Goal: Information Seeking & Learning: Learn about a topic

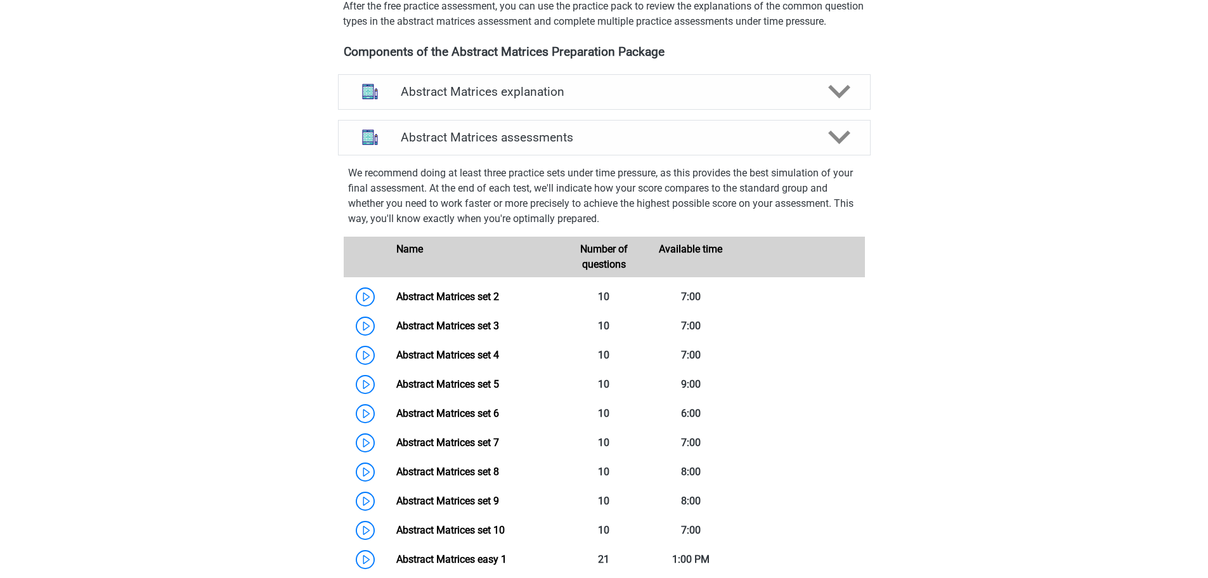
scroll to position [392, 0]
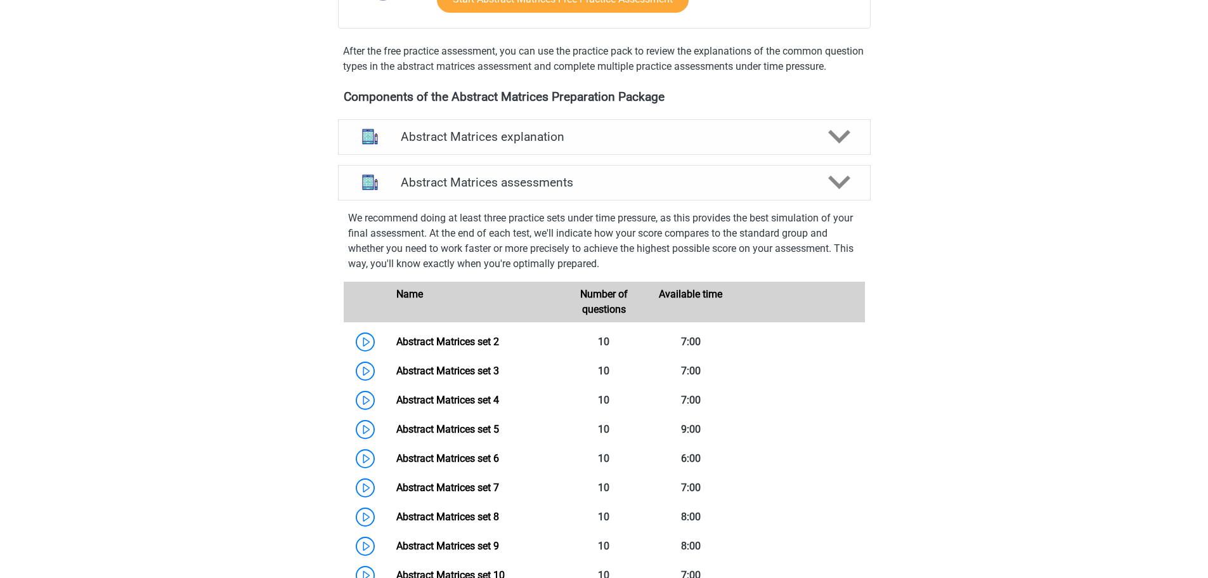
click at [1122, 167] on div "Martin msbothact@gmail.com Dutch English" at bounding box center [604, 488] width 1208 height 1760
click at [840, 147] on icon at bounding box center [839, 137] width 22 height 22
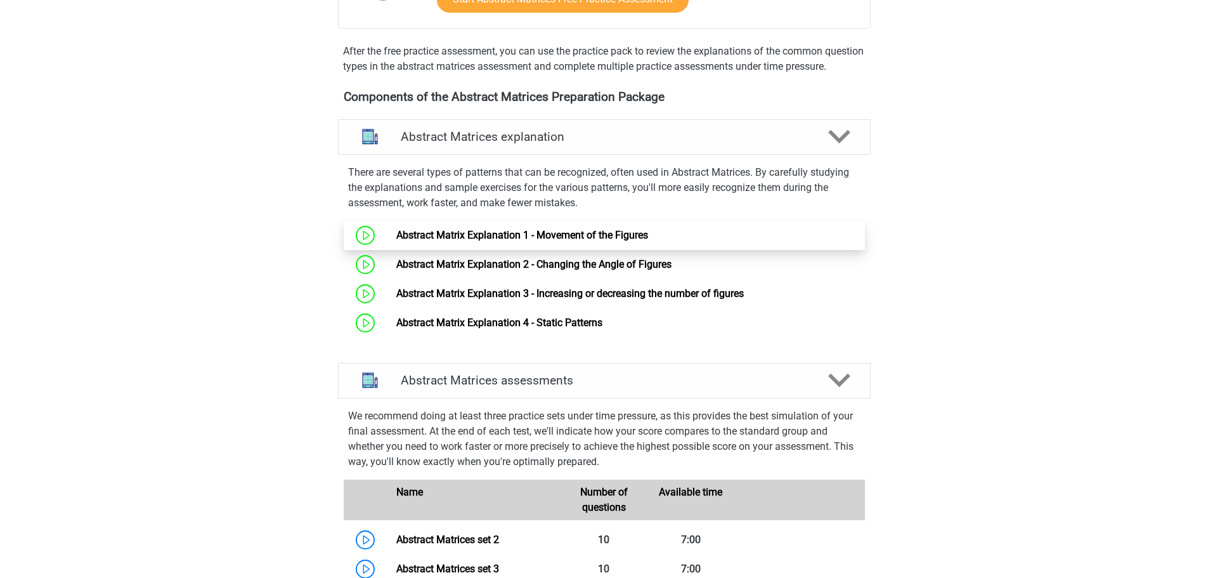
click at [463, 241] on link "Abstract Matrix Explanation 1 - Movement of the Figures" at bounding box center [522, 235] width 252 height 12
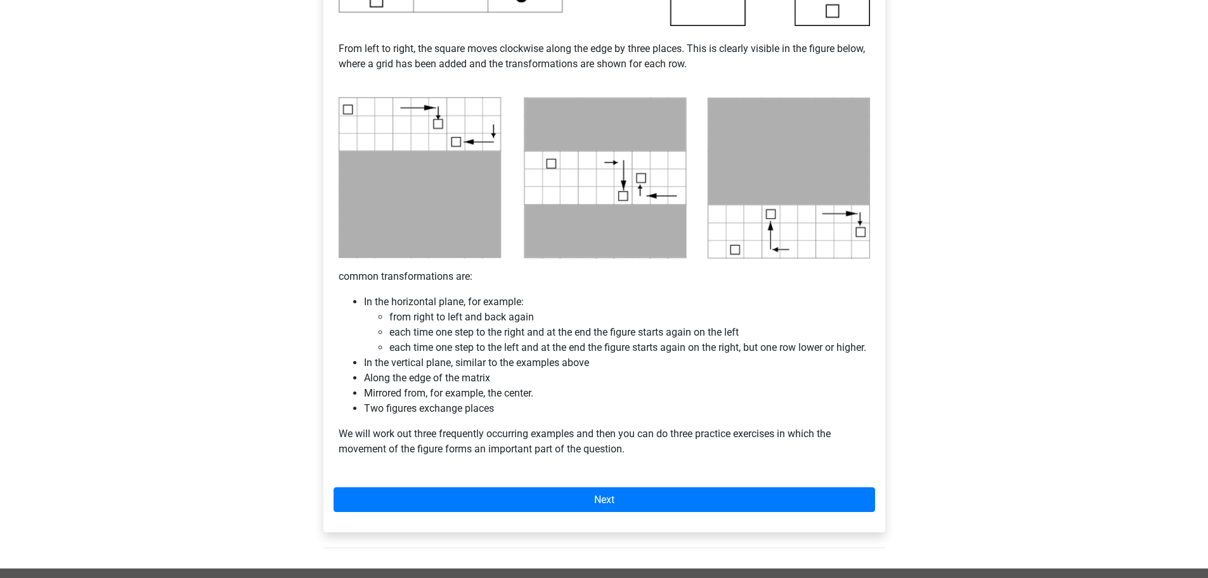
scroll to position [571, 0]
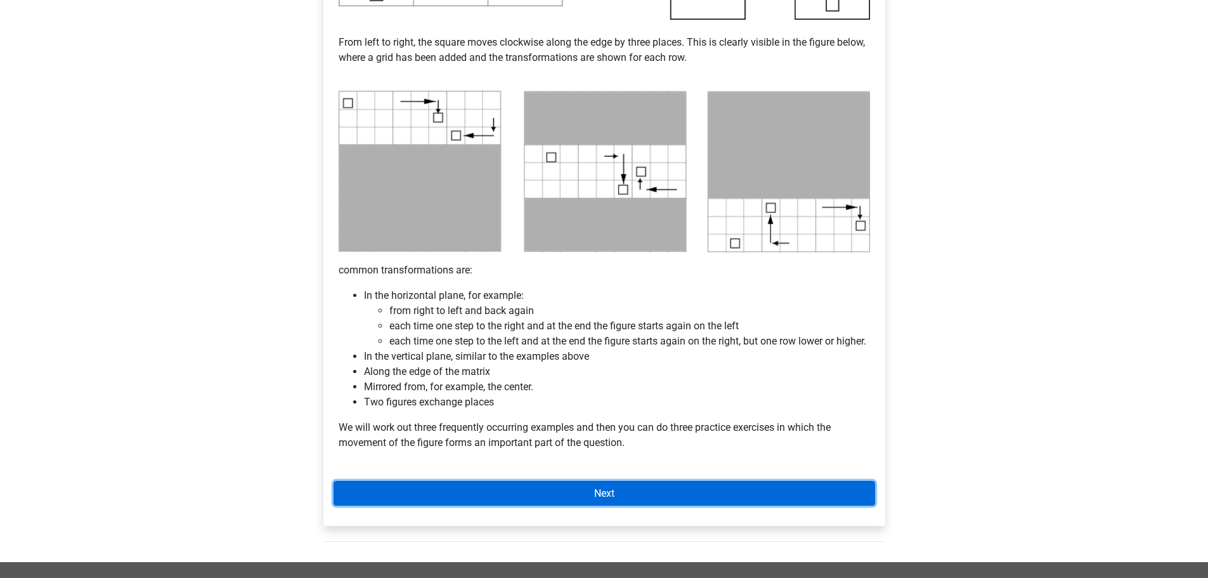
click at [625, 506] on link "Next" at bounding box center [605, 493] width 542 height 25
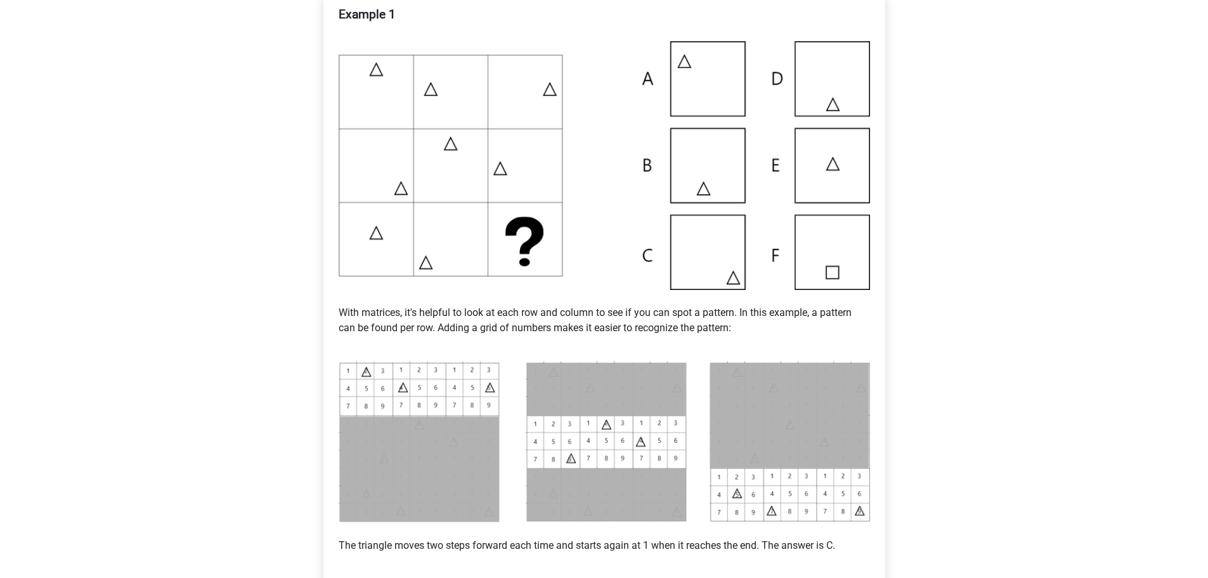
scroll to position [254, 0]
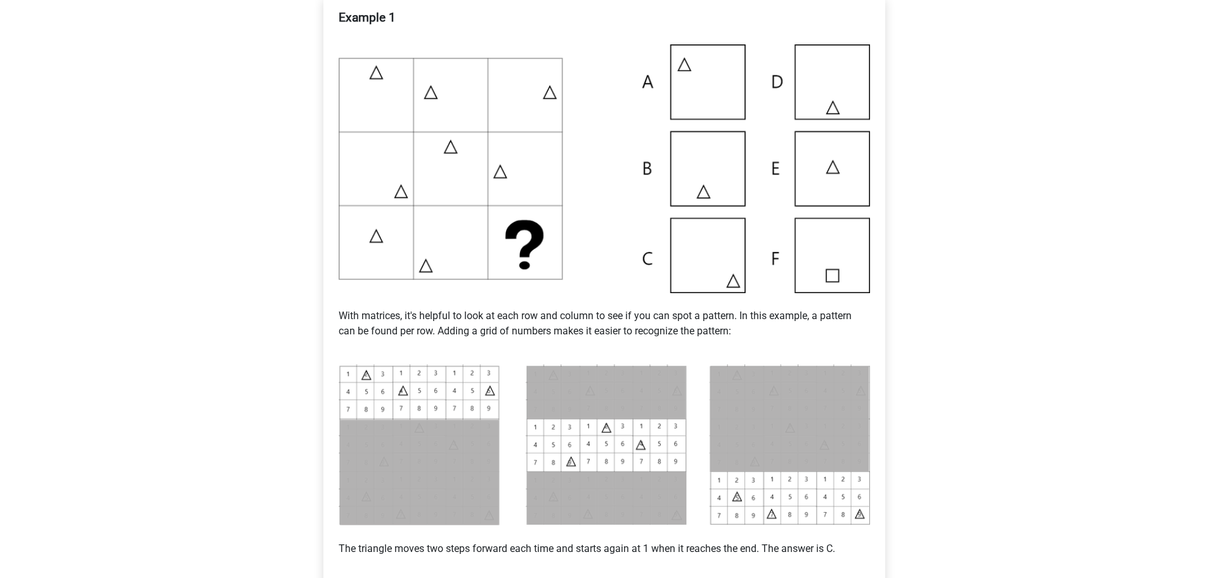
click at [715, 266] on img at bounding box center [605, 168] width 532 height 249
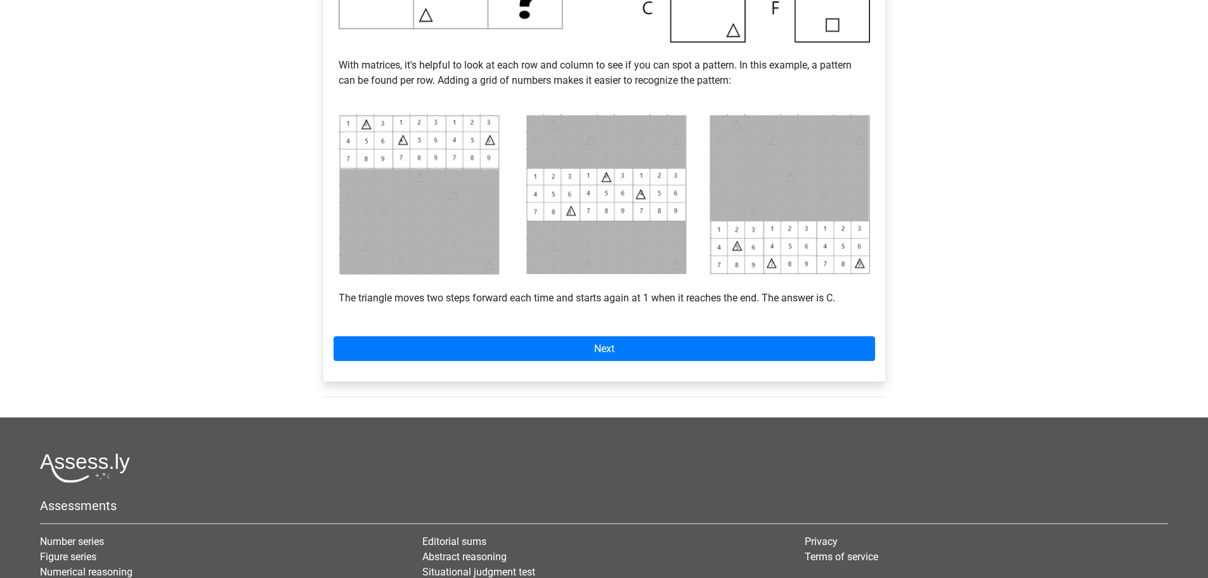
scroll to position [507, 0]
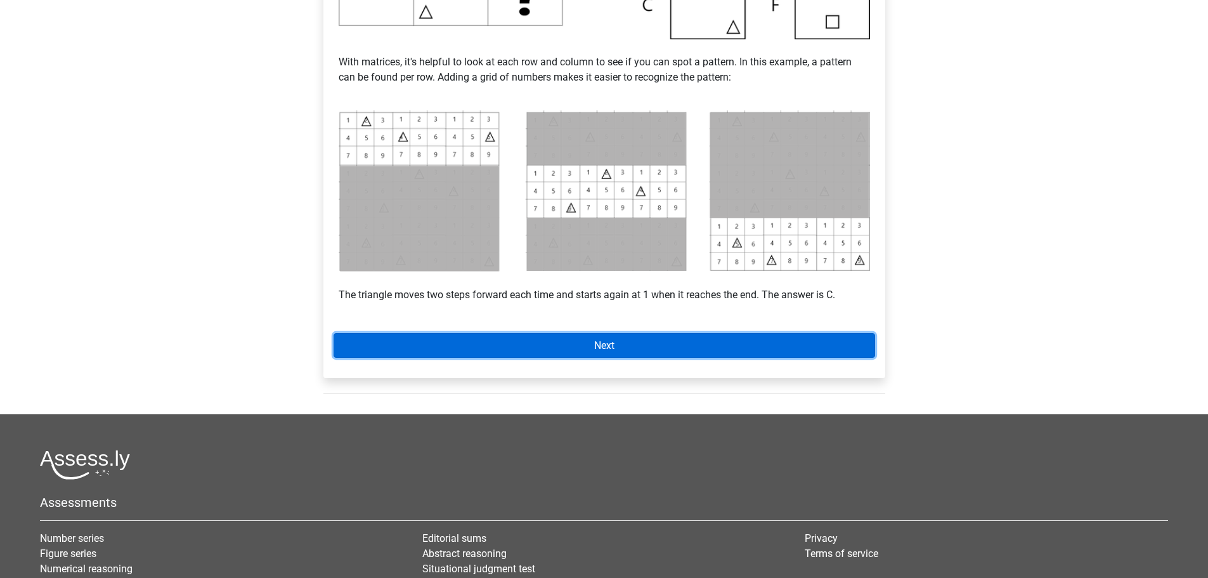
click at [617, 348] on link "Next" at bounding box center [605, 345] width 542 height 25
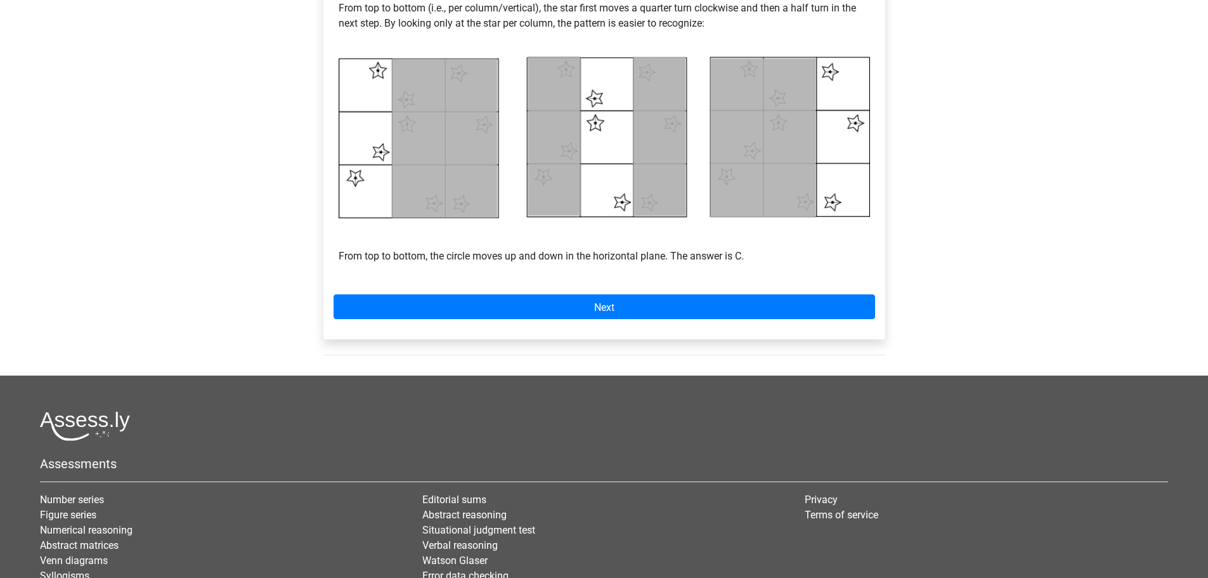
scroll to position [571, 0]
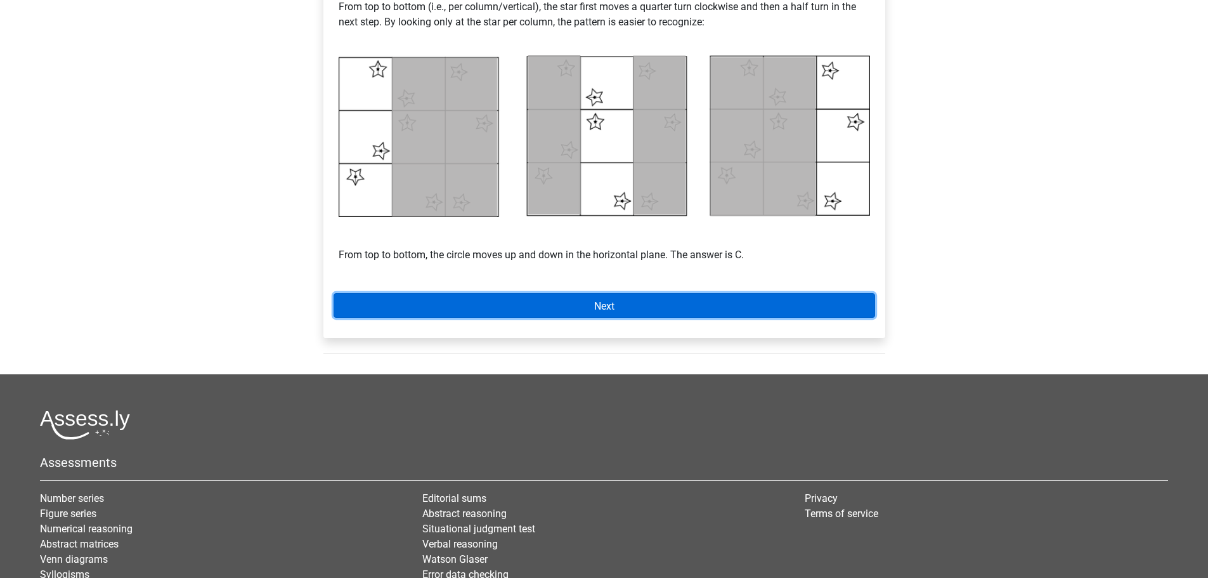
click at [598, 308] on font "Next" at bounding box center [604, 305] width 20 height 12
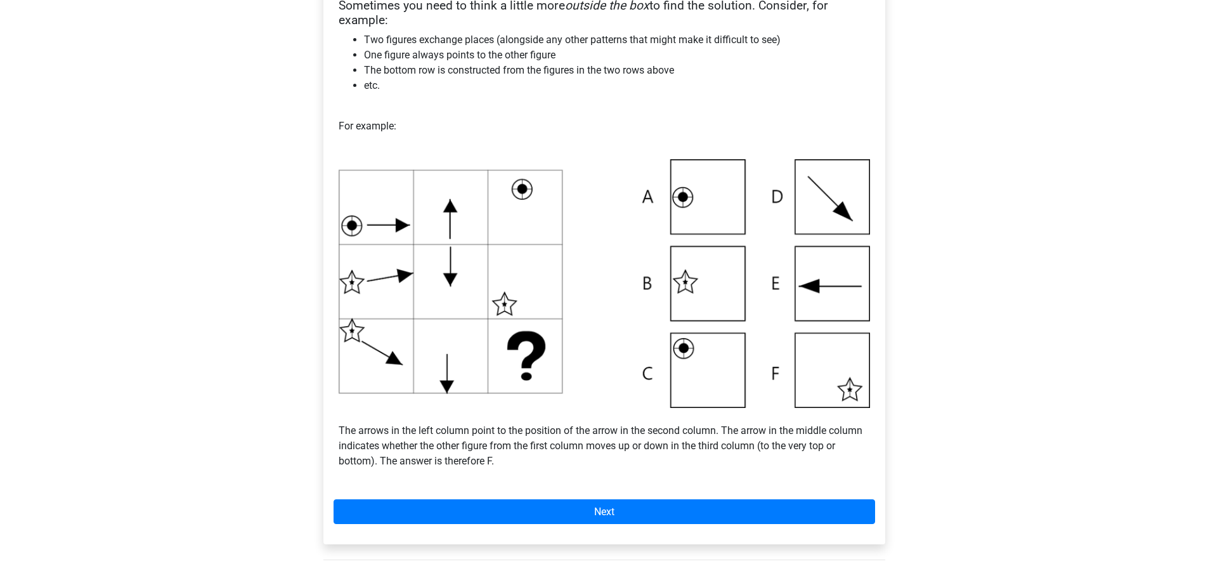
scroll to position [317, 0]
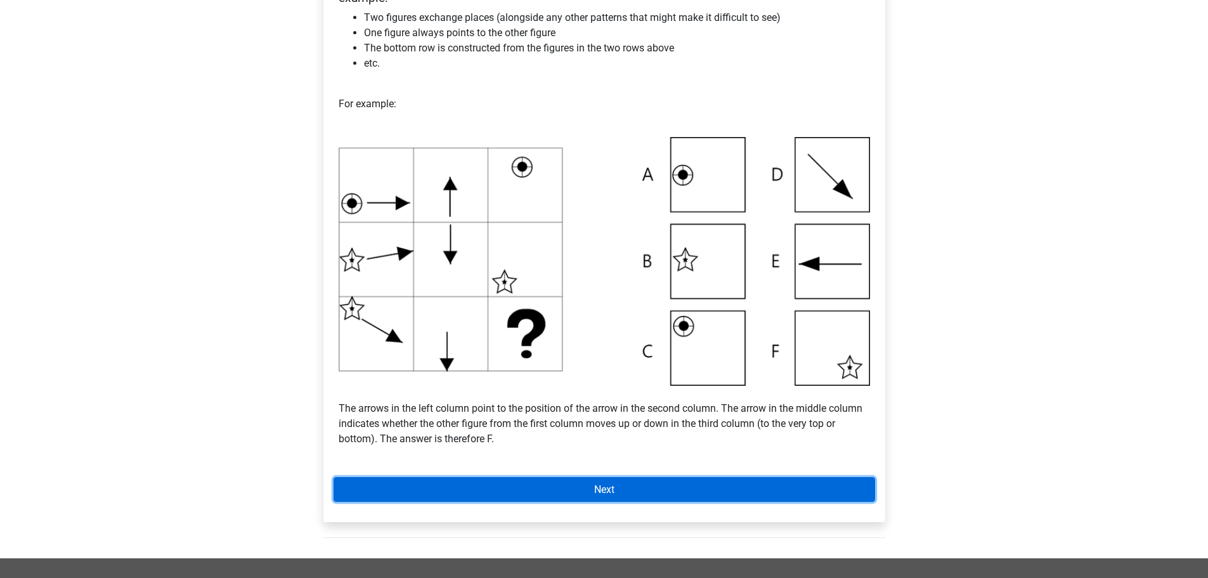
click at [620, 495] on link "Next" at bounding box center [605, 489] width 542 height 25
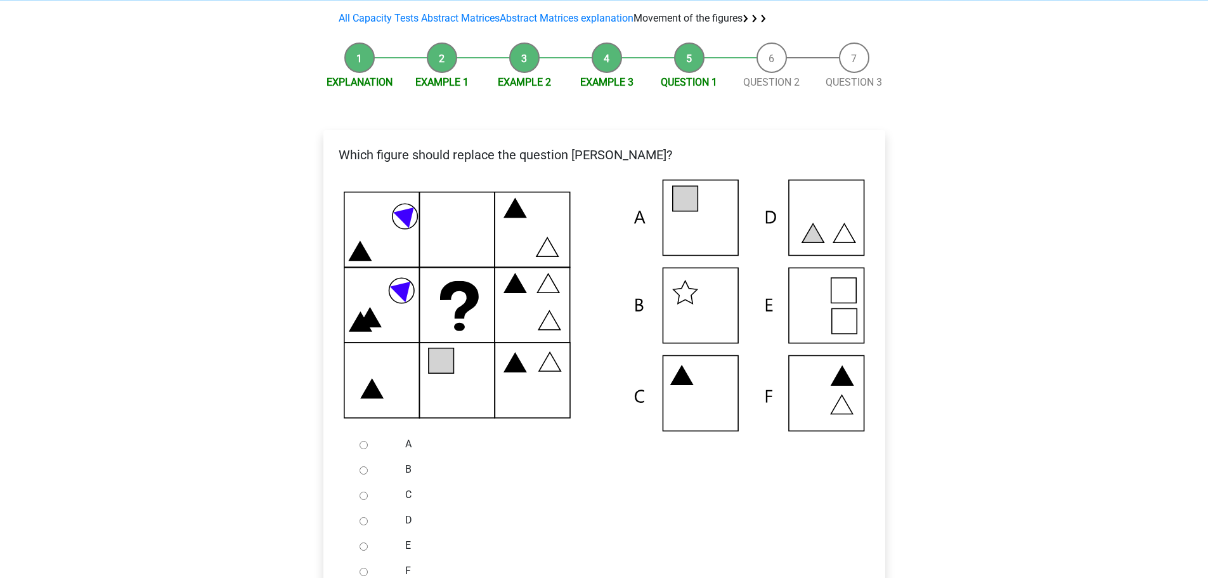
scroll to position [63, 0]
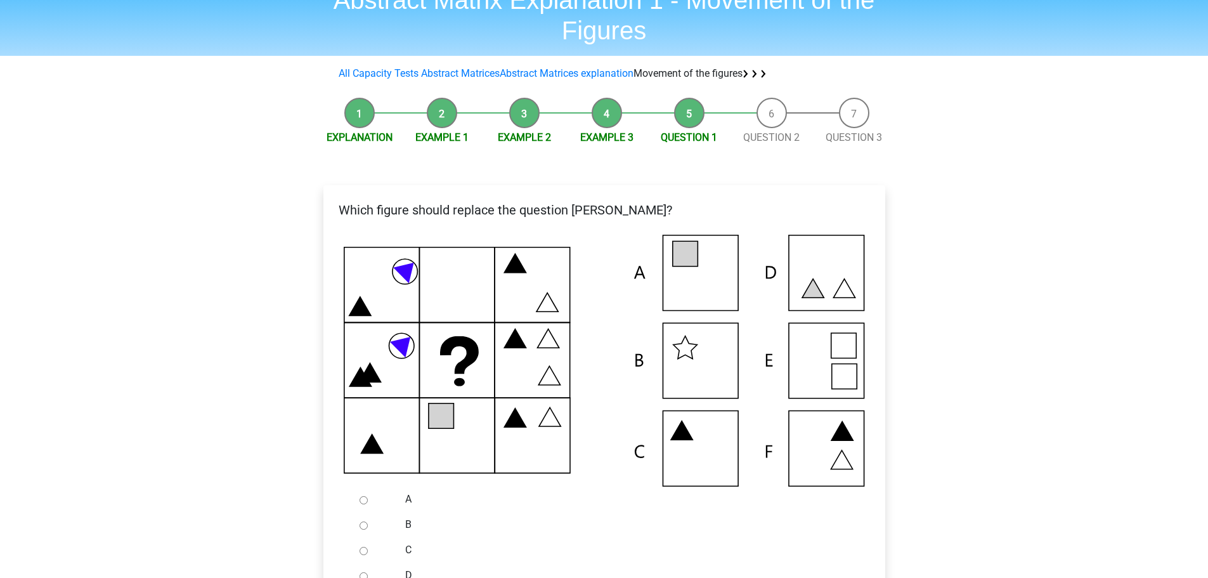
click at [606, 115] on li "Example 3" at bounding box center [607, 122] width 82 height 48
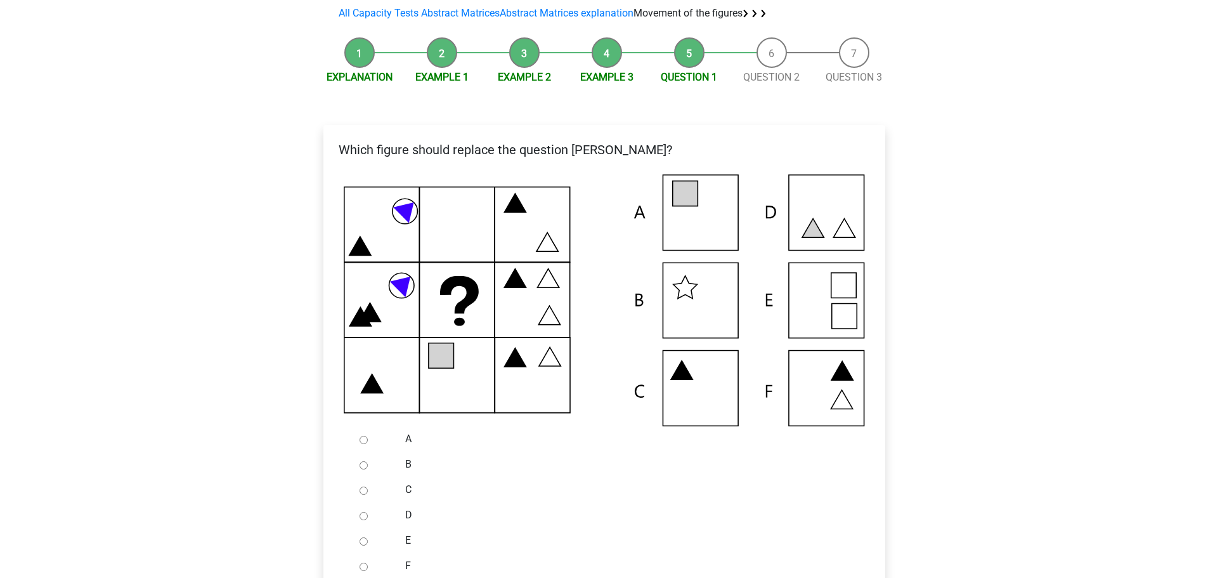
scroll to position [127, 0]
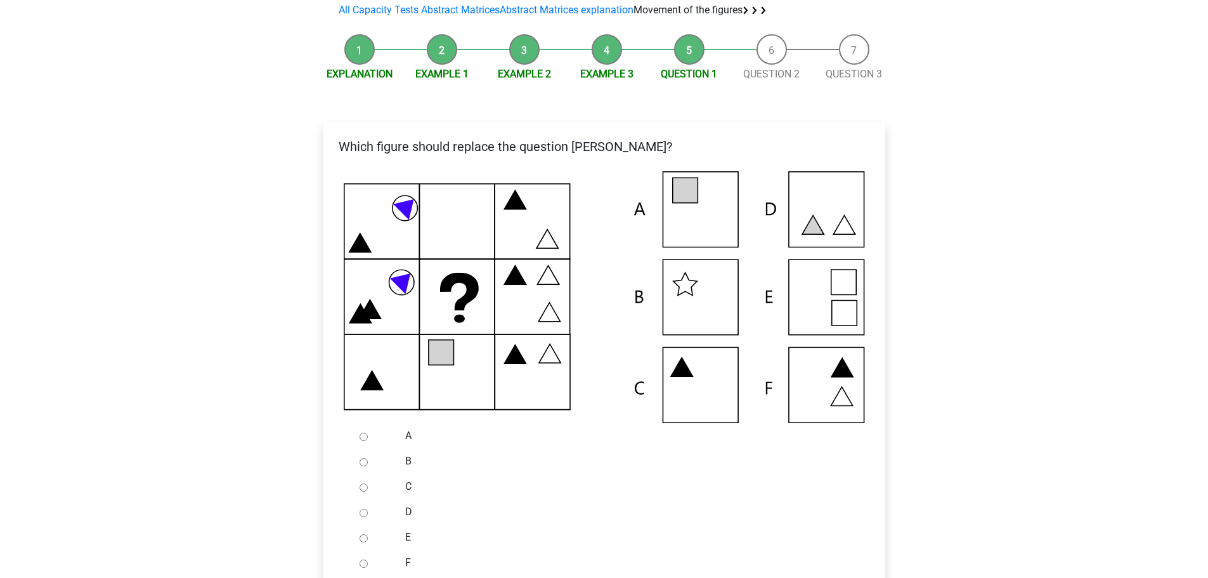
click at [362, 516] on input "D" at bounding box center [364, 513] width 8 height 8
radio input "true"
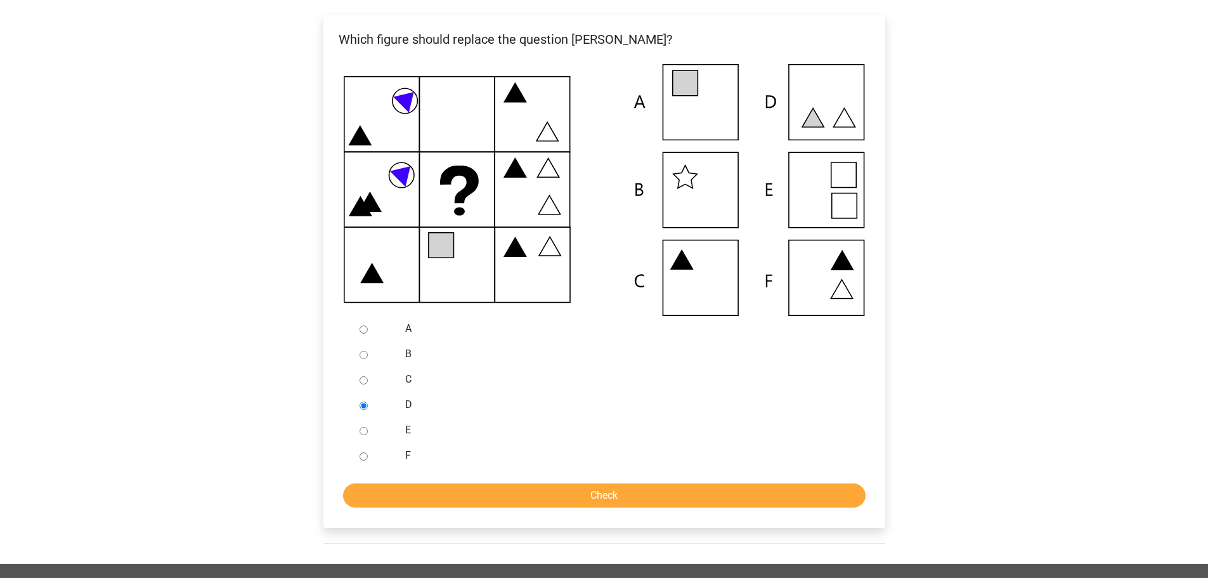
scroll to position [254, 0]
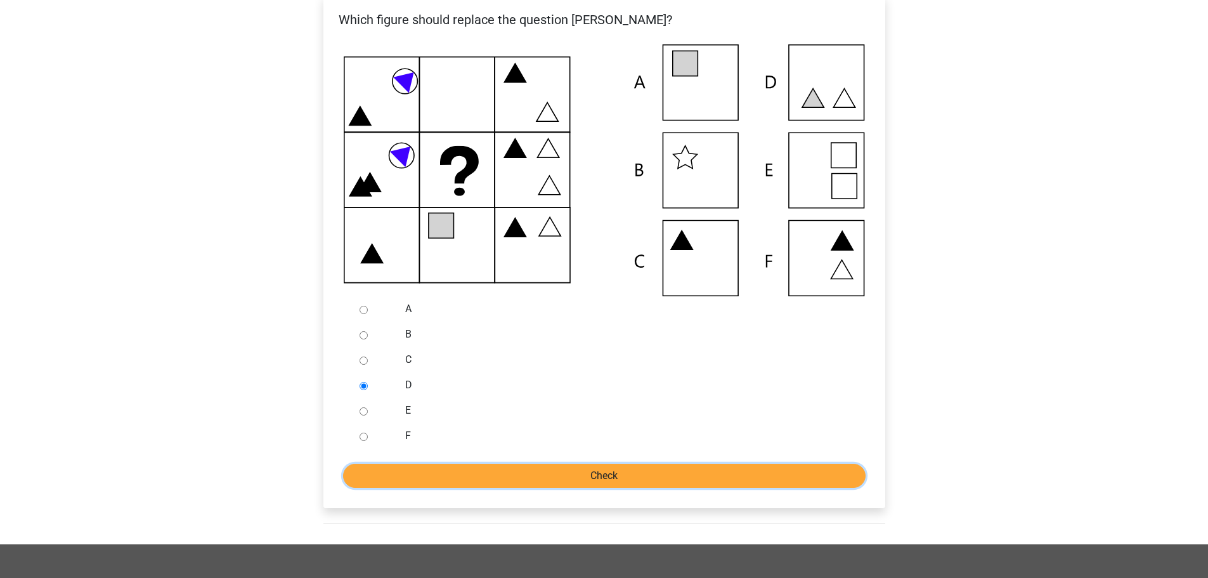
click at [473, 483] on input "Check" at bounding box center [604, 476] width 523 height 24
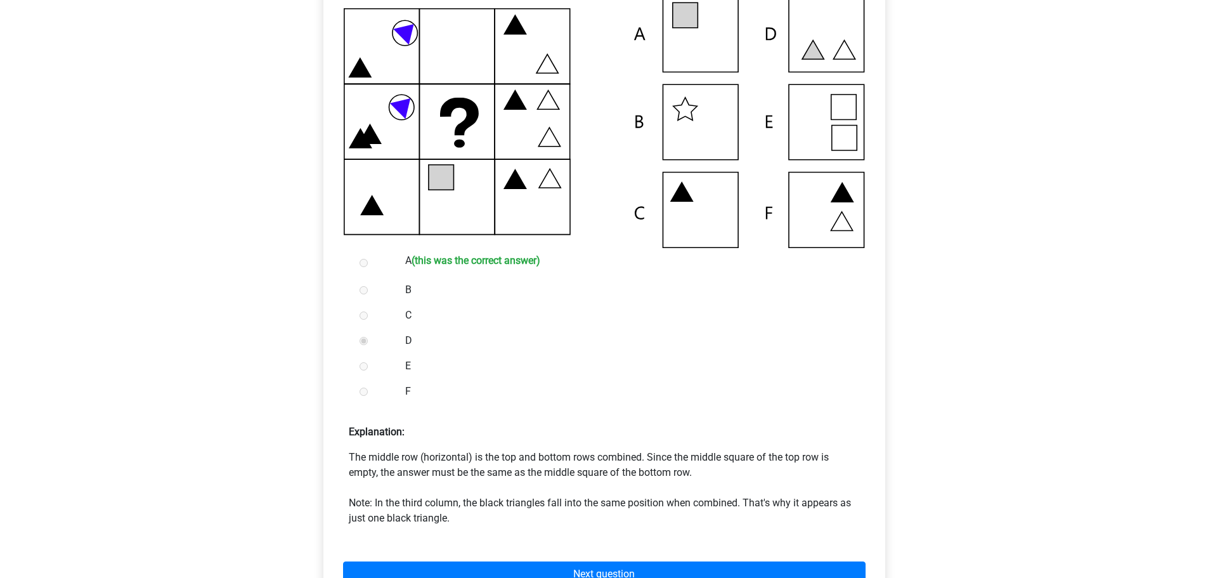
scroll to position [317, 0]
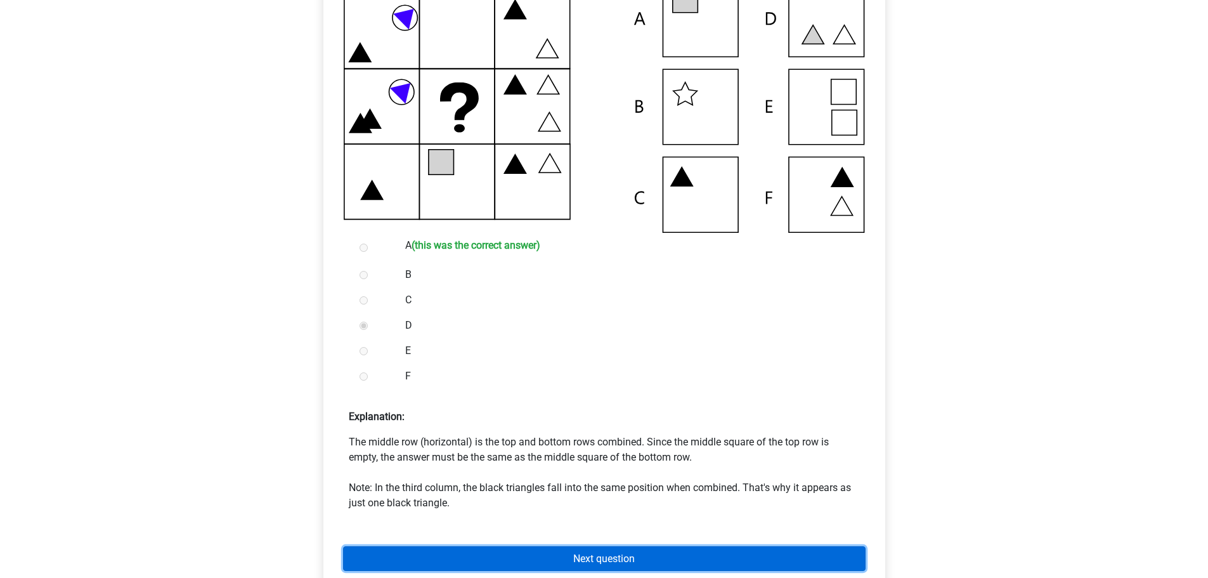
click at [611, 551] on link "Next question" at bounding box center [604, 558] width 523 height 25
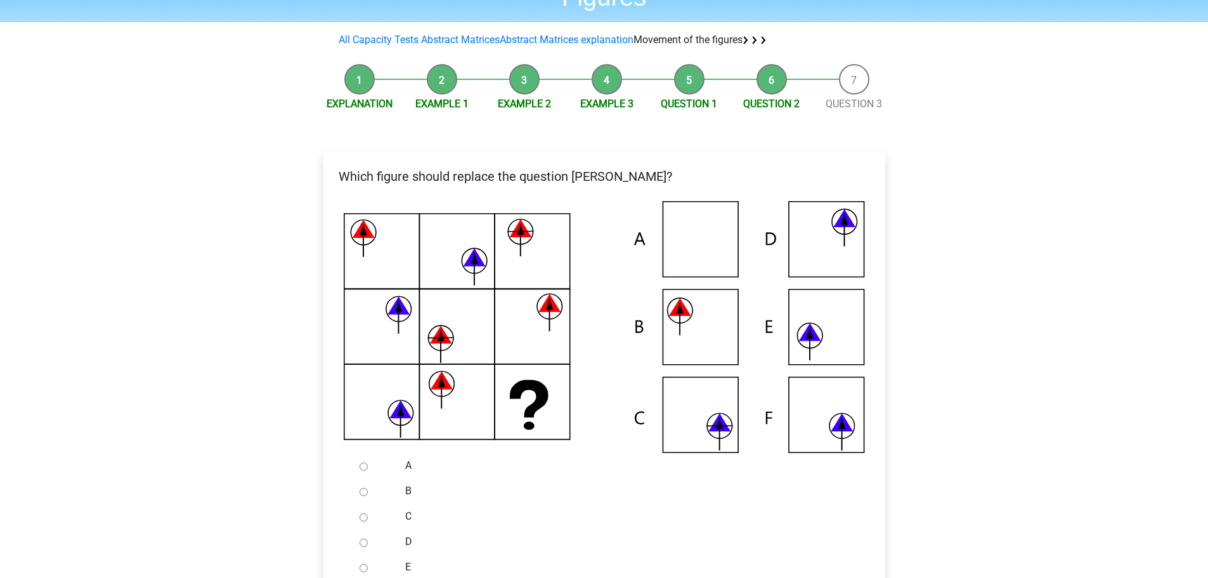
scroll to position [254, 0]
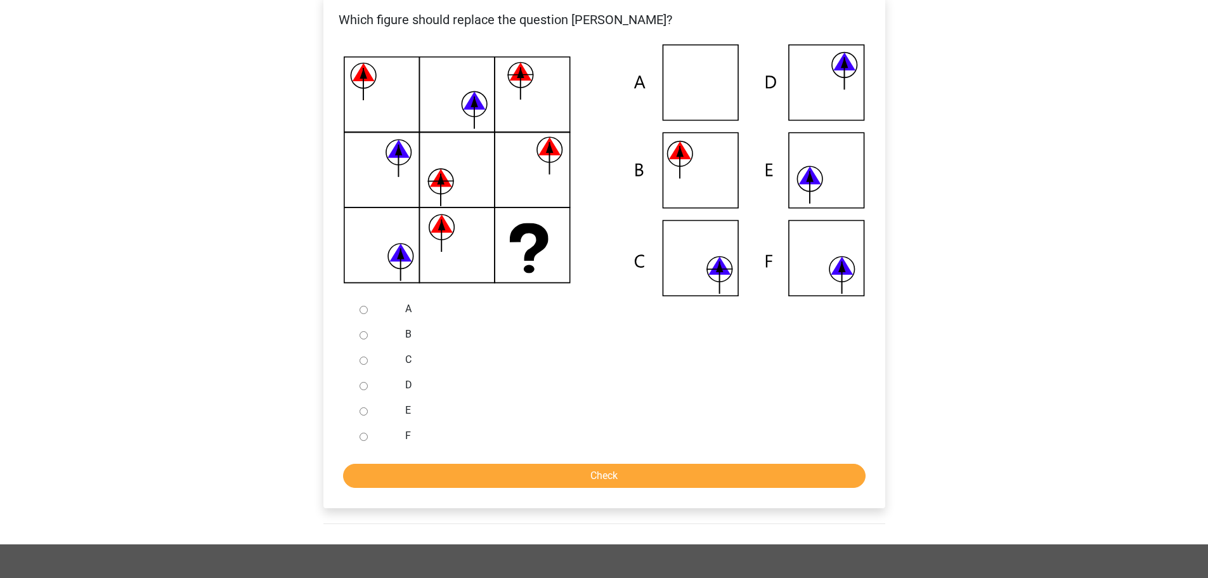
click at [365, 360] on input "C" at bounding box center [364, 360] width 8 height 8
radio input "true"
click at [610, 468] on input "Check" at bounding box center [604, 476] width 523 height 24
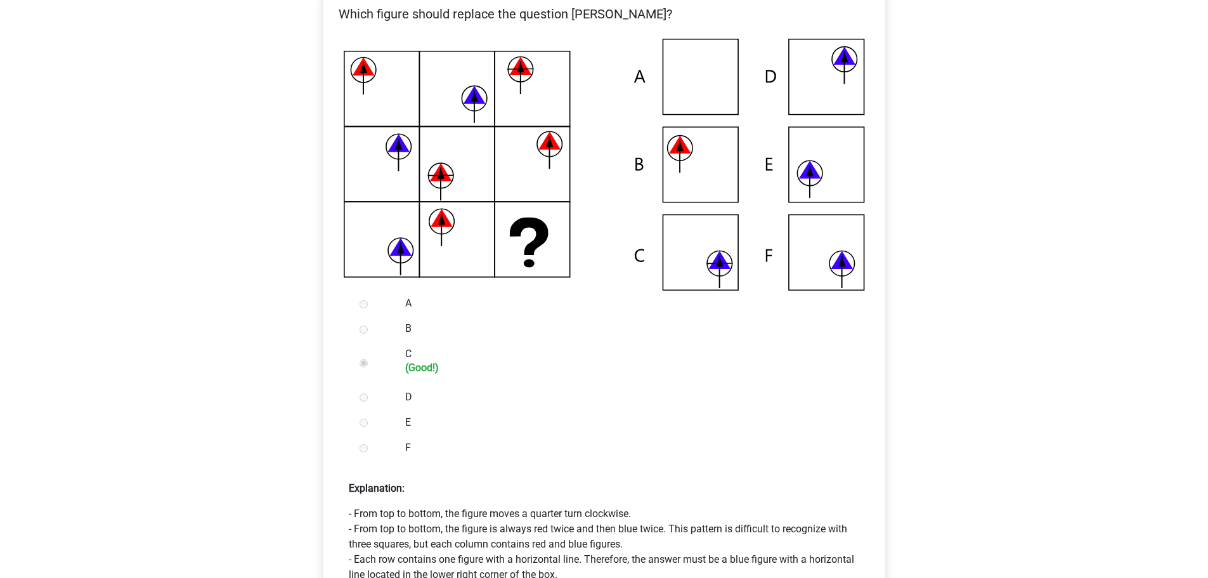
scroll to position [444, 0]
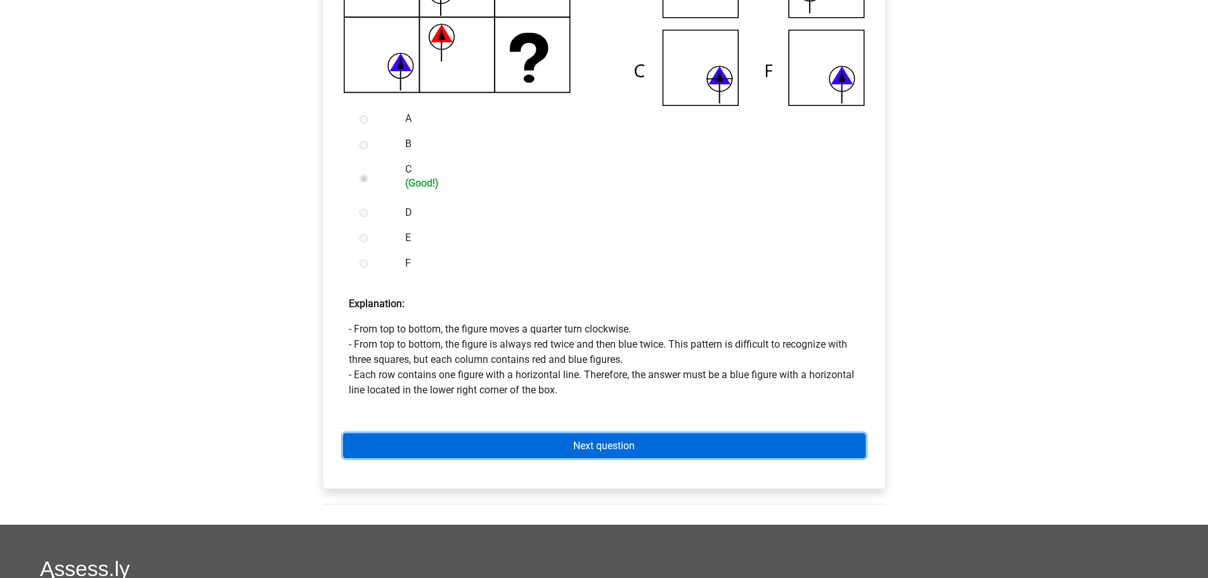
click at [568, 438] on link "Next question" at bounding box center [604, 445] width 523 height 25
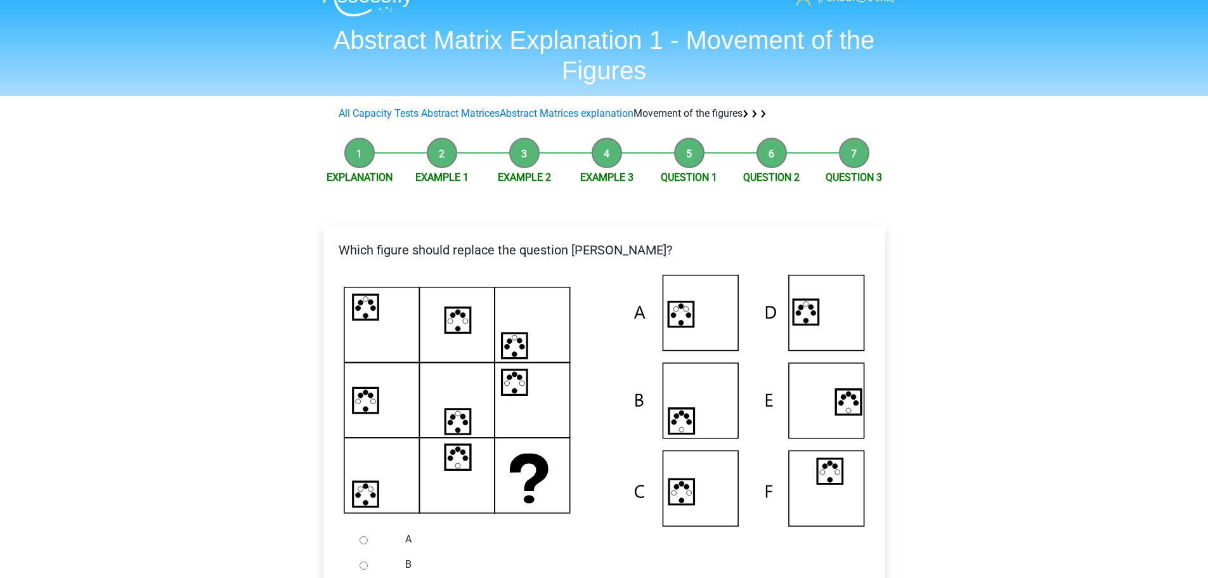
scroll to position [127, 0]
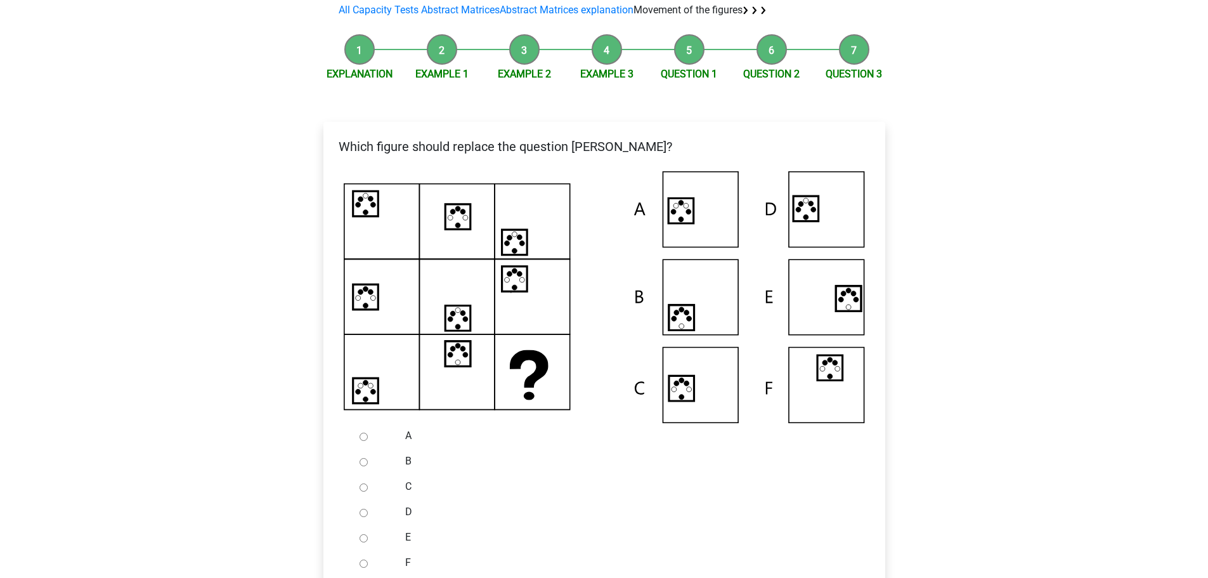
drag, startPoint x: 362, startPoint y: 434, endPoint x: 372, endPoint y: 431, distance: 10.6
click at [363, 434] on input "A" at bounding box center [364, 437] width 8 height 8
radio input "true"
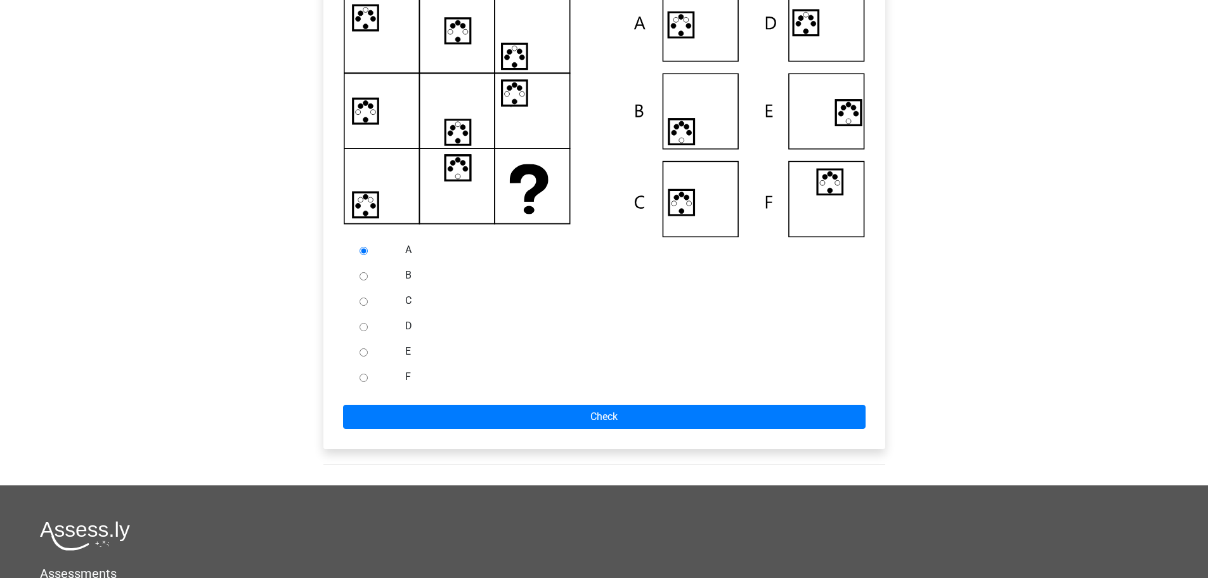
scroll to position [444, 0]
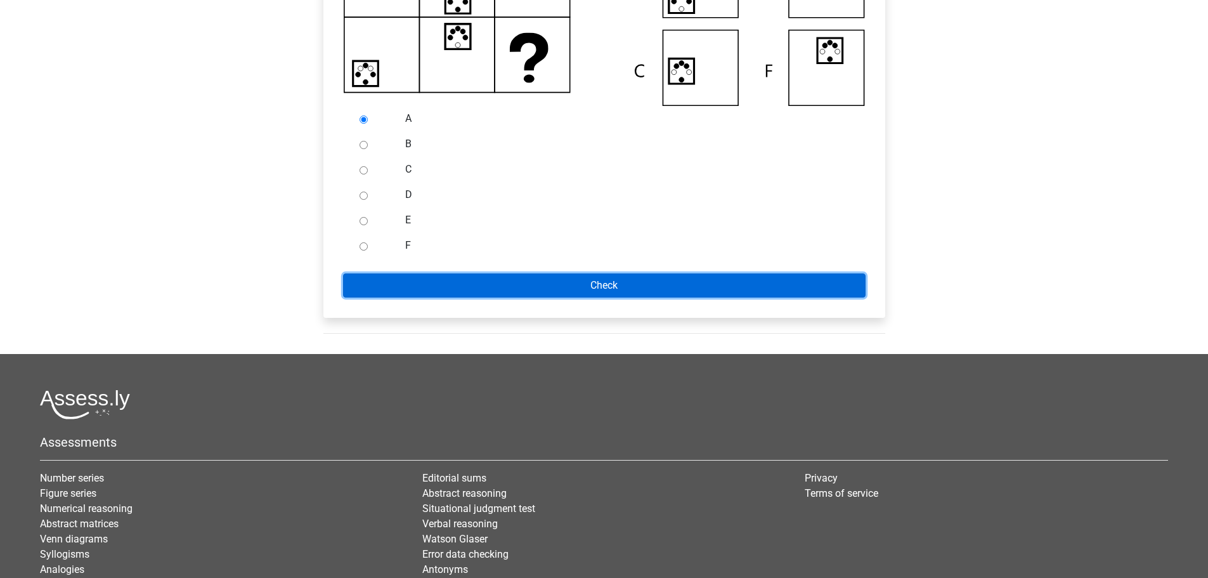
click at [505, 289] on input "Check" at bounding box center [604, 285] width 523 height 24
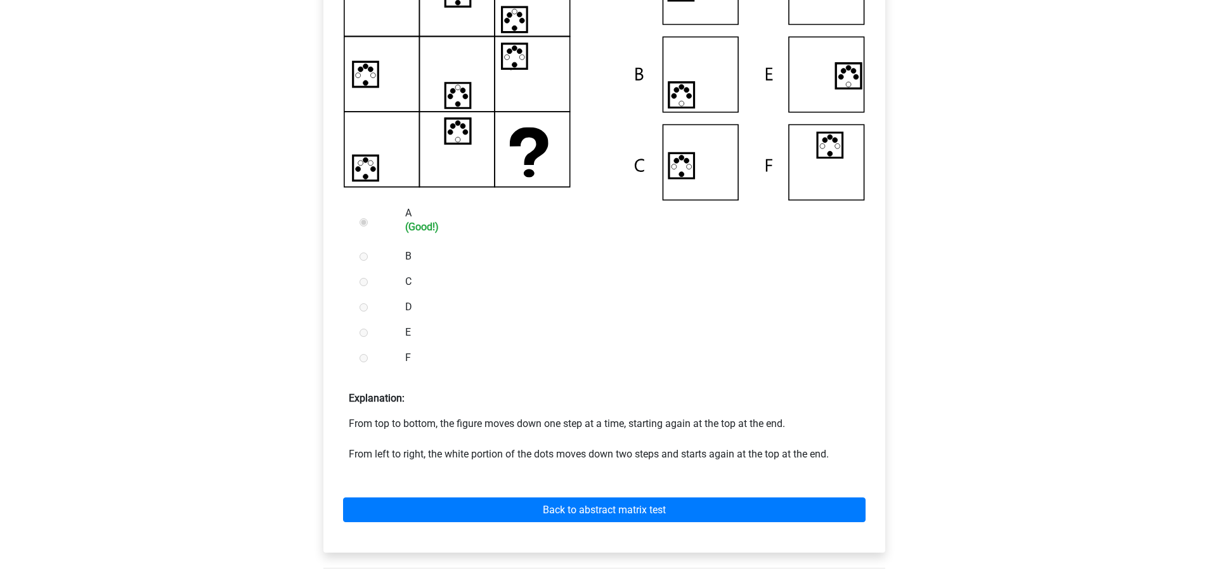
scroll to position [381, 0]
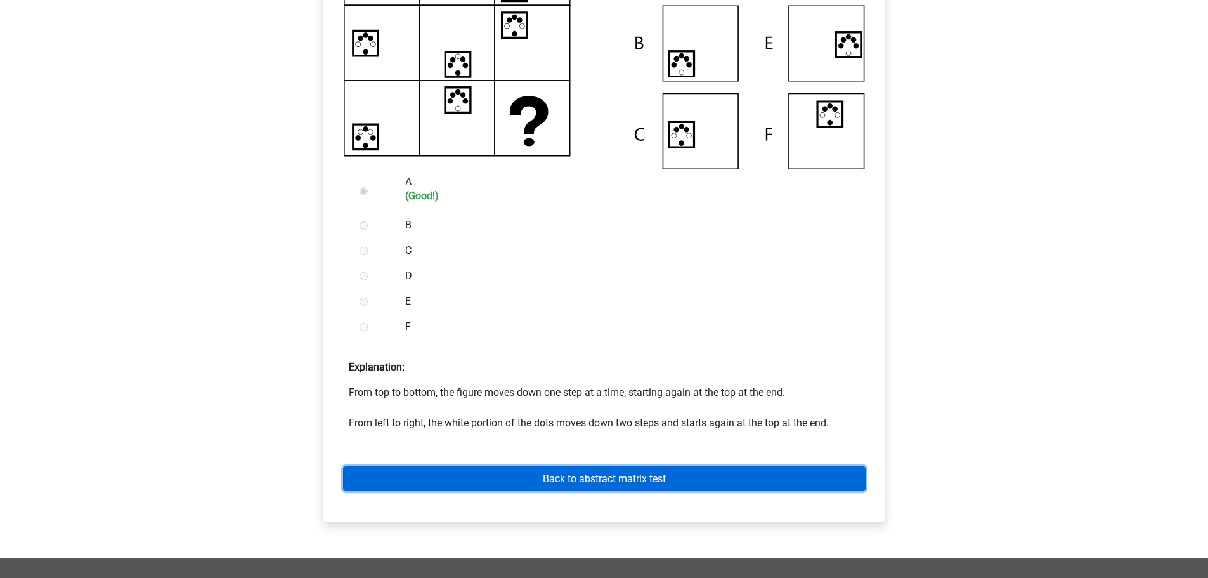
click at [592, 482] on font "Back to abstract matrix test" at bounding box center [604, 479] width 123 height 12
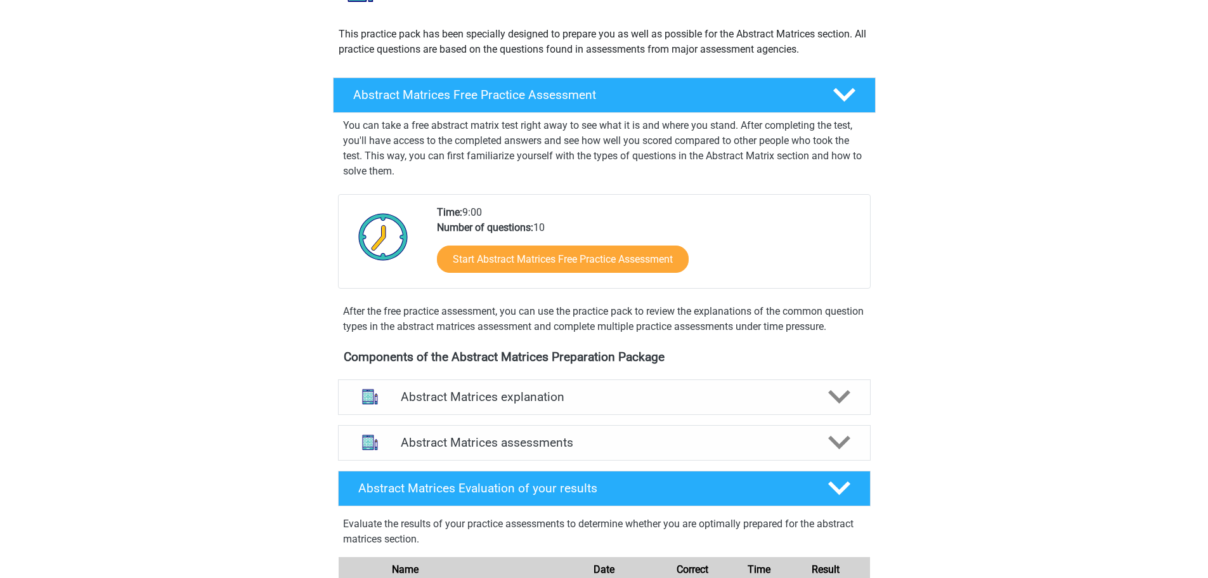
scroll to position [190, 0]
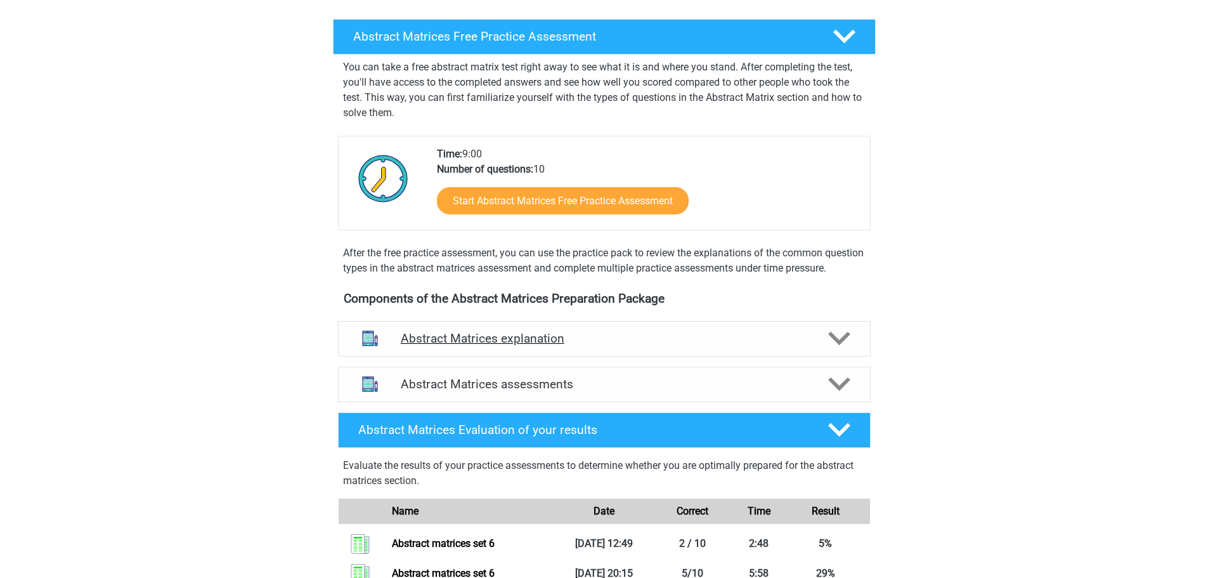
click at [836, 346] on polygon at bounding box center [839, 339] width 22 height 14
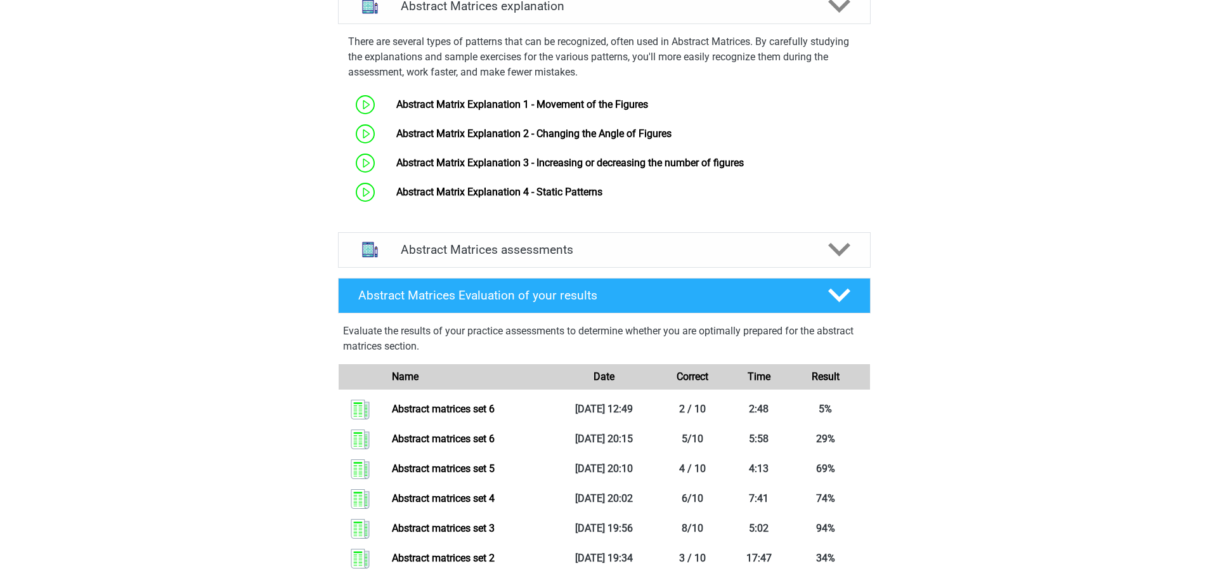
scroll to position [634, 0]
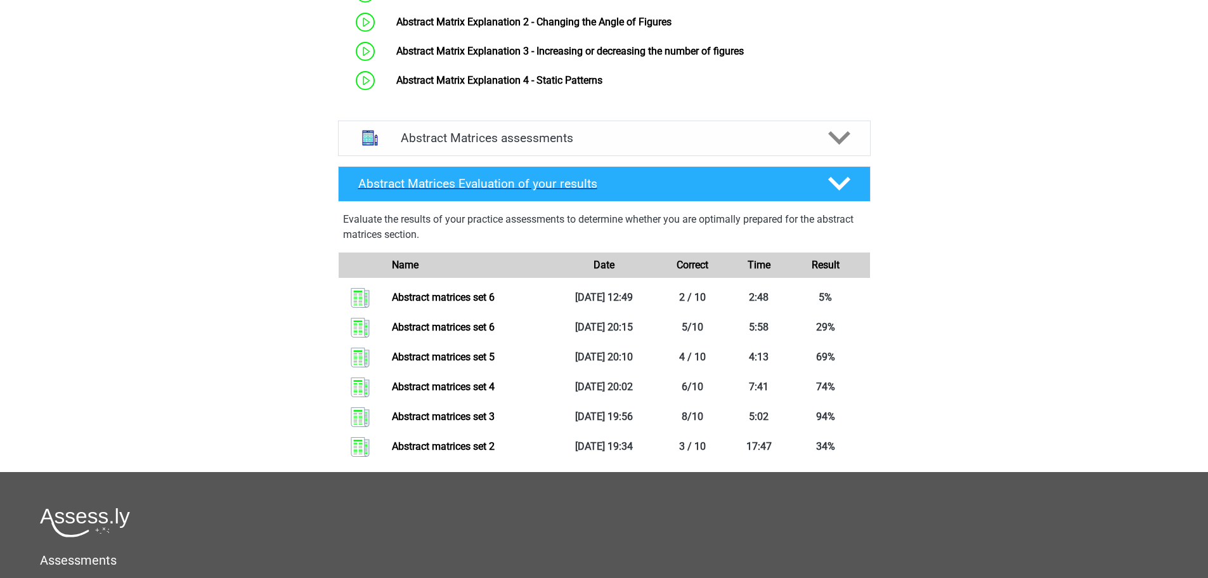
click at [847, 191] on polygon at bounding box center [839, 184] width 22 height 14
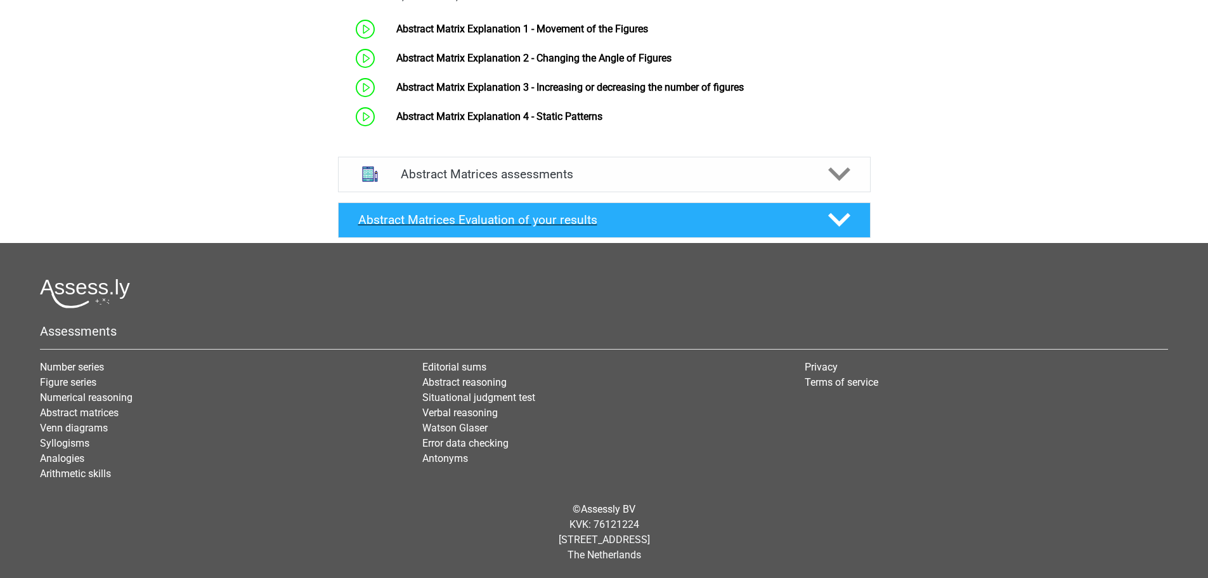
scroll to position [613, 0]
click at [837, 171] on icon at bounding box center [839, 174] width 22 height 22
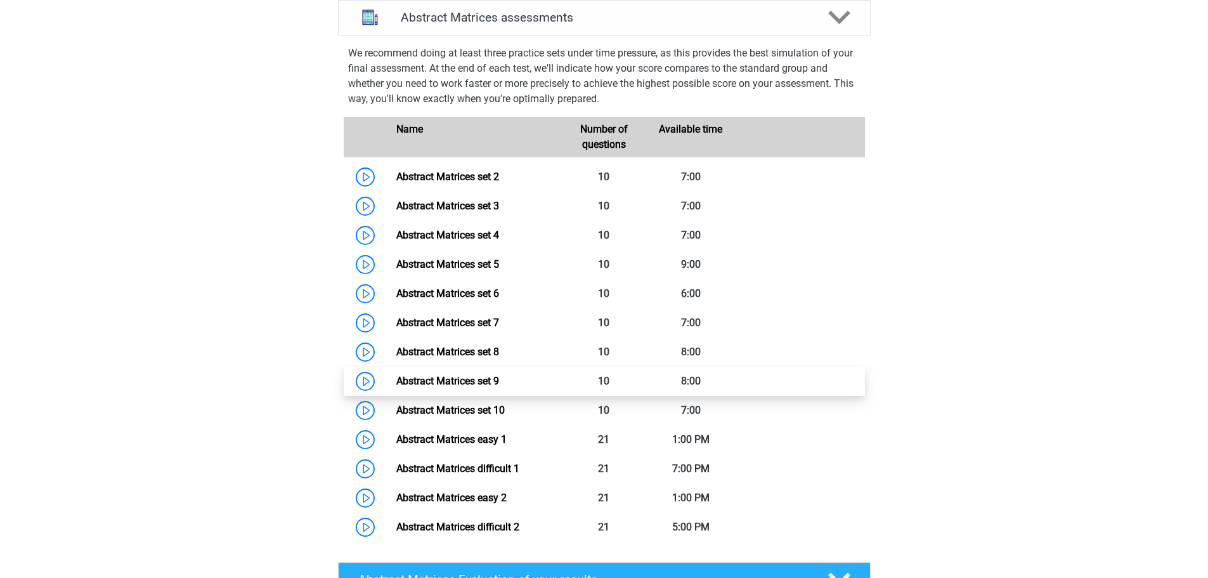
scroll to position [677, 0]
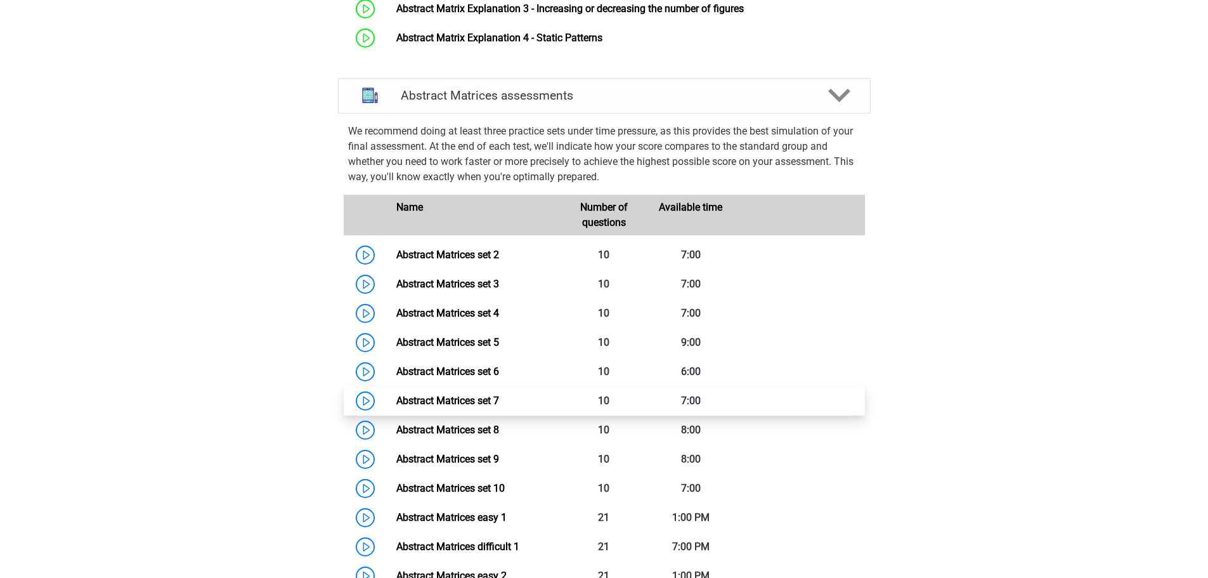
click at [467, 407] on link "Abstract Matrices set 7" at bounding box center [447, 401] width 103 height 12
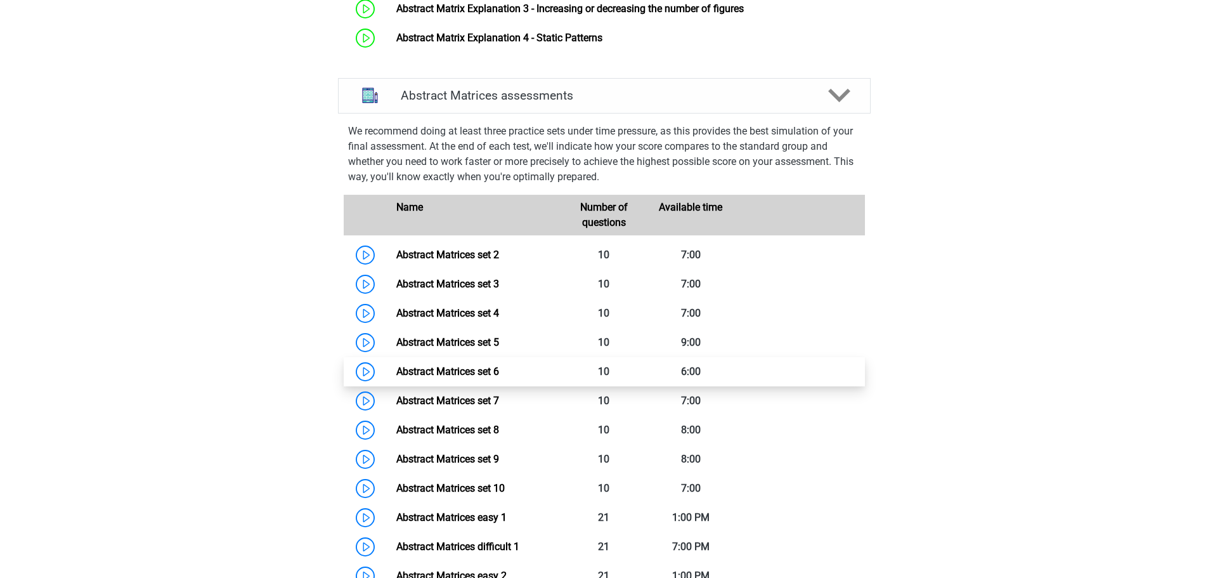
click at [480, 377] on link "Abstract Matrices set 6" at bounding box center [447, 371] width 103 height 12
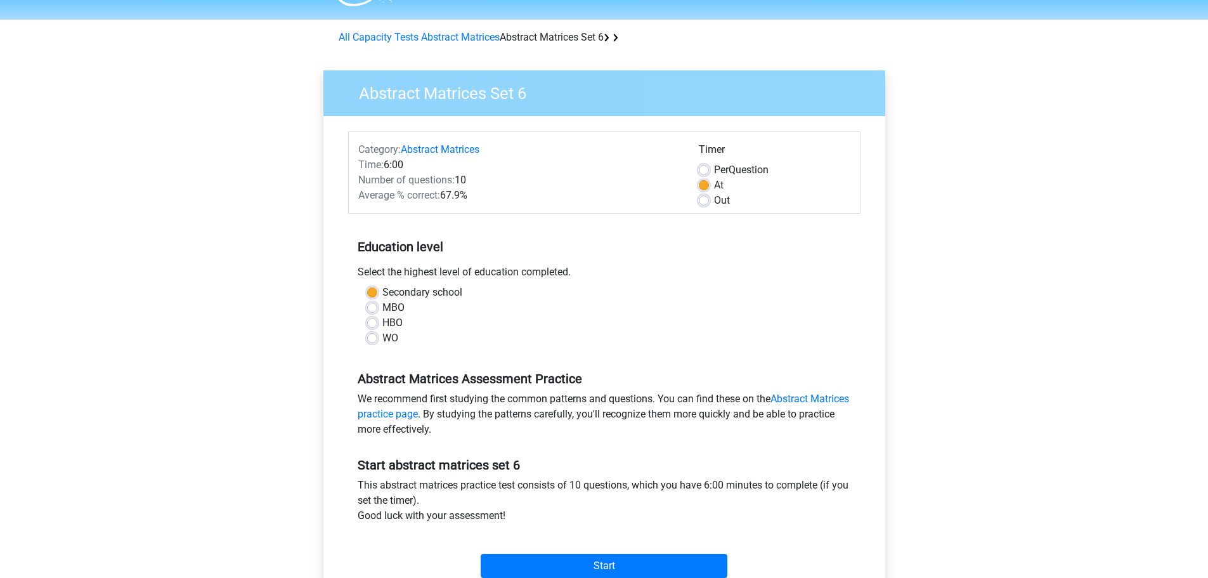
scroll to position [317, 0]
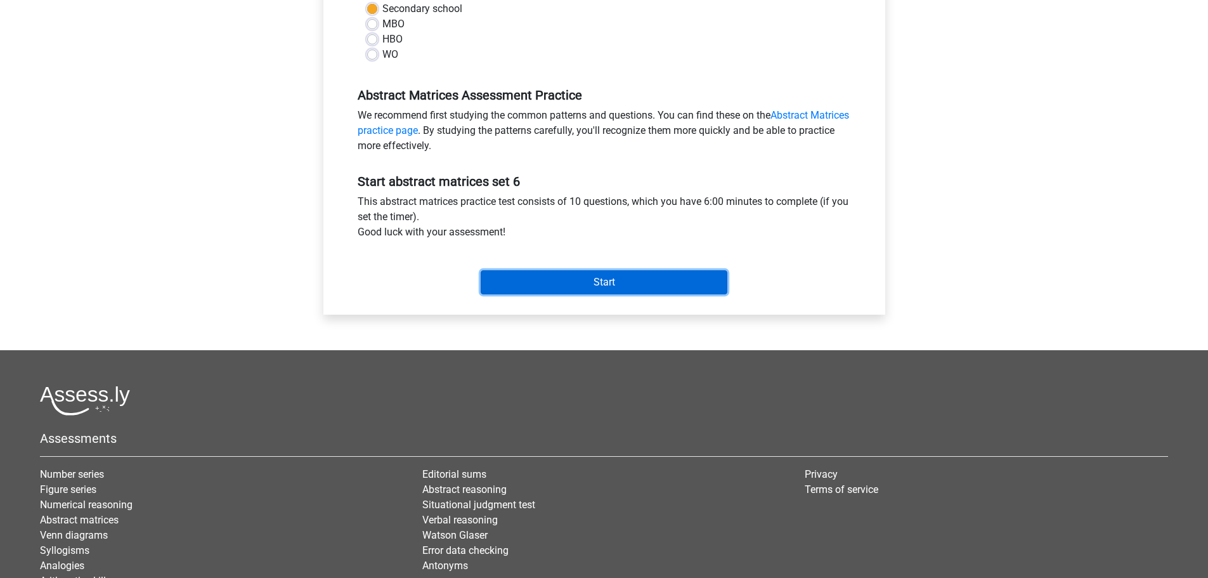
click at [612, 291] on input "Start" at bounding box center [604, 282] width 247 height 24
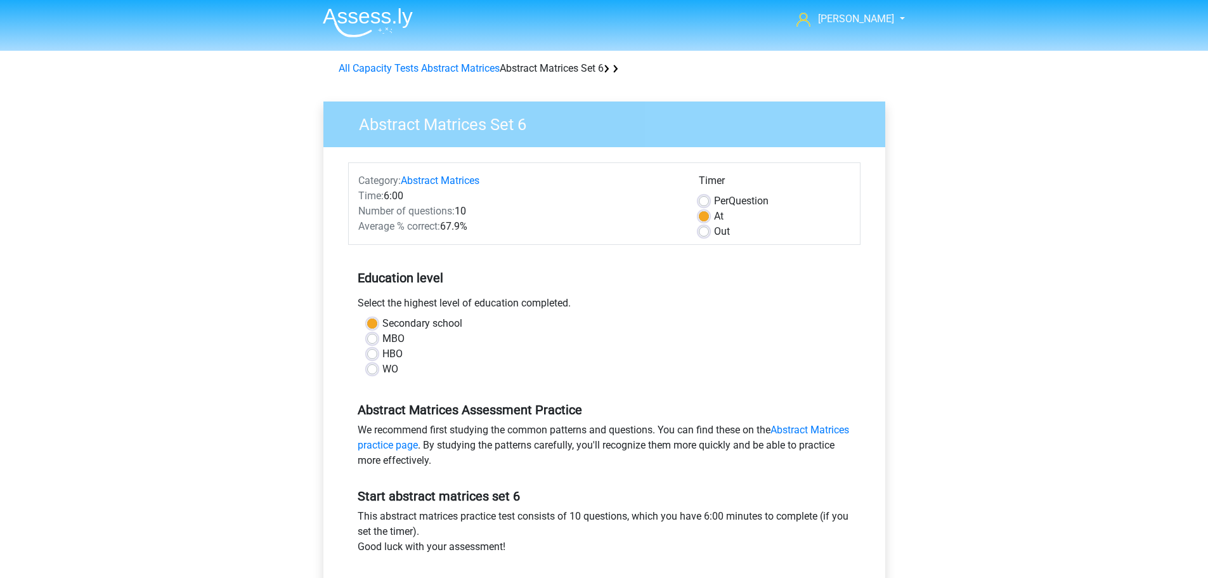
scroll to position [0, 0]
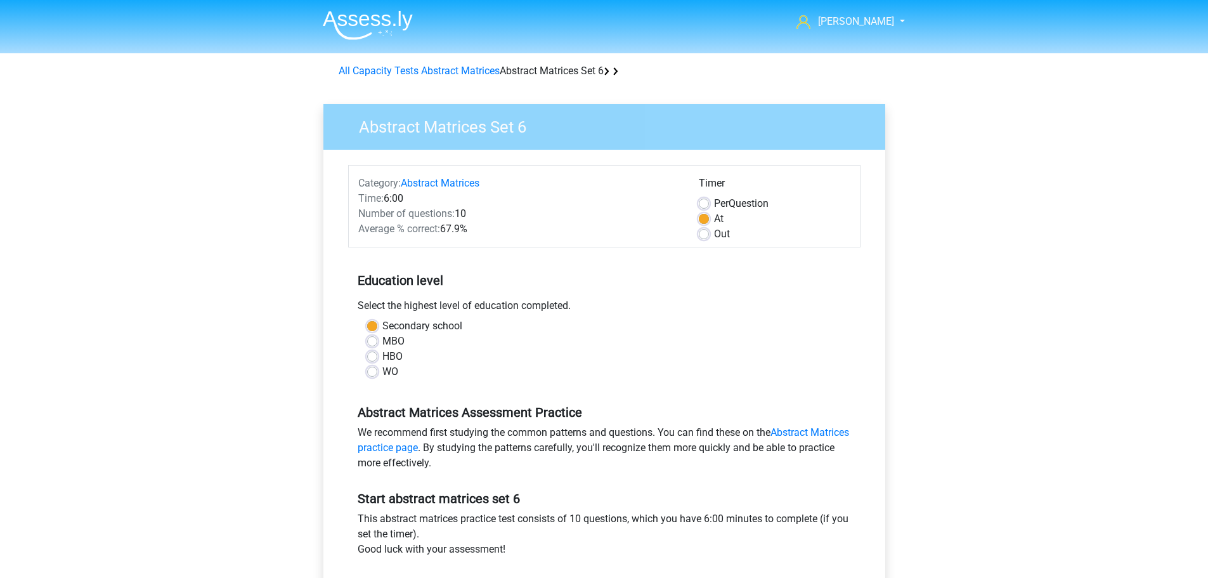
click at [714, 235] on label "Out" at bounding box center [722, 233] width 16 height 15
click at [700, 235] on input "Out" at bounding box center [704, 232] width 10 height 13
radio input "true"
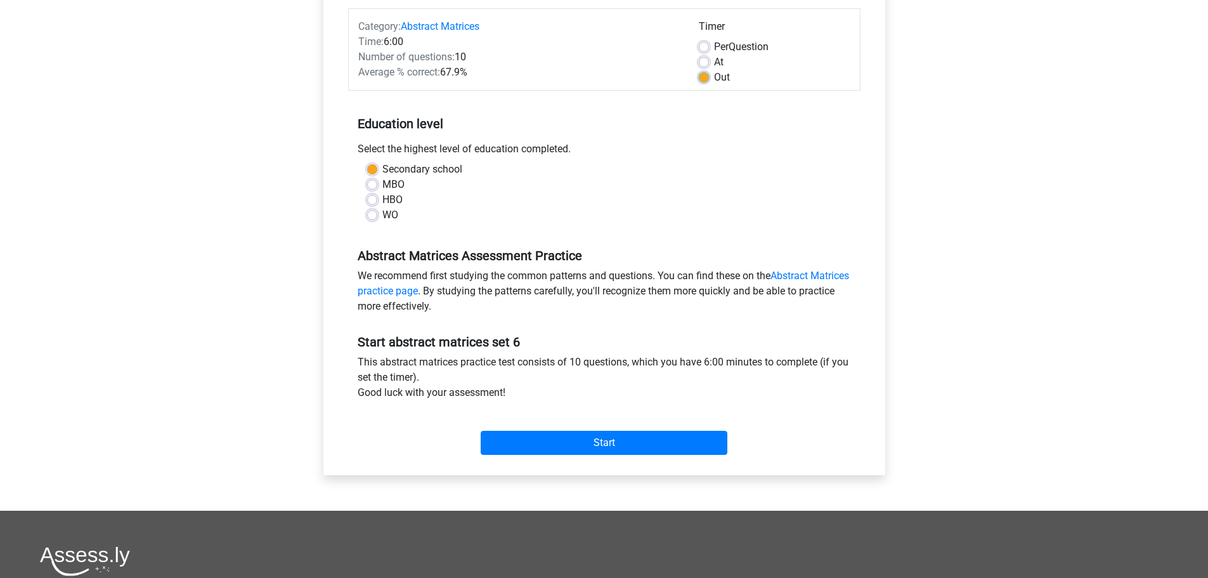
scroll to position [190, 0]
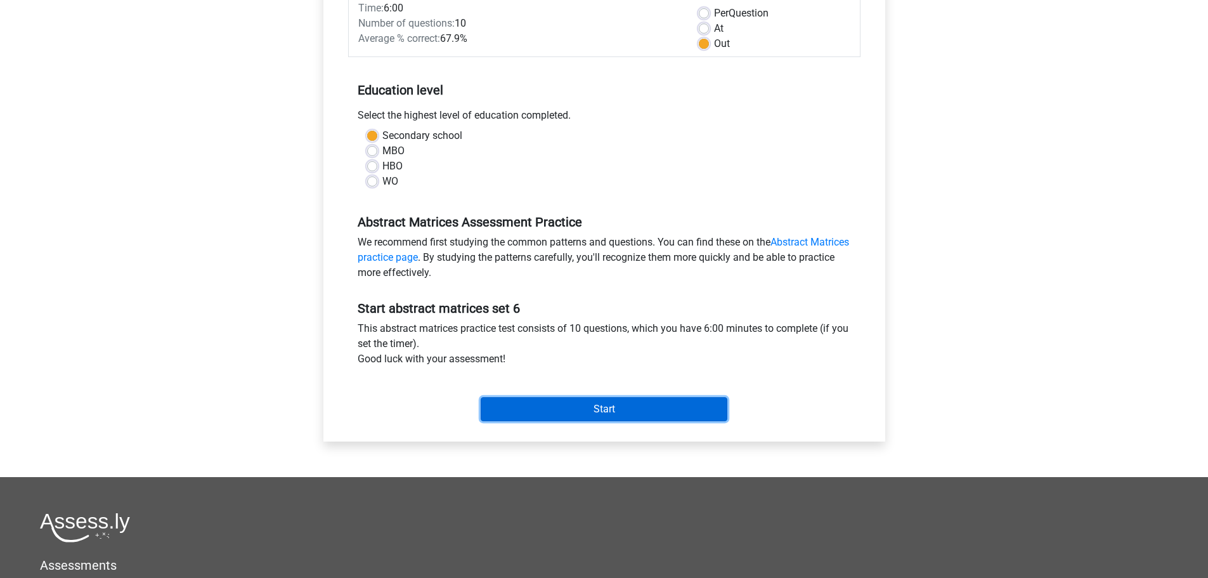
click at [607, 399] on input "Start" at bounding box center [604, 409] width 247 height 24
click at [577, 401] on input "Start" at bounding box center [604, 409] width 247 height 24
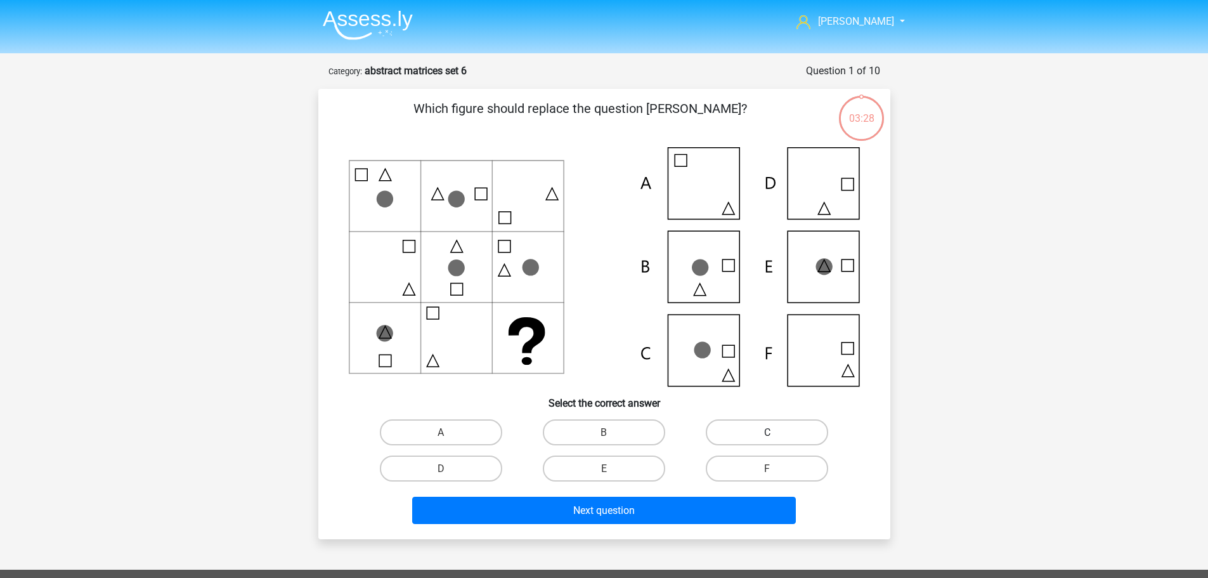
click at [740, 426] on label "C" at bounding box center [767, 432] width 122 height 26
click at [767, 432] on input "C" at bounding box center [771, 436] width 8 height 8
radio input "true"
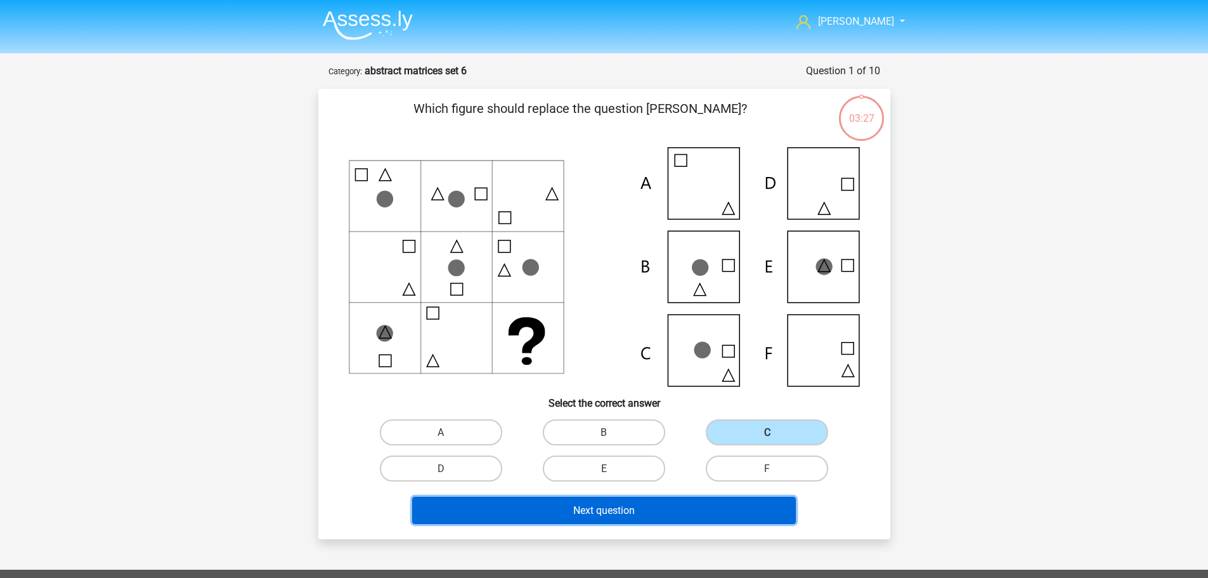
click at [602, 507] on font "Next question" at bounding box center [604, 510] width 62 height 12
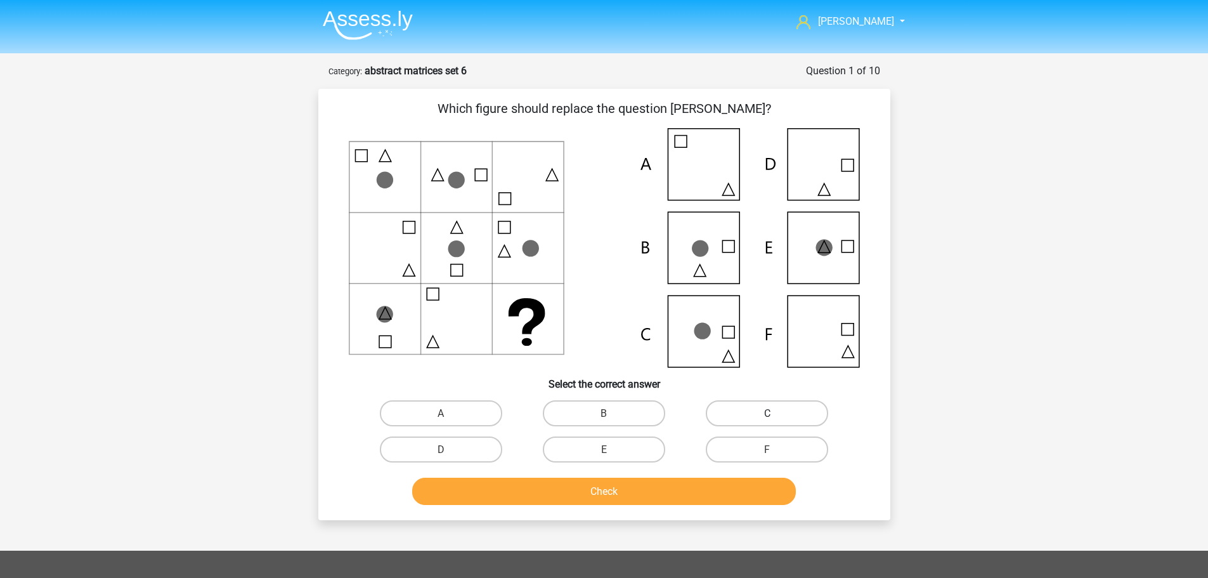
click at [749, 405] on label "C" at bounding box center [767, 413] width 122 height 26
click at [767, 413] on input "C" at bounding box center [771, 417] width 8 height 8
radio input "true"
click at [625, 486] on button "Check" at bounding box center [604, 491] width 384 height 27
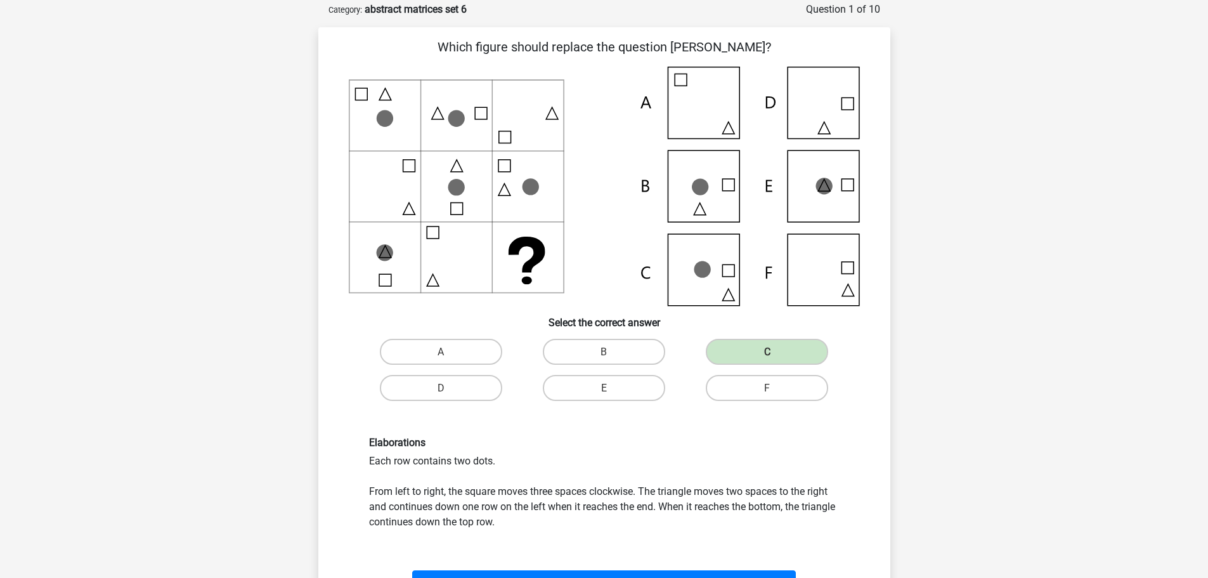
scroll to position [63, 0]
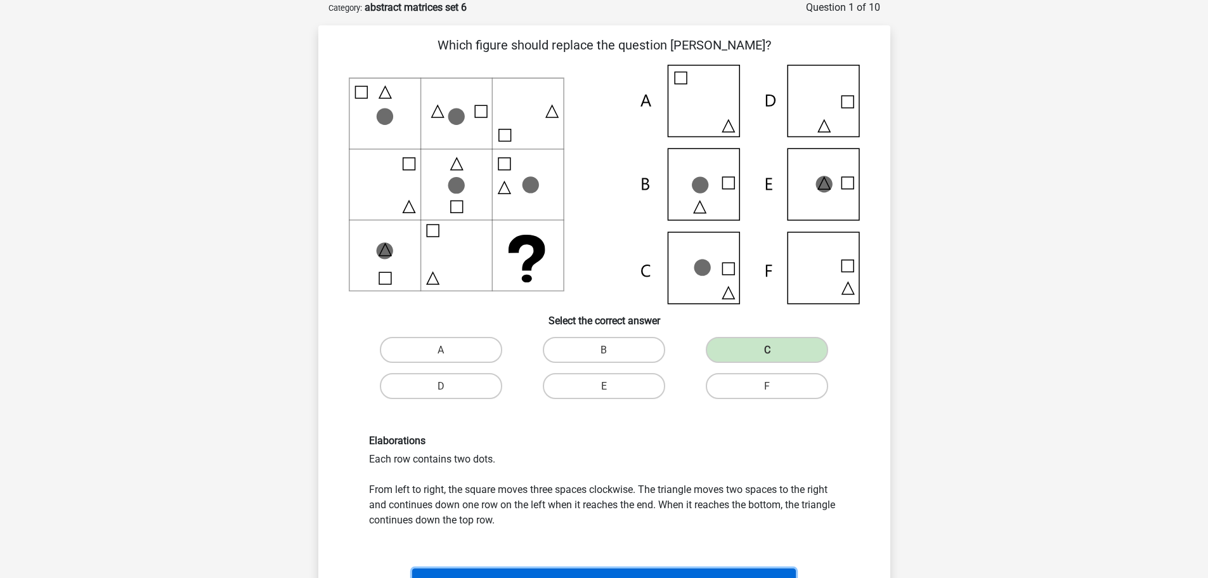
click at [643, 573] on button "Next question" at bounding box center [604, 581] width 384 height 27
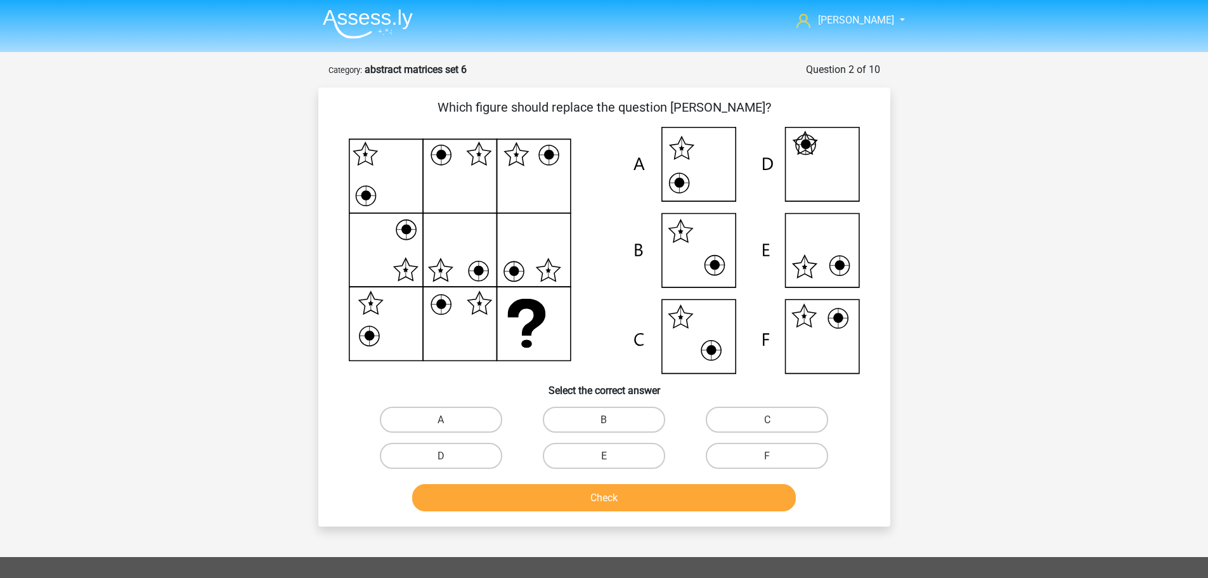
scroll to position [0, 0]
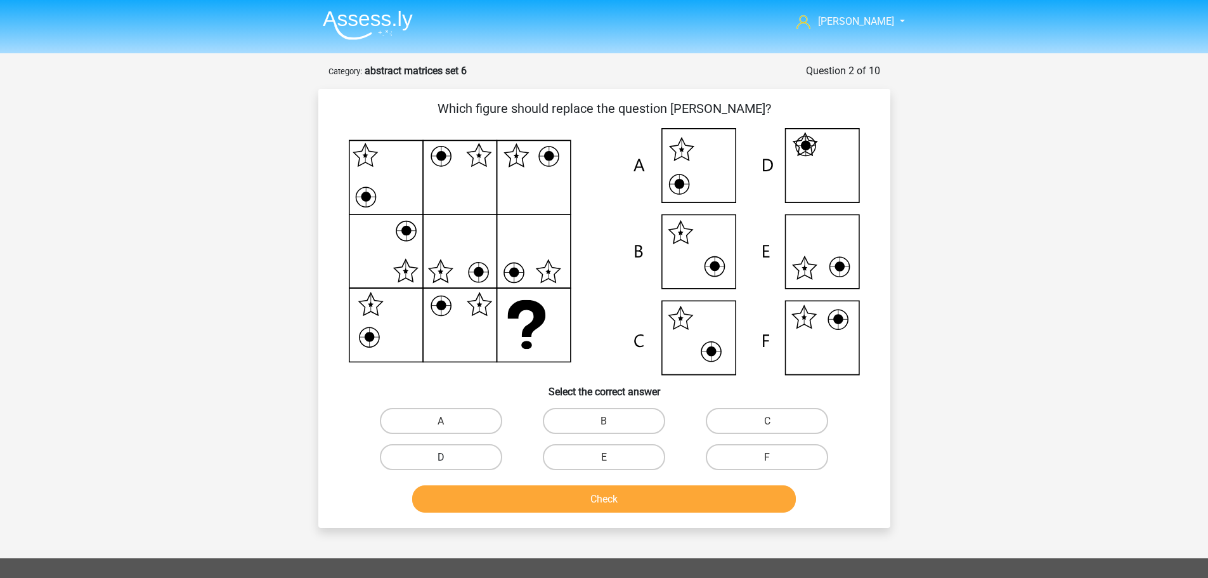
click at [454, 455] on label "D" at bounding box center [441, 457] width 122 height 26
click at [449, 457] on input "D" at bounding box center [445, 461] width 8 height 8
radio input "true"
click at [577, 497] on button "Check" at bounding box center [604, 498] width 384 height 27
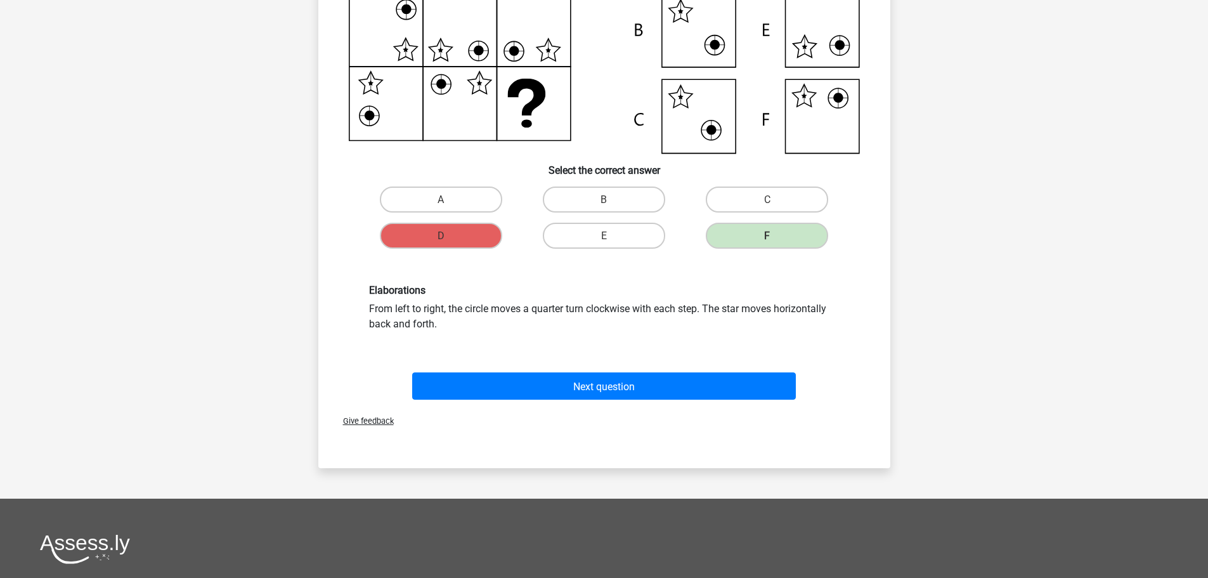
scroll to position [254, 0]
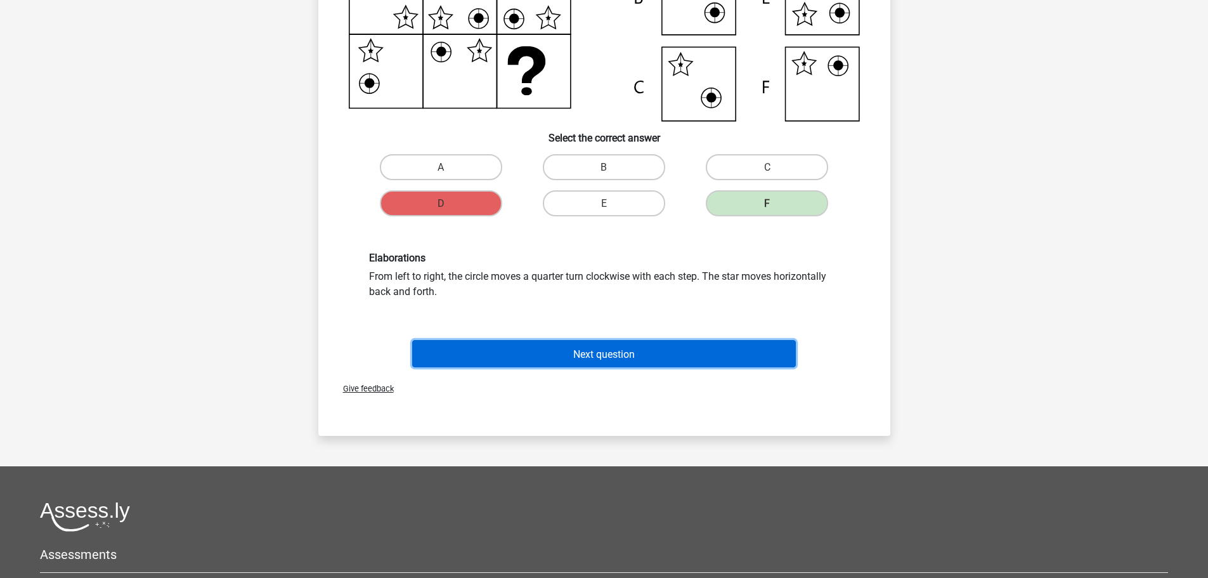
click at [594, 359] on font "Next question" at bounding box center [604, 354] width 62 height 12
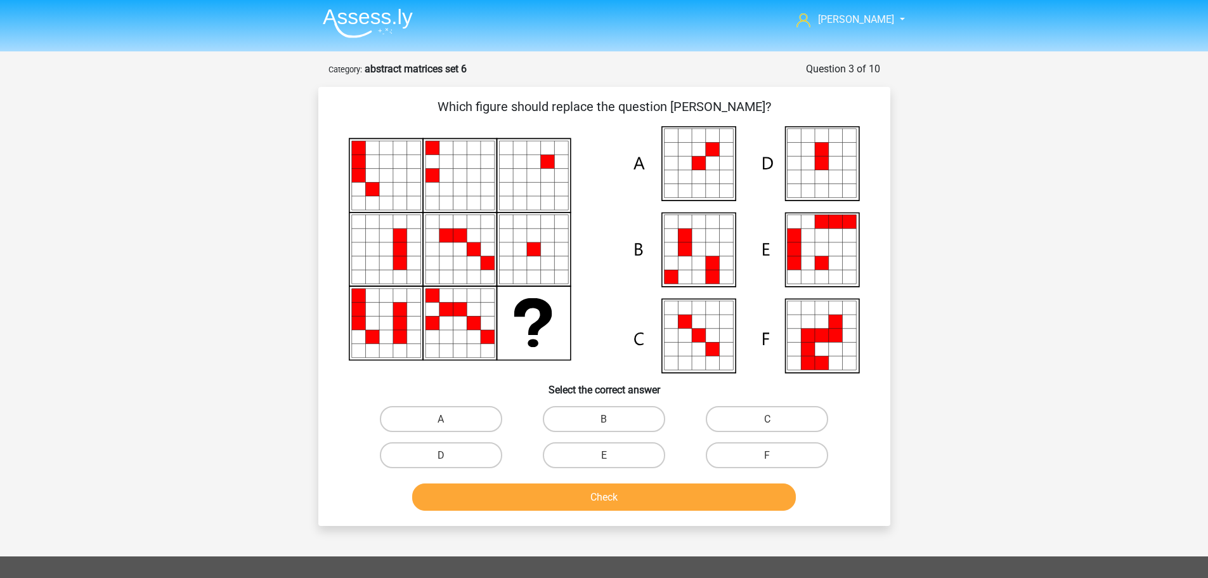
scroll to position [0, 0]
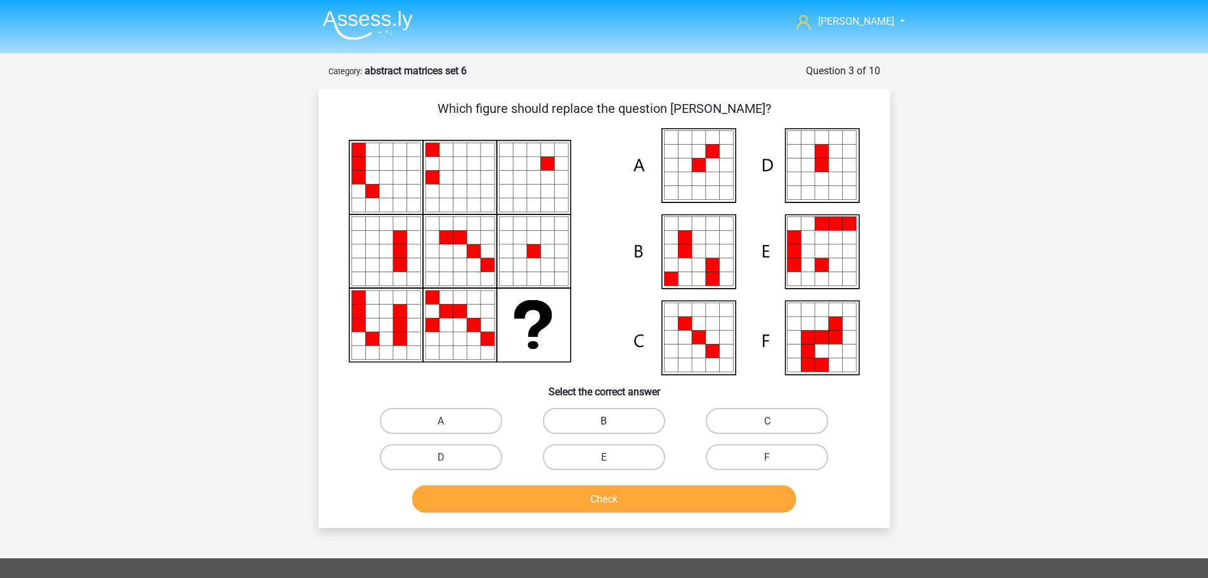
click at [618, 417] on label "B" at bounding box center [604, 421] width 122 height 26
click at [612, 421] on input "B" at bounding box center [608, 425] width 8 height 8
radio input "true"
click at [627, 493] on button "Check" at bounding box center [604, 498] width 384 height 27
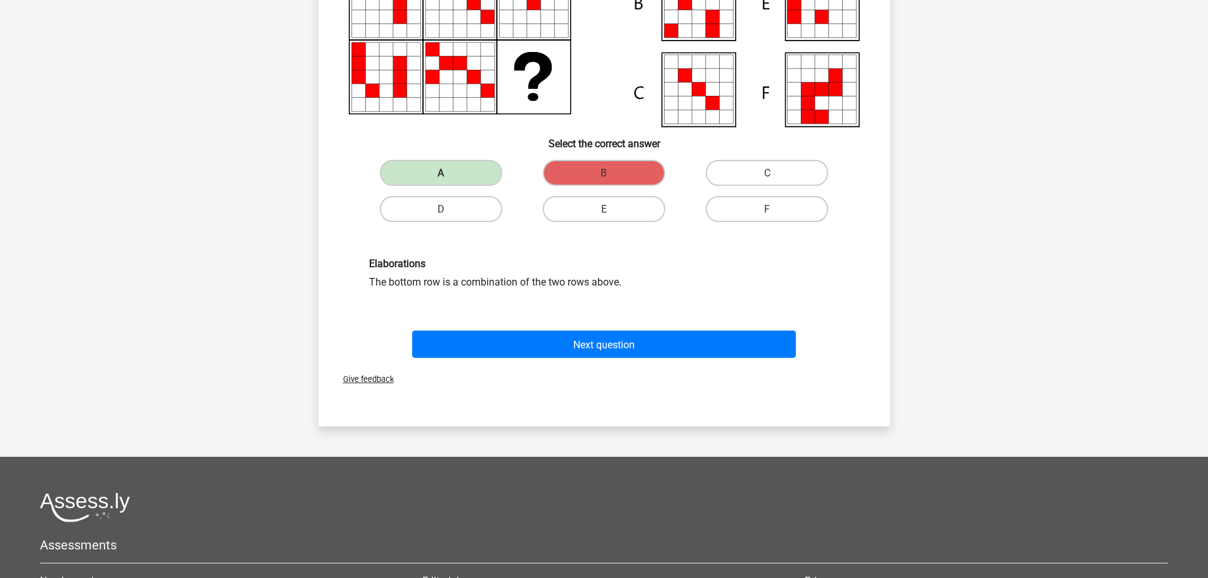
scroll to position [254, 0]
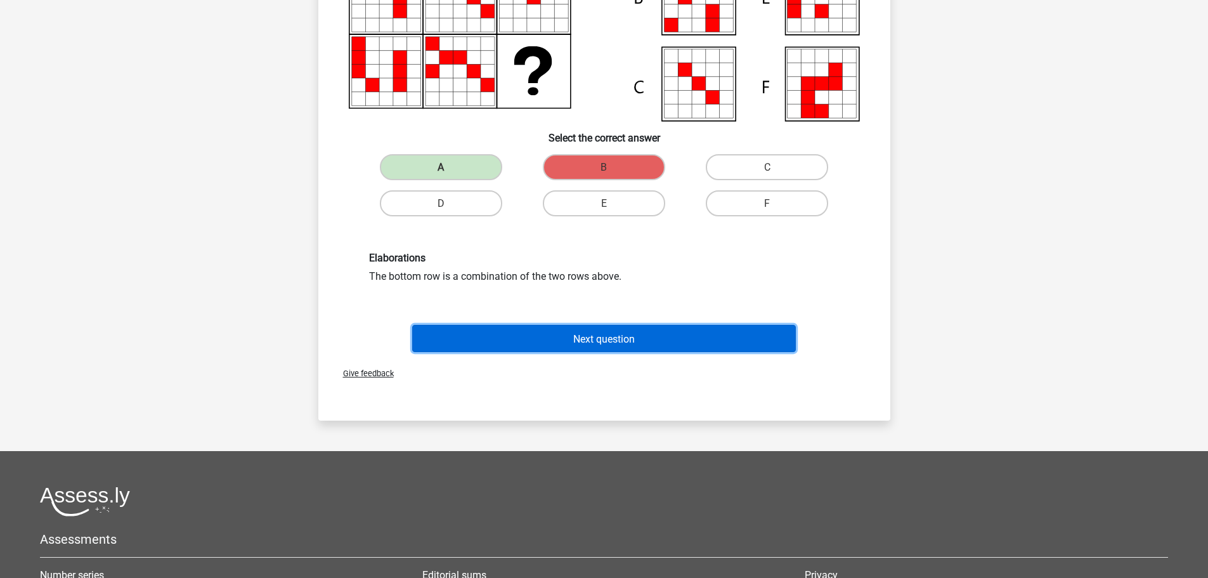
click at [626, 340] on font "Next question" at bounding box center [604, 338] width 62 height 12
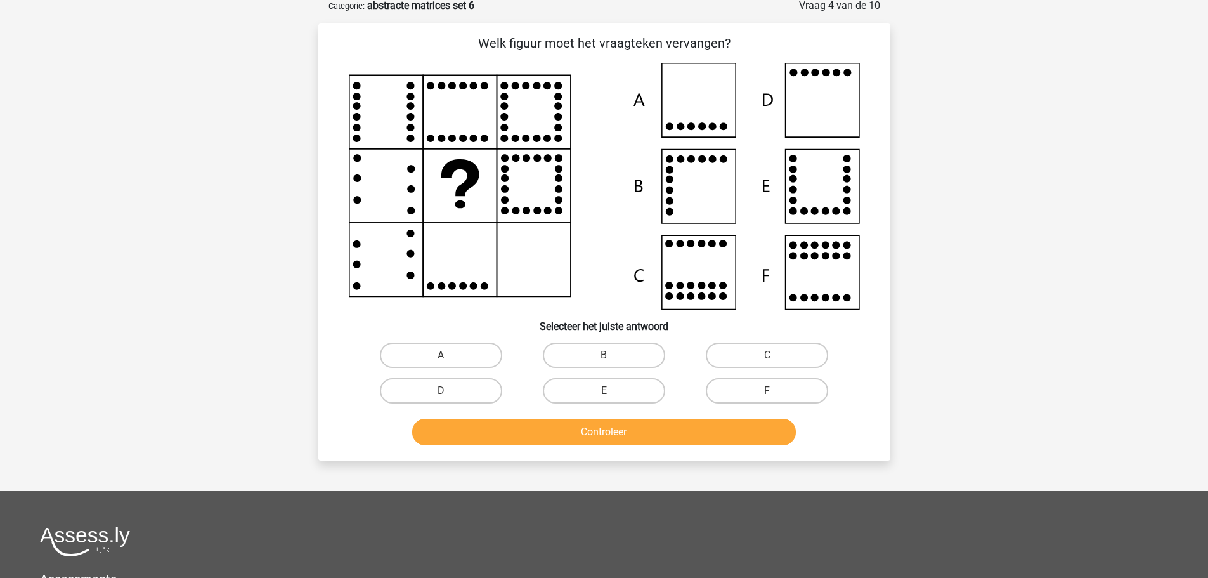
scroll to position [63, 0]
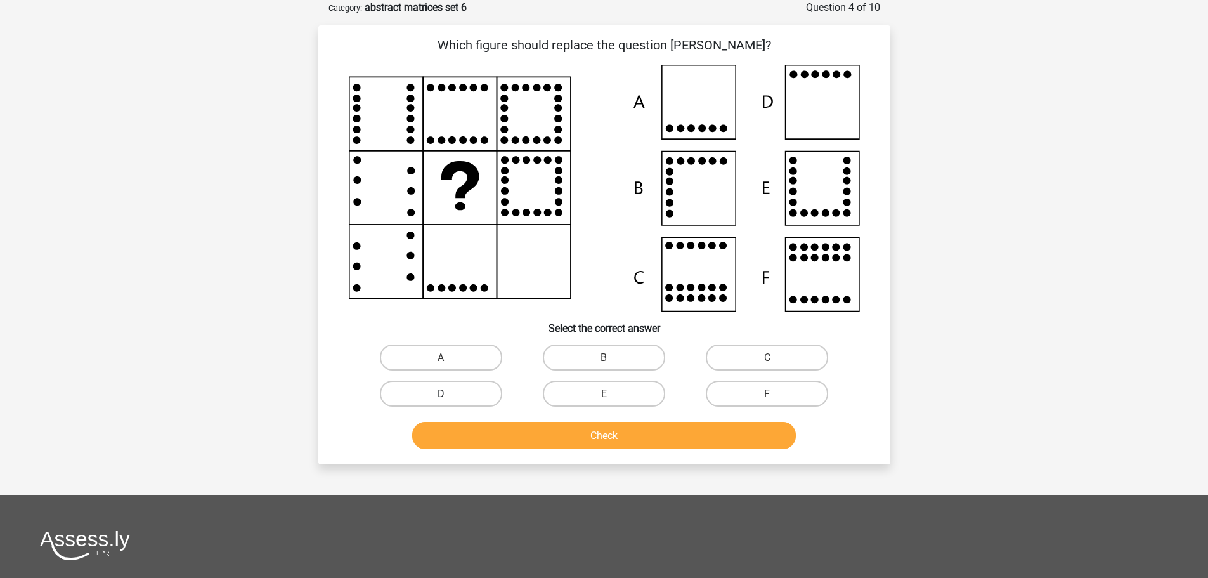
click at [481, 392] on label "D" at bounding box center [441, 394] width 122 height 26
click at [449, 393] on input "D" at bounding box center [445, 397] width 8 height 8
radio input "true"
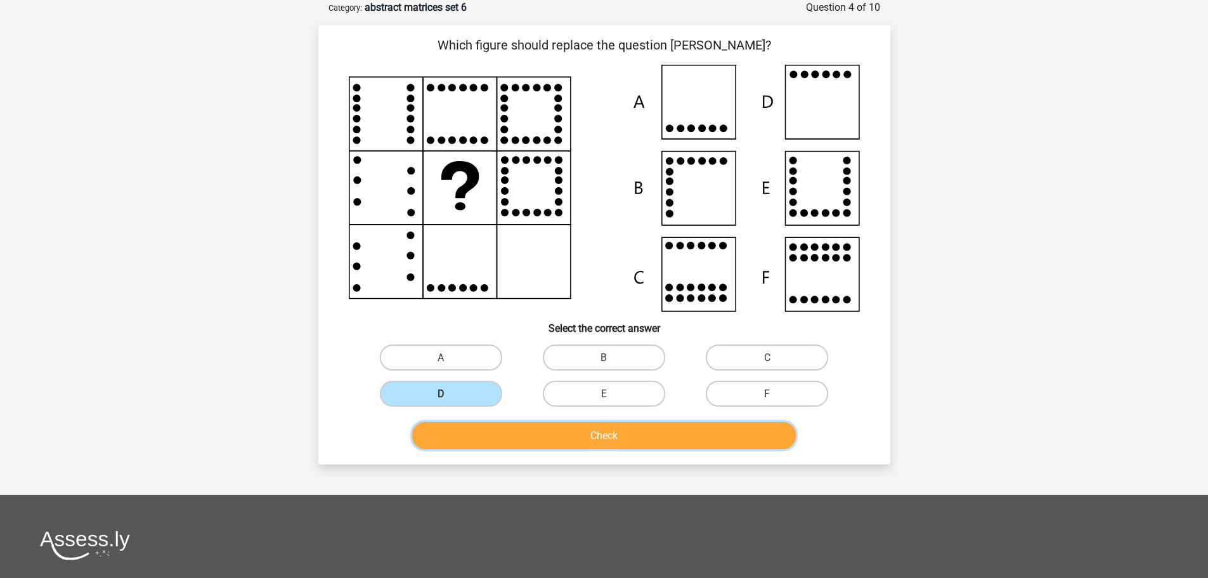
click at [625, 433] on button "Check" at bounding box center [604, 435] width 384 height 27
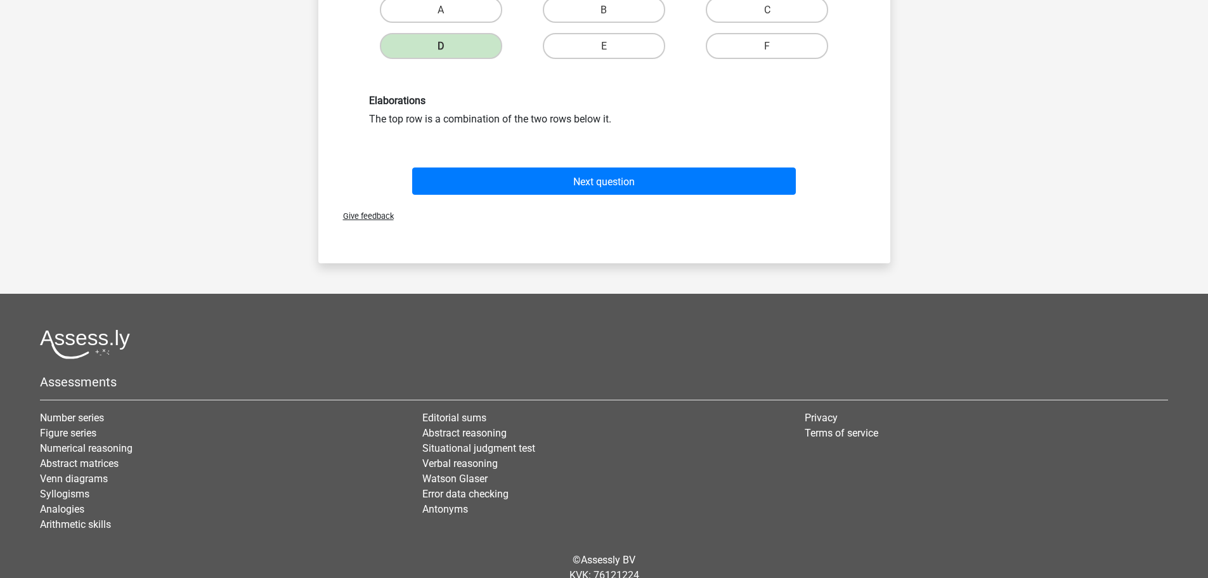
scroll to position [444, 0]
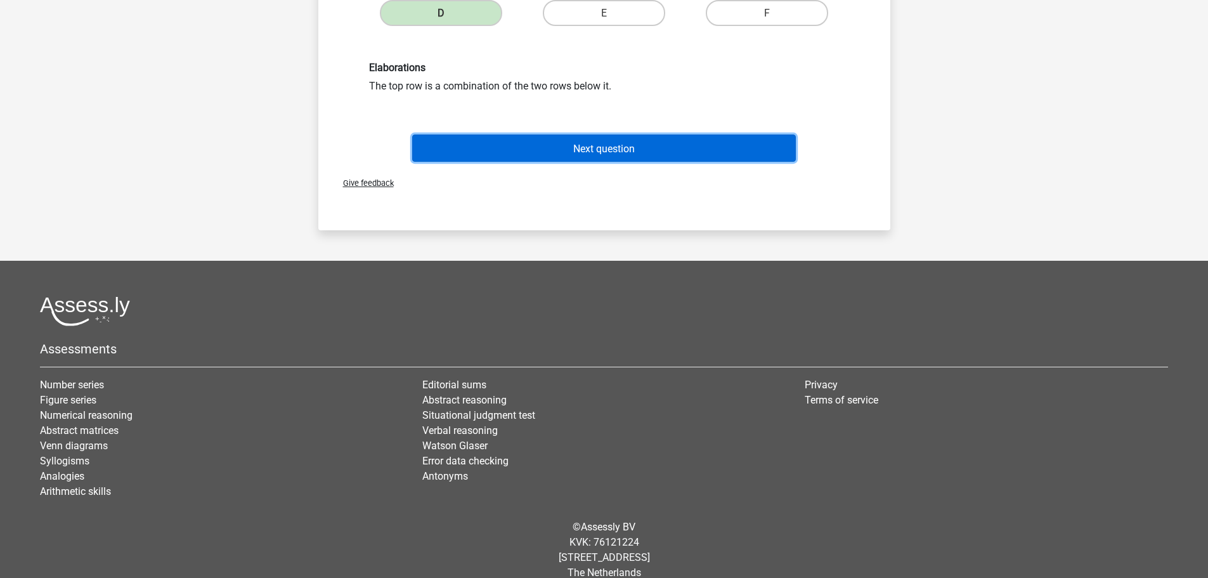
click at [617, 142] on font "Next question" at bounding box center [604, 148] width 62 height 12
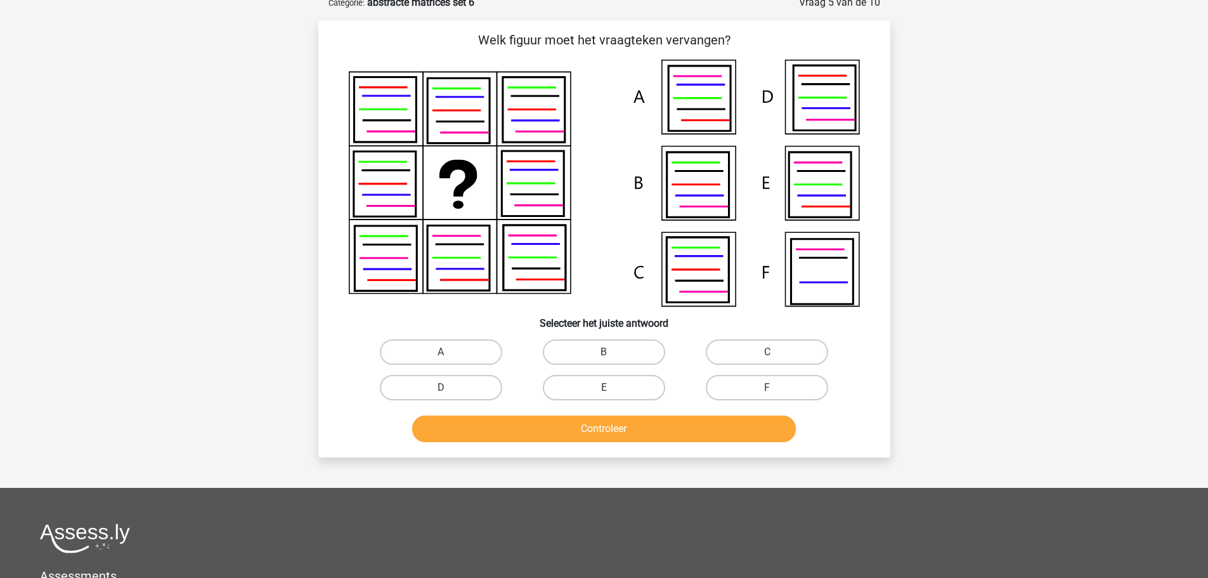
scroll to position [63, 0]
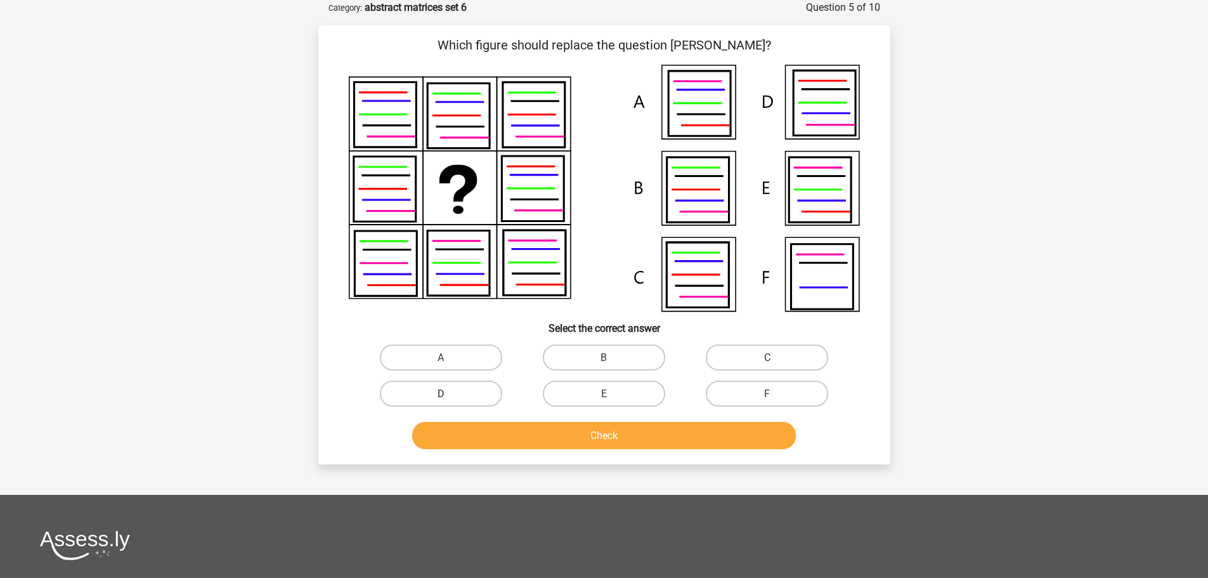
click at [464, 389] on label "D" at bounding box center [441, 394] width 122 height 26
click at [449, 393] on input "D" at bounding box center [445, 397] width 8 height 8
radio input "true"
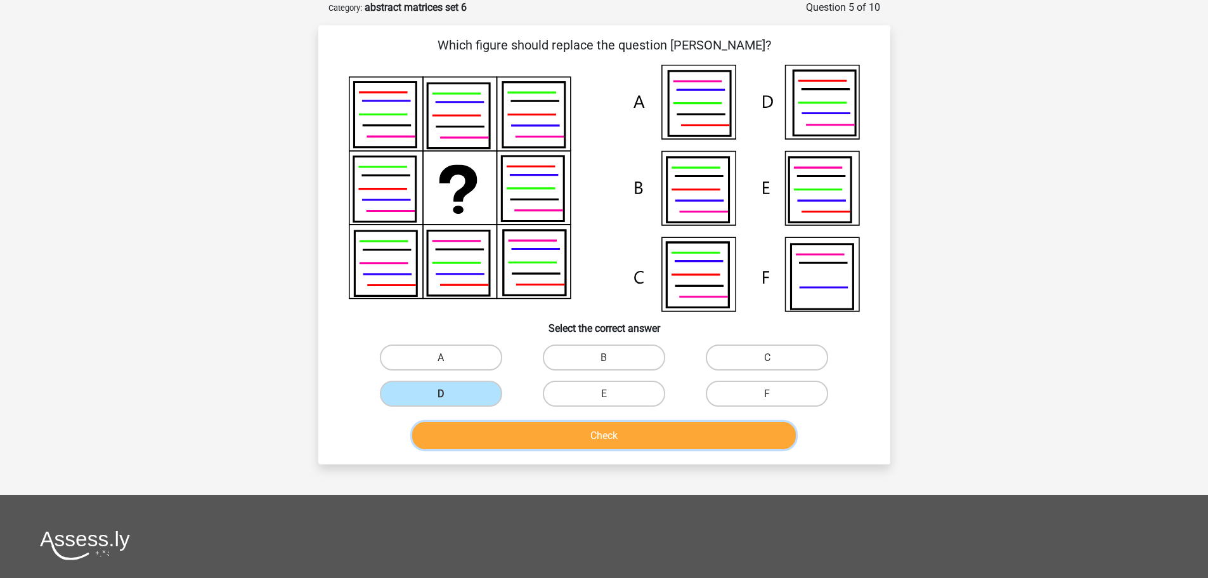
click at [613, 432] on font "Check" at bounding box center [604, 435] width 27 height 12
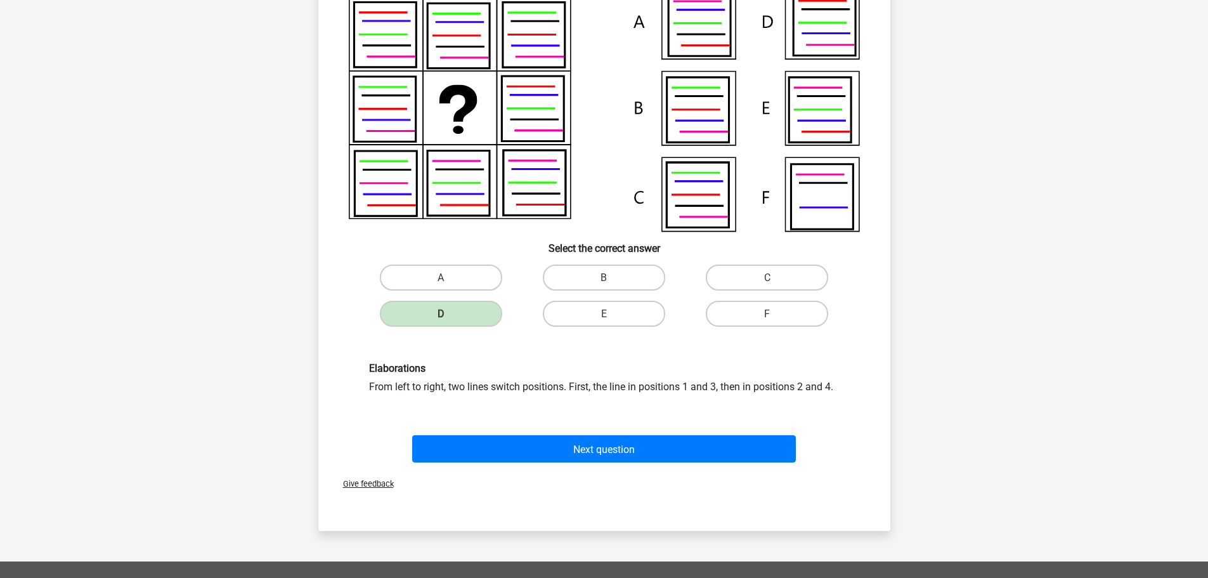
scroll to position [381, 0]
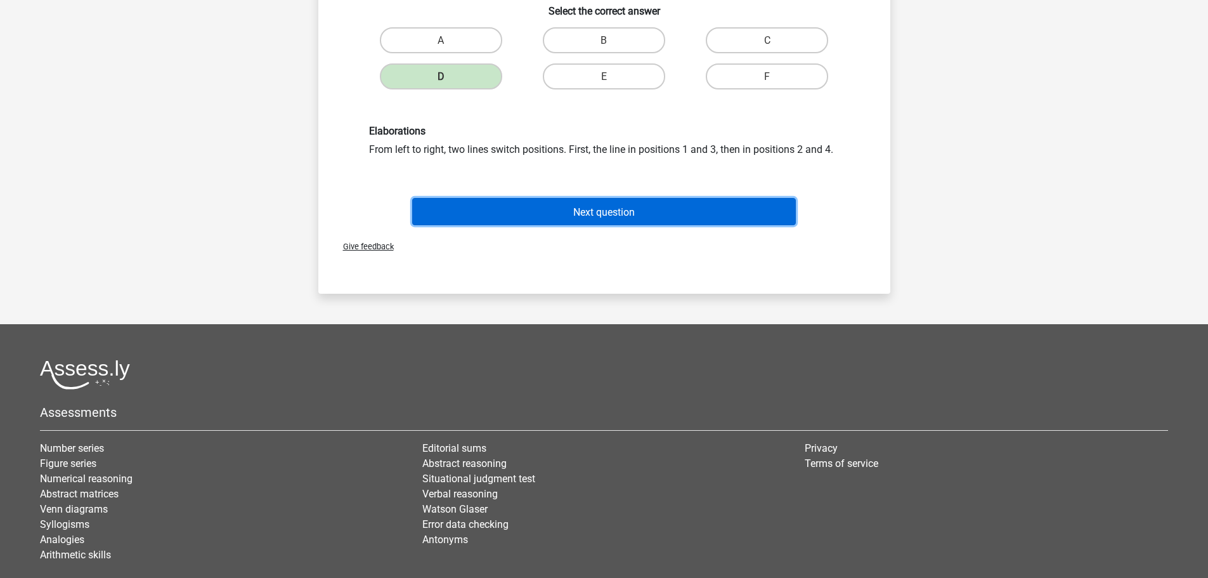
click at [606, 209] on font "Next question" at bounding box center [604, 212] width 62 height 12
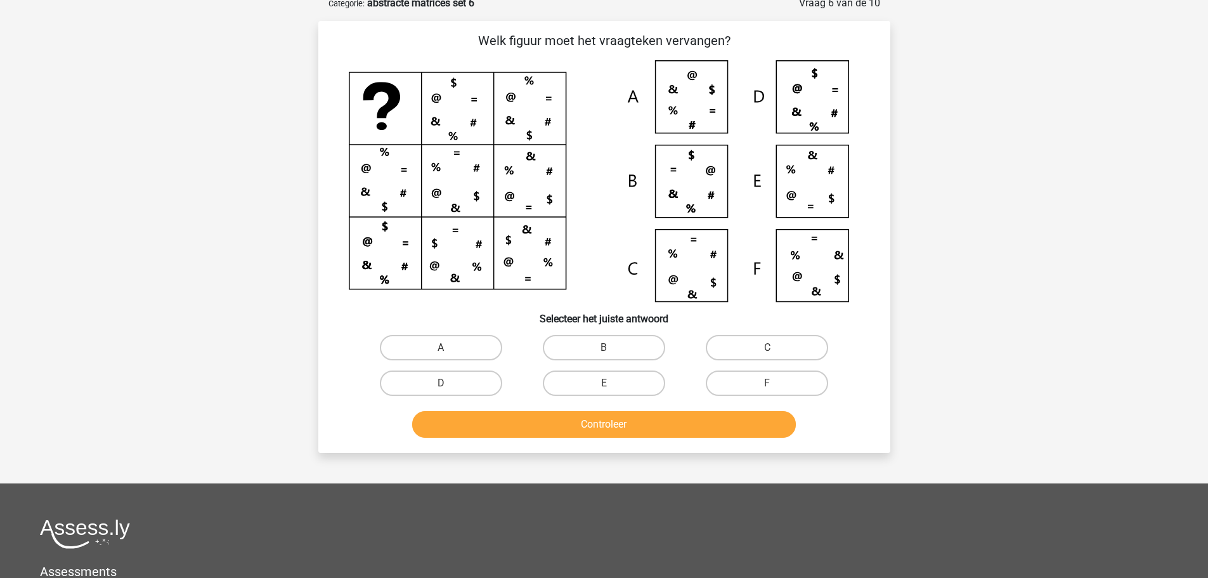
scroll to position [63, 0]
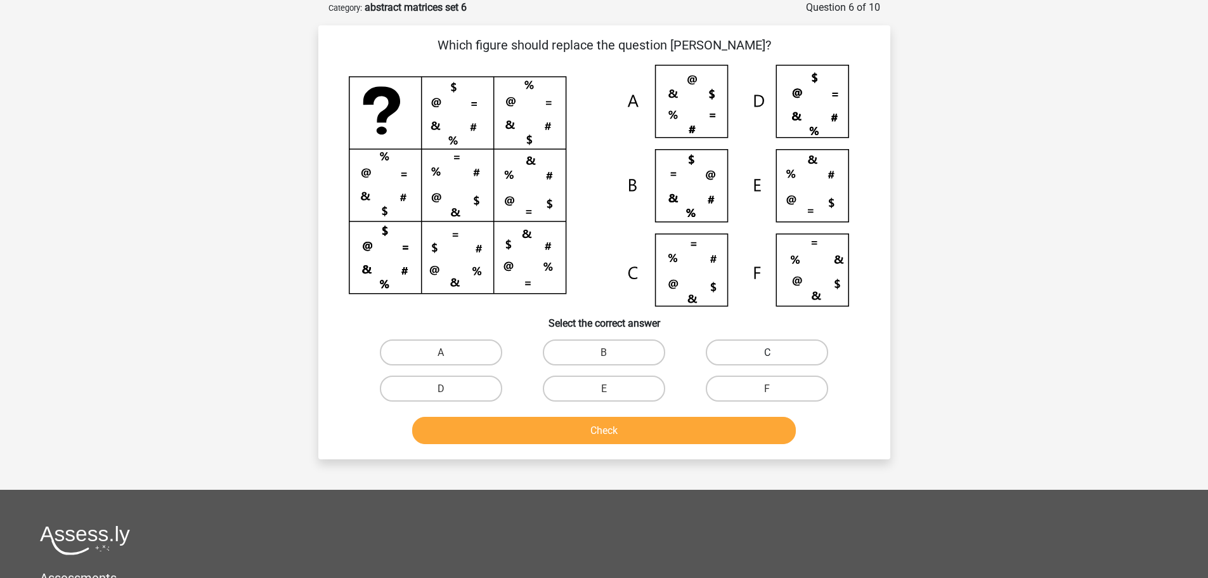
click at [752, 354] on label "C" at bounding box center [767, 352] width 122 height 26
click at [767, 354] on input "C" at bounding box center [771, 356] width 8 height 8
radio input "true"
click at [632, 433] on button "Check" at bounding box center [604, 430] width 384 height 27
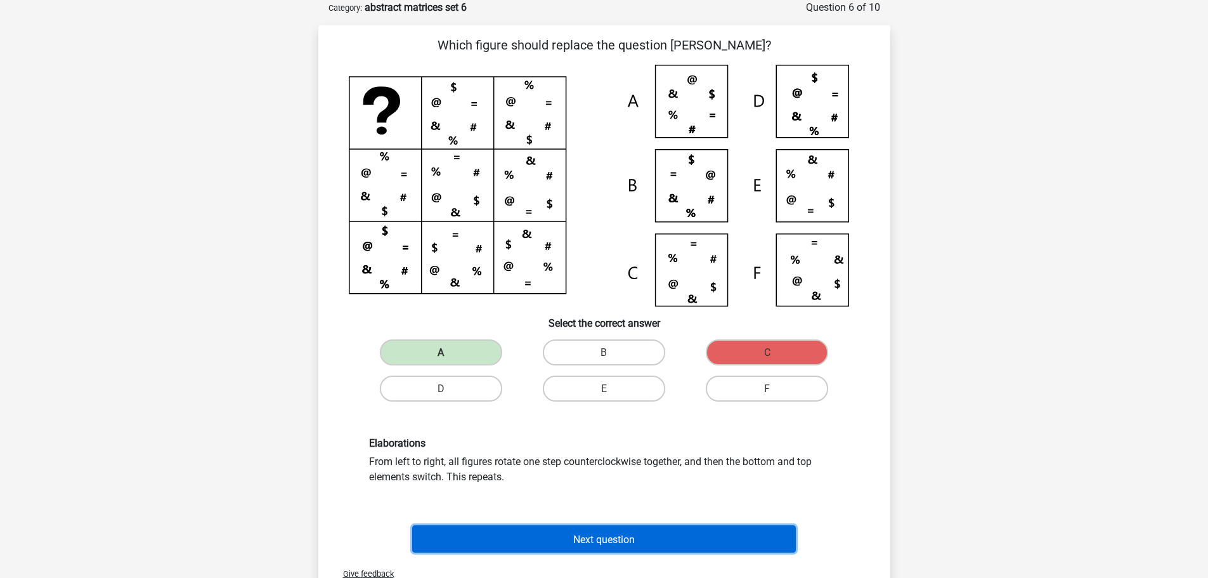
click at [611, 540] on font "Next question" at bounding box center [604, 539] width 62 height 12
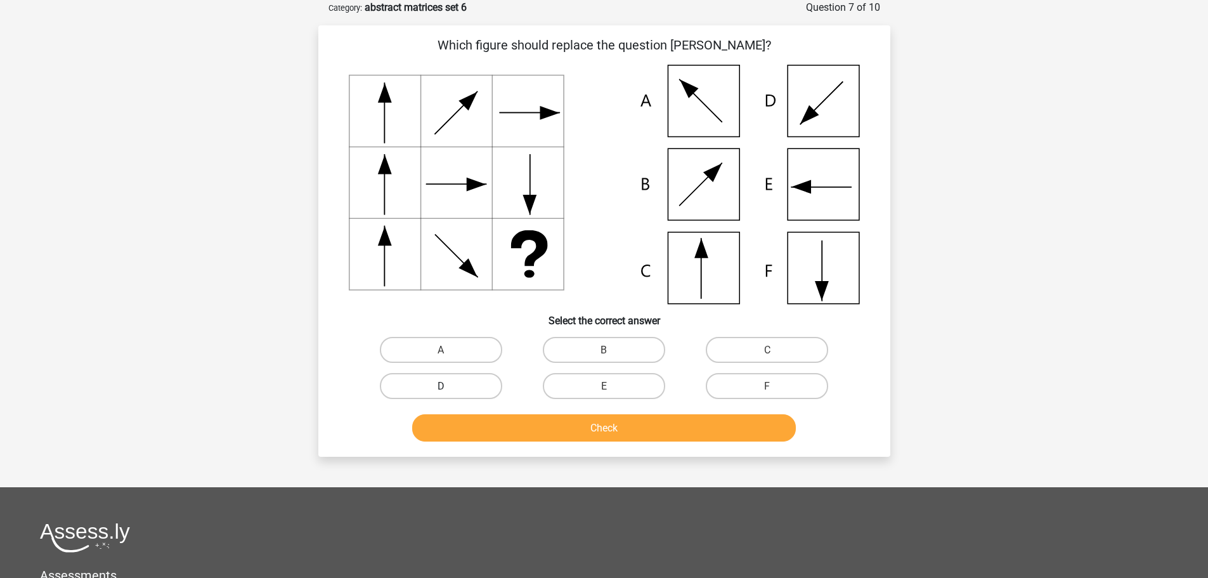
click at [468, 383] on label "D" at bounding box center [441, 386] width 122 height 26
click at [449, 386] on input "D" at bounding box center [445, 390] width 8 height 8
radio input "true"
click at [571, 436] on button "Check" at bounding box center [604, 427] width 384 height 27
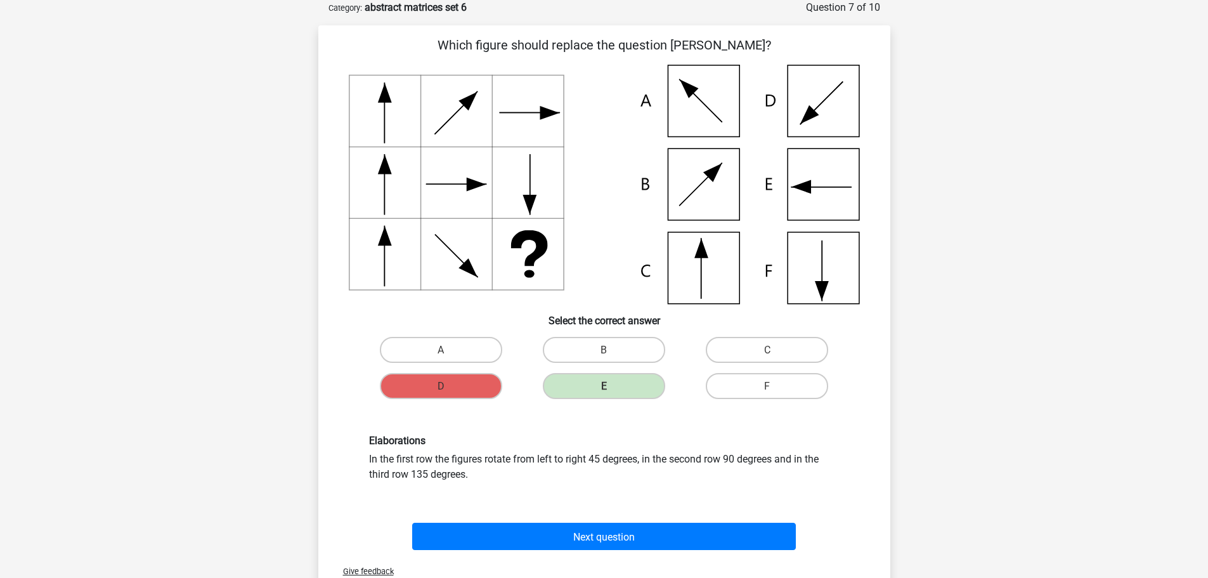
click at [601, 521] on div "Next question" at bounding box center [605, 534] width 532 height 42
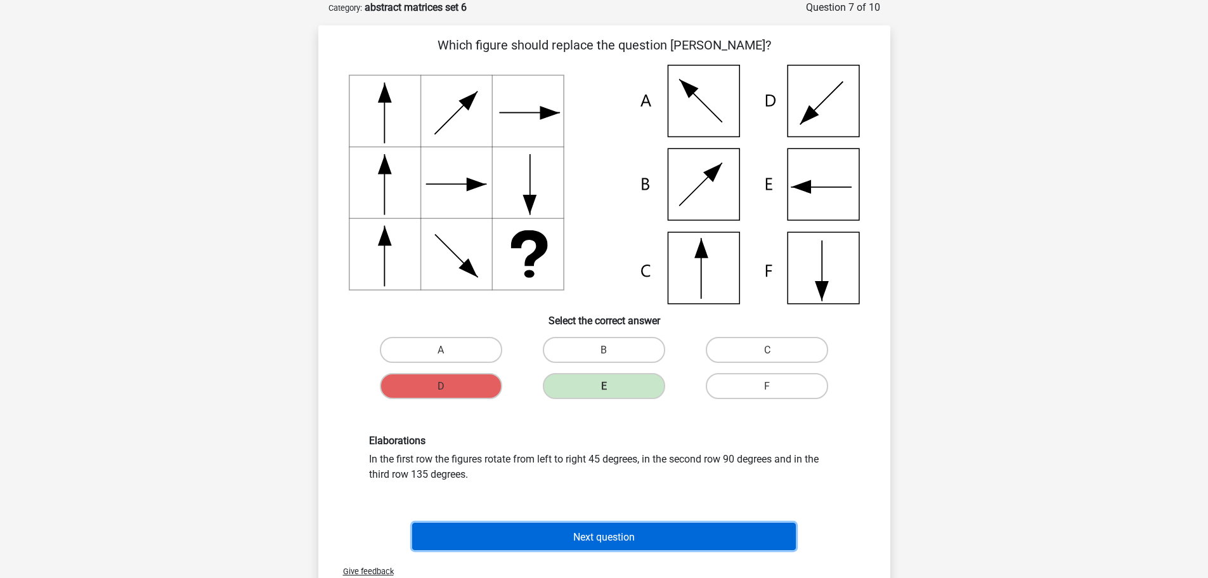
click at [600, 546] on button "Next question" at bounding box center [604, 536] width 384 height 27
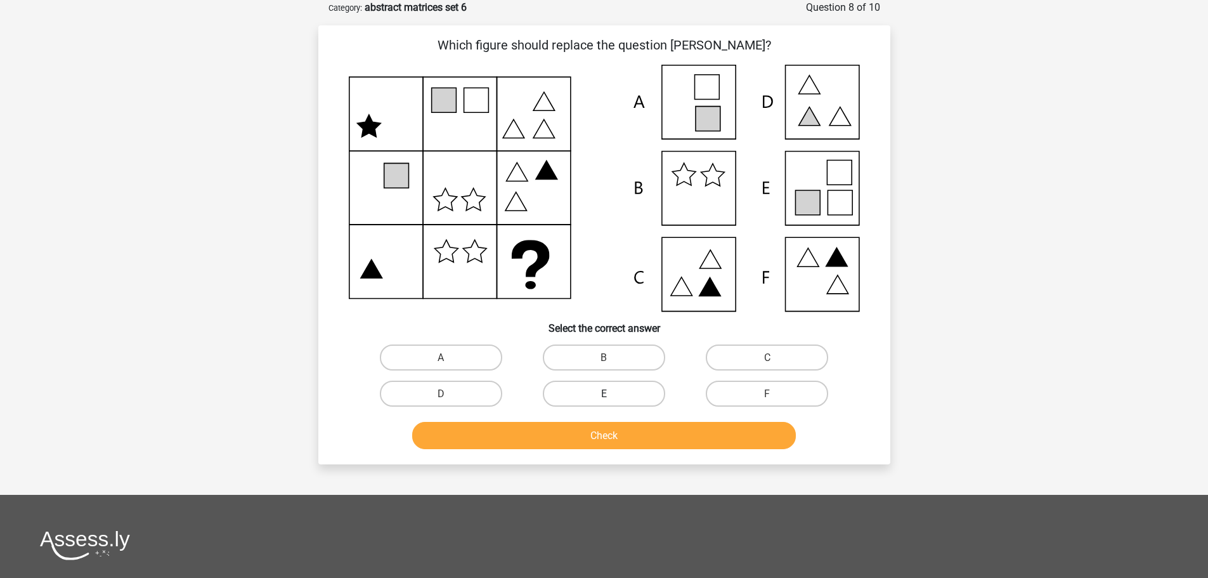
click at [613, 393] on label "E" at bounding box center [604, 394] width 122 height 26
click at [612, 393] on input "E" at bounding box center [608, 397] width 8 height 8
radio input "true"
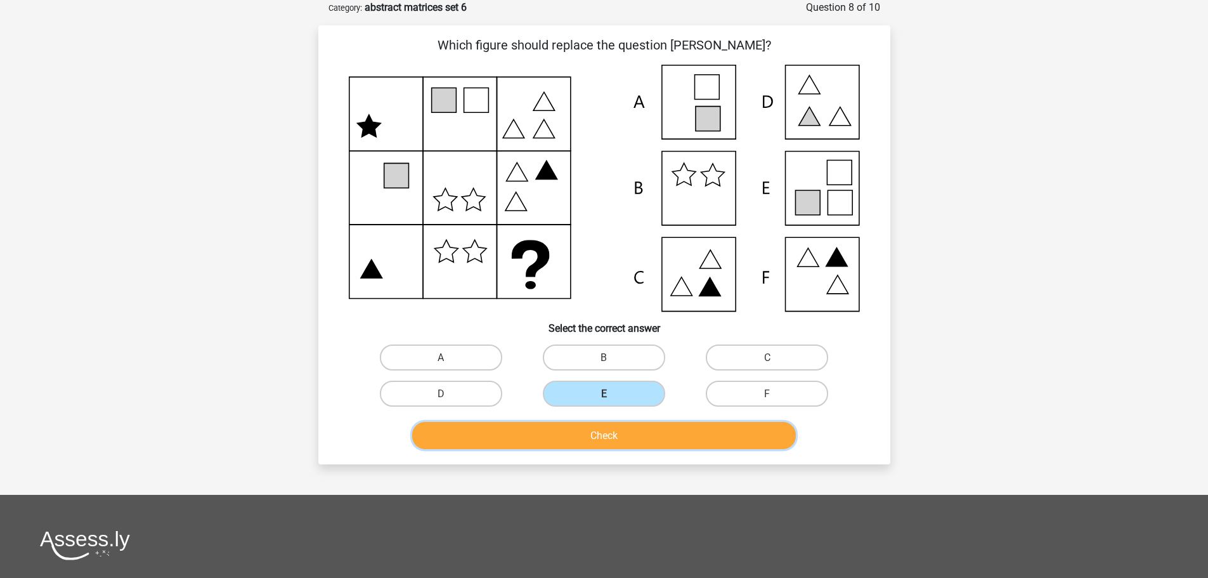
click at [604, 443] on button "Check" at bounding box center [604, 435] width 384 height 27
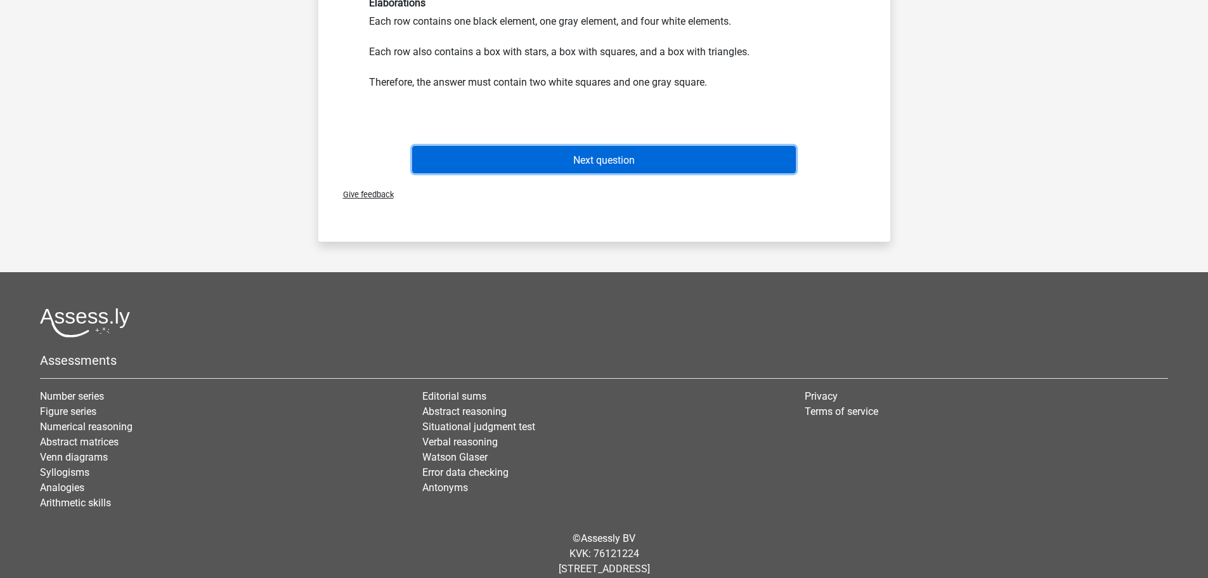
click at [623, 157] on font "Next question" at bounding box center [604, 159] width 62 height 12
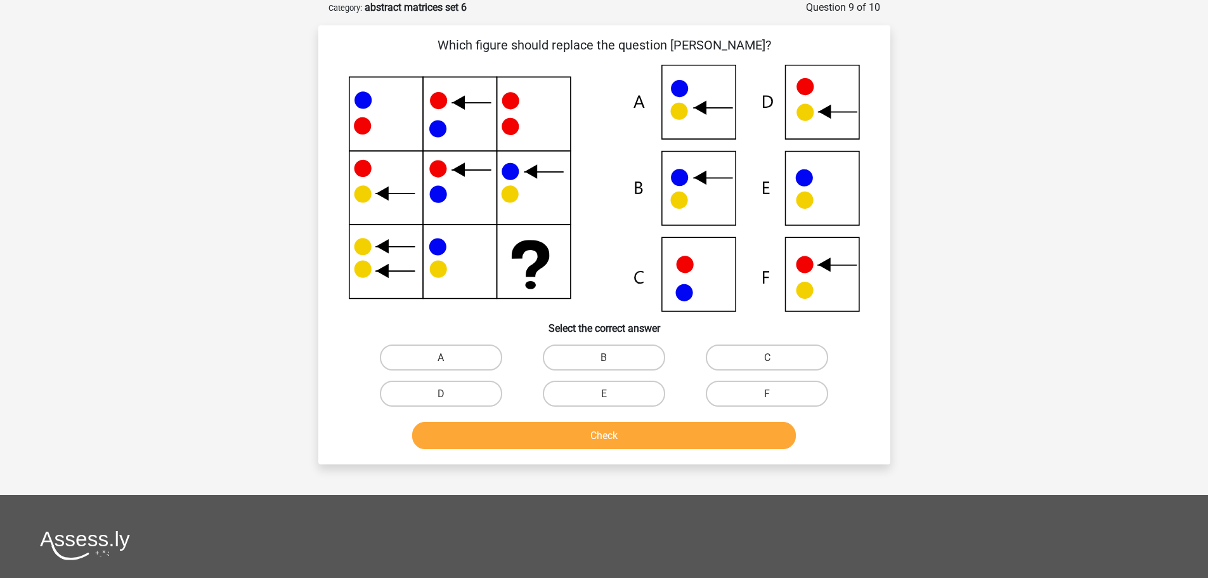
click at [610, 395] on input "E" at bounding box center [608, 397] width 8 height 8
radio input "true"
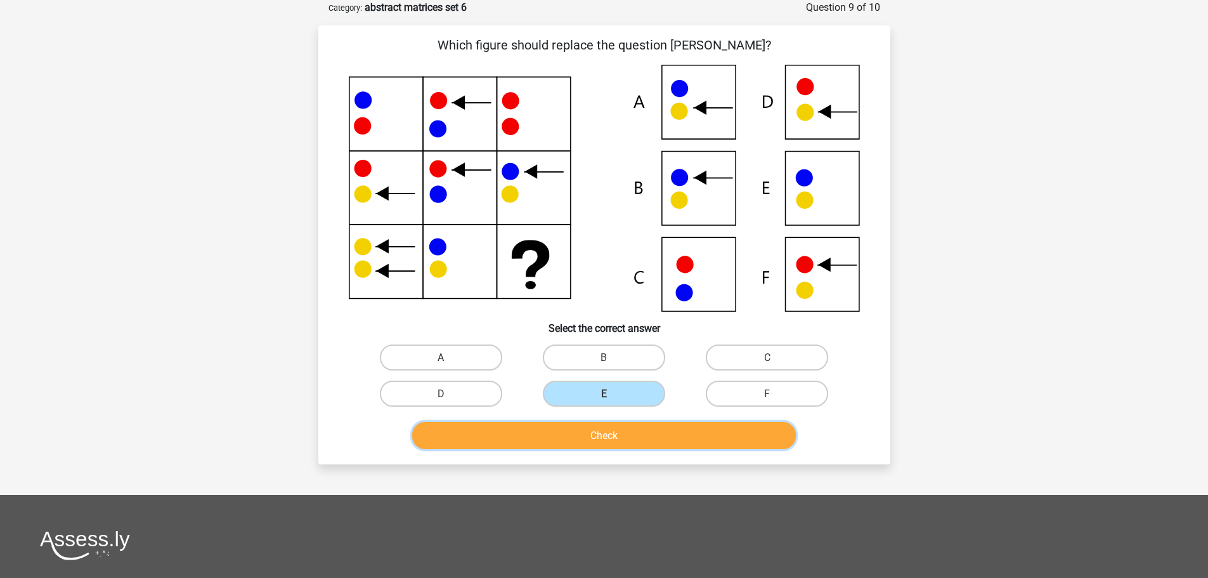
click at [620, 436] on button "Check" at bounding box center [604, 435] width 384 height 27
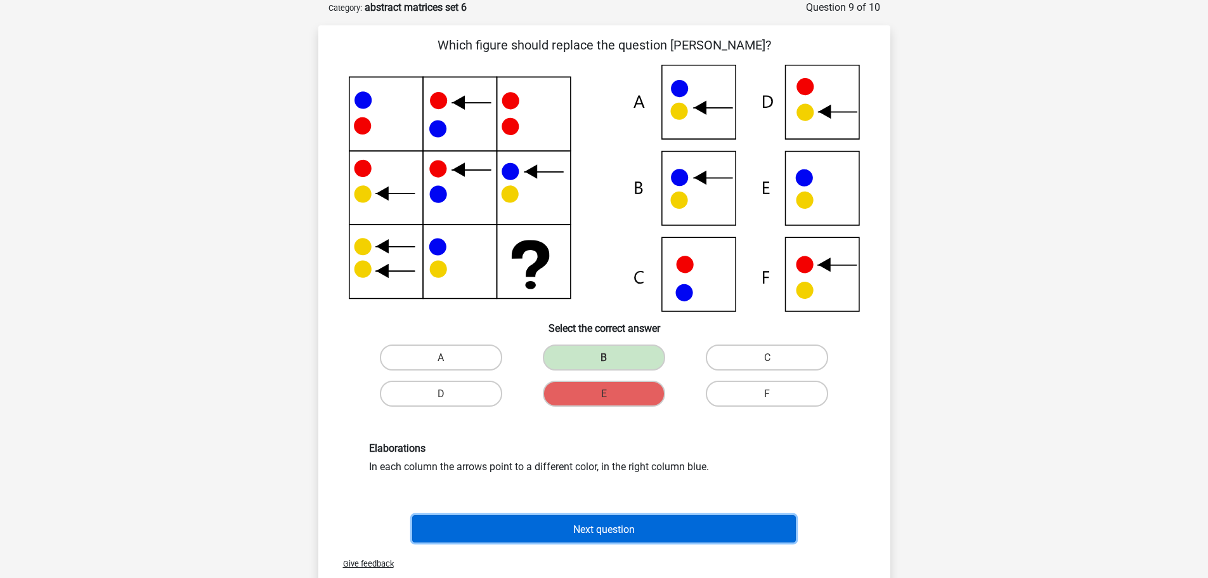
click at [583, 538] on button "Next question" at bounding box center [604, 528] width 384 height 27
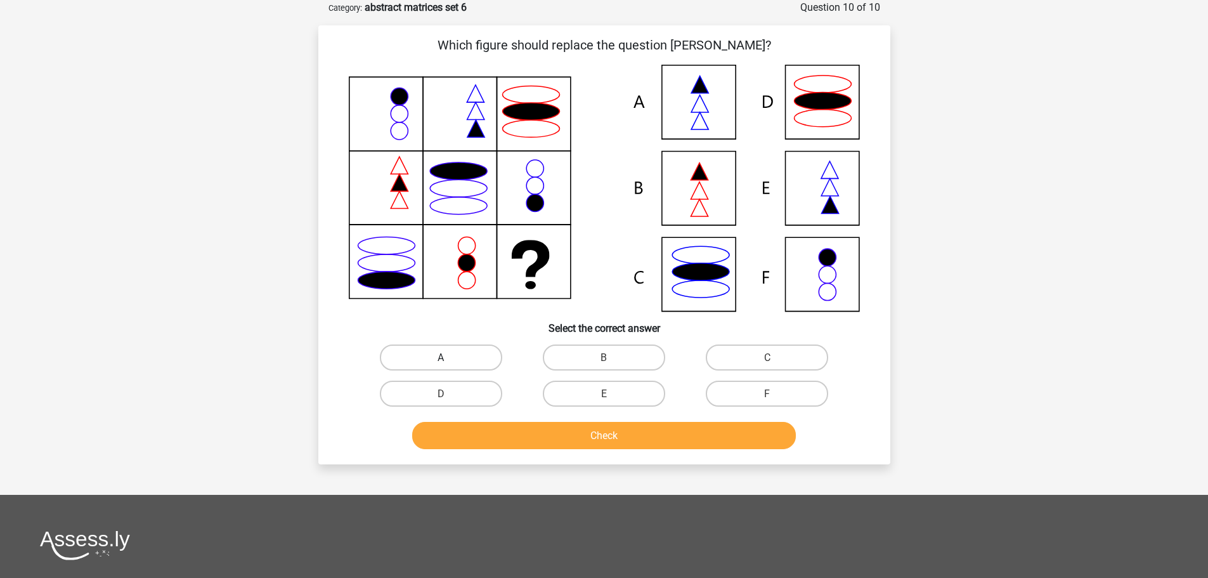
click at [467, 360] on label "A" at bounding box center [441, 357] width 122 height 26
click at [449, 360] on input "A" at bounding box center [445, 361] width 8 height 8
radio input "true"
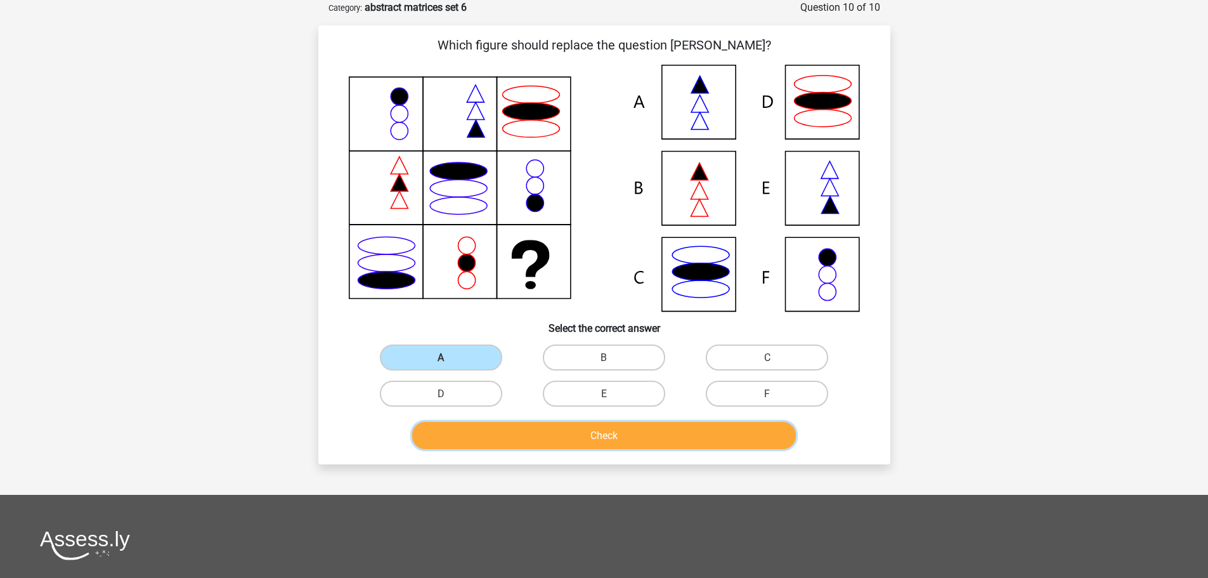
click at [634, 441] on button "Check" at bounding box center [604, 435] width 384 height 27
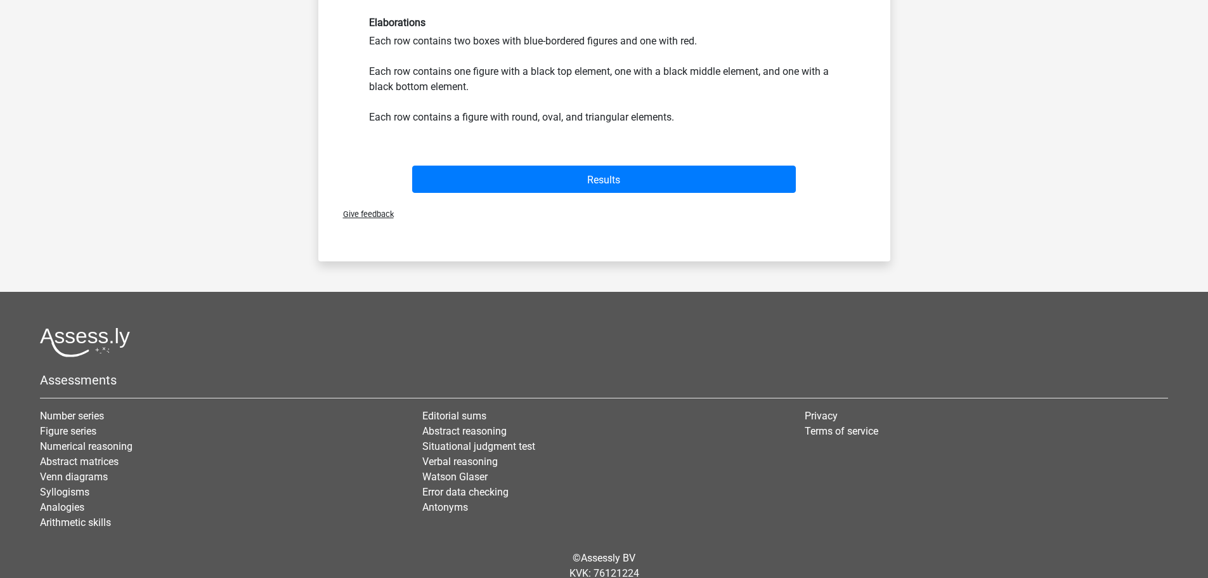
scroll to position [507, 0]
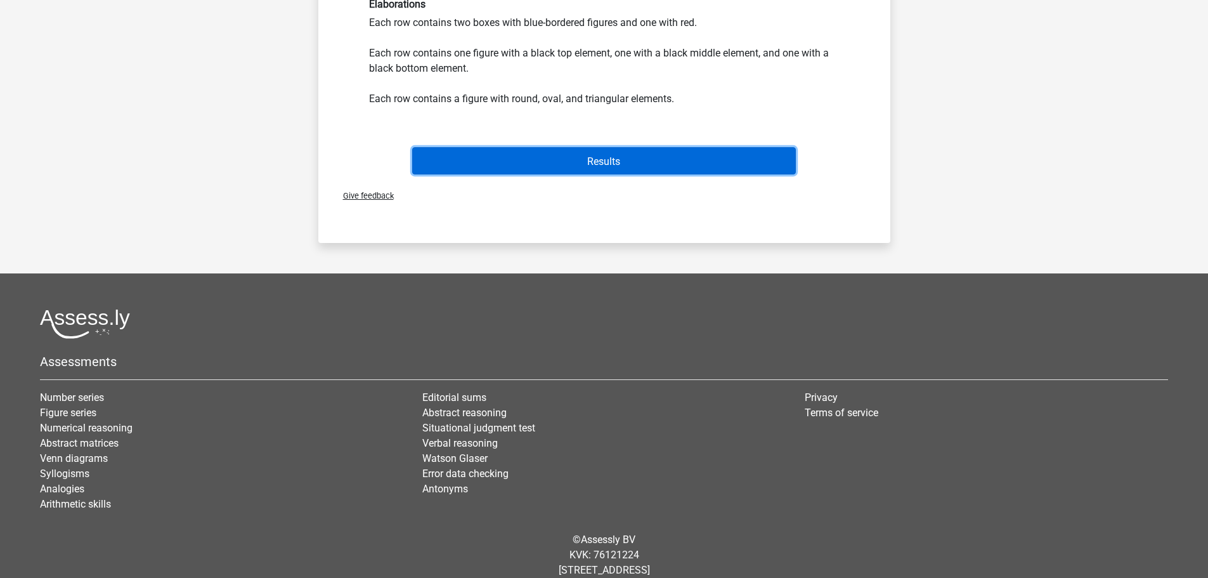
click at [591, 152] on button "Results" at bounding box center [604, 160] width 384 height 27
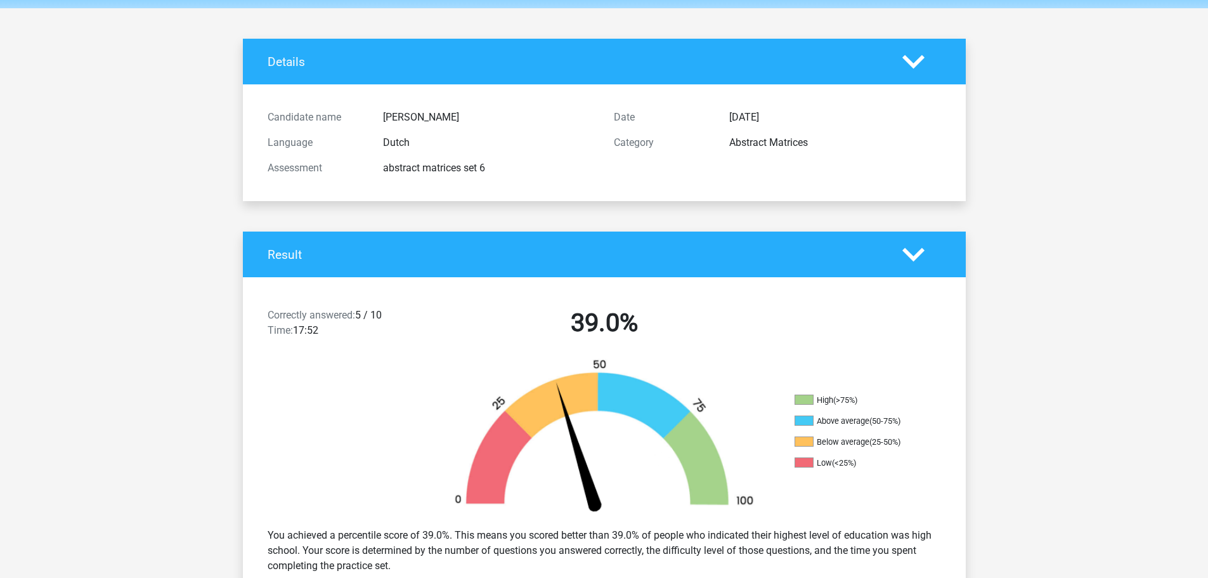
scroll to position [381, 0]
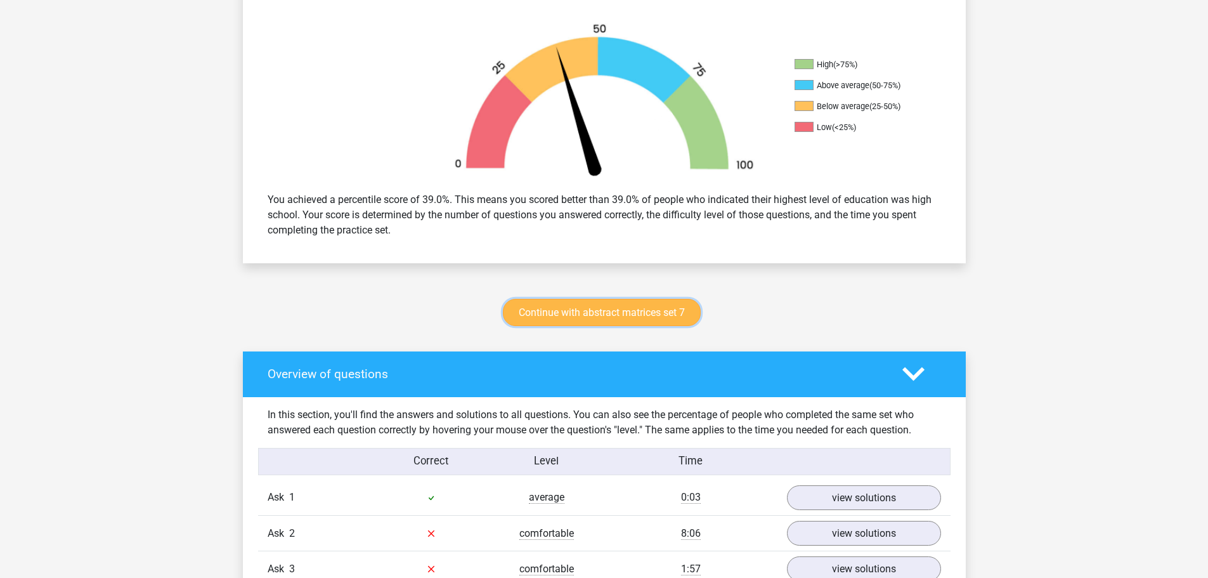
click at [593, 316] on font "Continue with abstract matrices set 7" at bounding box center [602, 312] width 166 height 12
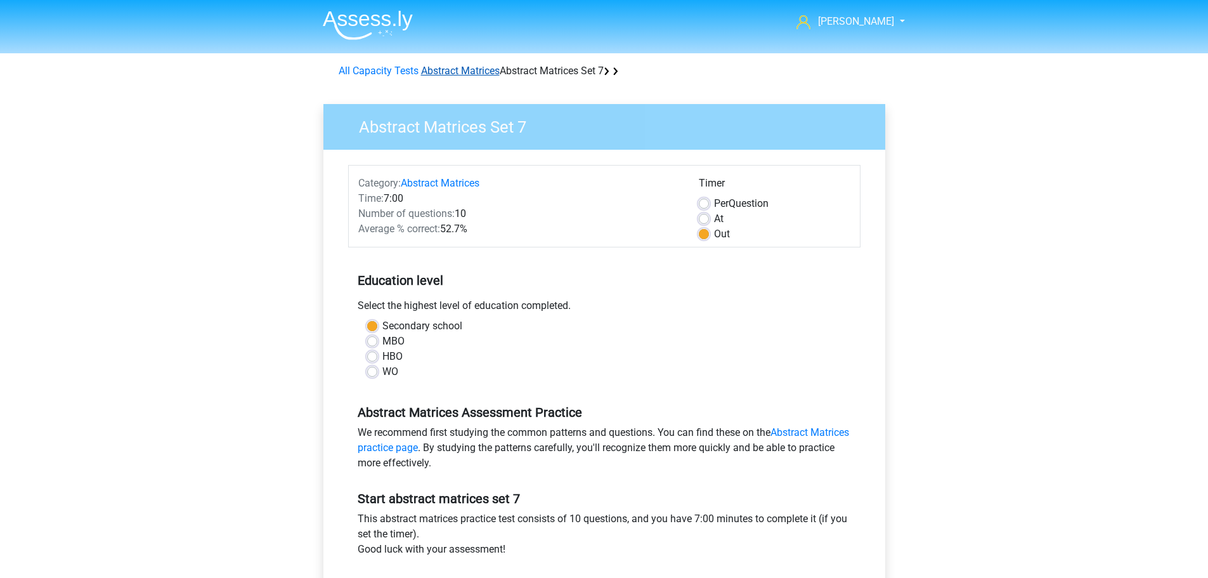
click at [462, 74] on font "Abstract Matrices" at bounding box center [460, 71] width 79 height 12
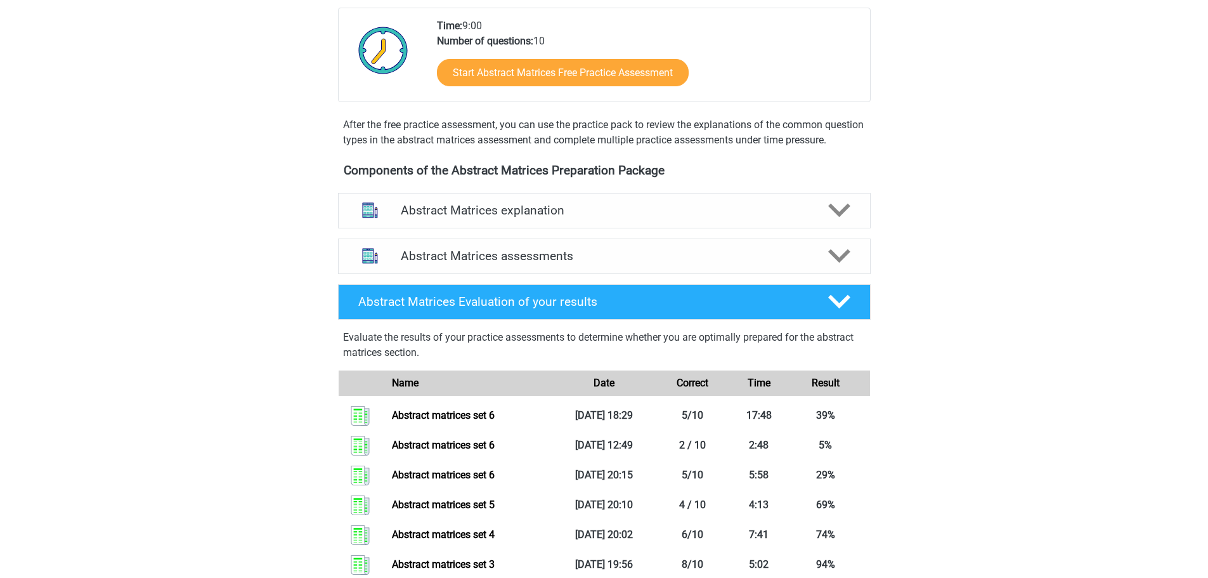
scroll to position [254, 0]
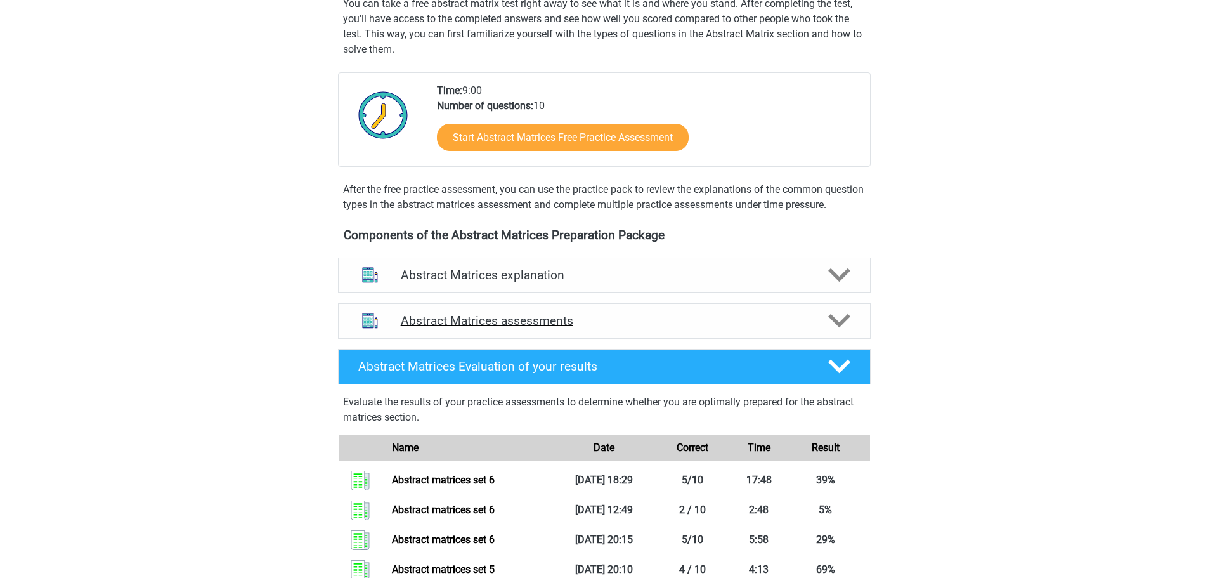
click at [834, 330] on icon at bounding box center [839, 321] width 22 height 22
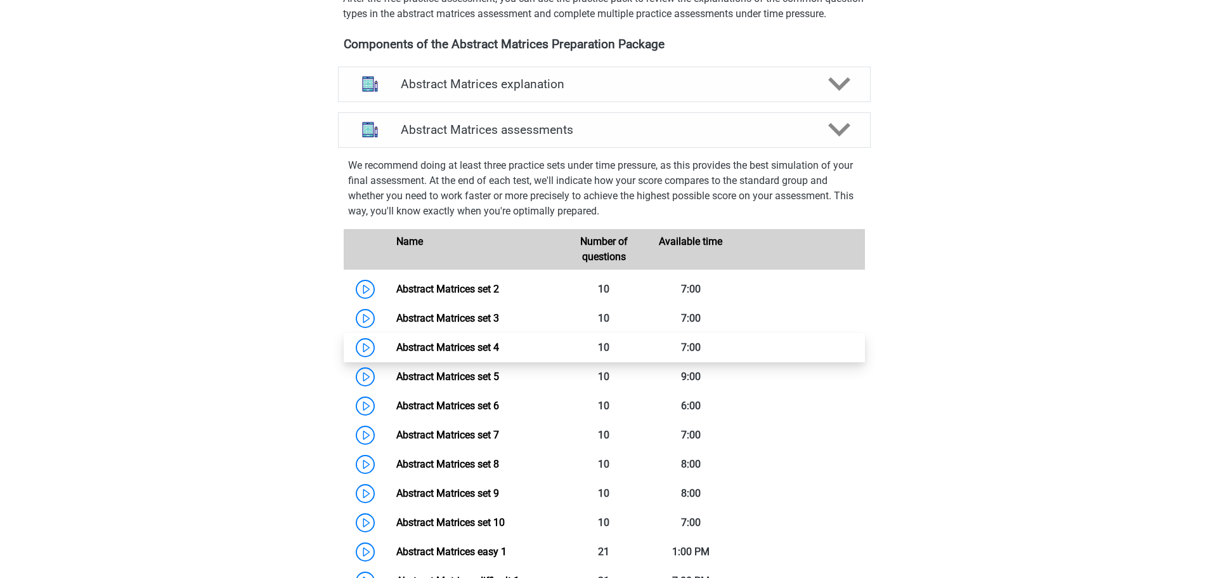
scroll to position [507, 0]
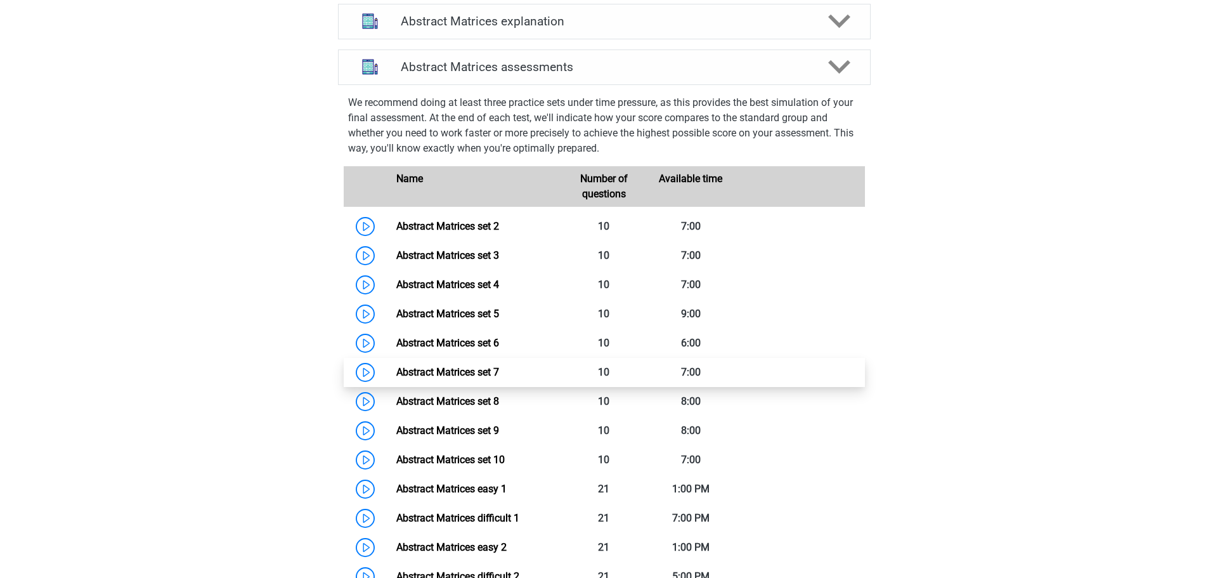
click at [473, 378] on link "Abstract Matrices set 7" at bounding box center [447, 372] width 103 height 12
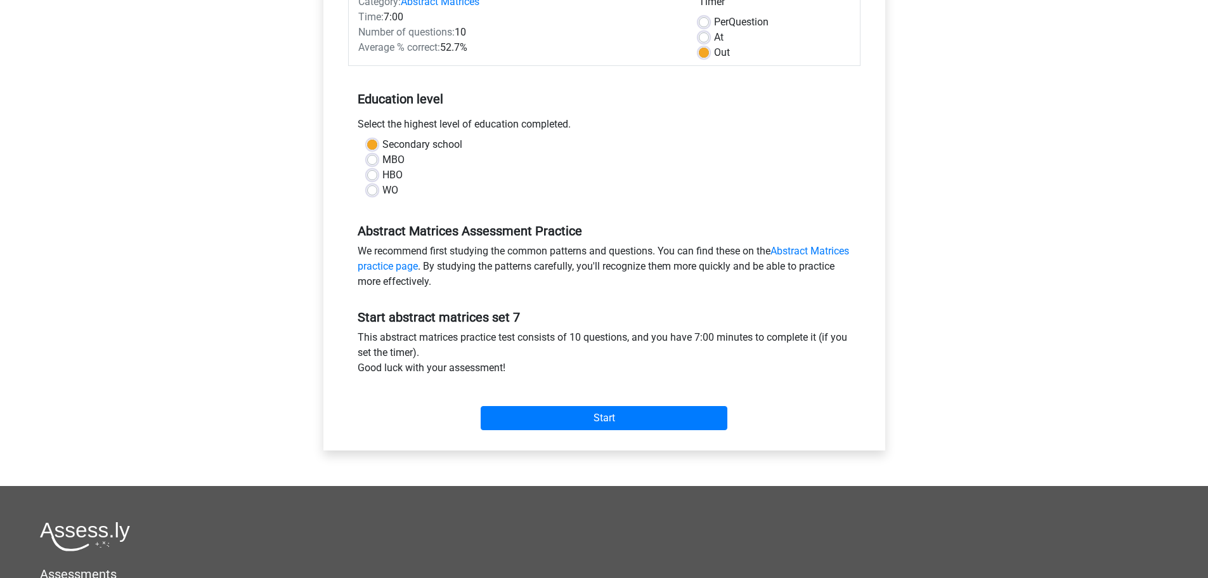
scroll to position [317, 0]
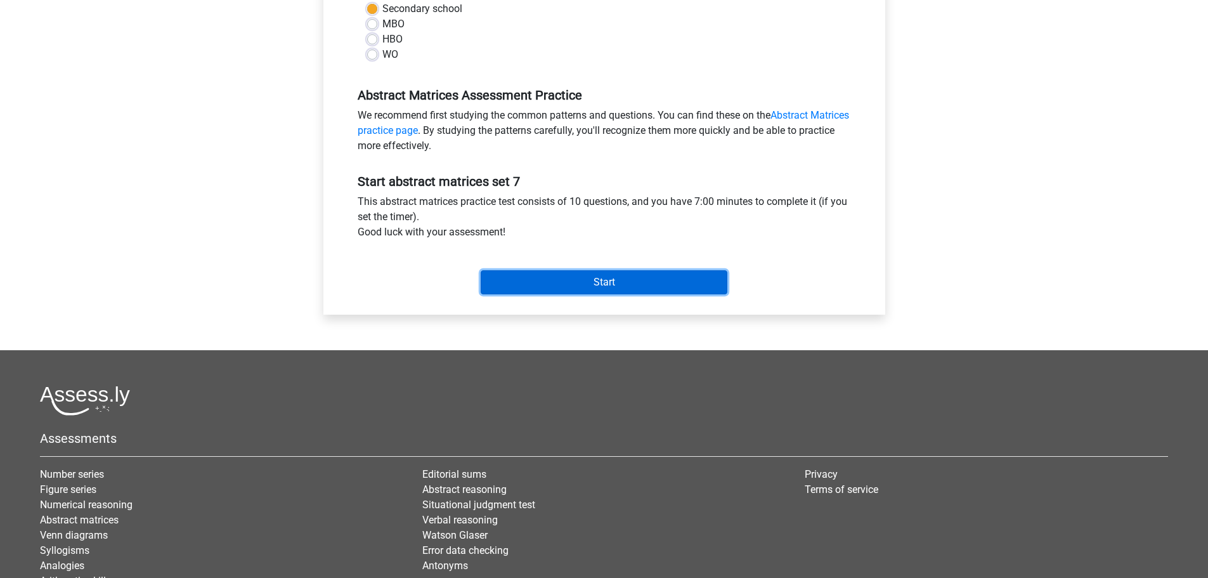
click at [602, 278] on input "Start" at bounding box center [604, 282] width 247 height 24
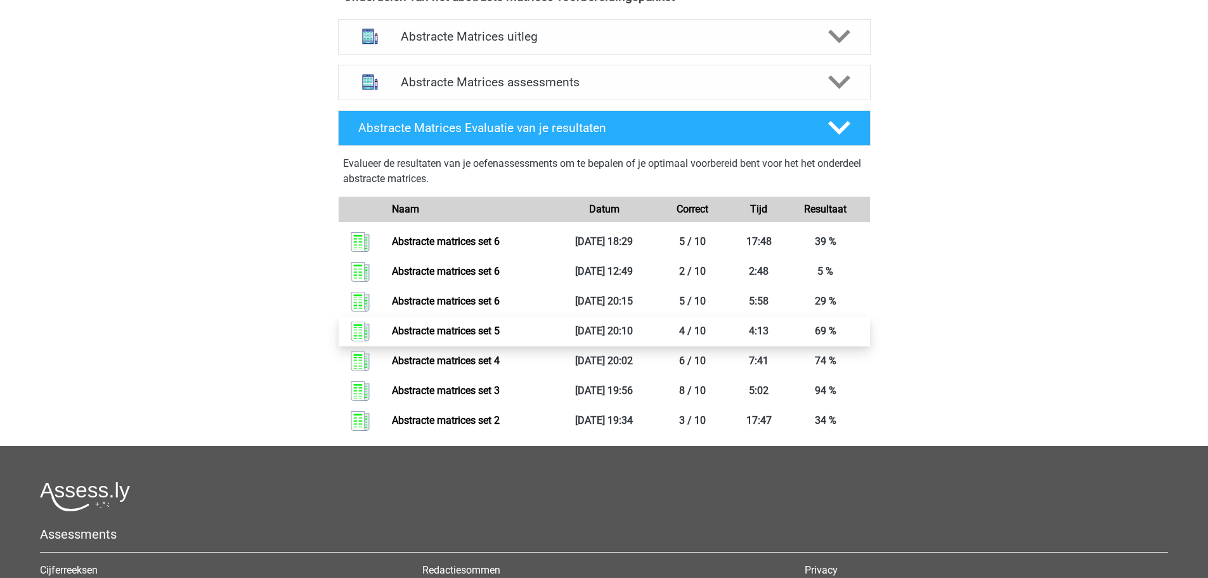
scroll to position [507, 0]
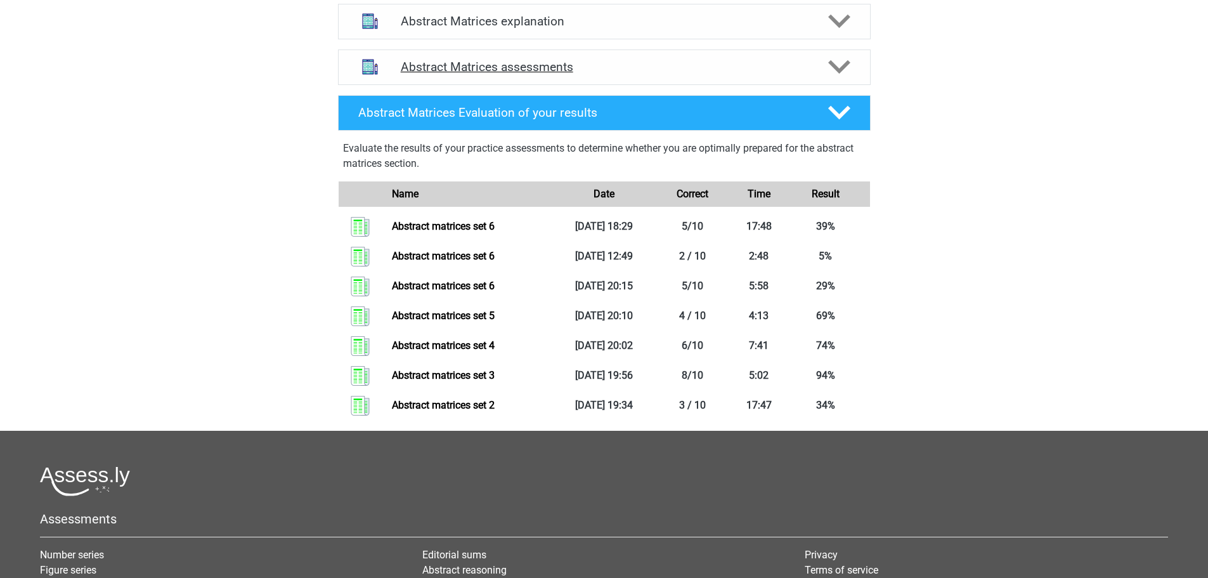
click at [846, 78] on icon at bounding box center [839, 67] width 22 height 22
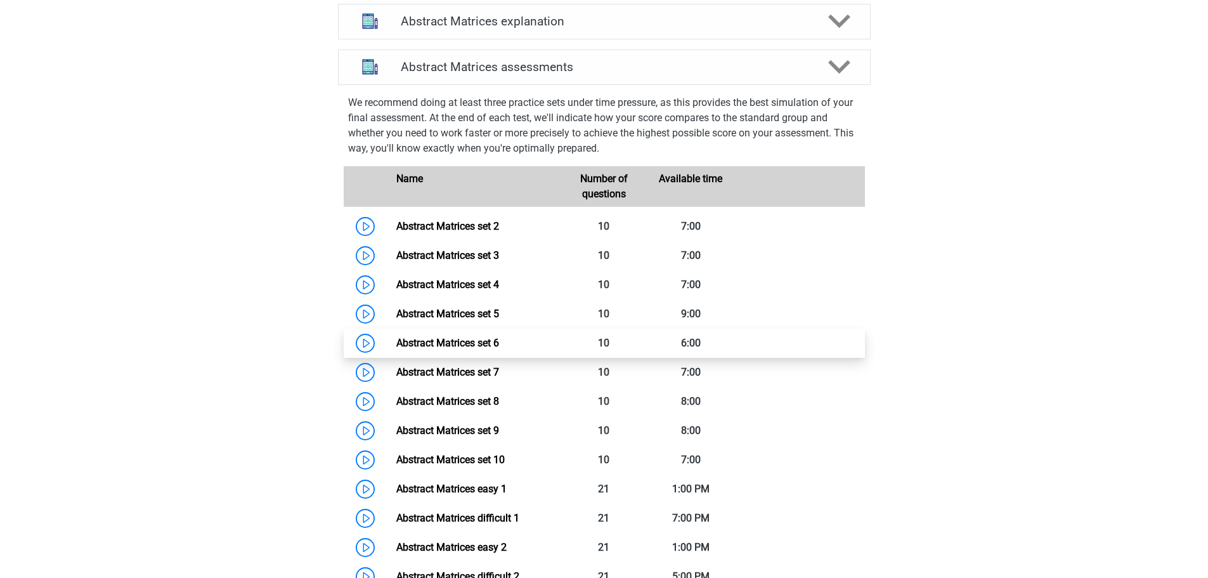
click at [467, 349] on link "Abstract Matrices set 6" at bounding box center [447, 343] width 103 height 12
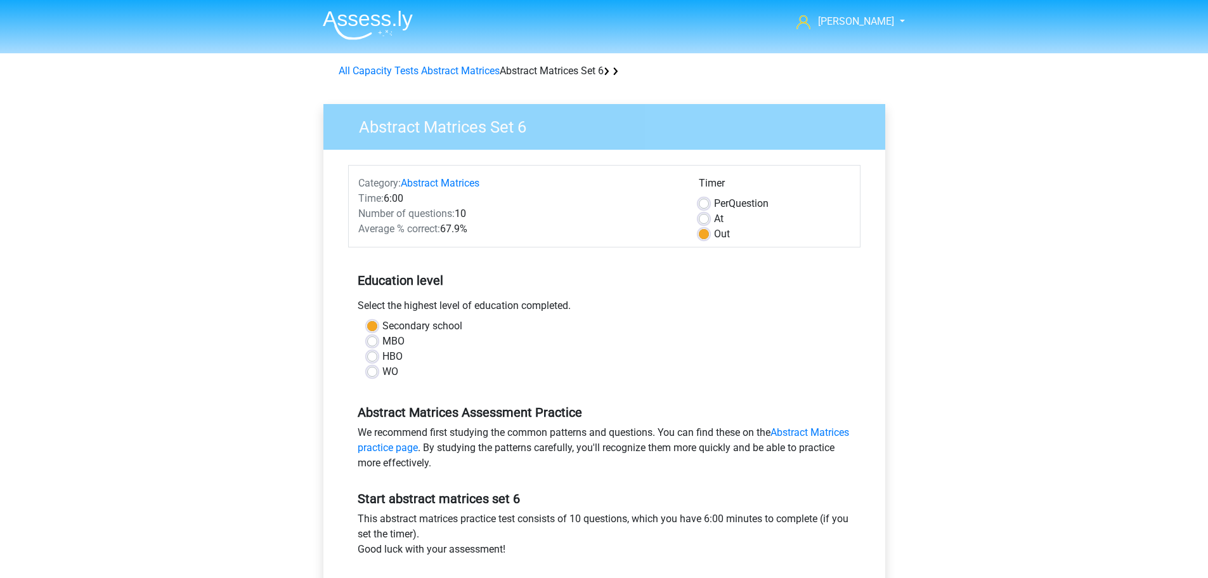
click at [714, 203] on label "Per Question" at bounding box center [741, 203] width 55 height 15
click at [705, 203] on input "Per Question" at bounding box center [704, 202] width 10 height 13
radio input "true"
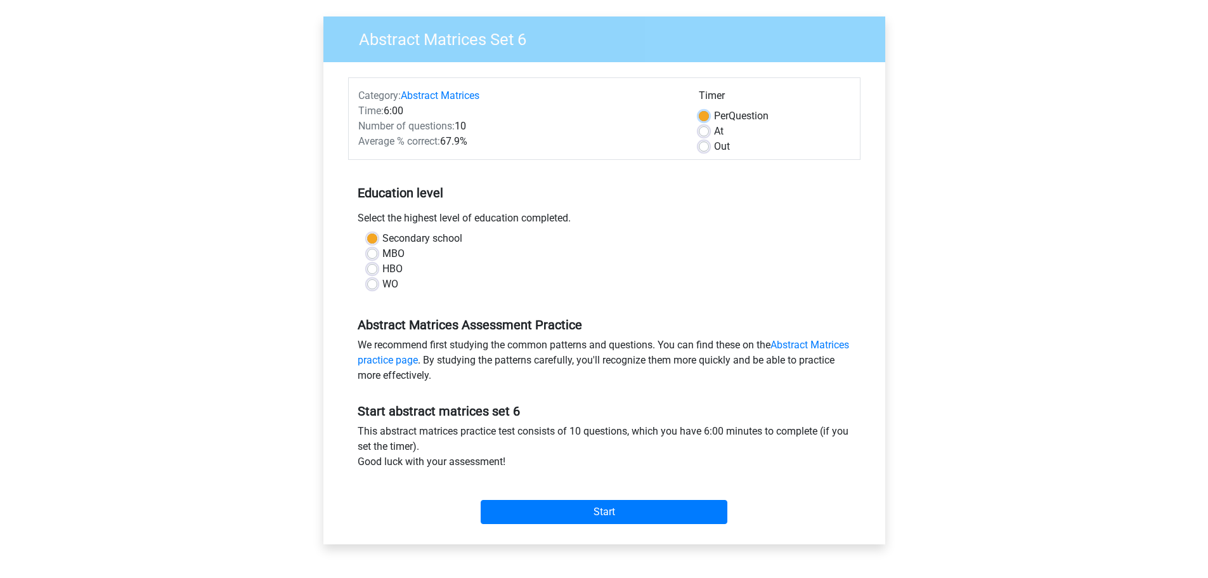
scroll to position [317, 0]
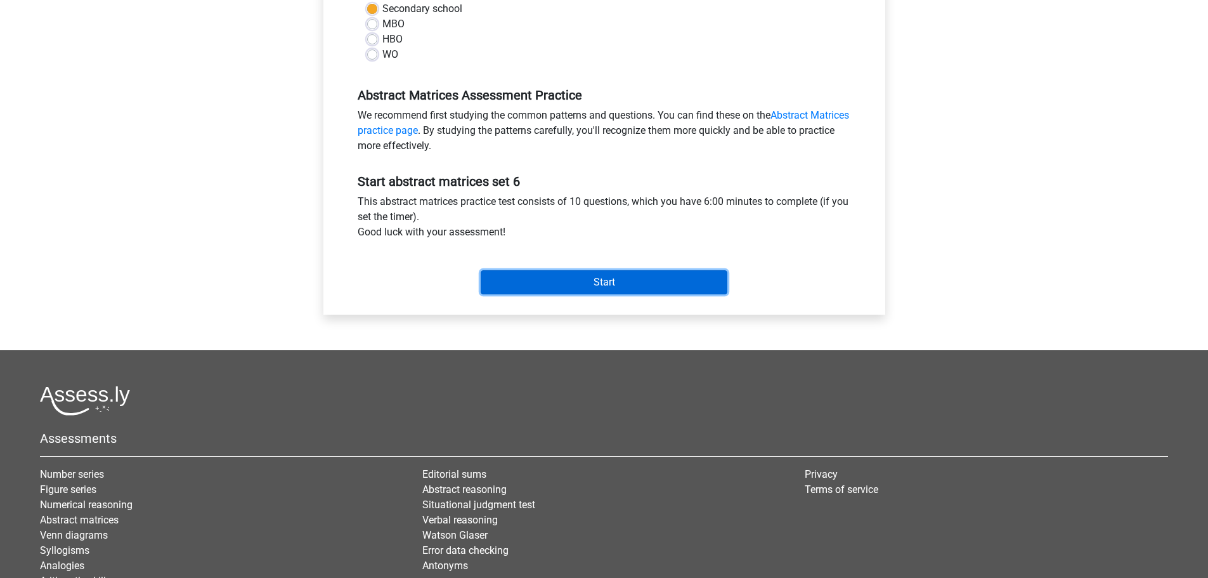
click at [578, 278] on input "Start" at bounding box center [604, 282] width 247 height 24
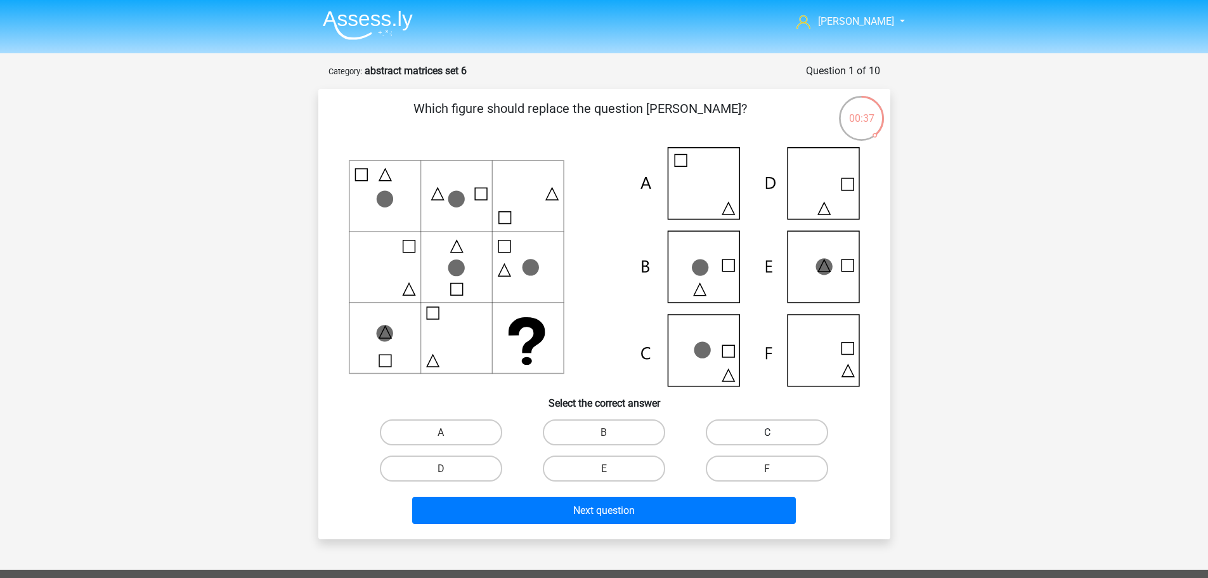
click at [740, 433] on label "C" at bounding box center [767, 432] width 122 height 26
click at [767, 433] on input "C" at bounding box center [771, 436] width 8 height 8
radio input "true"
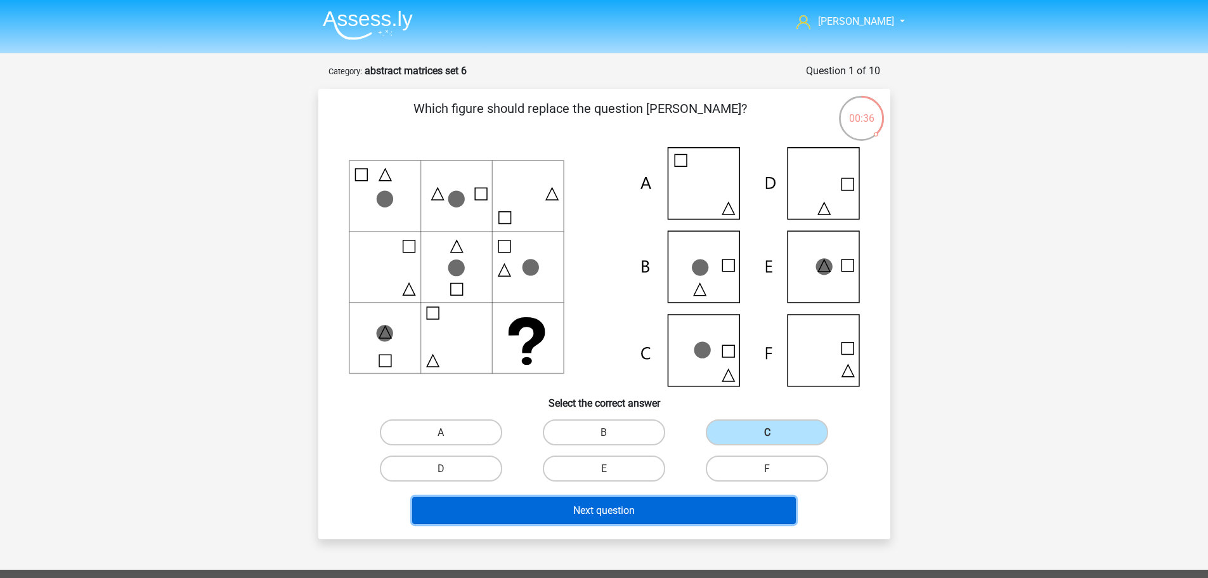
click at [613, 505] on font "Next question" at bounding box center [604, 510] width 62 height 12
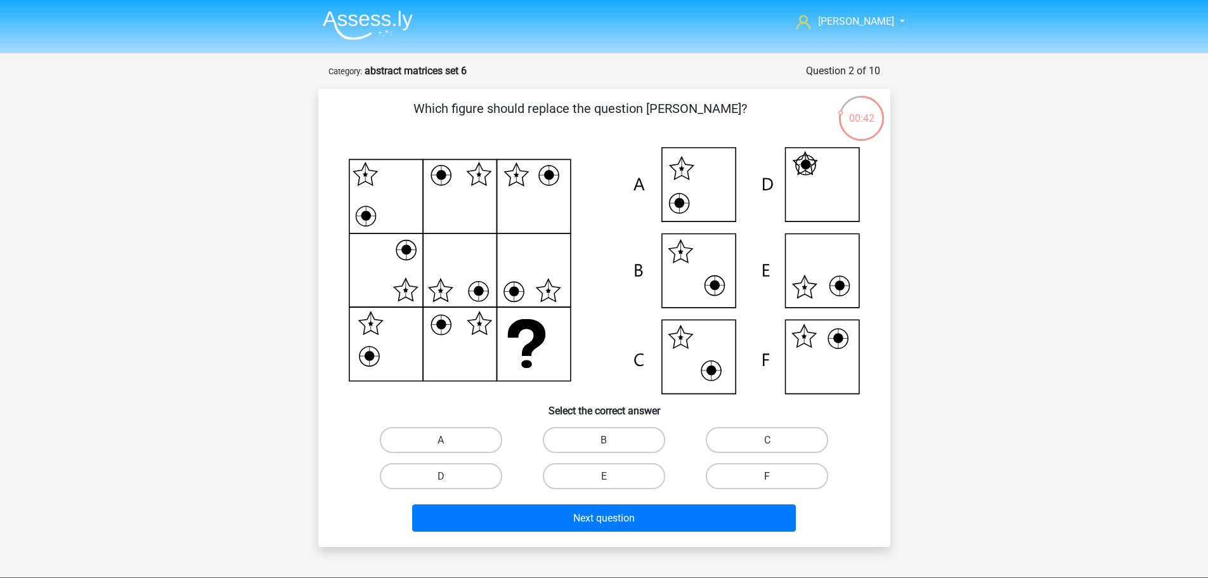
click at [761, 472] on label "F" at bounding box center [767, 476] width 122 height 26
click at [767, 476] on input "F" at bounding box center [771, 480] width 8 height 8
radio input "true"
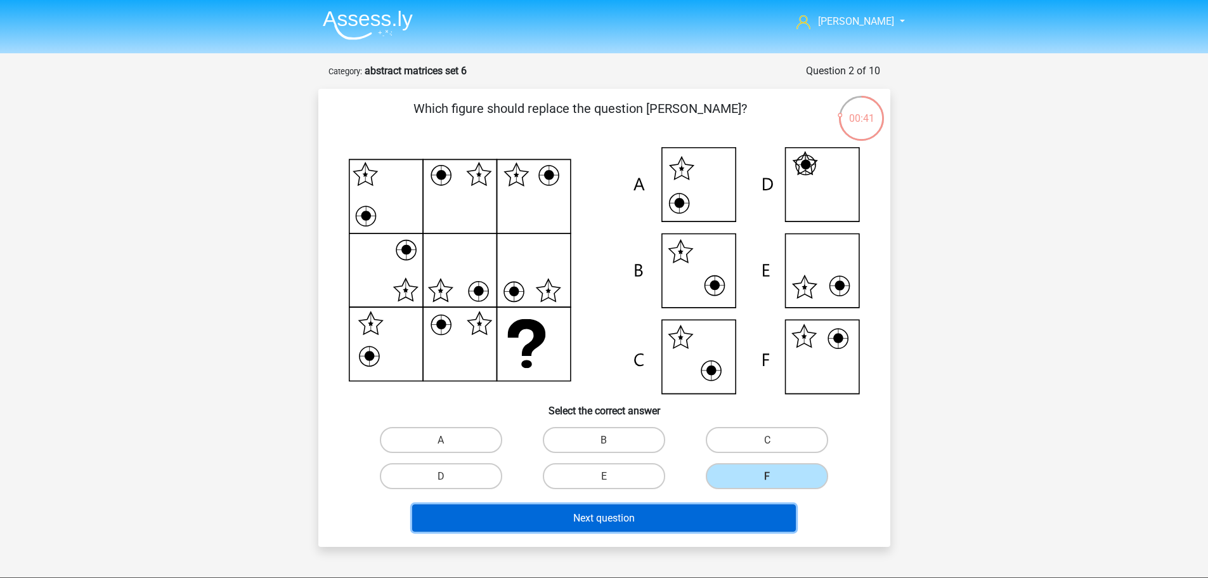
click at [700, 516] on button "Next question" at bounding box center [604, 517] width 384 height 27
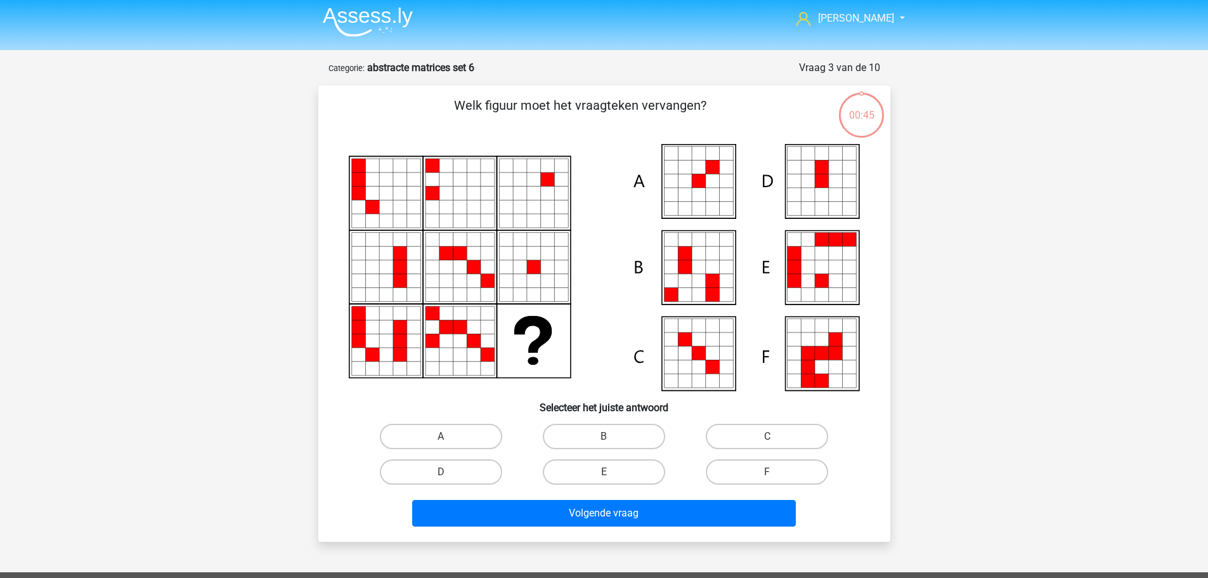
scroll to position [63, 0]
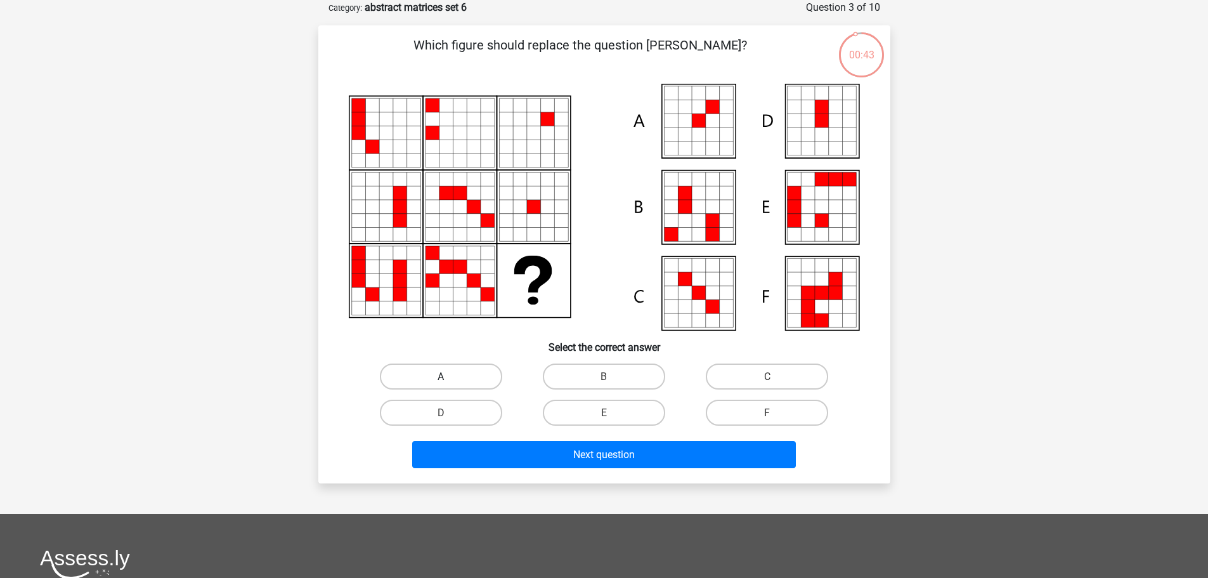
click at [437, 377] on label "A" at bounding box center [441, 376] width 122 height 26
click at [441, 377] on input "A" at bounding box center [445, 380] width 8 height 8
radio input "true"
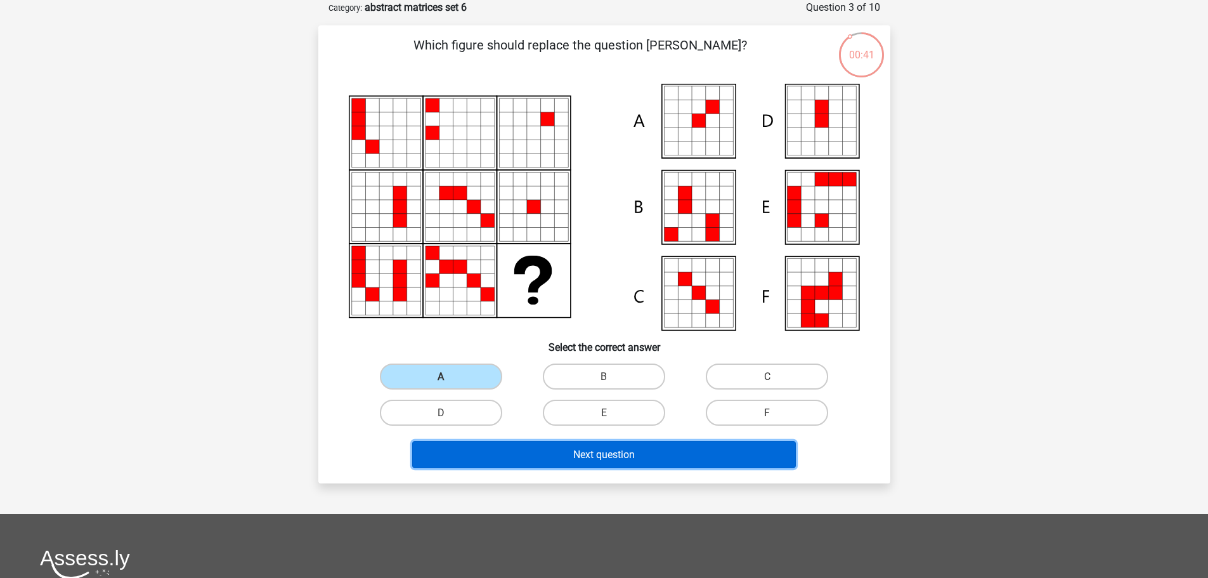
click at [592, 452] on font "Next question" at bounding box center [604, 454] width 62 height 12
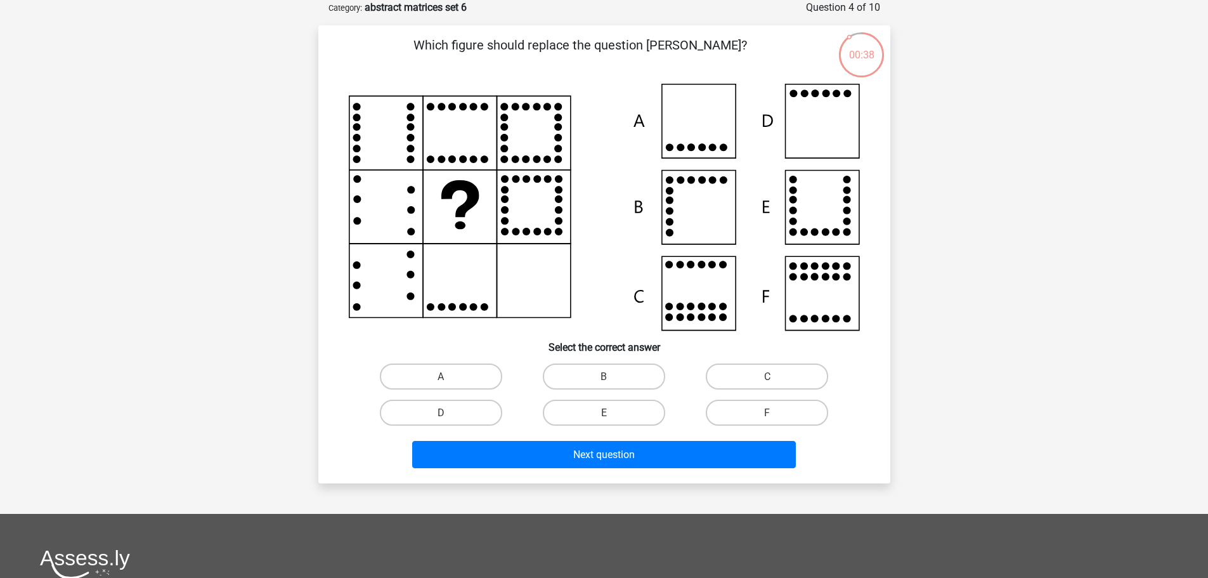
drag, startPoint x: 470, startPoint y: 412, endPoint x: 520, endPoint y: 434, distance: 54.8
click at [471, 412] on label "D" at bounding box center [441, 413] width 122 height 26
click at [449, 412] on input "D" at bounding box center [445, 416] width 8 height 8
radio input "true"
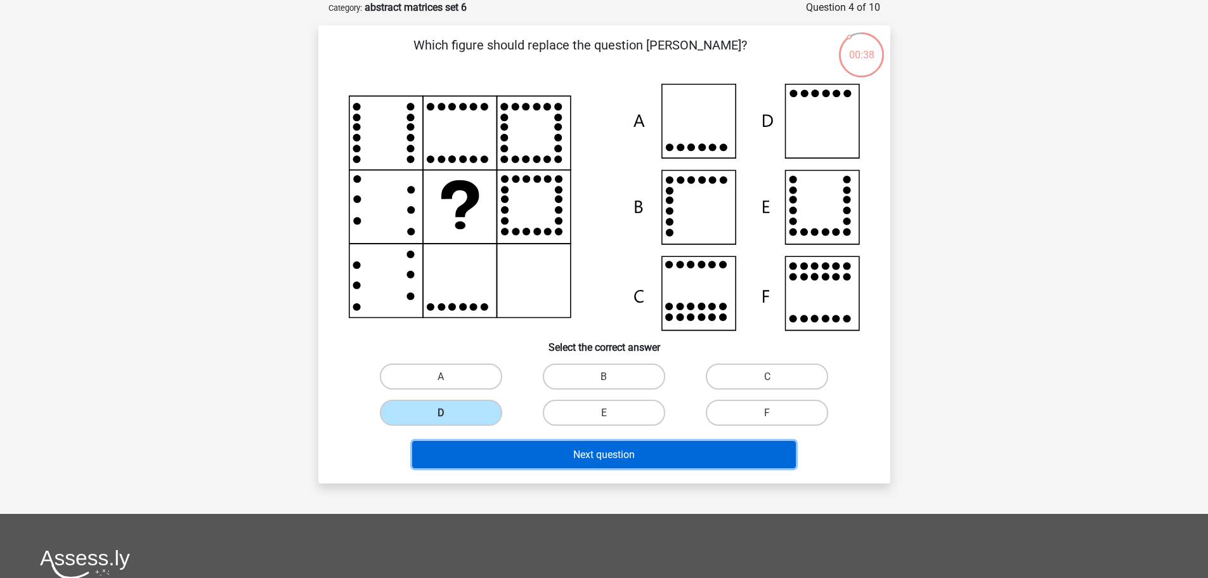
click at [573, 453] on font "Next question" at bounding box center [604, 454] width 62 height 12
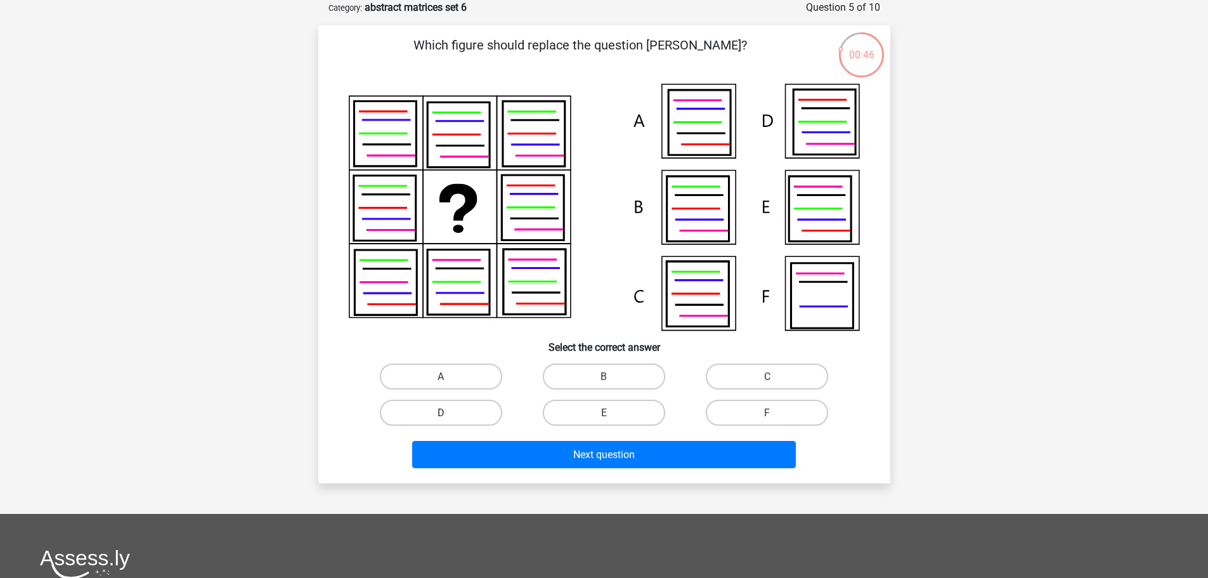
drag, startPoint x: 427, startPoint y: 409, endPoint x: 448, endPoint y: 410, distance: 21.6
click at [428, 408] on label "D" at bounding box center [441, 413] width 122 height 26
click at [441, 412] on input "D" at bounding box center [445, 416] width 8 height 8
radio input "true"
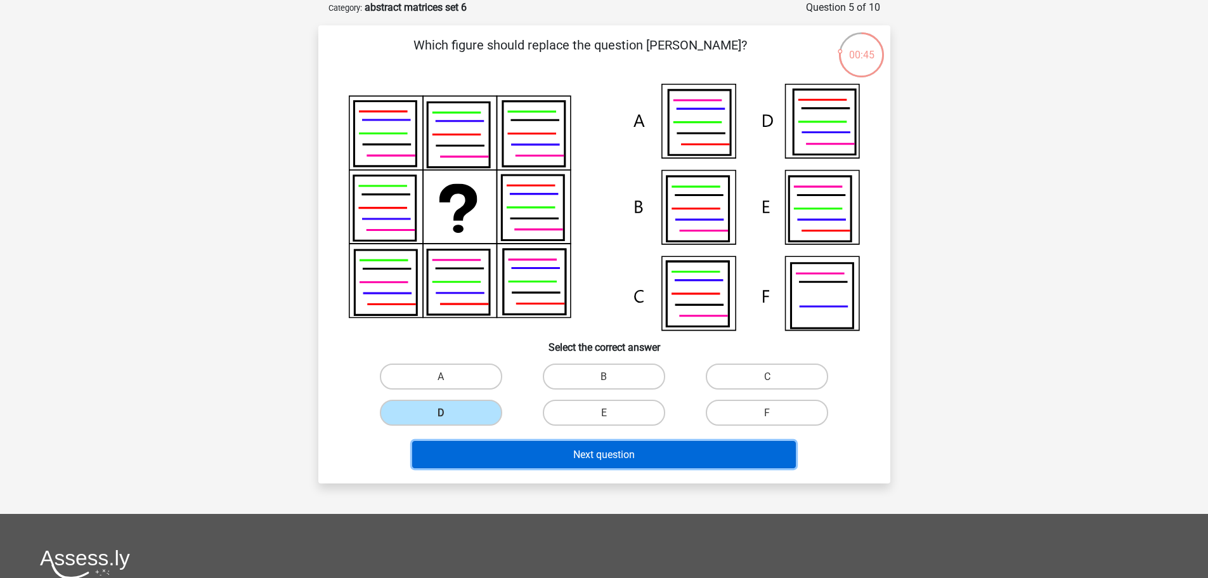
click at [655, 453] on button "Next question" at bounding box center [604, 454] width 384 height 27
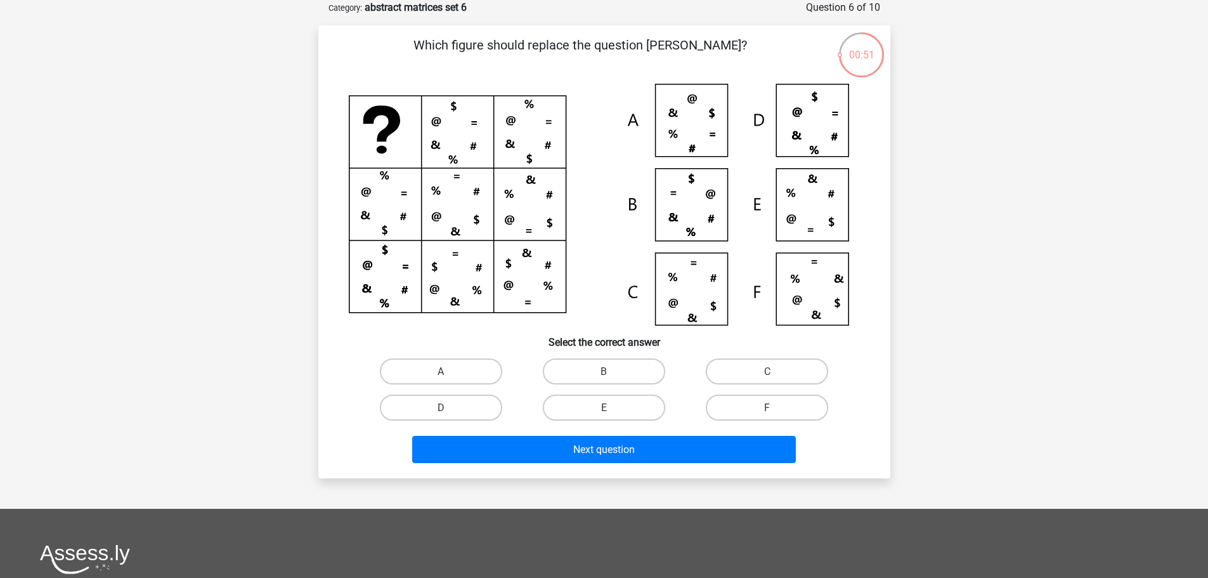
click at [447, 372] on input "A" at bounding box center [445, 375] width 8 height 8
radio input "true"
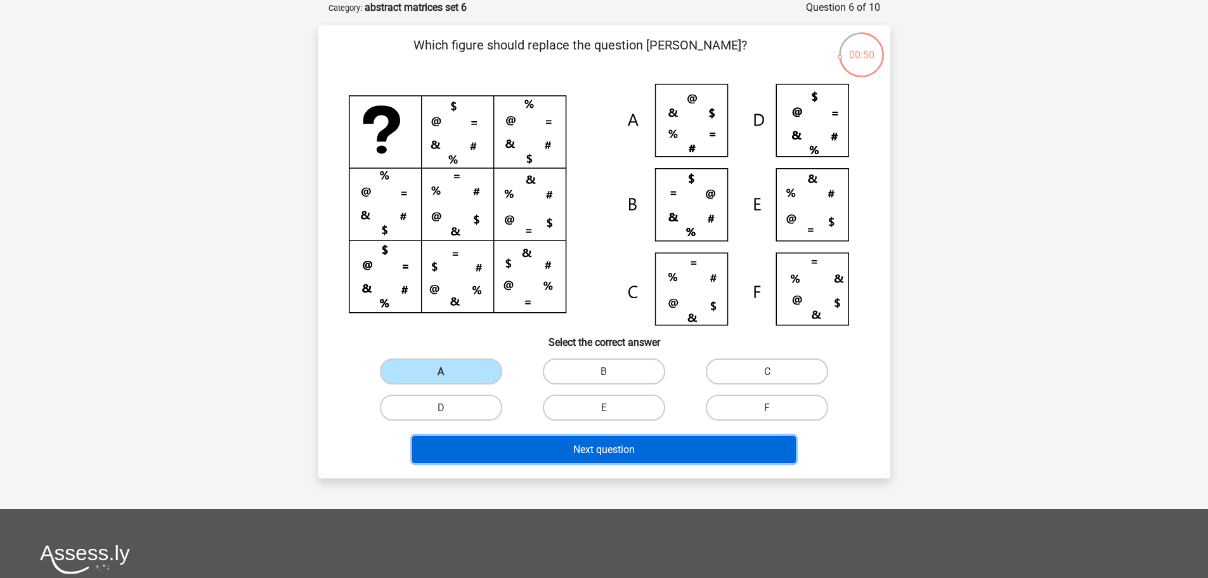
click at [595, 448] on font "Next question" at bounding box center [604, 449] width 62 height 12
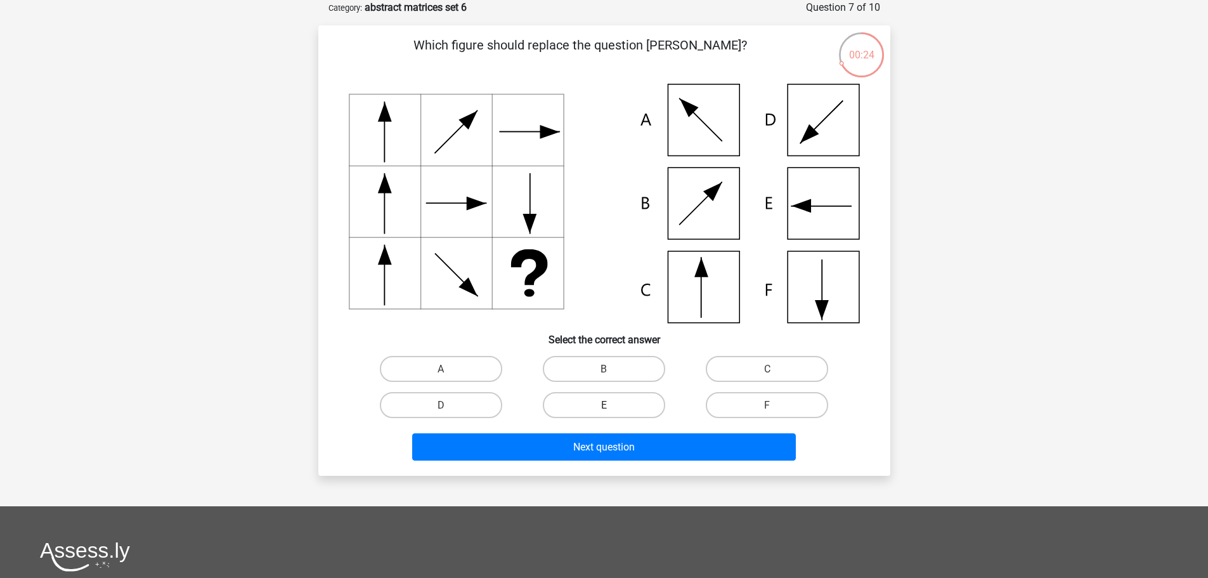
click at [588, 400] on label "E" at bounding box center [604, 405] width 122 height 26
click at [604, 405] on input "E" at bounding box center [608, 409] width 8 height 8
radio input "true"
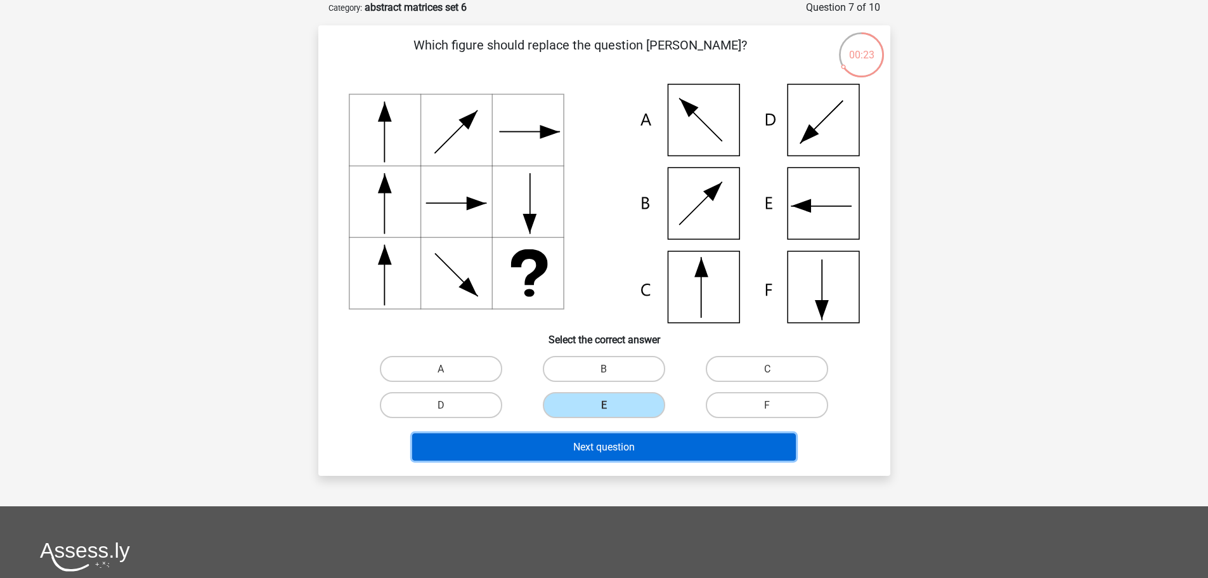
click at [593, 447] on font "Next question" at bounding box center [604, 447] width 62 height 12
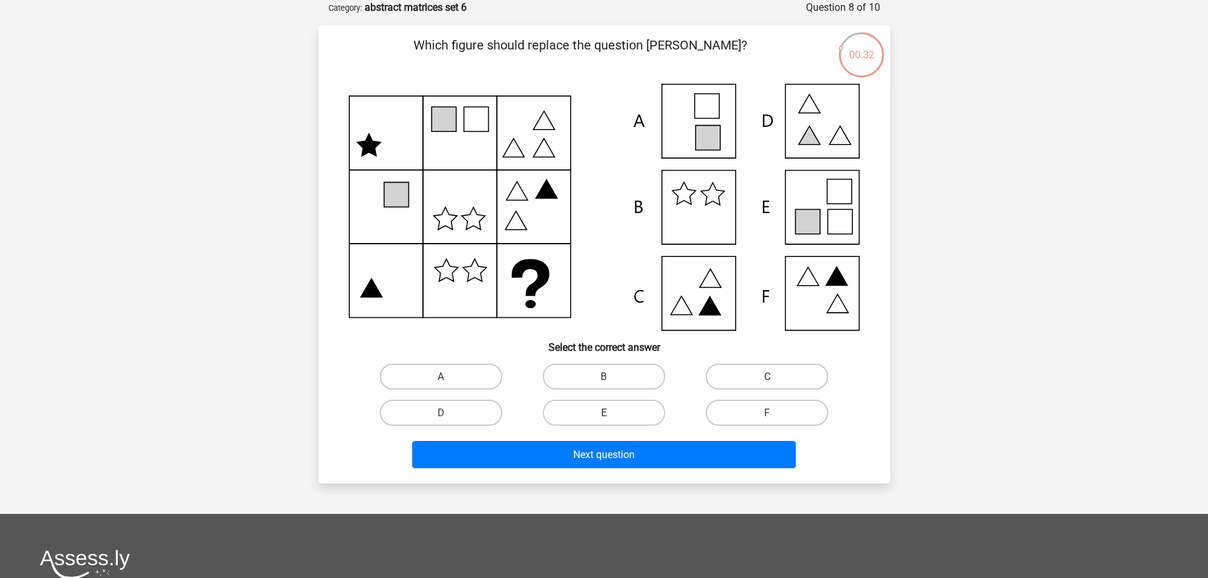
click at [634, 411] on label "E" at bounding box center [604, 413] width 122 height 26
click at [612, 412] on input "E" at bounding box center [608, 416] width 8 height 8
radio input "true"
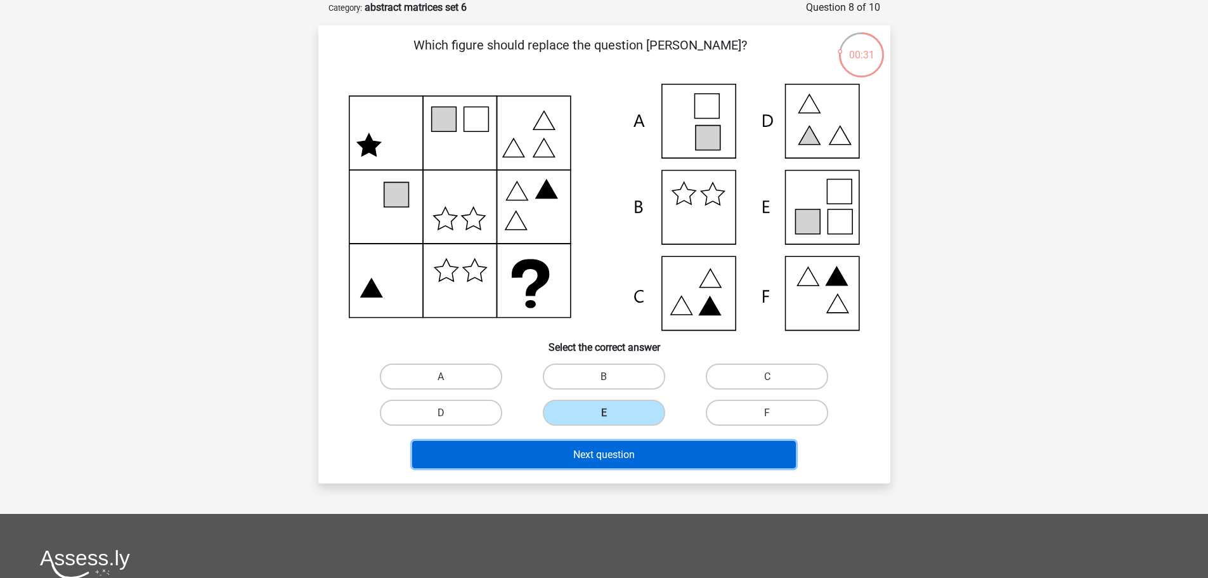
click at [644, 450] on button "Next question" at bounding box center [604, 454] width 384 height 27
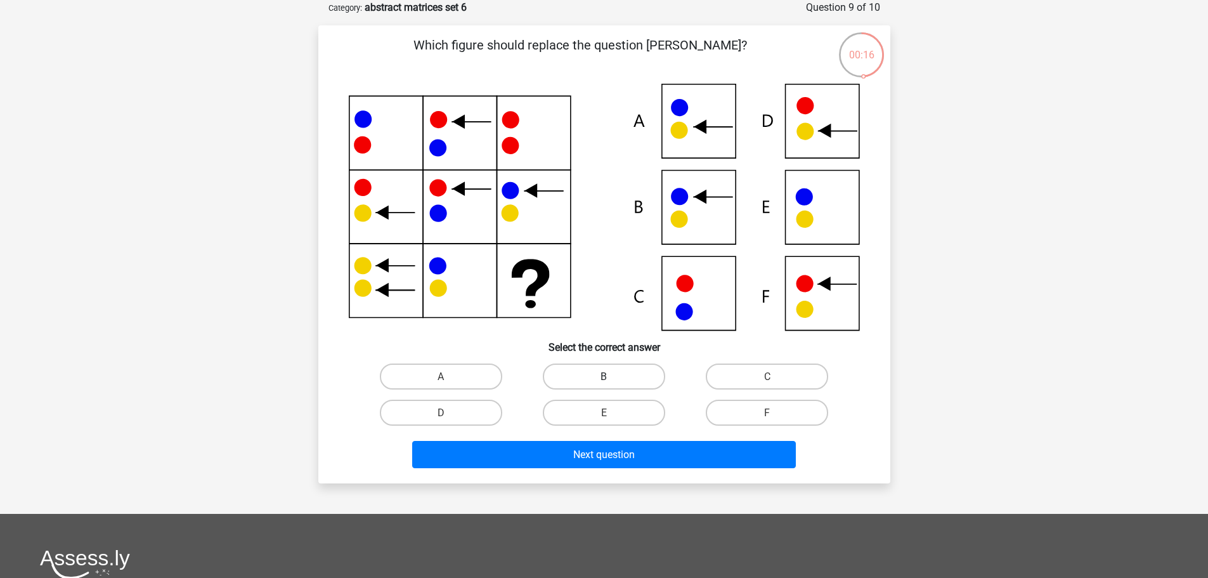
click at [616, 367] on label "B" at bounding box center [604, 376] width 122 height 26
click at [612, 376] on input "B" at bounding box center [608, 380] width 8 height 8
radio input "true"
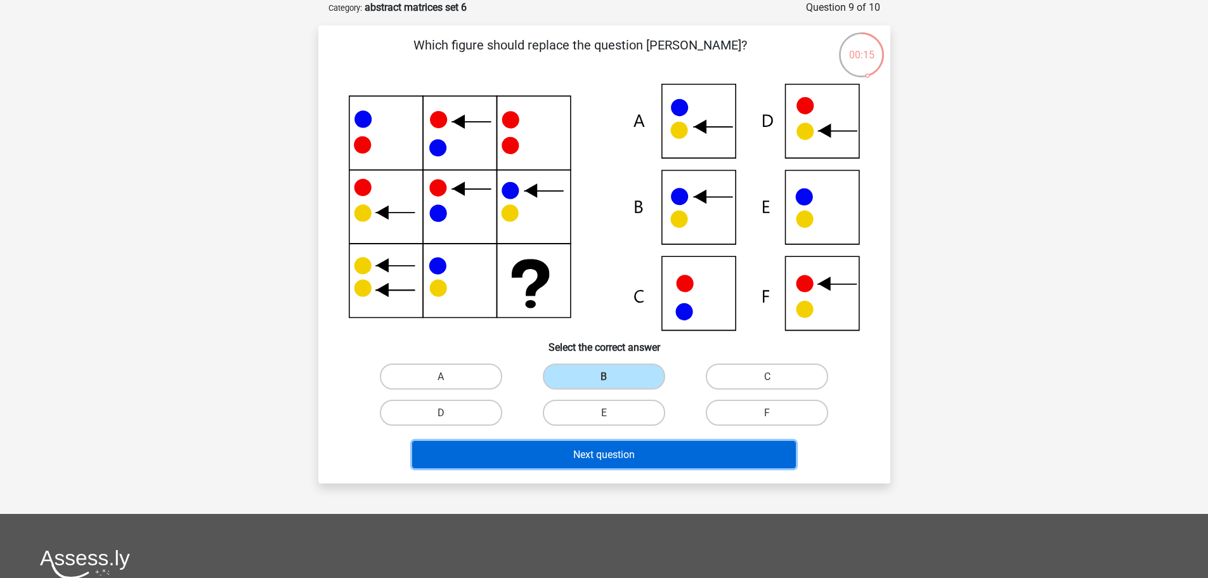
click at [599, 454] on font "Next question" at bounding box center [604, 454] width 62 height 12
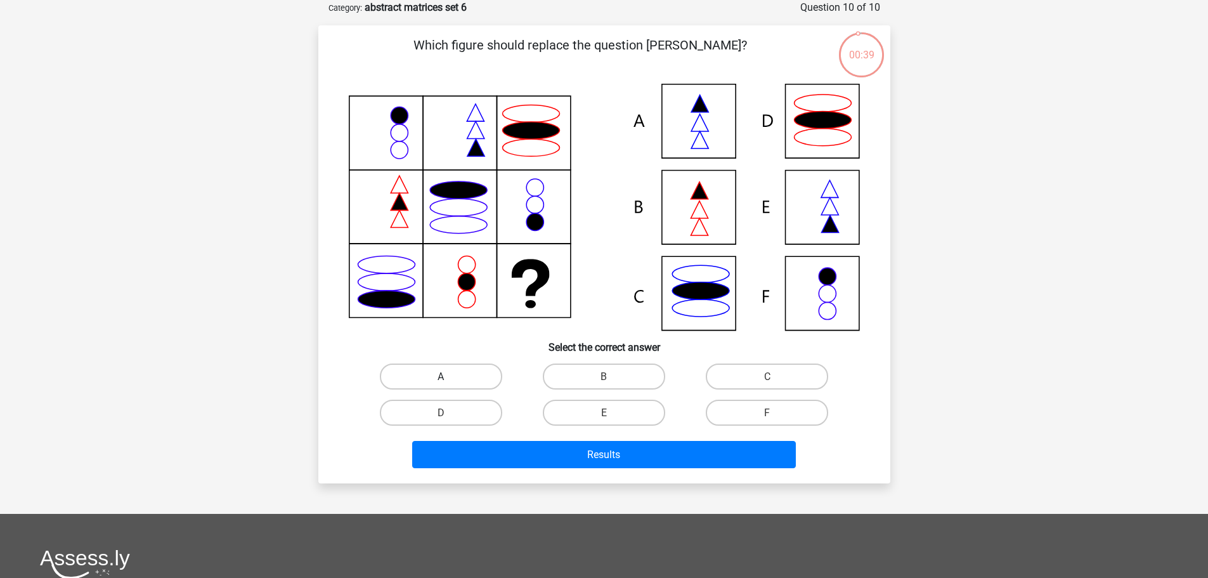
click at [438, 375] on font "A" at bounding box center [441, 376] width 6 height 12
click at [441, 376] on input "A" at bounding box center [445, 380] width 8 height 8
radio input "true"
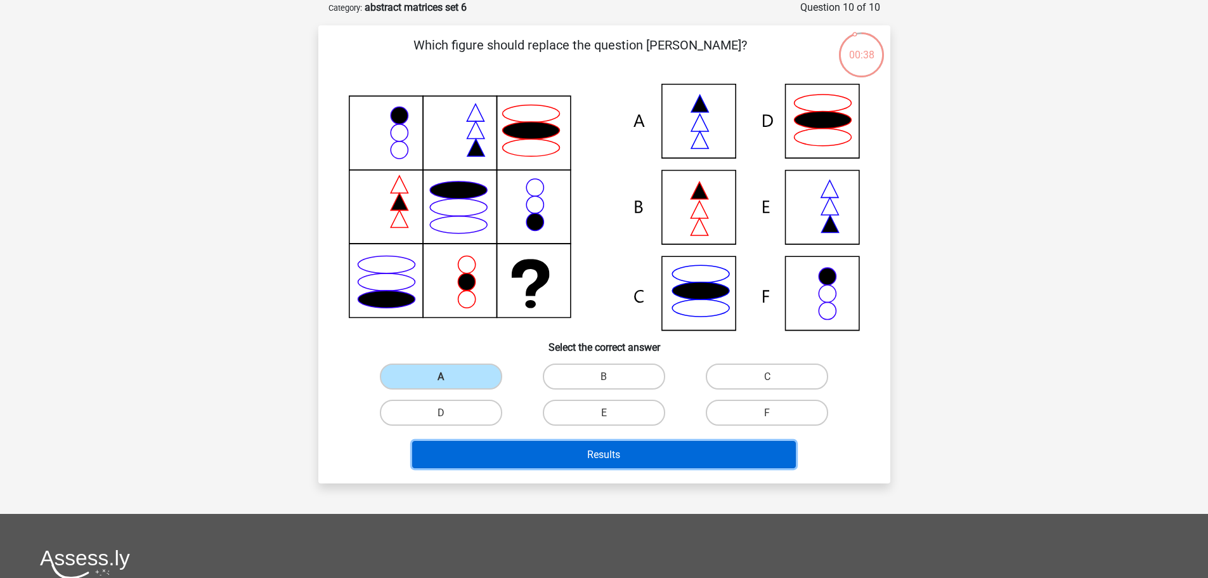
click at [618, 451] on font "Results" at bounding box center [603, 454] width 33 height 12
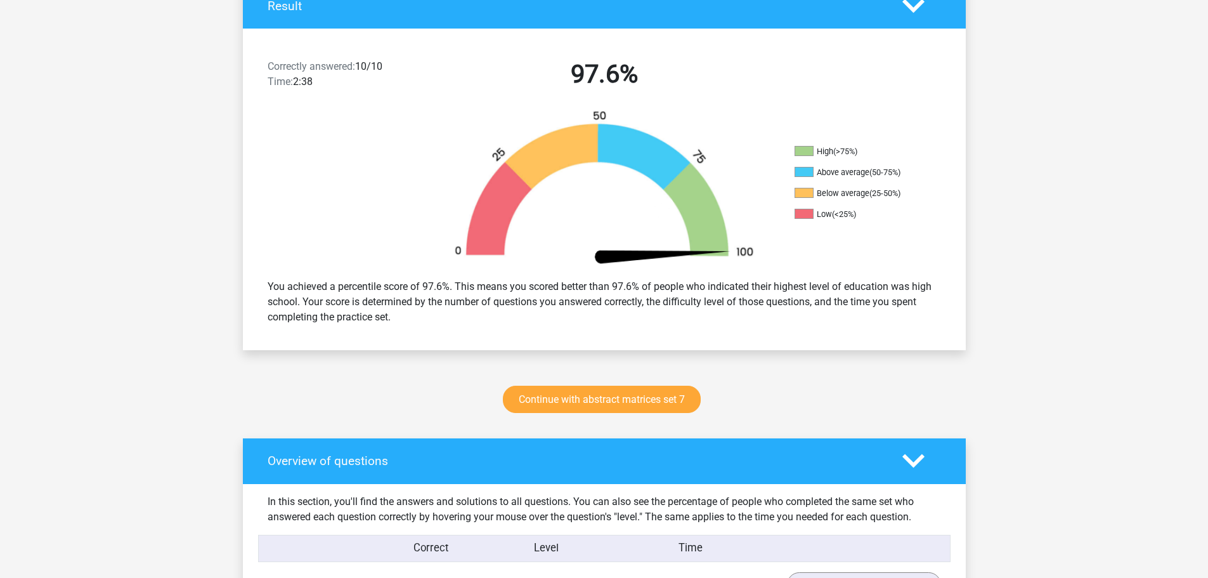
scroll to position [254, 0]
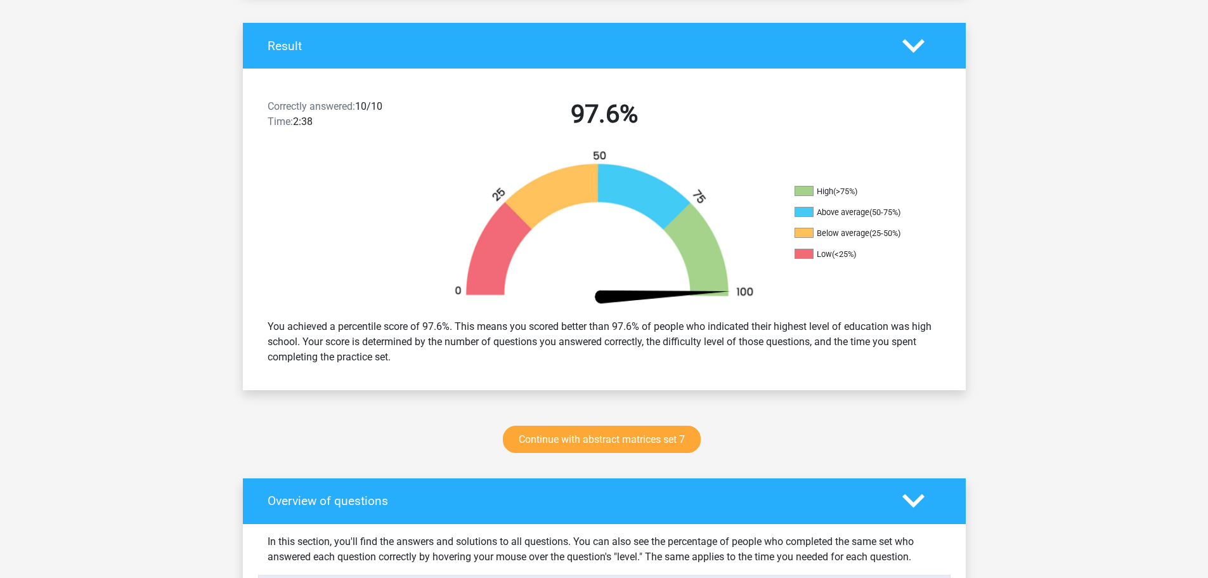
click at [606, 254] on img at bounding box center [604, 229] width 343 height 159
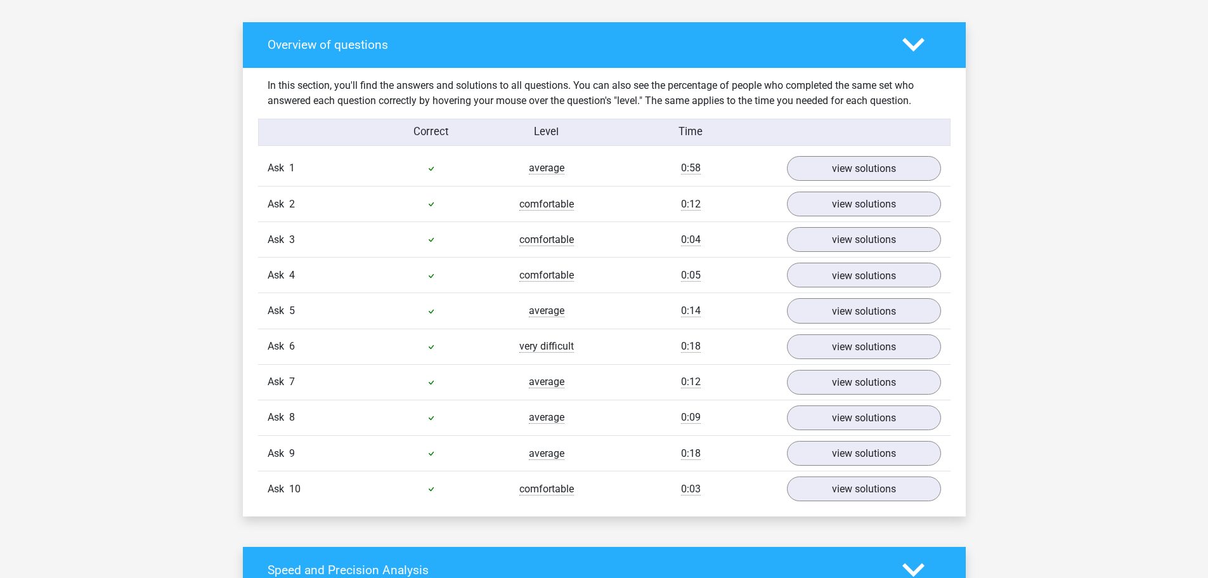
scroll to position [571, 0]
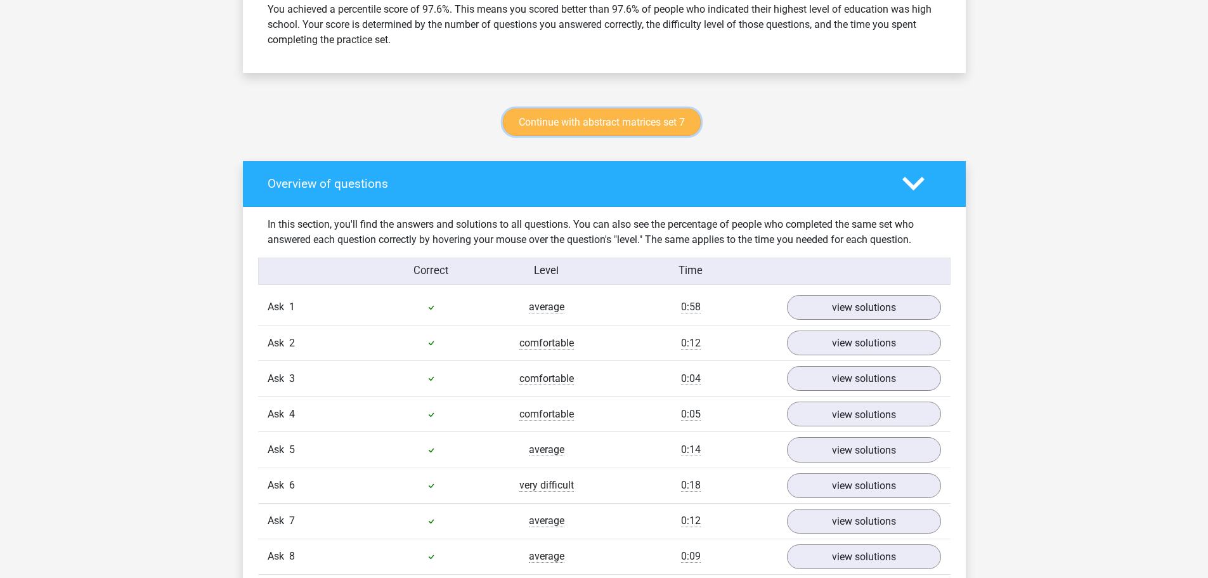
click at [609, 128] on link "Continue with abstract matrices set 7" at bounding box center [602, 121] width 198 height 27
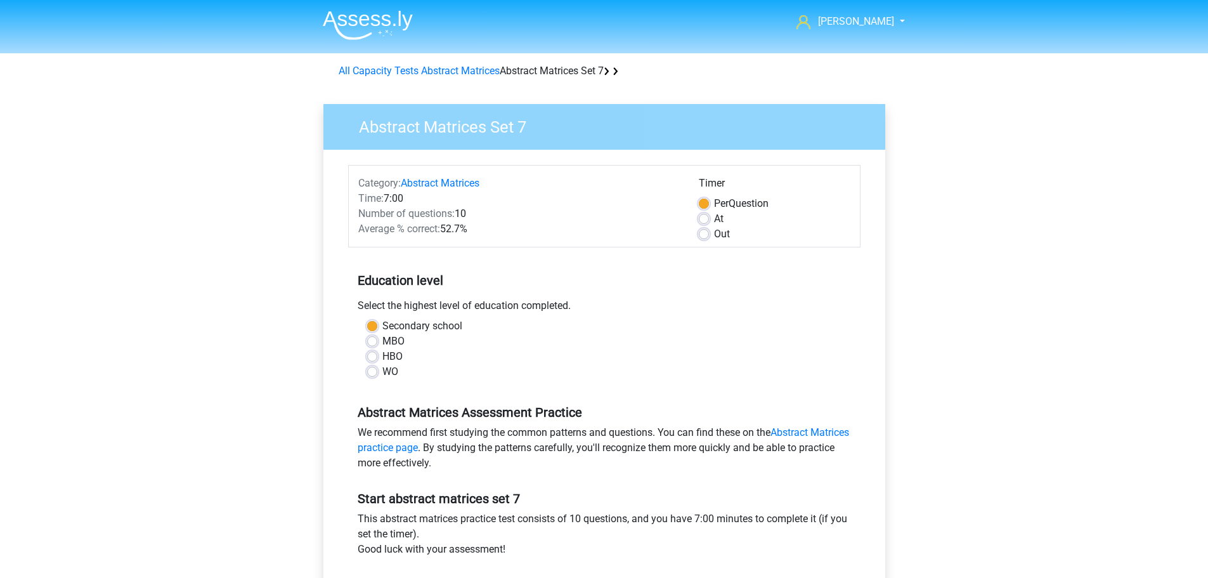
click at [714, 216] on label "At" at bounding box center [719, 218] width 10 height 15
click at [703, 216] on input "At" at bounding box center [704, 217] width 10 height 13
radio input "true"
click at [714, 233] on label "Out" at bounding box center [722, 233] width 16 height 15
click at [704, 233] on input "Out" at bounding box center [704, 232] width 10 height 13
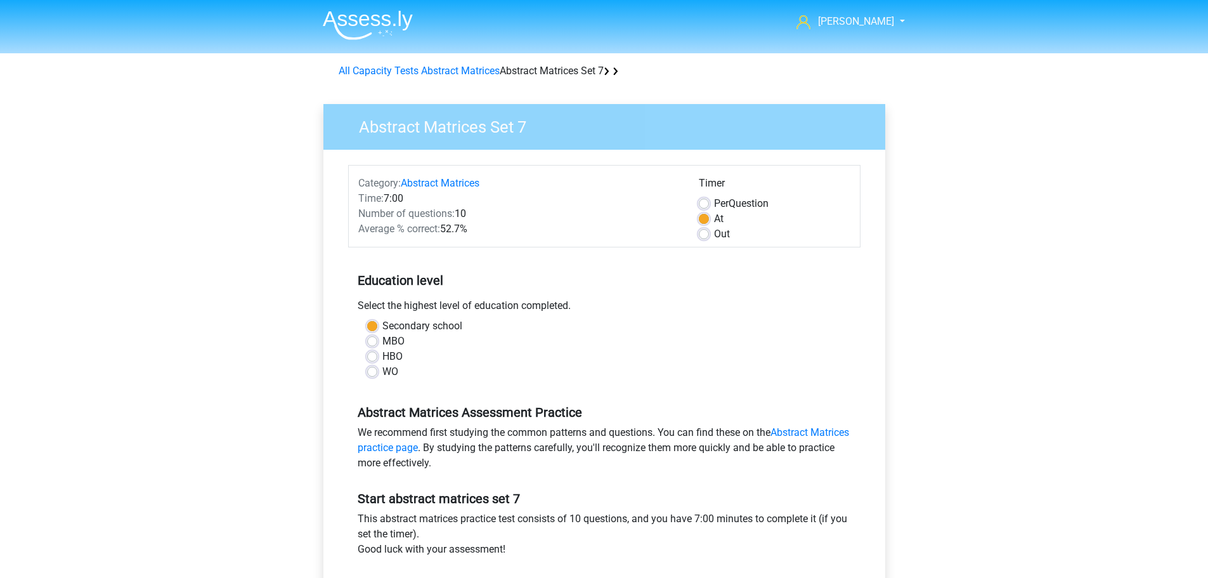
radio input "true"
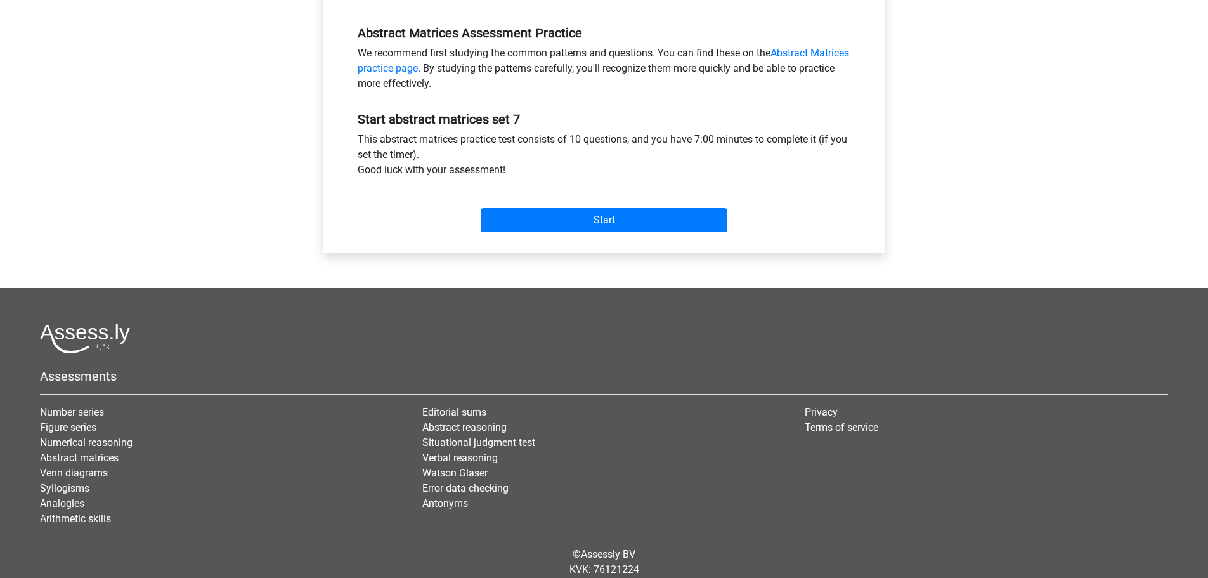
scroll to position [381, 0]
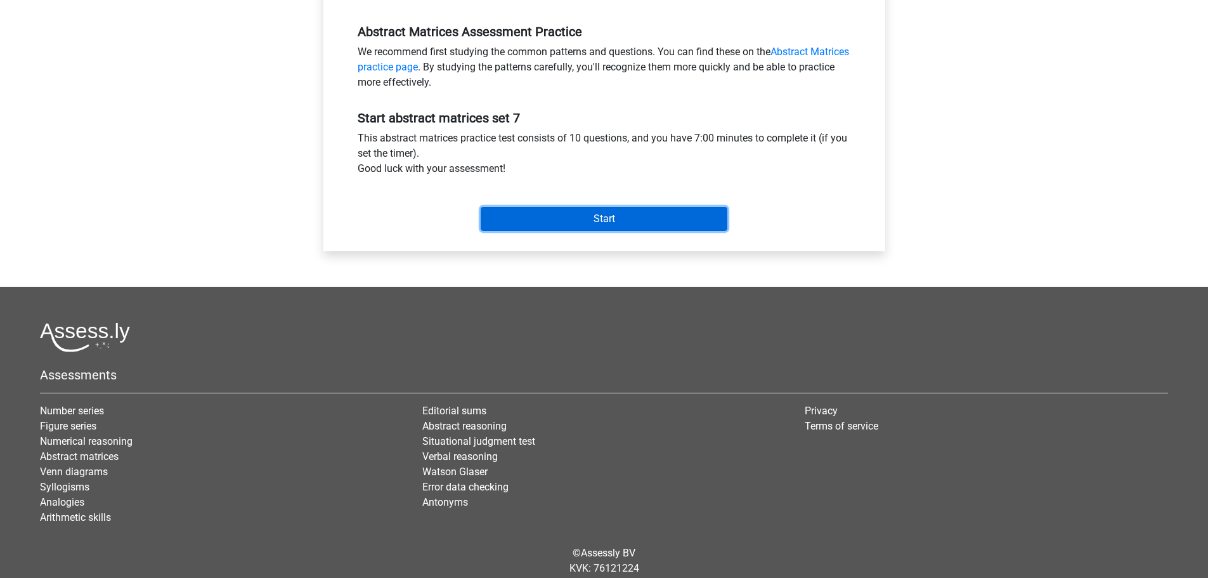
click at [594, 216] on input "Start" at bounding box center [604, 219] width 247 height 24
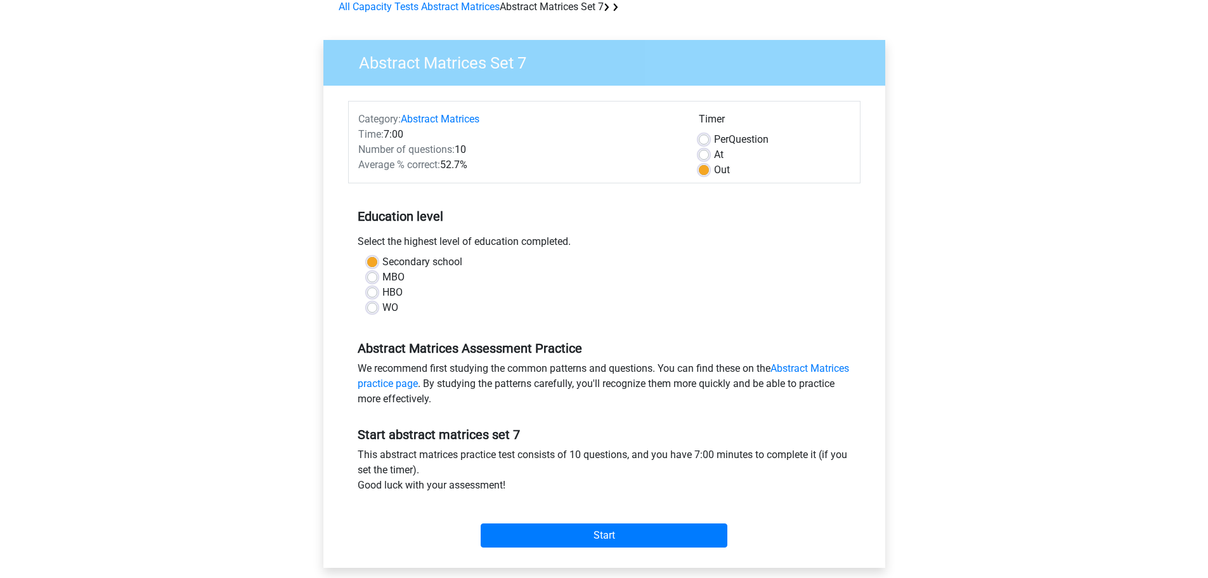
scroll to position [63, 0]
click at [603, 530] on input "Start" at bounding box center [604, 536] width 247 height 24
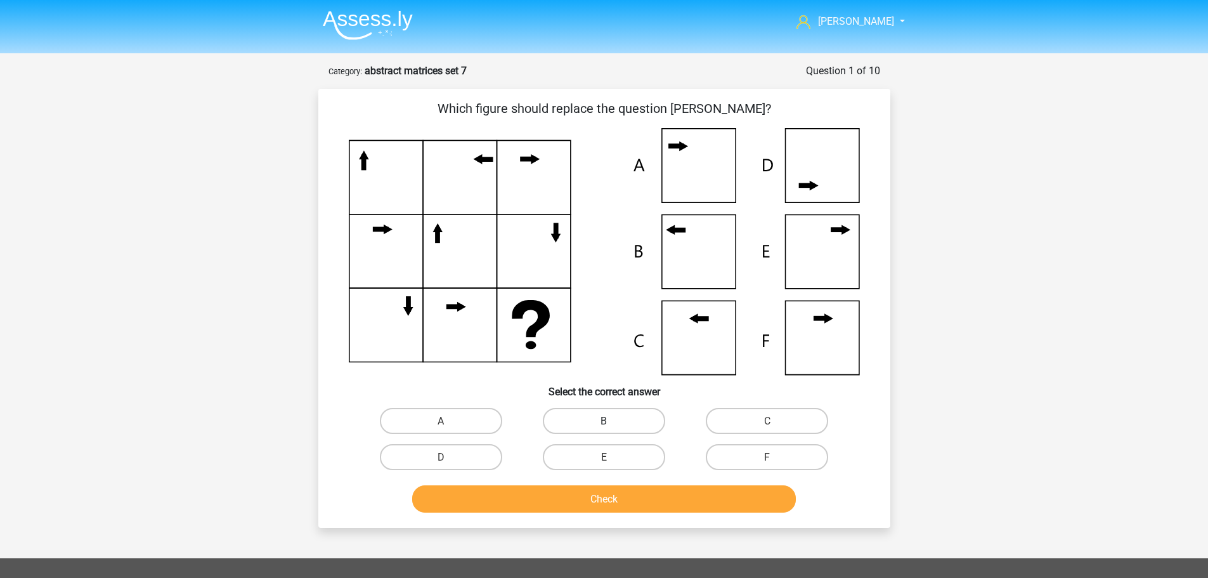
drag, startPoint x: 593, startPoint y: 426, endPoint x: 594, endPoint y: 433, distance: 7.0
click at [594, 426] on label "B" at bounding box center [604, 421] width 122 height 26
click at [604, 426] on input "B" at bounding box center [608, 425] width 8 height 8
radio input "true"
click at [585, 491] on button "Check" at bounding box center [604, 498] width 384 height 27
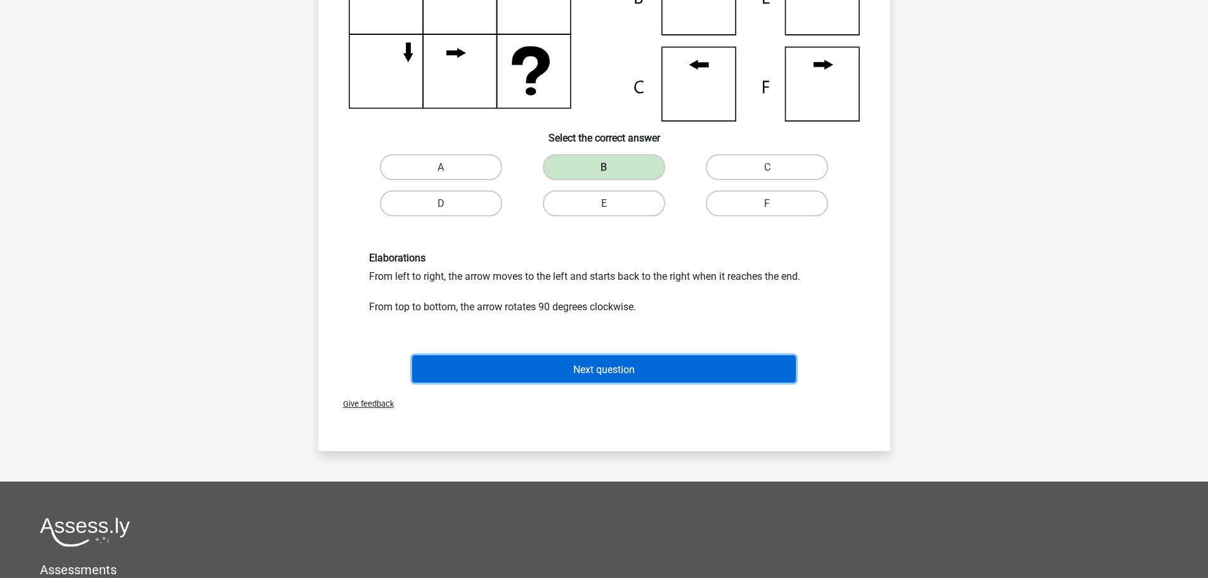
click at [581, 379] on button "Next question" at bounding box center [604, 368] width 384 height 27
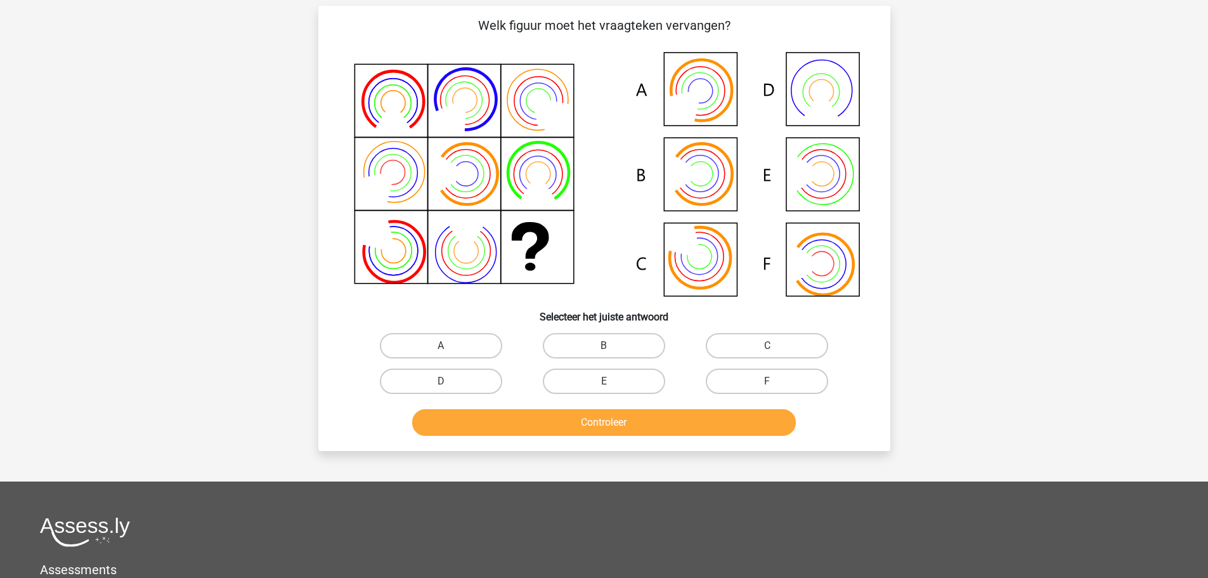
scroll to position [63, 0]
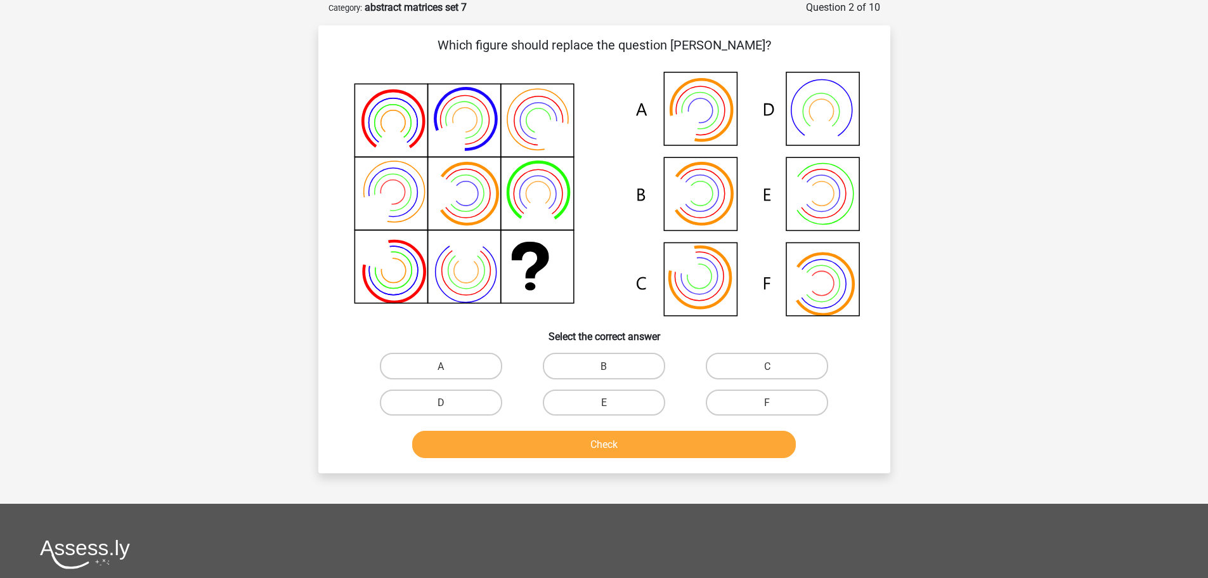
click at [603, 403] on font "E" at bounding box center [604, 402] width 6 height 12
click at [604, 403] on input "E" at bounding box center [608, 406] width 8 height 8
radio input "true"
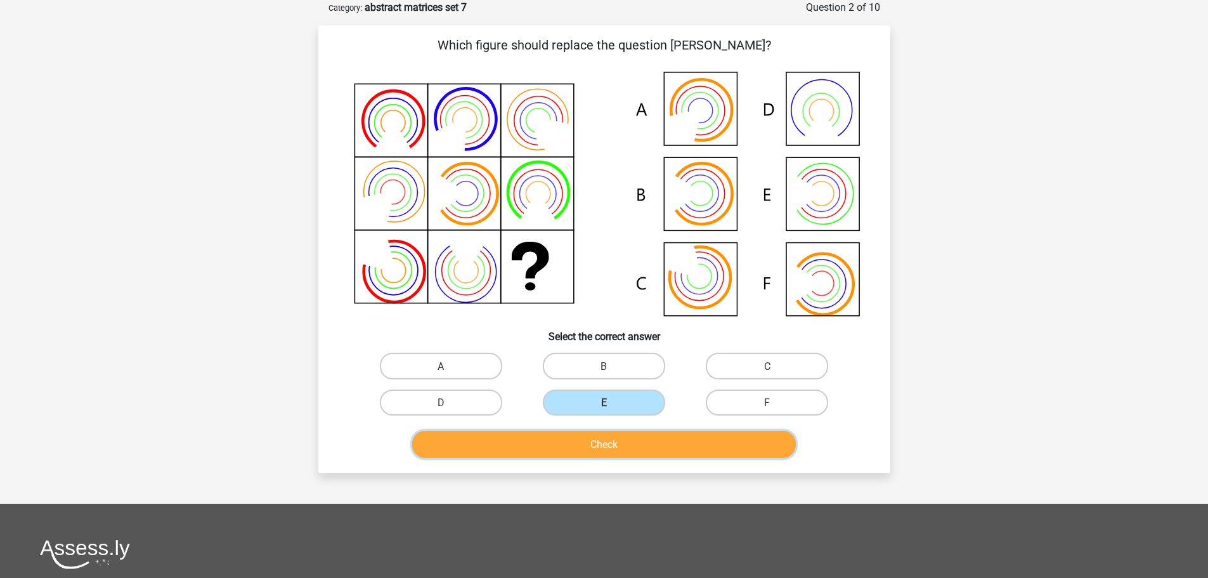
click at [613, 446] on font "Check" at bounding box center [604, 444] width 27 height 12
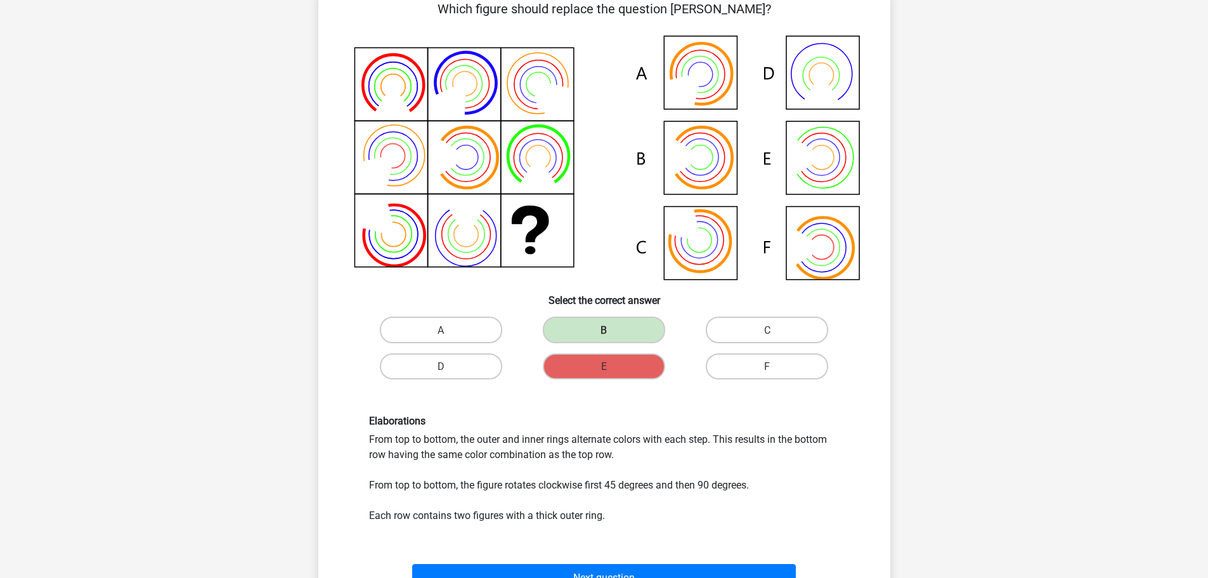
scroll to position [317, 0]
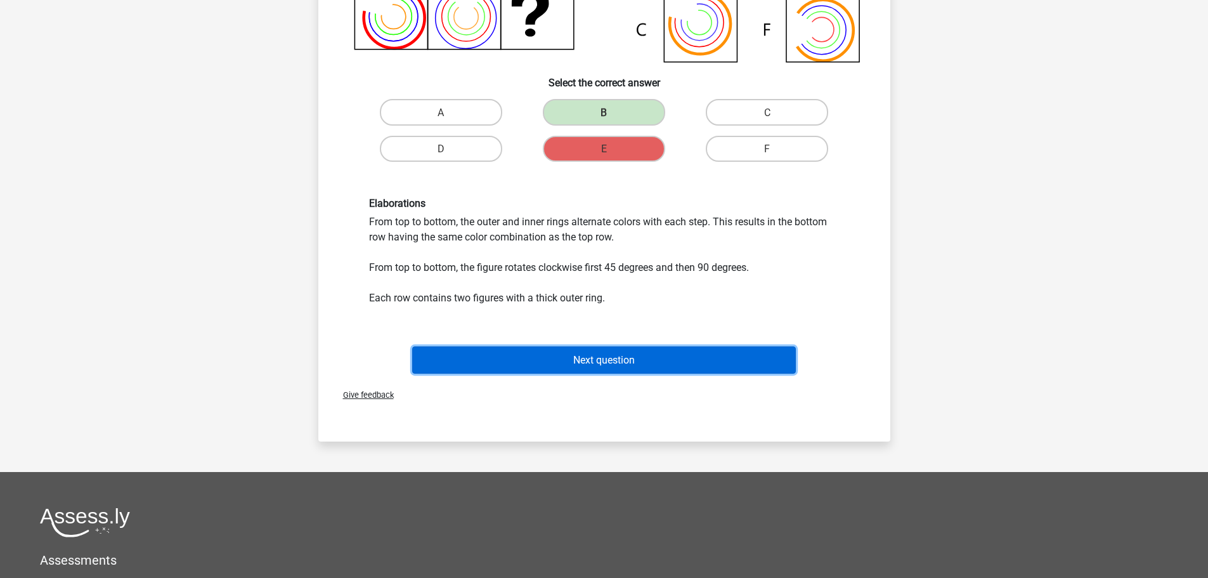
click at [592, 360] on font "Next question" at bounding box center [604, 360] width 62 height 12
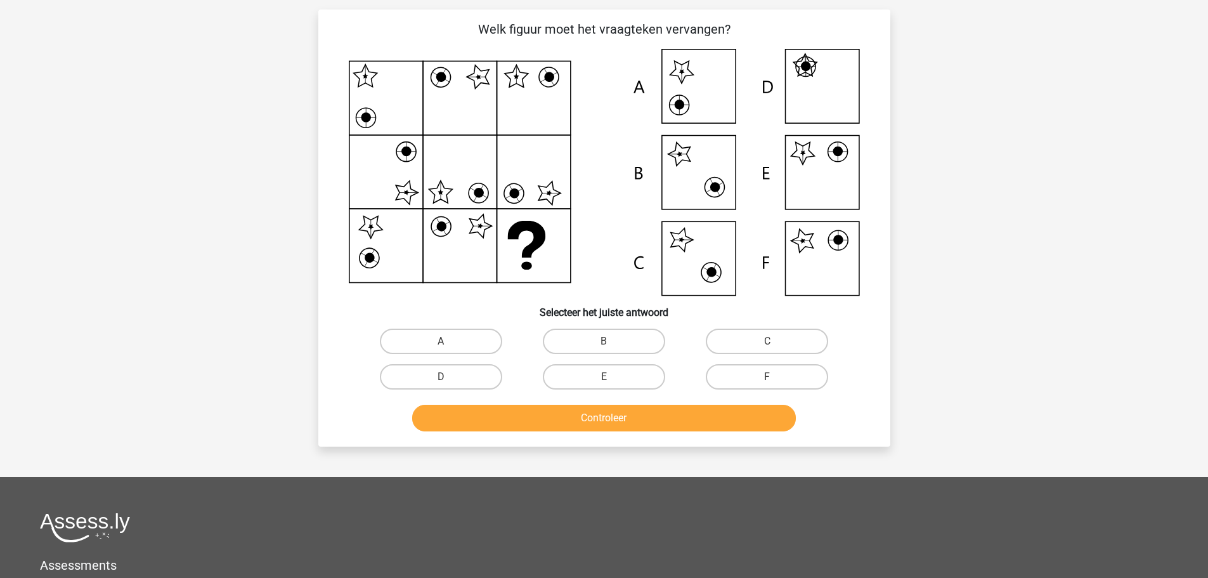
scroll to position [63, 0]
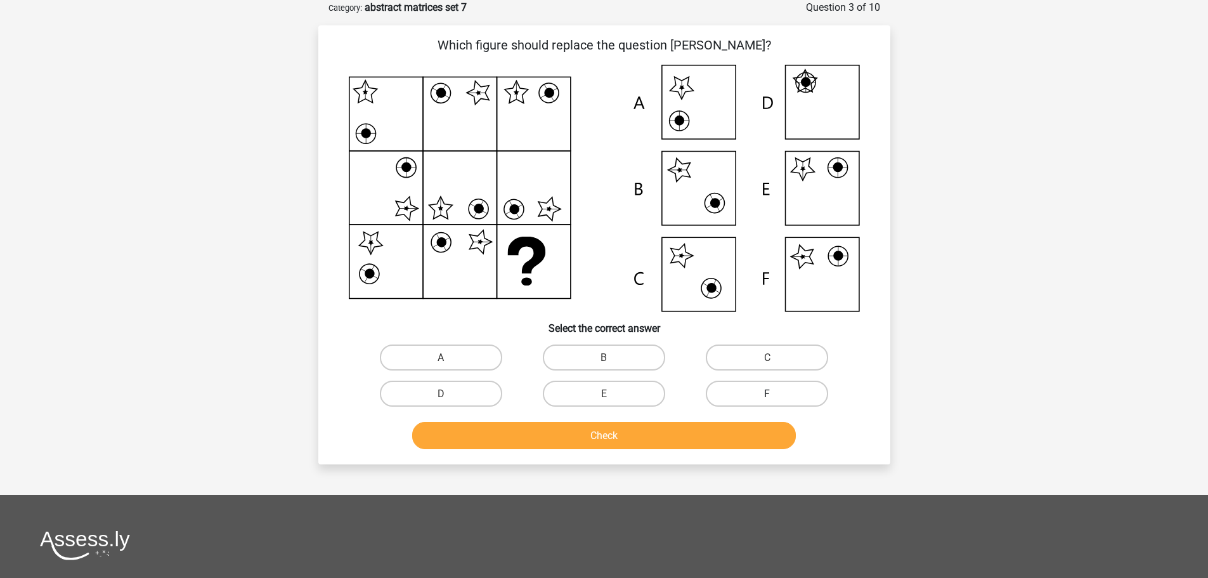
click at [757, 391] on label "F" at bounding box center [767, 394] width 122 height 26
click at [767, 393] on input "F" at bounding box center [771, 397] width 8 height 8
radio input "true"
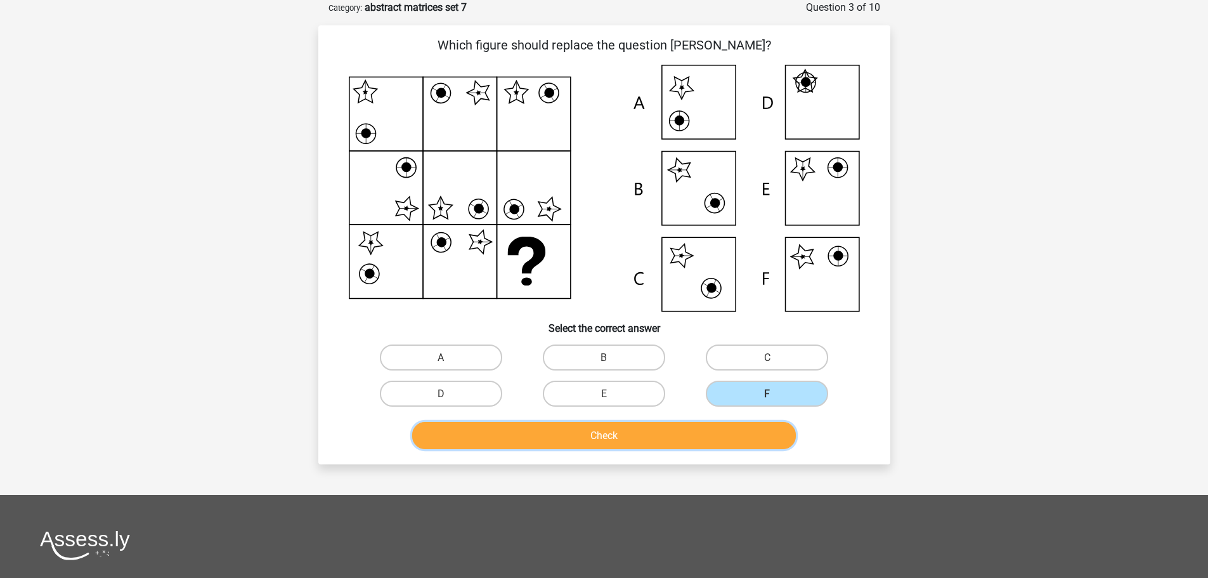
click at [636, 426] on button "Check" at bounding box center [604, 435] width 384 height 27
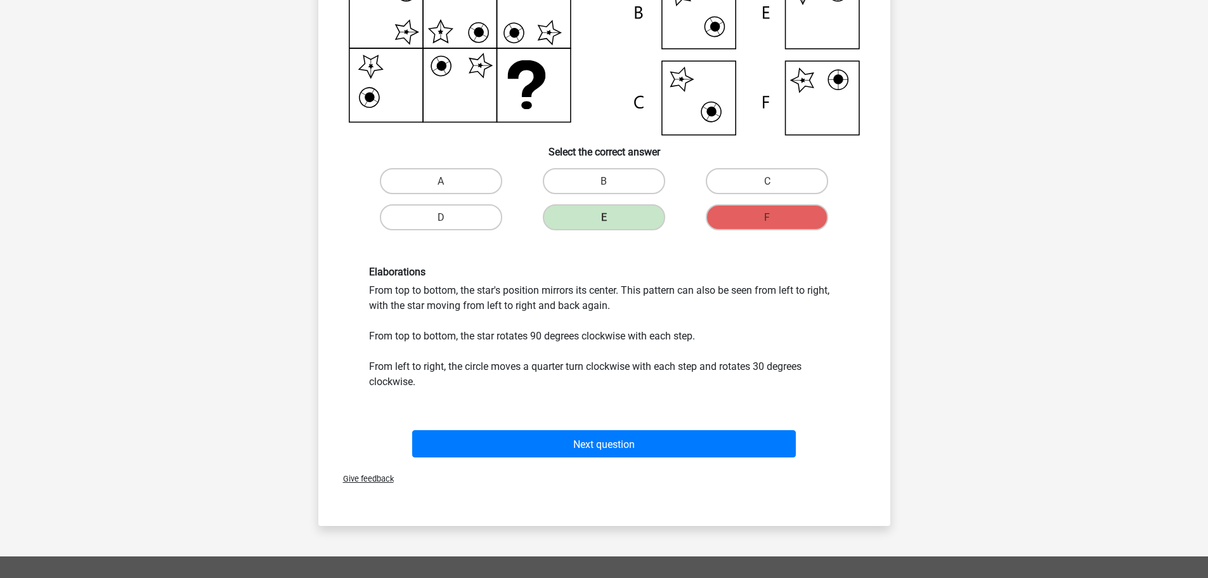
scroll to position [381, 0]
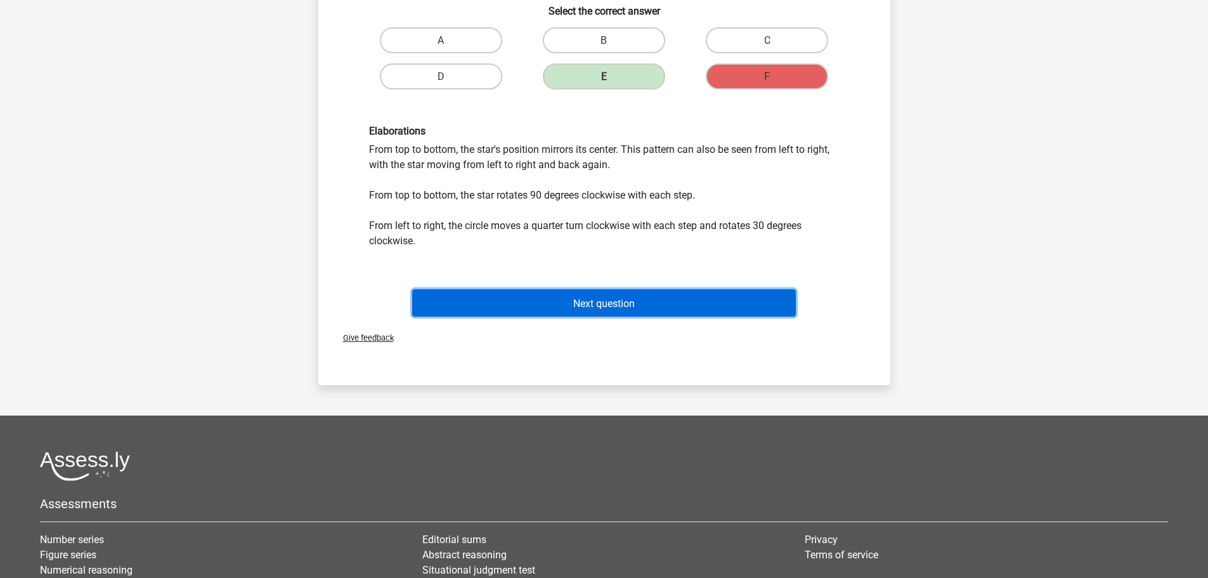
click at [611, 309] on font "Next question" at bounding box center [604, 303] width 62 height 12
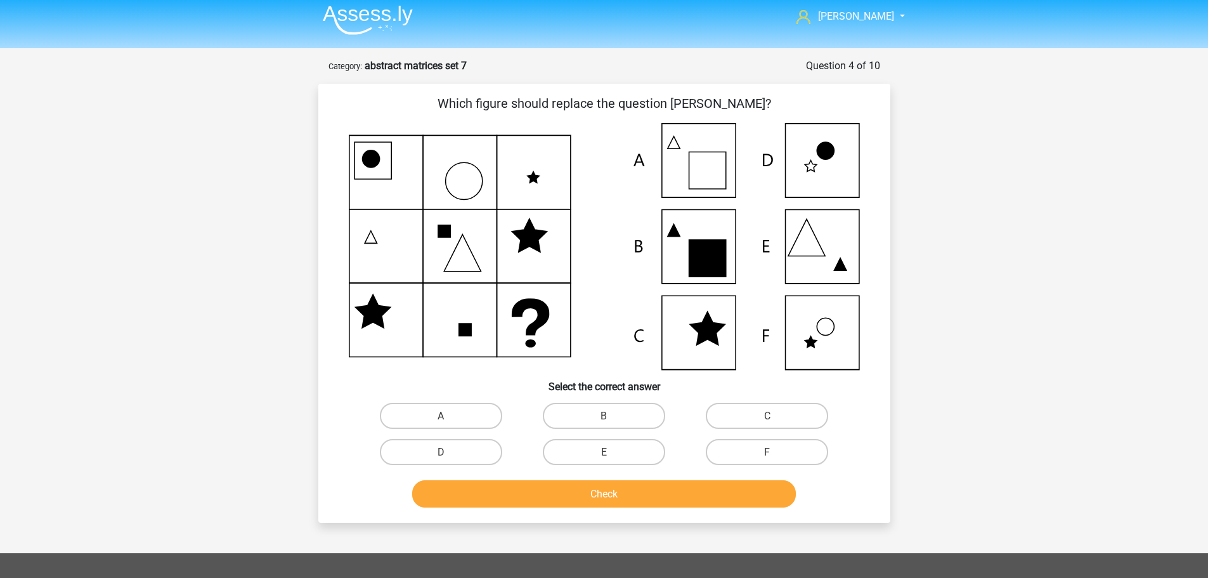
scroll to position [0, 0]
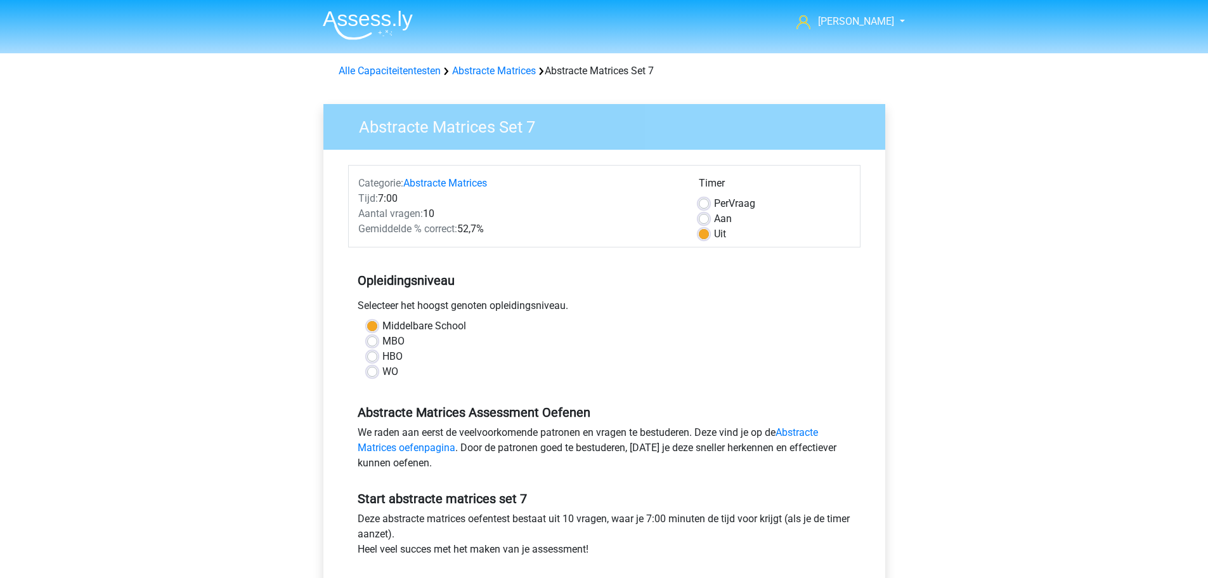
scroll to position [63, 0]
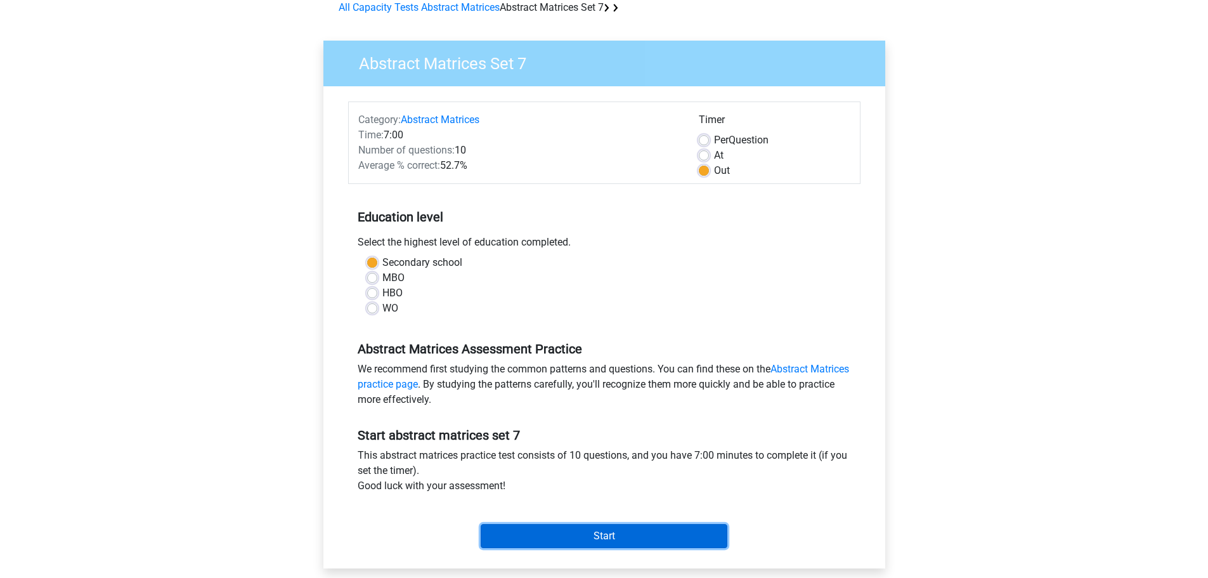
click at [587, 540] on input "Start" at bounding box center [604, 536] width 247 height 24
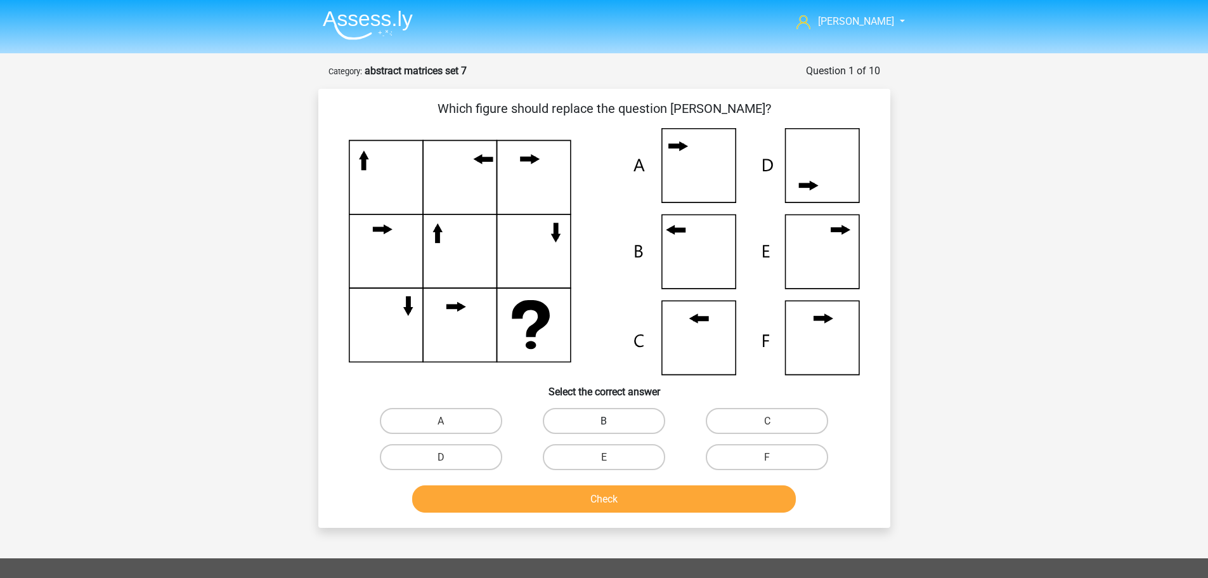
click at [615, 410] on label "B" at bounding box center [604, 421] width 122 height 26
click at [612, 421] on input "B" at bounding box center [608, 425] width 8 height 8
radio input "true"
click at [601, 493] on font "Check" at bounding box center [604, 499] width 27 height 12
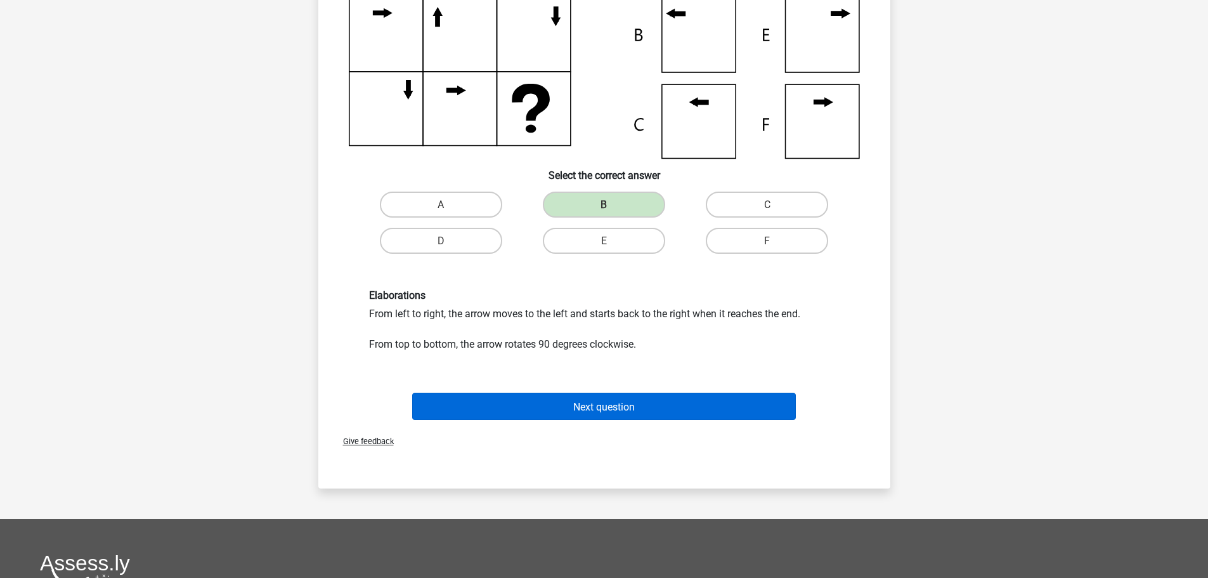
scroll to position [254, 0]
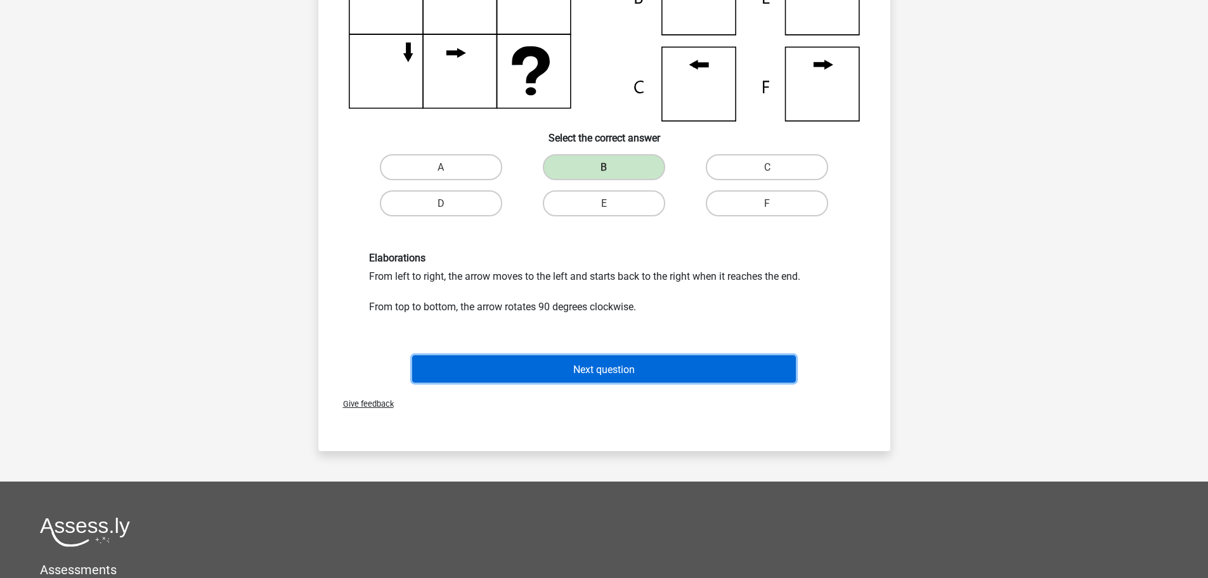
click at [581, 370] on font "Next question" at bounding box center [604, 369] width 62 height 12
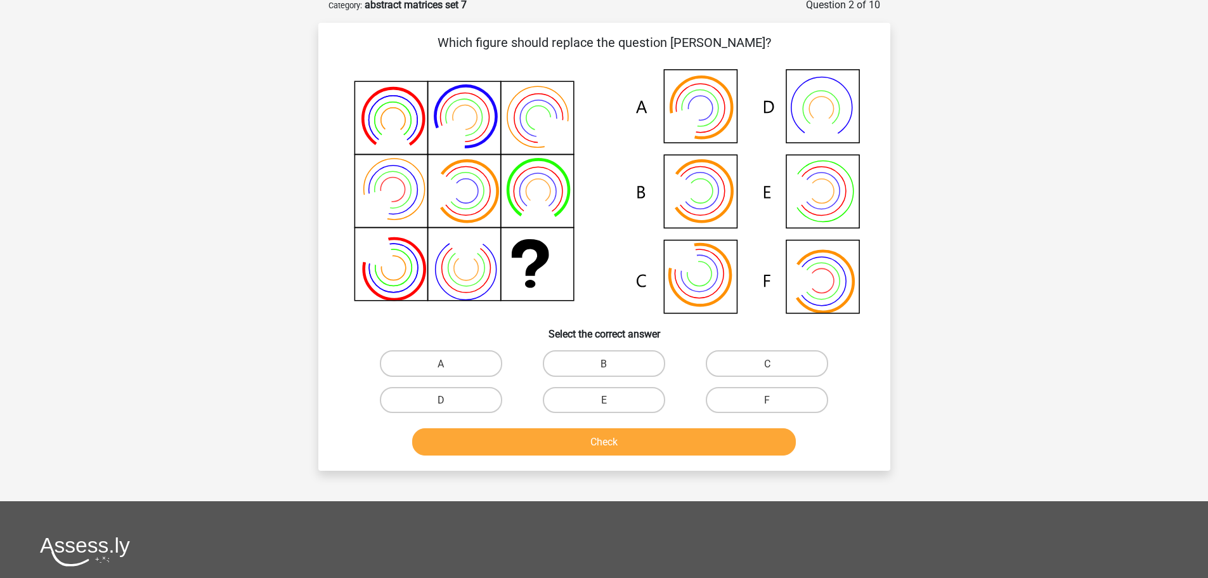
scroll to position [63, 0]
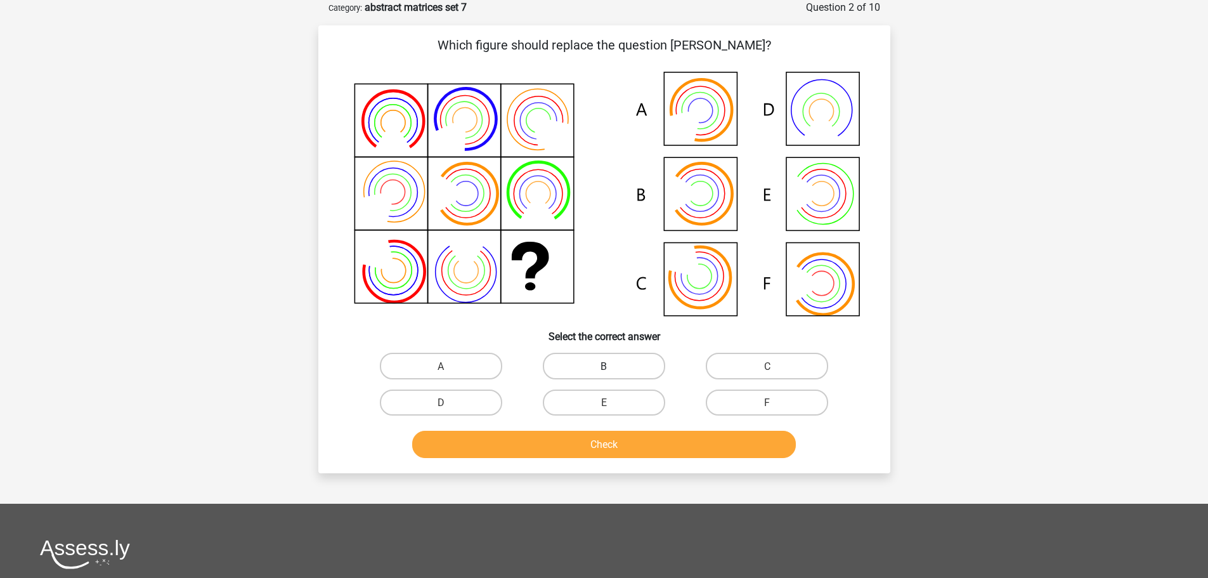
click at [605, 361] on font "B" at bounding box center [604, 366] width 6 height 12
click at [605, 365] on input "B" at bounding box center [608, 369] width 8 height 8
radio input "true"
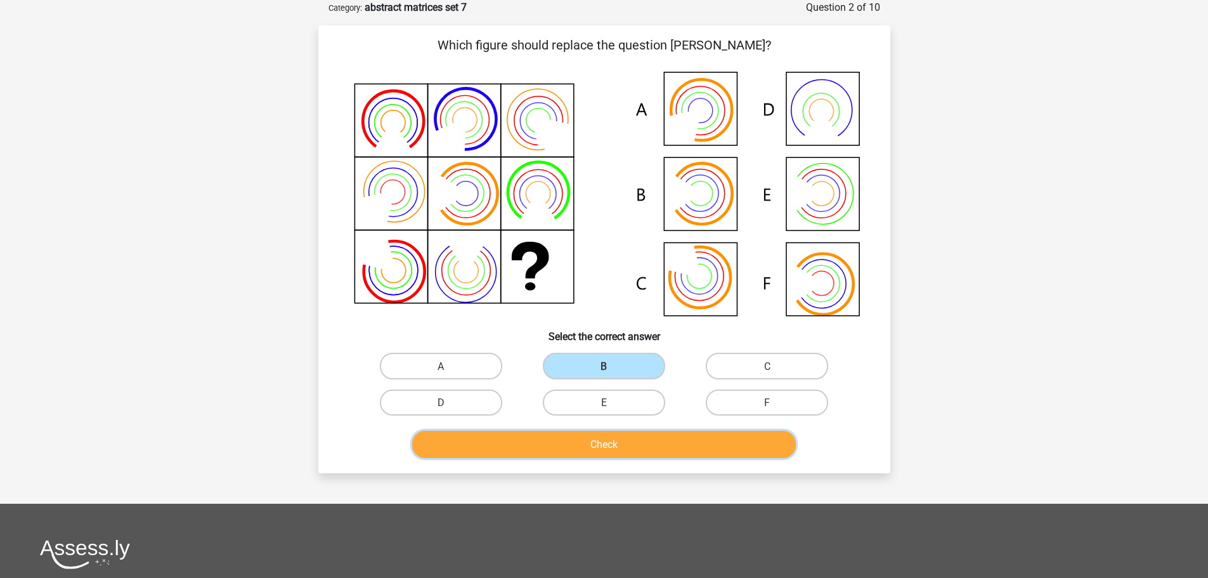
click at [626, 450] on button "Check" at bounding box center [604, 444] width 384 height 27
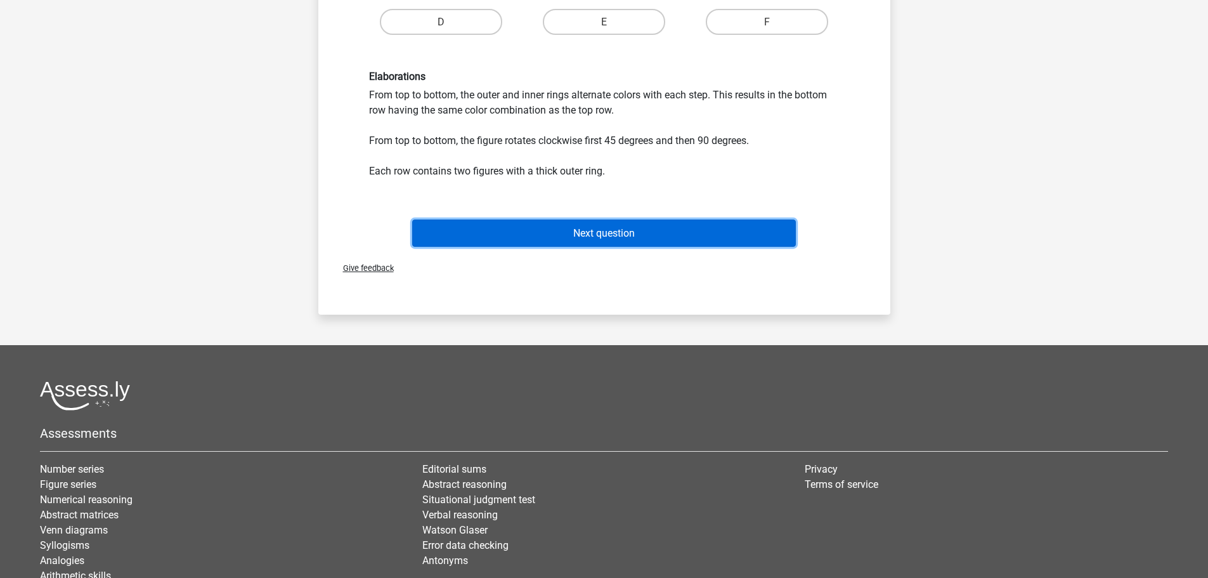
click at [630, 222] on button "Next question" at bounding box center [604, 232] width 384 height 27
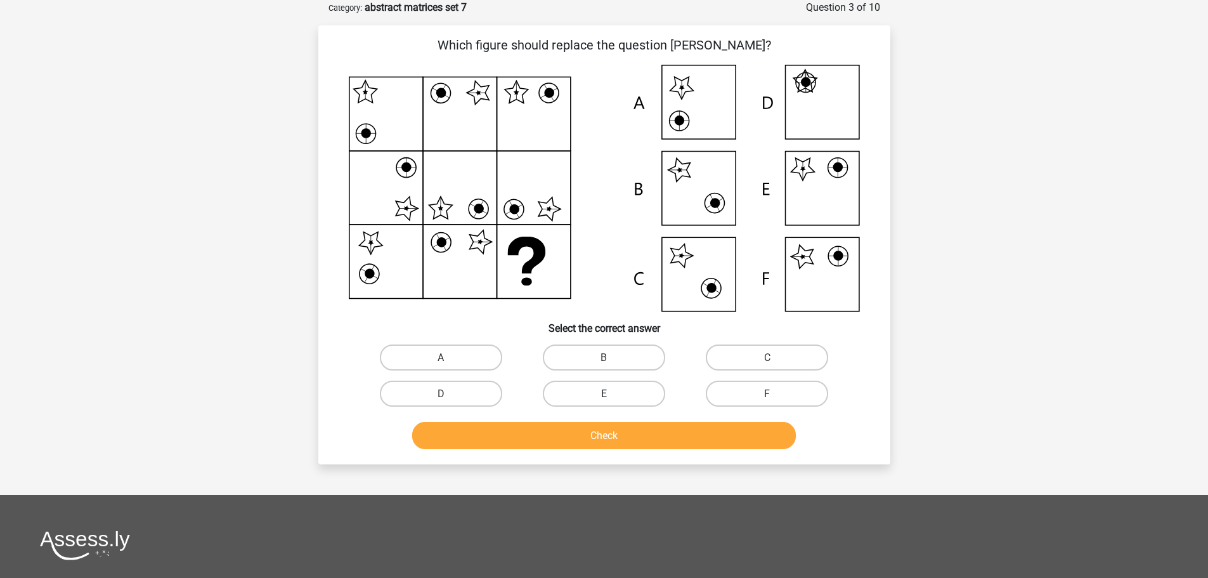
click at [603, 391] on font "E" at bounding box center [604, 394] width 6 height 12
click at [604, 393] on input "E" at bounding box center [608, 397] width 8 height 8
radio input "true"
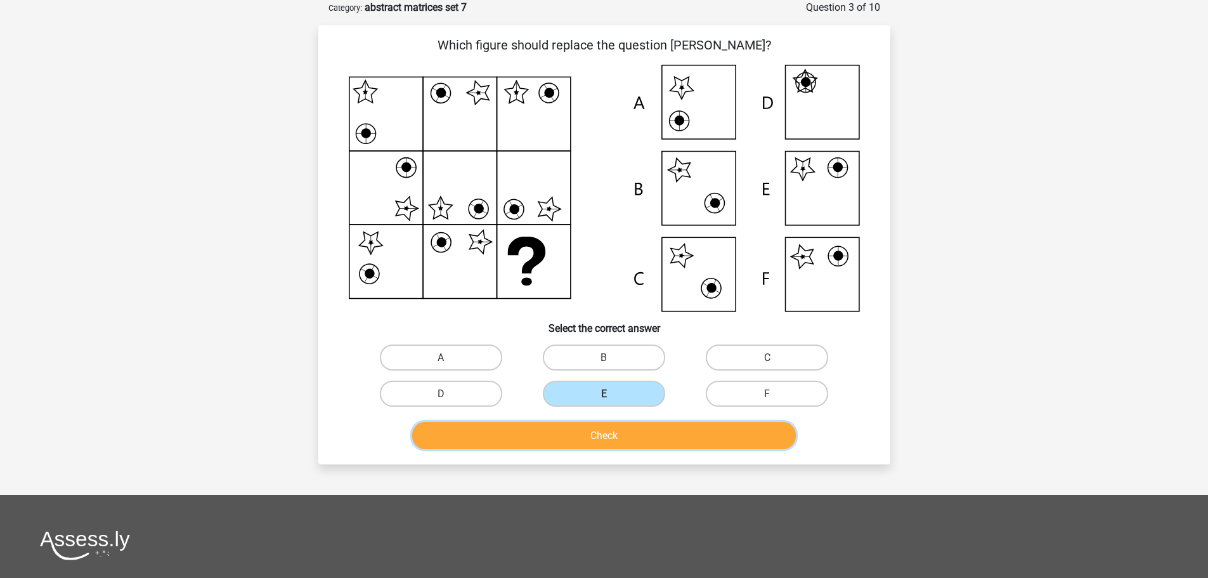
click at [595, 436] on font "Check" at bounding box center [604, 435] width 27 height 12
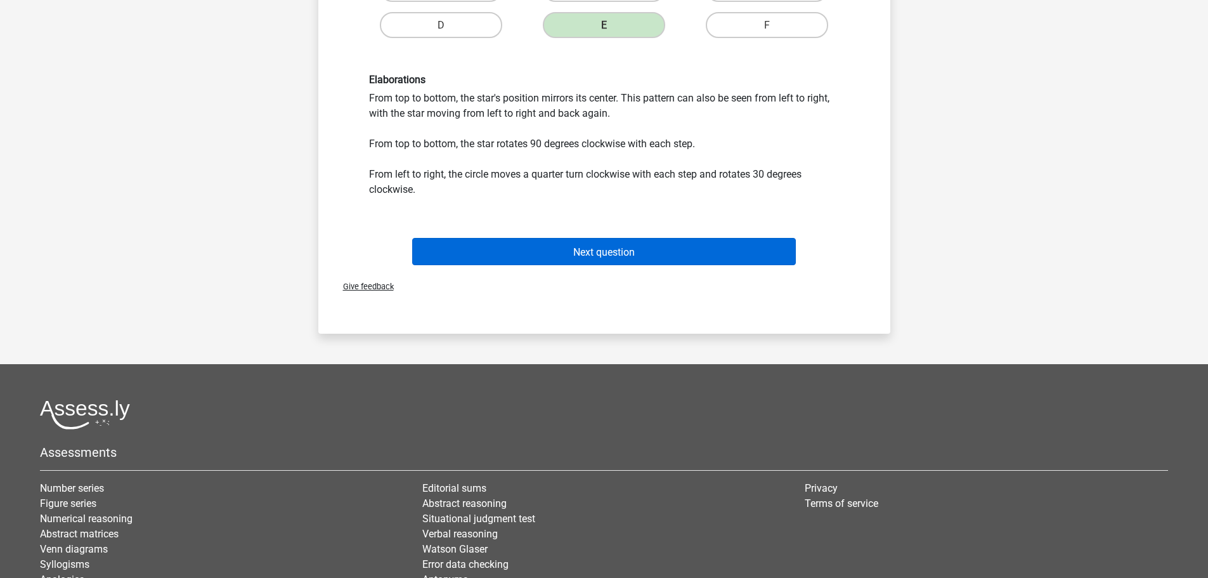
scroll to position [444, 0]
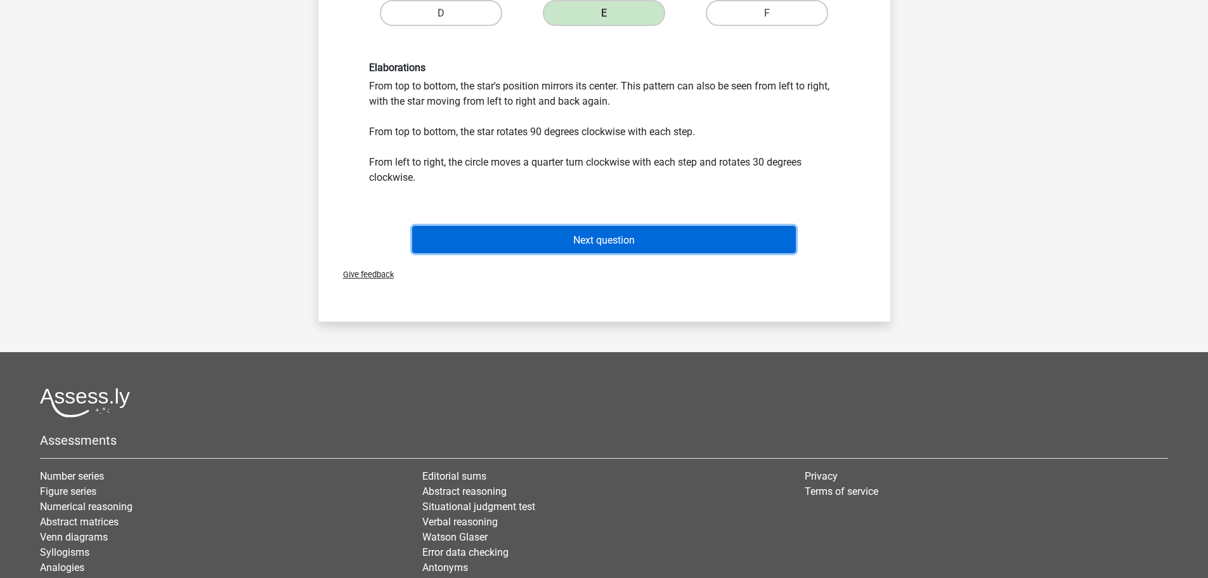
click at [629, 244] on font "Next question" at bounding box center [604, 239] width 62 height 12
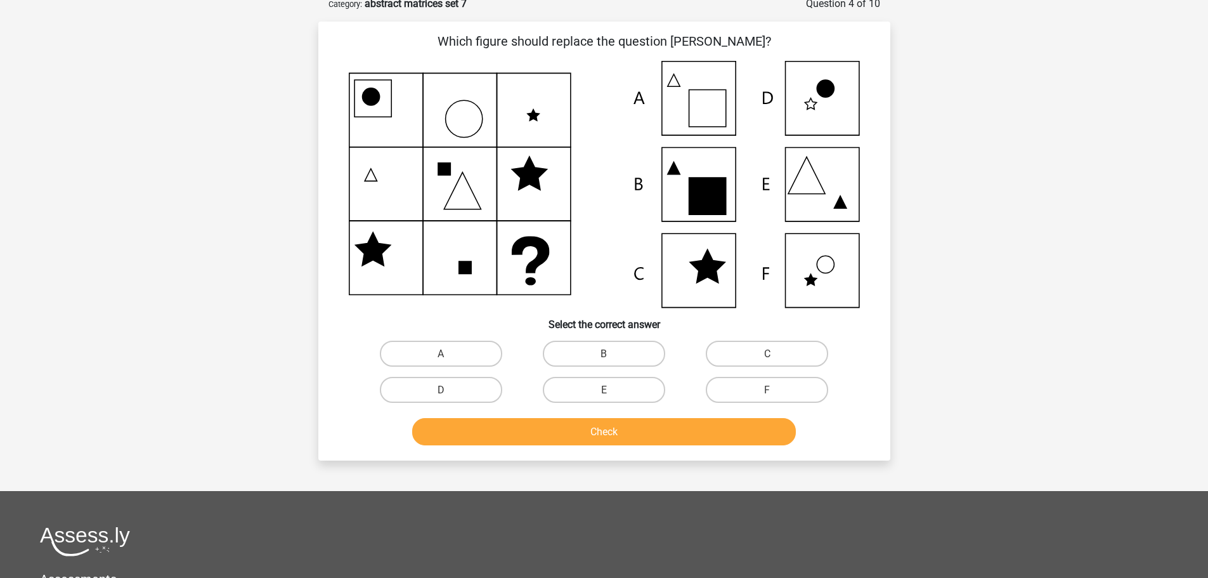
scroll to position [63, 0]
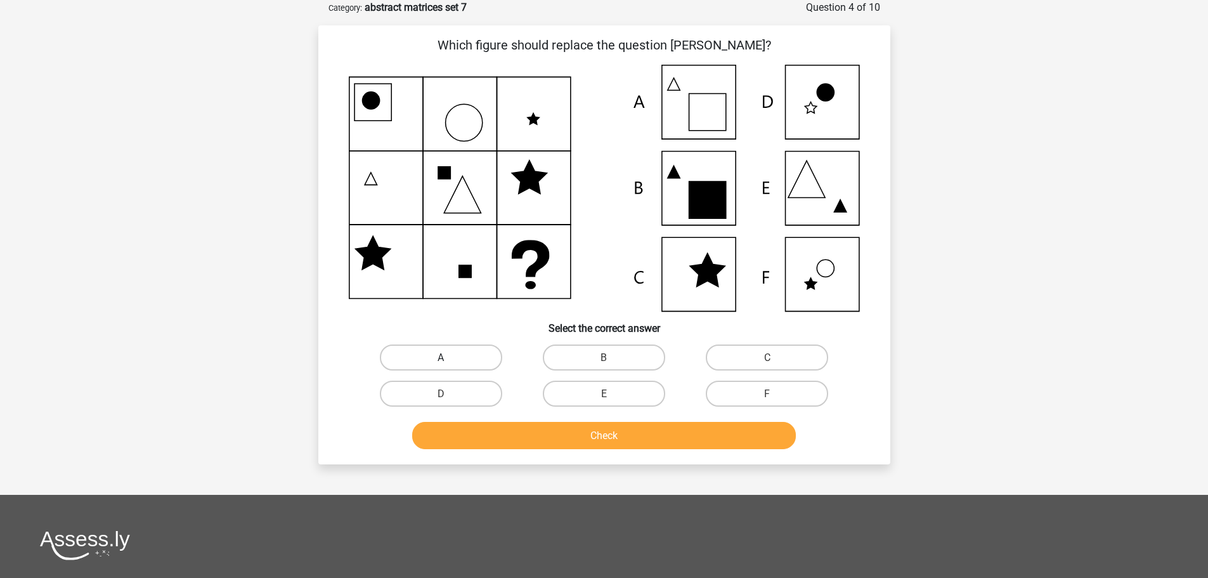
click at [410, 347] on label "A" at bounding box center [441, 357] width 122 height 26
click at [441, 357] on input "A" at bounding box center [445, 361] width 8 height 8
radio input "true"
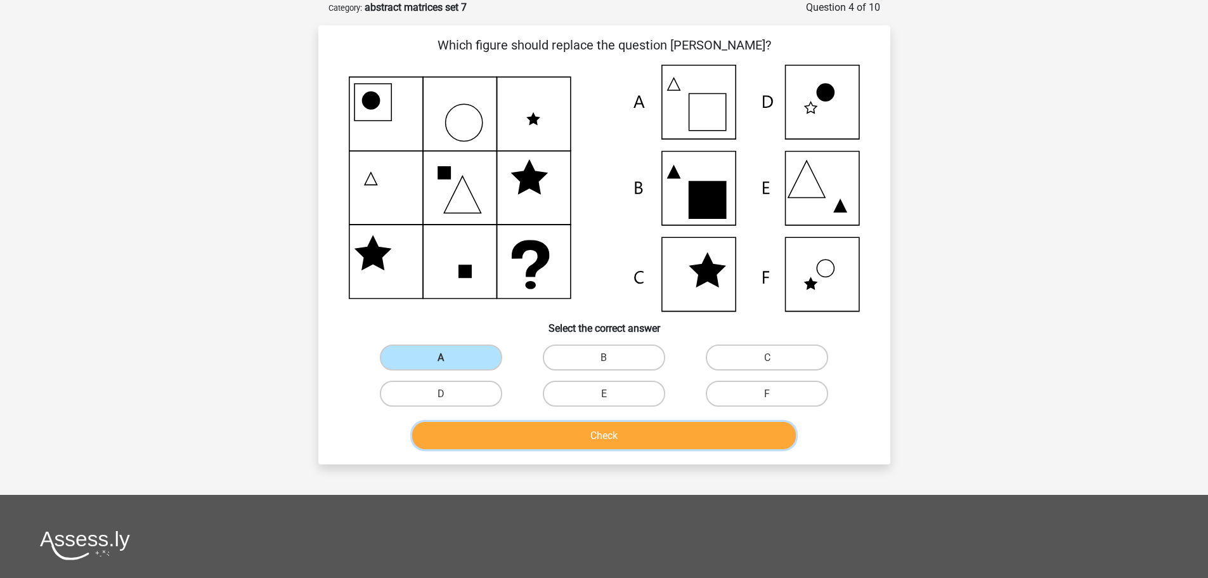
click at [549, 426] on button "Check" at bounding box center [604, 435] width 384 height 27
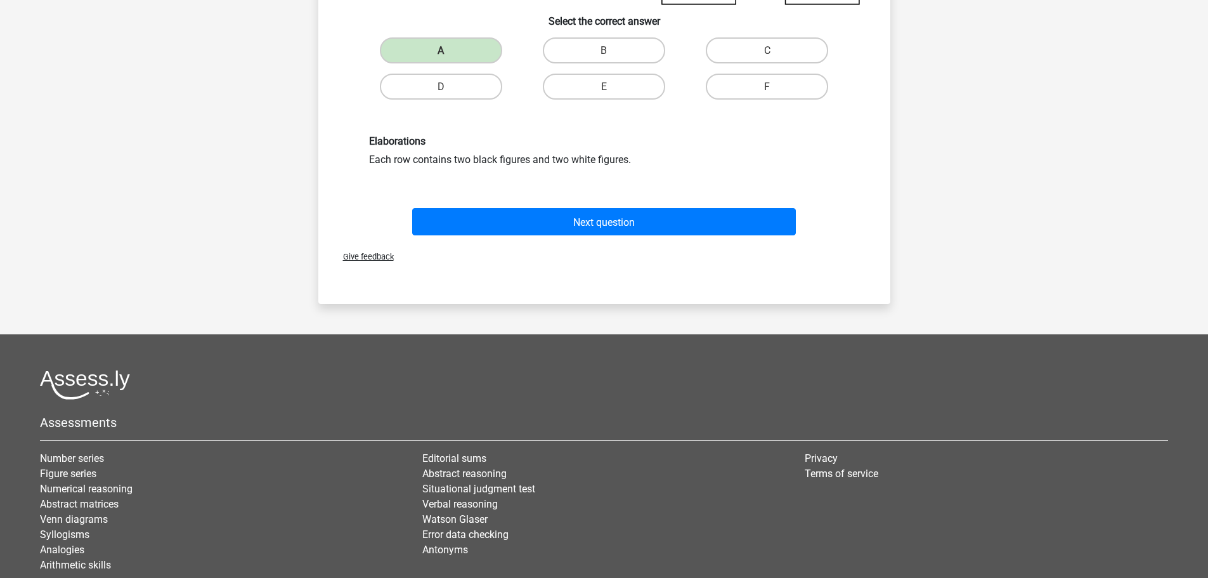
scroll to position [462, 0]
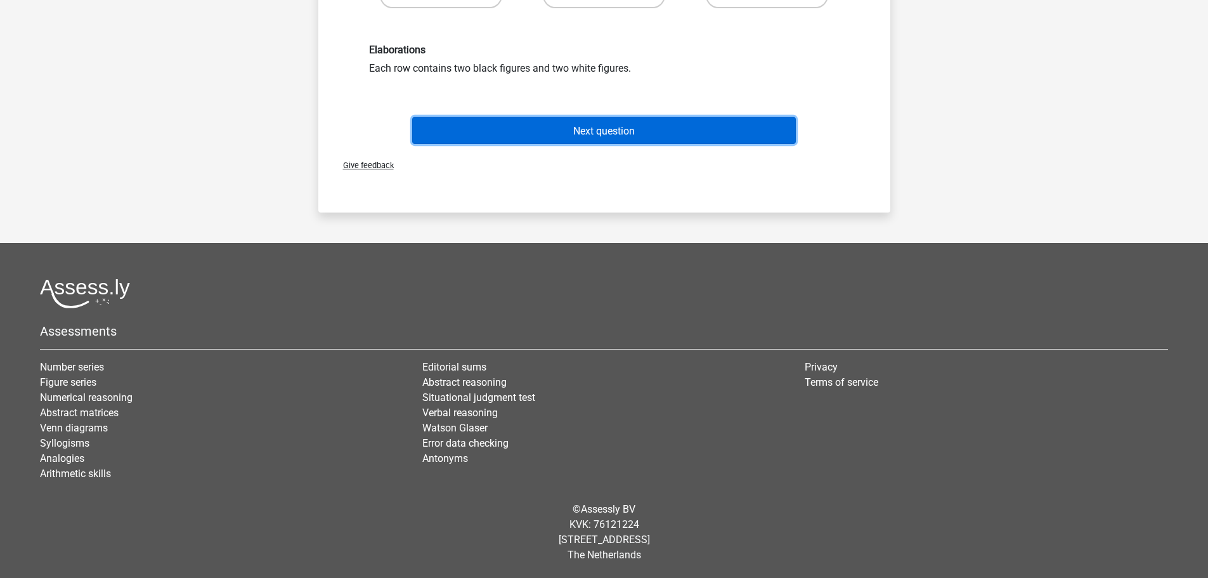
click at [606, 131] on font "Next question" at bounding box center [604, 130] width 62 height 12
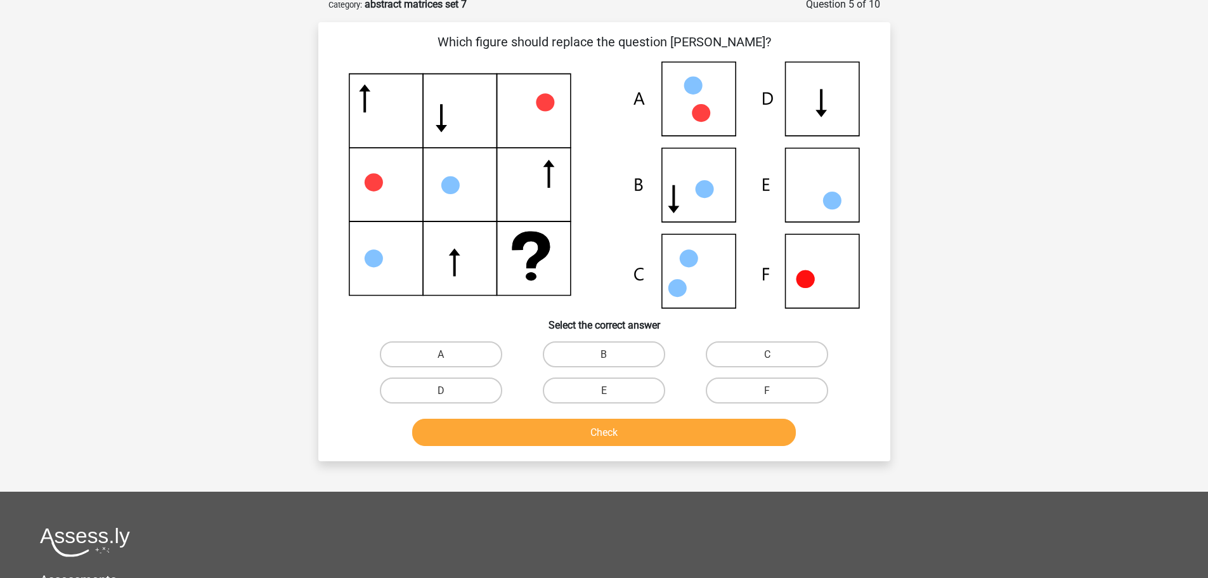
scroll to position [63, 0]
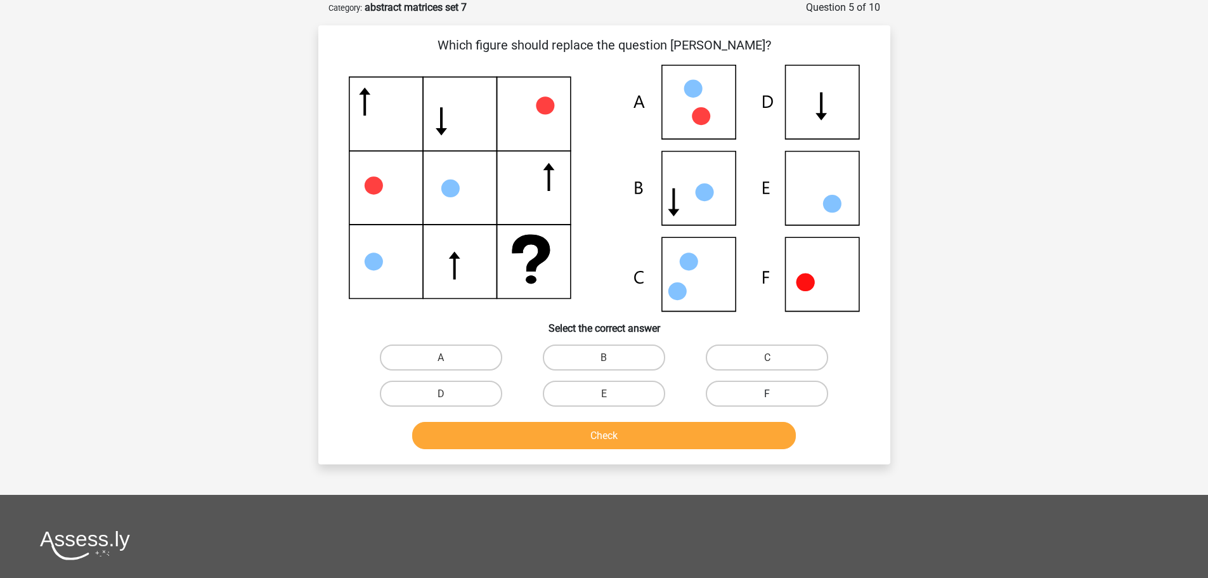
click at [732, 401] on label "F" at bounding box center [767, 394] width 122 height 26
click at [767, 401] on input "F" at bounding box center [771, 397] width 8 height 8
radio input "true"
click at [652, 450] on div "Check" at bounding box center [605, 438] width 490 height 32
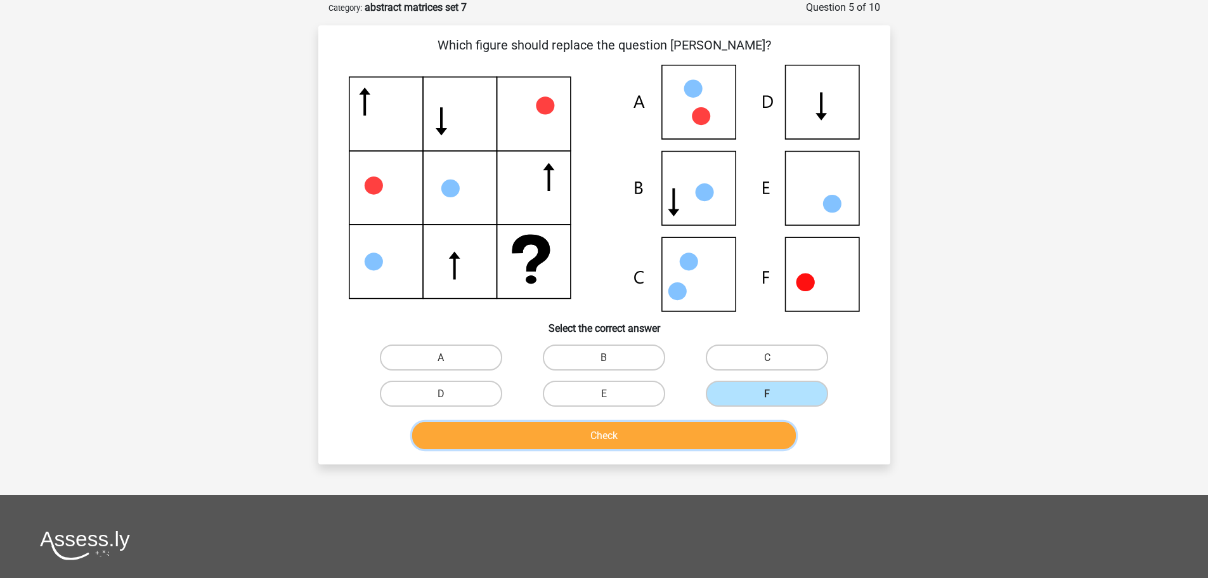
click at [636, 441] on button "Check" at bounding box center [604, 435] width 384 height 27
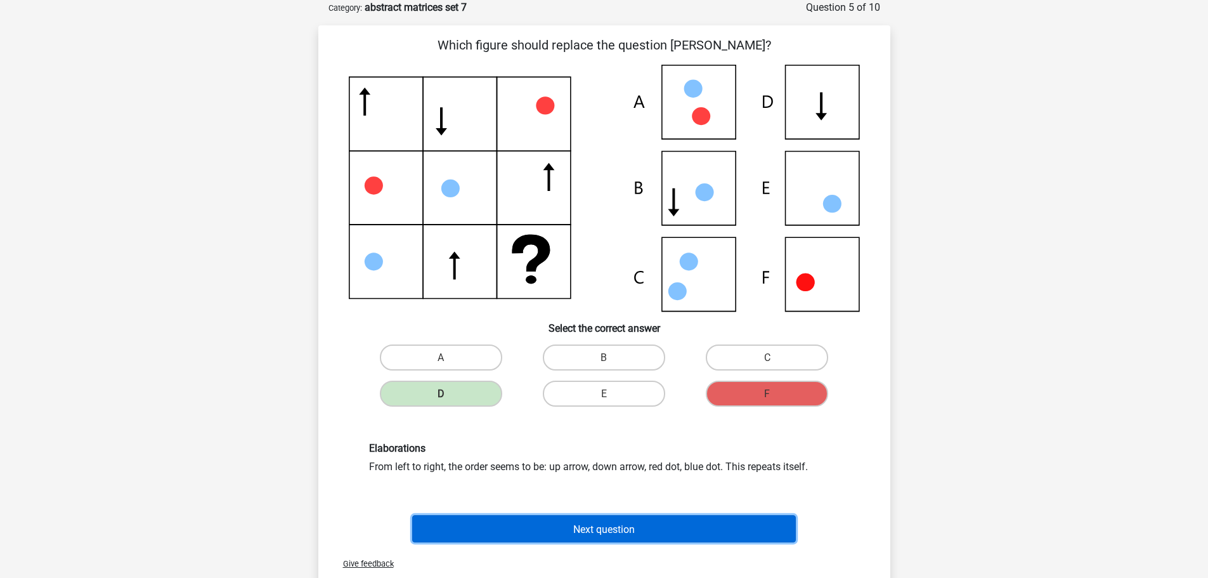
click at [610, 525] on font "Next question" at bounding box center [604, 529] width 62 height 12
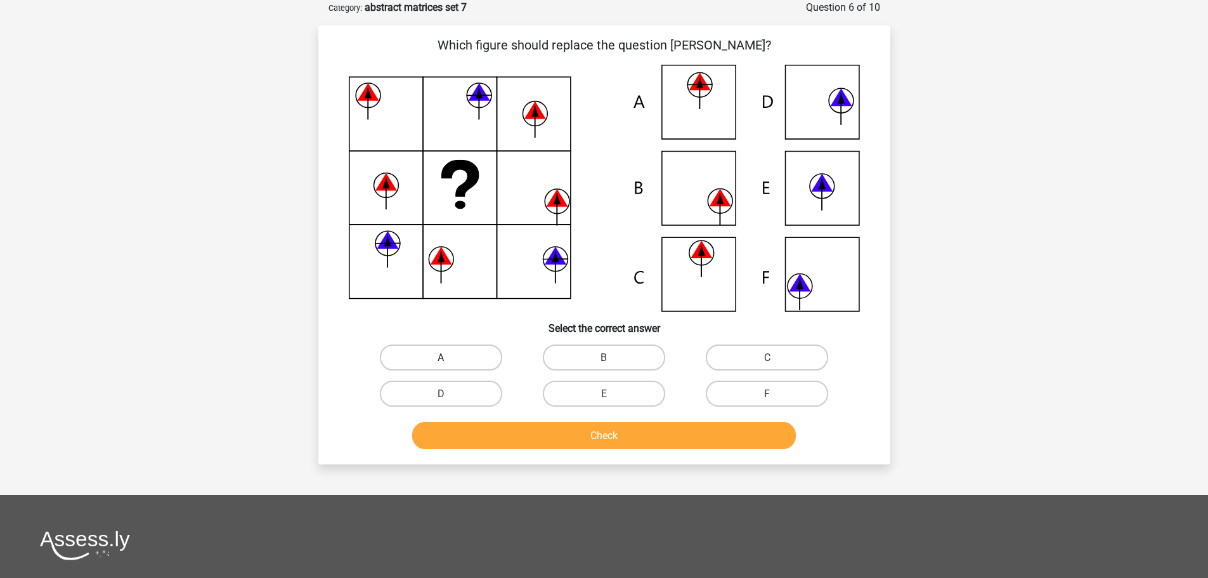
click at [421, 355] on label "A" at bounding box center [441, 357] width 122 height 26
click at [441, 357] on input "A" at bounding box center [445, 361] width 8 height 8
radio input "true"
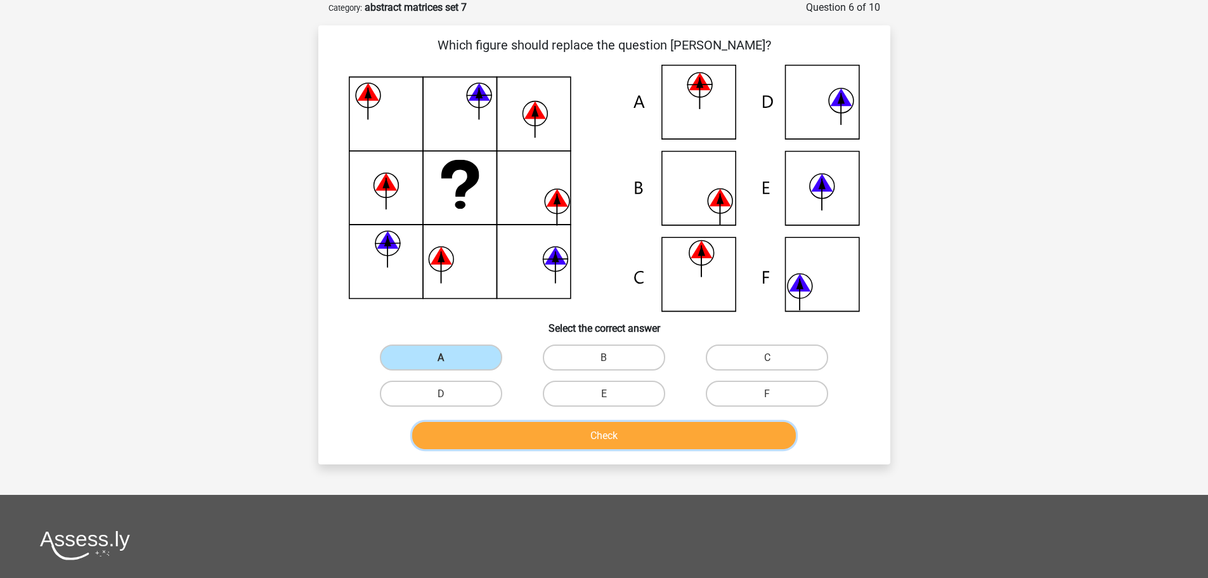
click at [604, 437] on font "Check" at bounding box center [604, 435] width 27 height 12
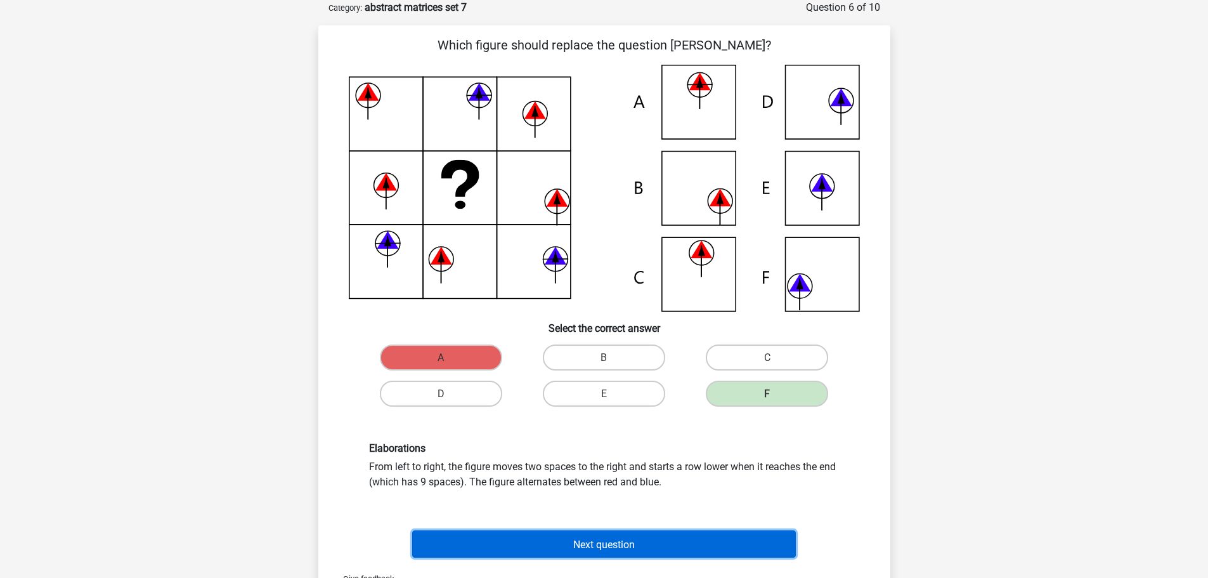
click at [558, 547] on button "Next question" at bounding box center [604, 543] width 384 height 27
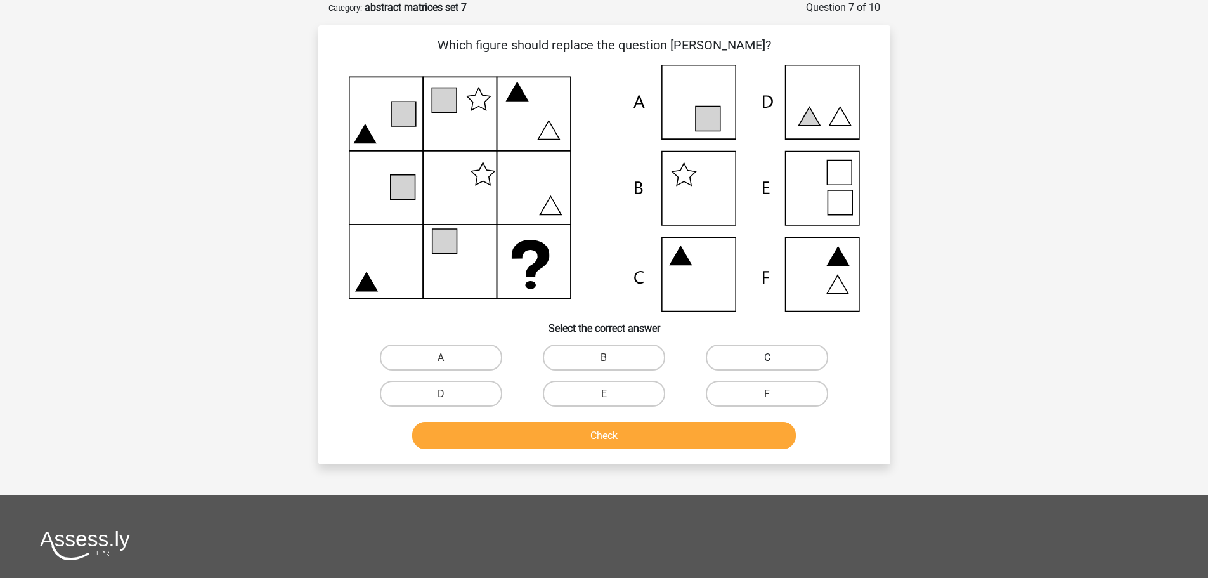
click at [755, 358] on label "C" at bounding box center [767, 357] width 122 height 26
click at [767, 358] on input "C" at bounding box center [771, 361] width 8 height 8
radio input "true"
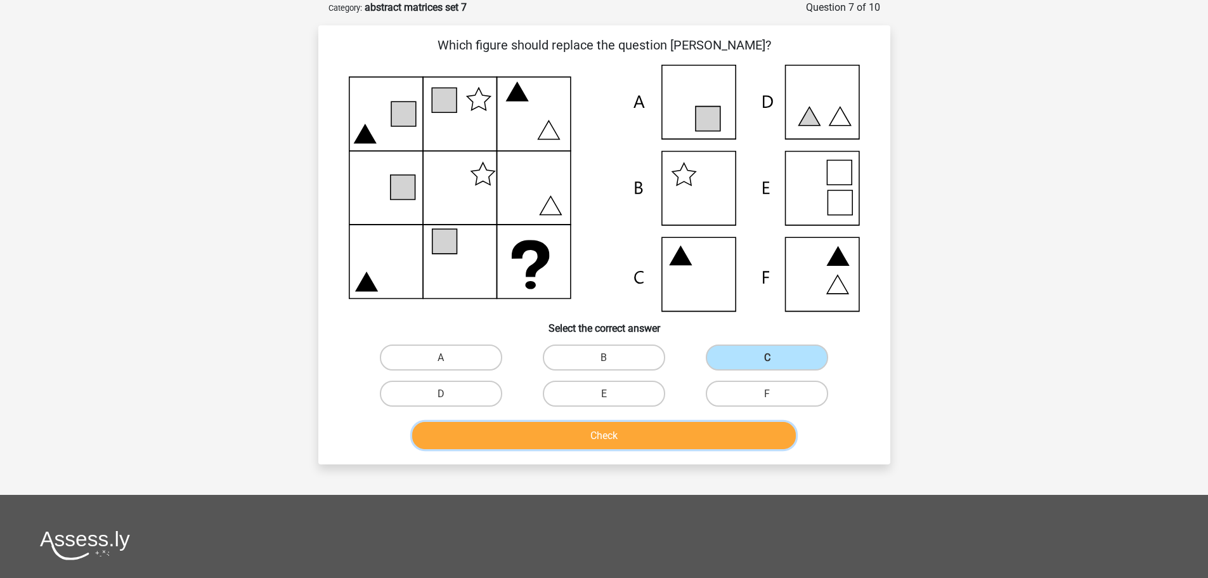
click at [565, 435] on button "Check" at bounding box center [604, 435] width 384 height 27
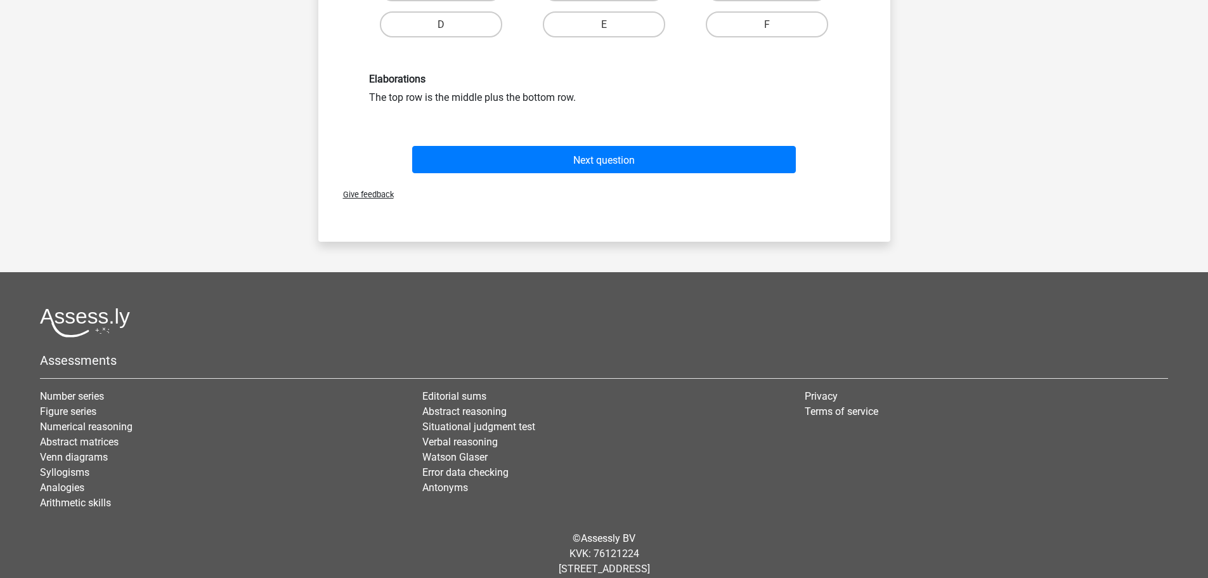
scroll to position [444, 0]
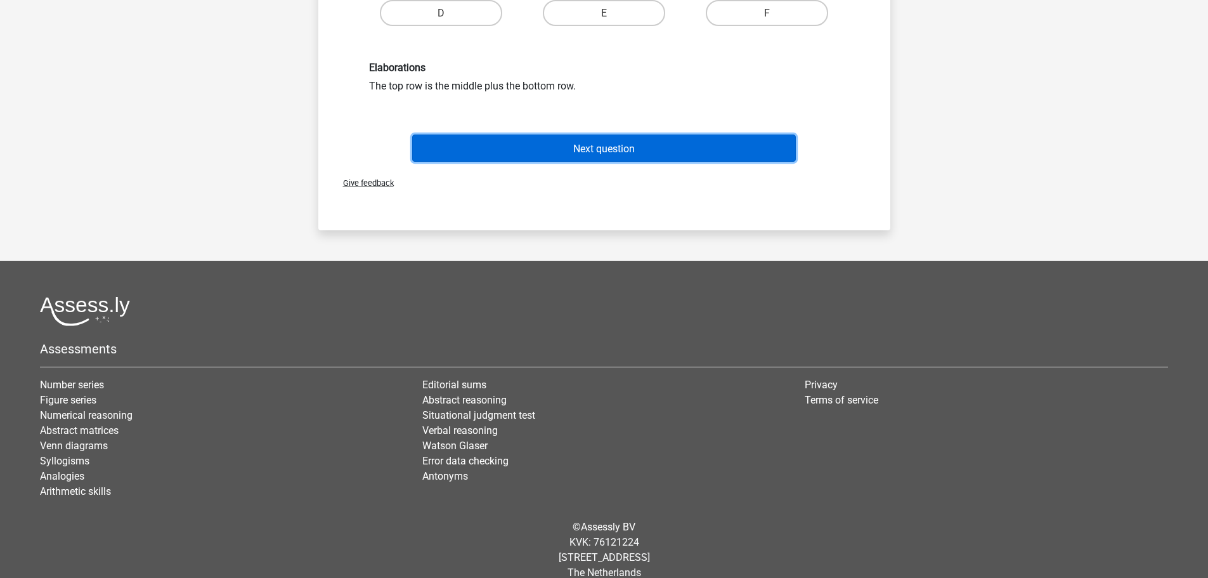
click at [607, 158] on button "Next question" at bounding box center [604, 147] width 384 height 27
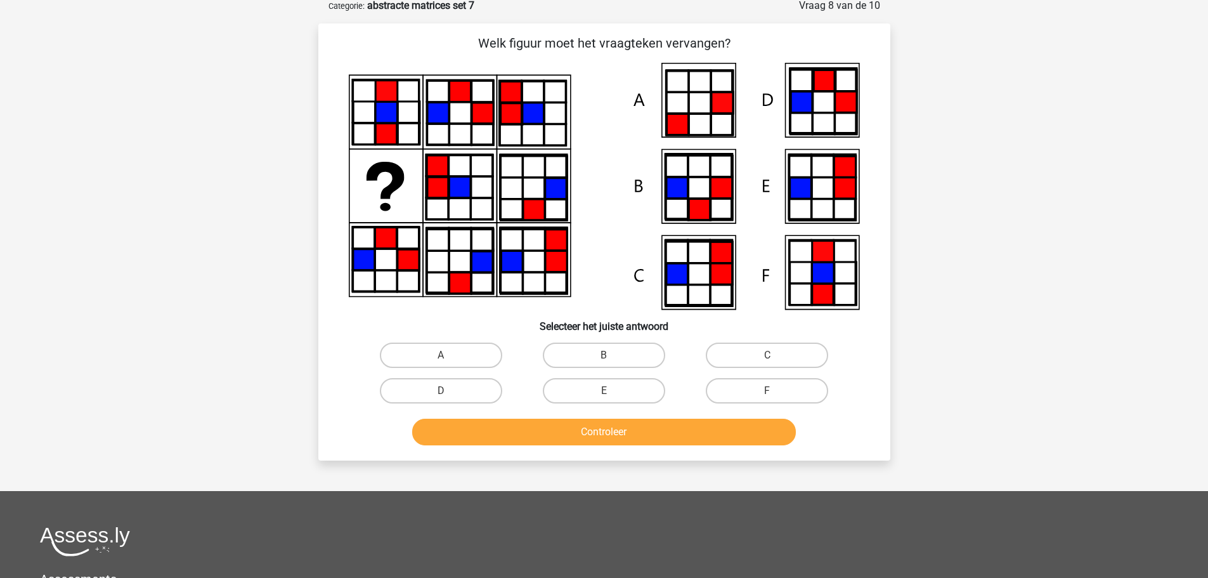
scroll to position [63, 0]
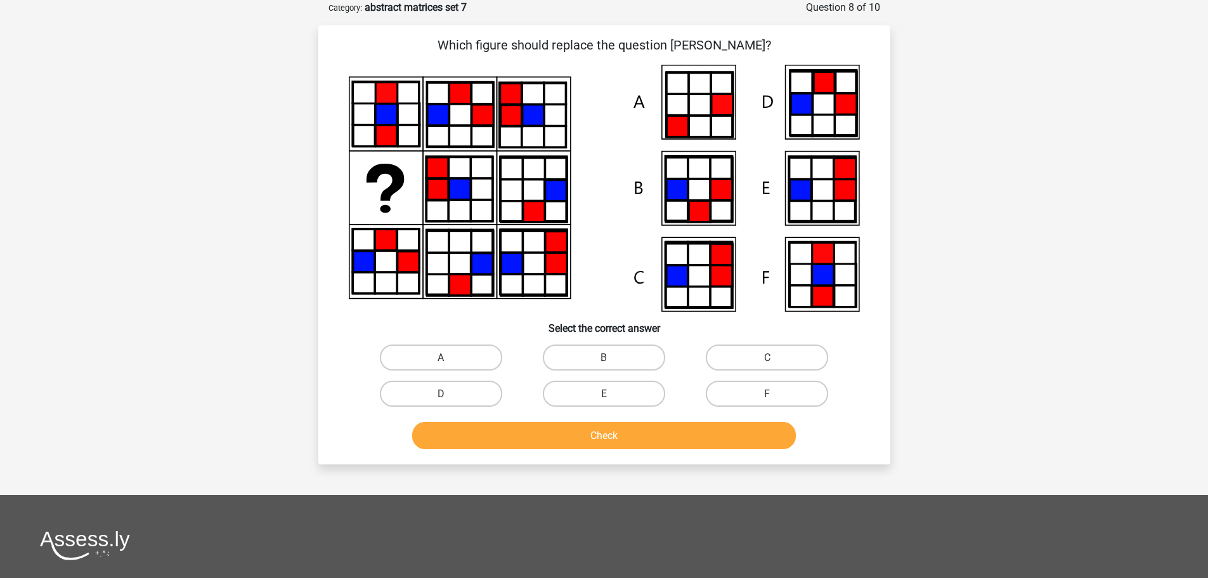
click at [631, 391] on label "E" at bounding box center [604, 394] width 122 height 26
click at [612, 393] on input "E" at bounding box center [608, 397] width 8 height 8
radio input "true"
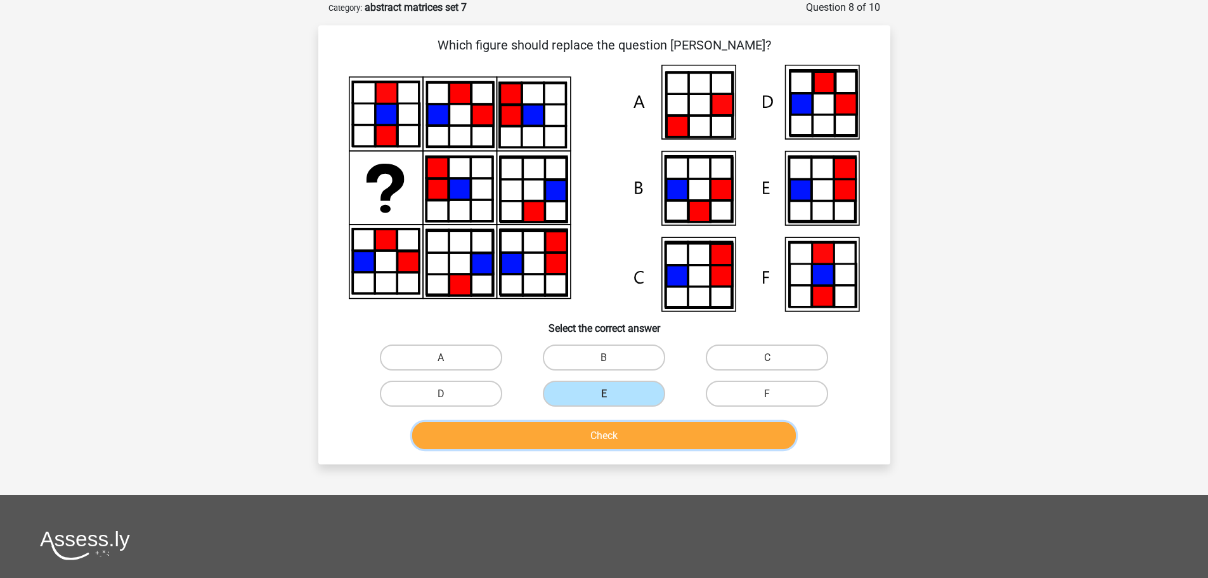
click at [624, 433] on button "Check" at bounding box center [604, 435] width 384 height 27
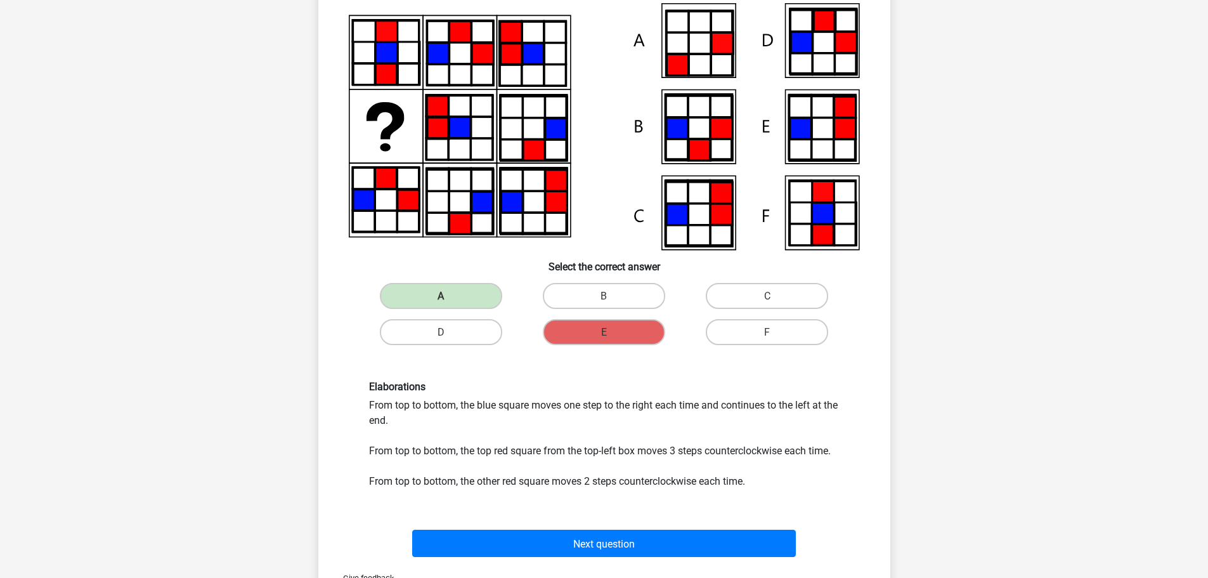
scroll to position [127, 0]
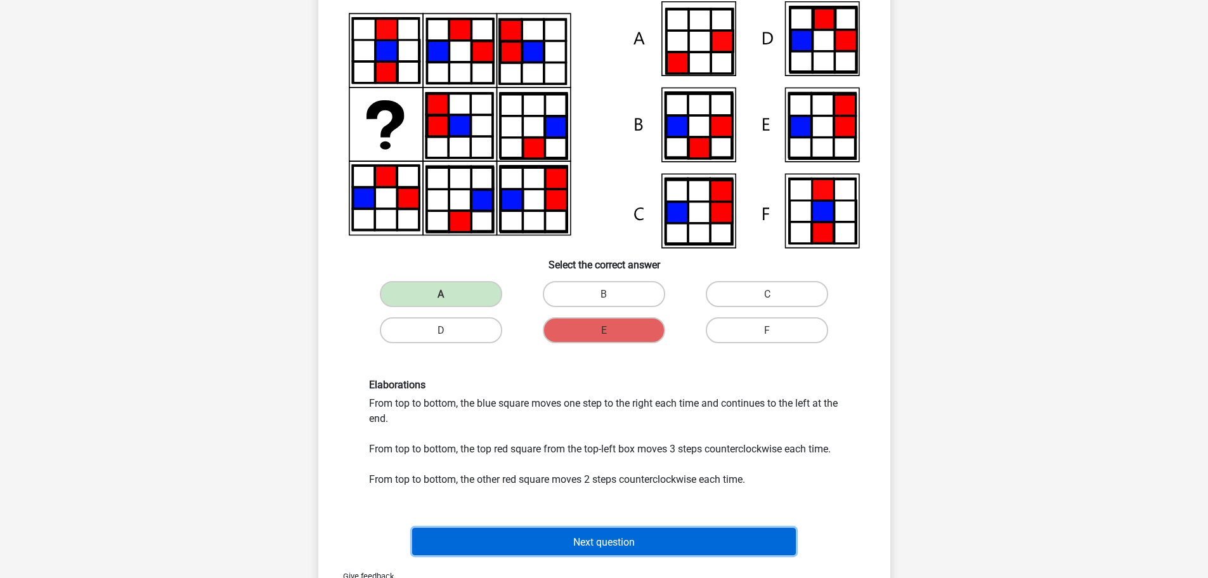
click at [594, 547] on font "Next question" at bounding box center [604, 541] width 62 height 12
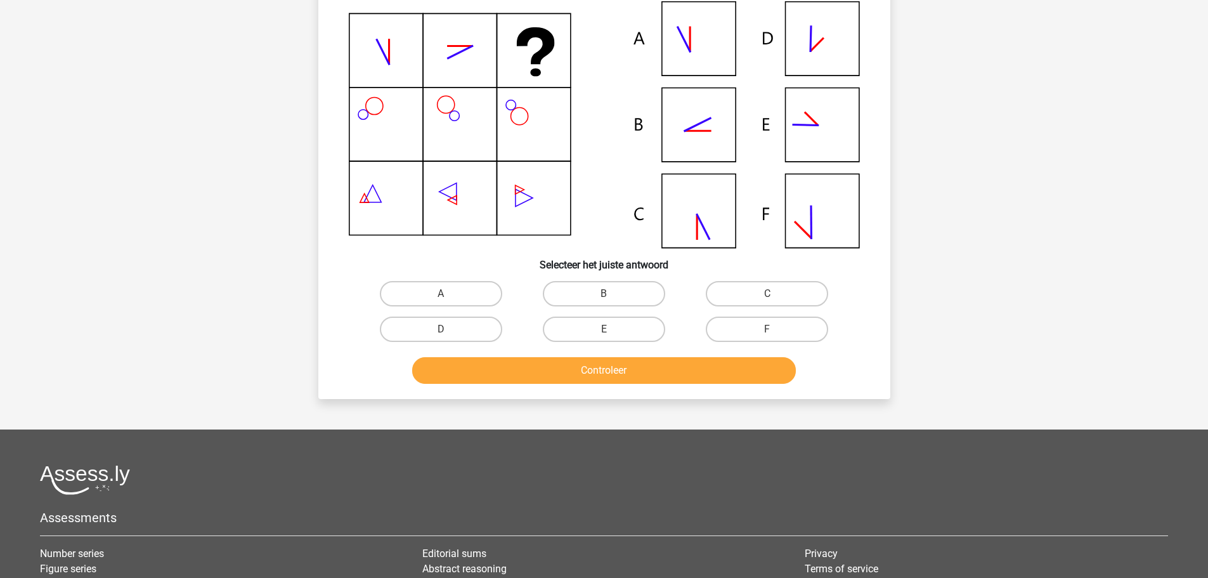
scroll to position [63, 0]
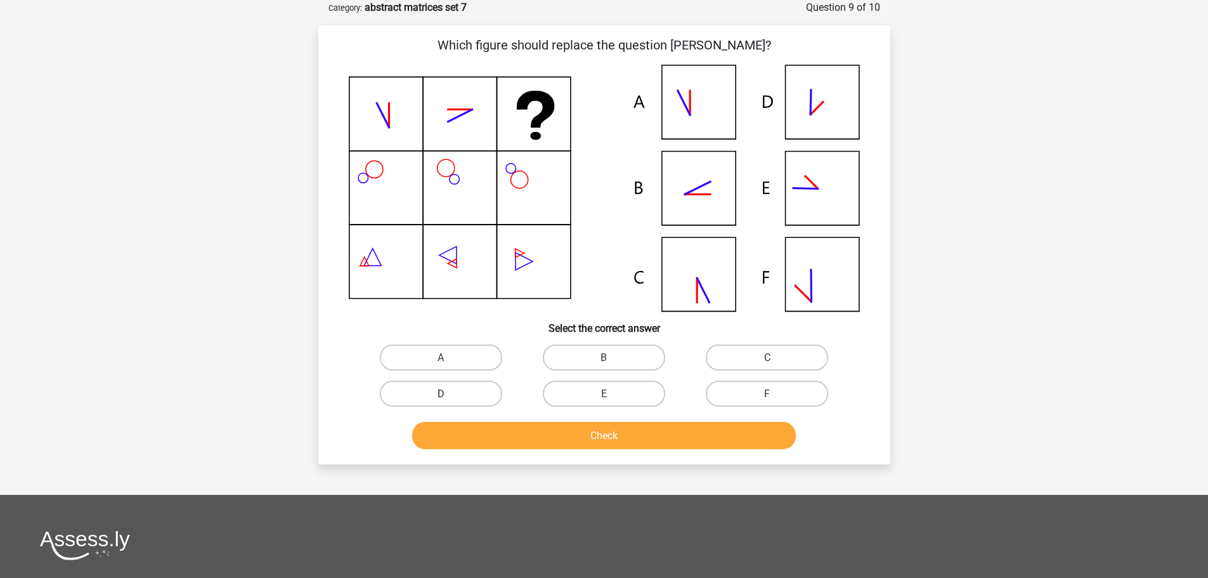
click at [462, 390] on label "D" at bounding box center [441, 394] width 122 height 26
click at [449, 393] on input "D" at bounding box center [445, 397] width 8 height 8
radio input "true"
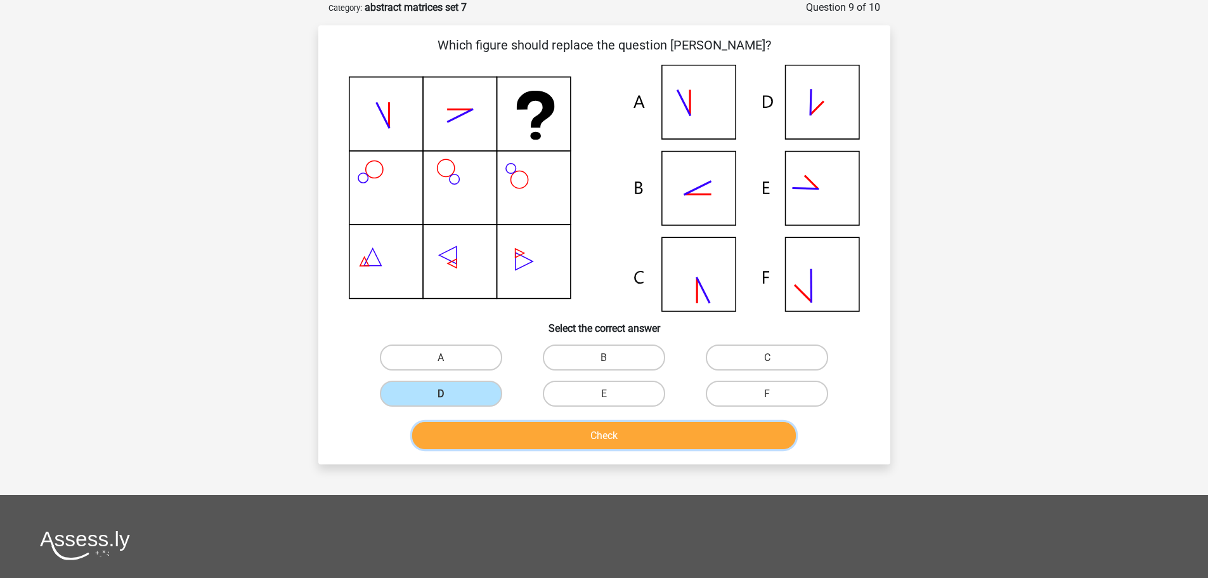
click at [513, 434] on button "Check" at bounding box center [604, 435] width 384 height 27
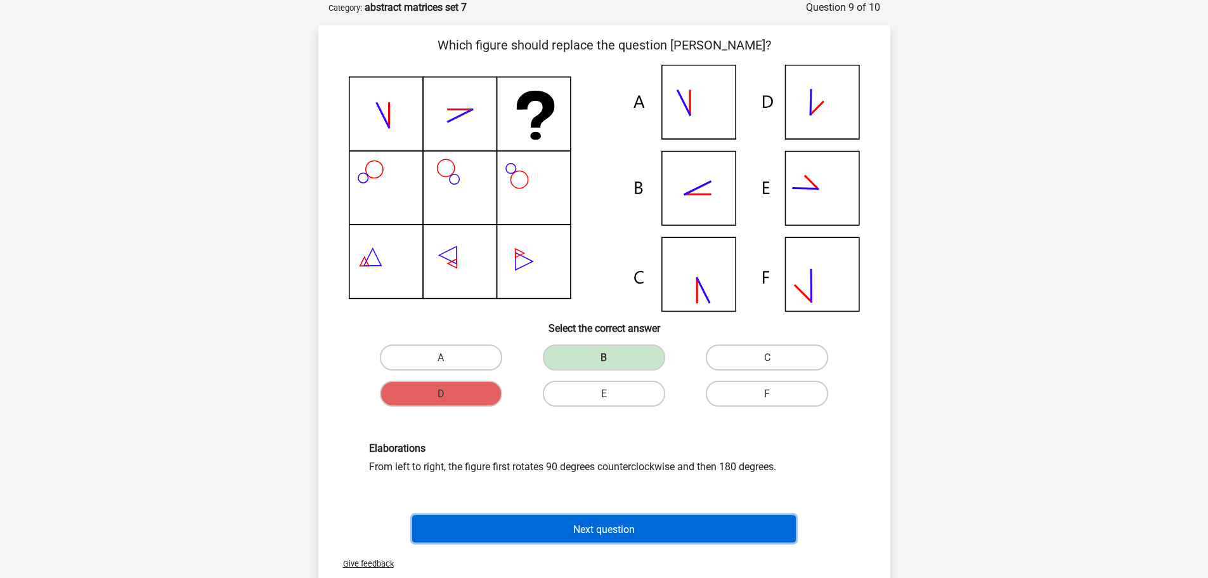
click at [634, 528] on font "Next question" at bounding box center [604, 529] width 62 height 12
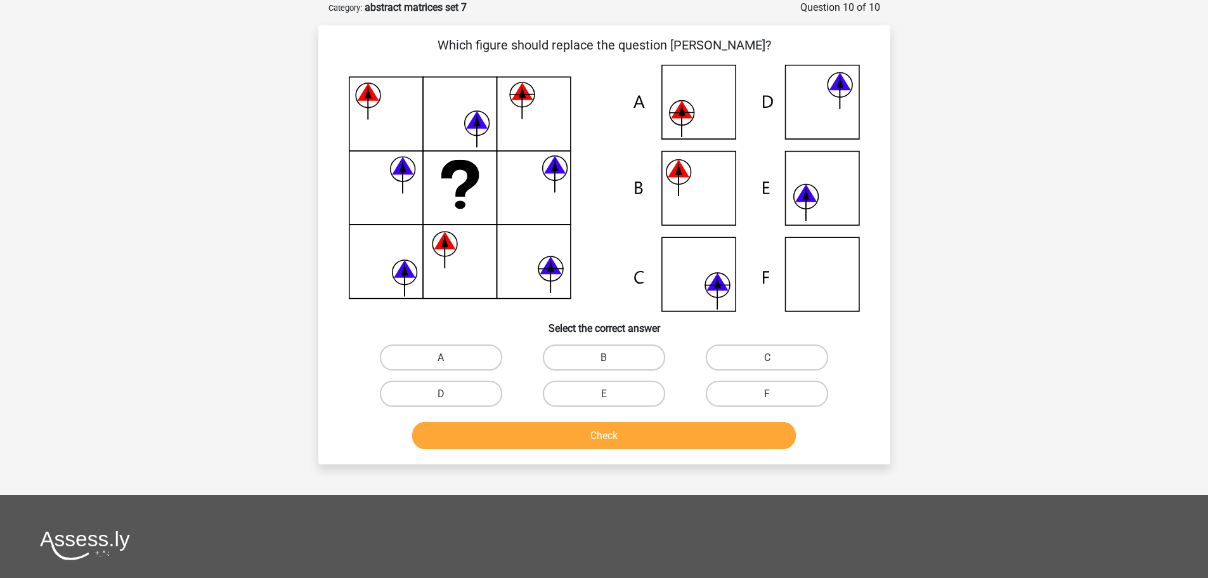
drag, startPoint x: 471, startPoint y: 358, endPoint x: 498, endPoint y: 369, distance: 28.5
click at [472, 358] on label "A" at bounding box center [441, 357] width 122 height 26
click at [449, 358] on input "A" at bounding box center [445, 361] width 8 height 8
radio input "true"
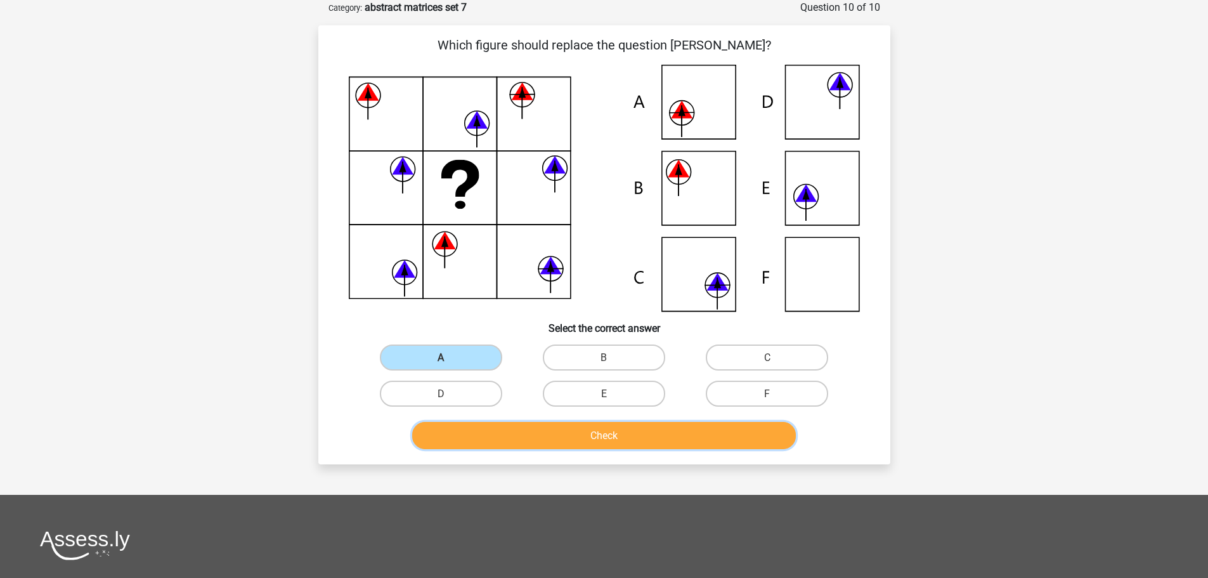
click at [589, 437] on button "Check" at bounding box center [604, 435] width 384 height 27
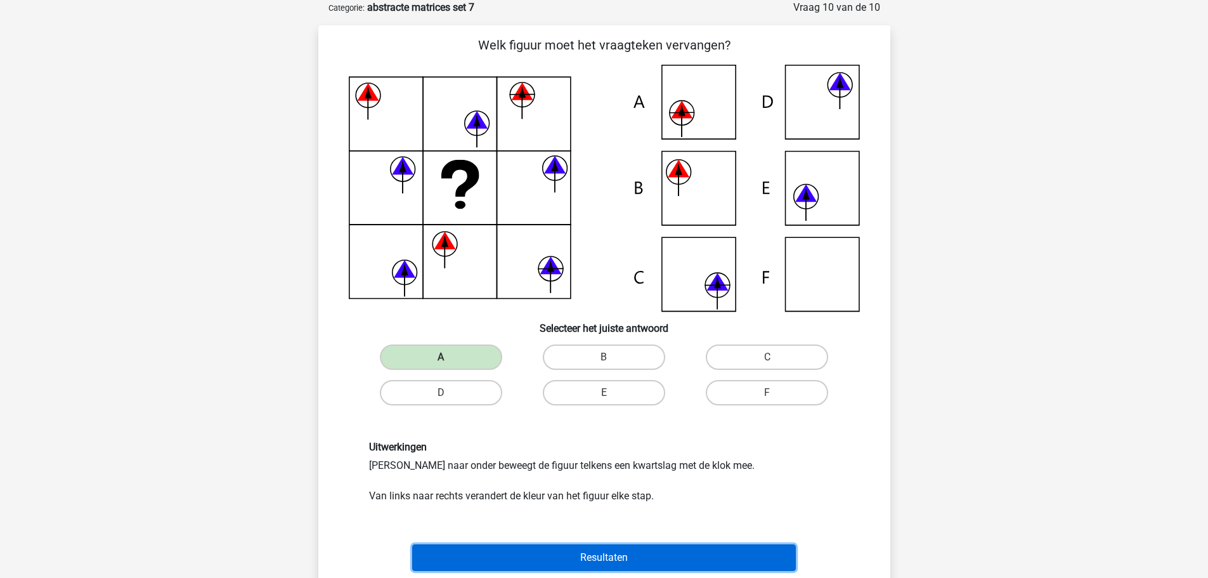
click at [620, 559] on button "Resultaten" at bounding box center [604, 557] width 384 height 27
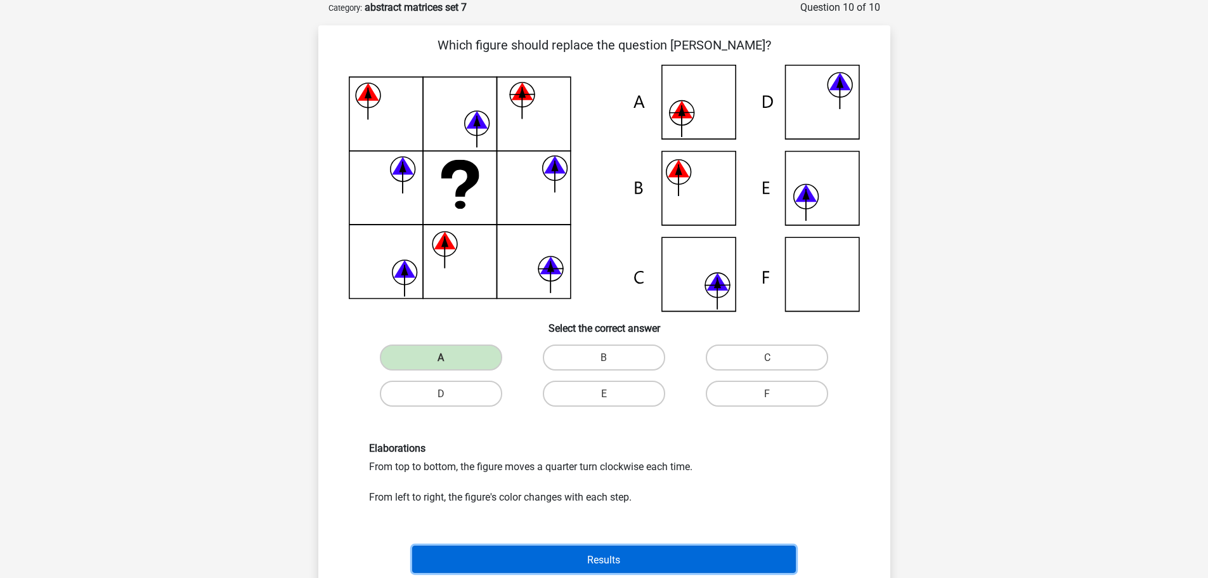
click at [597, 556] on font "Results" at bounding box center [603, 559] width 33 height 12
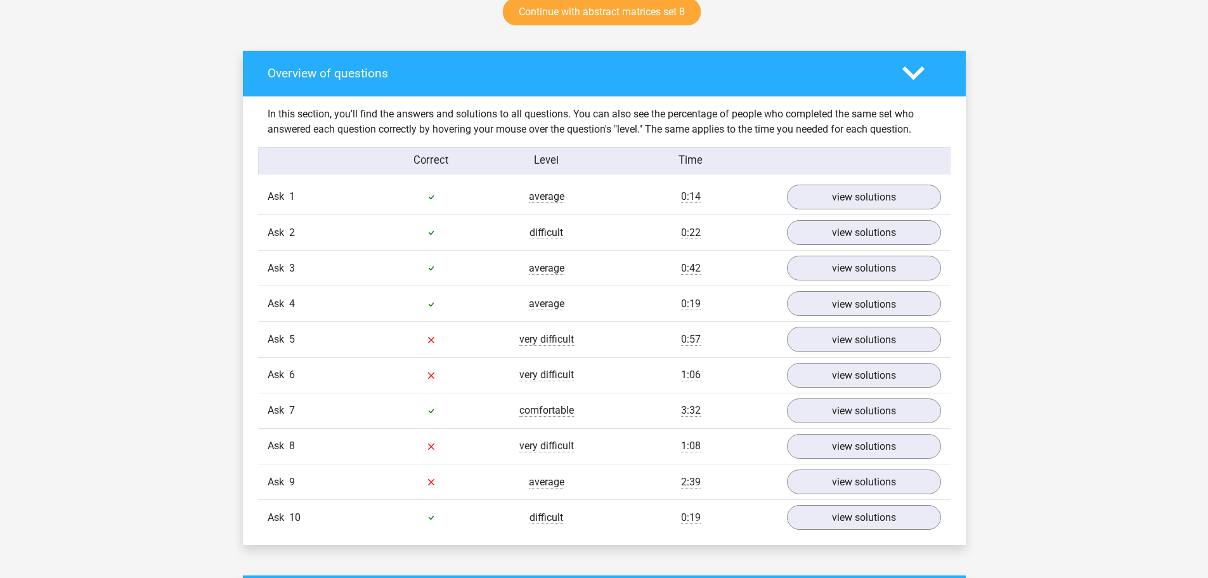
scroll to position [698, 0]
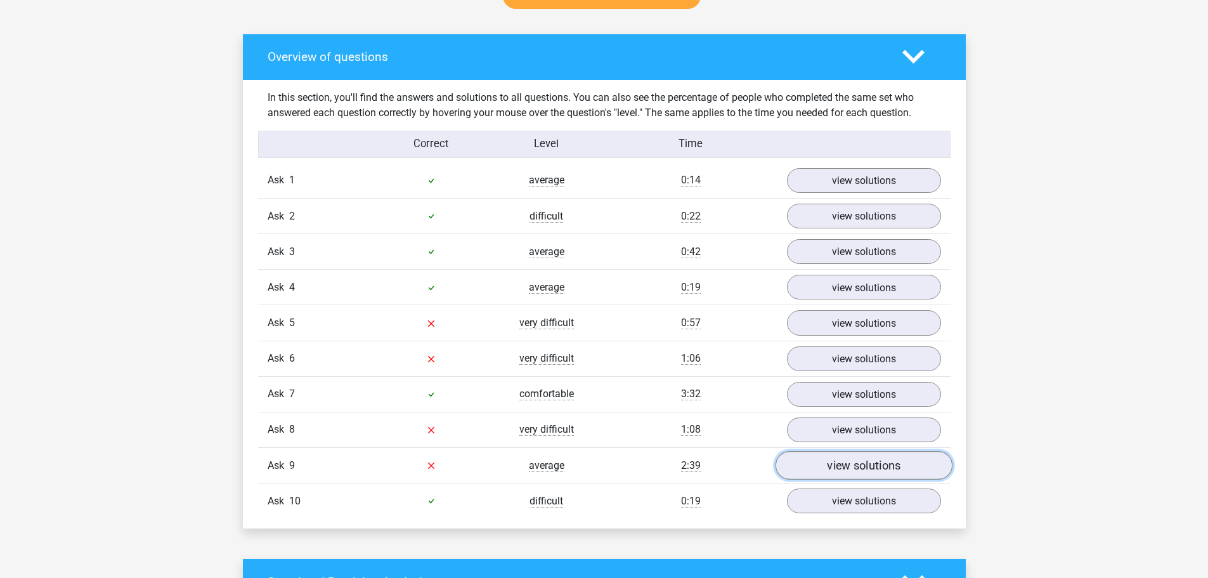
click at [852, 465] on font "view solutions" at bounding box center [864, 466] width 74 height 14
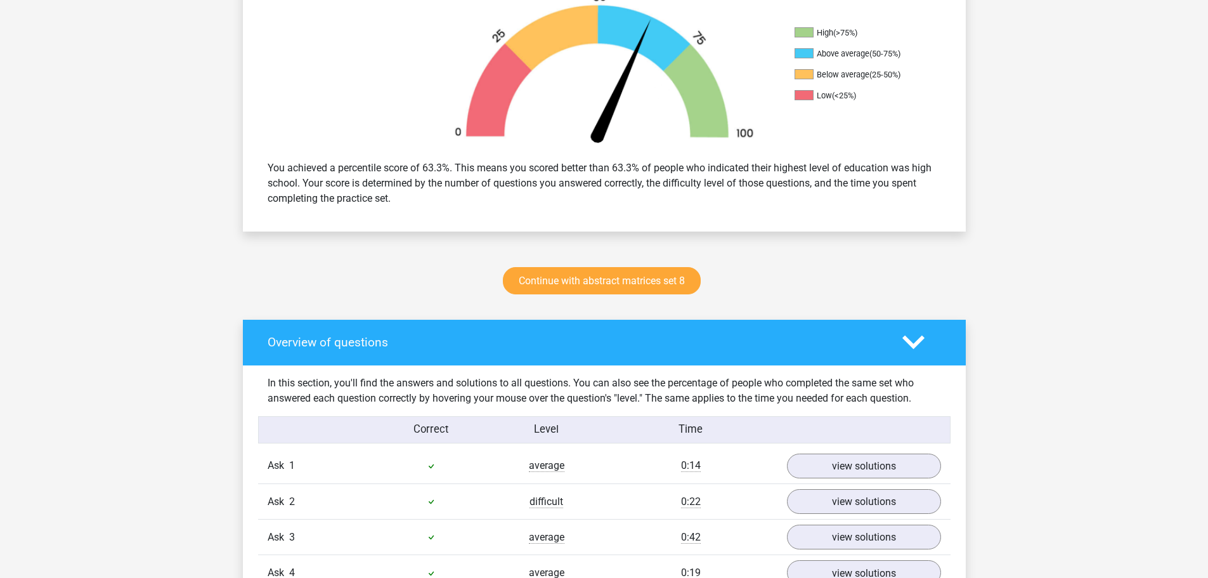
scroll to position [381, 0]
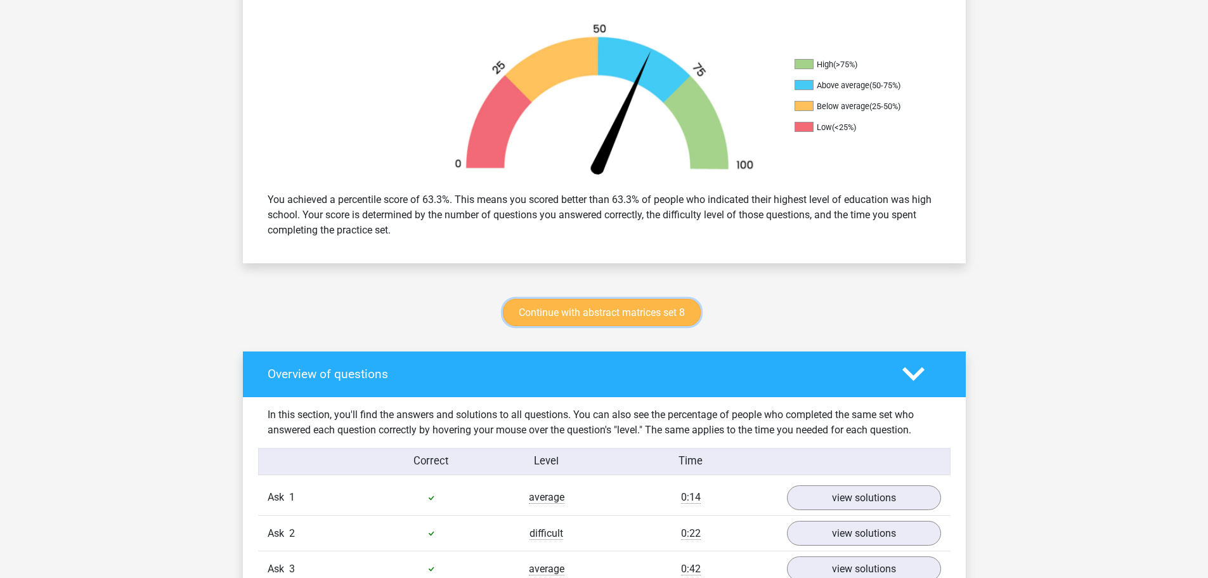
click at [585, 309] on font "Continue with abstract matrices set 8" at bounding box center [602, 312] width 166 height 12
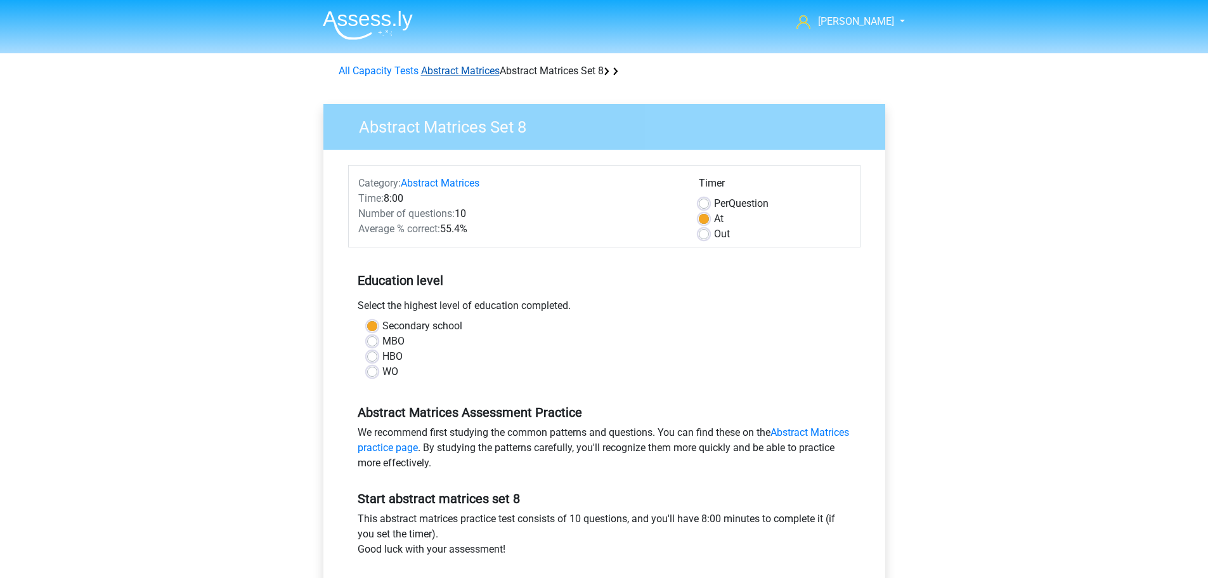
click at [445, 75] on font "Abstract Matrices" at bounding box center [460, 71] width 79 height 12
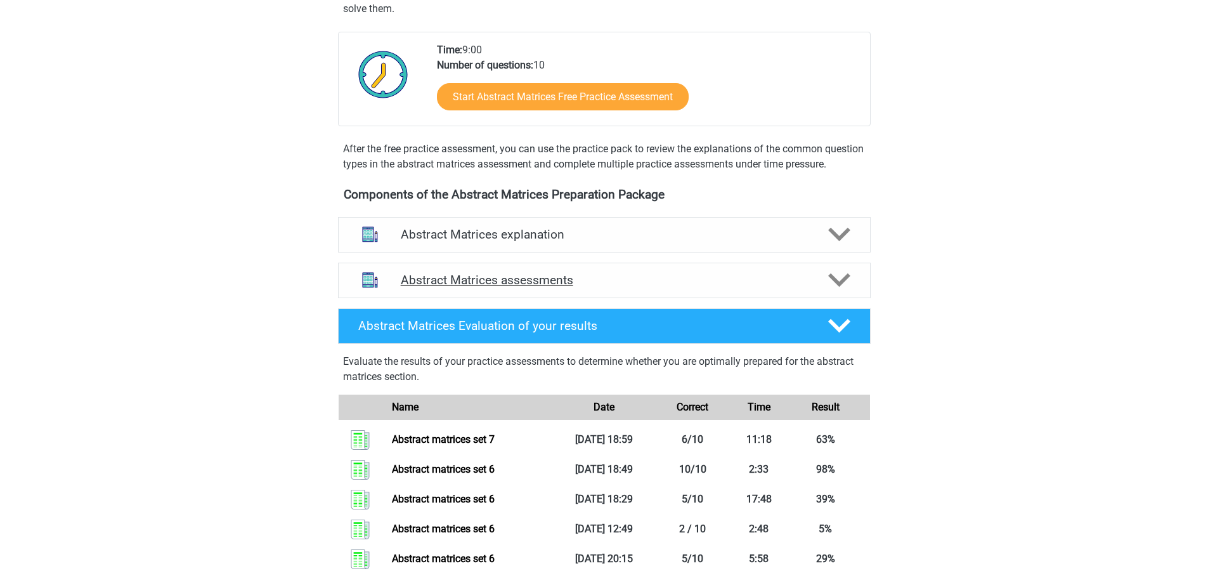
scroll to position [254, 0]
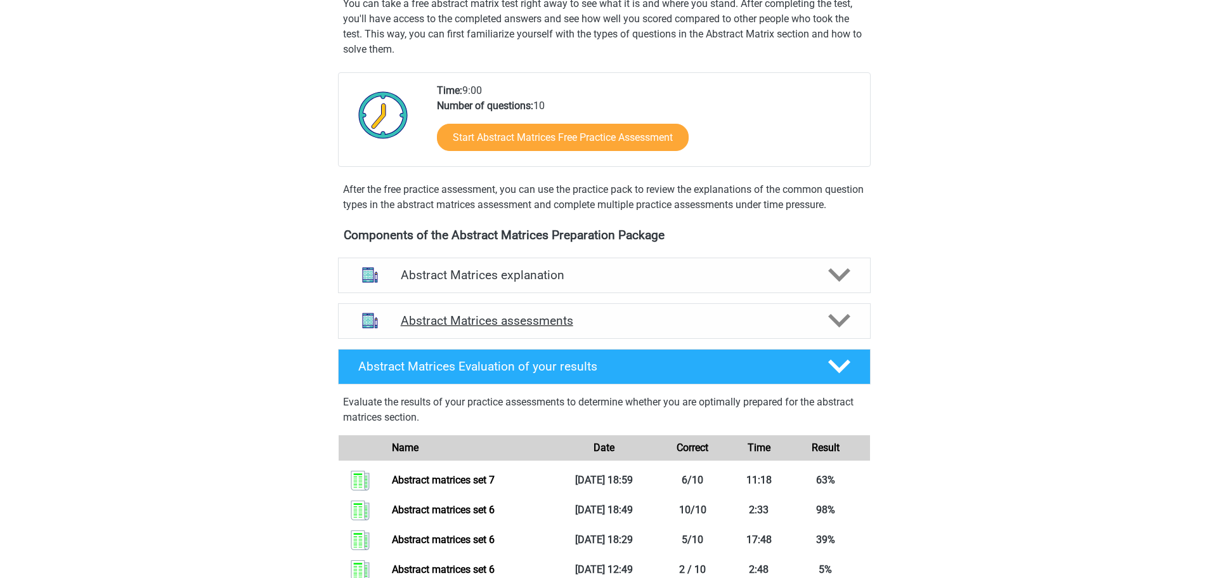
drag, startPoint x: 840, startPoint y: 334, endPoint x: 827, endPoint y: 338, distance: 13.2
click at [840, 332] on icon at bounding box center [839, 321] width 22 height 22
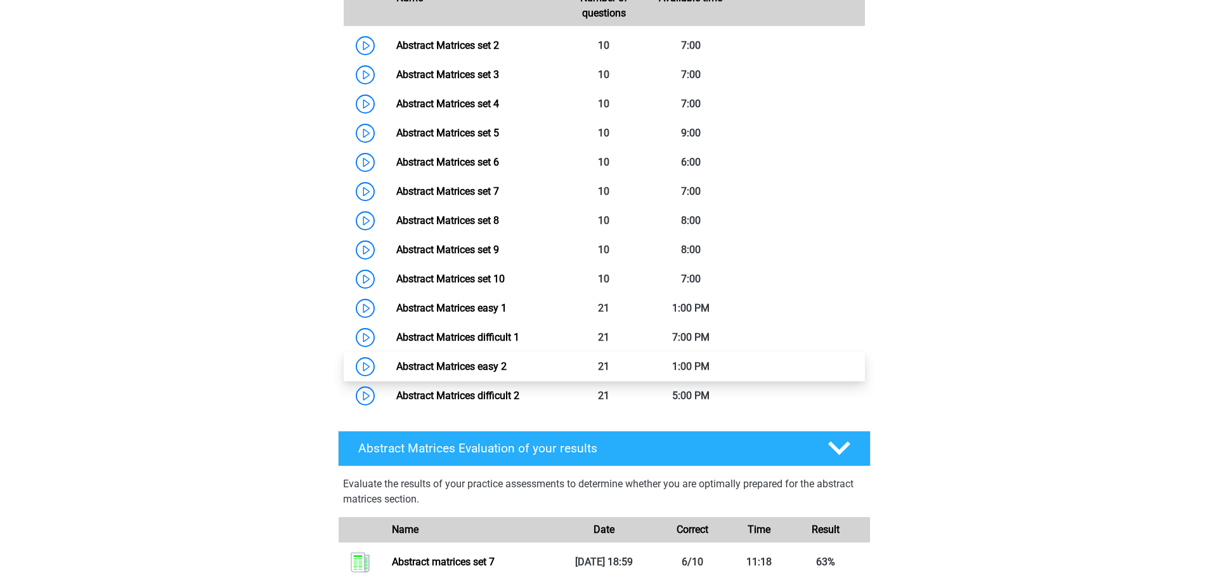
scroll to position [698, 0]
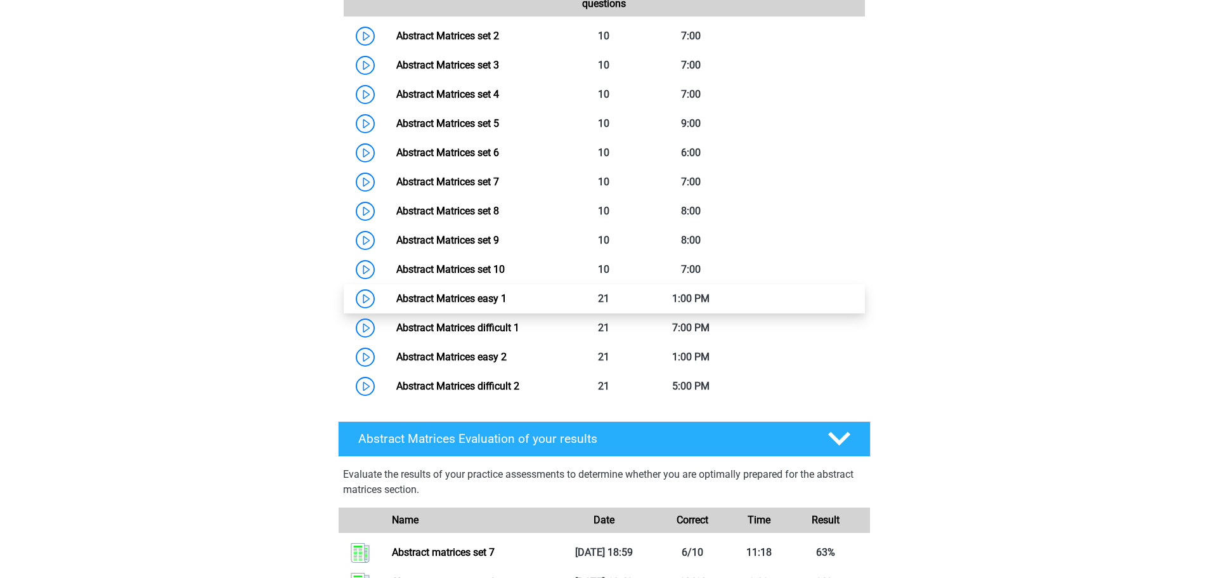
click at [457, 304] on link "Abstract Matrices easy 1" at bounding box center [451, 298] width 110 height 12
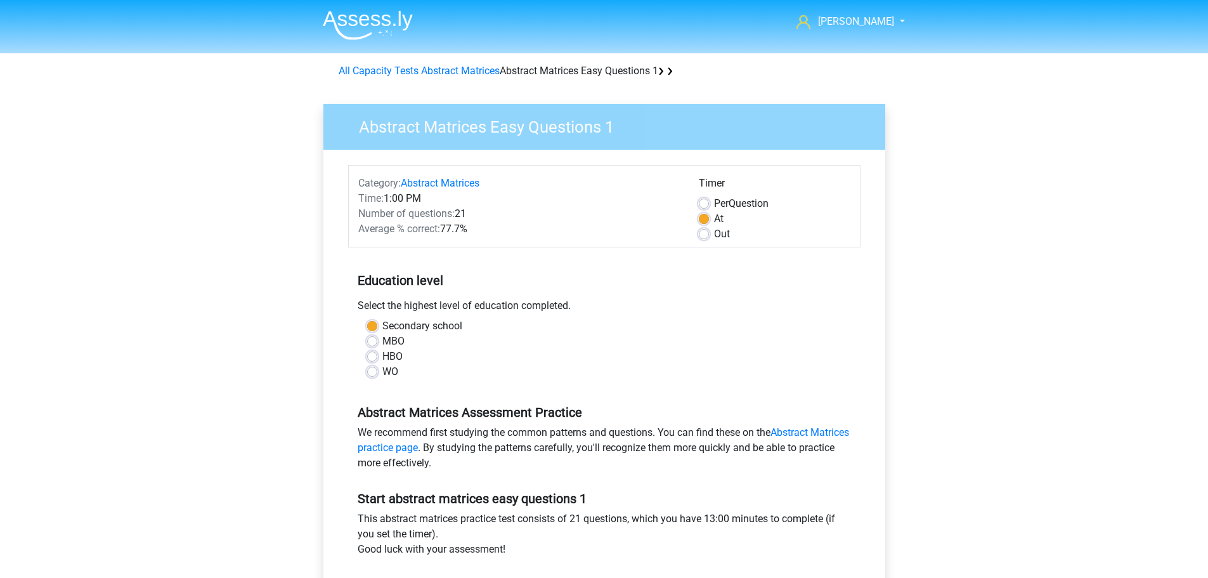
click at [709, 237] on div "Out" at bounding box center [775, 233] width 152 height 15
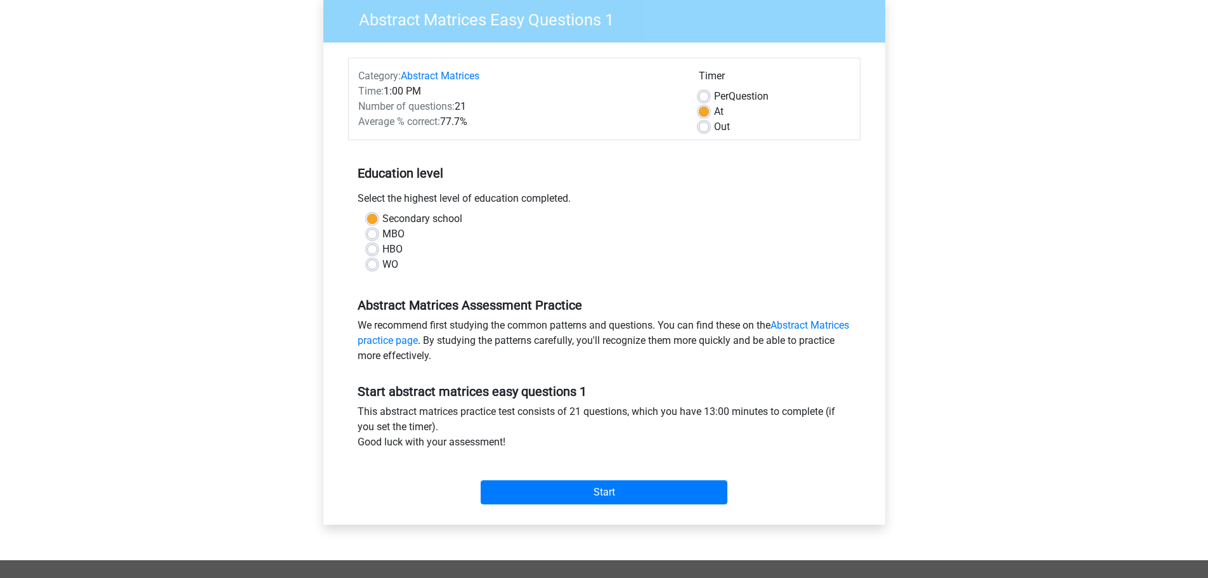
scroll to position [127, 0]
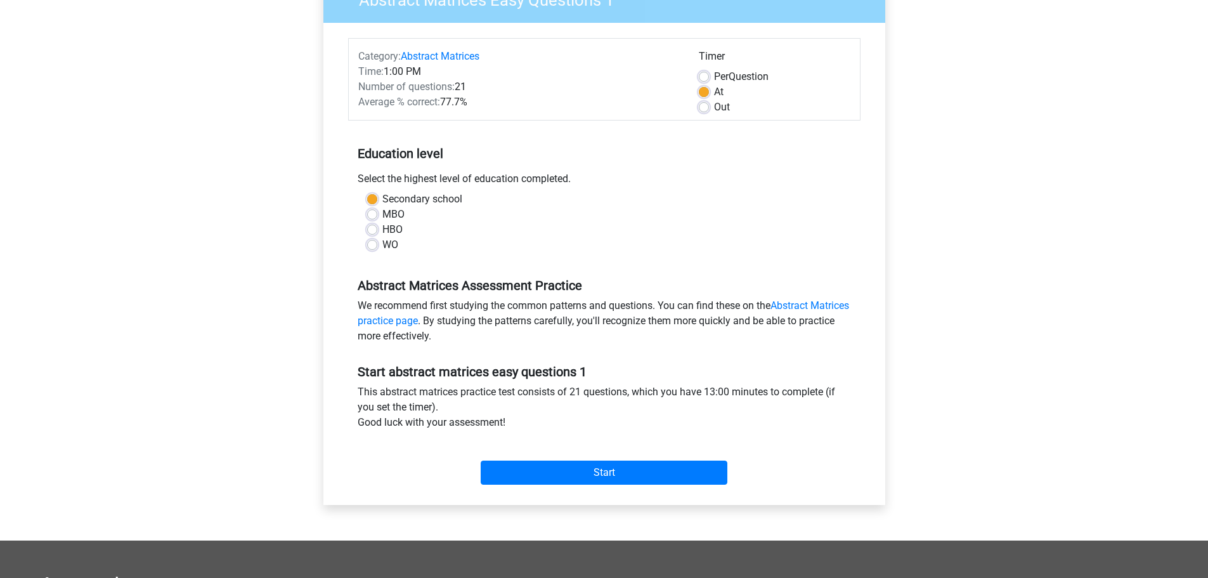
click at [714, 107] on label "Out" at bounding box center [722, 107] width 16 height 15
click at [707, 107] on input "Out" at bounding box center [704, 106] width 10 height 13
radio input "true"
click at [594, 466] on input "Start" at bounding box center [604, 472] width 247 height 24
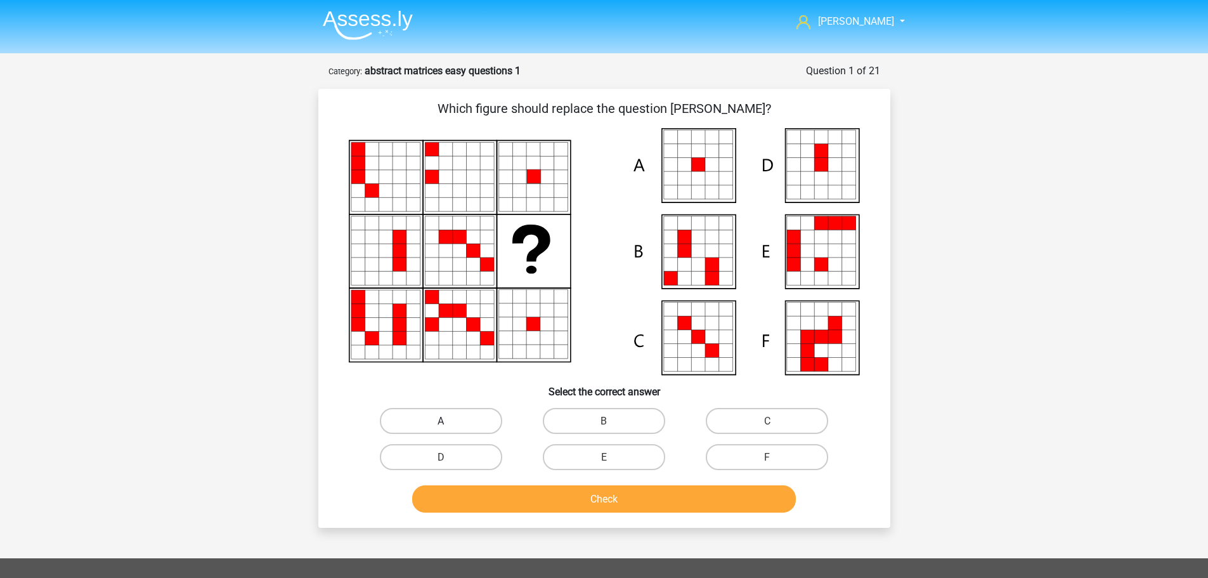
click at [443, 417] on font "A" at bounding box center [441, 421] width 6 height 12
click at [443, 421] on input "A" at bounding box center [445, 425] width 8 height 8
radio input "true"
click at [547, 495] on button "Check" at bounding box center [604, 498] width 384 height 27
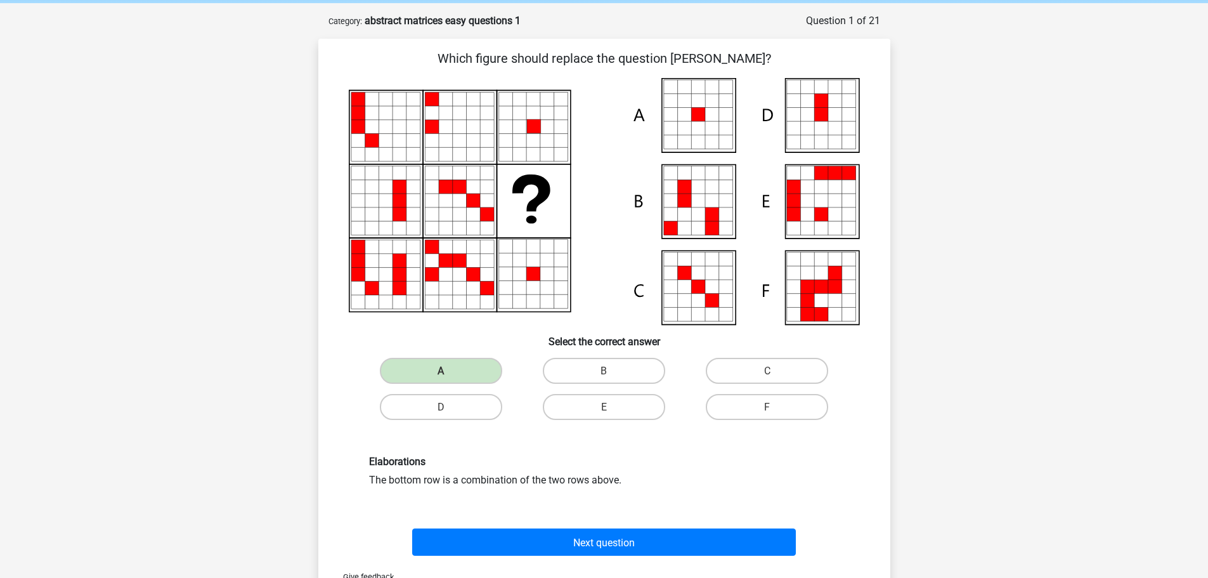
scroll to position [317, 0]
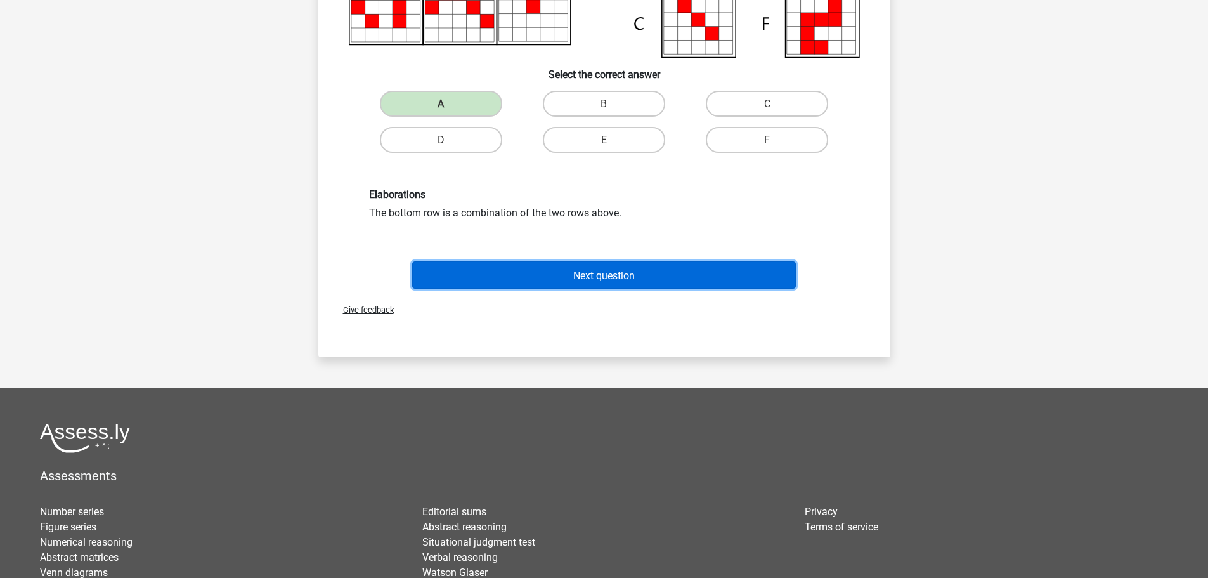
click at [613, 276] on font "Next question" at bounding box center [604, 275] width 62 height 12
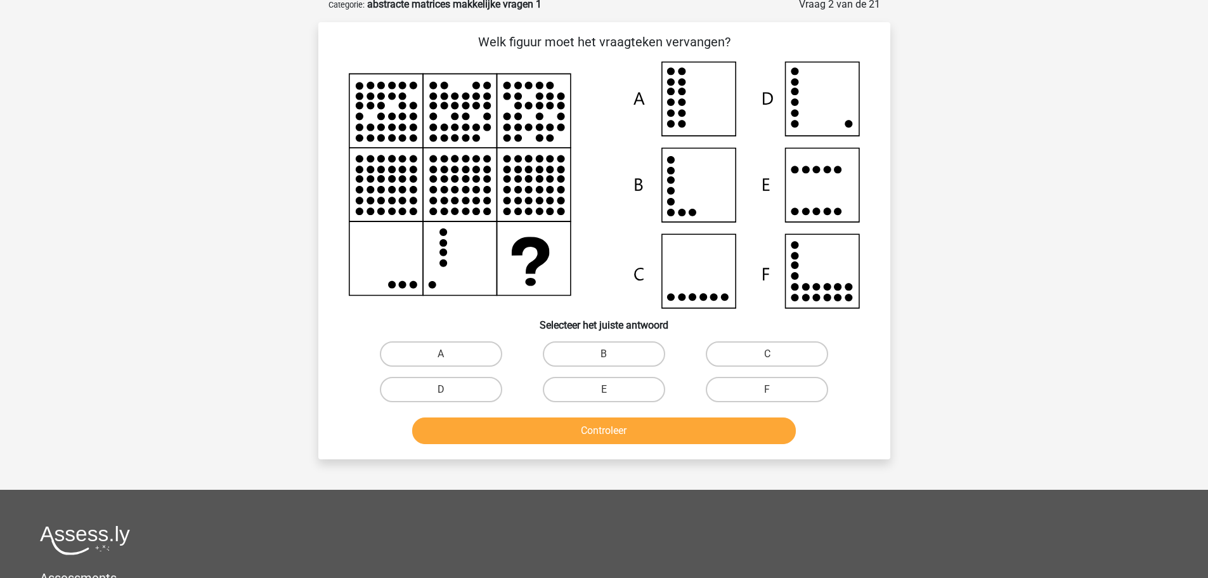
scroll to position [63, 0]
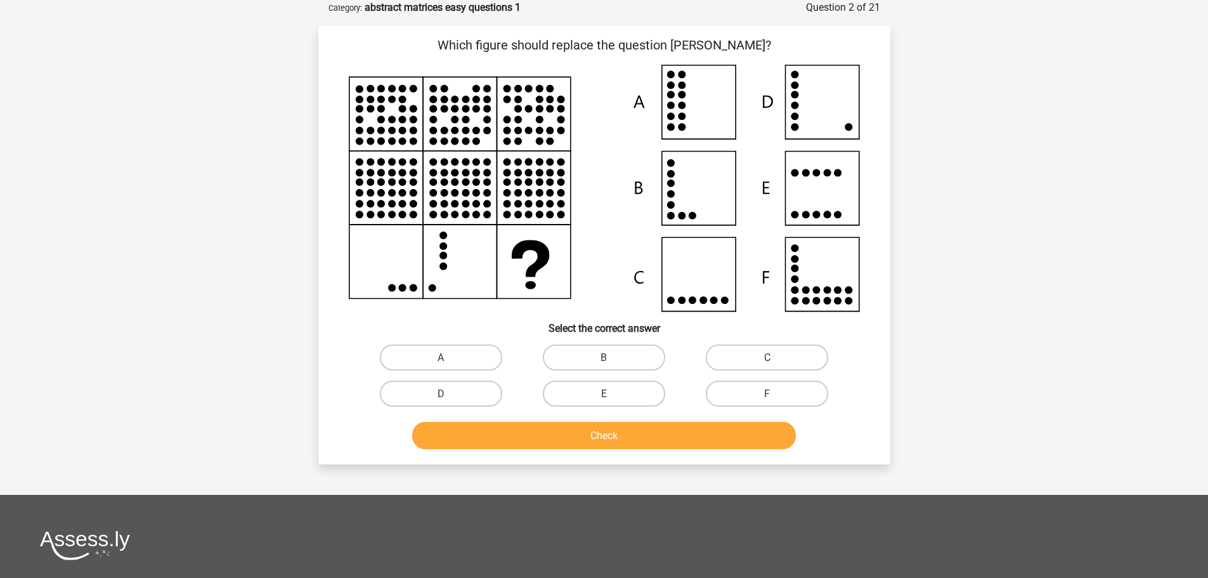
click at [769, 358] on input "C" at bounding box center [771, 361] width 8 height 8
radio input "true"
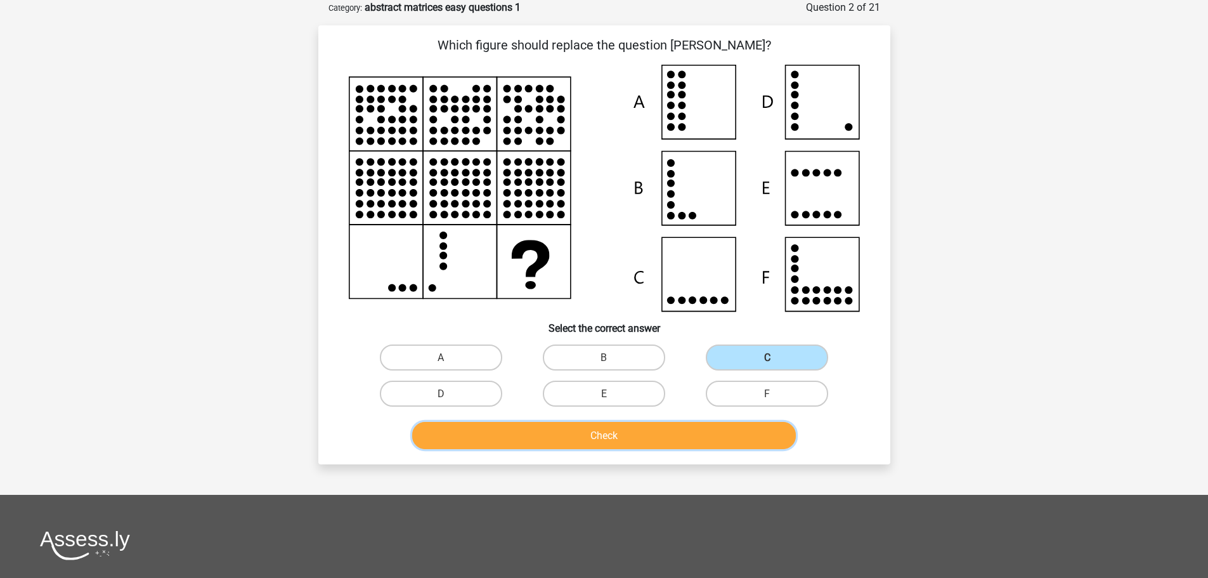
click at [616, 430] on font "Check" at bounding box center [604, 435] width 27 height 12
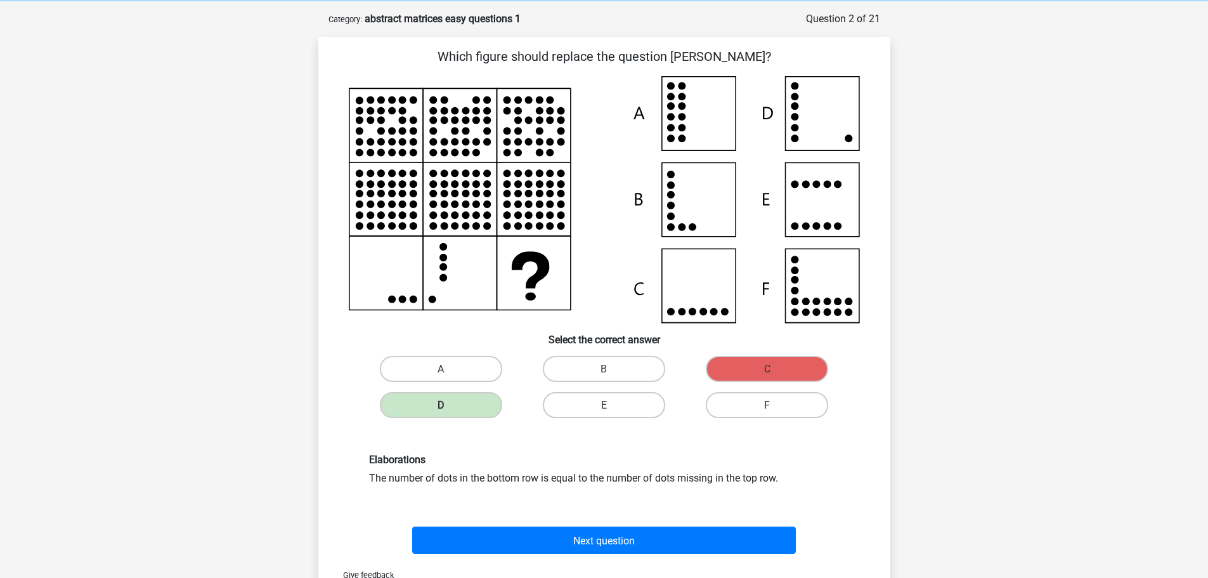
scroll to position [254, 0]
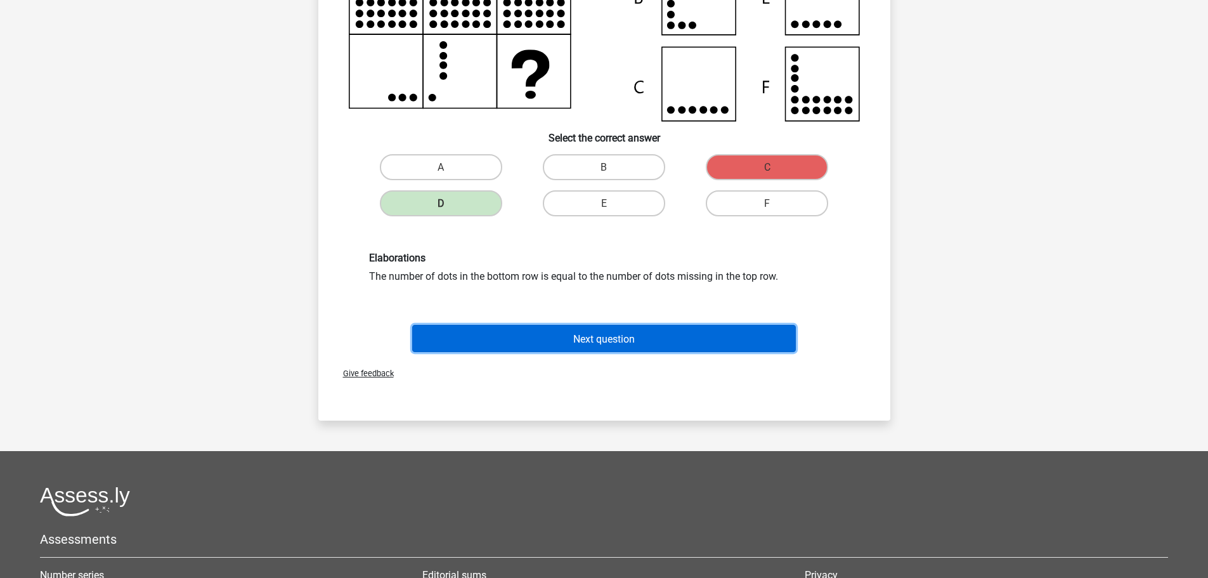
click at [606, 339] on font "Next question" at bounding box center [604, 338] width 62 height 12
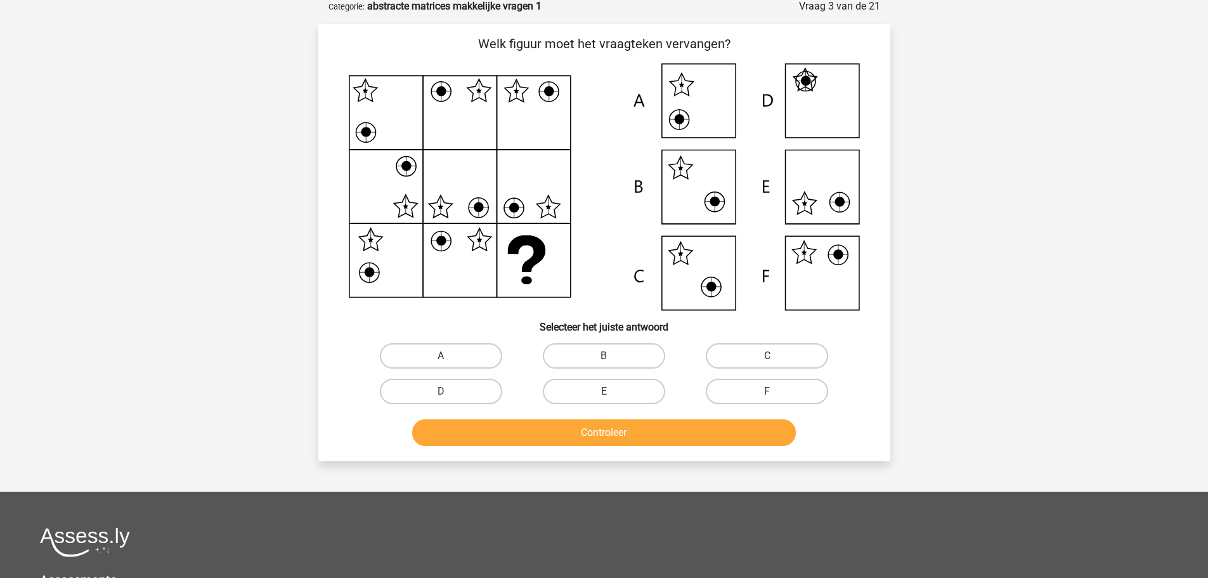
scroll to position [63, 0]
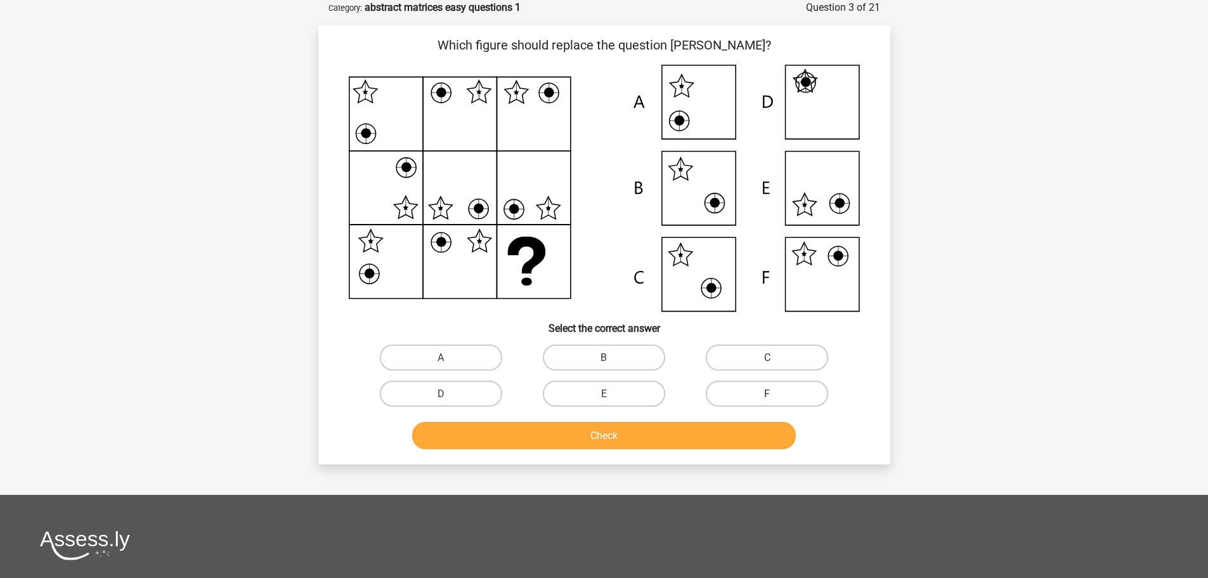
click at [750, 384] on label "F" at bounding box center [767, 394] width 122 height 26
click at [767, 393] on input "F" at bounding box center [771, 397] width 8 height 8
radio input "true"
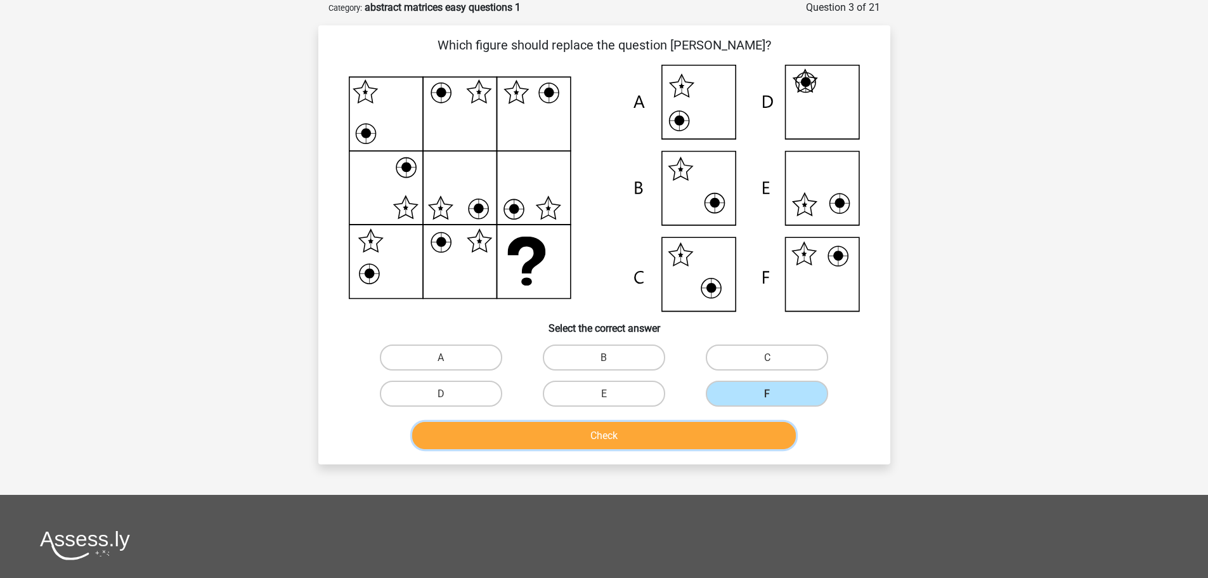
click at [637, 443] on button "Check" at bounding box center [604, 435] width 384 height 27
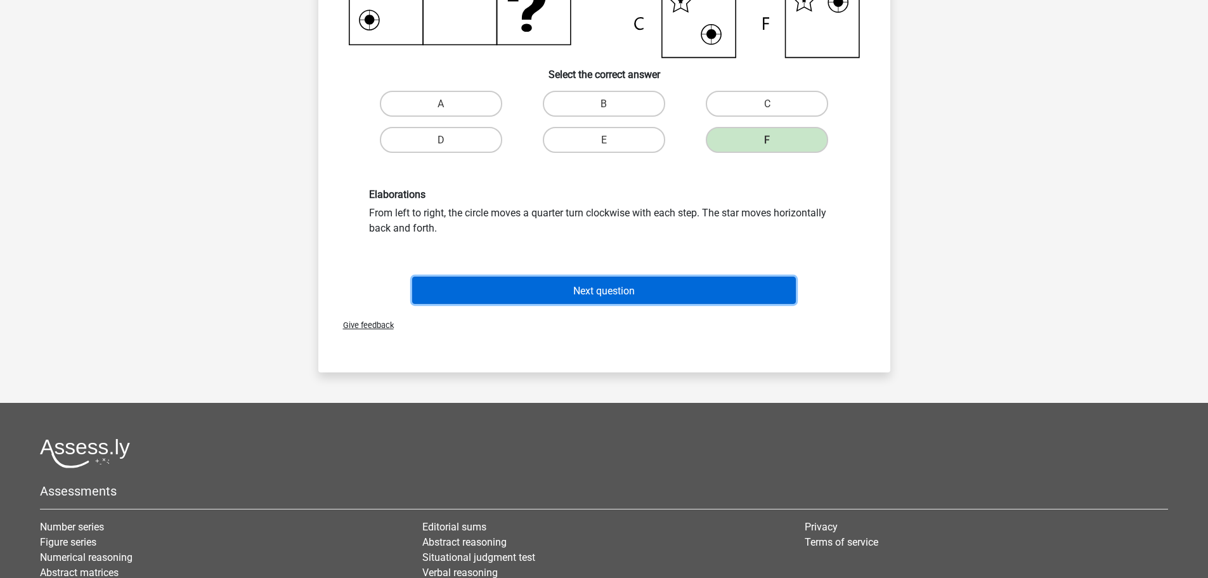
click at [625, 291] on font "Next question" at bounding box center [604, 290] width 62 height 12
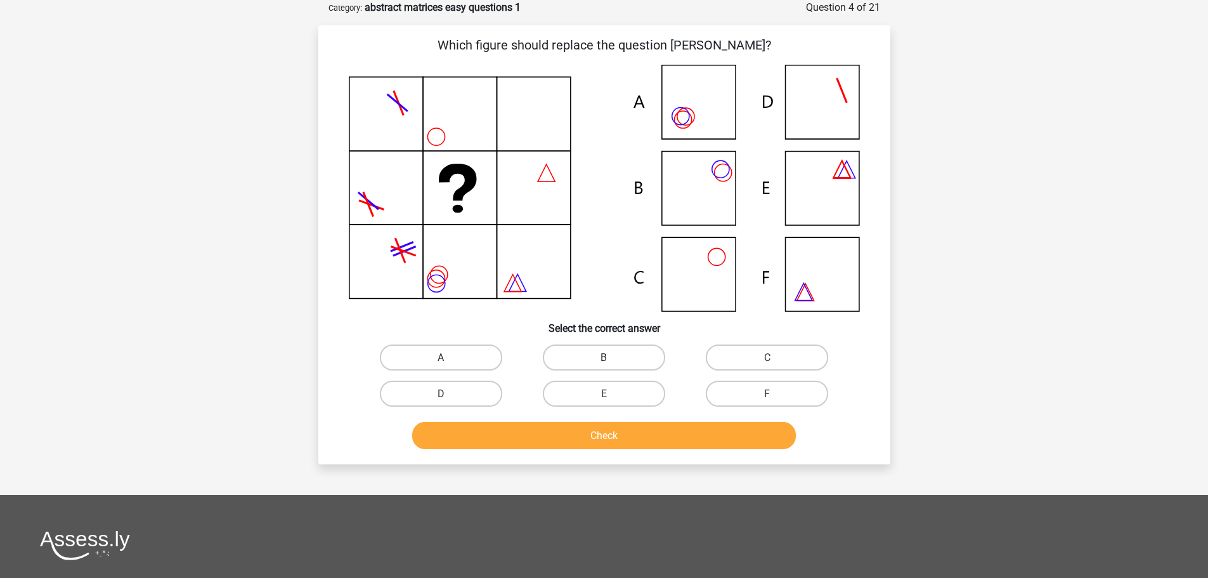
click at [599, 355] on label "B" at bounding box center [604, 357] width 122 height 26
click at [604, 357] on input "B" at bounding box center [608, 361] width 8 height 8
radio input "true"
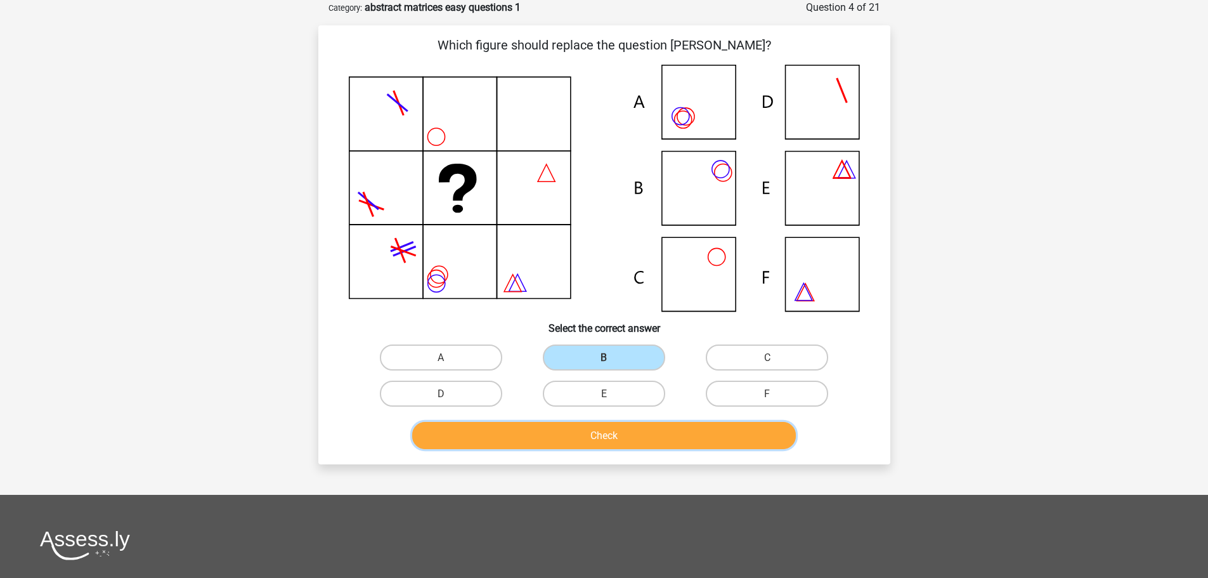
click at [585, 440] on button "Check" at bounding box center [604, 435] width 384 height 27
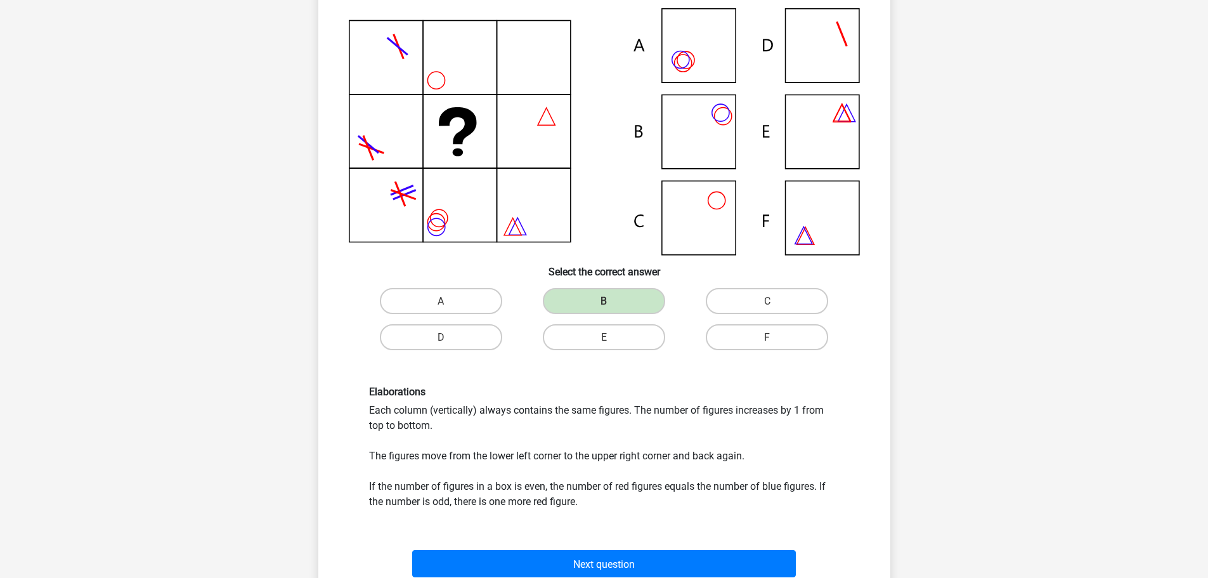
scroll to position [444, 0]
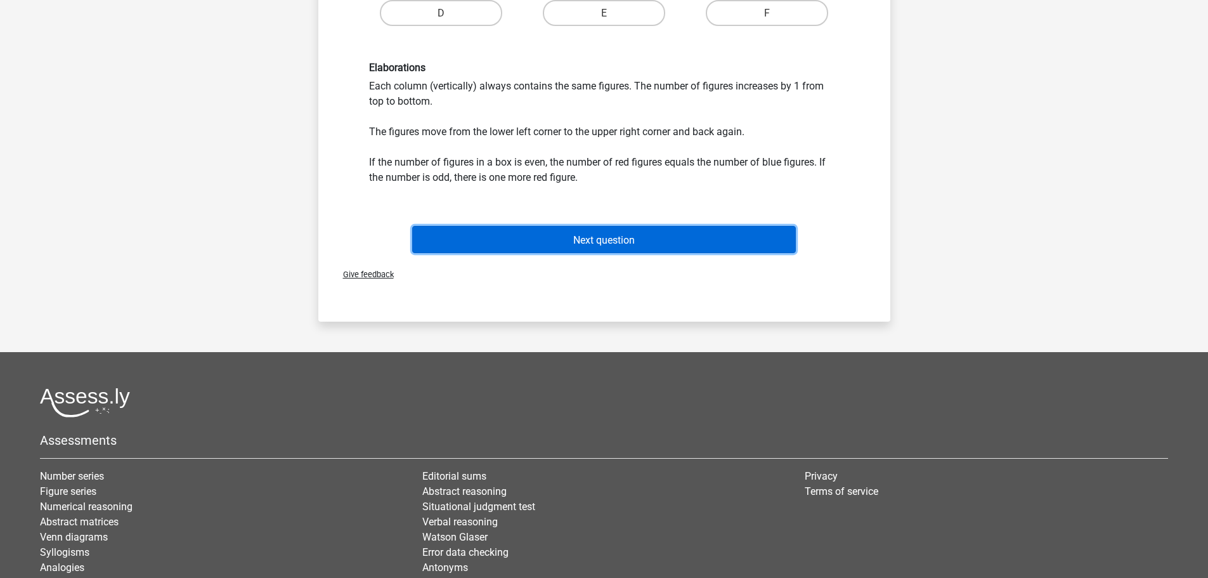
click at [636, 244] on button "Next question" at bounding box center [604, 239] width 384 height 27
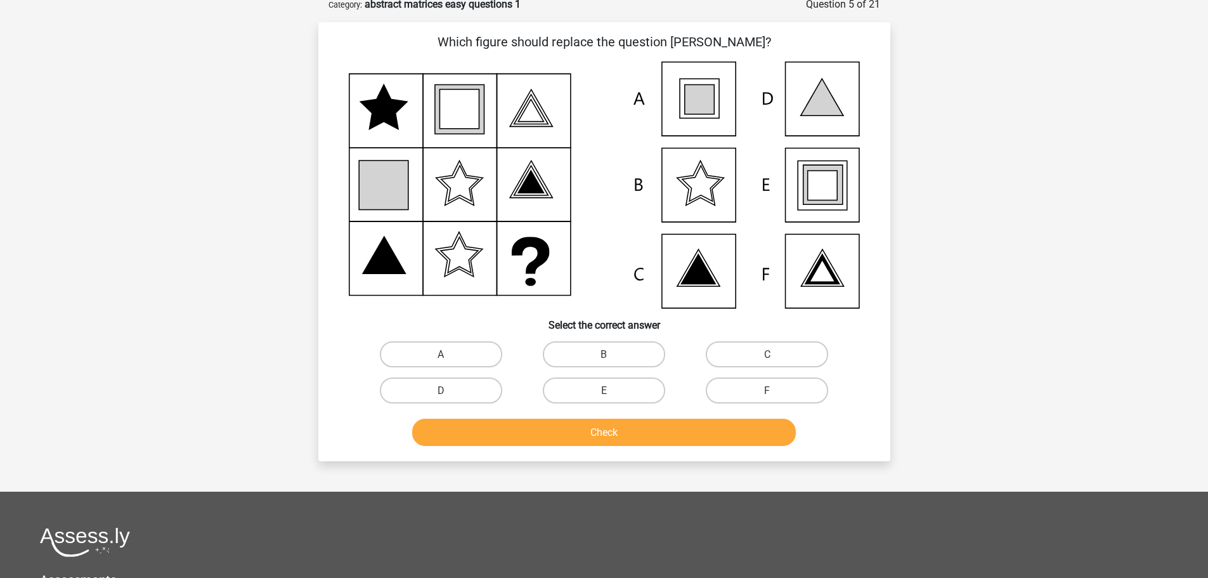
scroll to position [63, 0]
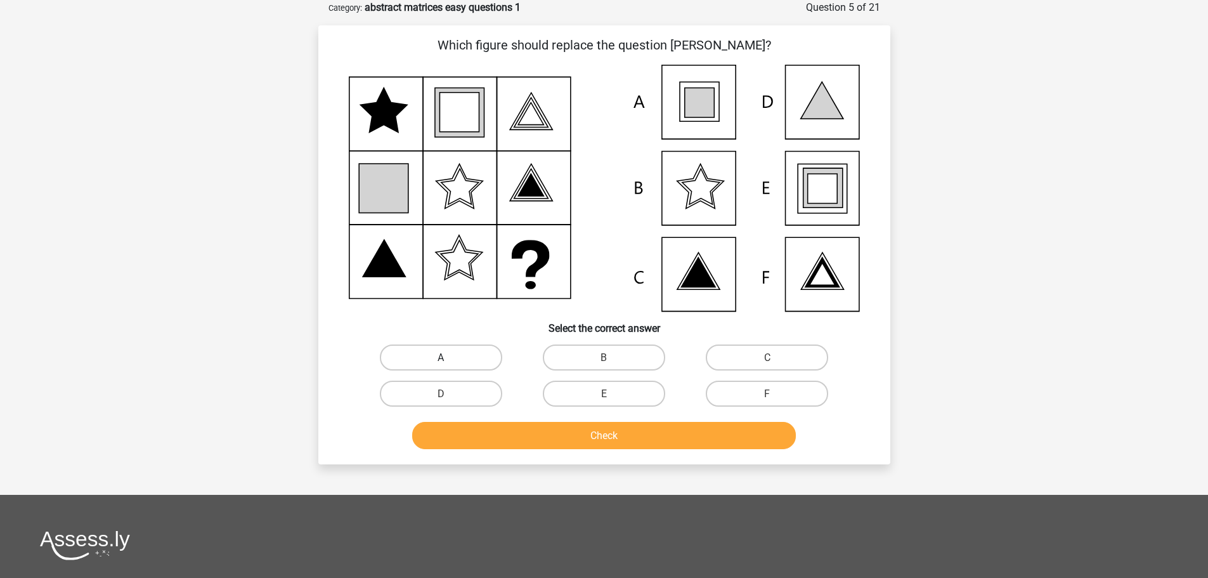
click at [440, 360] on font "A" at bounding box center [441, 357] width 6 height 12
click at [441, 360] on input "A" at bounding box center [445, 361] width 8 height 8
radio input "true"
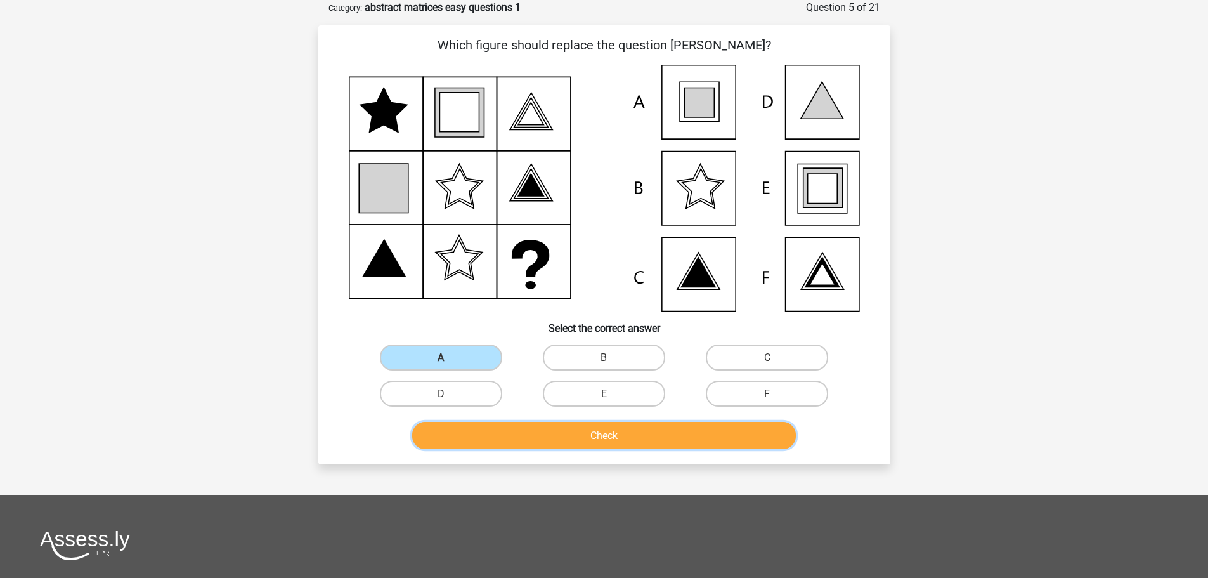
click at [623, 429] on button "Check" at bounding box center [604, 435] width 384 height 27
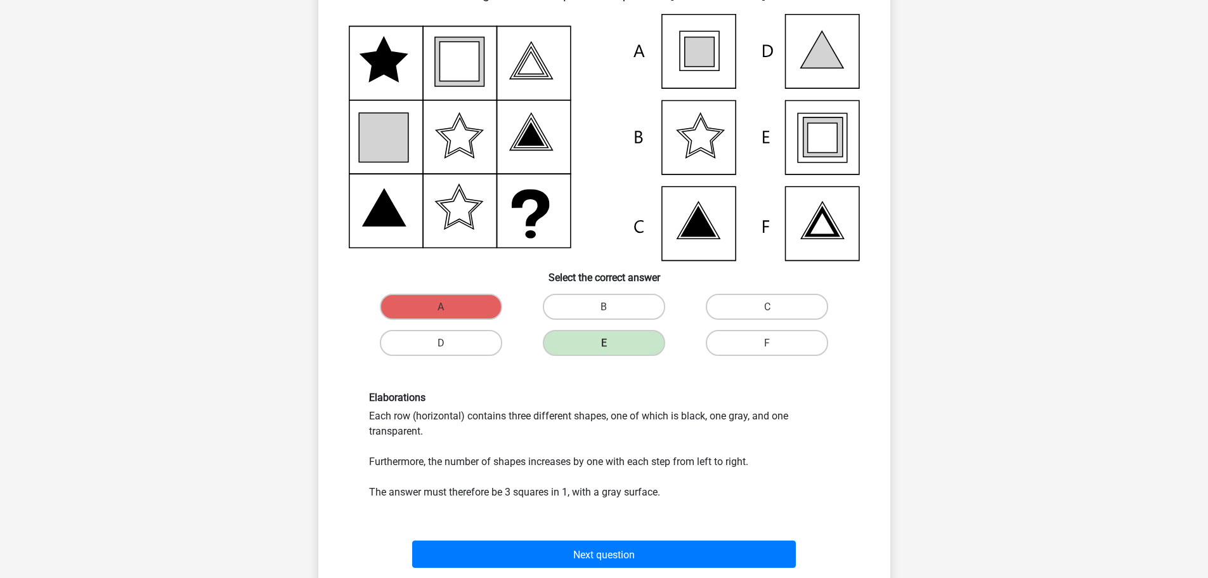
scroll to position [381, 0]
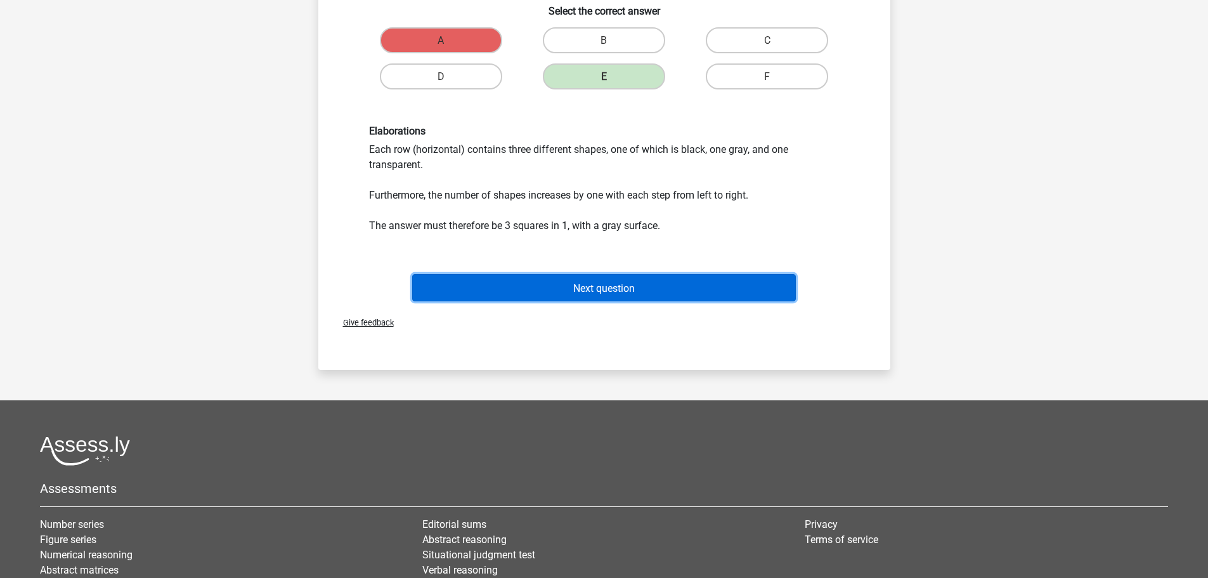
click at [584, 291] on font "Next question" at bounding box center [604, 288] width 62 height 12
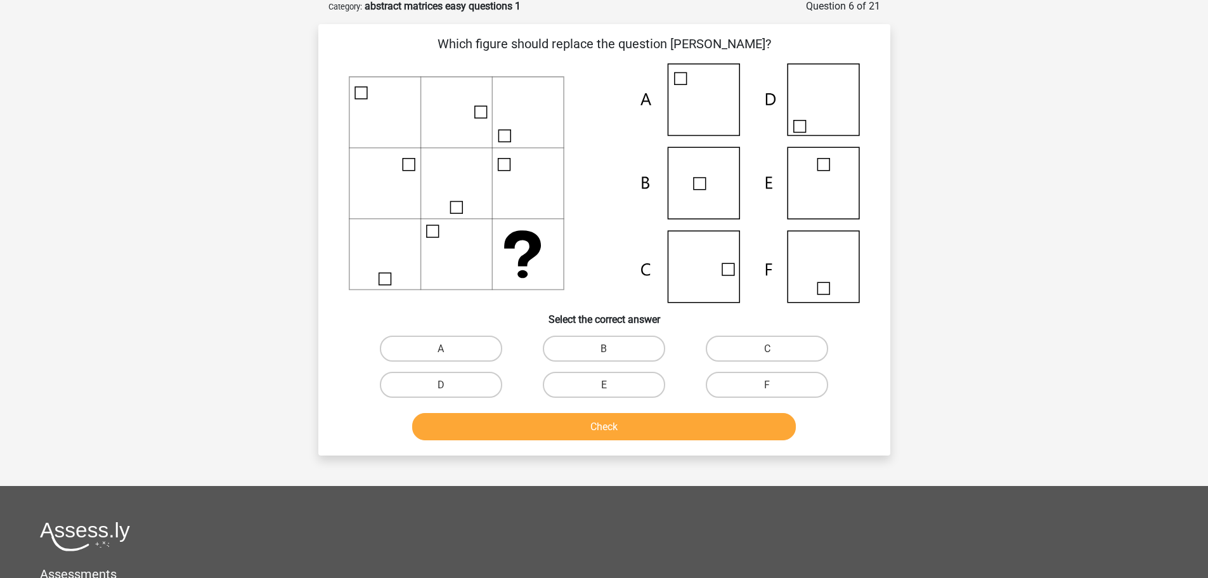
scroll to position [63, 0]
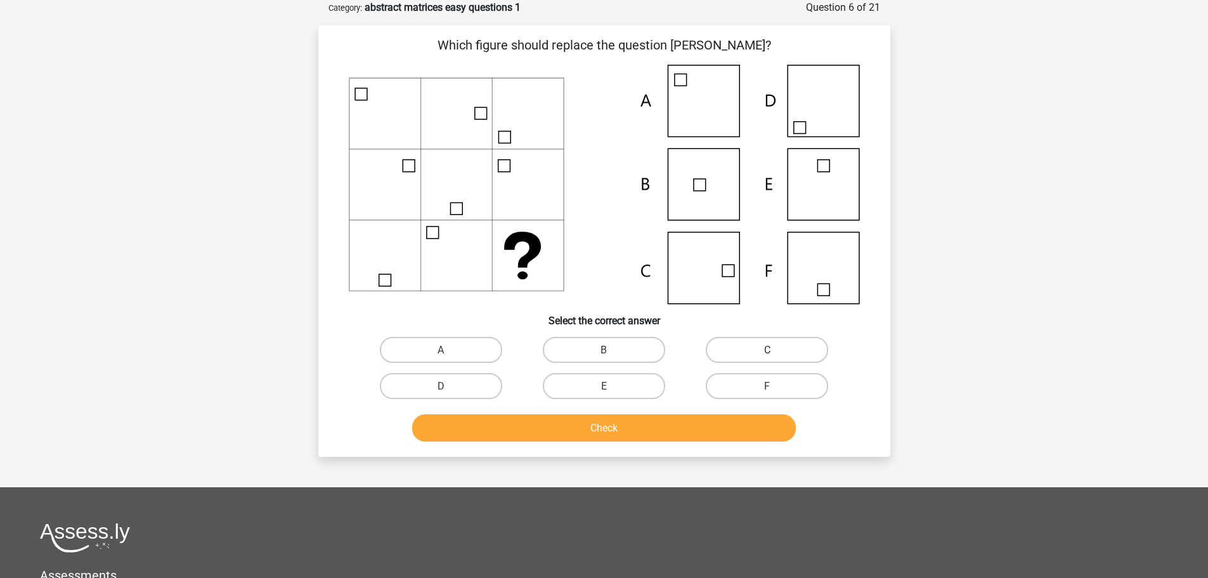
click at [761, 344] on label "C" at bounding box center [767, 350] width 122 height 26
click at [767, 349] on input "C" at bounding box center [771, 353] width 8 height 8
radio input "true"
click at [643, 433] on button "Check" at bounding box center [604, 427] width 384 height 27
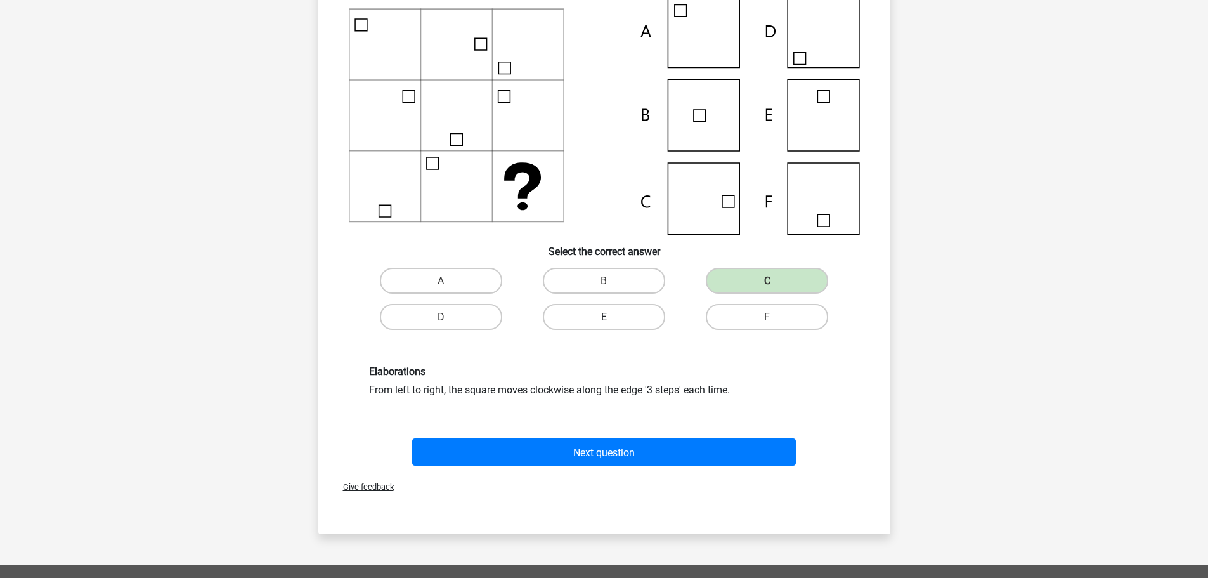
scroll to position [381, 0]
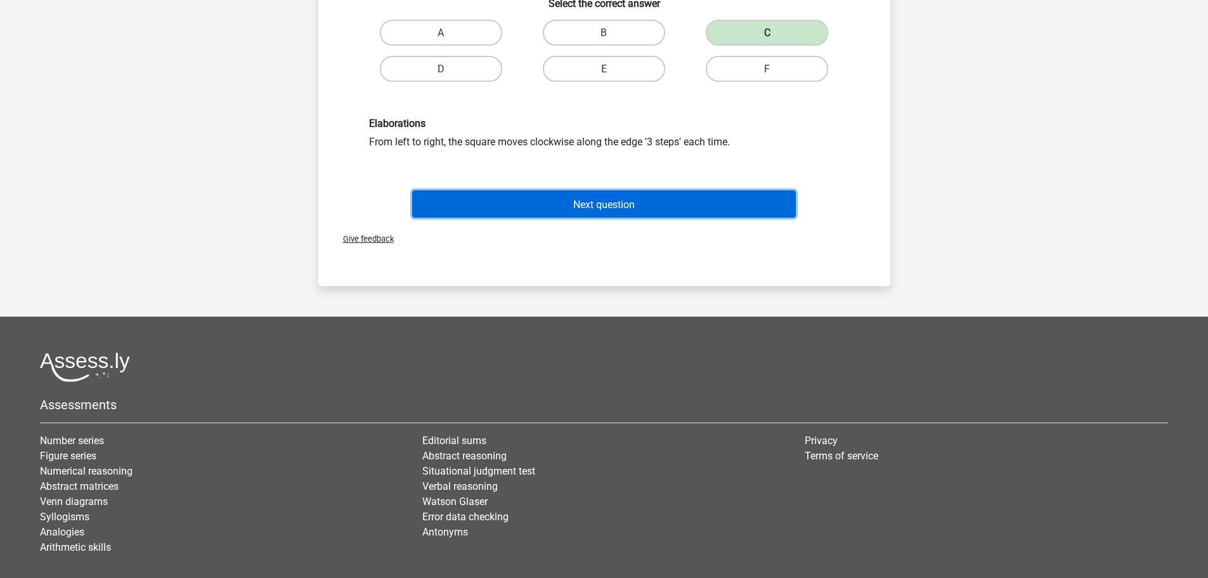
click at [589, 207] on font "Next question" at bounding box center [604, 204] width 62 height 12
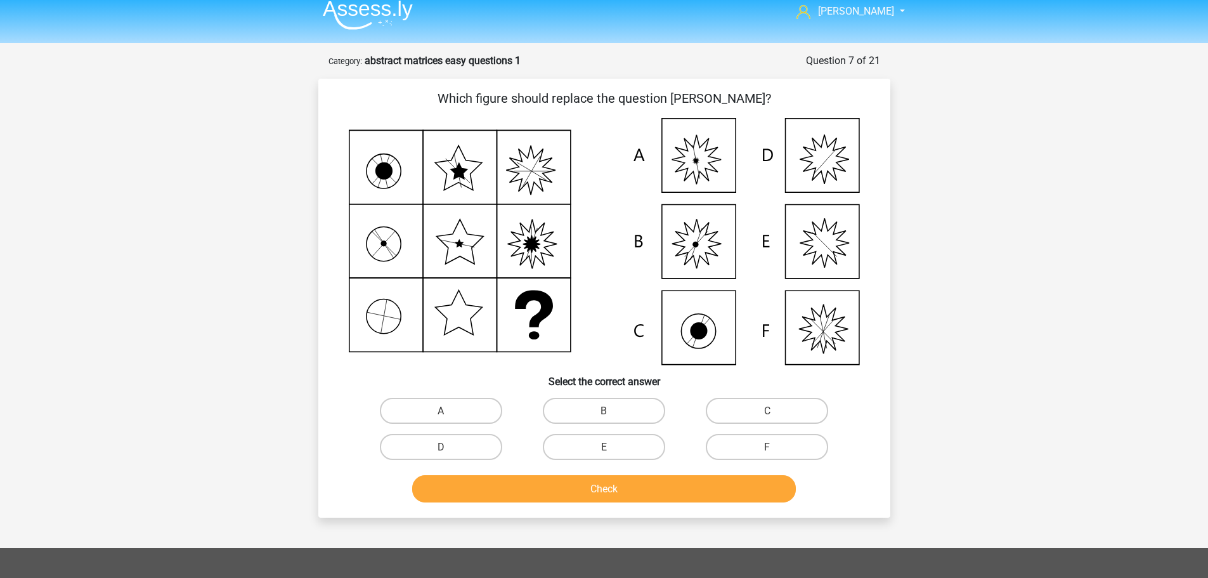
scroll to position [0, 0]
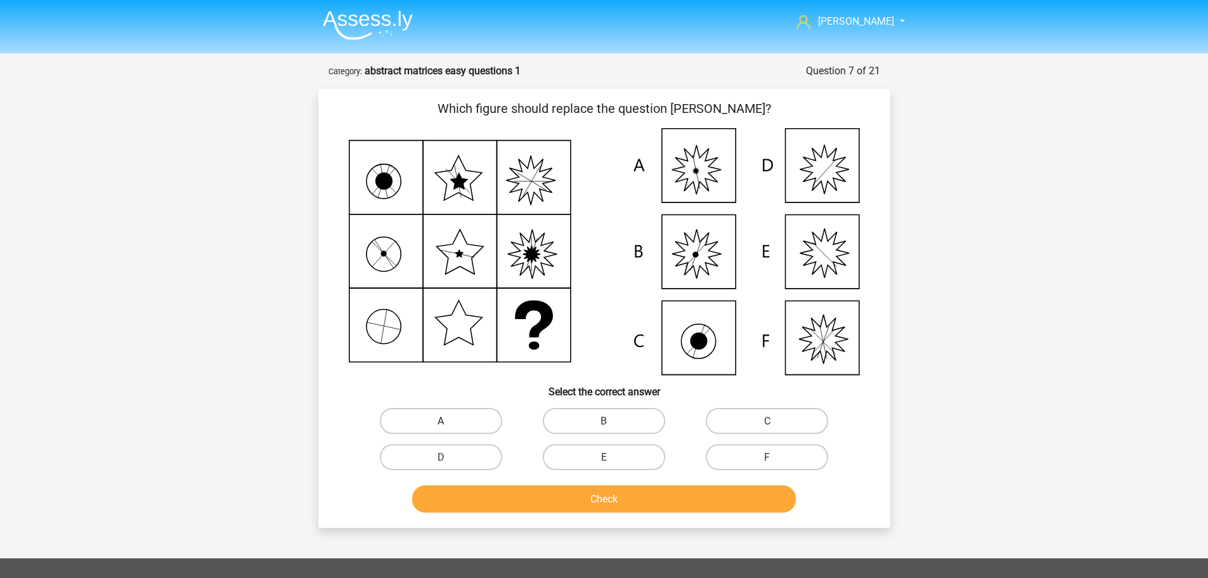
click at [457, 425] on label "A" at bounding box center [441, 421] width 122 height 26
click at [449, 425] on input "A" at bounding box center [445, 425] width 8 height 8
radio input "true"
click at [593, 499] on font "Check" at bounding box center [604, 499] width 27 height 12
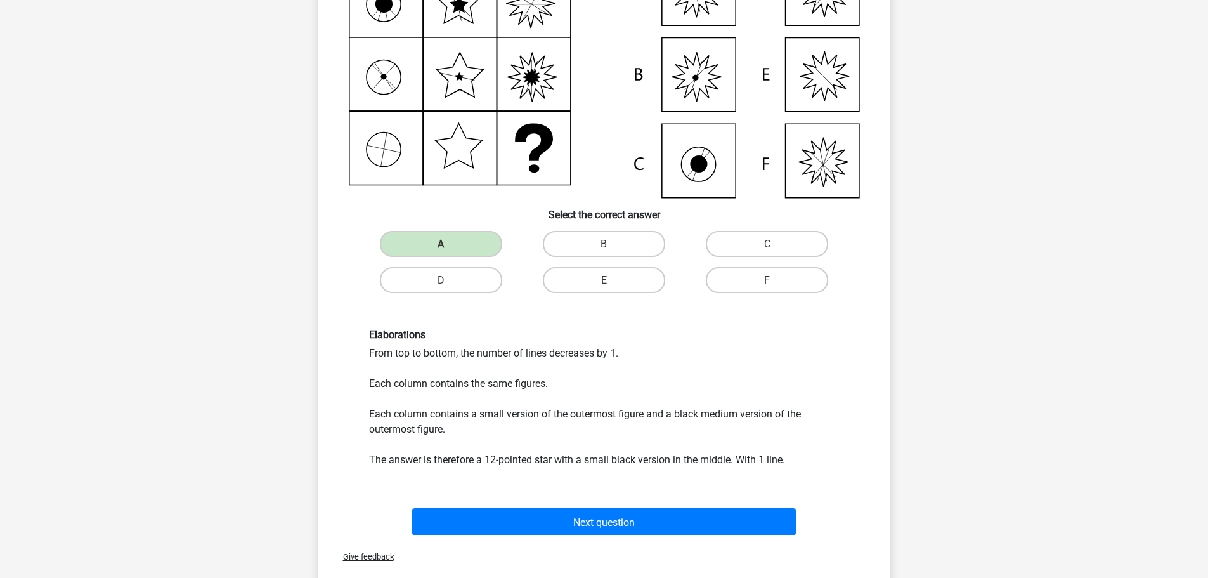
scroll to position [190, 0]
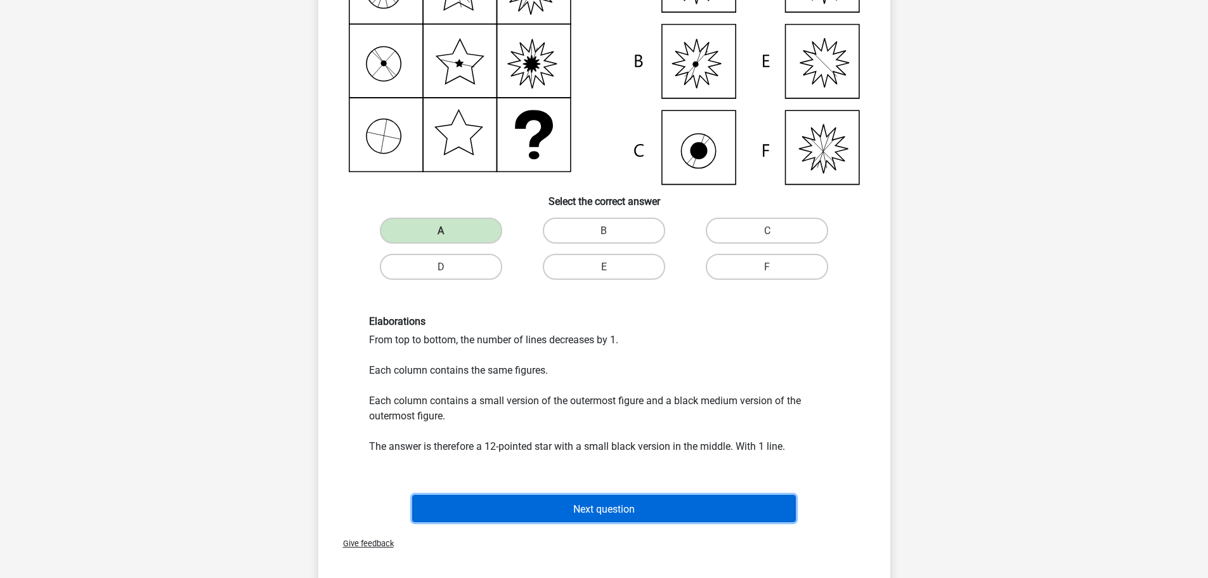
click at [608, 500] on button "Next question" at bounding box center [604, 508] width 384 height 27
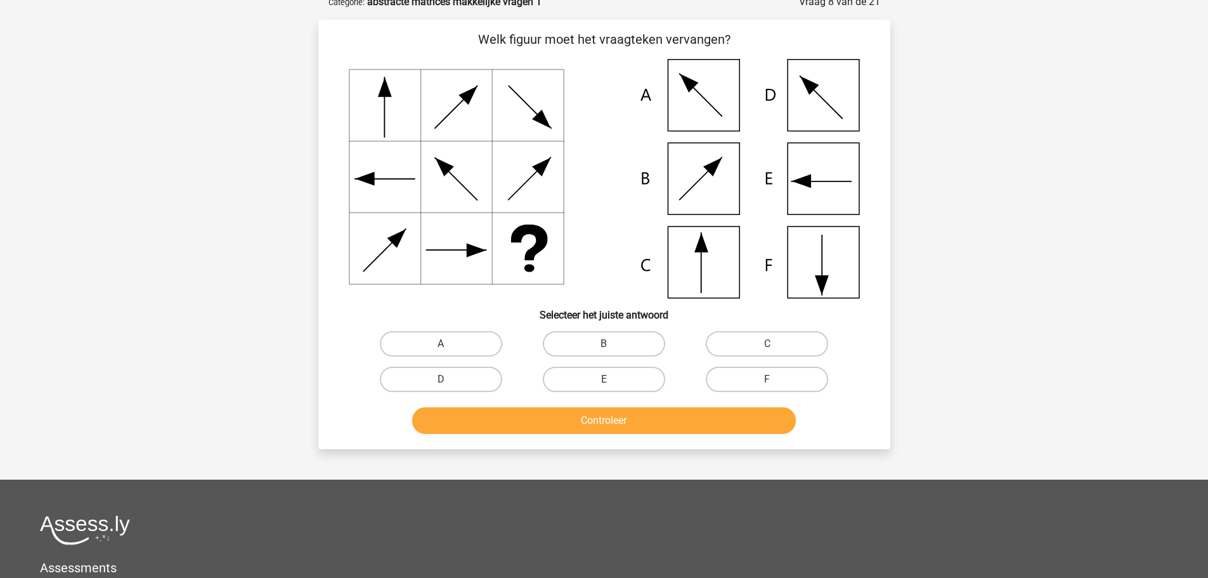
scroll to position [63, 0]
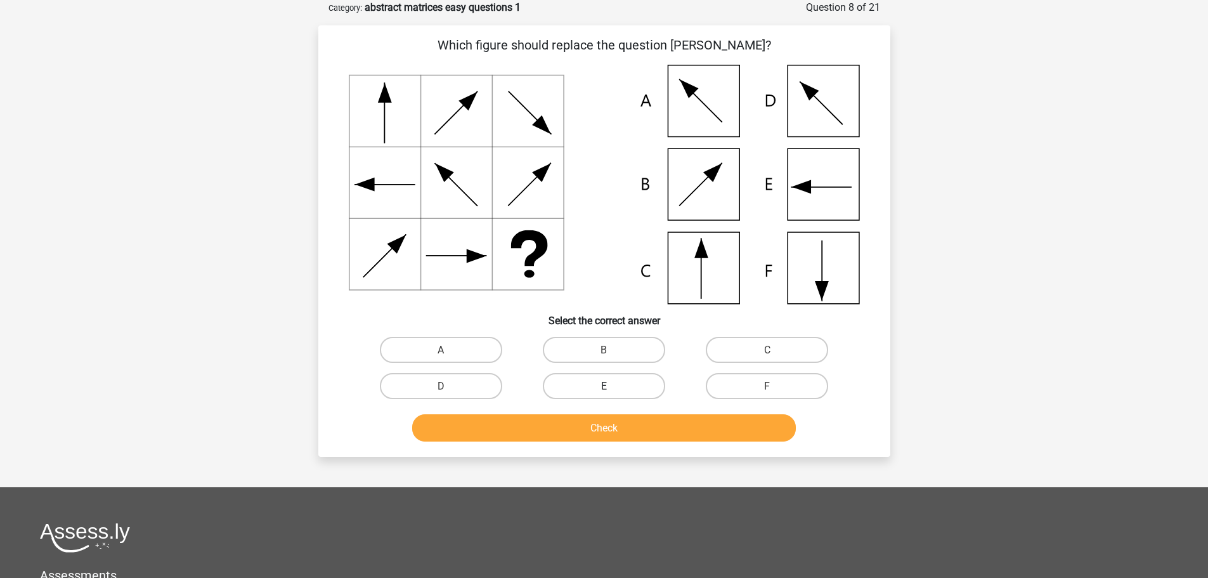
click at [651, 382] on label "E" at bounding box center [604, 386] width 122 height 26
click at [612, 386] on input "E" at bounding box center [608, 390] width 8 height 8
radio input "true"
click at [627, 431] on button "Check" at bounding box center [604, 427] width 384 height 27
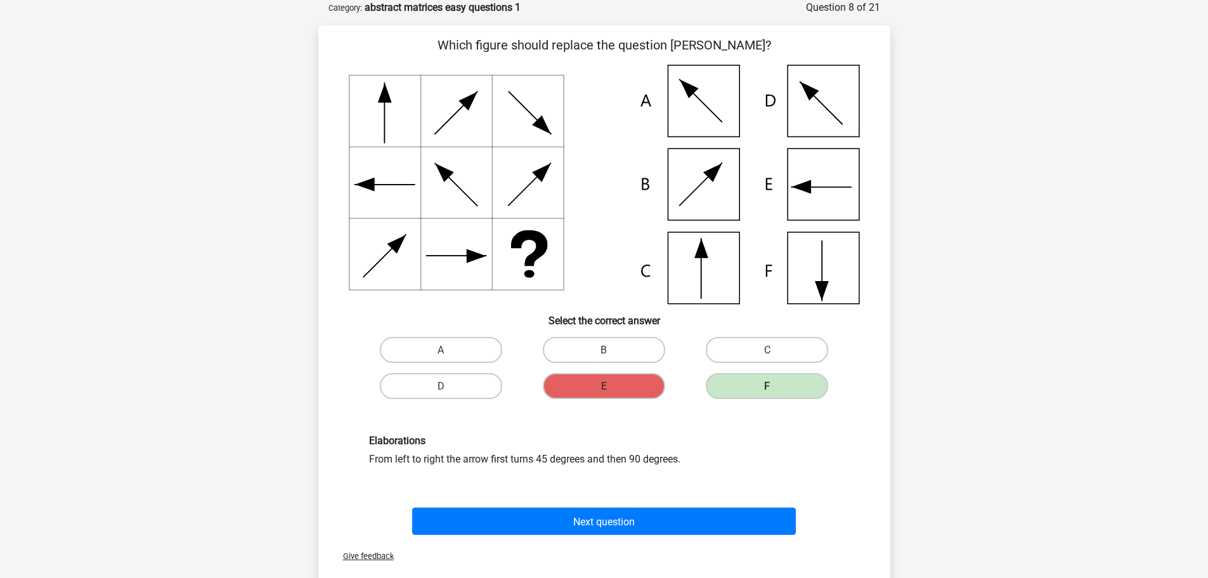
click at [604, 379] on font "E" at bounding box center [604, 385] width 6 height 12
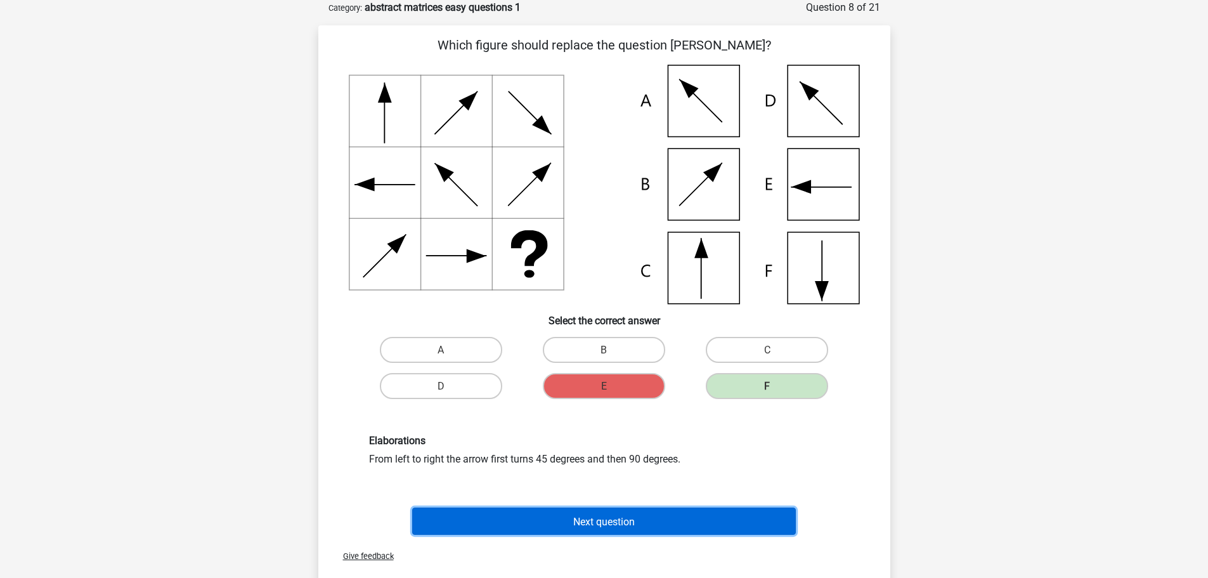
click at [580, 519] on font "Next question" at bounding box center [604, 521] width 62 height 12
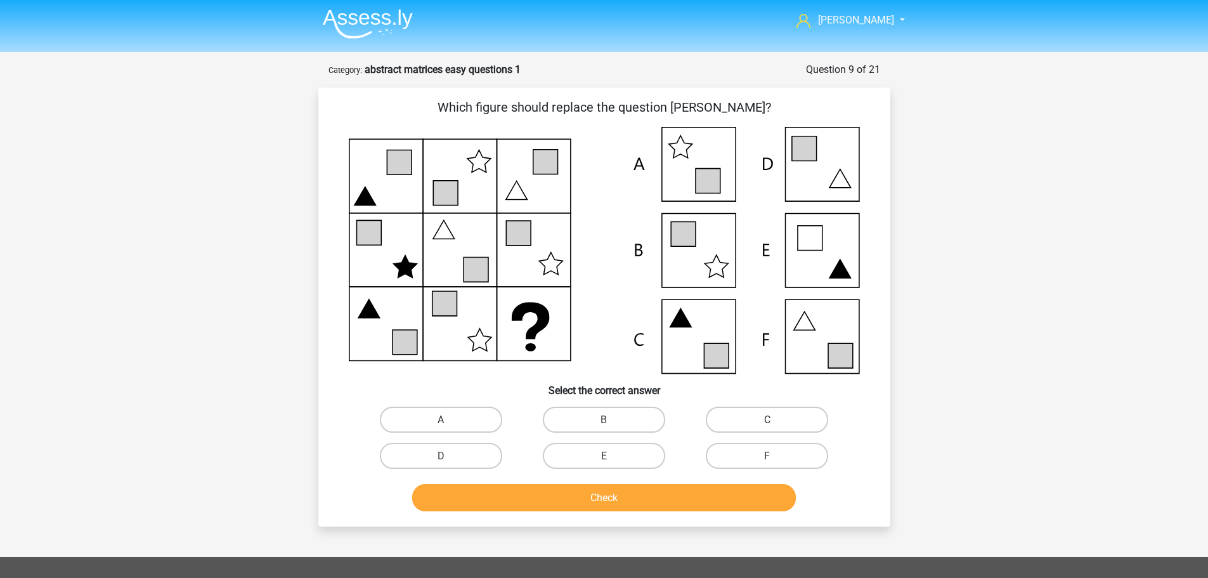
scroll to position [0, 0]
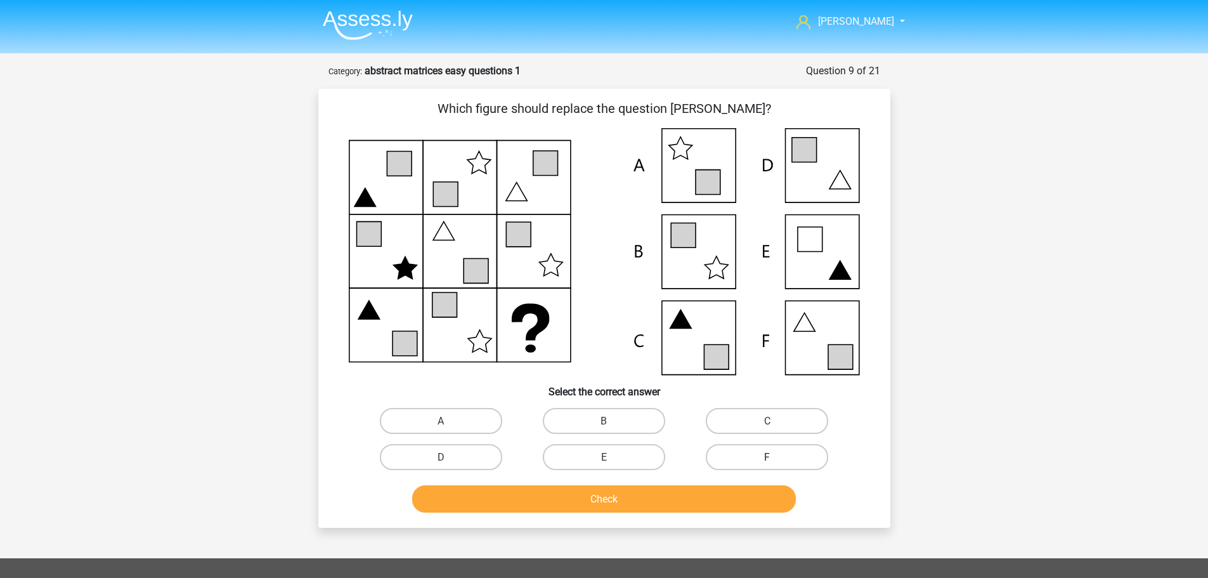
click at [734, 457] on label "F" at bounding box center [767, 457] width 122 height 26
click at [767, 457] on input "F" at bounding box center [771, 461] width 8 height 8
radio input "true"
click at [701, 506] on button "Check" at bounding box center [604, 498] width 384 height 27
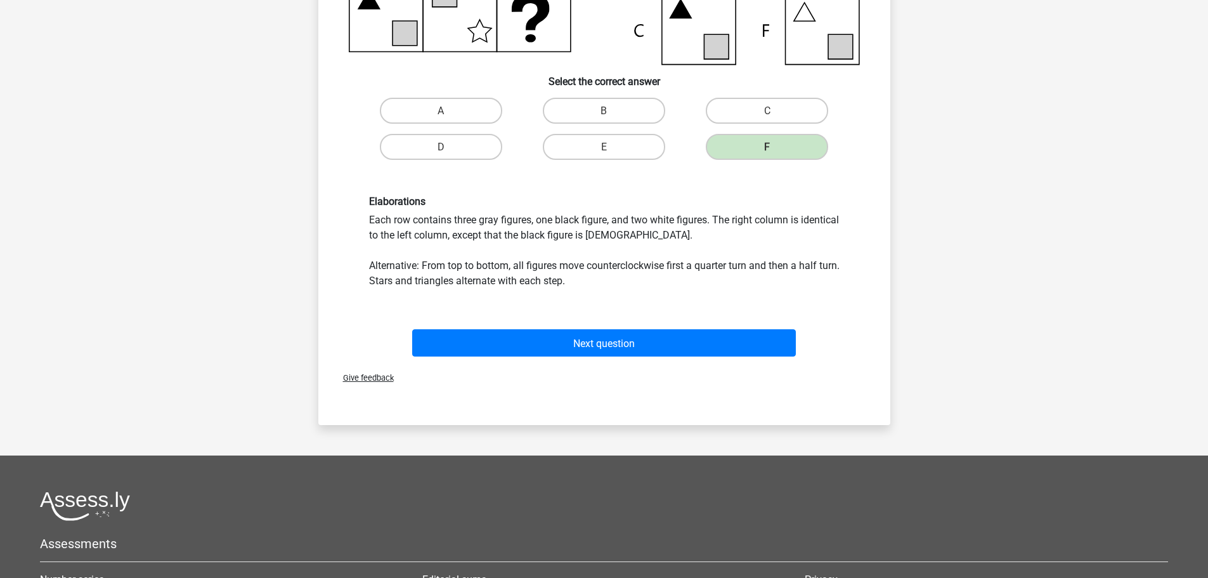
scroll to position [317, 0]
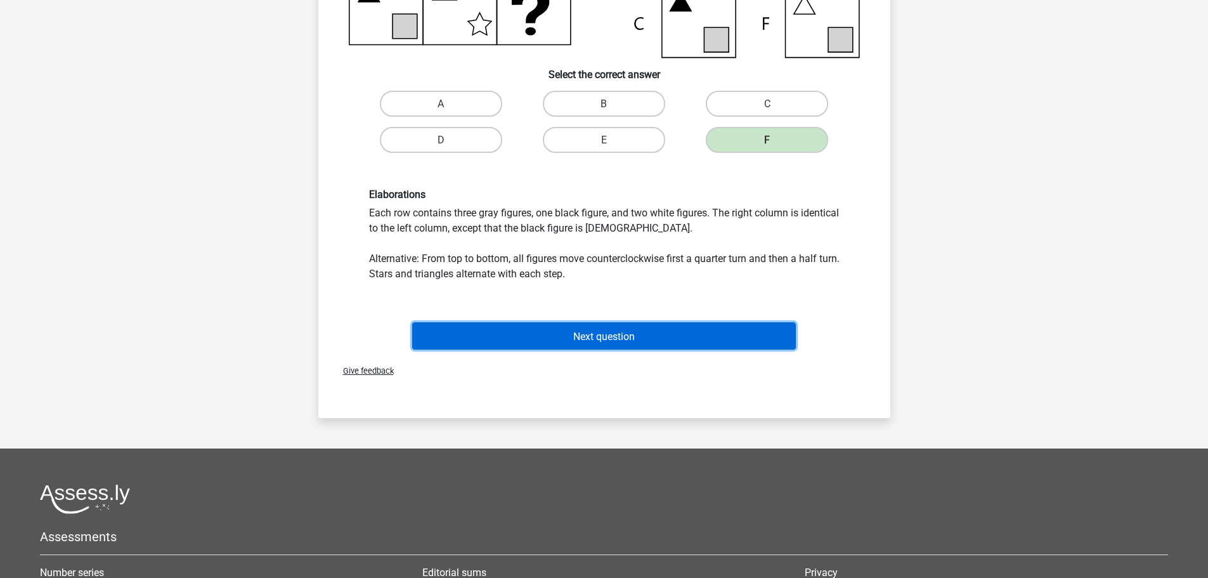
click at [617, 326] on button "Next question" at bounding box center [604, 335] width 384 height 27
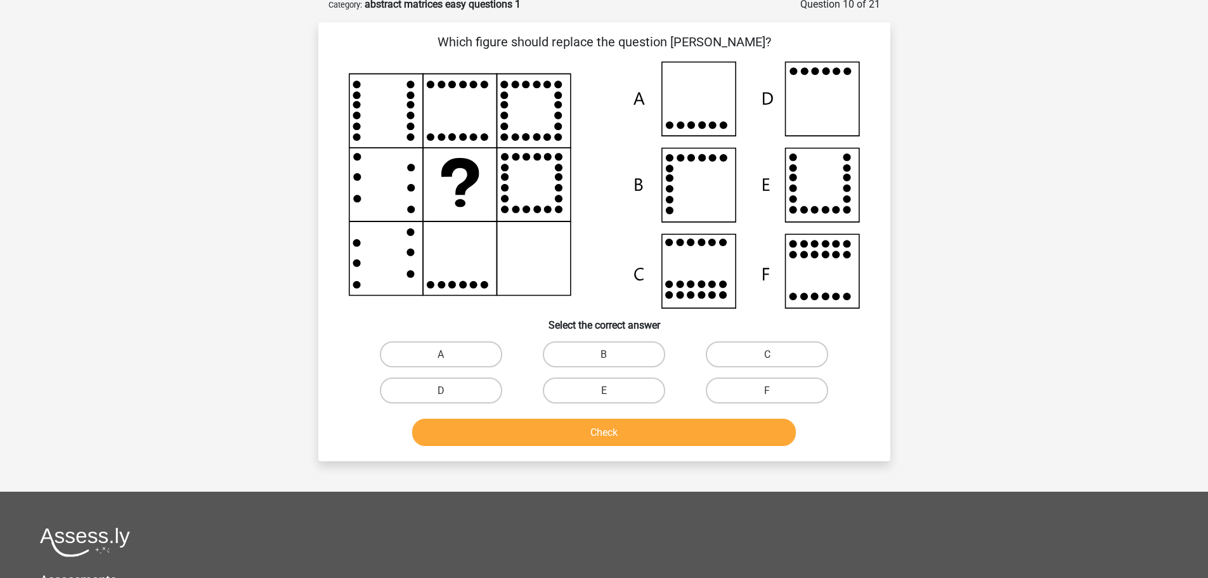
scroll to position [63, 0]
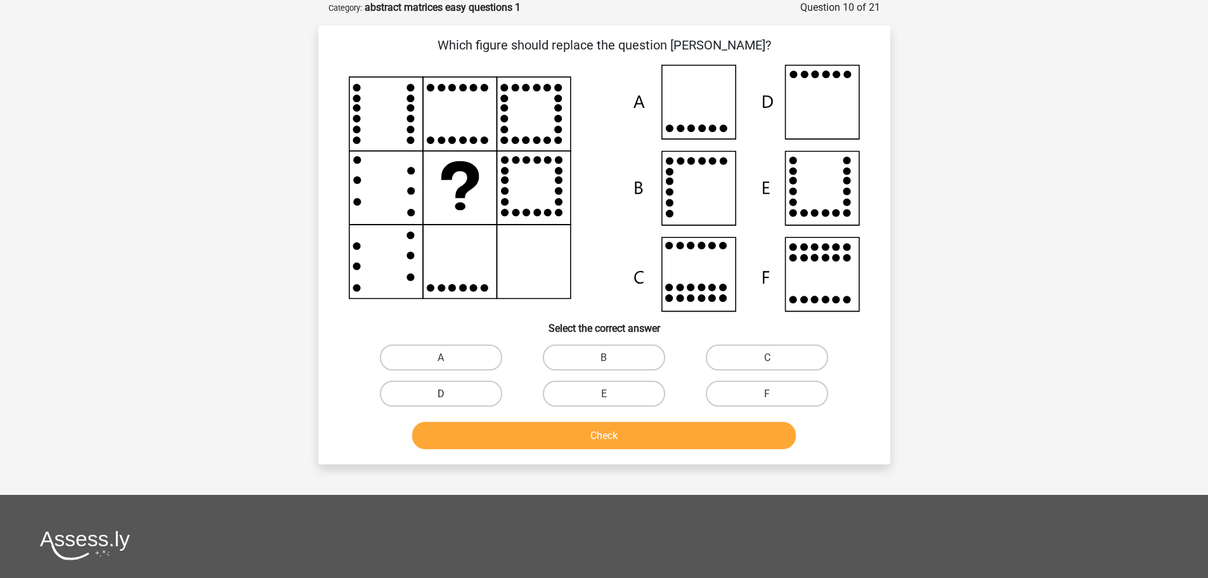
click at [456, 402] on label "D" at bounding box center [441, 394] width 122 height 26
click at [449, 402] on input "D" at bounding box center [445, 397] width 8 height 8
radio input "true"
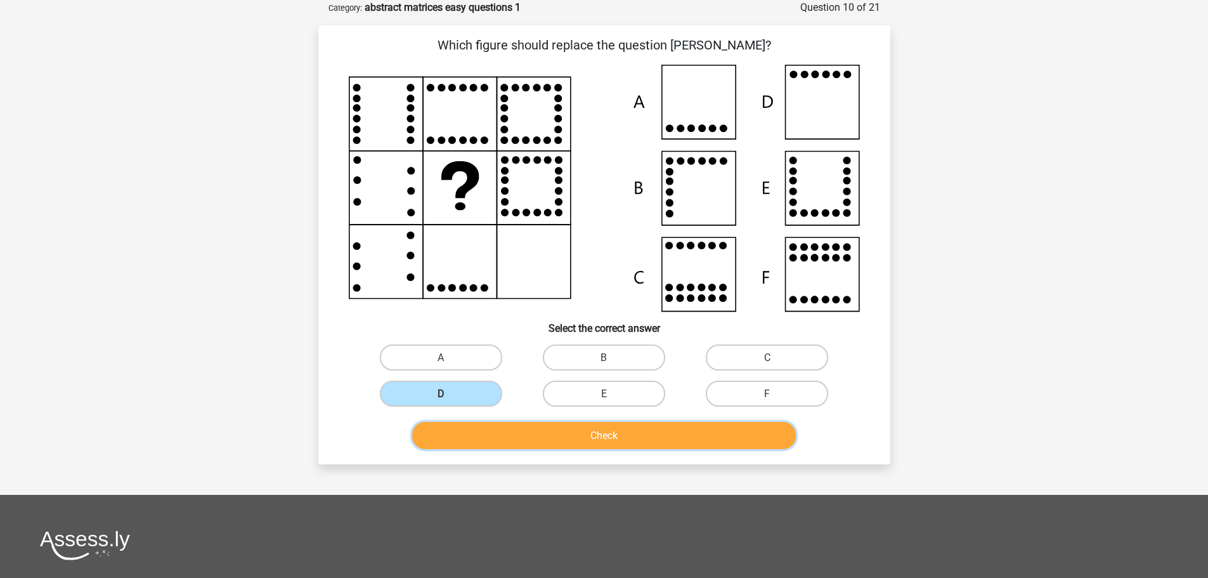
click at [547, 431] on button "Check" at bounding box center [604, 435] width 384 height 27
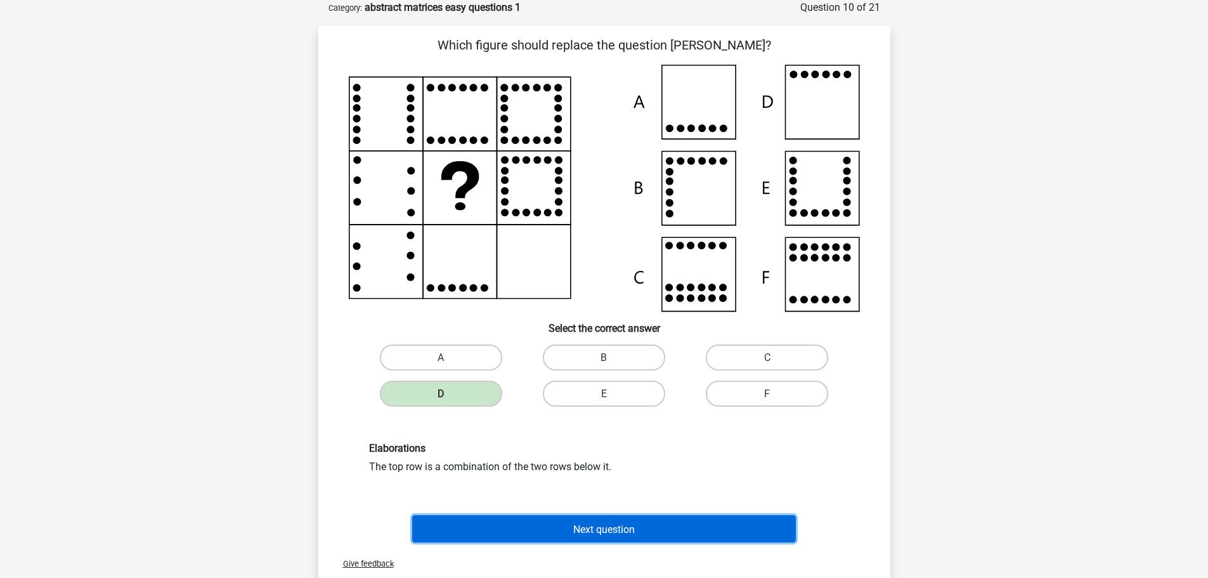
click at [595, 534] on font "Next question" at bounding box center [604, 529] width 62 height 12
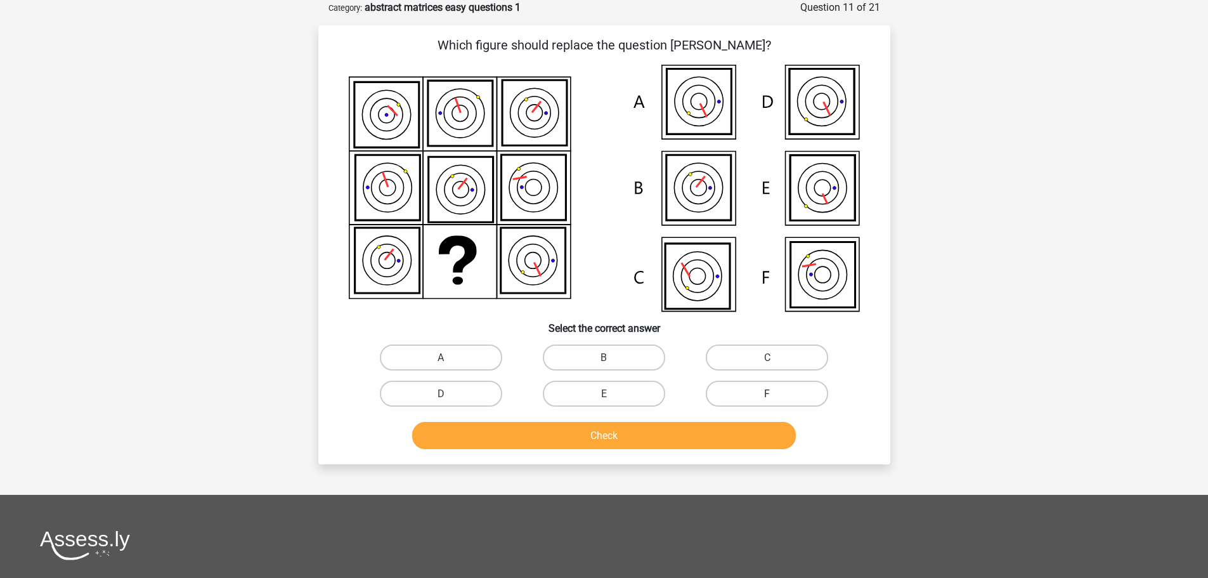
click at [739, 389] on label "F" at bounding box center [767, 394] width 122 height 26
click at [767, 393] on input "F" at bounding box center [771, 397] width 8 height 8
radio input "true"
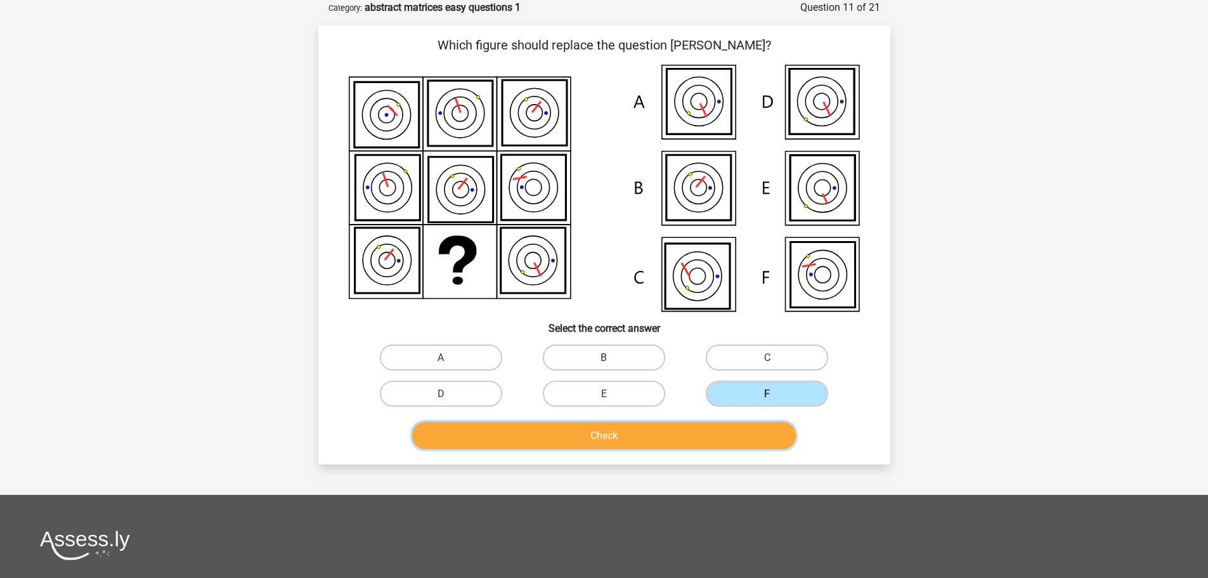
click at [712, 432] on button "Check" at bounding box center [604, 435] width 384 height 27
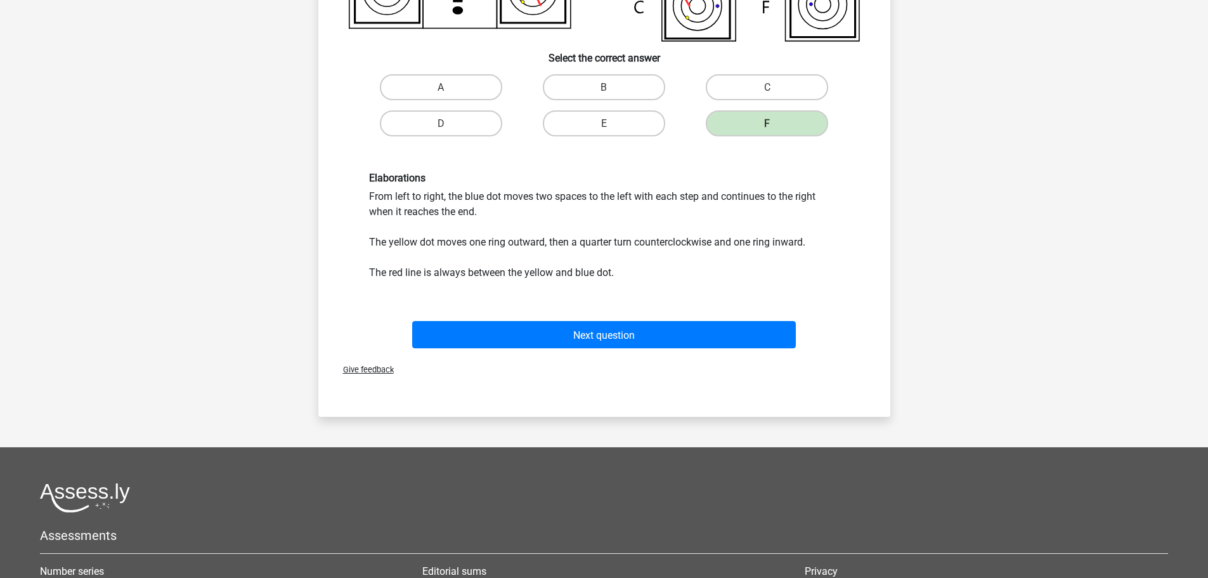
scroll to position [381, 0]
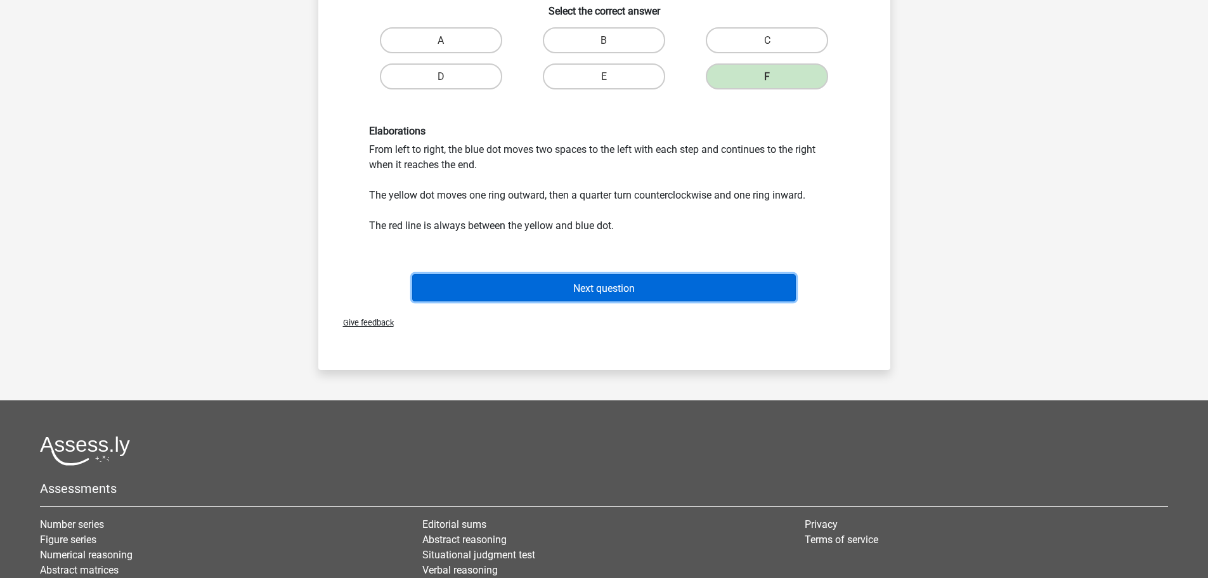
click at [610, 287] on font "Next question" at bounding box center [604, 288] width 62 height 12
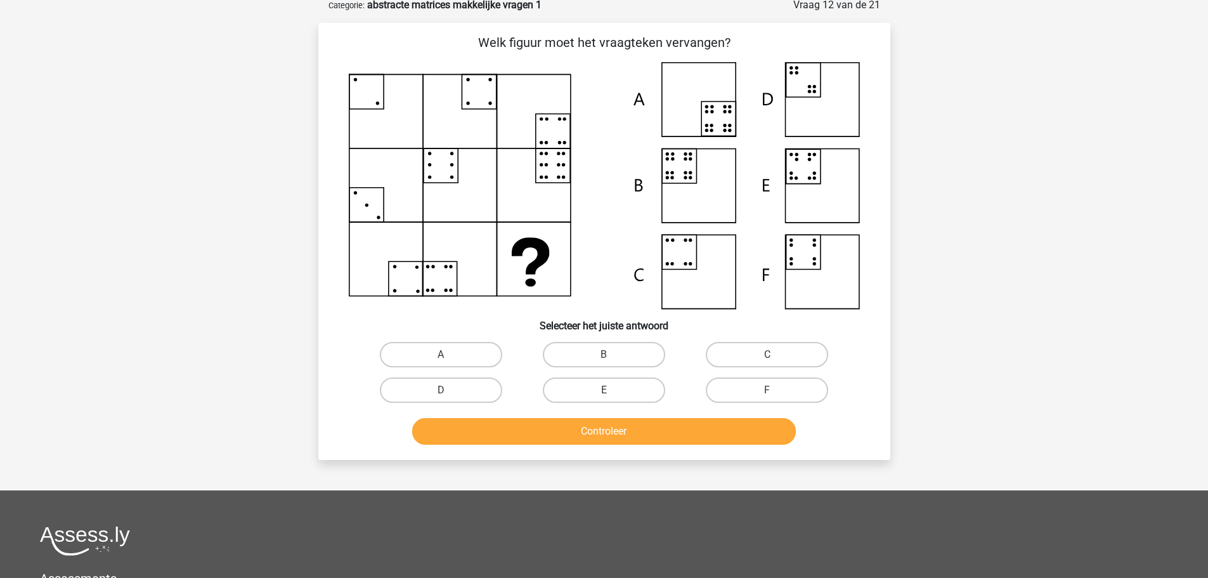
scroll to position [63, 0]
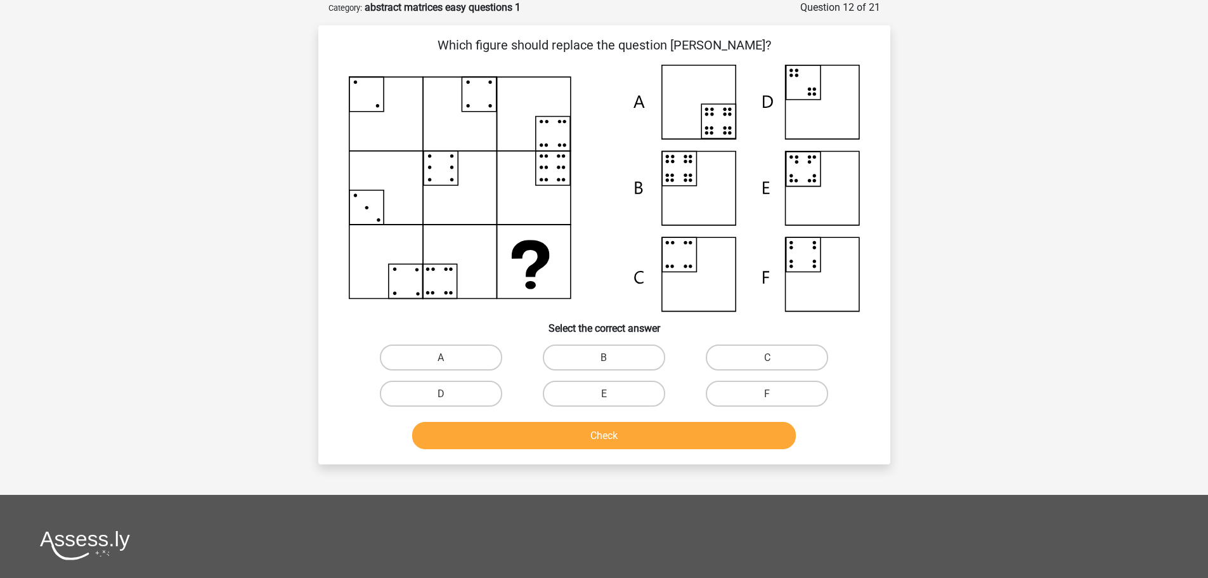
click at [770, 342] on div "C" at bounding box center [767, 357] width 163 height 36
click at [761, 356] on label "C" at bounding box center [767, 357] width 122 height 26
click at [767, 357] on input "C" at bounding box center [771, 361] width 8 height 8
radio input "true"
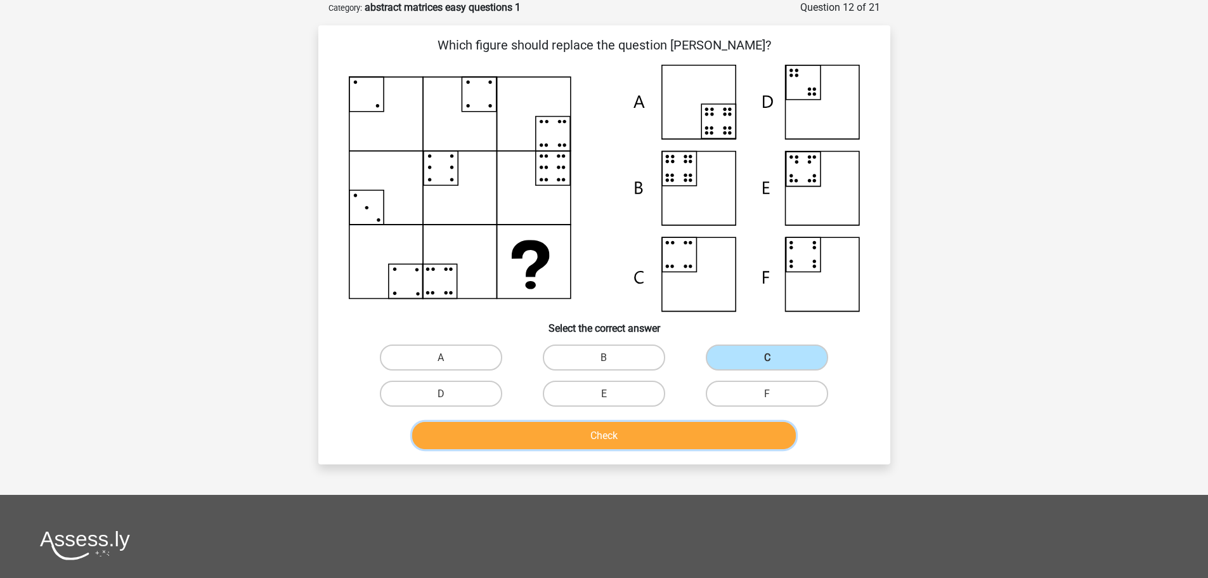
click at [620, 440] on button "Check" at bounding box center [604, 435] width 384 height 27
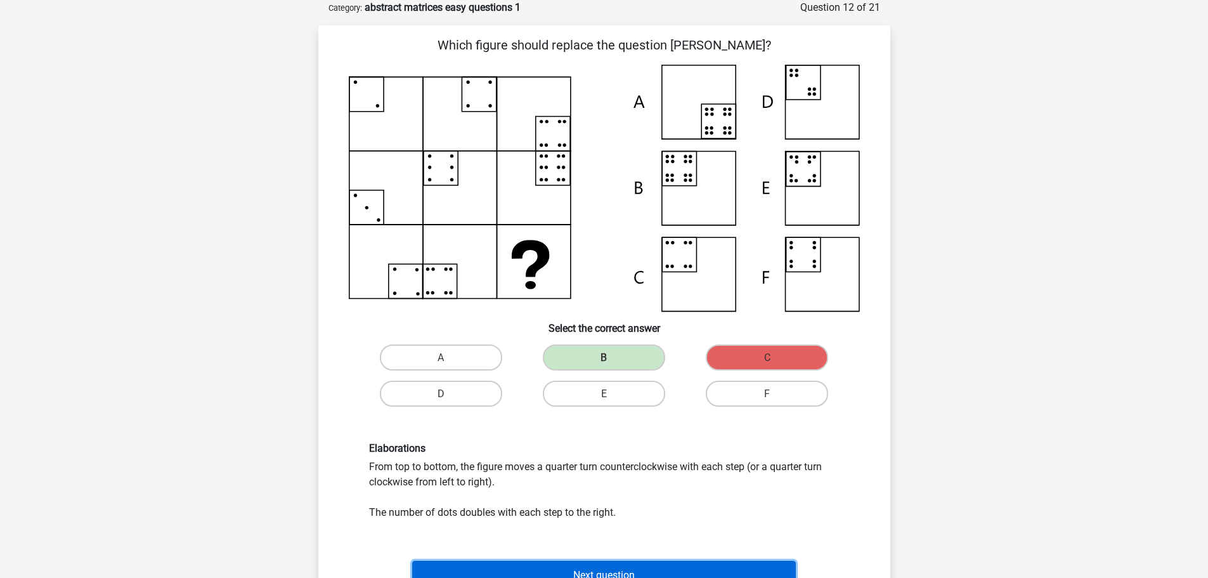
click at [613, 575] on font "Next question" at bounding box center [604, 574] width 62 height 12
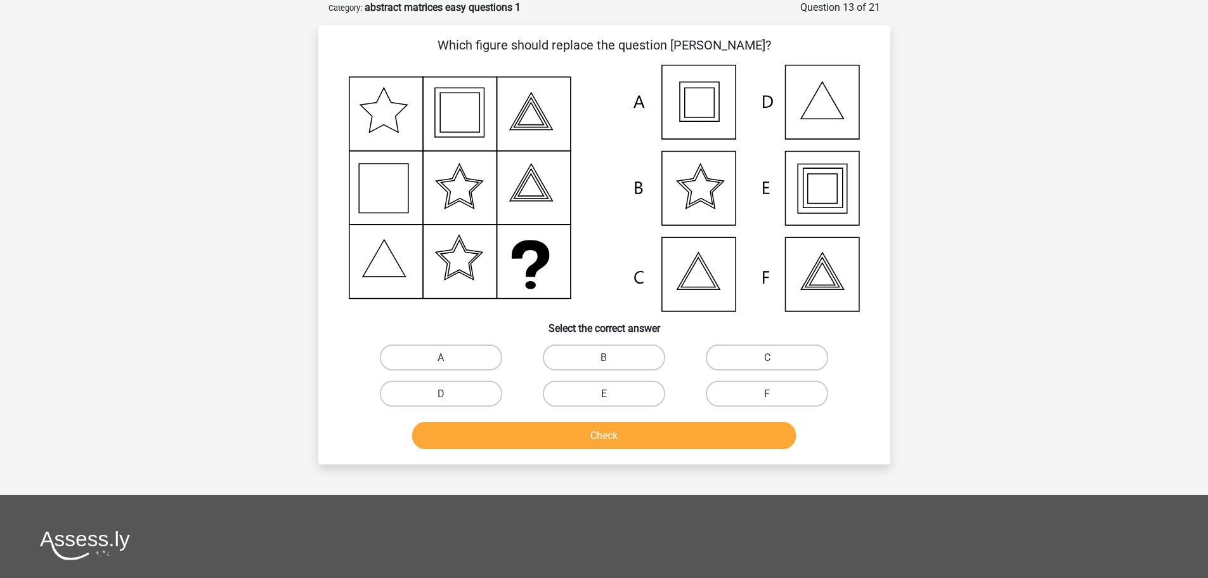
click at [617, 389] on label "E" at bounding box center [604, 394] width 122 height 26
click at [612, 393] on input "E" at bounding box center [608, 397] width 8 height 8
radio input "true"
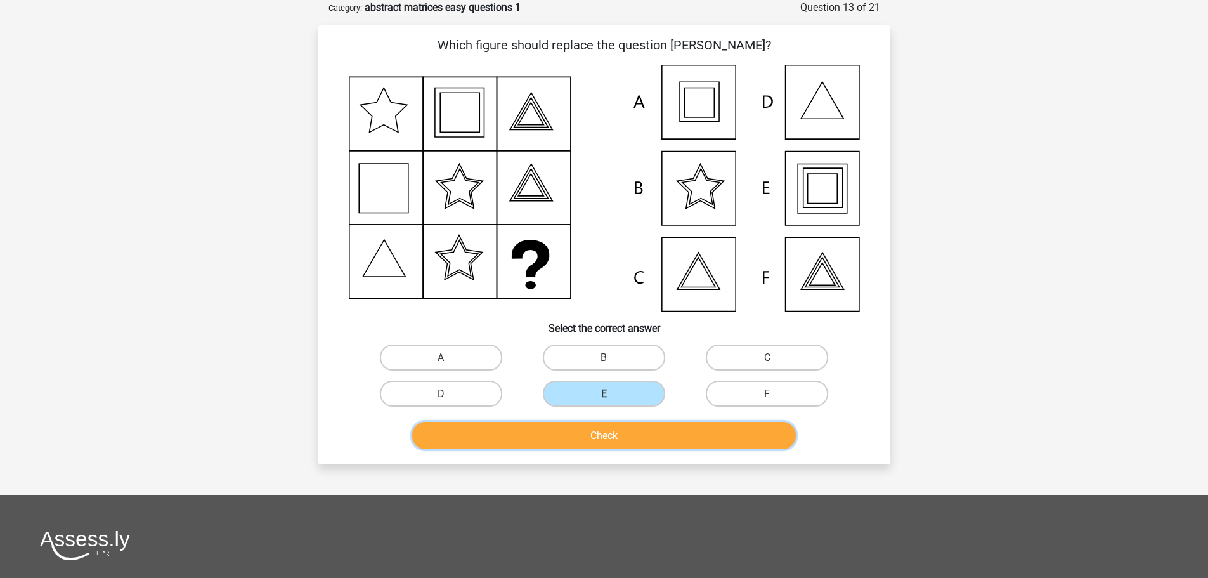
click at [611, 428] on button "Check" at bounding box center [604, 435] width 384 height 27
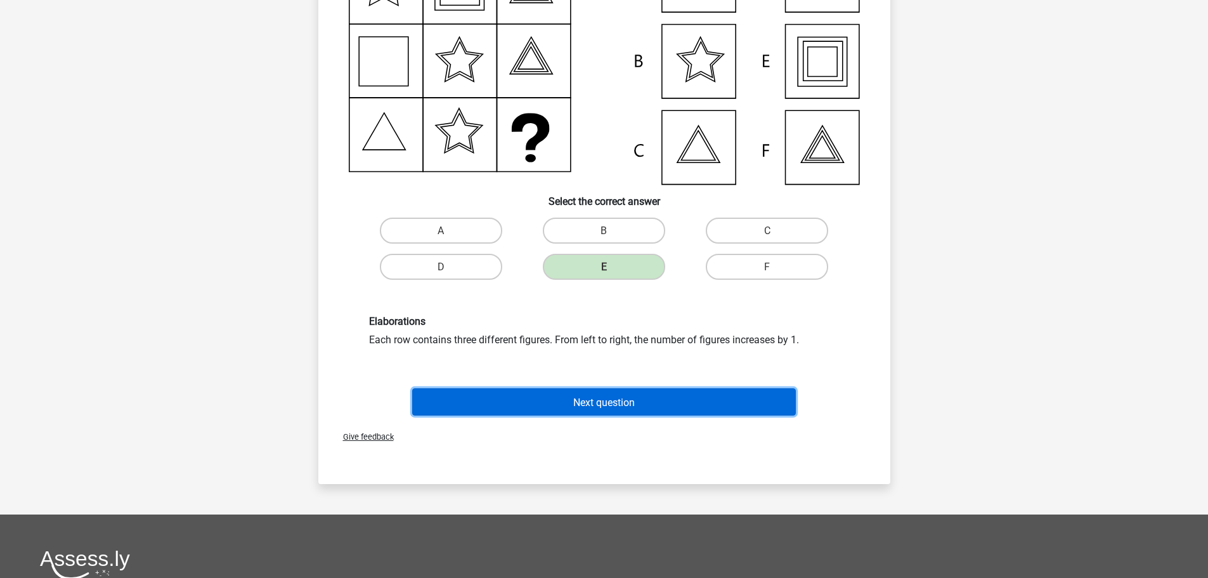
click at [573, 395] on button "Next question" at bounding box center [604, 401] width 384 height 27
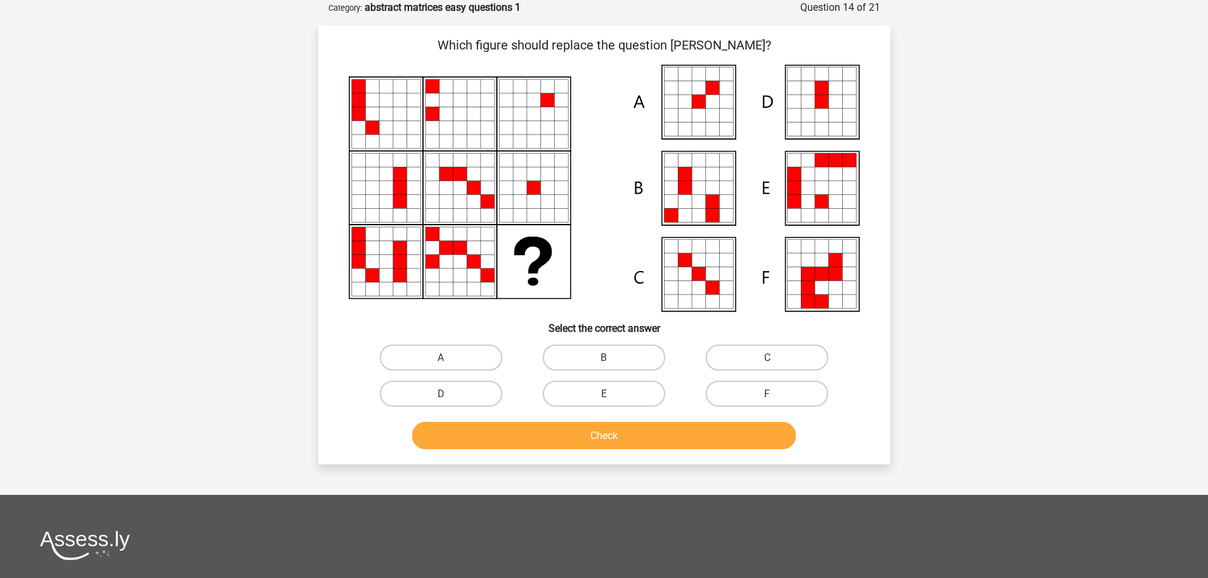
click at [244, 178] on div "Martin msbothact@gmail.com Dutch English" at bounding box center [604, 383] width 1208 height 893
click at [465, 359] on label "A" at bounding box center [441, 357] width 122 height 26
click at [449, 359] on input "A" at bounding box center [445, 361] width 8 height 8
radio input "true"
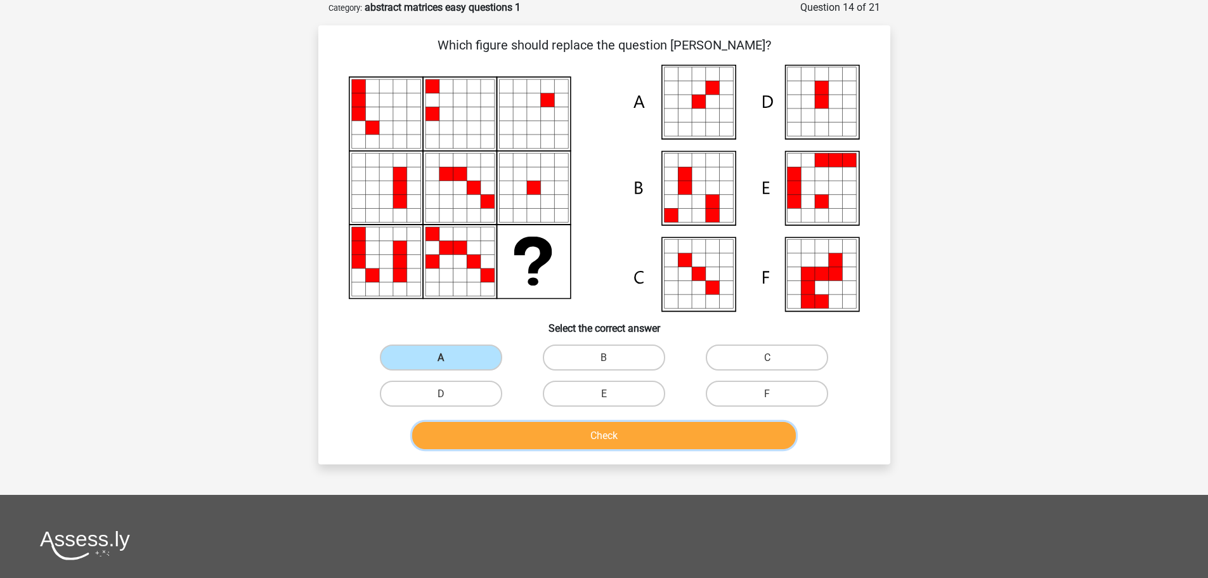
click at [570, 433] on button "Check" at bounding box center [604, 435] width 384 height 27
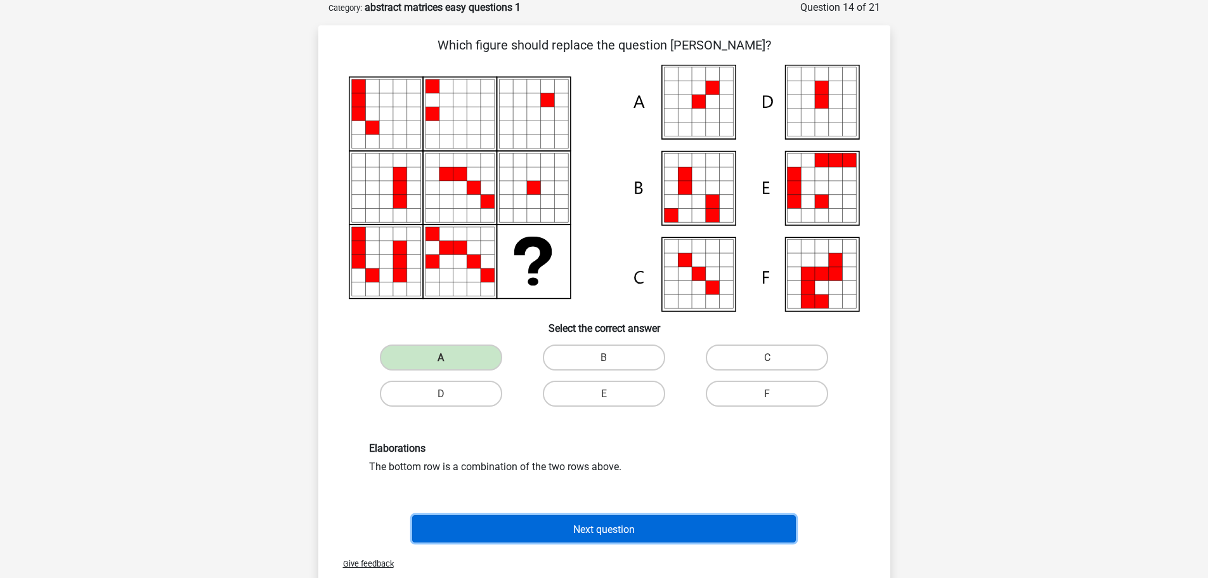
click at [599, 526] on font "Next question" at bounding box center [604, 529] width 62 height 12
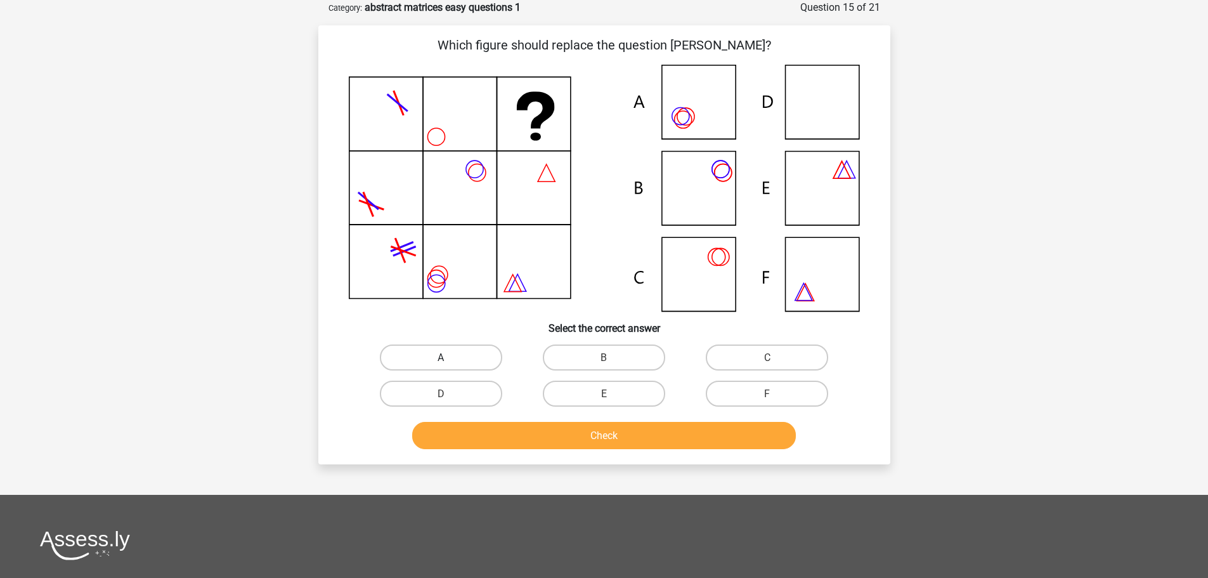
click at [462, 358] on label "A" at bounding box center [441, 357] width 122 height 26
click at [449, 358] on input "A" at bounding box center [445, 361] width 8 height 8
radio input "true"
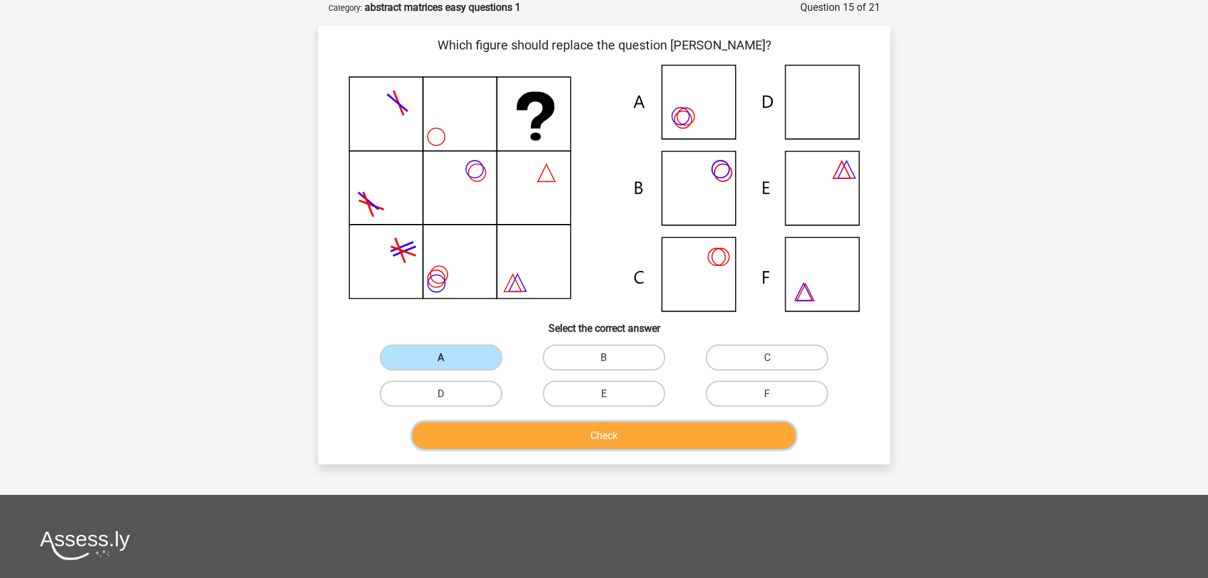
click at [556, 439] on button "Check" at bounding box center [604, 435] width 384 height 27
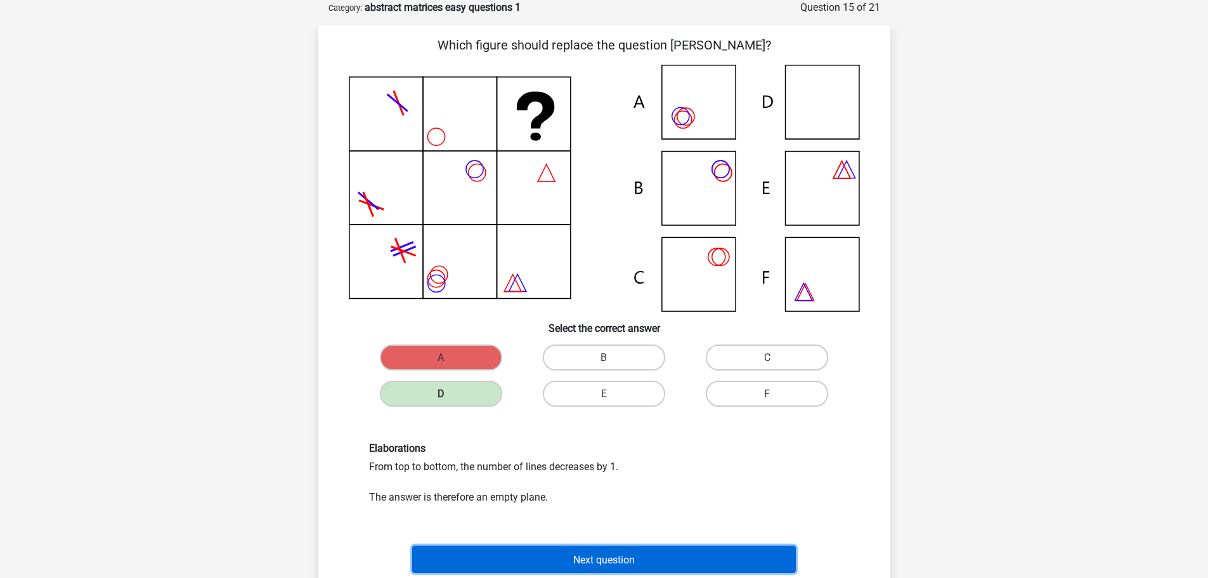
click at [562, 550] on button "Next question" at bounding box center [604, 558] width 384 height 27
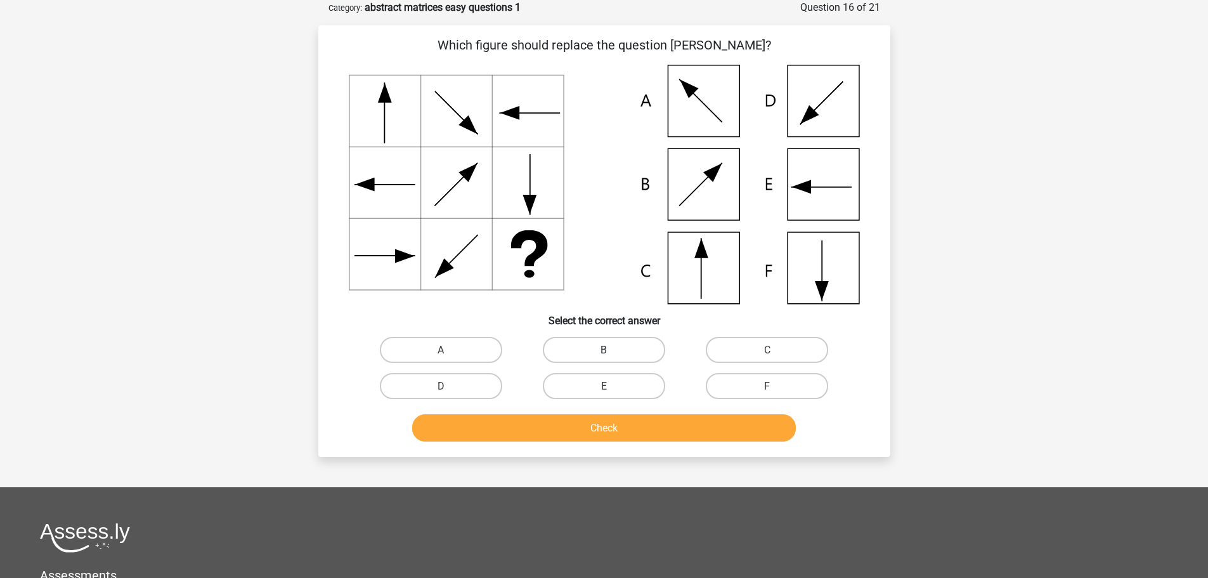
click at [627, 354] on label "B" at bounding box center [604, 350] width 122 height 26
click at [612, 354] on input "B" at bounding box center [608, 353] width 8 height 8
radio input "true"
click at [637, 436] on button "Check" at bounding box center [604, 427] width 384 height 27
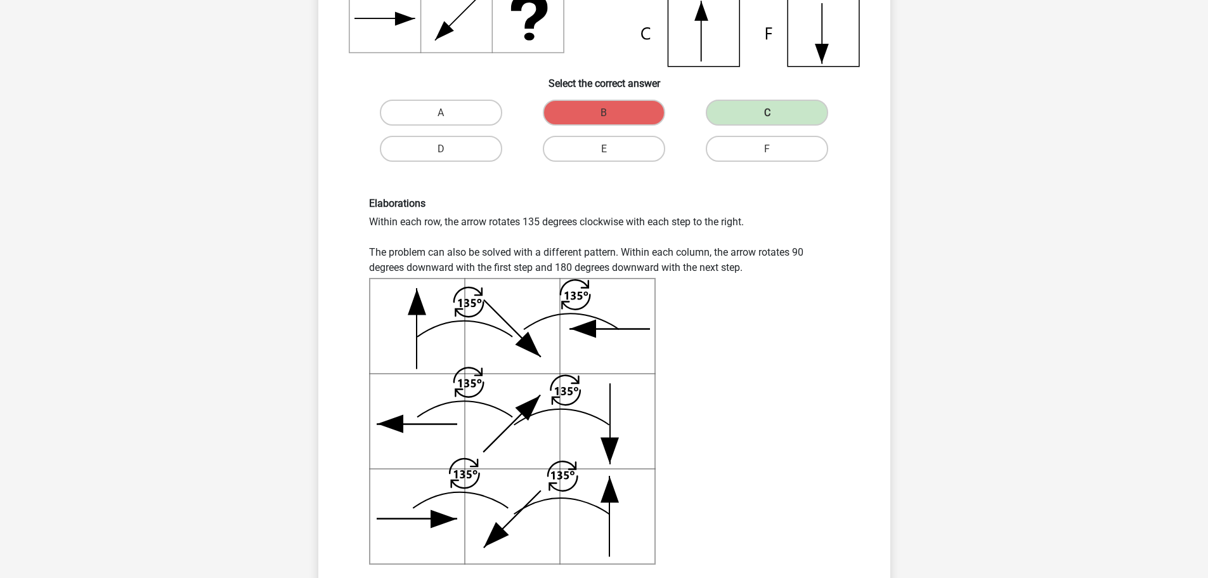
scroll to position [381, 0]
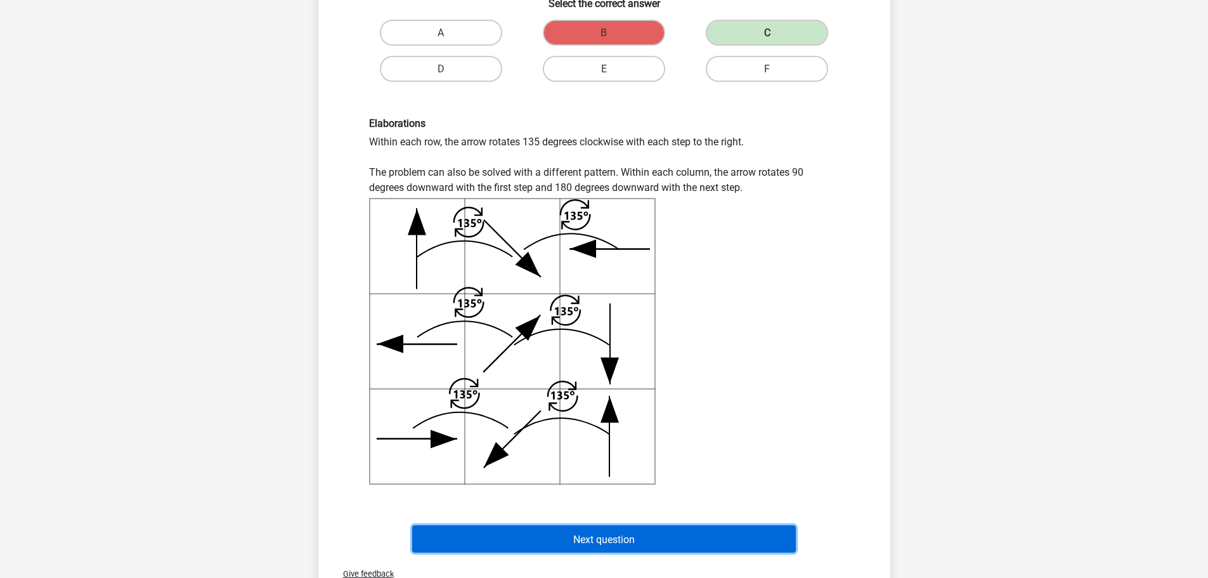
click at [615, 540] on font "Next question" at bounding box center [604, 539] width 62 height 12
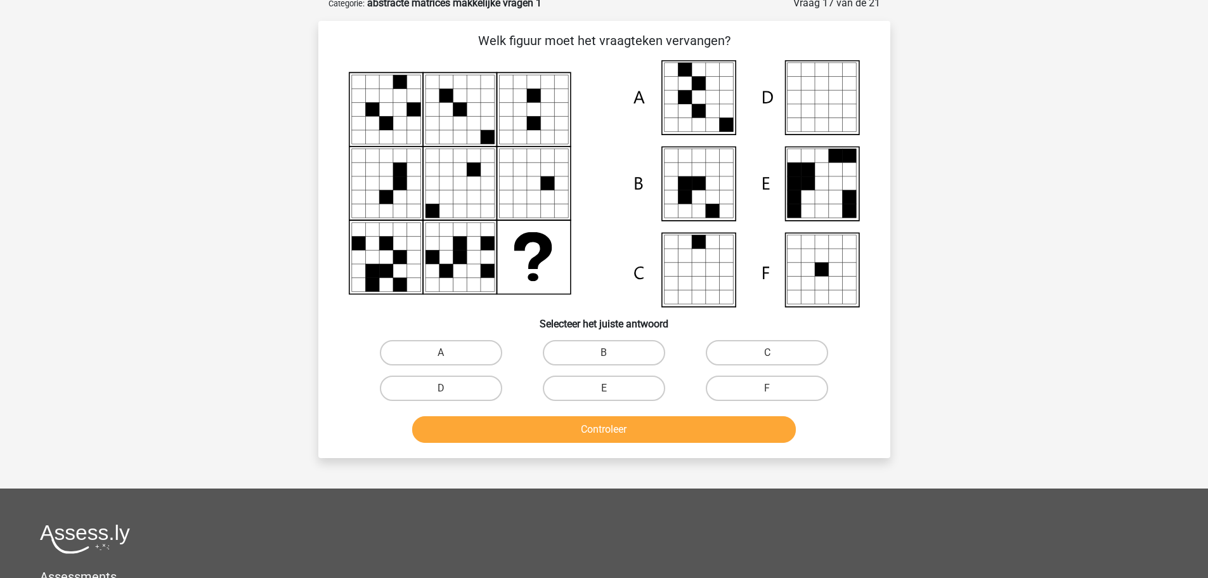
scroll to position [63, 0]
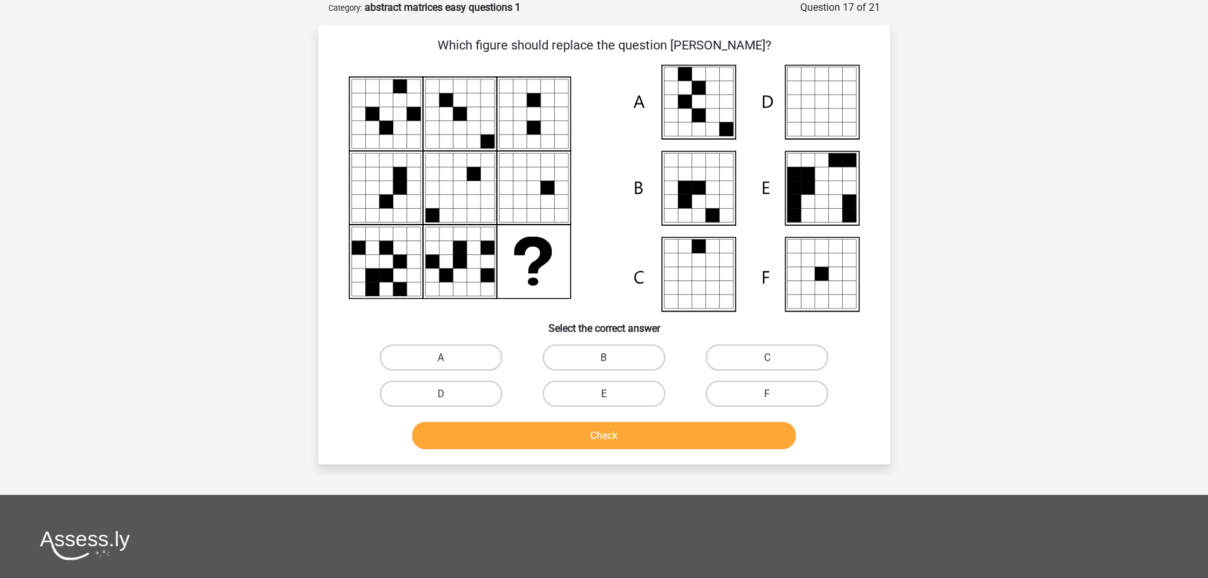
drag, startPoint x: 438, startPoint y: 357, endPoint x: 497, endPoint y: 407, distance: 76.5
click at [439, 357] on font "A" at bounding box center [441, 357] width 6 height 12
click at [441, 357] on input "A" at bounding box center [445, 361] width 8 height 8
radio input "true"
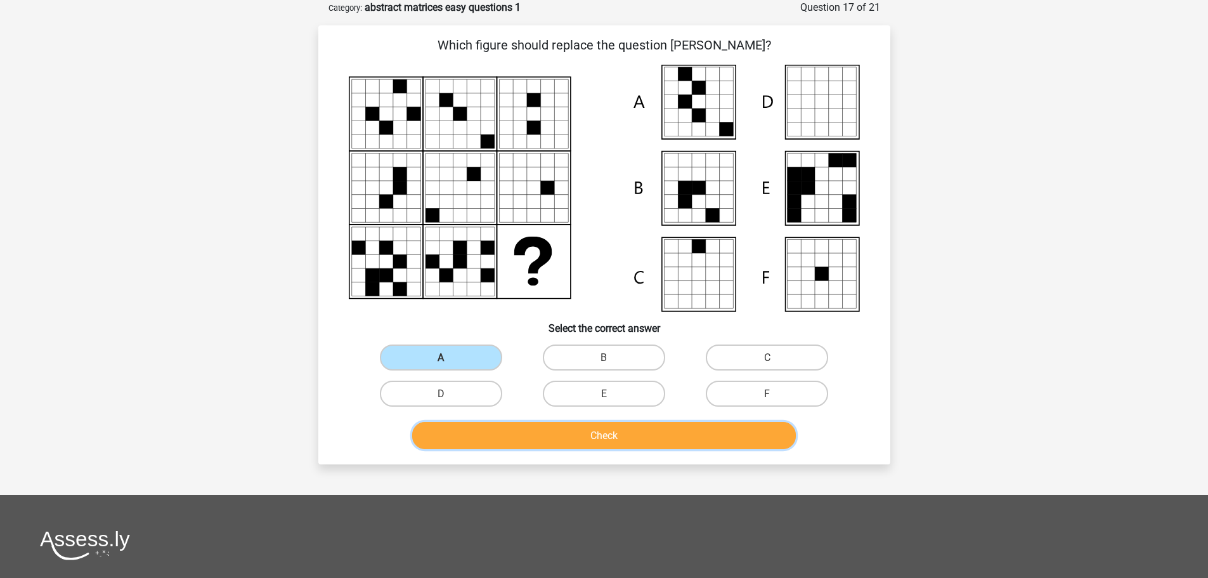
click at [529, 431] on button "Check" at bounding box center [604, 435] width 384 height 27
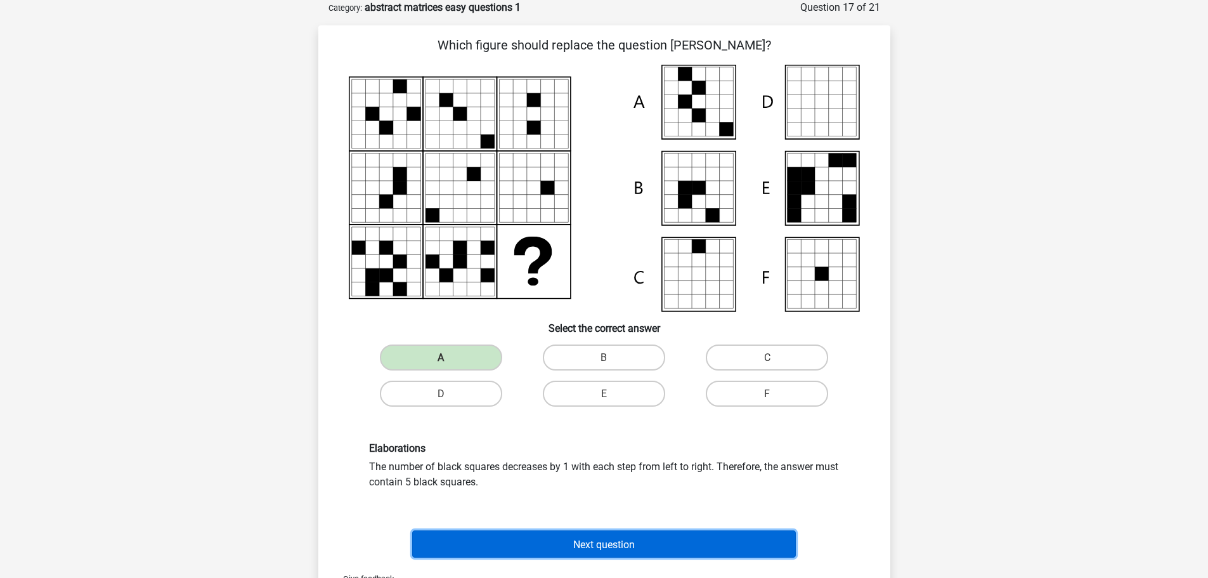
click at [604, 547] on font "Next question" at bounding box center [604, 544] width 62 height 12
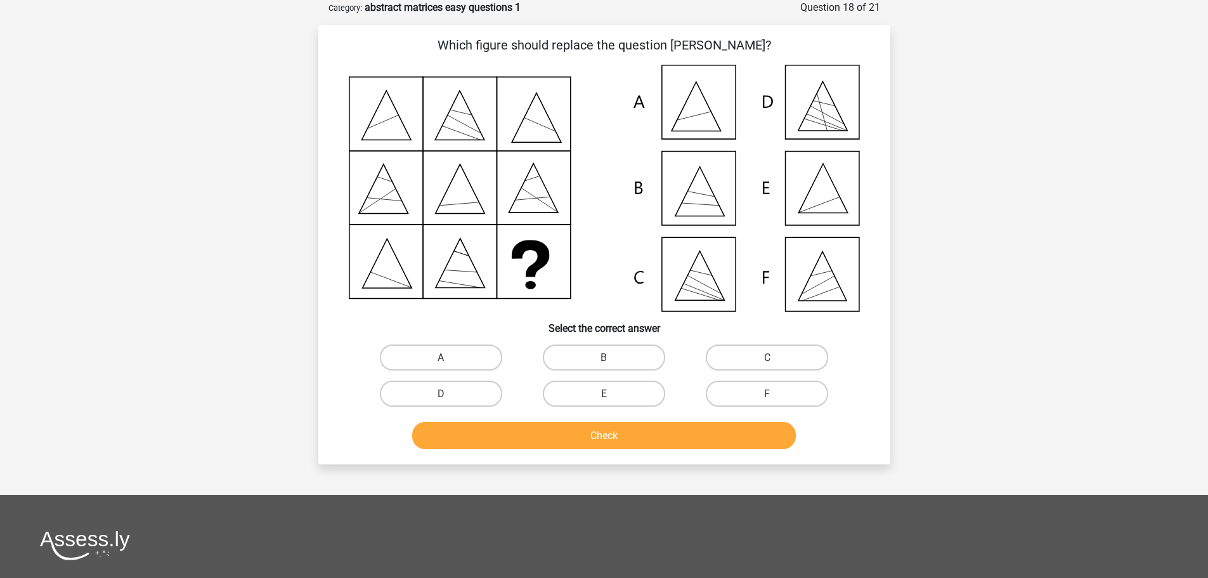
click at [656, 398] on label "E" at bounding box center [604, 394] width 122 height 26
click at [612, 398] on input "E" at bounding box center [608, 397] width 8 height 8
radio input "true"
click at [650, 395] on label "E" at bounding box center [604, 394] width 122 height 26
click at [612, 395] on input "E" at bounding box center [608, 397] width 8 height 8
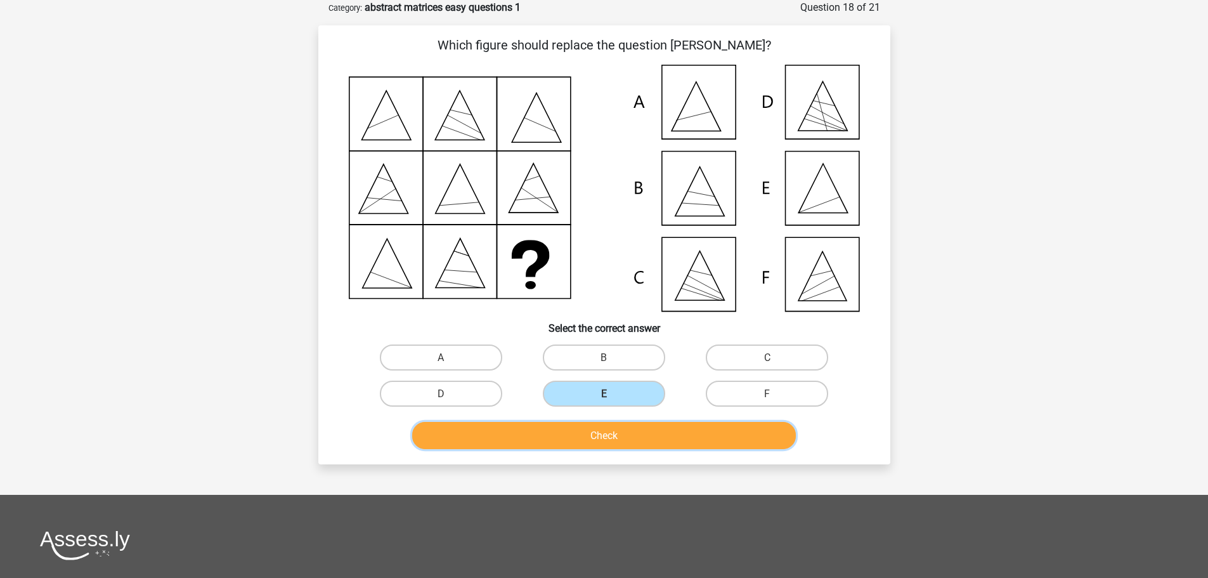
click at [655, 444] on button "Check" at bounding box center [604, 435] width 384 height 27
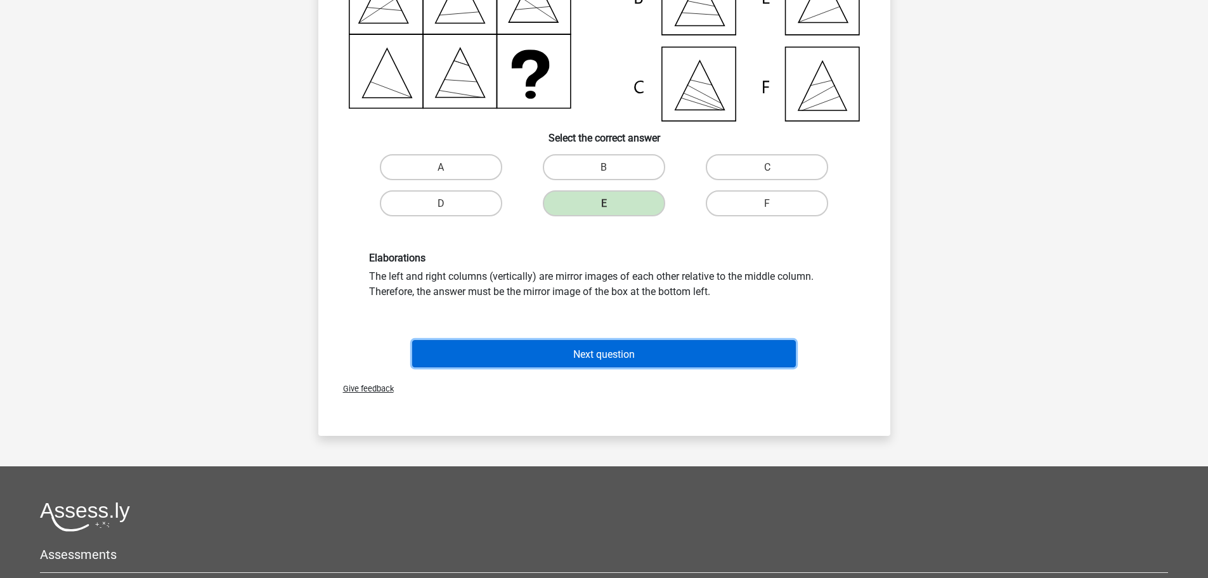
click at [581, 358] on font "Next question" at bounding box center [604, 354] width 62 height 12
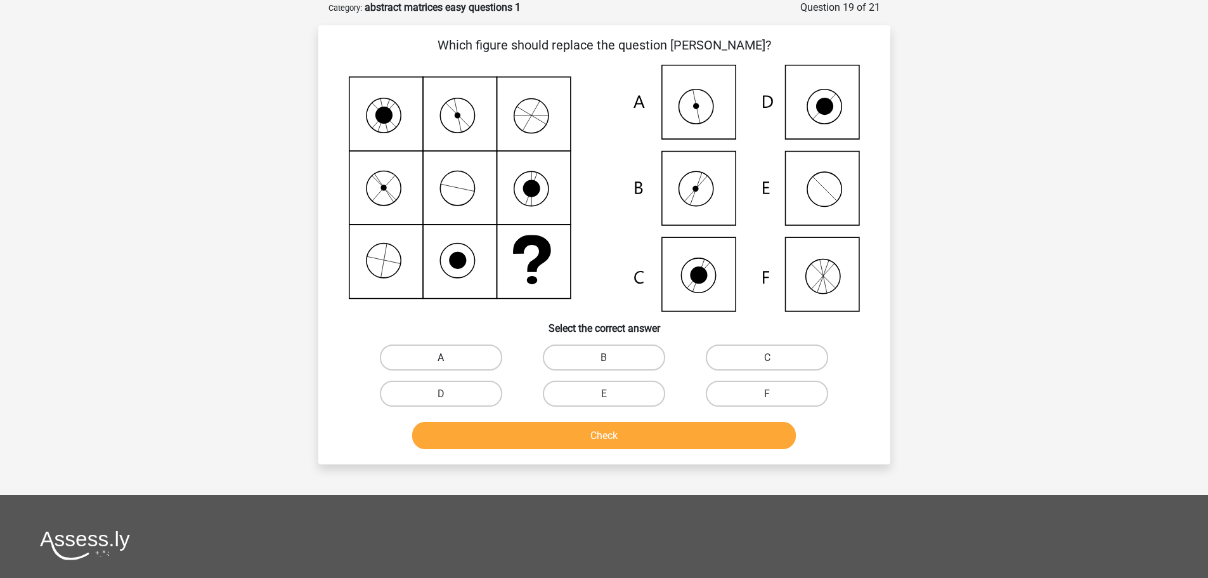
click at [439, 358] on font "A" at bounding box center [441, 357] width 6 height 12
click at [441, 358] on input "A" at bounding box center [445, 361] width 8 height 8
radio input "true"
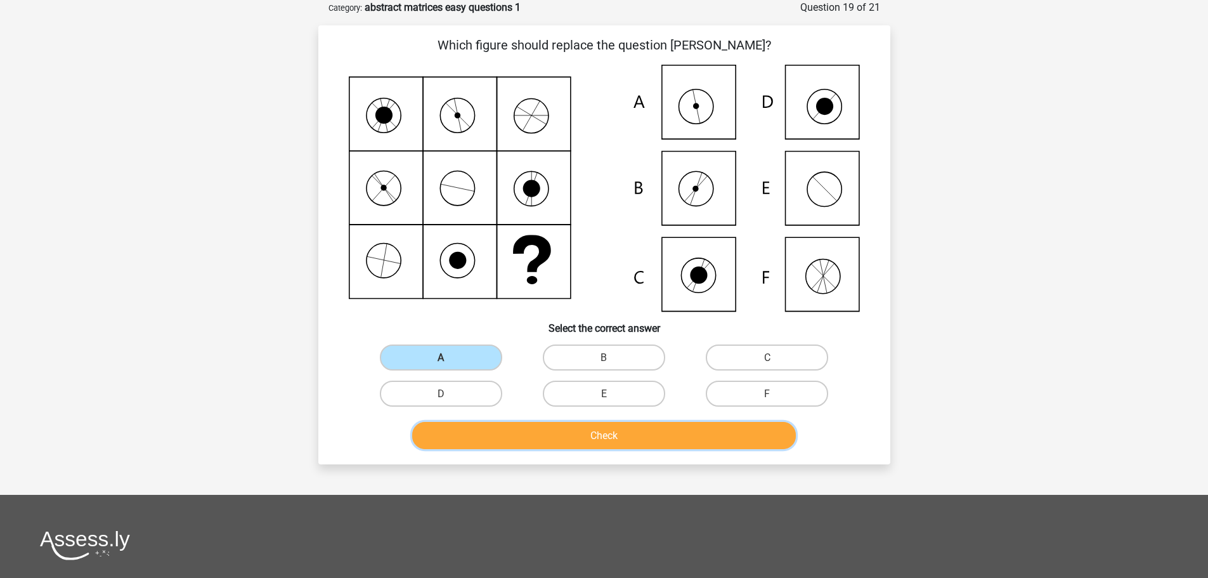
click at [519, 432] on button "Check" at bounding box center [604, 435] width 384 height 27
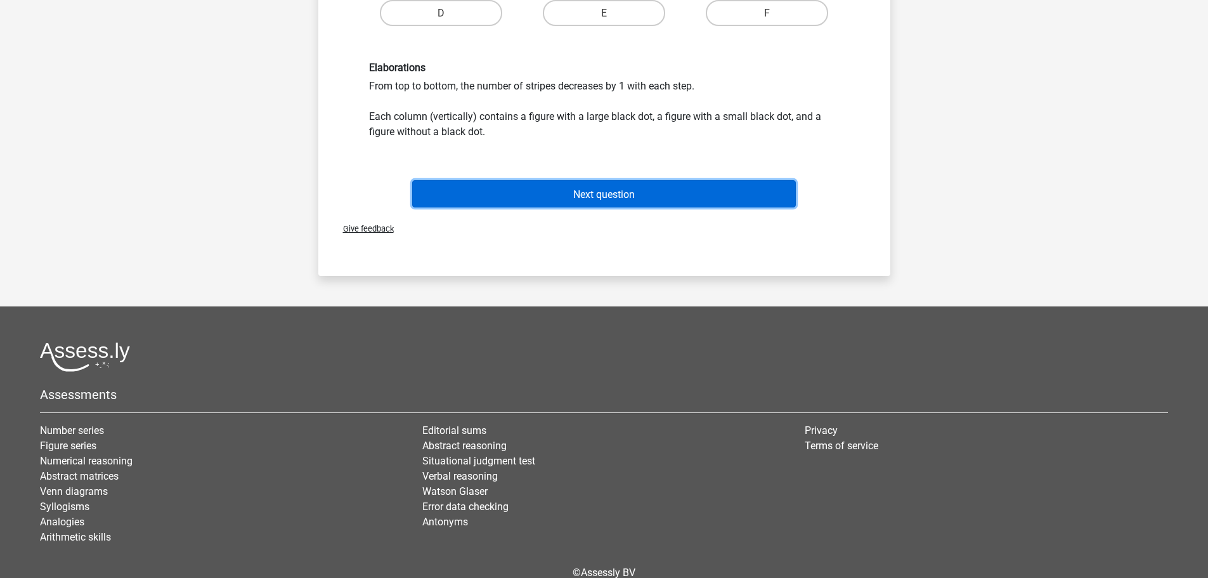
click at [596, 192] on font "Next question" at bounding box center [604, 194] width 62 height 12
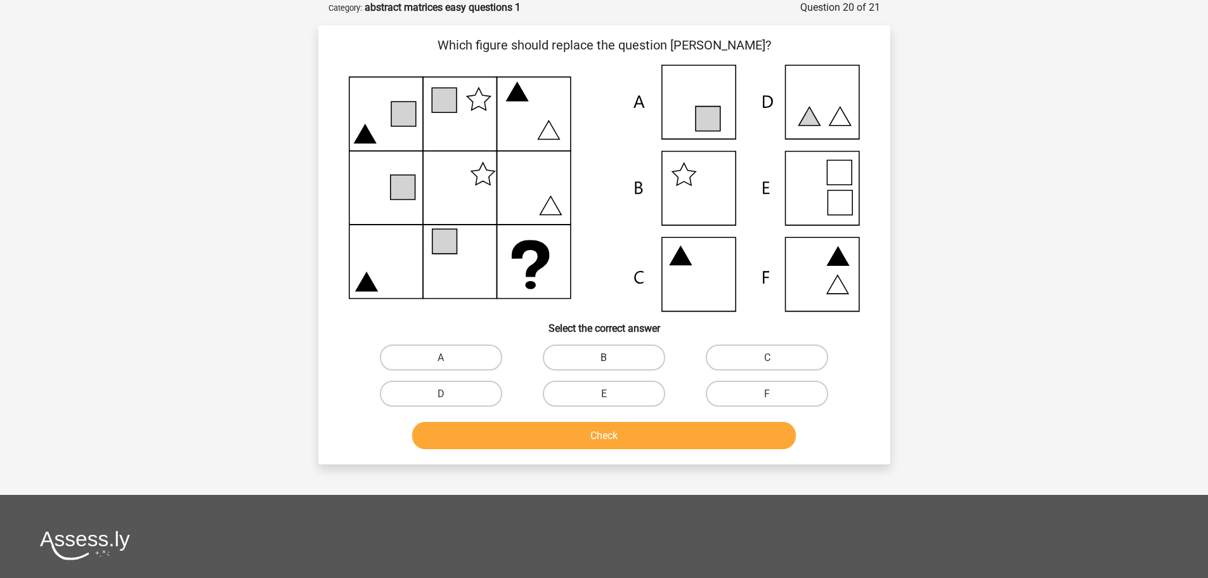
click at [603, 365] on label "B" at bounding box center [604, 357] width 122 height 26
click at [604, 365] on input "B" at bounding box center [608, 361] width 8 height 8
radio input "true"
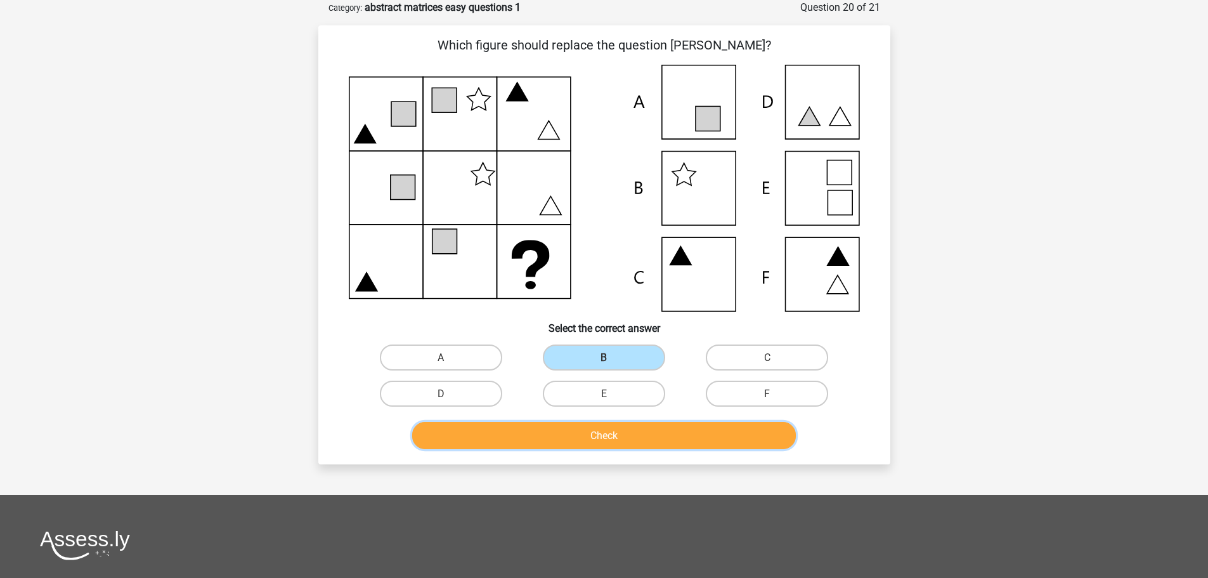
click at [609, 441] on font "Check" at bounding box center [604, 435] width 27 height 12
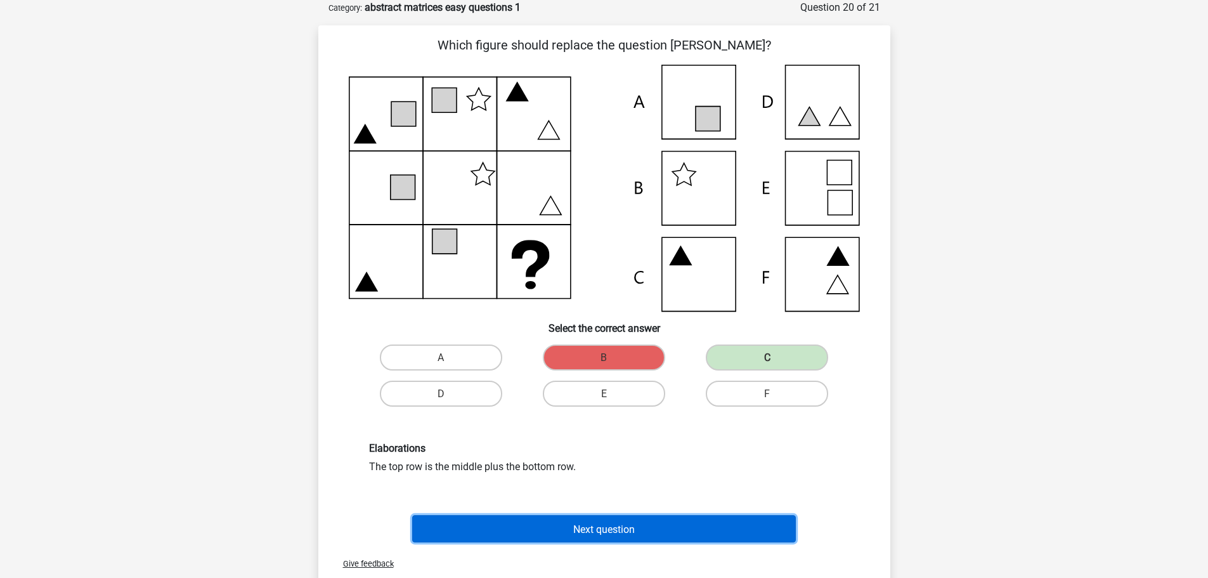
click at [516, 523] on button "Next question" at bounding box center [604, 528] width 384 height 27
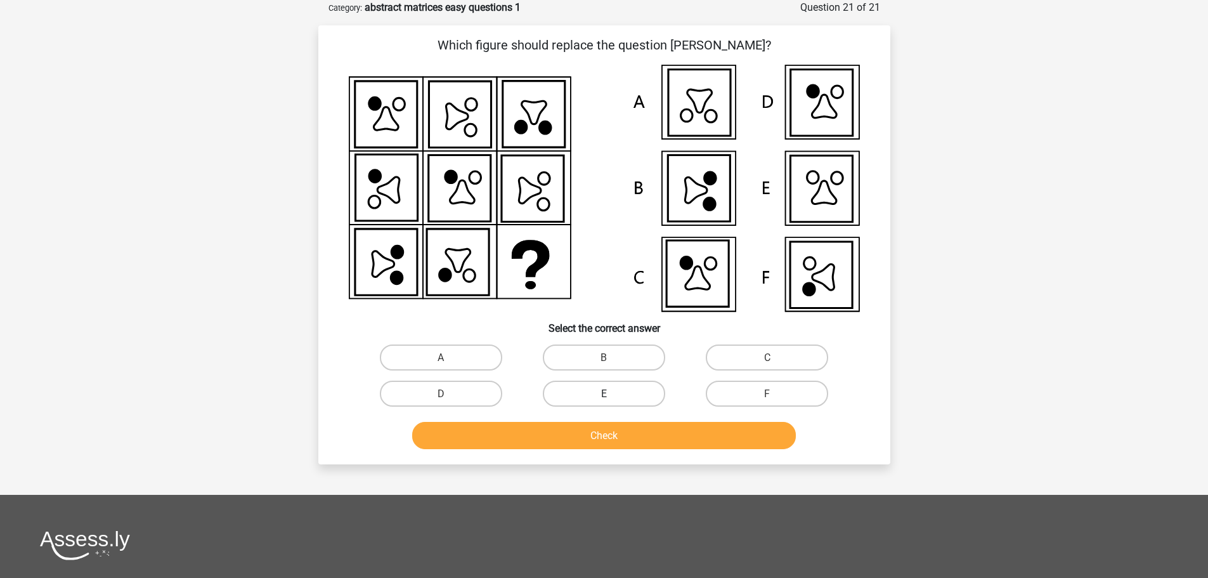
click at [595, 392] on label "E" at bounding box center [604, 394] width 122 height 26
click at [604, 393] on input "E" at bounding box center [608, 397] width 8 height 8
radio input "true"
click at [745, 389] on label "F" at bounding box center [767, 394] width 122 height 26
click at [767, 393] on input "F" at bounding box center [771, 397] width 8 height 8
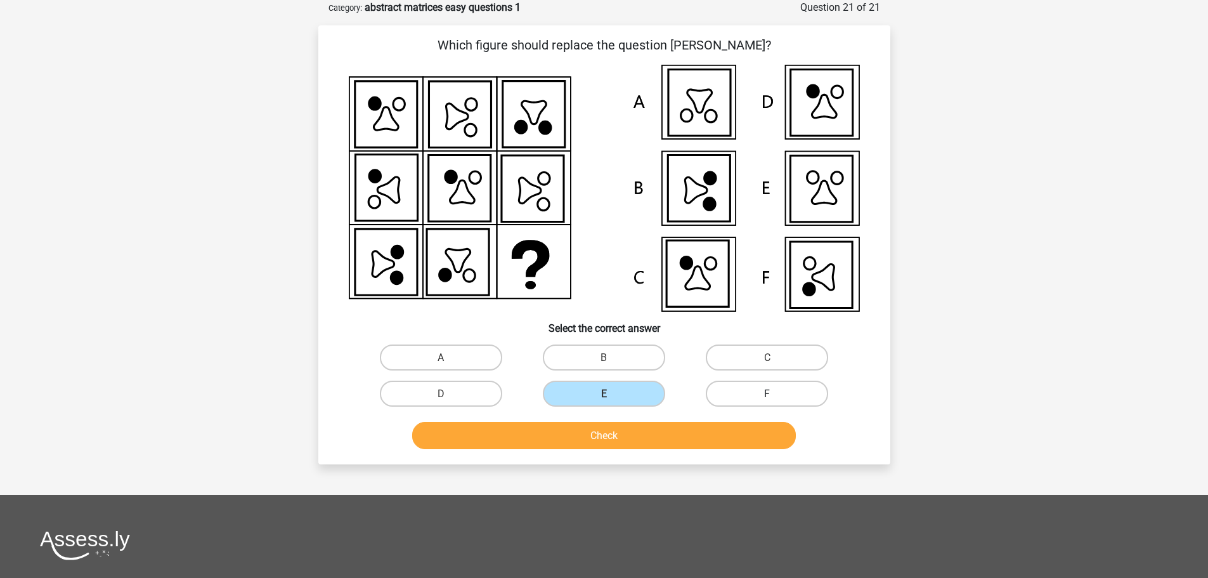
radio input "true"
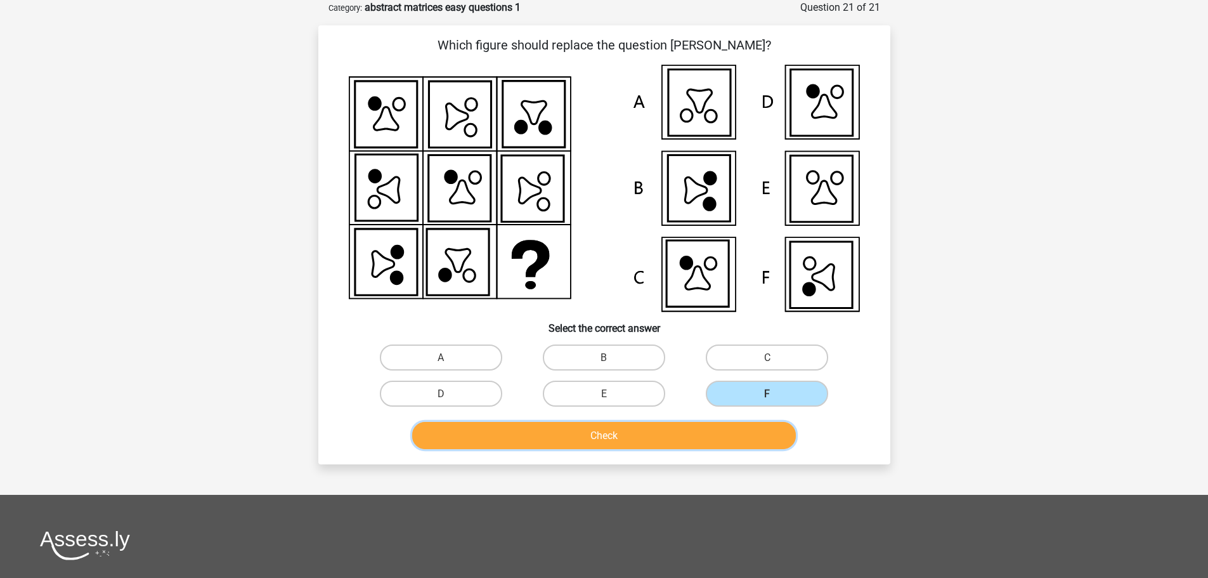
click at [682, 437] on button "Check" at bounding box center [604, 435] width 384 height 27
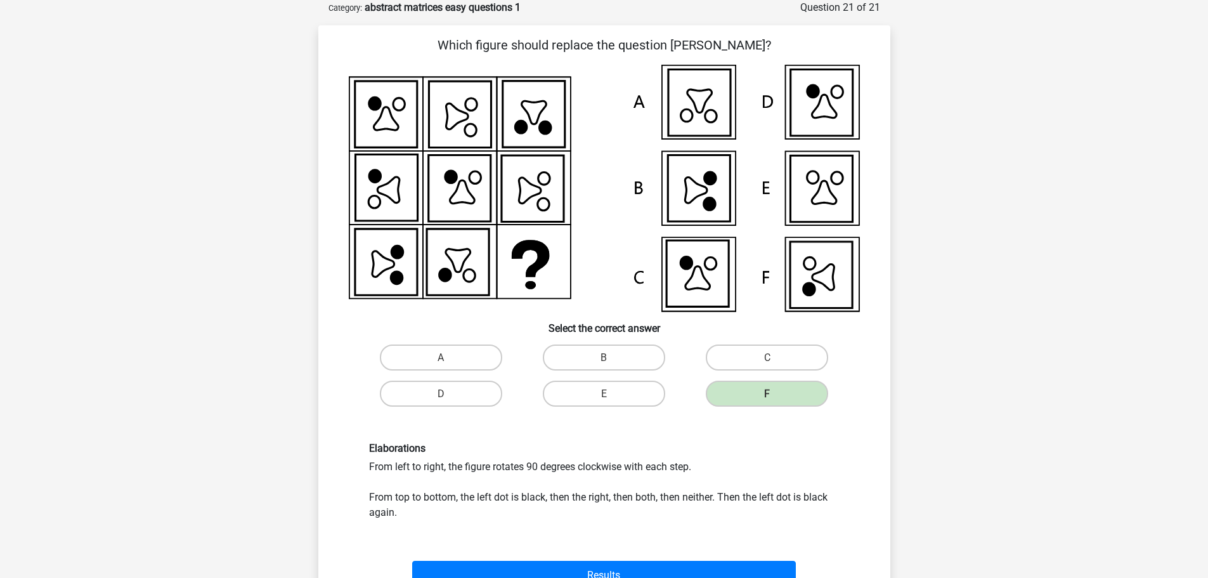
scroll to position [381, 0]
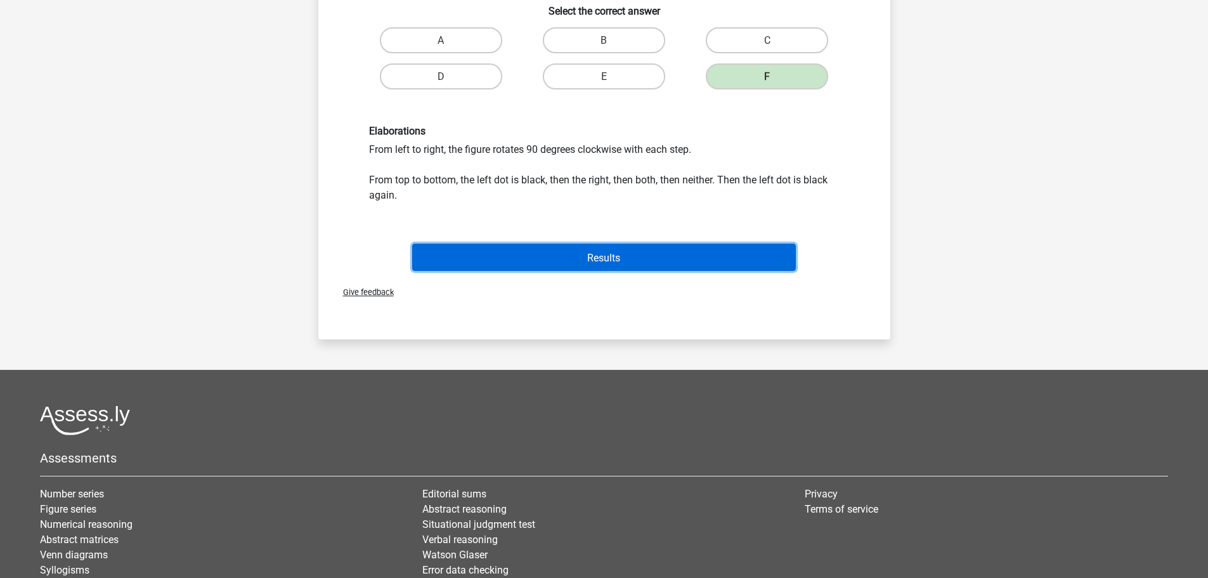
click at [581, 249] on button "Results" at bounding box center [604, 257] width 384 height 27
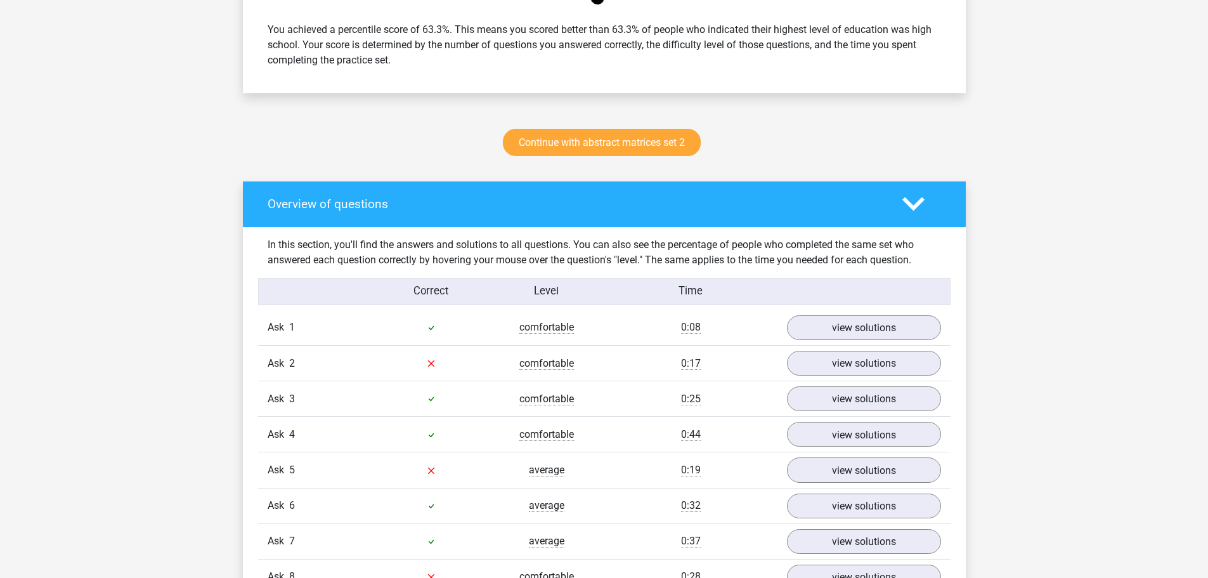
scroll to position [634, 0]
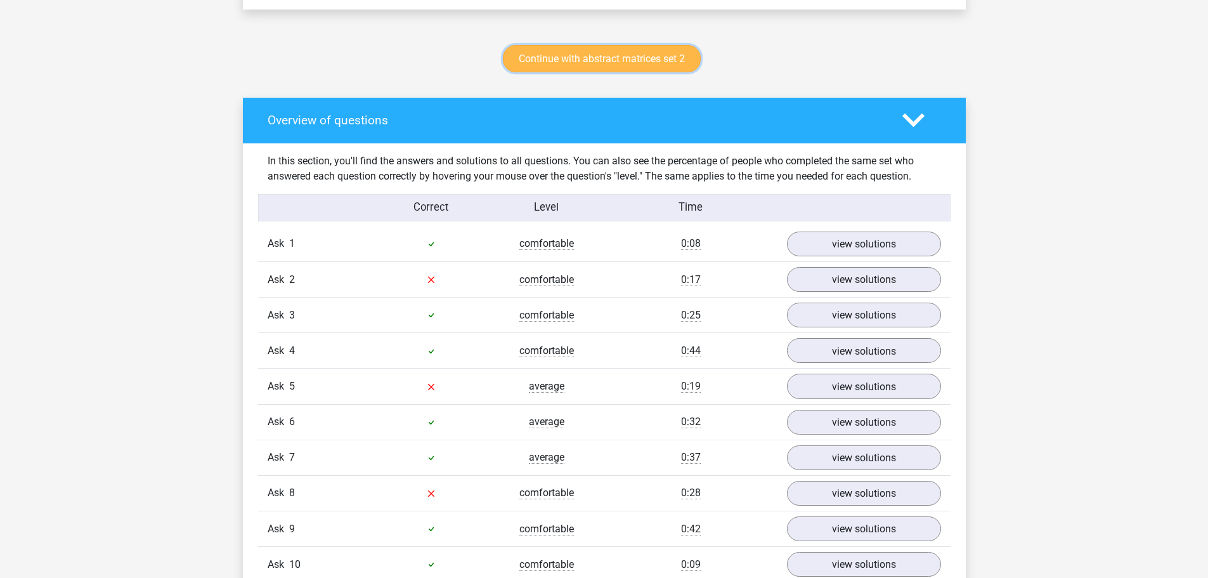
click at [582, 58] on font "Continue with abstract matrices set 2" at bounding box center [602, 59] width 166 height 12
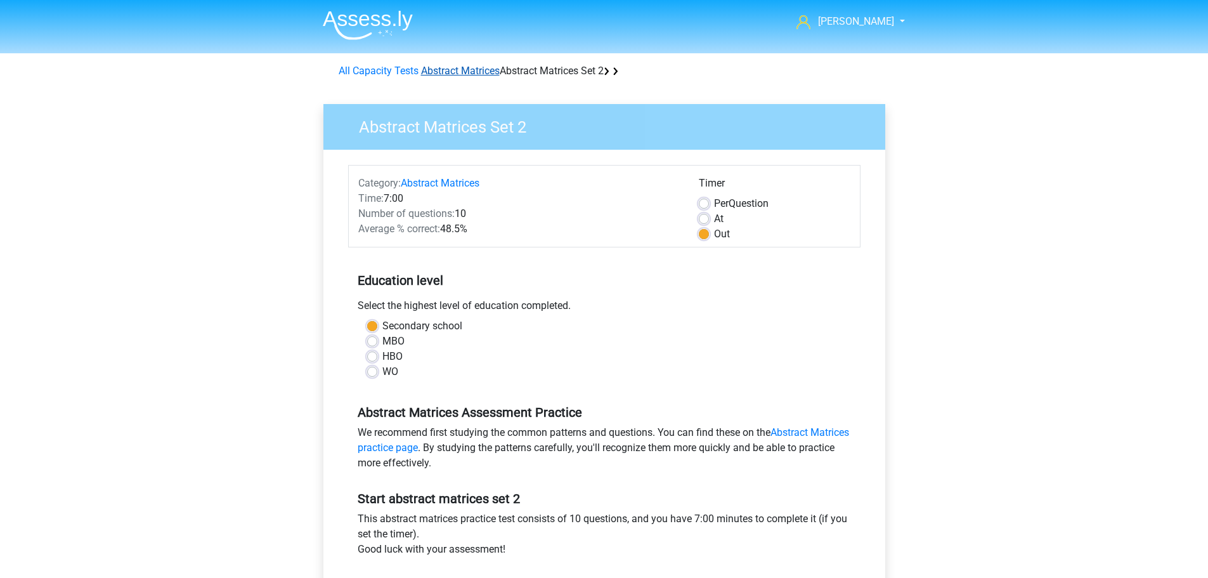
click at [425, 69] on font "Abstract Matrices" at bounding box center [460, 71] width 79 height 12
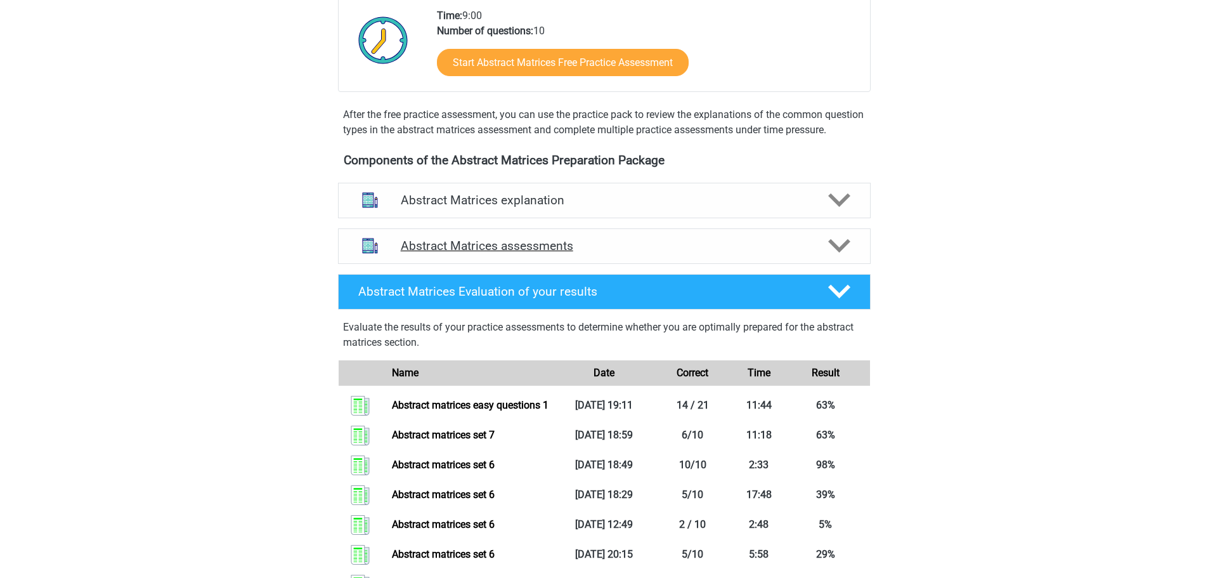
scroll to position [317, 0]
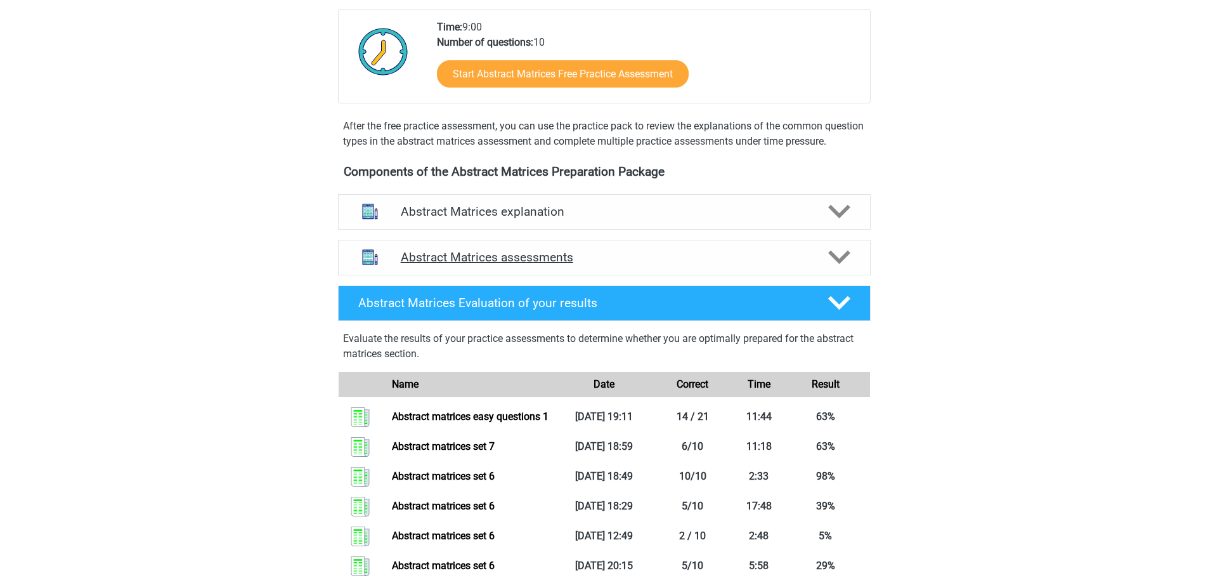
click at [823, 268] on div at bounding box center [838, 257] width 42 height 22
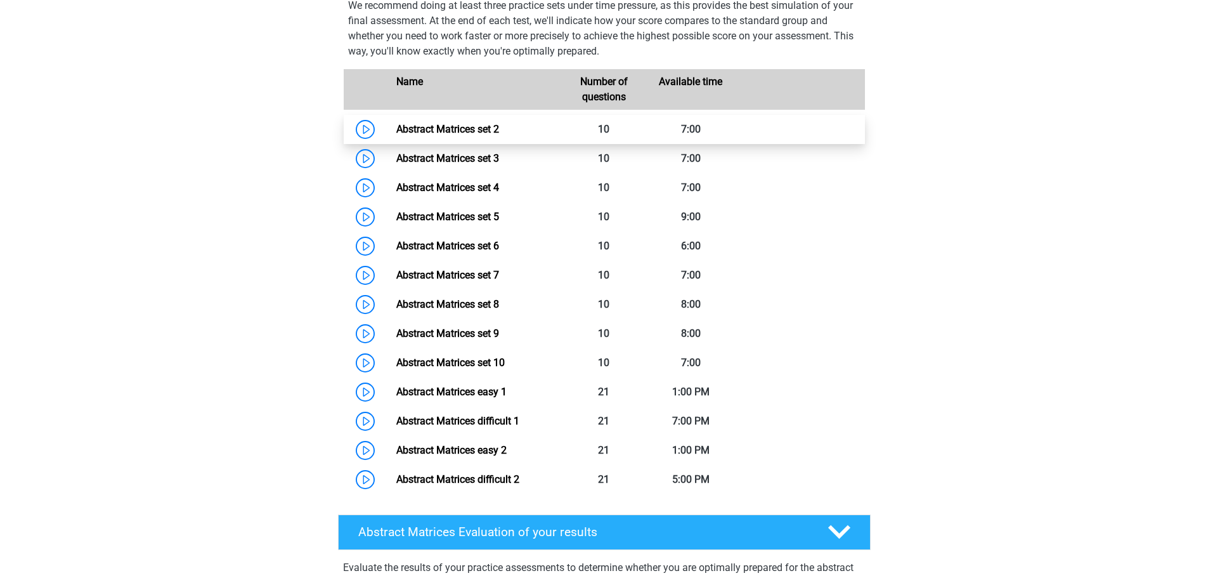
scroll to position [634, 0]
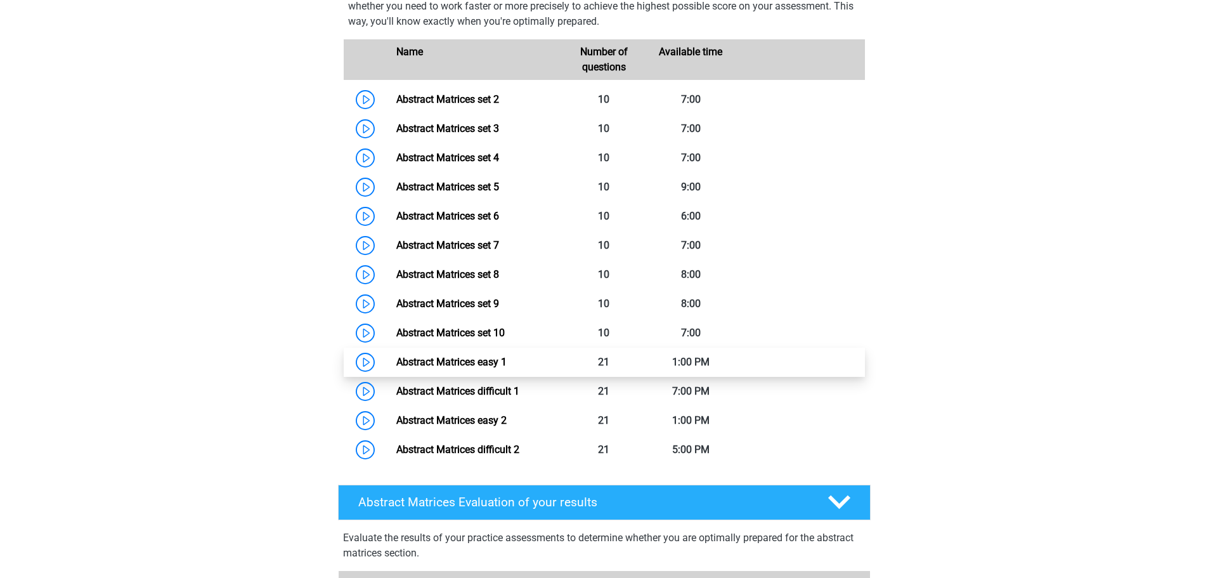
click at [447, 368] on link "Abstract Matrices easy 1" at bounding box center [451, 362] width 110 height 12
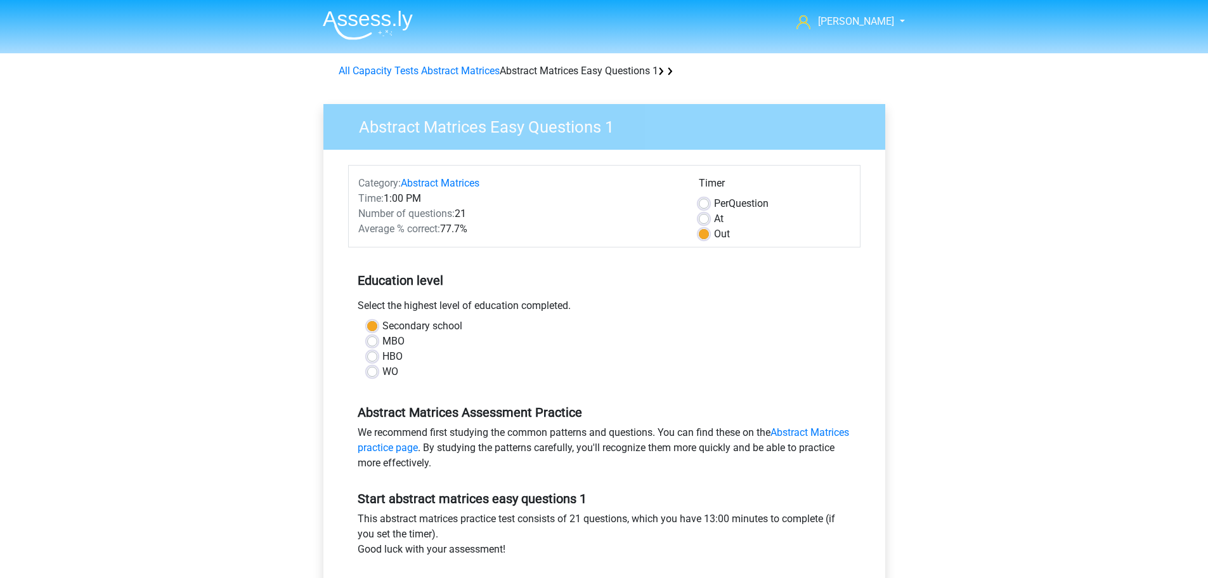
click at [388, 371] on font "WO" at bounding box center [390, 371] width 16 height 12
click at [377, 371] on input "WO" at bounding box center [372, 370] width 10 height 13
radio input "true"
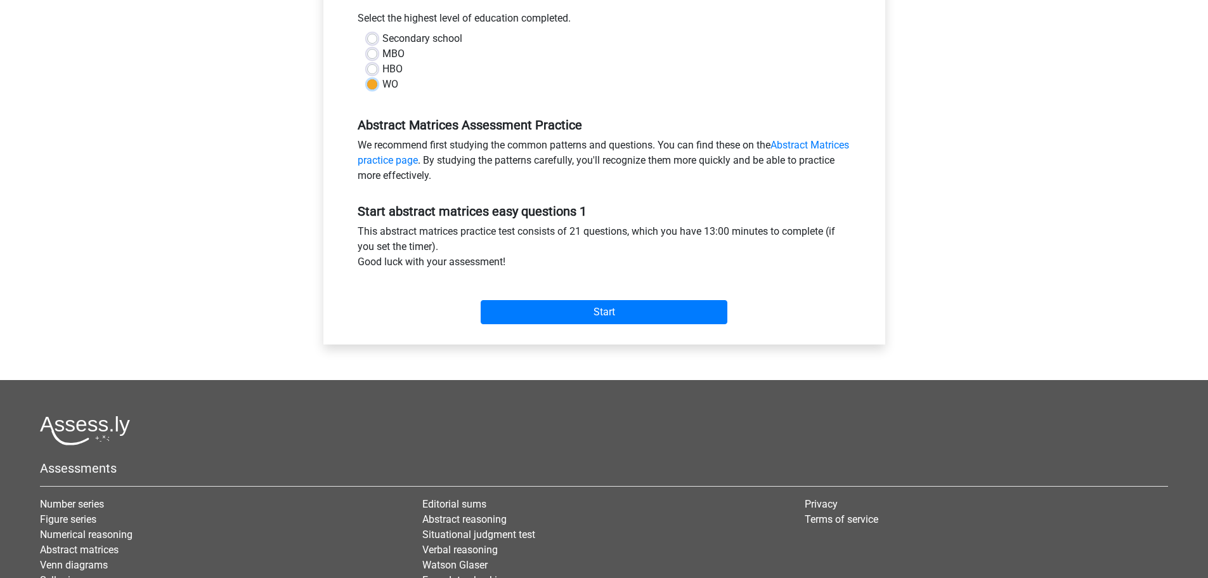
scroll to position [317, 0]
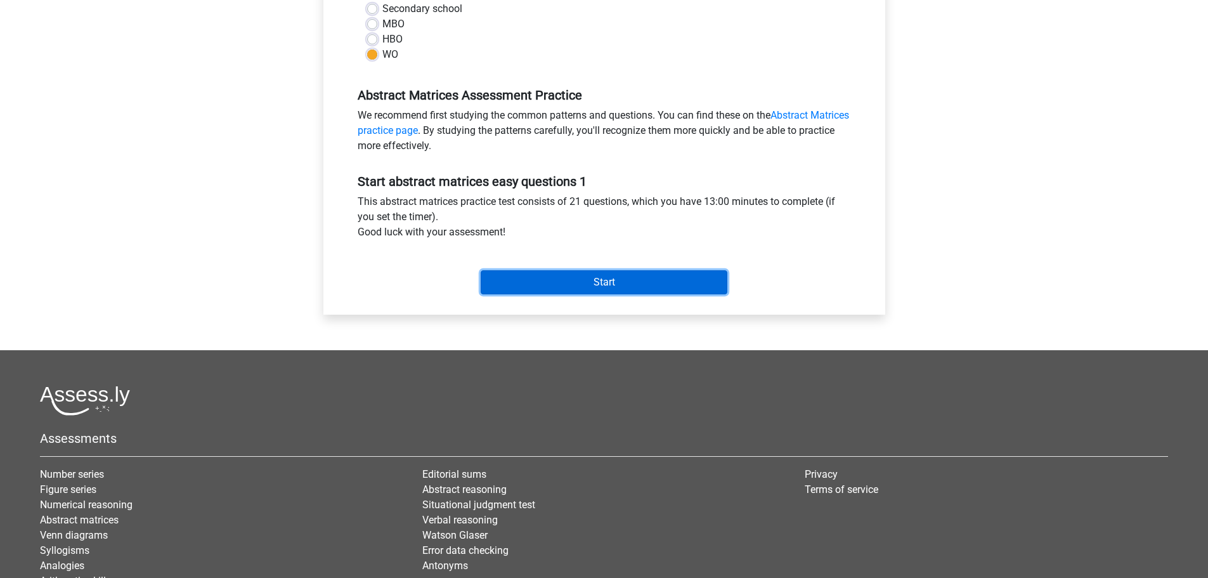
click at [562, 273] on input "Start" at bounding box center [604, 282] width 247 height 24
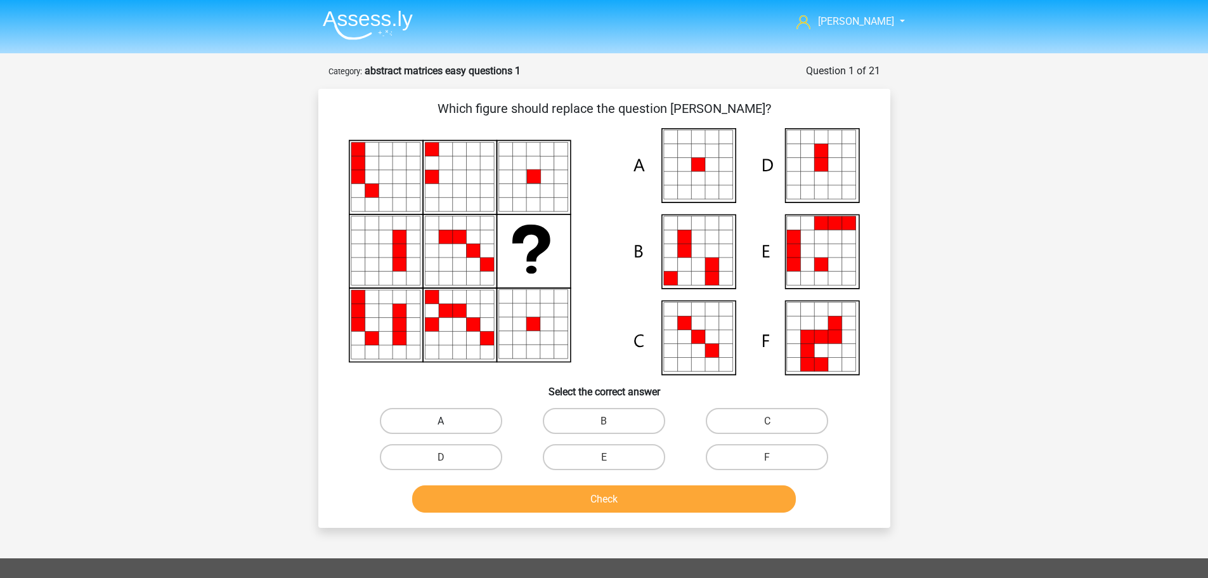
click at [449, 424] on input "A" at bounding box center [445, 425] width 8 height 8
radio input "true"
click at [584, 503] on button "Check" at bounding box center [604, 498] width 384 height 27
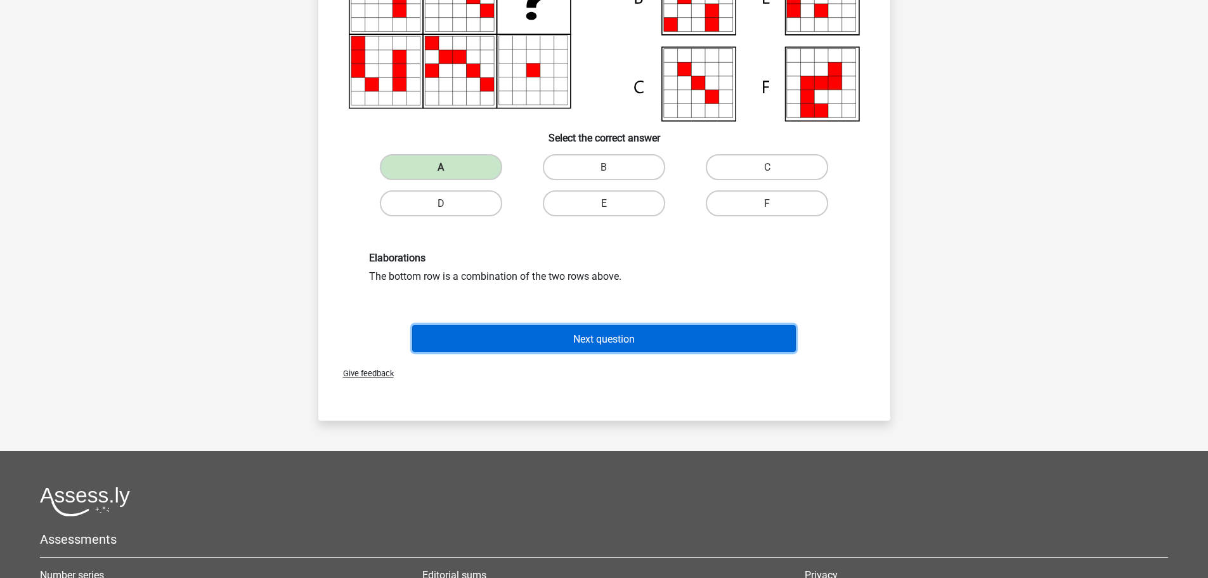
click at [578, 325] on button "Next question" at bounding box center [604, 338] width 384 height 27
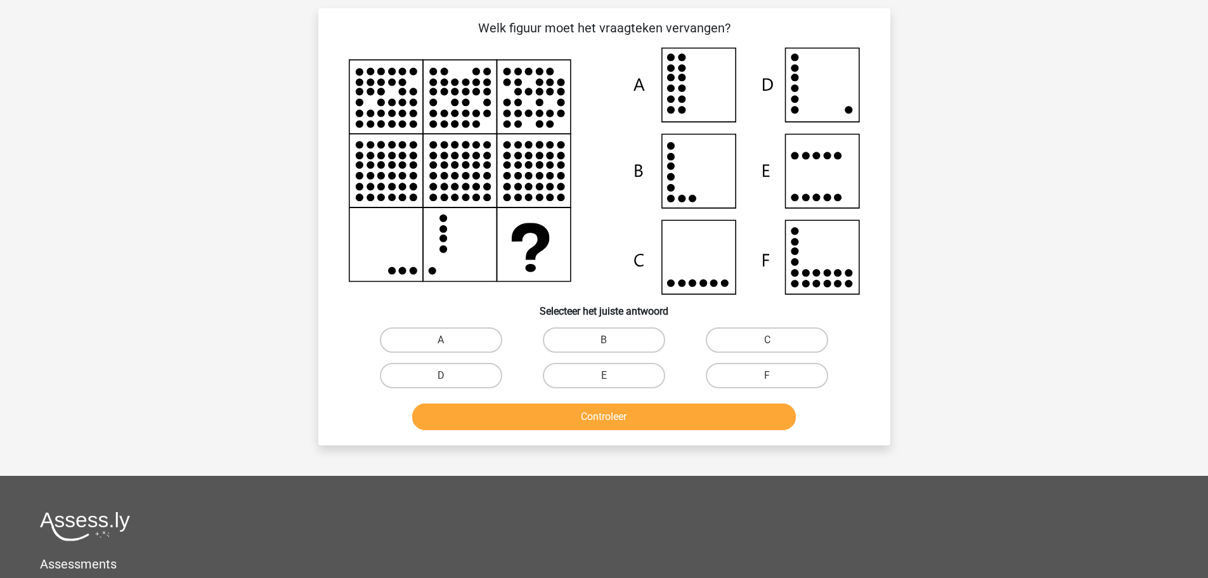
scroll to position [63, 0]
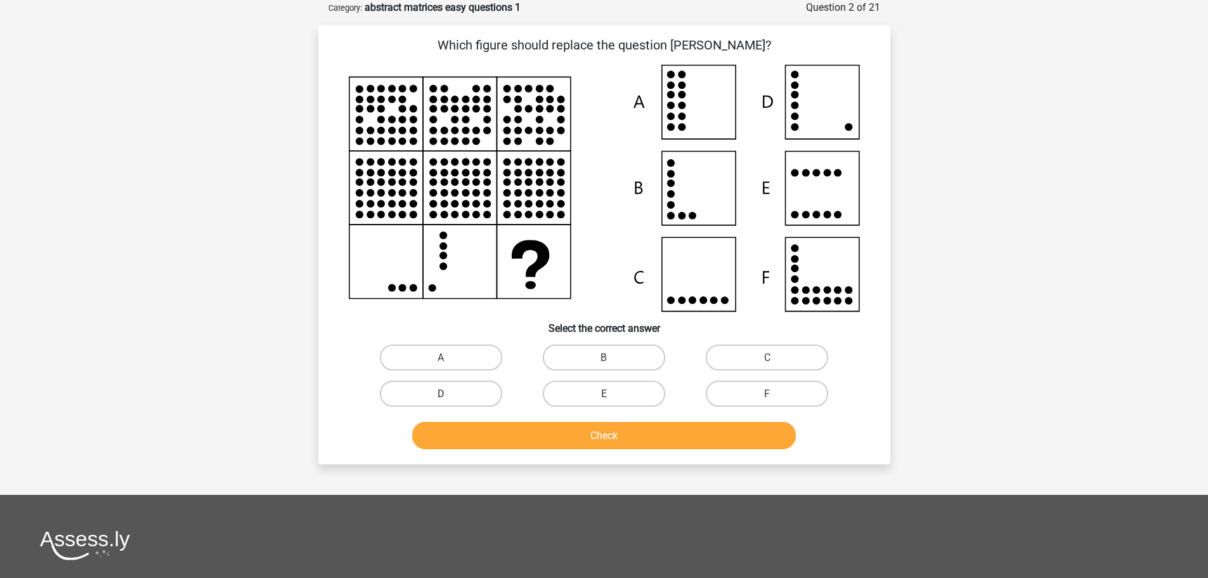
click at [465, 387] on label "D" at bounding box center [441, 394] width 122 height 26
click at [449, 393] on input "D" at bounding box center [445, 397] width 8 height 8
radio input "true"
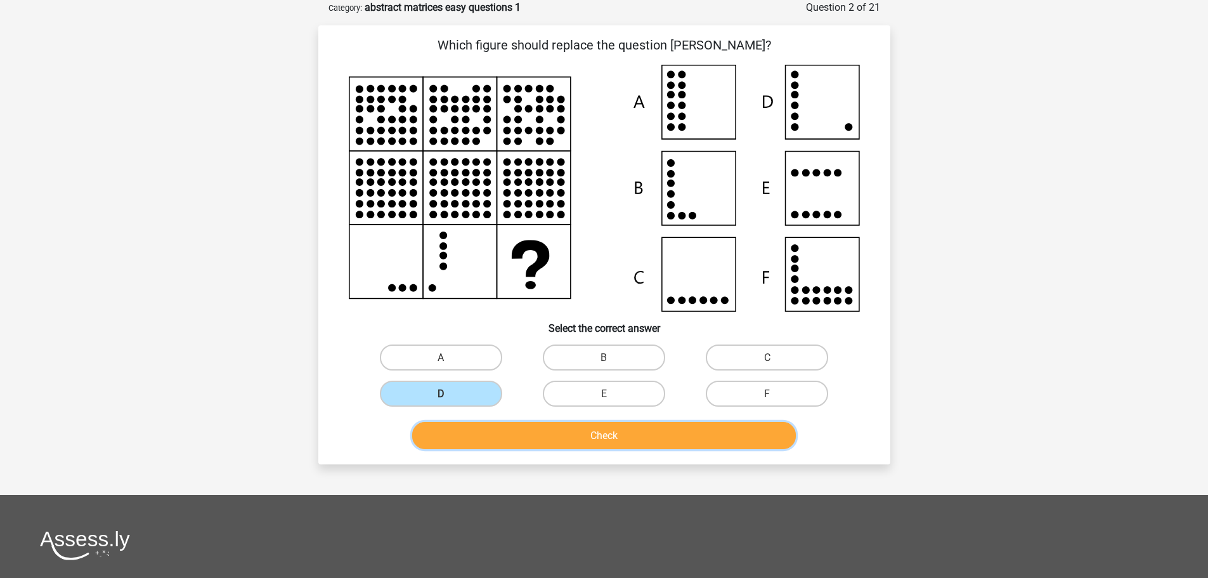
click at [561, 441] on button "Check" at bounding box center [604, 435] width 384 height 27
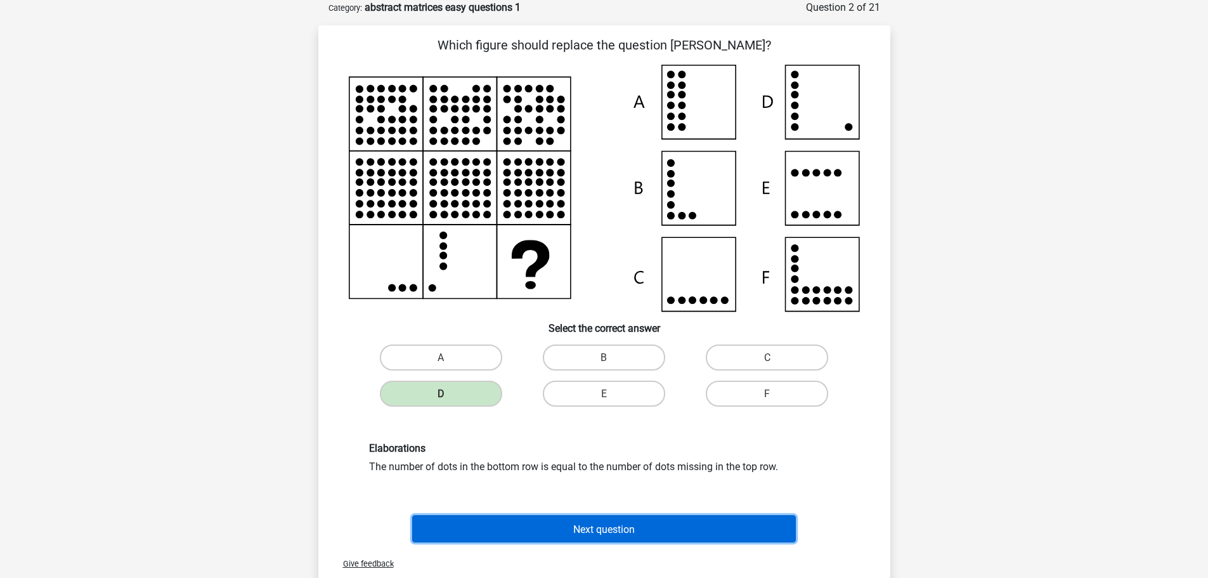
click at [615, 527] on font "Next question" at bounding box center [604, 529] width 62 height 12
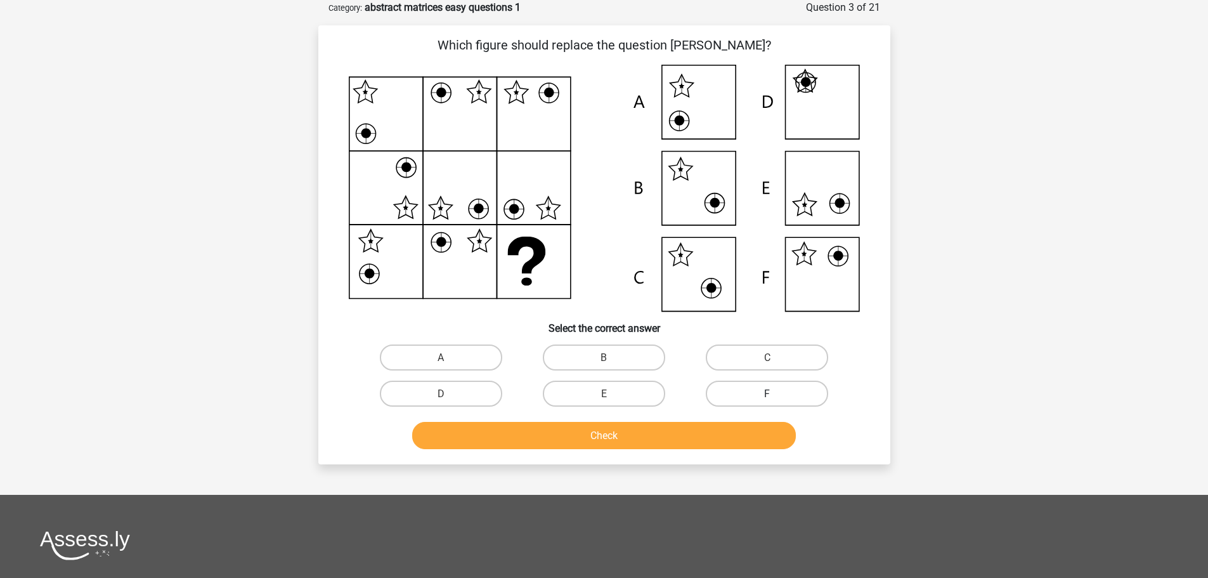
click at [721, 400] on label "F" at bounding box center [767, 394] width 122 height 26
click at [767, 400] on input "F" at bounding box center [771, 397] width 8 height 8
radio input "true"
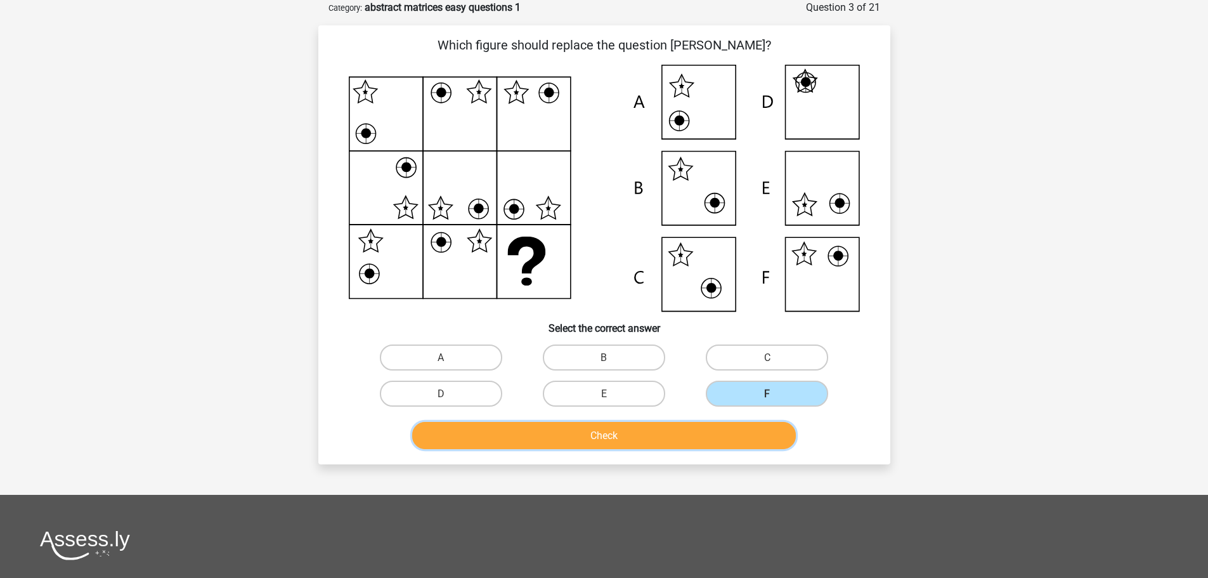
click at [694, 432] on button "Check" at bounding box center [604, 435] width 384 height 27
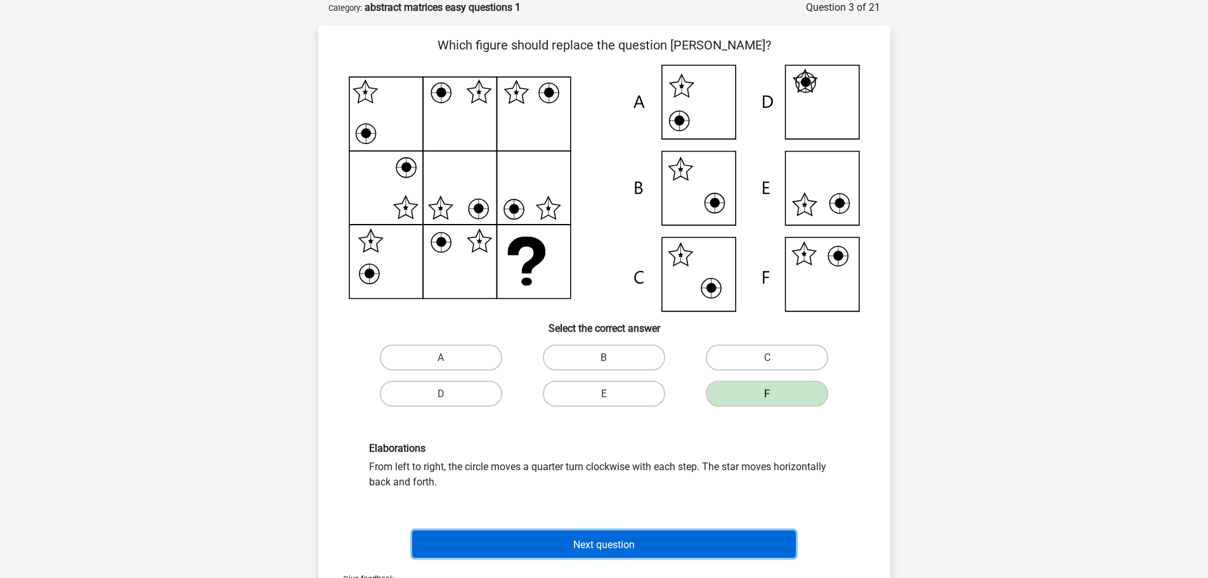
click at [629, 540] on font "Next question" at bounding box center [604, 544] width 62 height 12
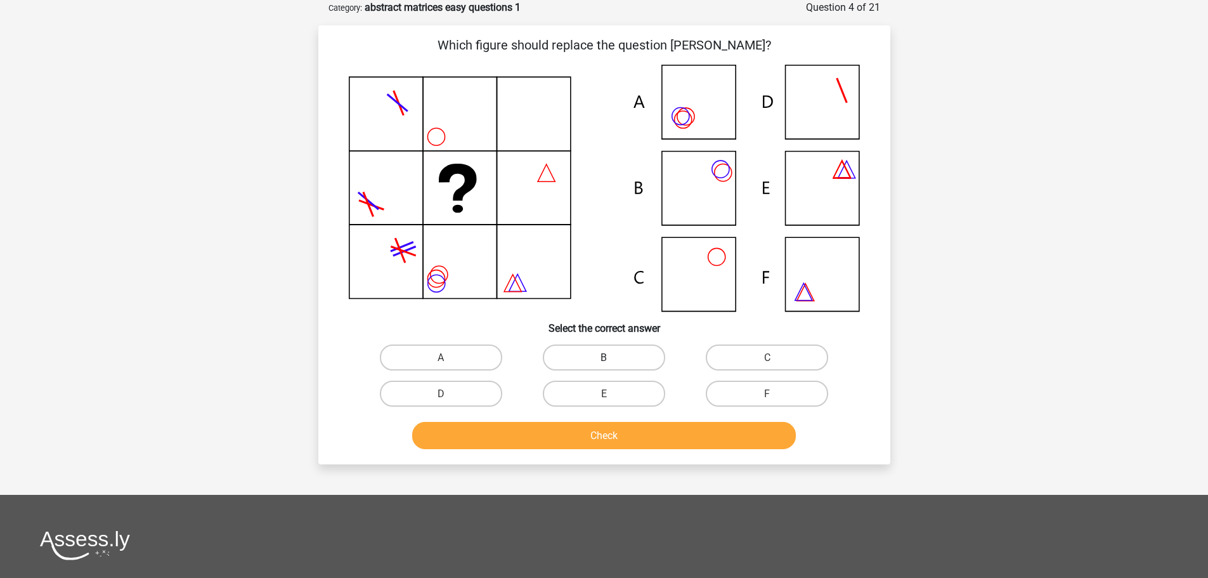
click at [575, 363] on label "B" at bounding box center [604, 357] width 122 height 26
click at [604, 363] on input "B" at bounding box center [608, 361] width 8 height 8
radio input "true"
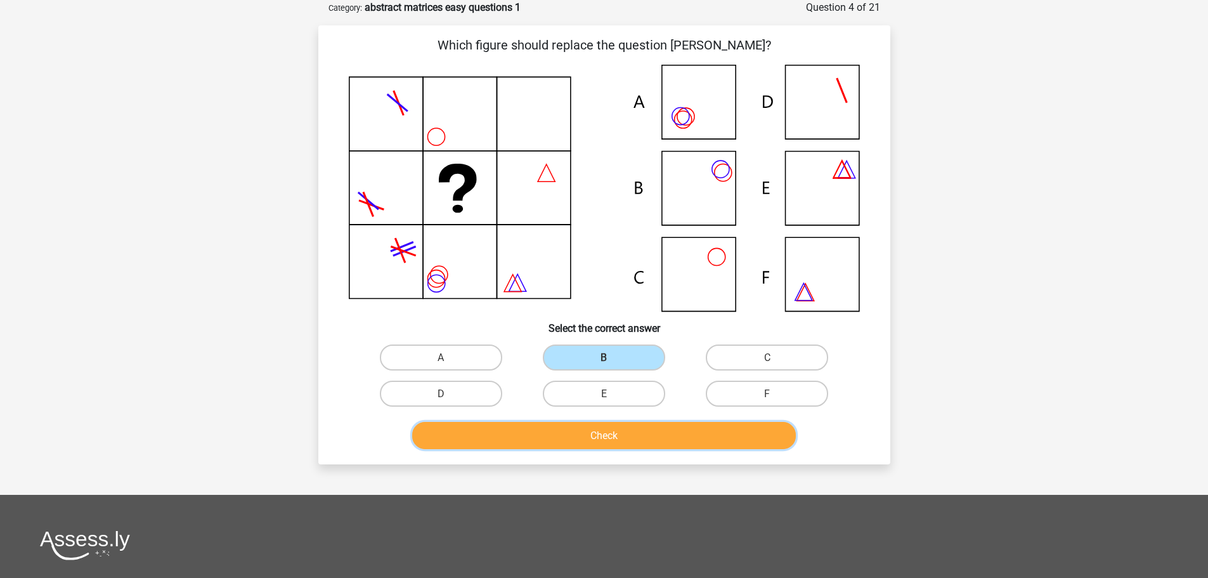
click at [596, 440] on font "Check" at bounding box center [604, 435] width 27 height 12
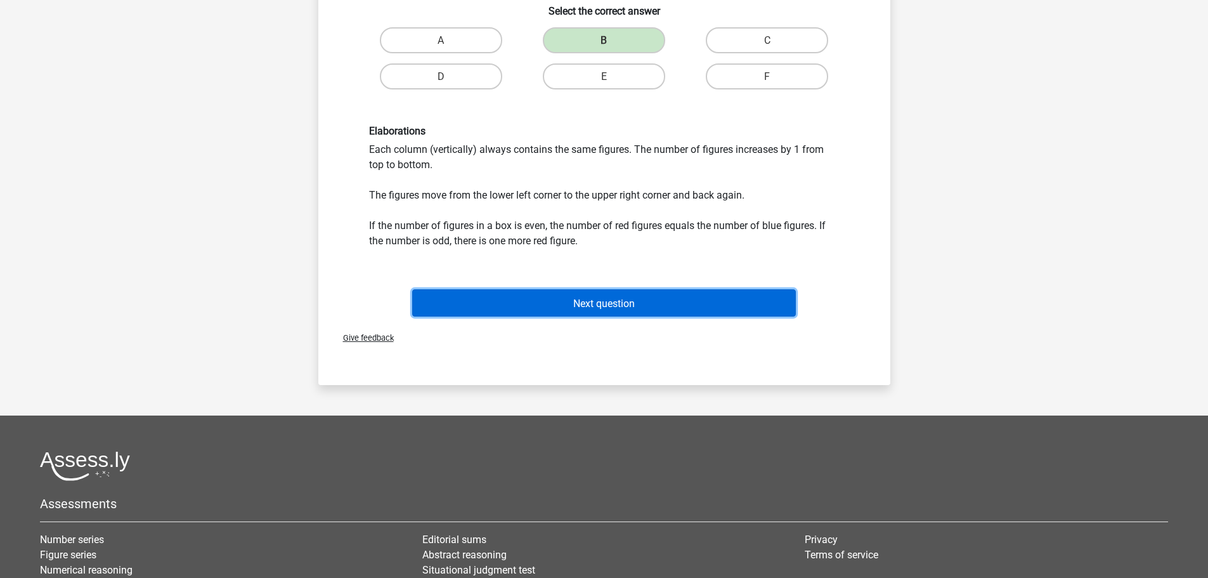
click at [644, 299] on button "Next question" at bounding box center [604, 302] width 384 height 27
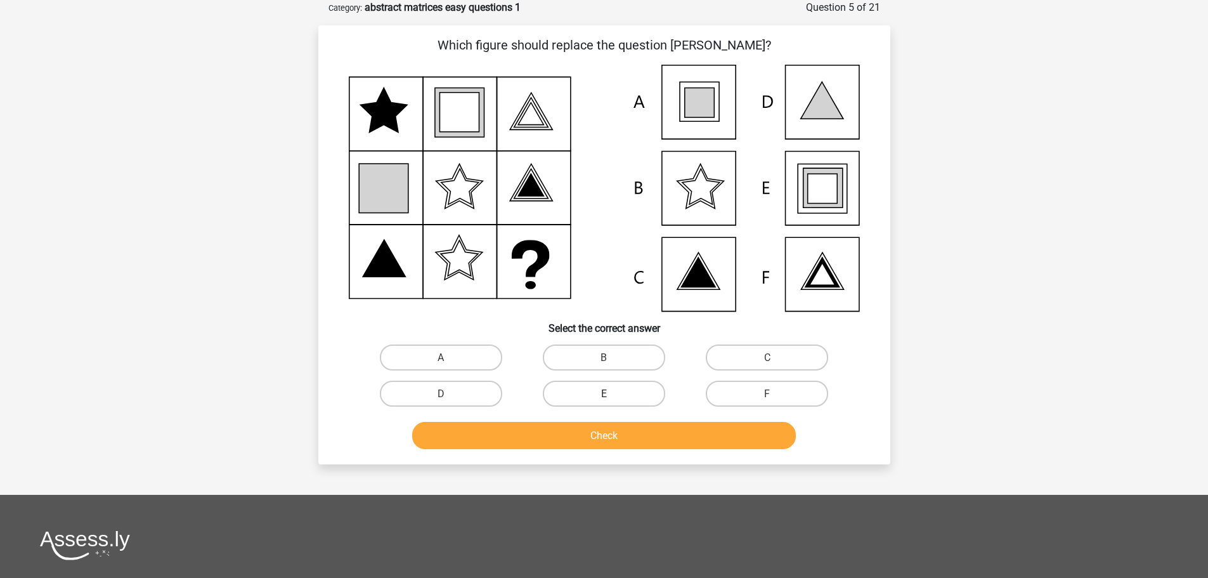
click at [618, 392] on label "E" at bounding box center [604, 394] width 122 height 26
click at [612, 393] on input "E" at bounding box center [608, 397] width 8 height 8
radio input "true"
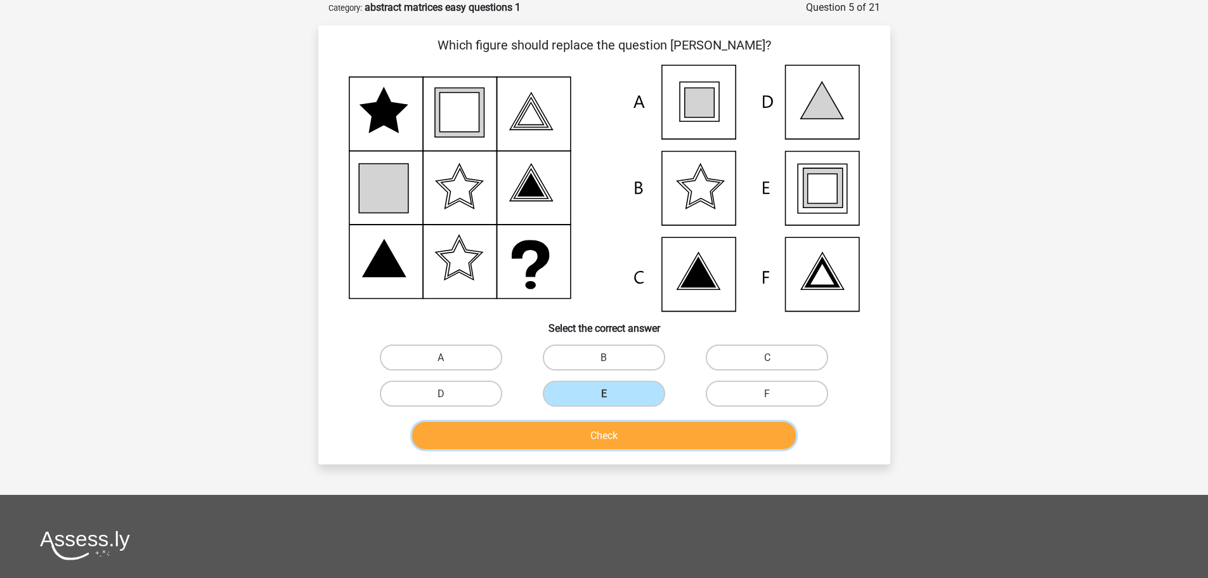
click at [627, 433] on button "Check" at bounding box center [604, 435] width 384 height 27
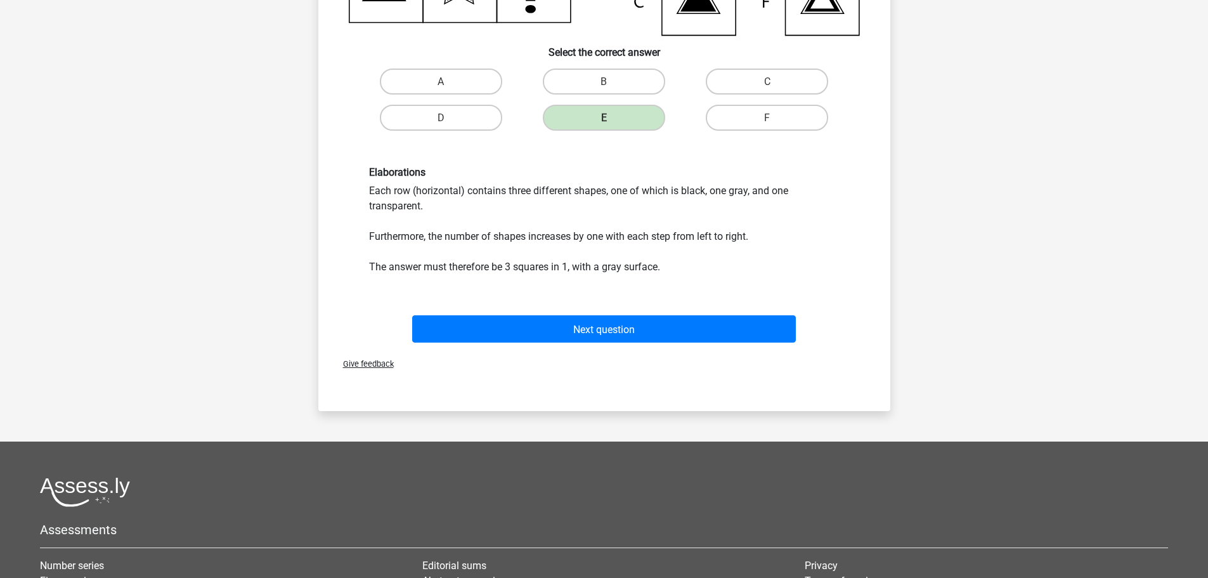
scroll to position [444, 0]
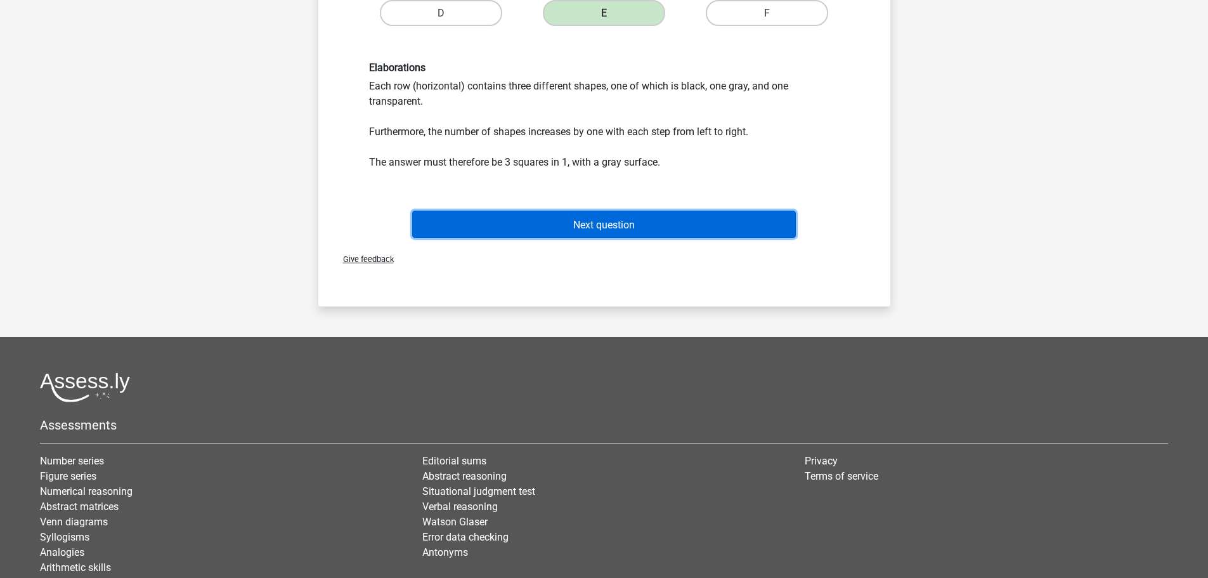
click at [603, 219] on font "Next question" at bounding box center [604, 224] width 62 height 12
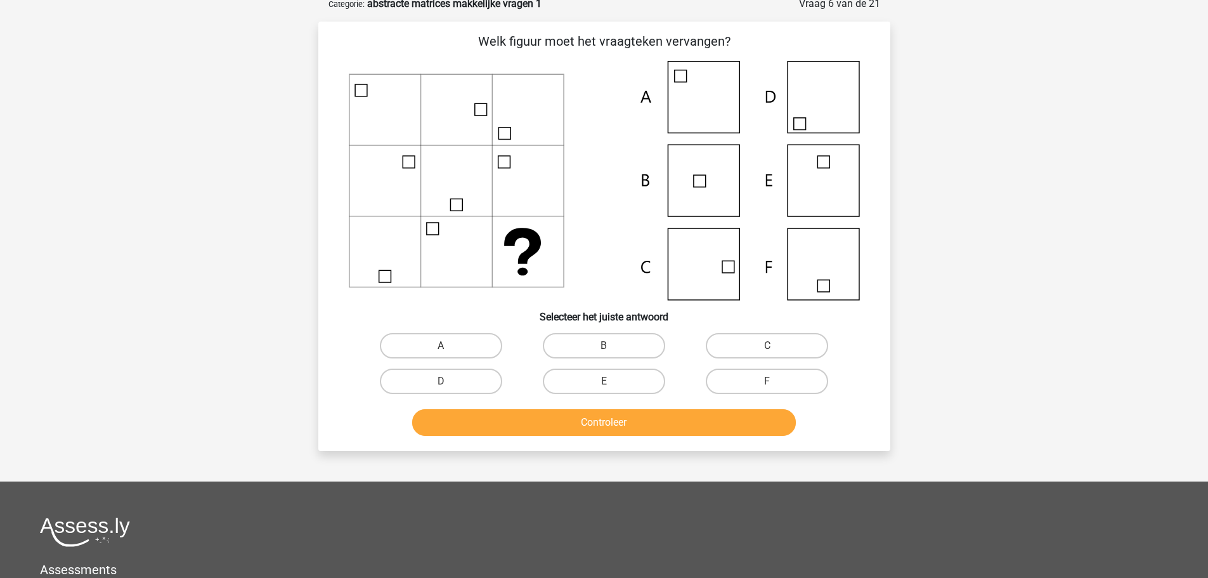
scroll to position [63, 0]
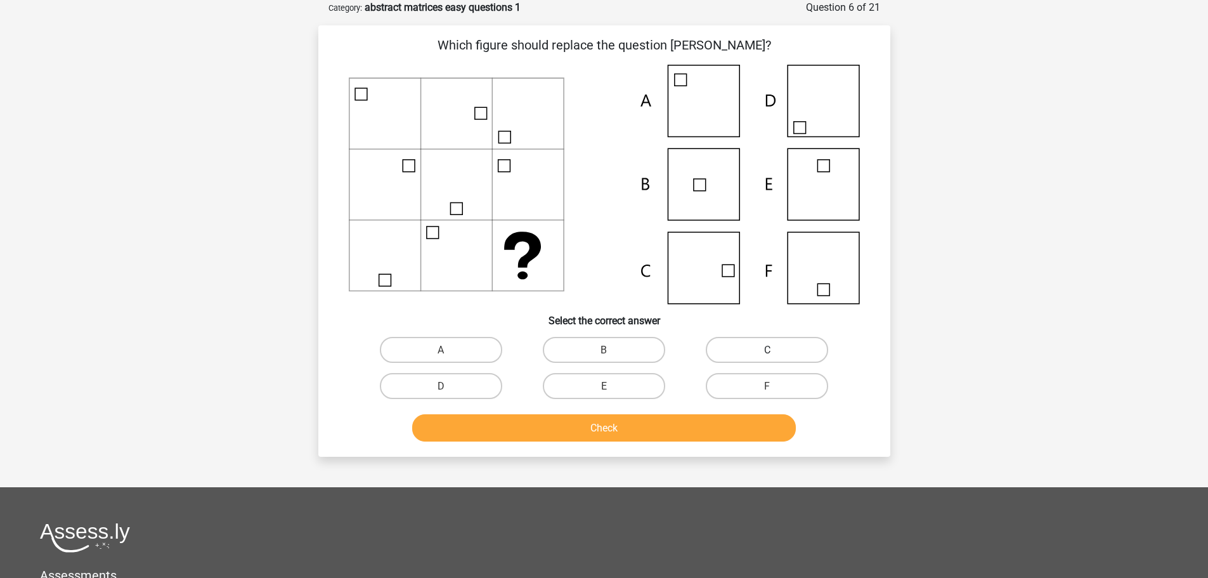
click at [741, 337] on label "C" at bounding box center [767, 350] width 122 height 26
click at [767, 349] on input "C" at bounding box center [771, 353] width 8 height 8
radio input "true"
click at [636, 424] on button "Check" at bounding box center [604, 427] width 384 height 27
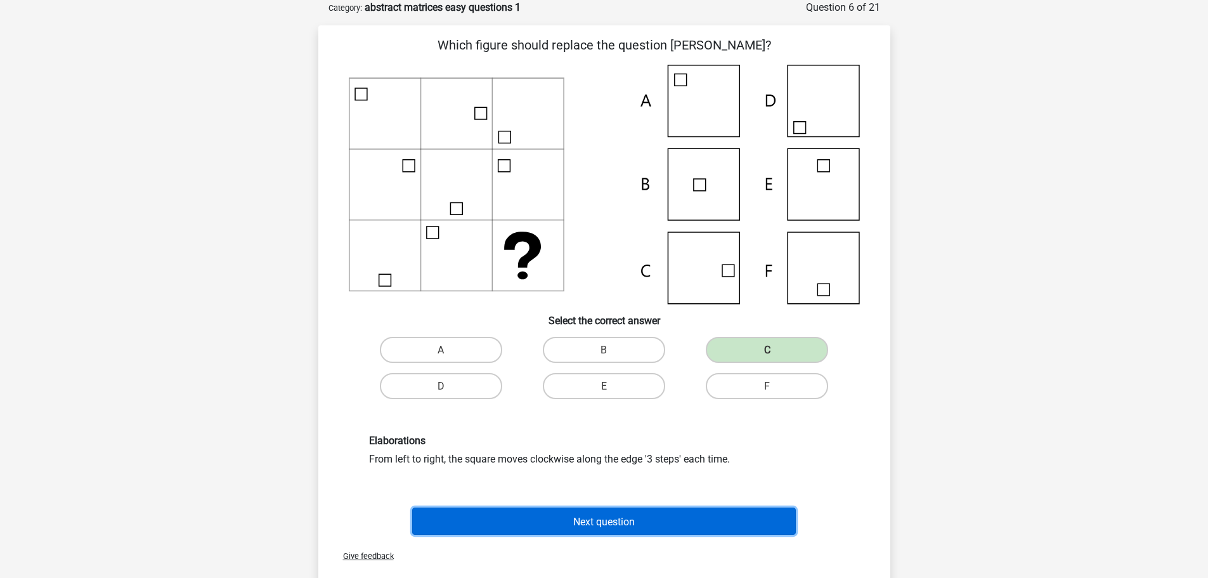
click at [609, 518] on font "Next question" at bounding box center [604, 521] width 62 height 12
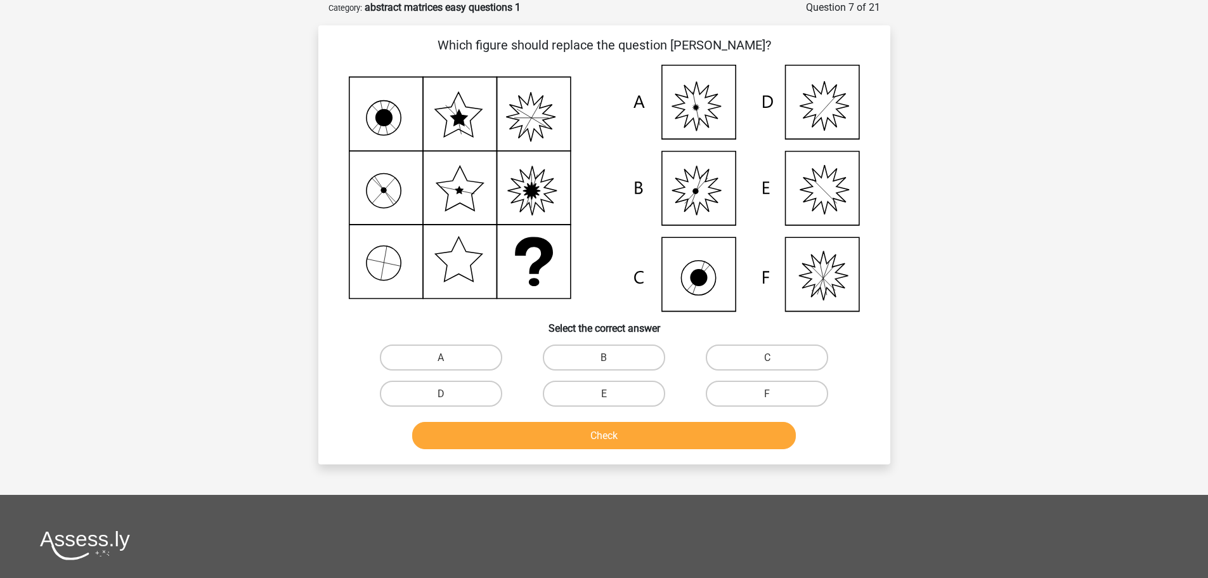
click at [447, 360] on input "A" at bounding box center [445, 361] width 8 height 8
radio input "true"
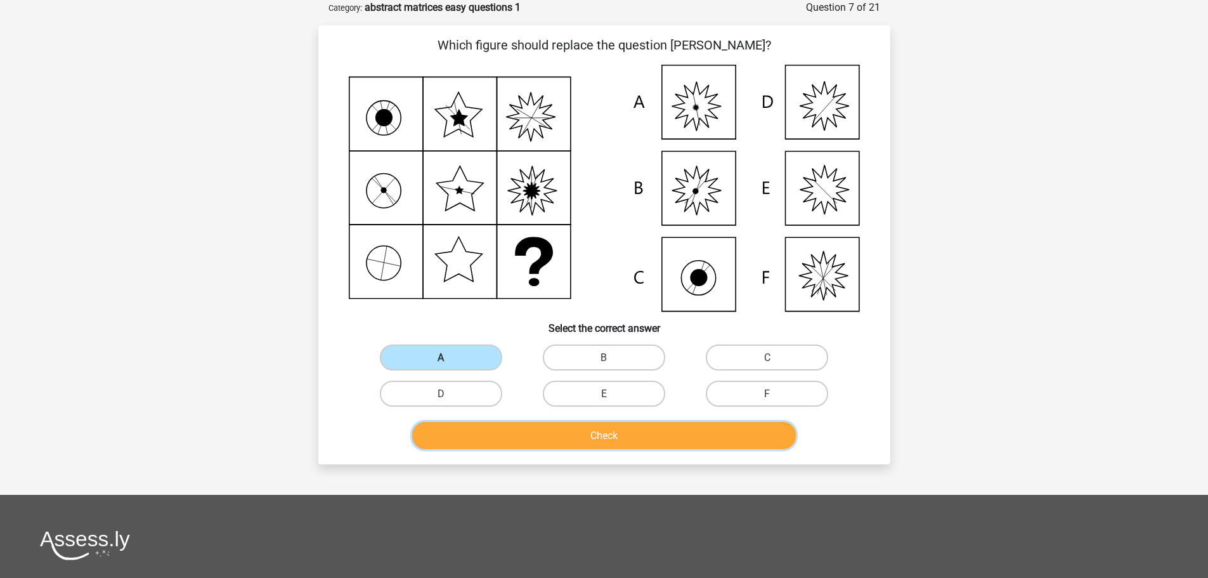
click at [599, 441] on font "Check" at bounding box center [604, 435] width 27 height 12
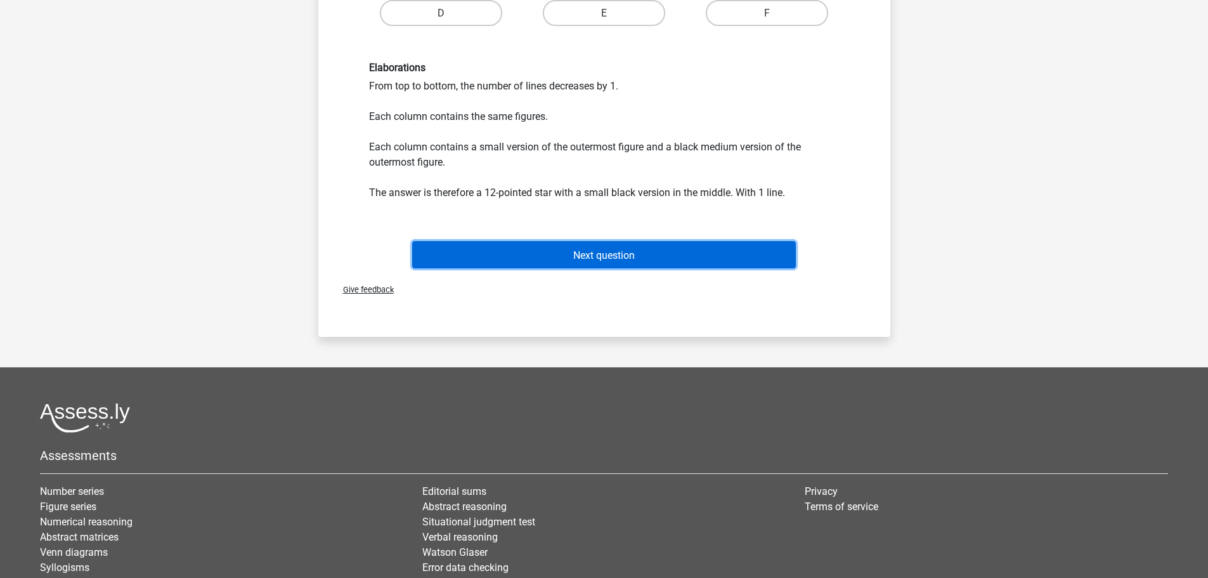
click at [608, 242] on button "Next question" at bounding box center [604, 254] width 384 height 27
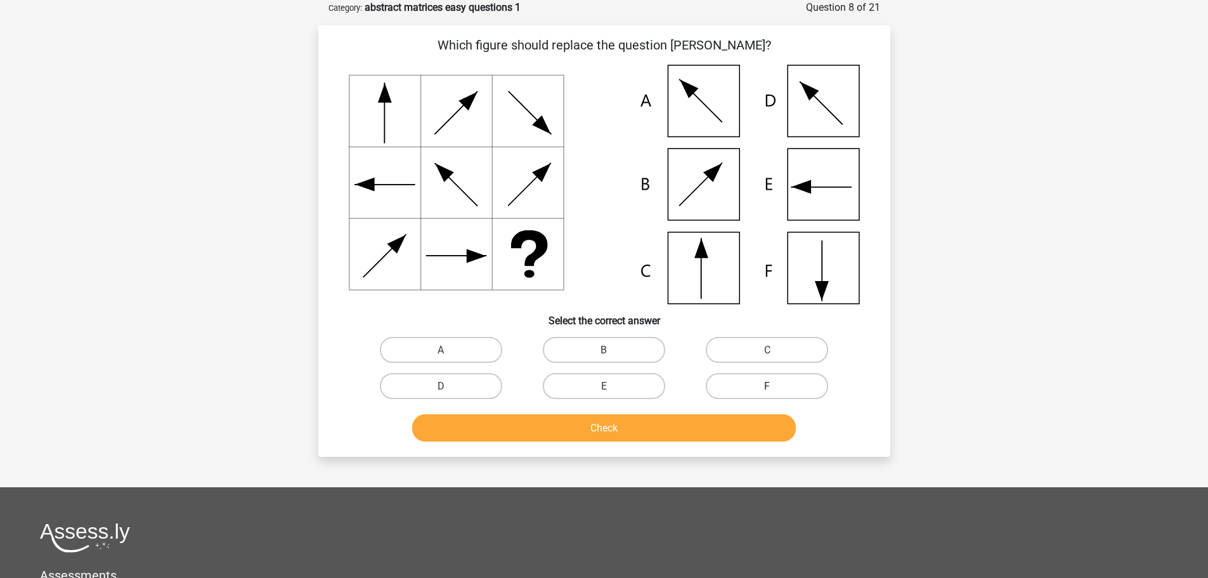
click at [736, 386] on label "F" at bounding box center [767, 386] width 122 height 26
click at [767, 386] on input "F" at bounding box center [771, 390] width 8 height 8
radio input "true"
click at [613, 422] on font "Check" at bounding box center [604, 428] width 27 height 12
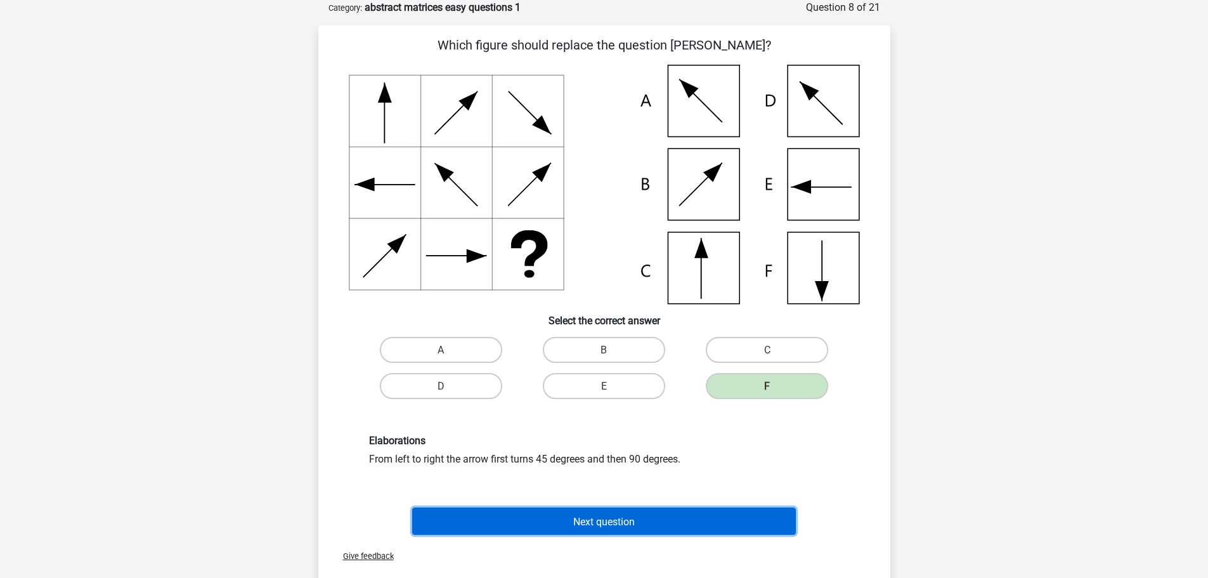
click at [603, 521] on font "Next question" at bounding box center [604, 521] width 62 height 12
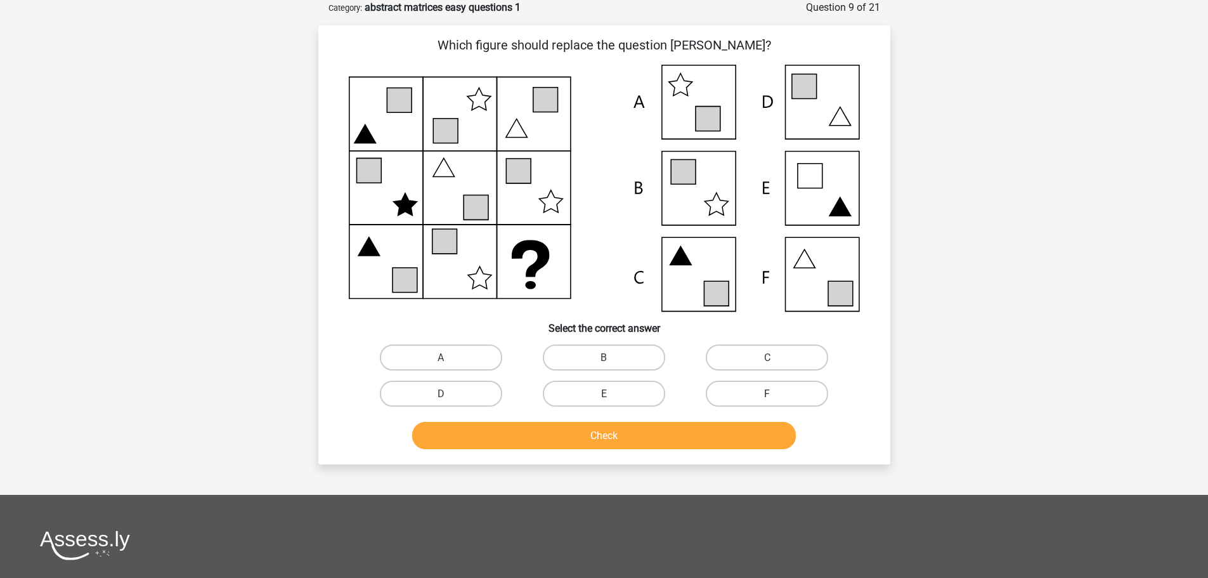
click at [707, 395] on label "F" at bounding box center [767, 394] width 122 height 26
click at [767, 395] on input "F" at bounding box center [771, 397] width 8 height 8
radio input "true"
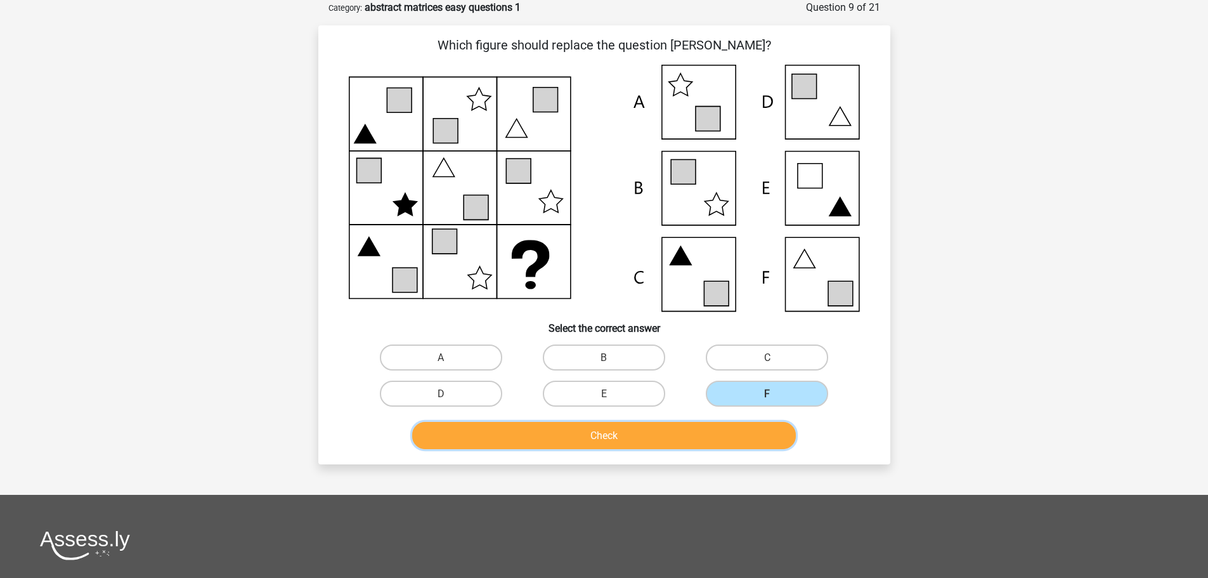
click at [671, 440] on button "Check" at bounding box center [604, 435] width 384 height 27
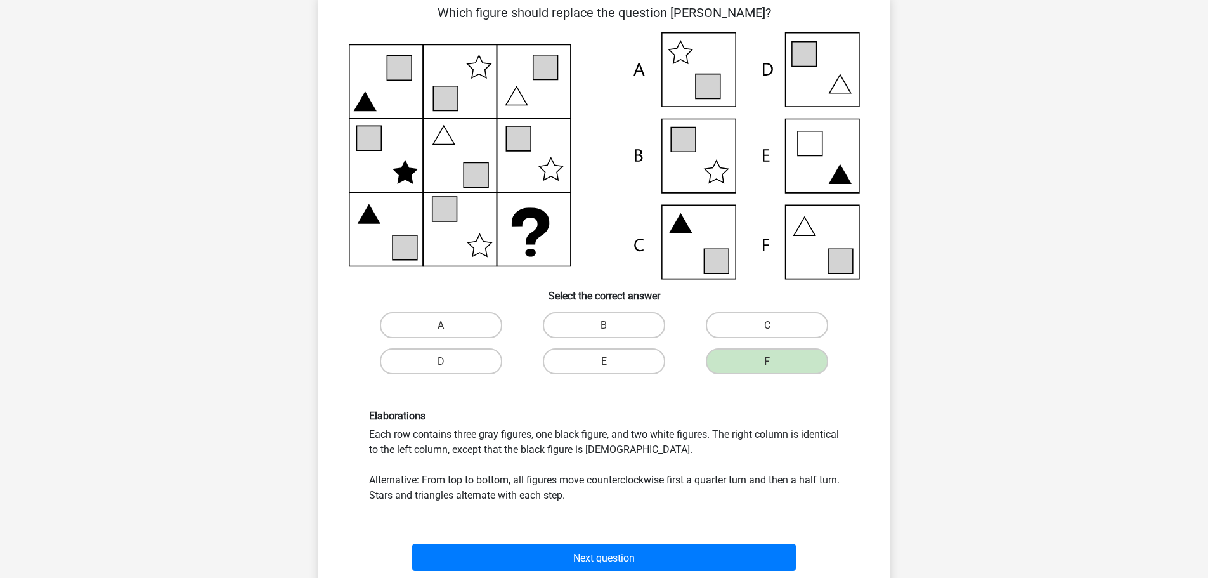
scroll to position [381, 0]
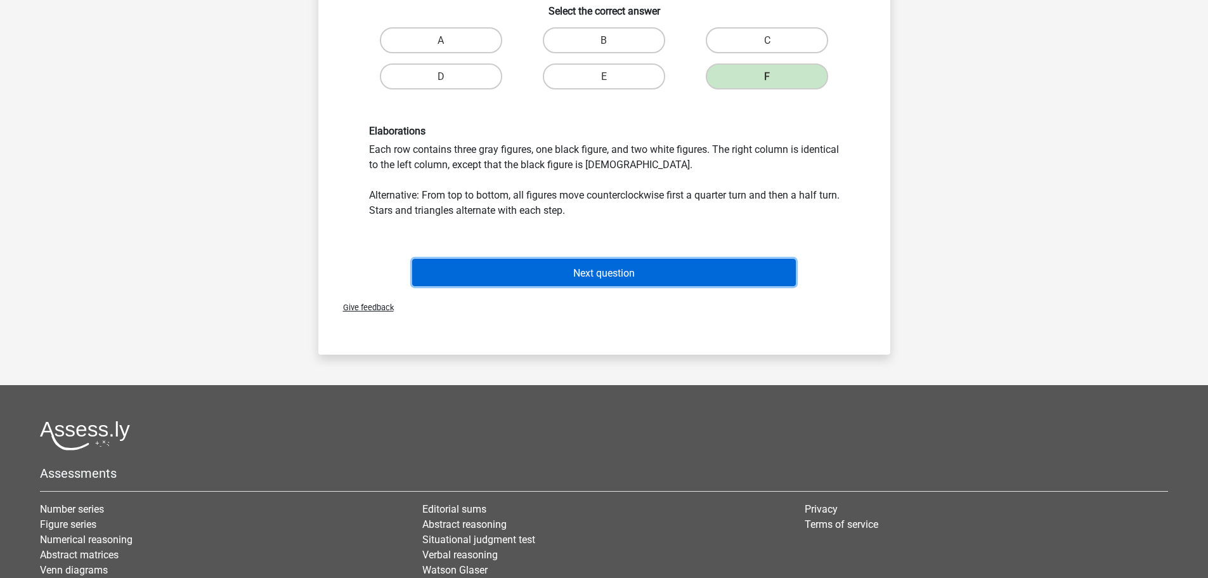
click at [663, 278] on button "Next question" at bounding box center [604, 272] width 384 height 27
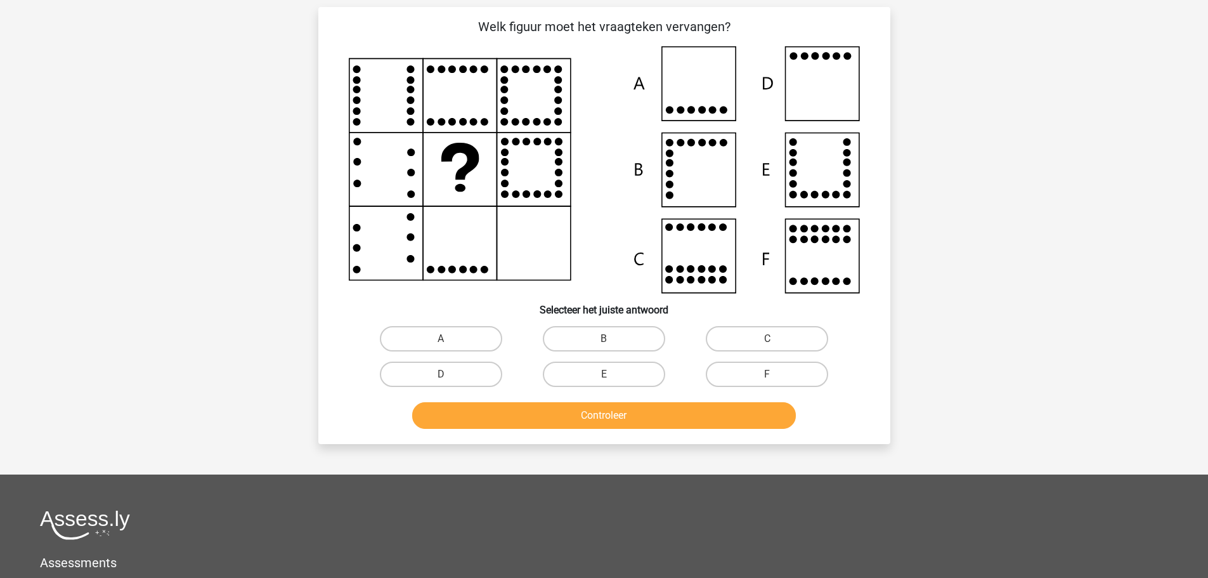
scroll to position [63, 0]
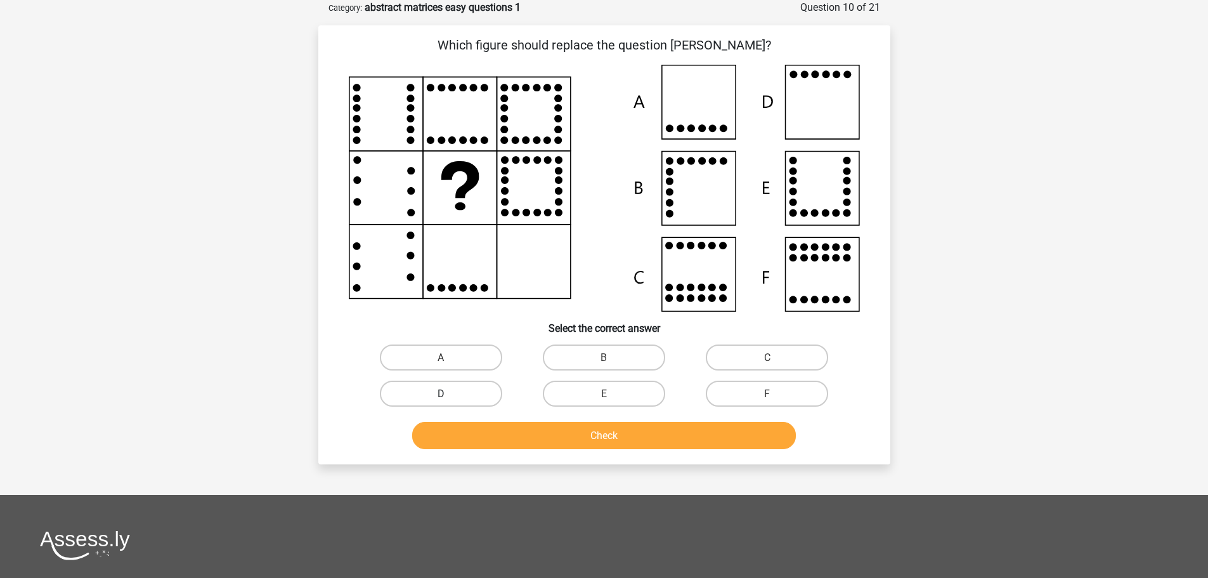
drag, startPoint x: 402, startPoint y: 396, endPoint x: 533, endPoint y: 419, distance: 133.3
click at [403, 396] on label "D" at bounding box center [441, 394] width 122 height 26
click at [441, 396] on input "D" at bounding box center [445, 397] width 8 height 8
radio input "true"
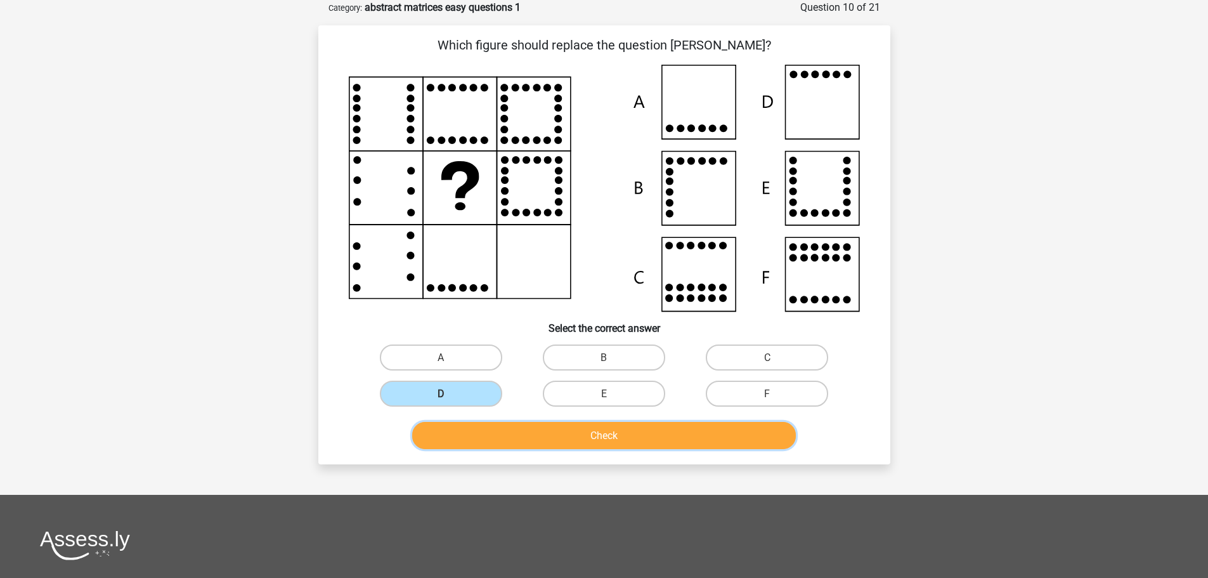
click at [566, 433] on button "Check" at bounding box center [604, 435] width 384 height 27
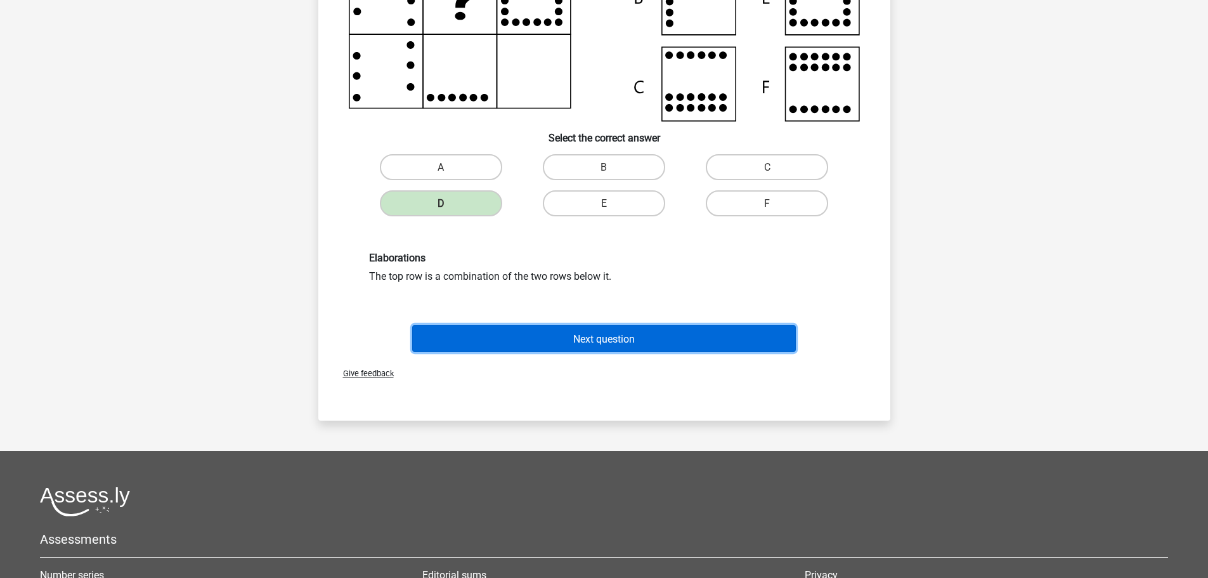
click at [600, 349] on button "Next question" at bounding box center [604, 338] width 384 height 27
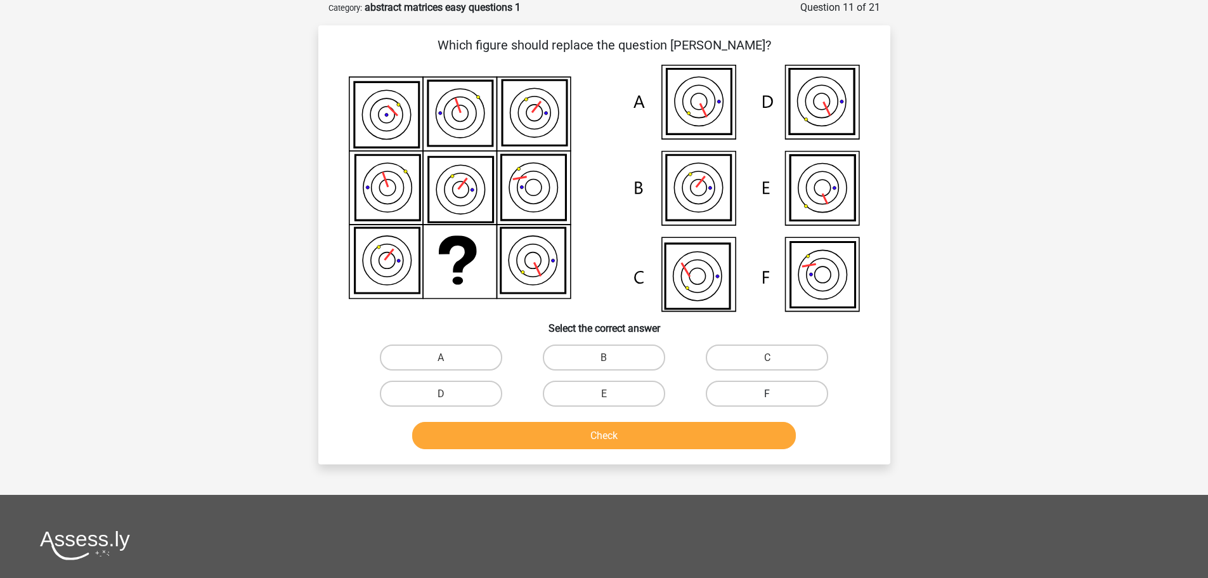
click at [751, 391] on label "F" at bounding box center [767, 394] width 122 height 26
click at [767, 393] on input "F" at bounding box center [771, 397] width 8 height 8
radio input "true"
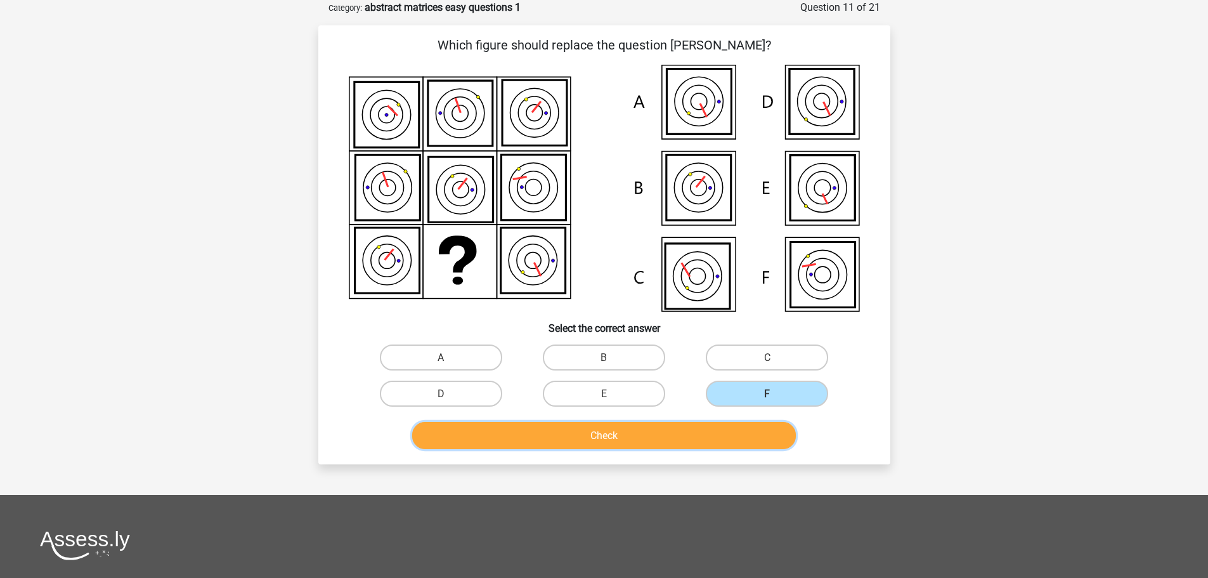
click at [623, 422] on button "Check" at bounding box center [604, 435] width 384 height 27
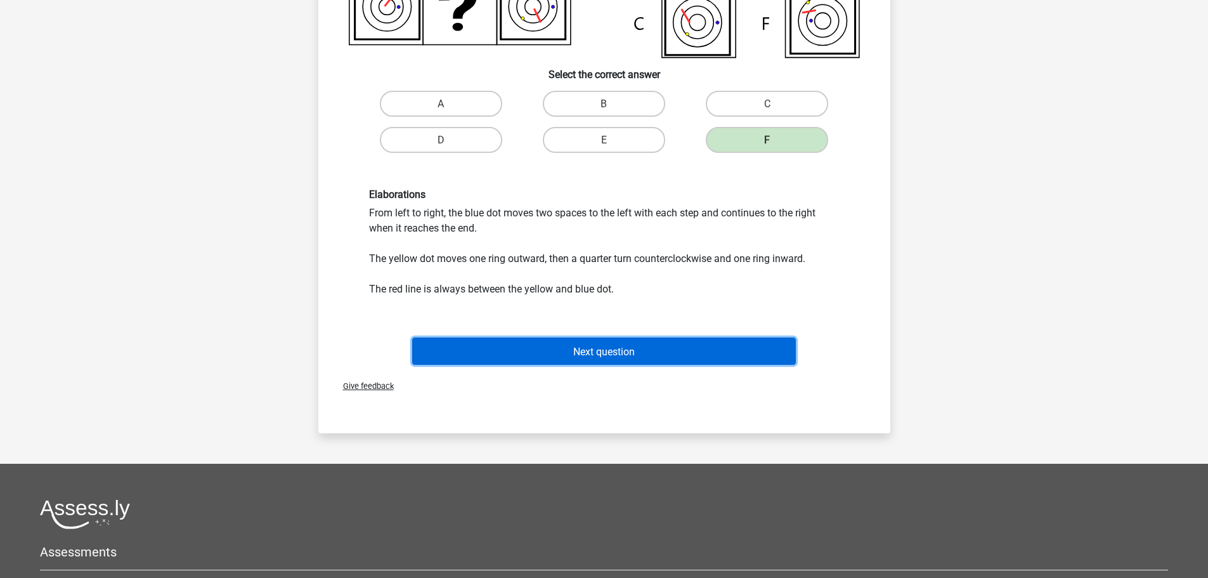
click at [611, 353] on font "Next question" at bounding box center [604, 351] width 62 height 12
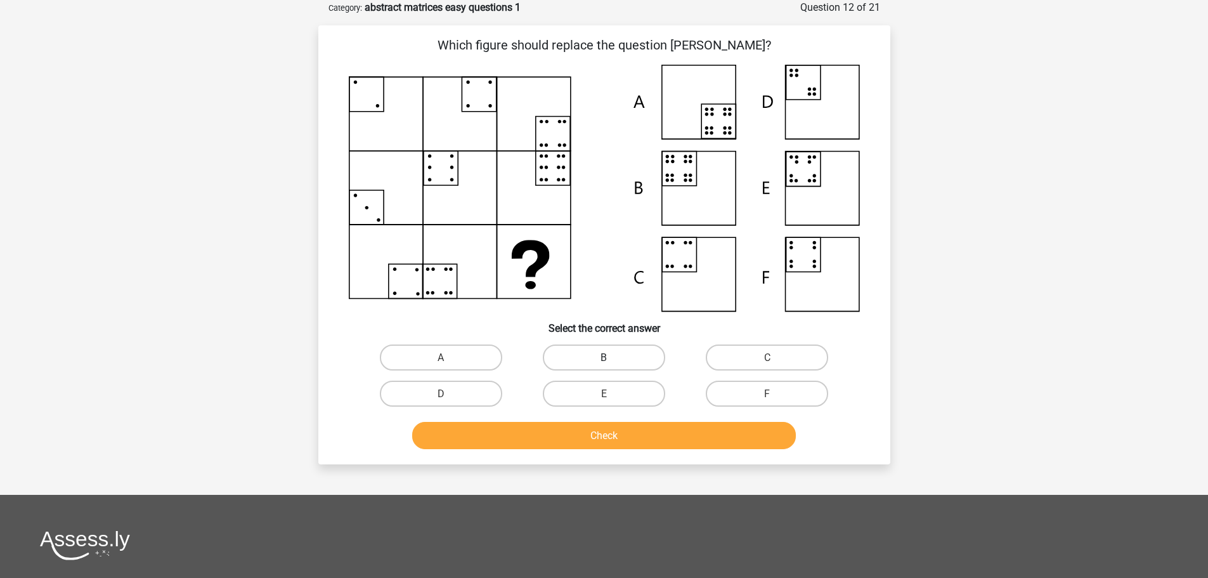
click at [617, 361] on label "B" at bounding box center [604, 357] width 122 height 26
click at [612, 361] on input "B" at bounding box center [608, 361] width 8 height 8
radio input "true"
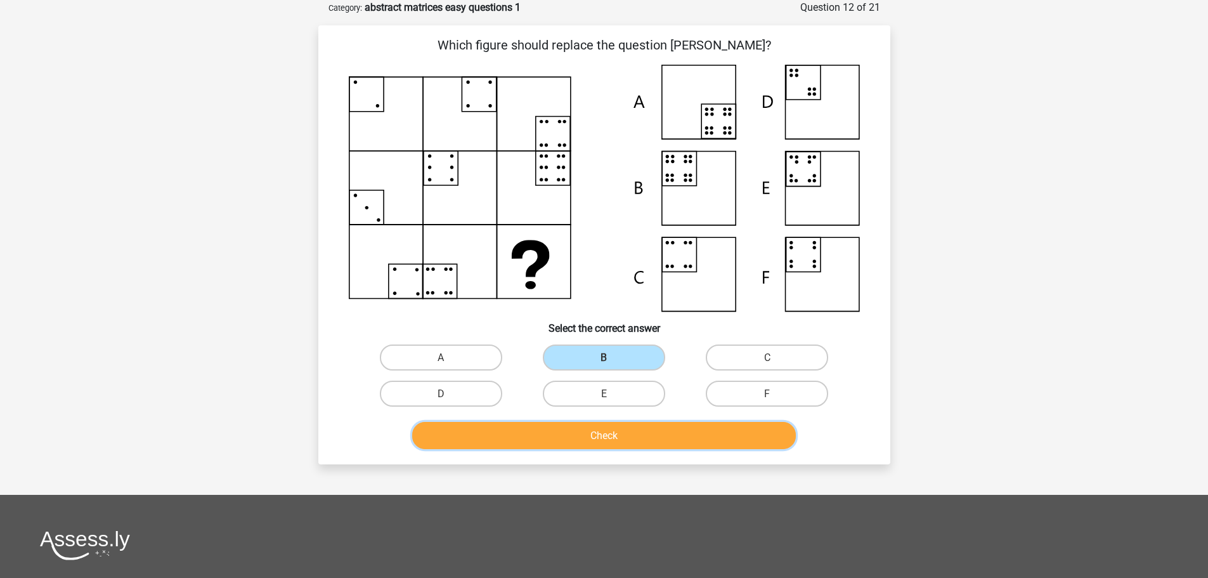
click at [616, 434] on font "Check" at bounding box center [604, 435] width 27 height 12
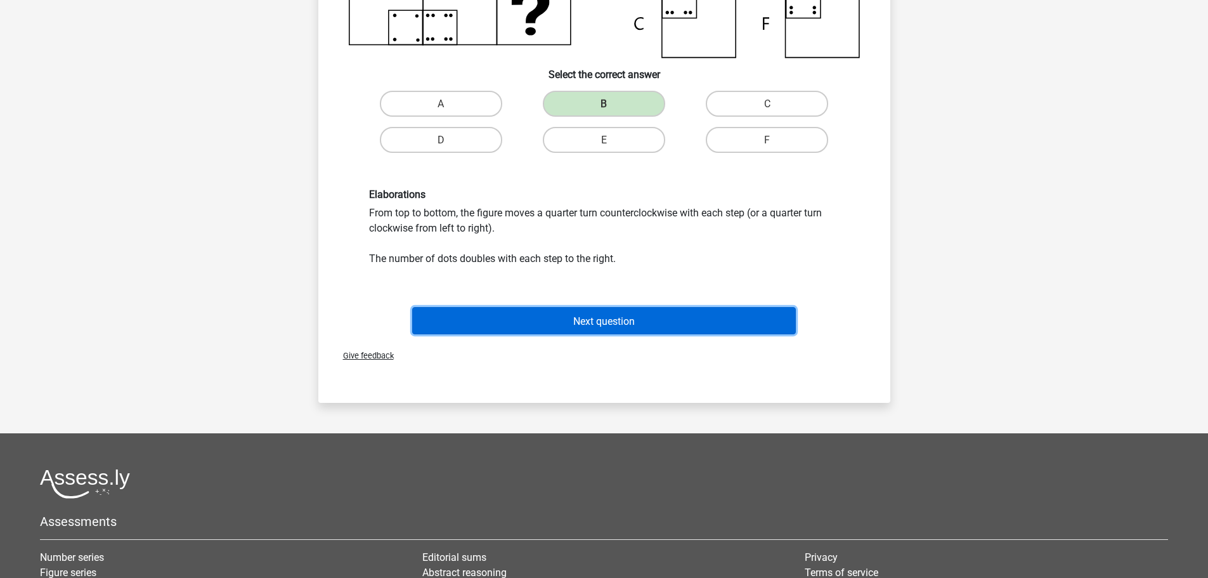
click at [632, 311] on button "Next question" at bounding box center [604, 320] width 384 height 27
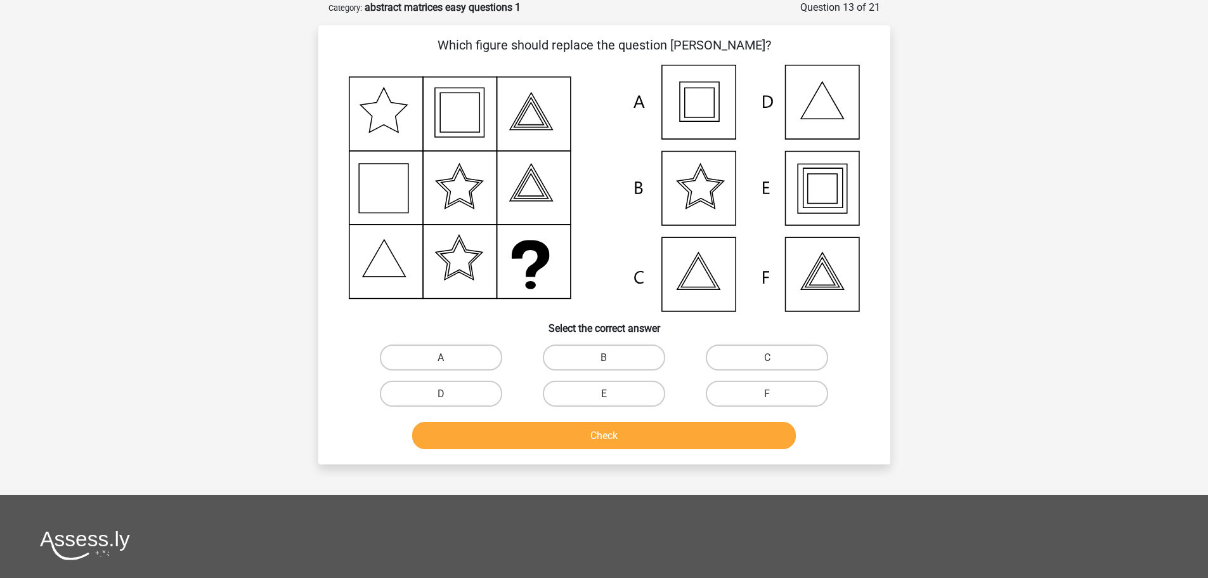
click at [569, 389] on label "E" at bounding box center [604, 394] width 122 height 26
click at [604, 393] on input "E" at bounding box center [608, 397] width 8 height 8
radio input "true"
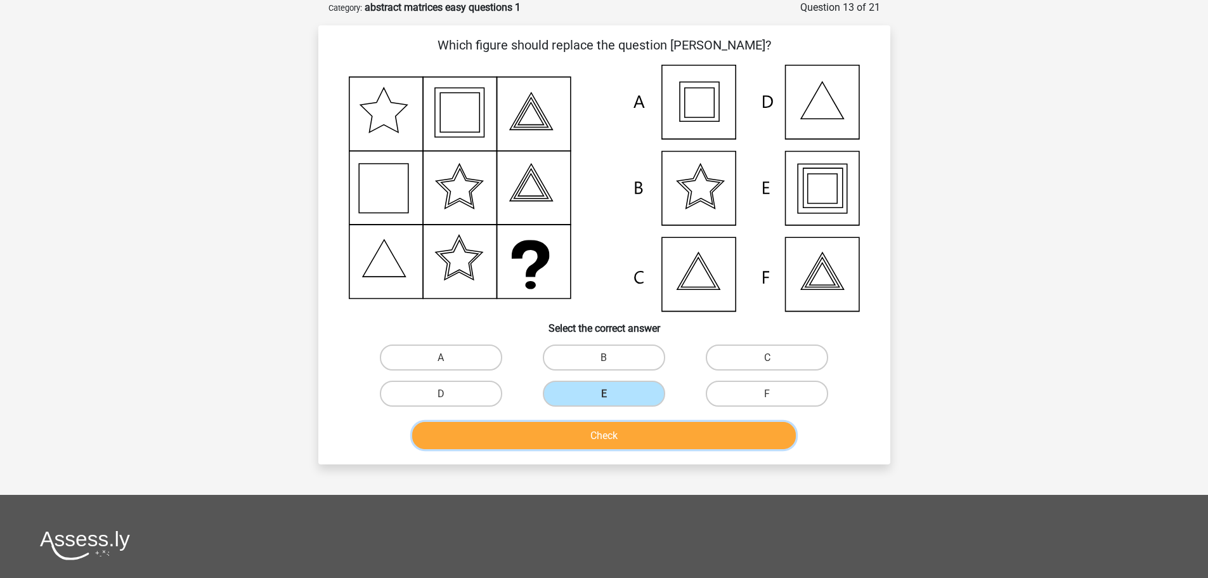
click at [601, 445] on button "Check" at bounding box center [604, 435] width 384 height 27
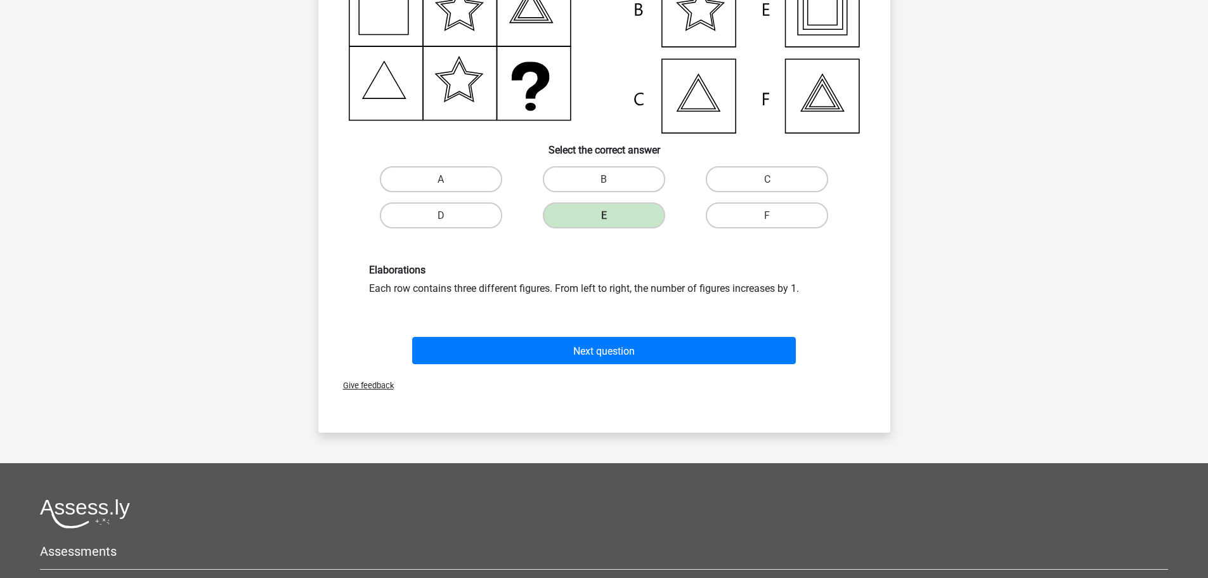
scroll to position [317, 0]
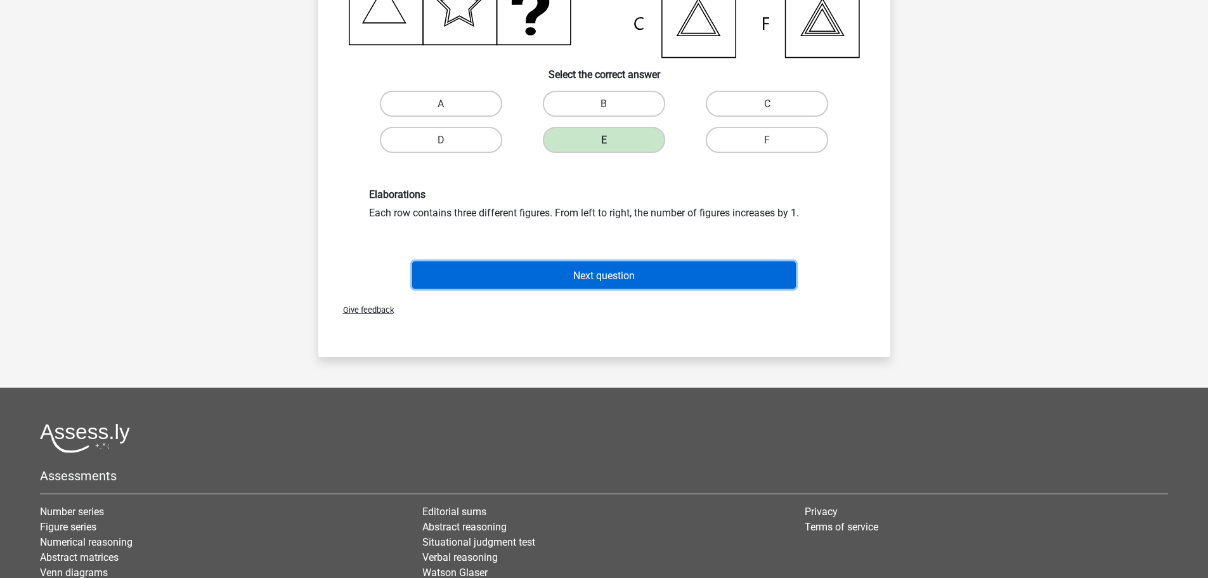
click at [607, 269] on font "Next question" at bounding box center [604, 275] width 62 height 12
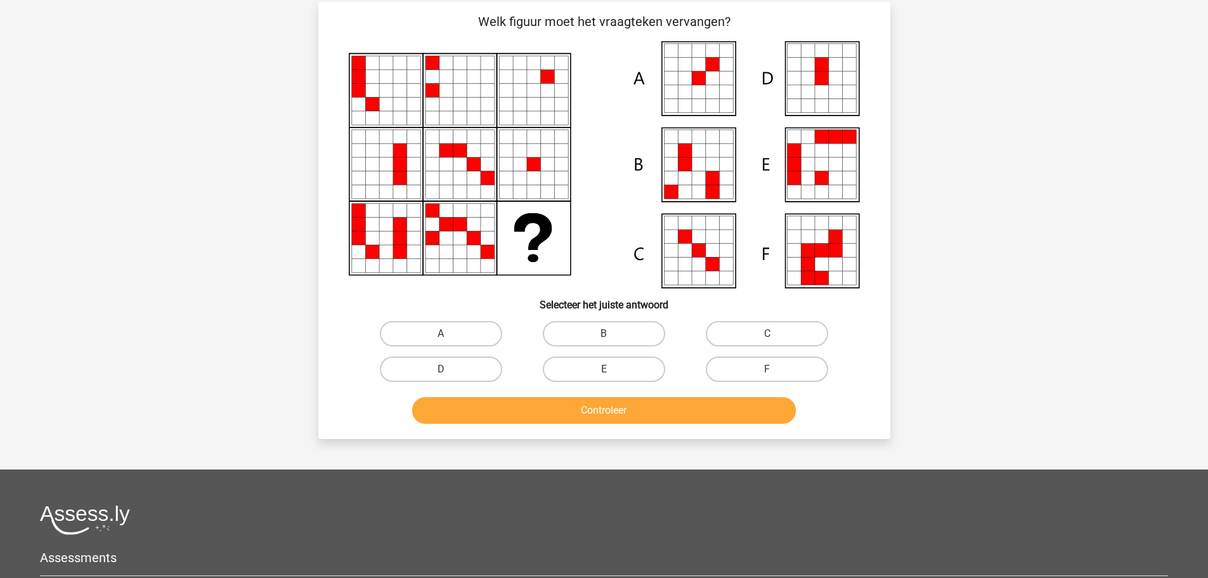
scroll to position [63, 0]
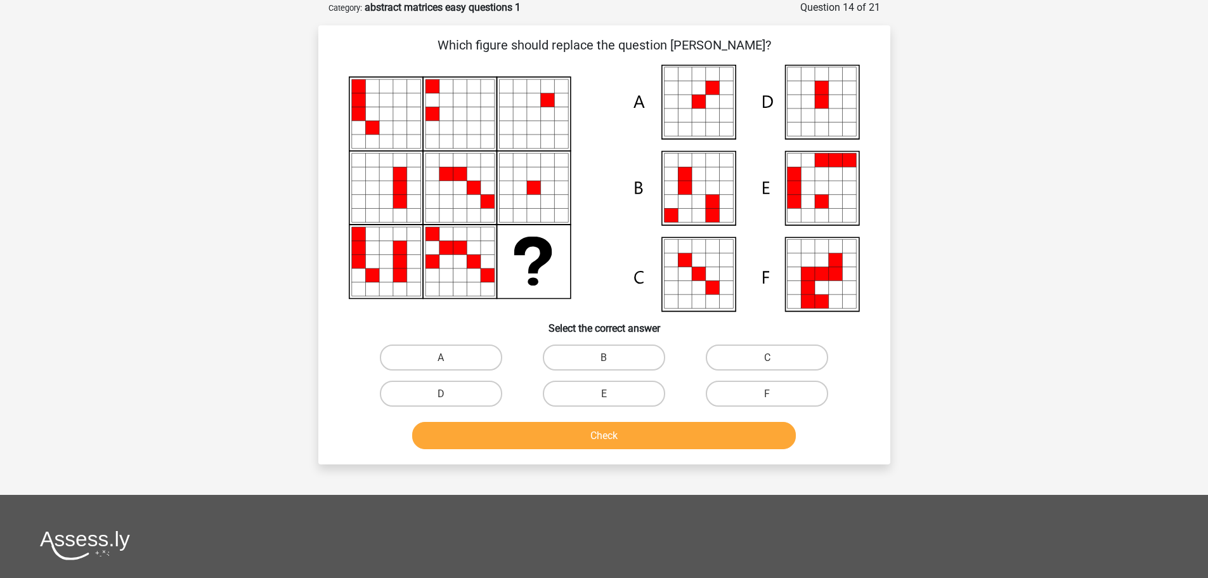
click at [443, 363] on input "A" at bounding box center [445, 361] width 8 height 8
radio input "true"
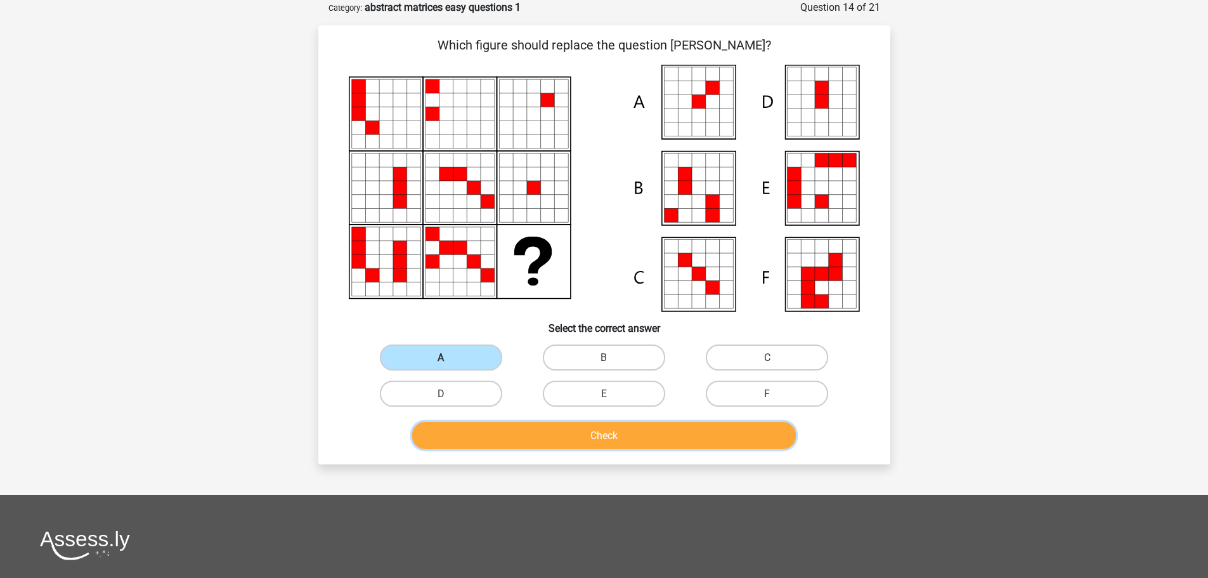
click at [545, 427] on button "Check" at bounding box center [604, 435] width 384 height 27
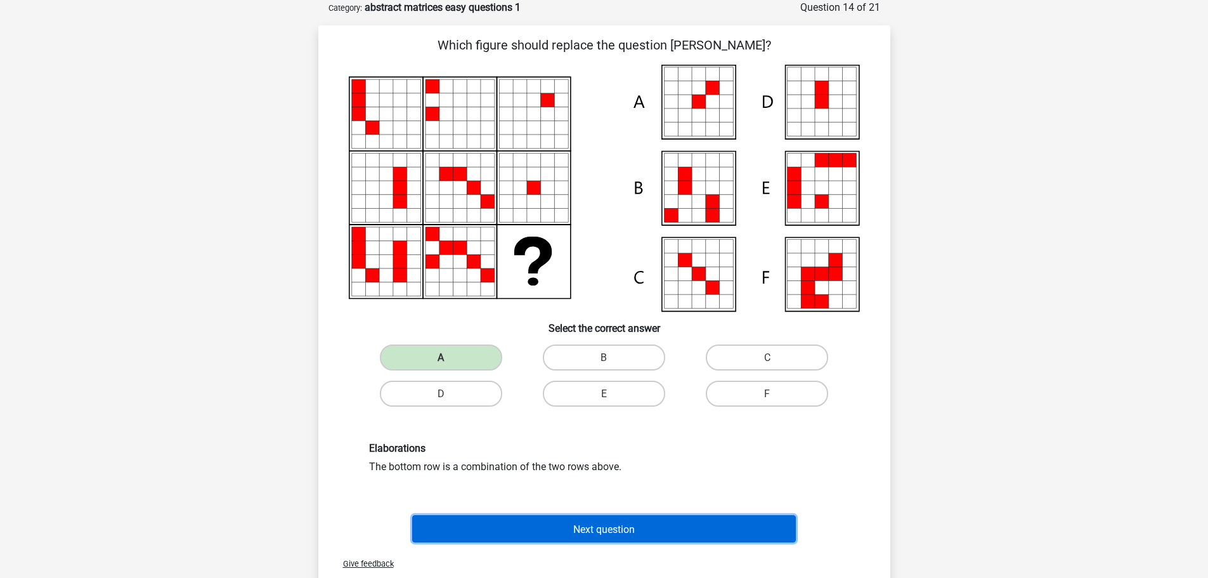
click at [600, 525] on font "Next question" at bounding box center [604, 529] width 62 height 12
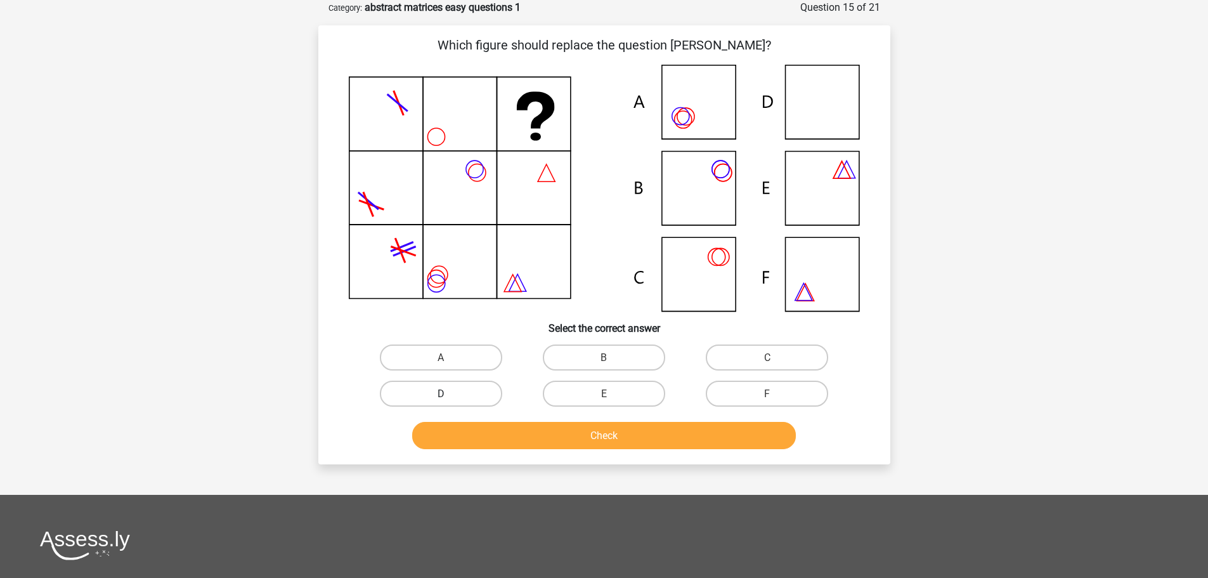
drag, startPoint x: 447, startPoint y: 402, endPoint x: 498, endPoint y: 407, distance: 51.6
click at [447, 402] on label "D" at bounding box center [441, 394] width 122 height 26
click at [447, 402] on input "D" at bounding box center [445, 397] width 8 height 8
radio input "true"
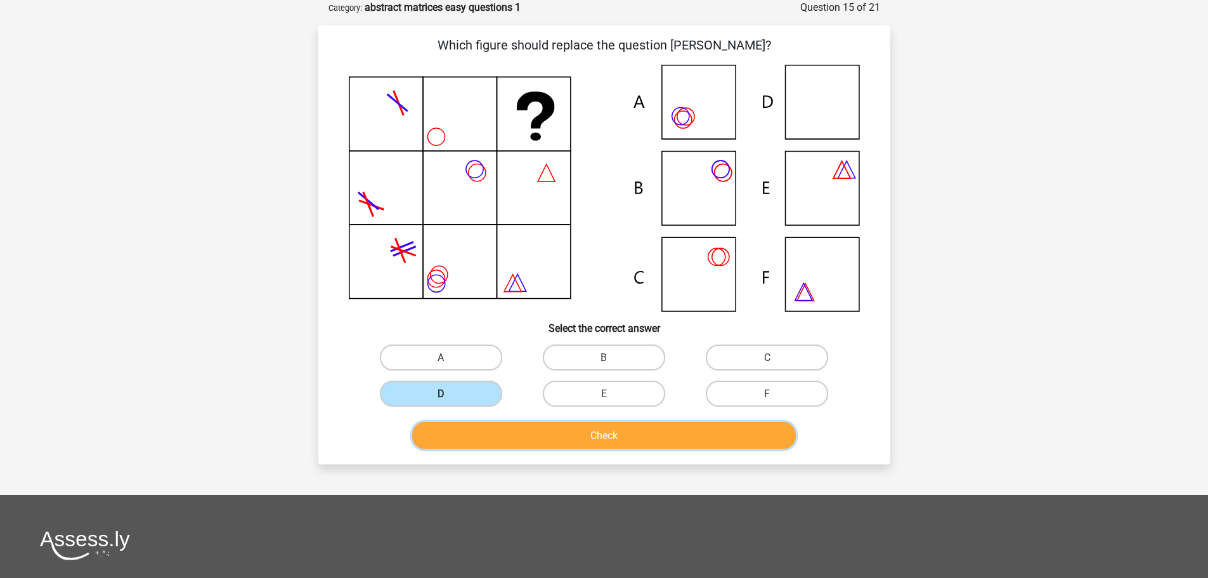
click at [576, 427] on button "Check" at bounding box center [604, 435] width 384 height 27
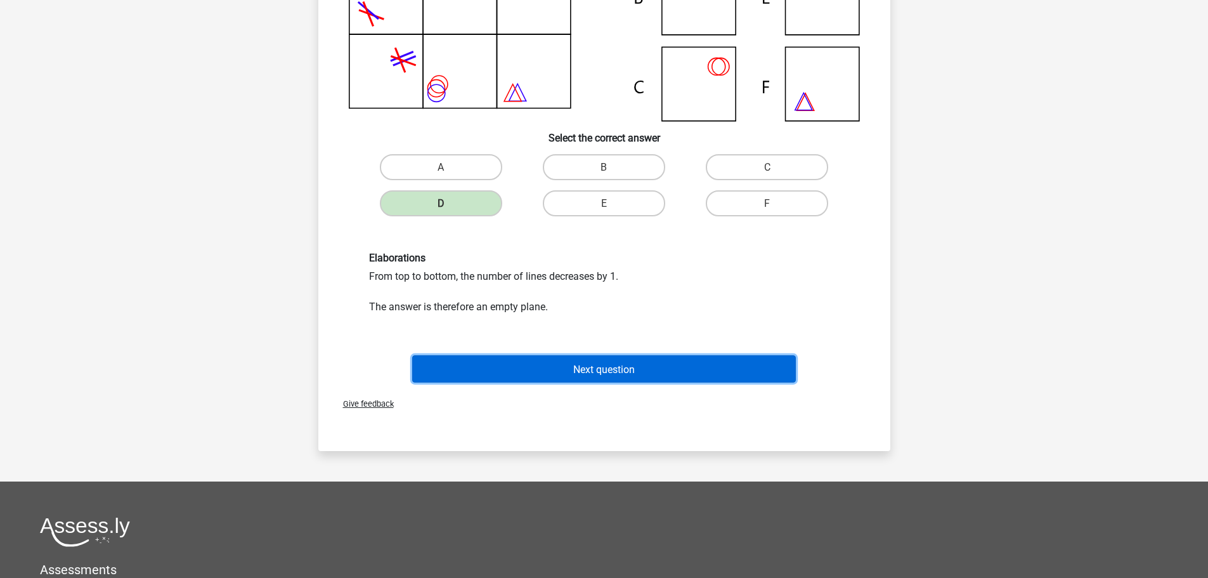
click at [606, 363] on font "Next question" at bounding box center [604, 369] width 62 height 12
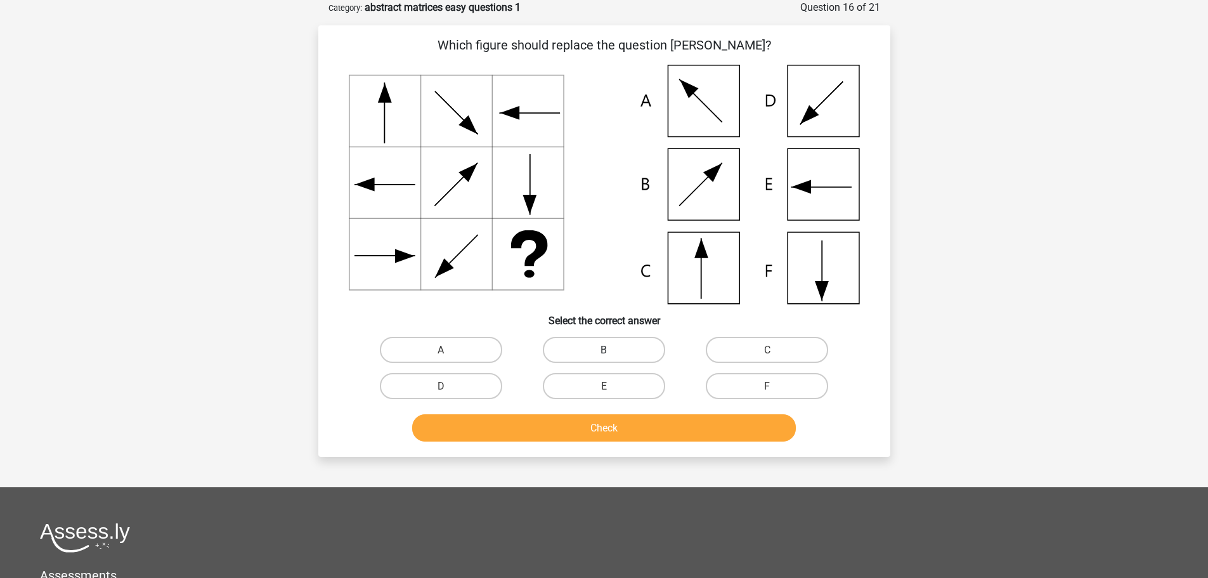
click at [639, 353] on label "B" at bounding box center [604, 350] width 122 height 26
click at [612, 353] on input "B" at bounding box center [608, 353] width 8 height 8
radio input "true"
click at [621, 430] on button "Check" at bounding box center [604, 427] width 384 height 27
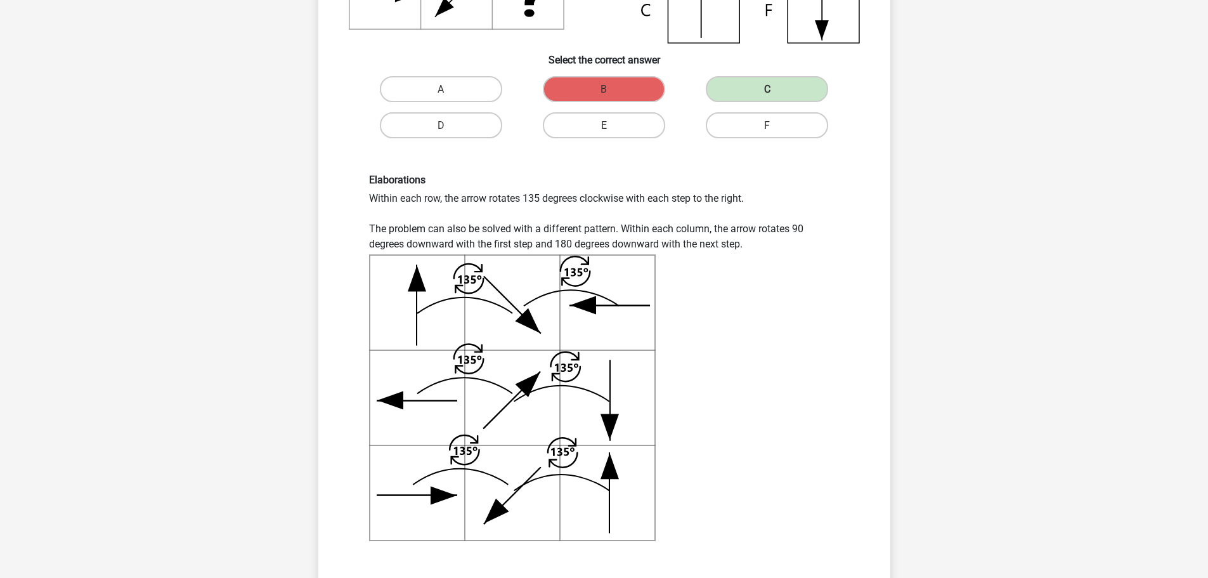
scroll to position [381, 0]
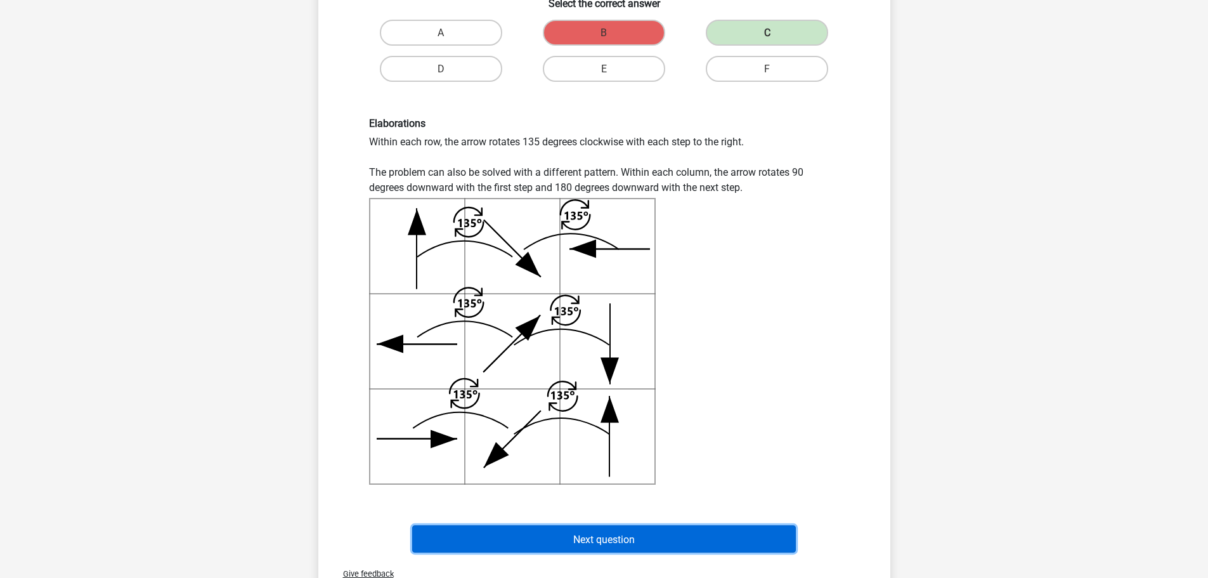
click at [616, 528] on button "Next question" at bounding box center [604, 538] width 384 height 27
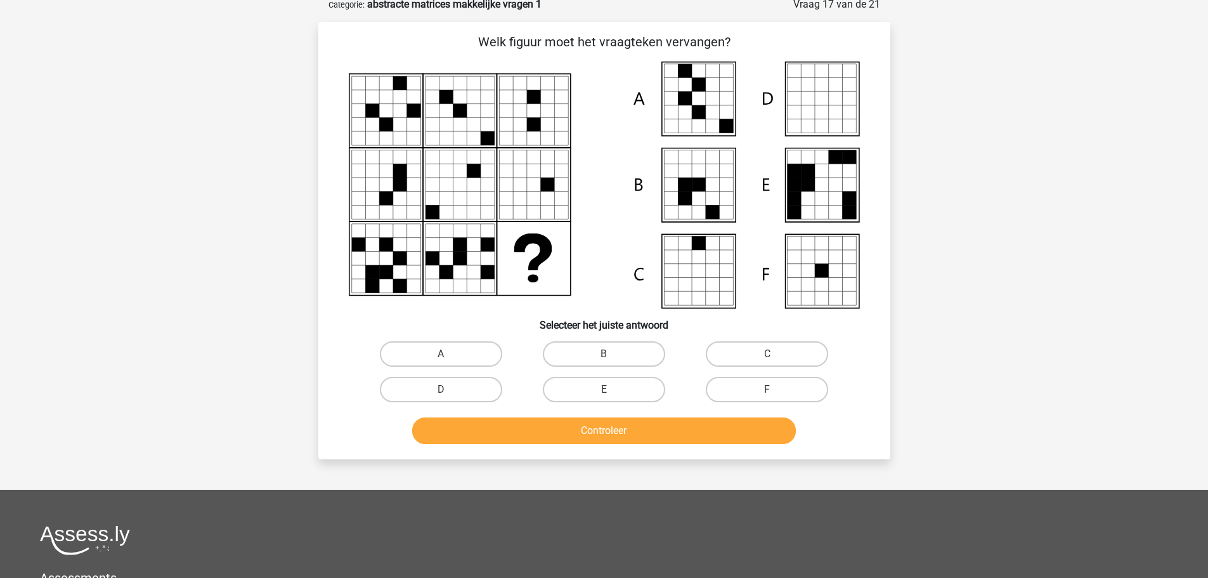
scroll to position [63, 0]
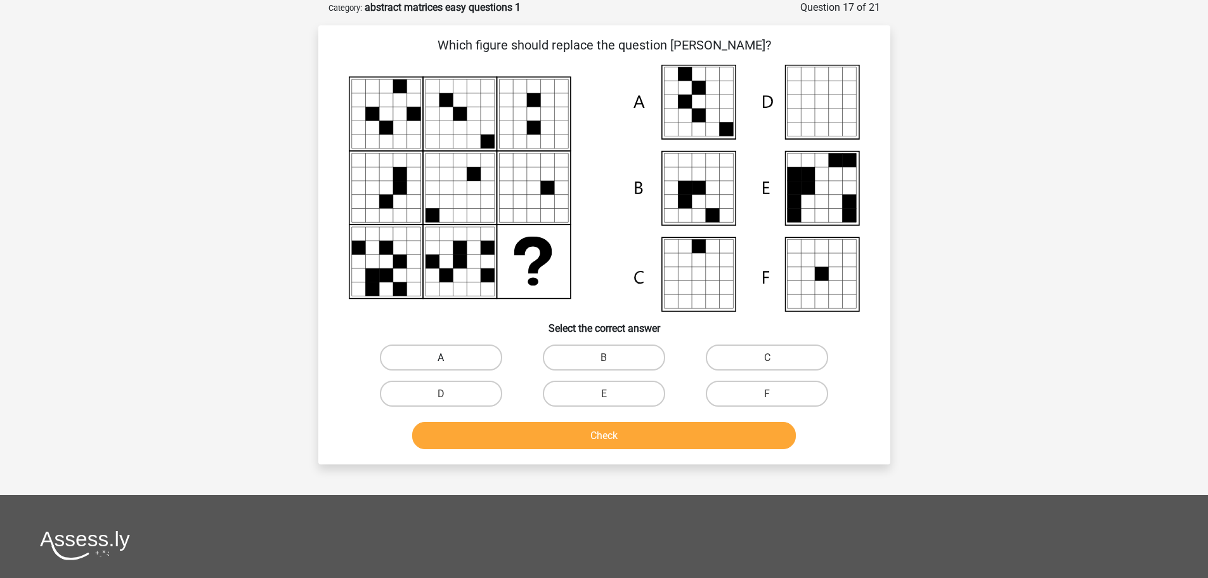
click at [462, 355] on label "A" at bounding box center [441, 357] width 122 height 26
click at [449, 357] on input "A" at bounding box center [445, 361] width 8 height 8
radio input "true"
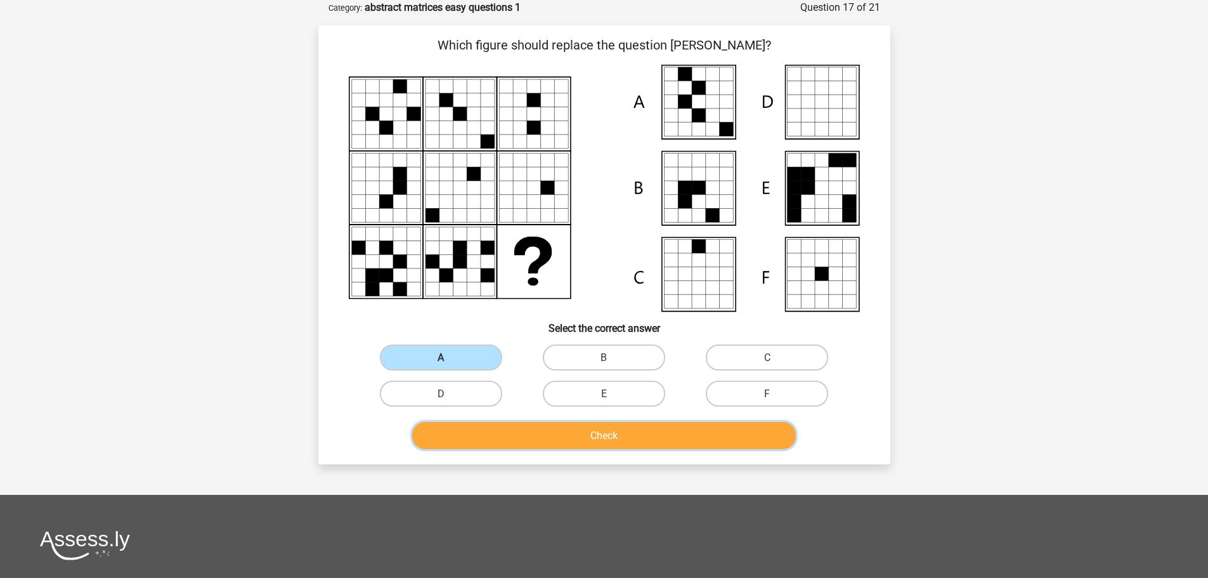
click at [591, 438] on font "Check" at bounding box center [604, 435] width 27 height 12
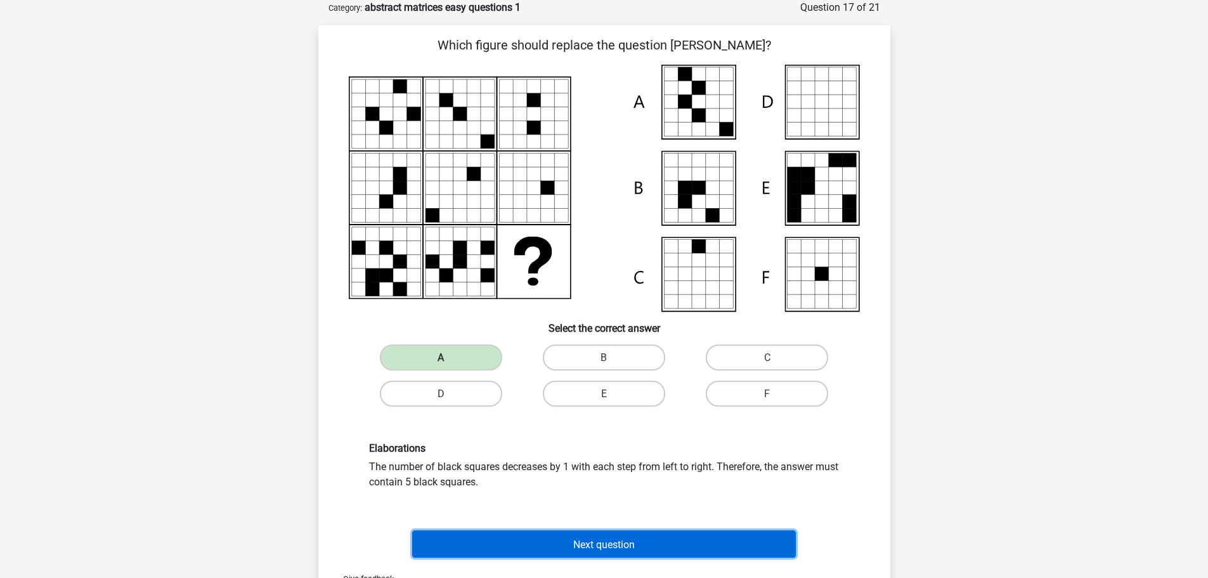
click at [603, 533] on button "Next question" at bounding box center [604, 543] width 384 height 27
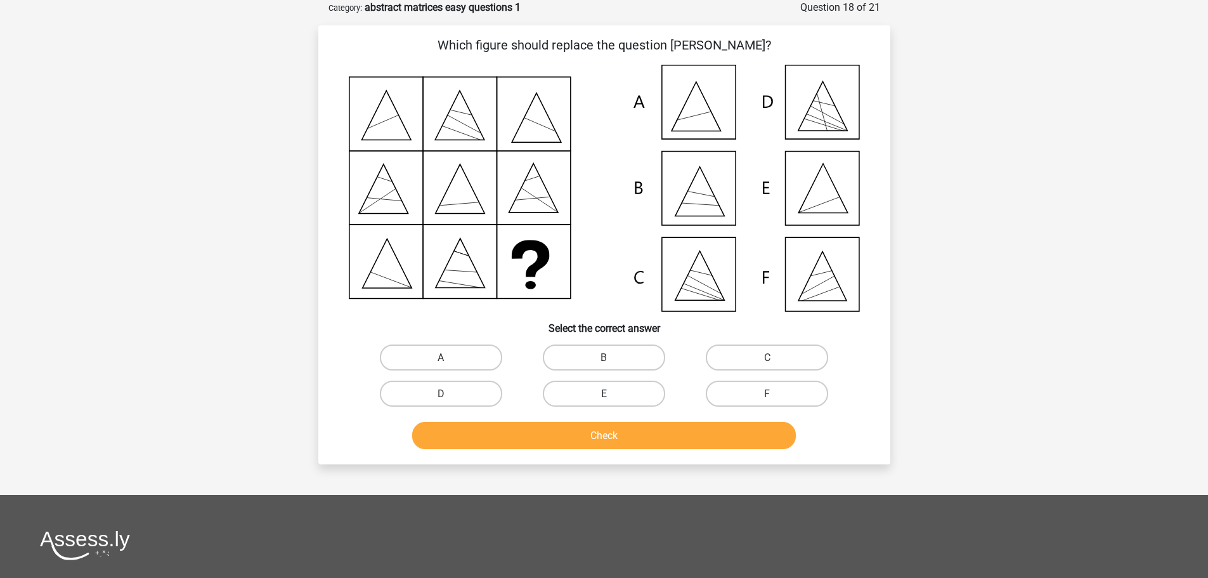
click at [613, 391] on label "E" at bounding box center [604, 394] width 122 height 26
click at [612, 393] on input "E" at bounding box center [608, 397] width 8 height 8
radio input "true"
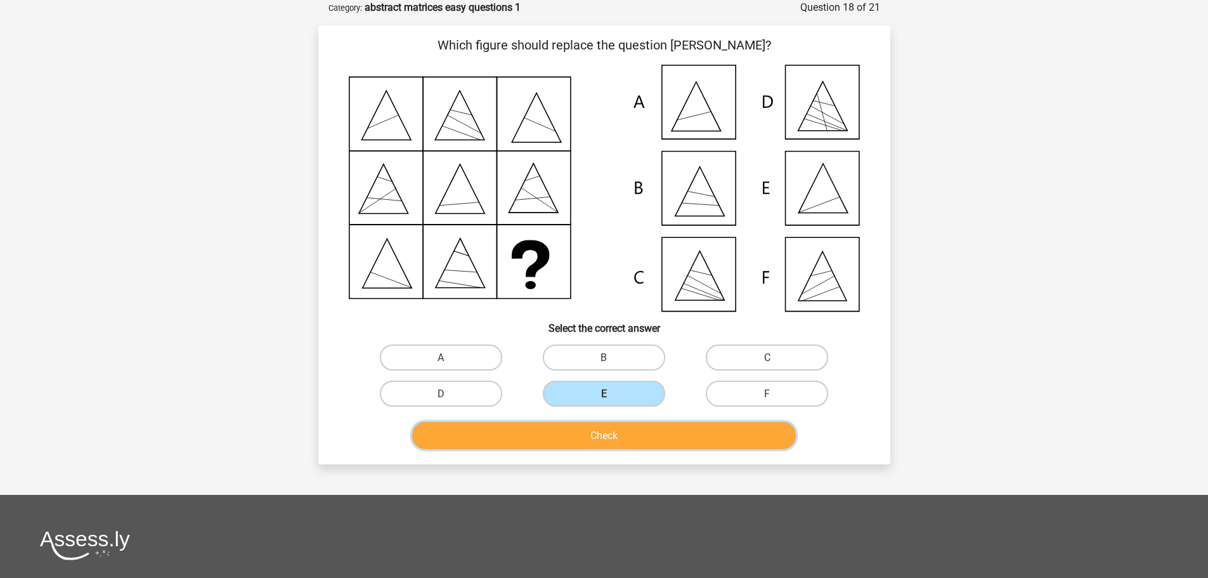
click at [619, 426] on button "Check" at bounding box center [604, 435] width 384 height 27
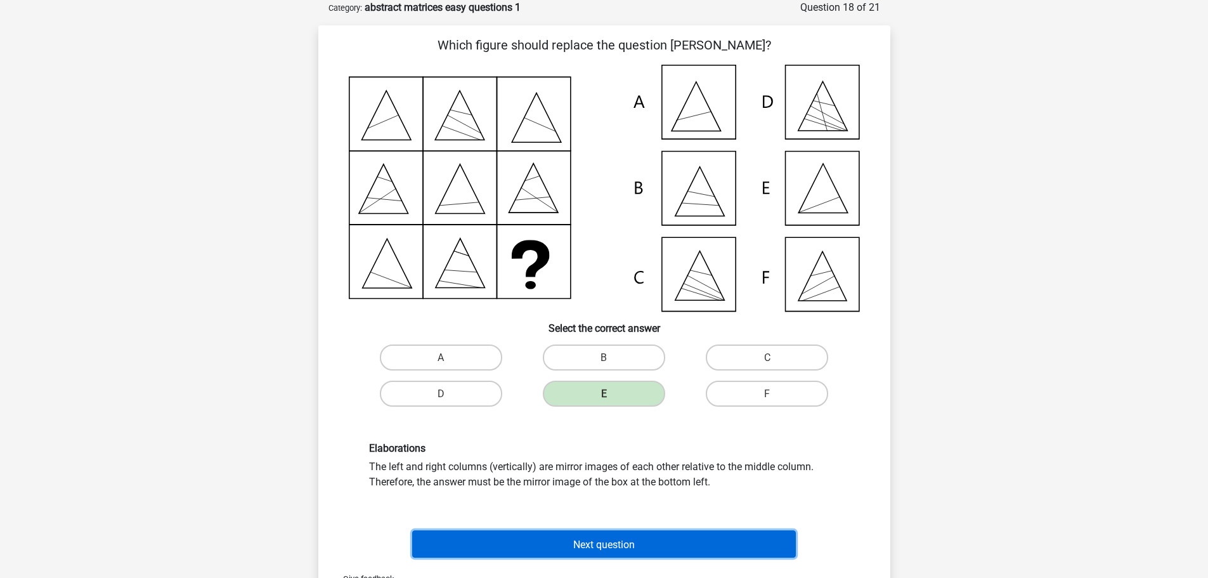
click at [603, 548] on font "Next question" at bounding box center [604, 544] width 62 height 12
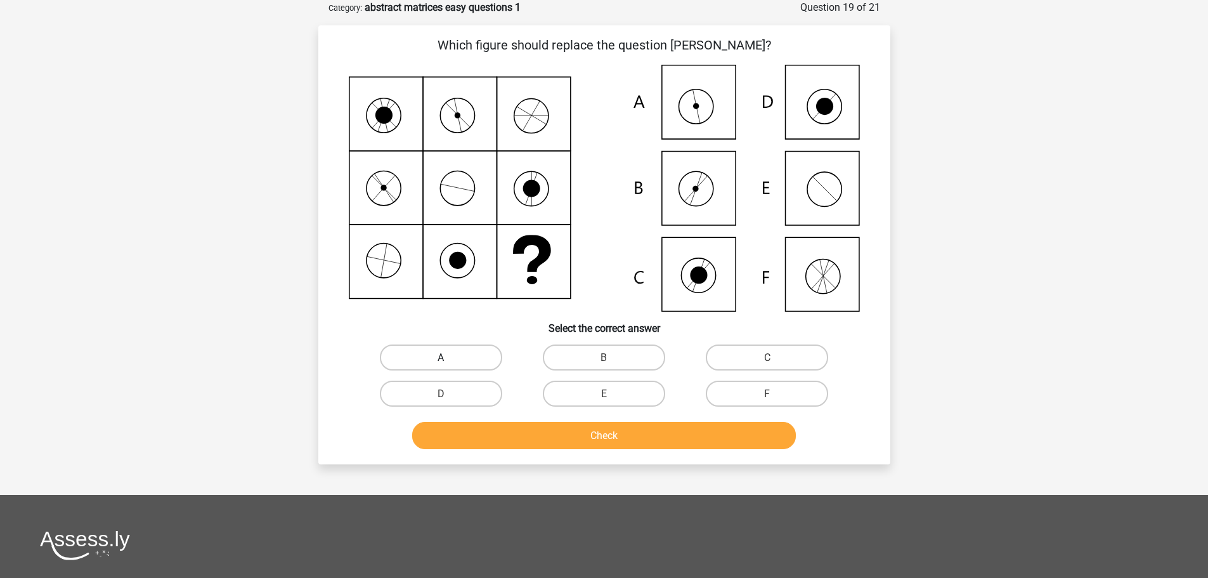
click at [467, 364] on label "A" at bounding box center [441, 357] width 122 height 26
click at [449, 364] on input "A" at bounding box center [445, 361] width 8 height 8
radio input "true"
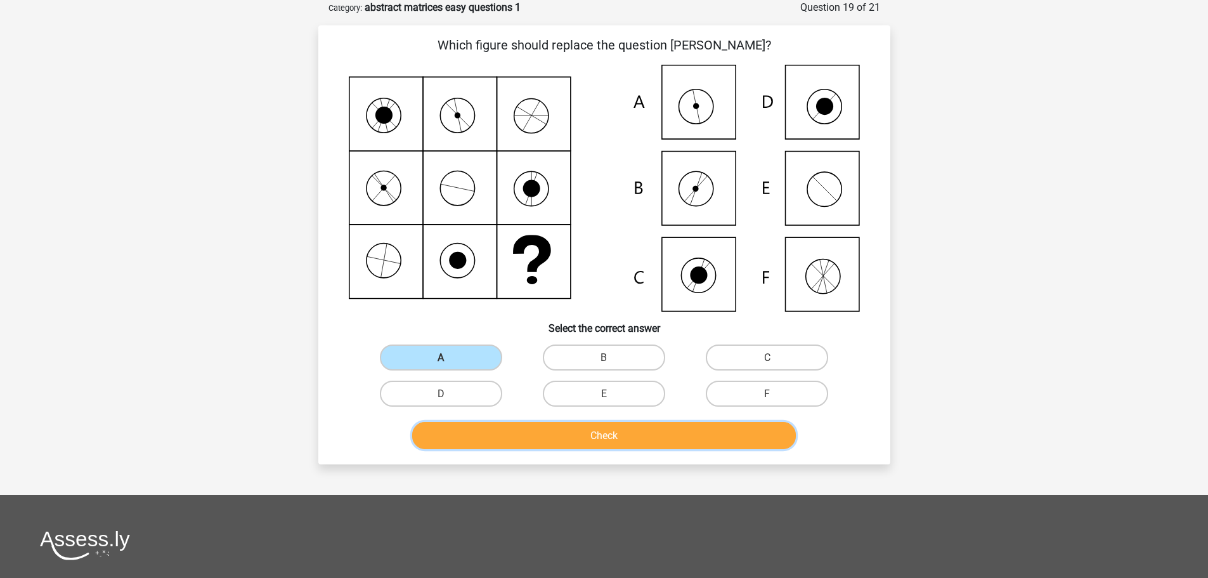
click at [560, 432] on button "Check" at bounding box center [604, 435] width 384 height 27
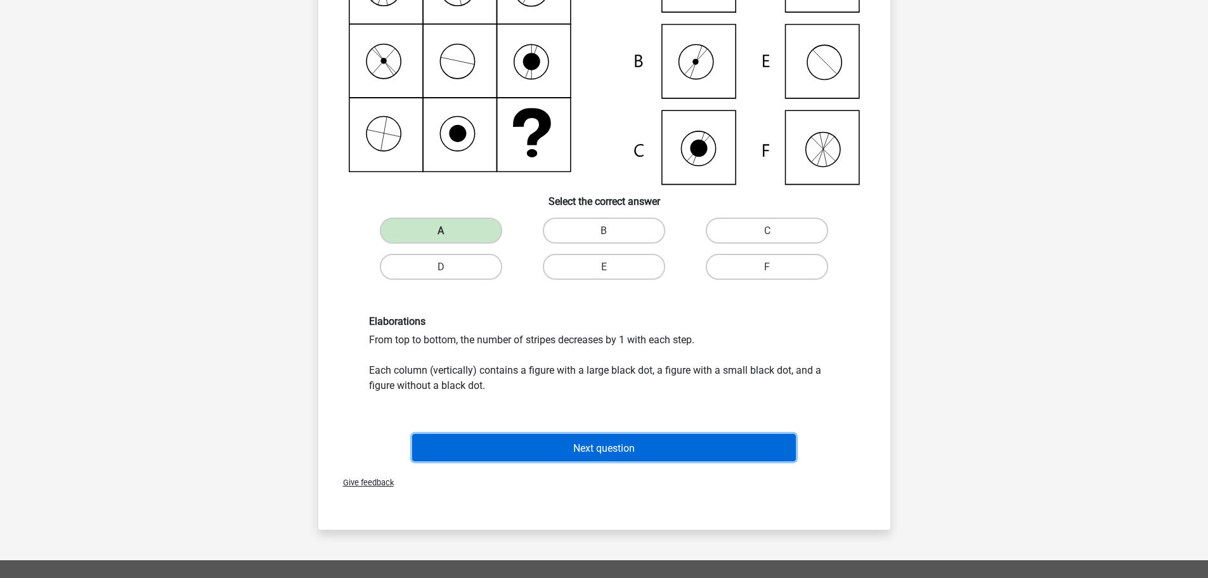
click at [626, 443] on font "Next question" at bounding box center [604, 447] width 62 height 12
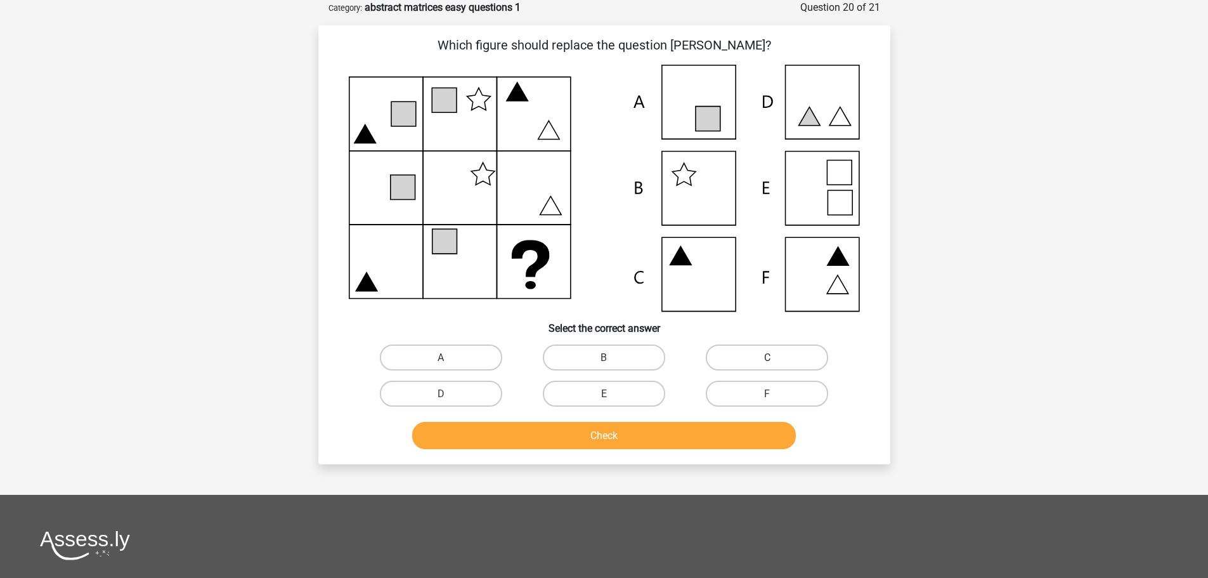
click at [742, 356] on label "C" at bounding box center [767, 357] width 122 height 26
click at [767, 357] on input "C" at bounding box center [771, 361] width 8 height 8
radio input "true"
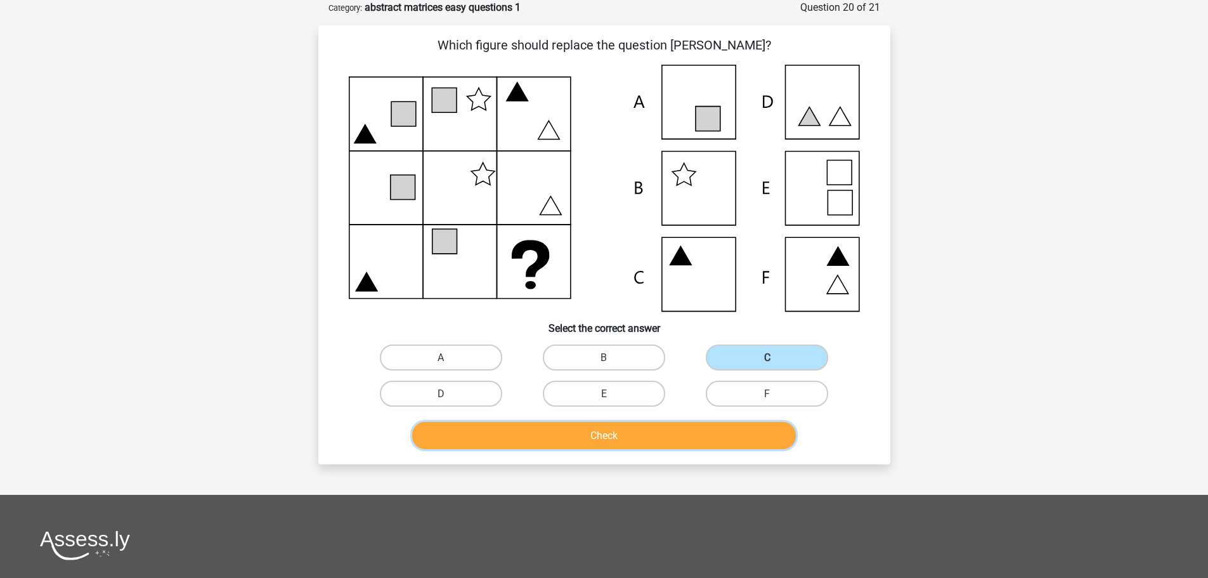
click at [640, 430] on button "Check" at bounding box center [604, 435] width 384 height 27
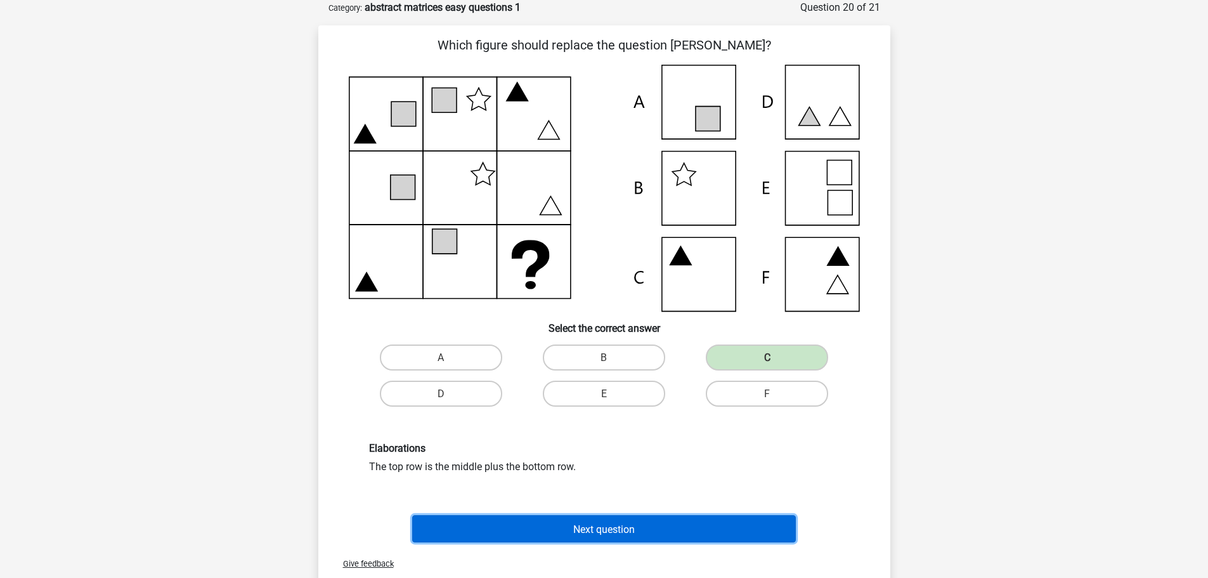
click at [641, 523] on button "Next question" at bounding box center [604, 528] width 384 height 27
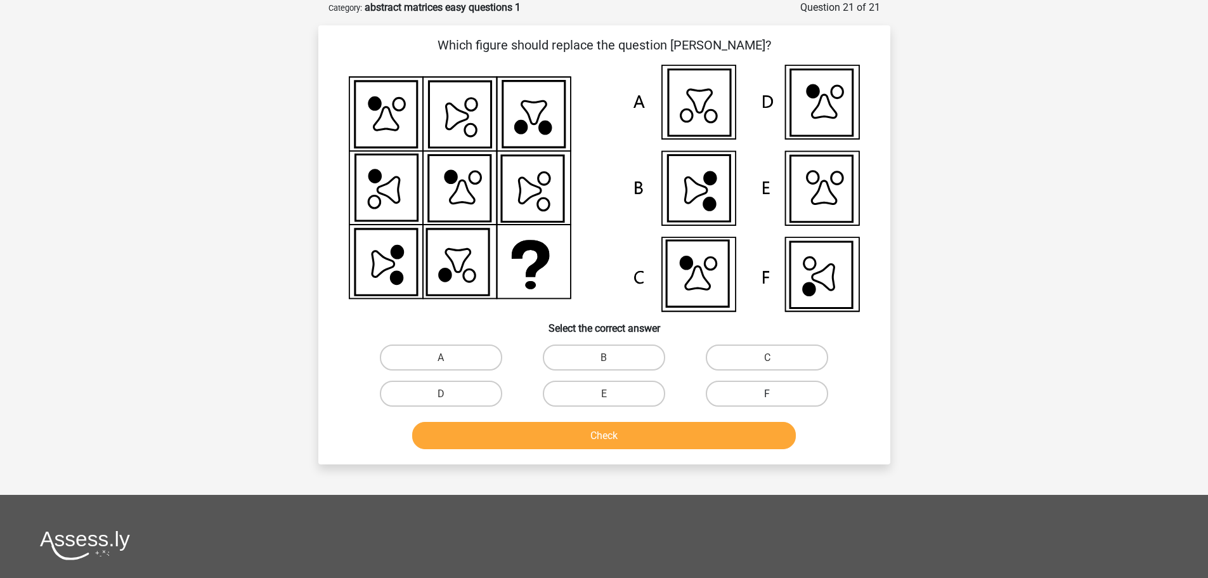
click at [745, 400] on label "F" at bounding box center [767, 394] width 122 height 26
click at [767, 400] on input "F" at bounding box center [771, 397] width 8 height 8
radio input "true"
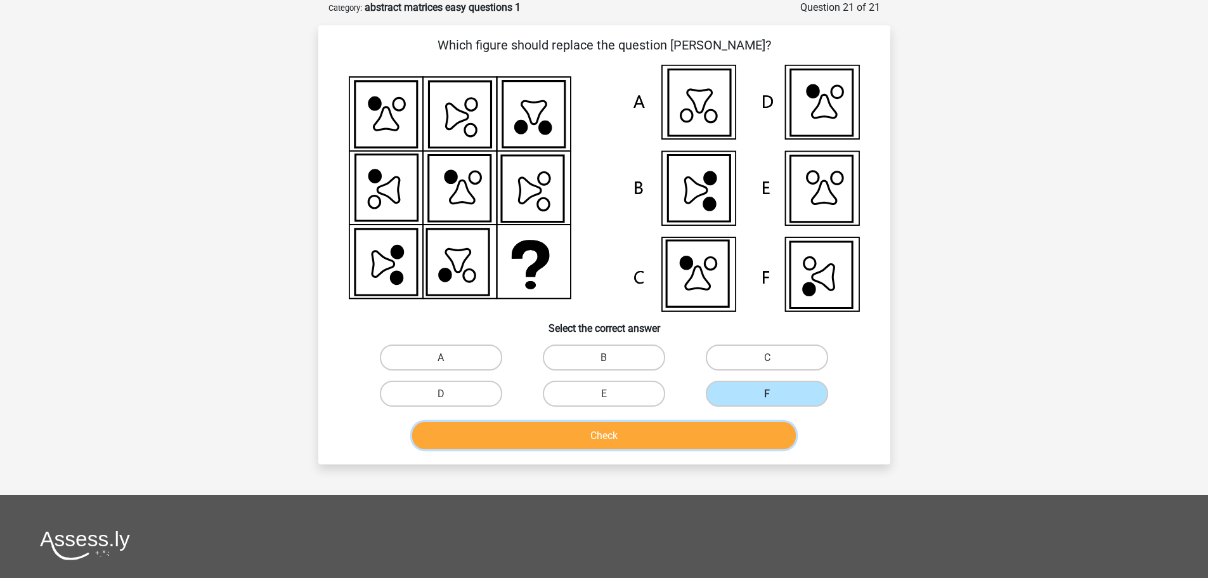
click at [658, 436] on button "Check" at bounding box center [604, 435] width 384 height 27
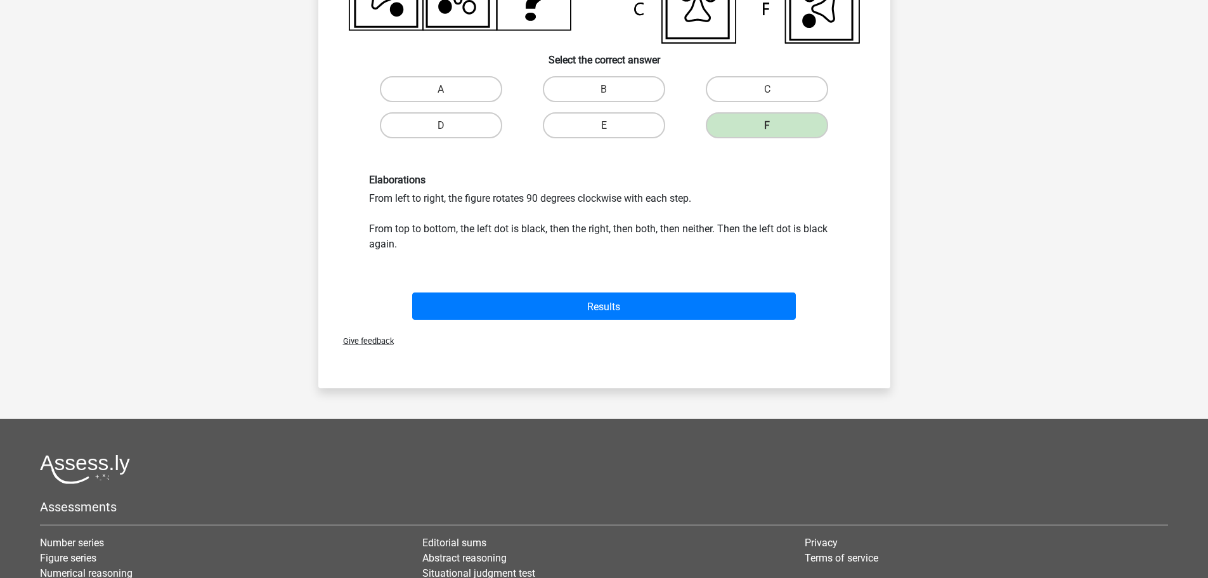
scroll to position [381, 0]
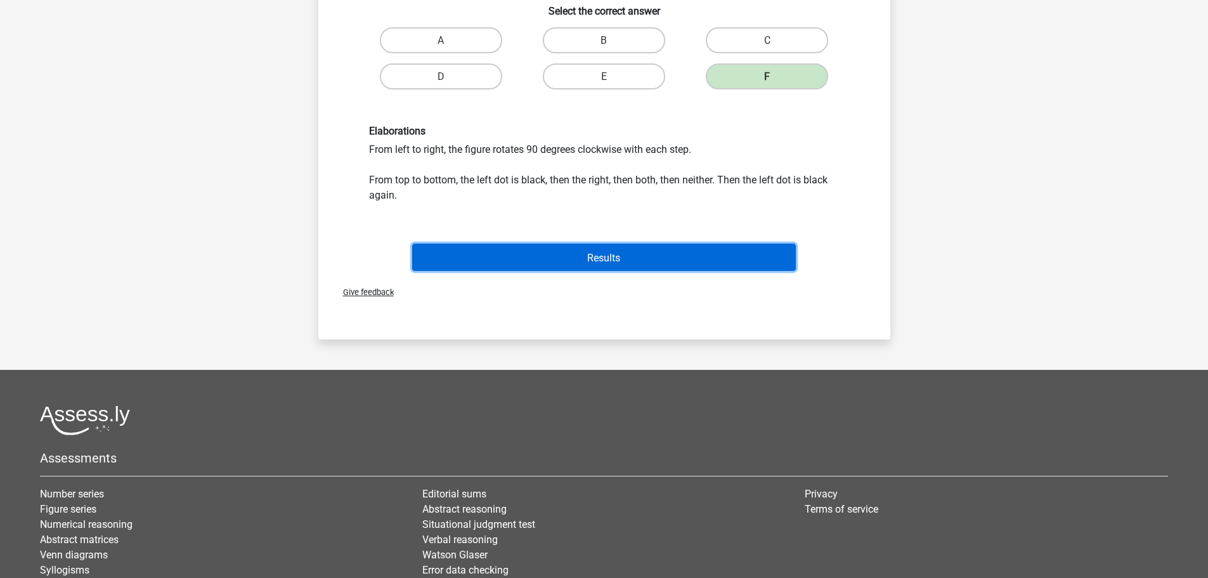
click at [592, 259] on font "Results" at bounding box center [603, 257] width 33 height 12
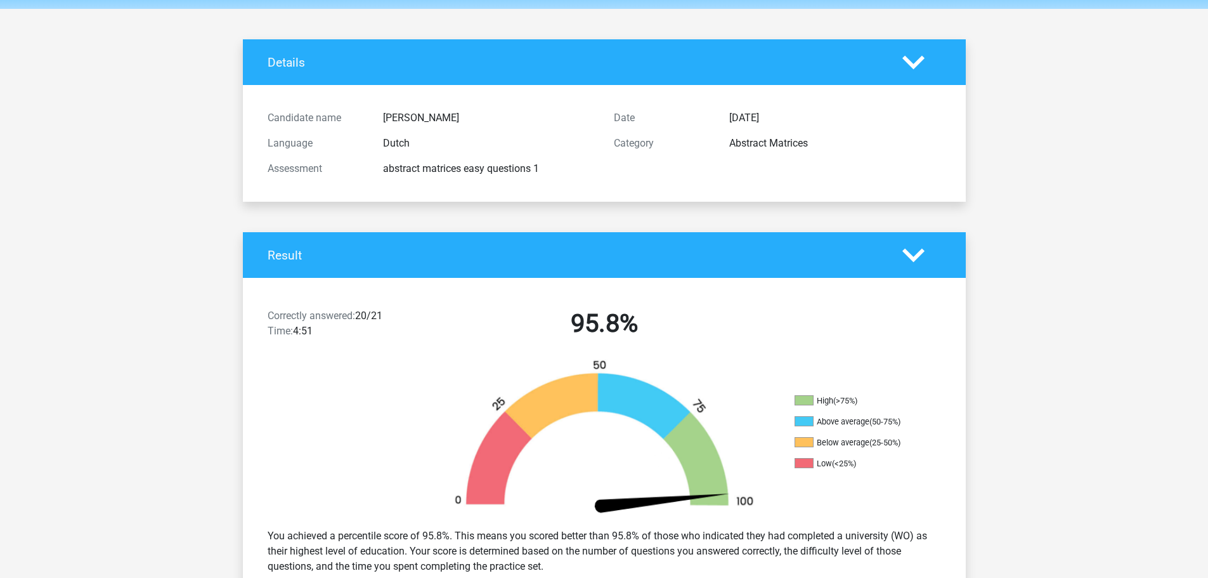
scroll to position [317, 0]
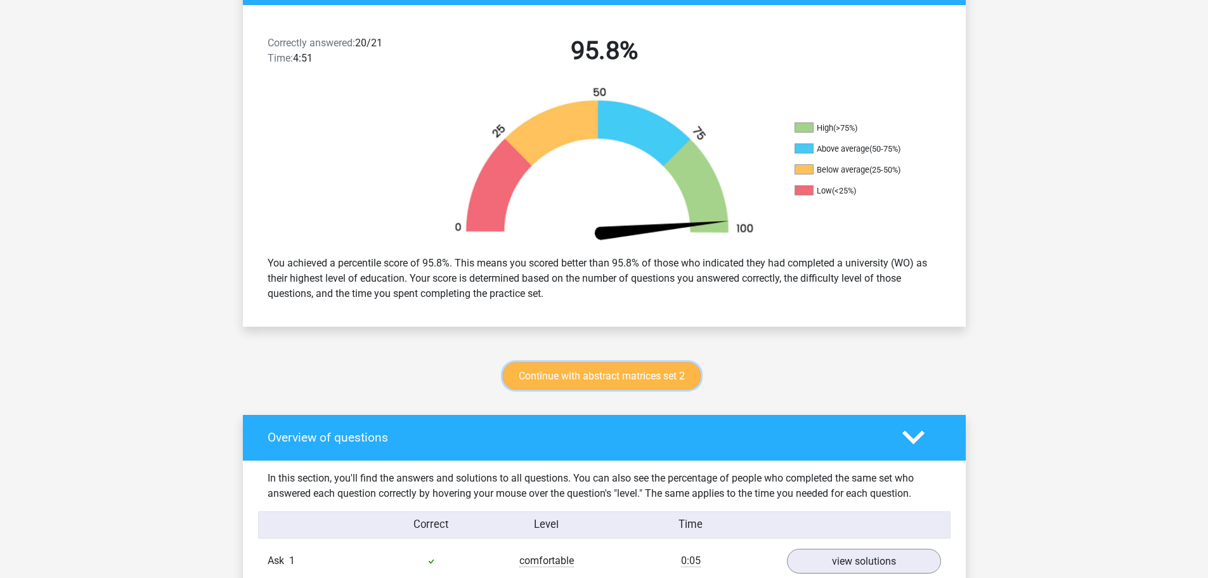
click at [622, 367] on link "Continue with abstract matrices set 2" at bounding box center [602, 375] width 198 height 27
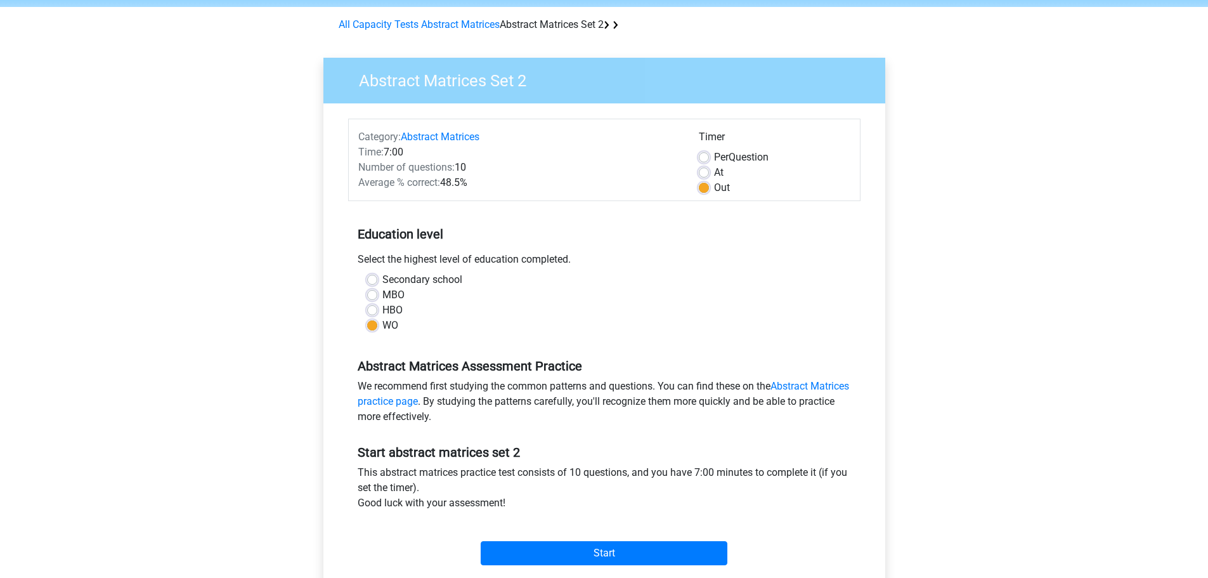
scroll to position [44, 0]
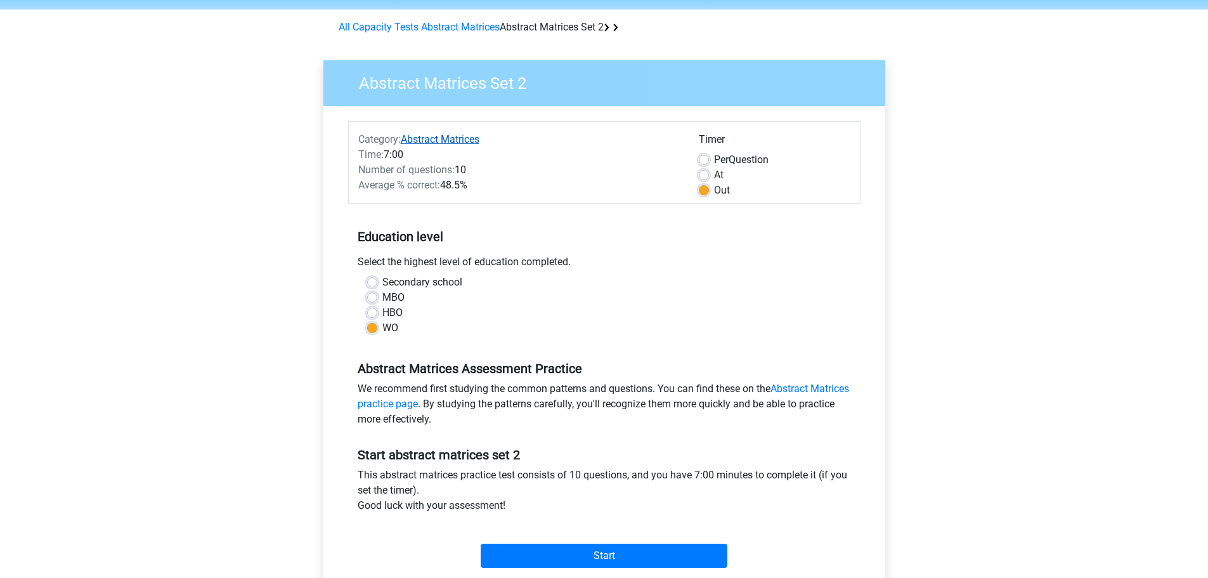
click at [447, 138] on font "Abstract Matrices" at bounding box center [440, 139] width 79 height 12
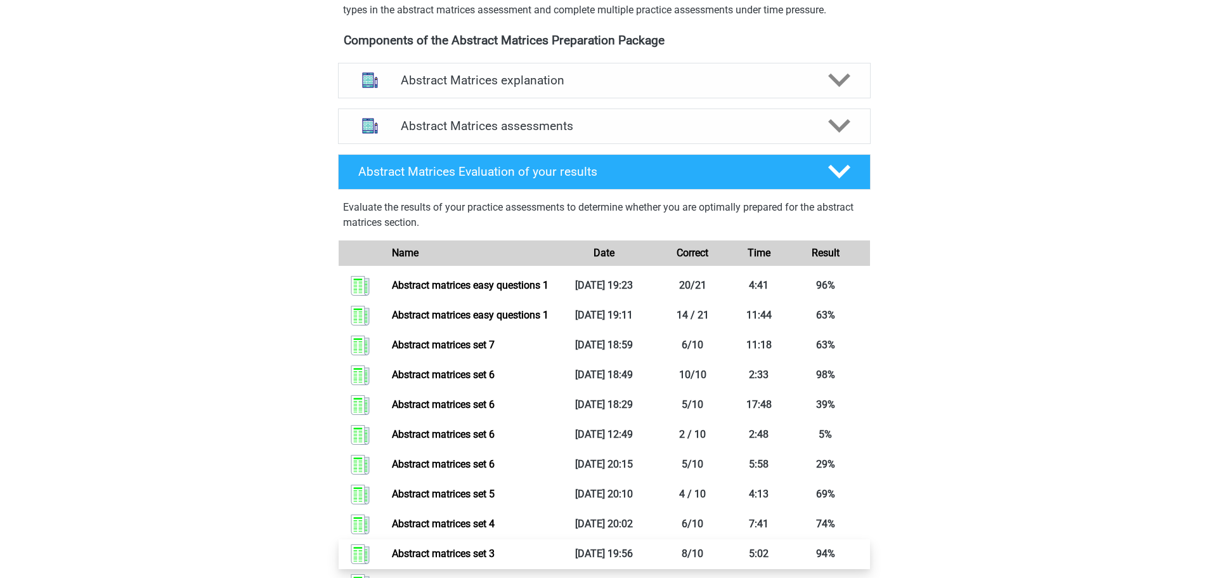
scroll to position [381, 0]
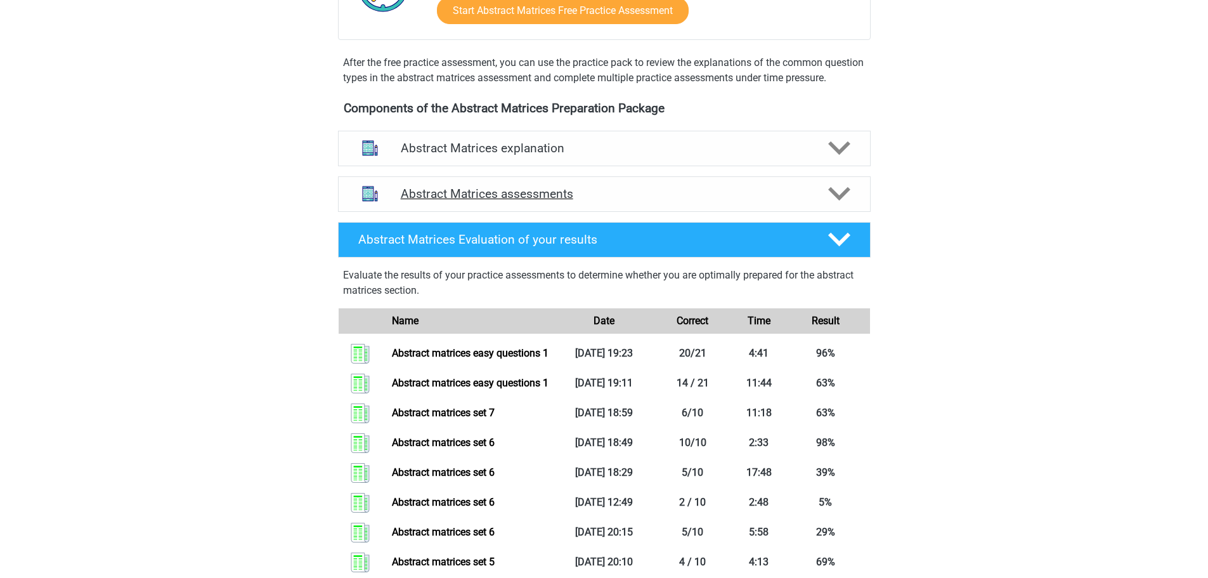
click at [840, 202] on icon at bounding box center [839, 194] width 22 height 22
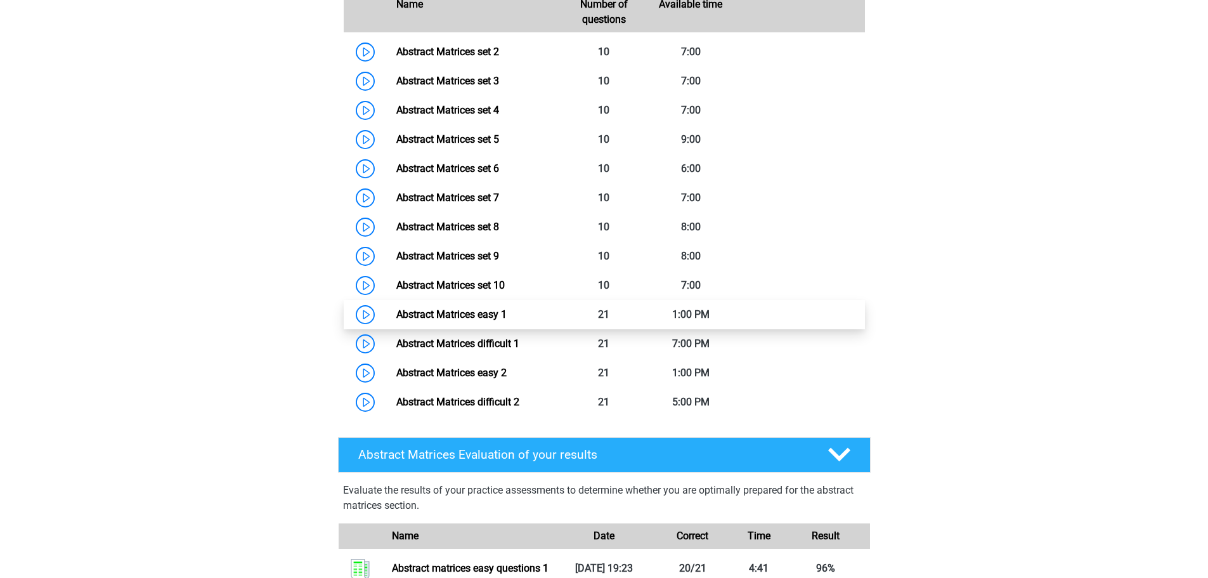
scroll to position [698, 0]
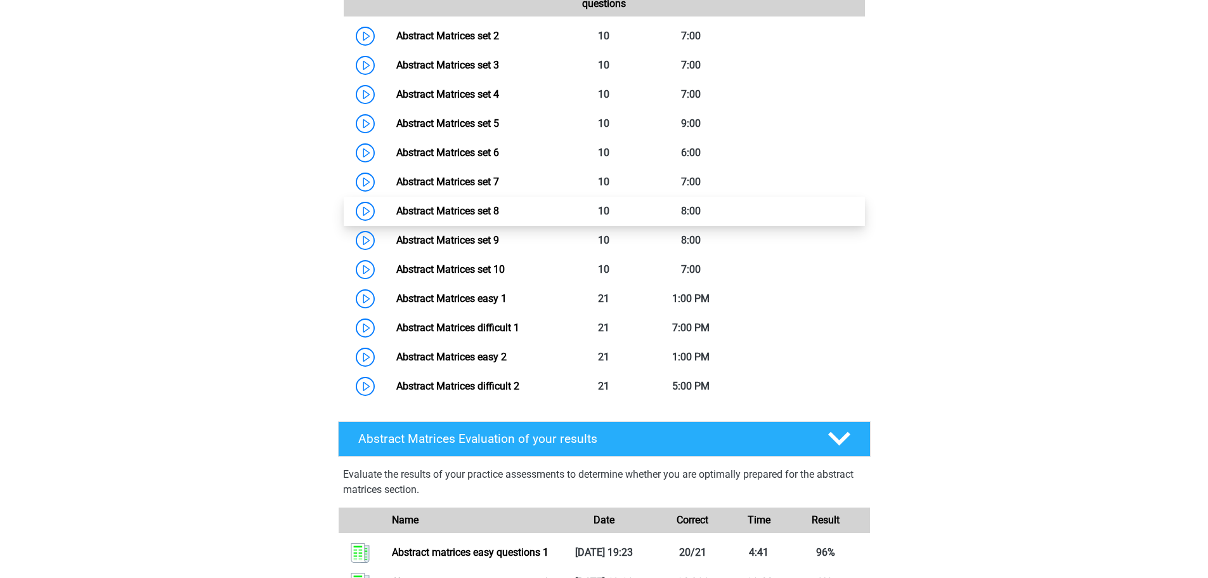
click at [455, 217] on link "Abstract Matrices set 8" at bounding box center [447, 211] width 103 height 12
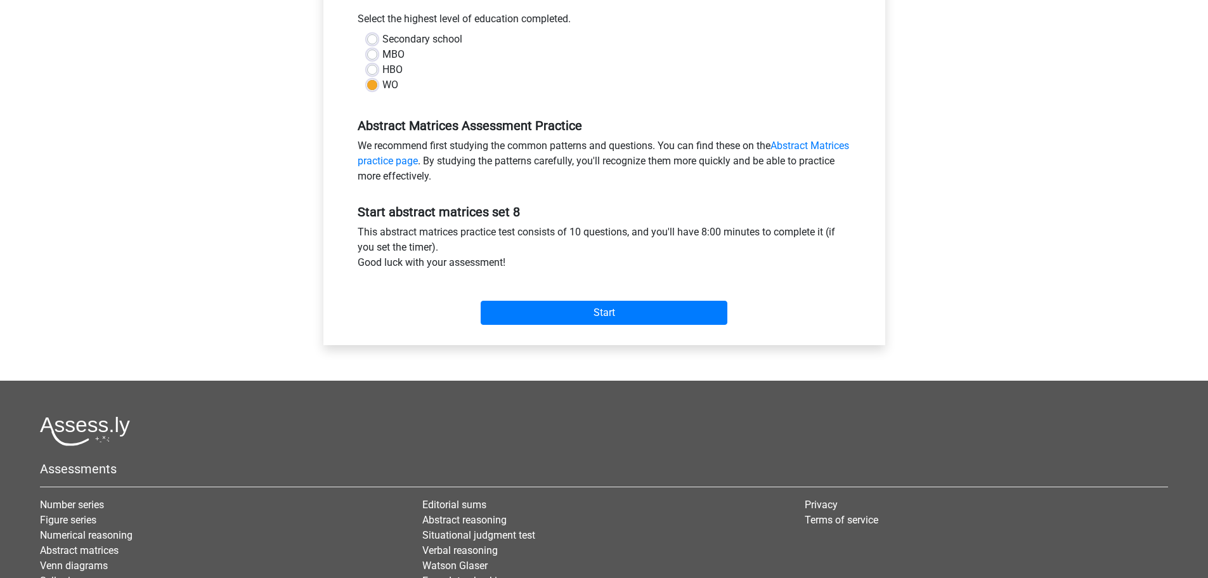
scroll to position [317, 0]
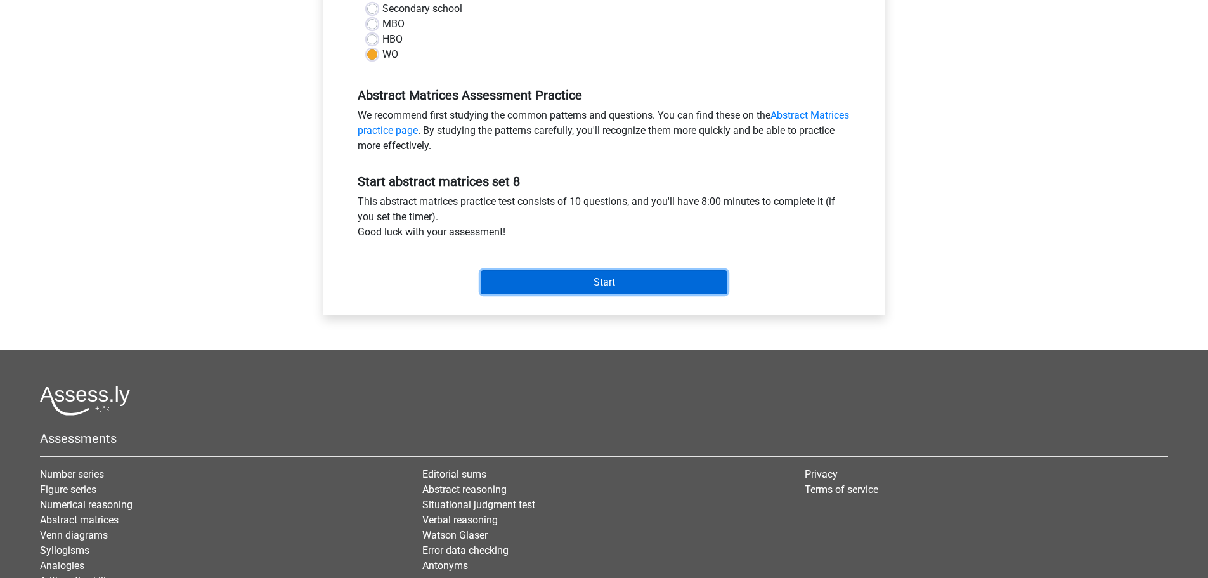
click at [558, 273] on input "Start" at bounding box center [604, 282] width 247 height 24
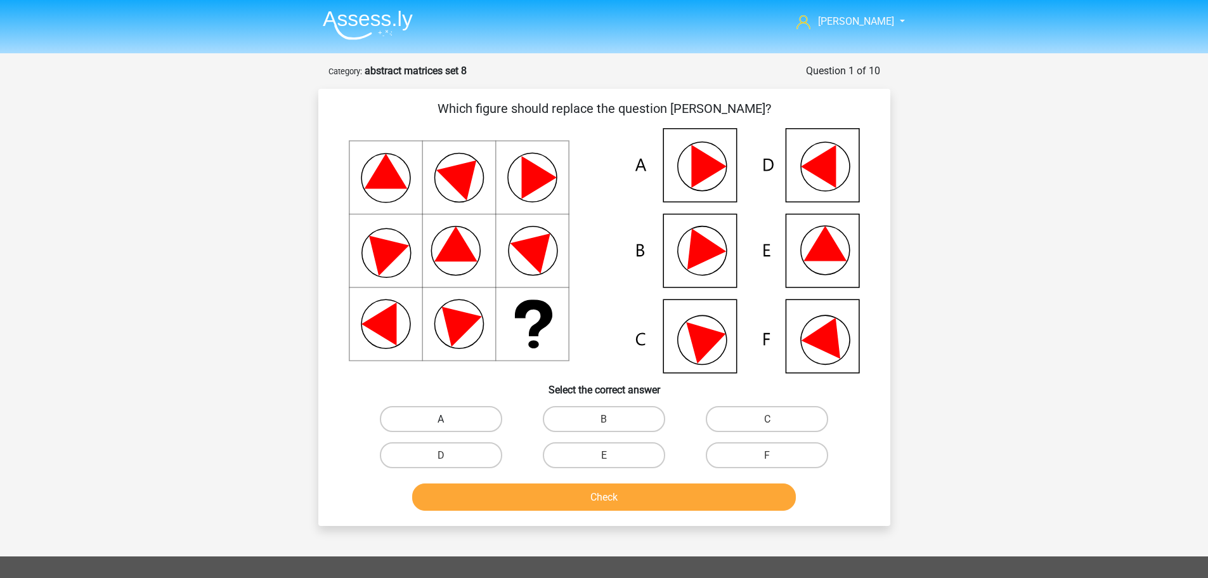
click at [452, 422] on label "A" at bounding box center [441, 419] width 122 height 26
click at [449, 422] on input "A" at bounding box center [445, 423] width 8 height 8
radio input "true"
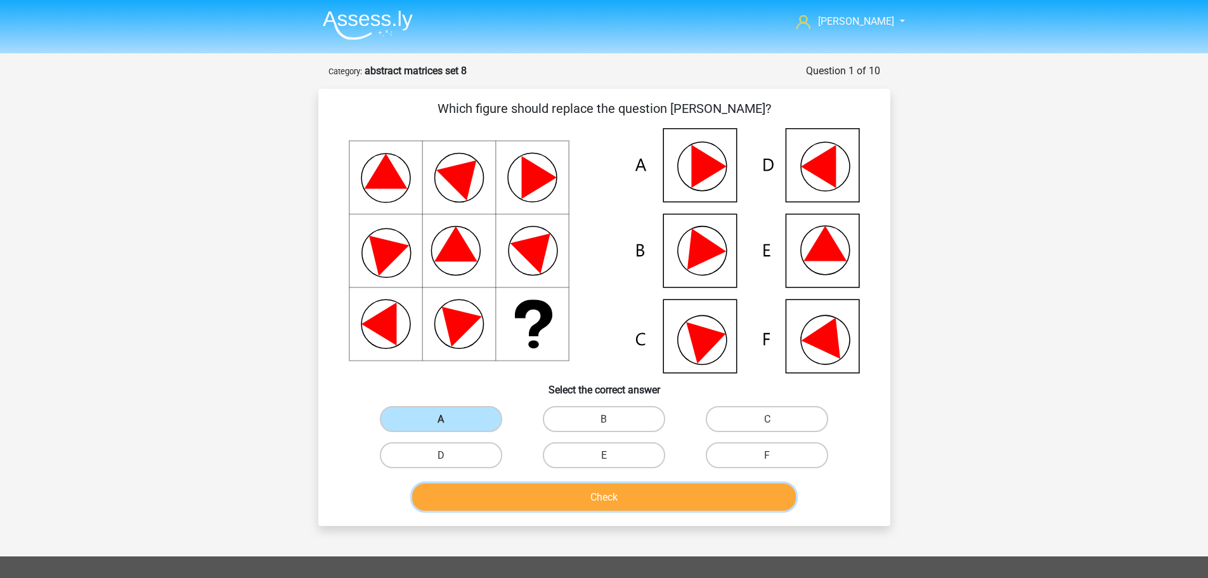
click at [535, 485] on button "Check" at bounding box center [604, 496] width 384 height 27
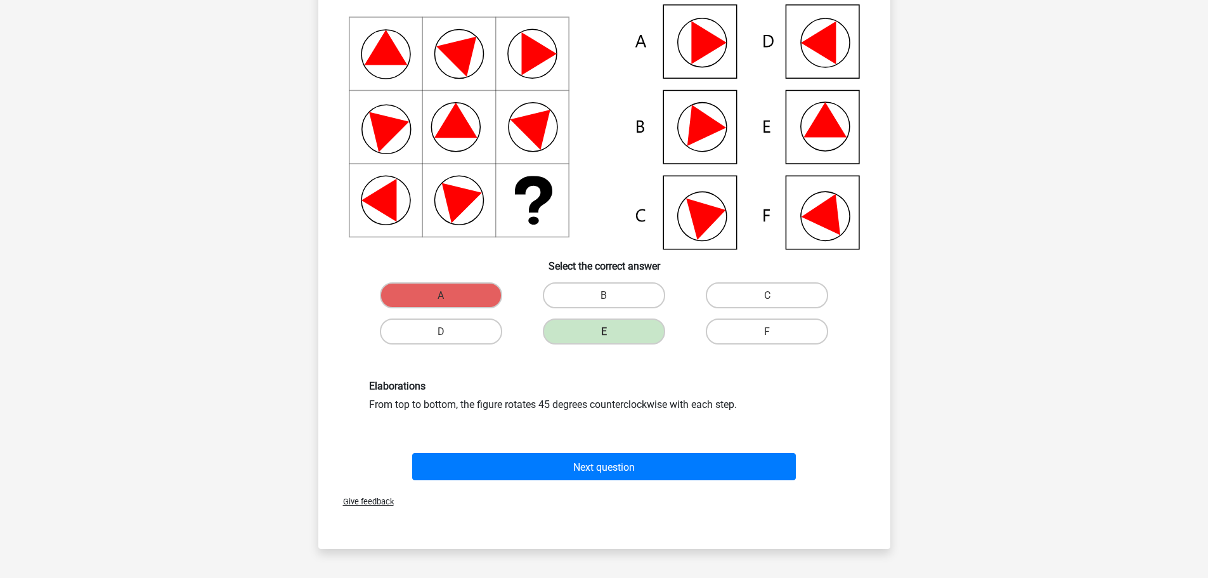
scroll to position [127, 0]
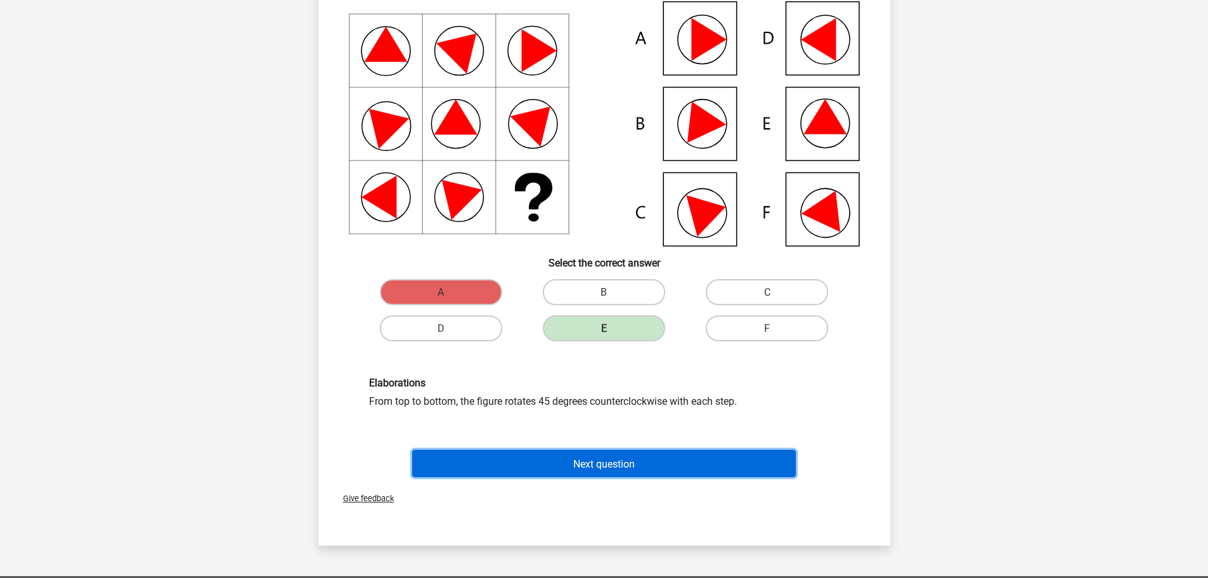
click at [551, 467] on button "Next question" at bounding box center [604, 463] width 384 height 27
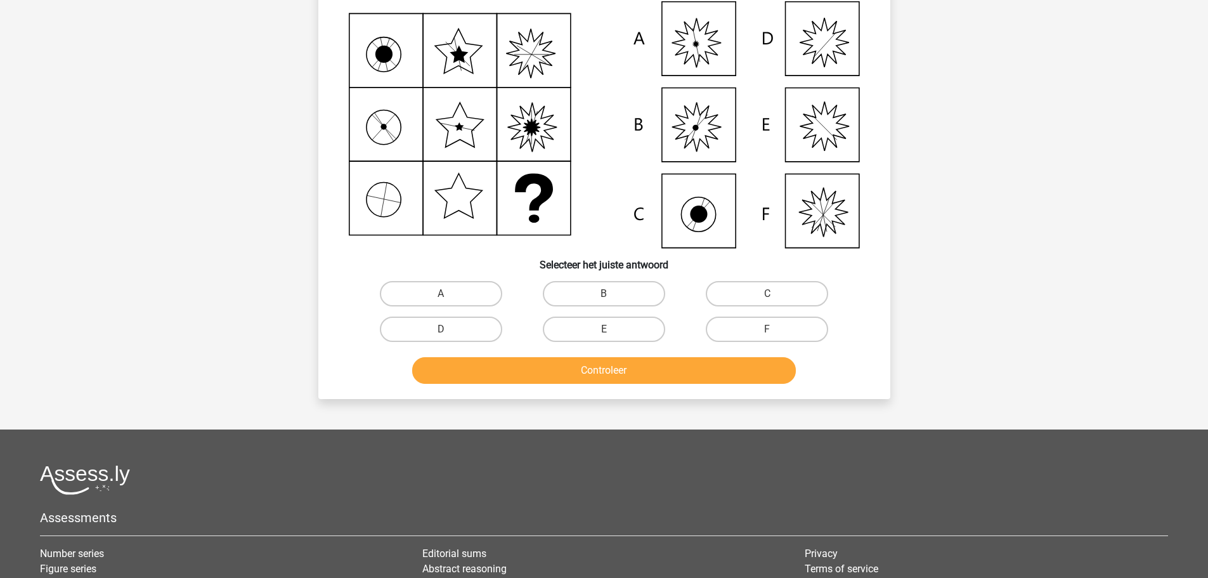
scroll to position [63, 0]
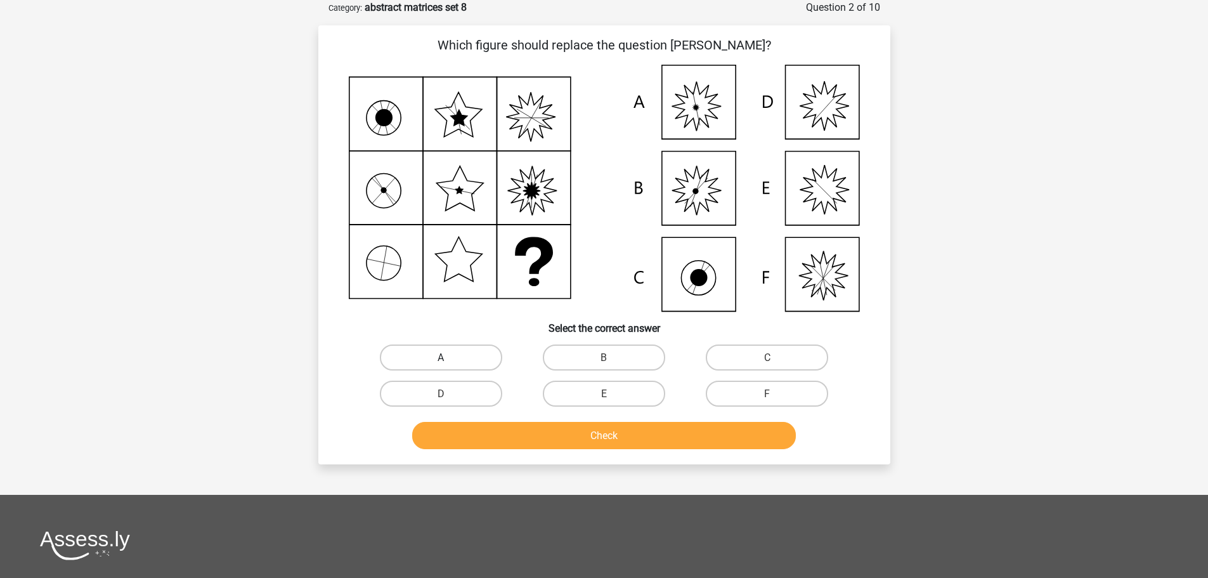
drag, startPoint x: 485, startPoint y: 355, endPoint x: 560, endPoint y: 422, distance: 100.2
click at [488, 356] on label "A" at bounding box center [441, 357] width 122 height 26
click at [449, 357] on input "A" at bounding box center [445, 361] width 8 height 8
radio input "true"
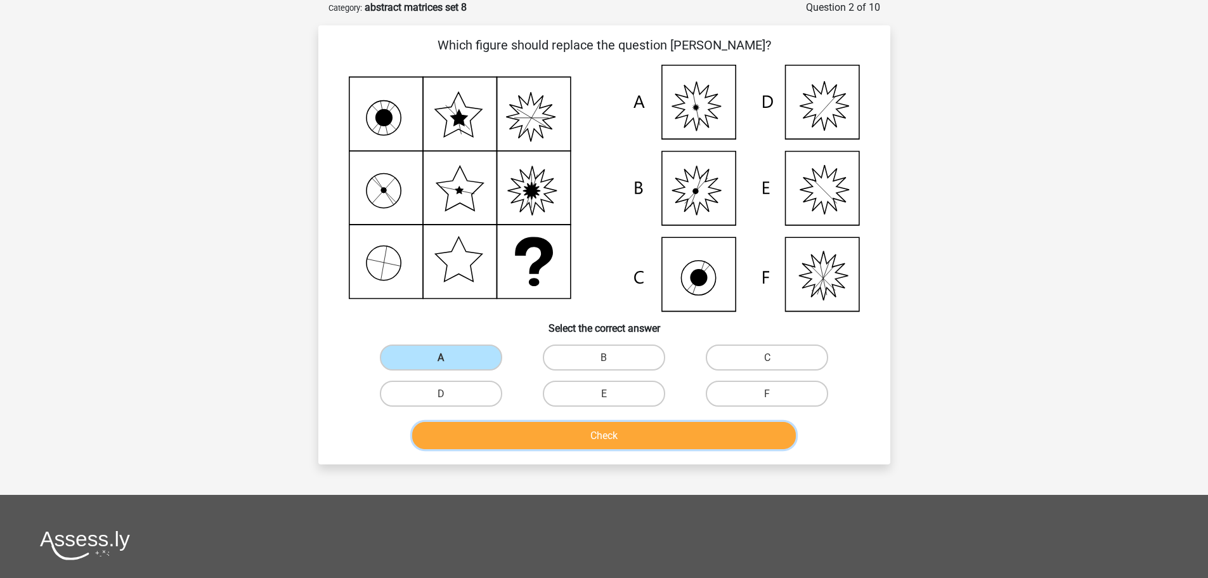
click at [556, 433] on button "Check" at bounding box center [604, 435] width 384 height 27
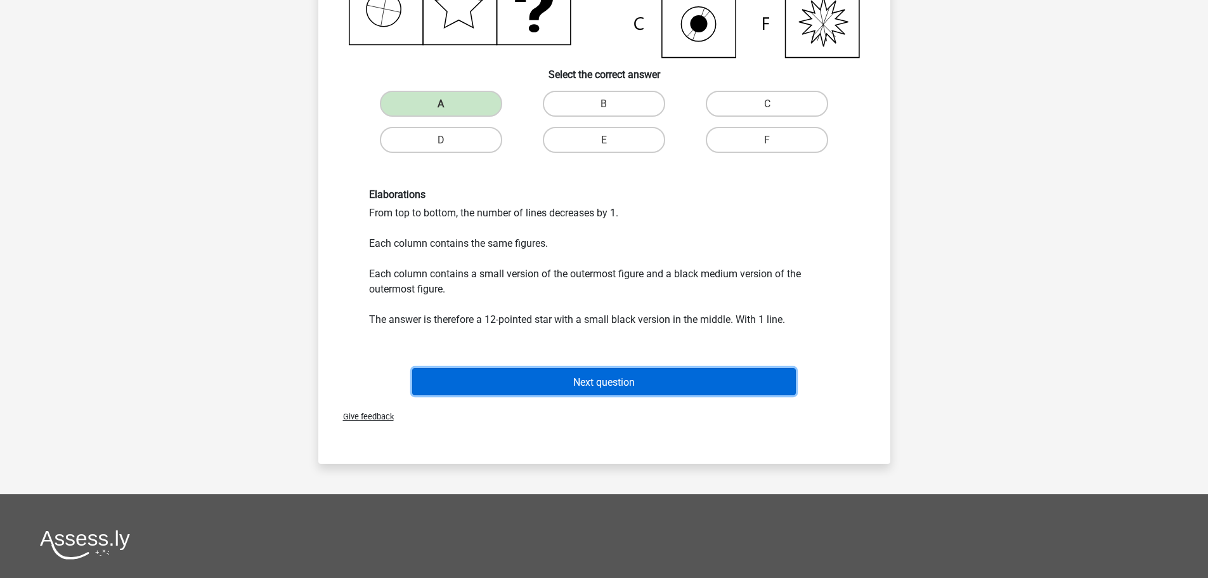
click at [619, 381] on font "Next question" at bounding box center [604, 381] width 62 height 12
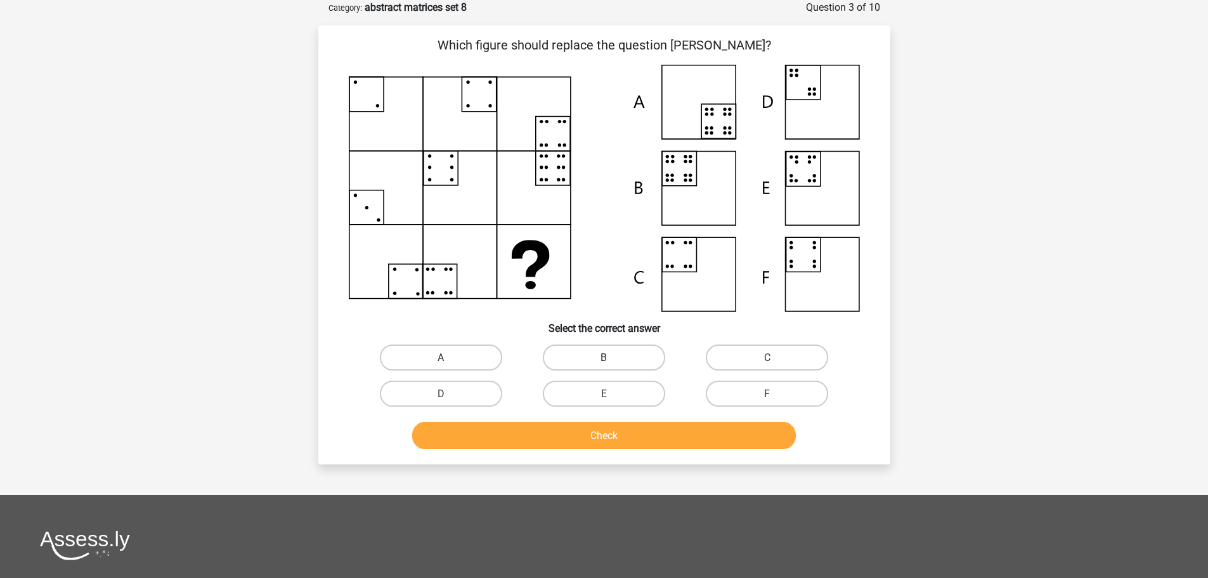
click at [616, 355] on label "B" at bounding box center [604, 357] width 122 height 26
click at [612, 357] on input "B" at bounding box center [608, 361] width 8 height 8
radio input "true"
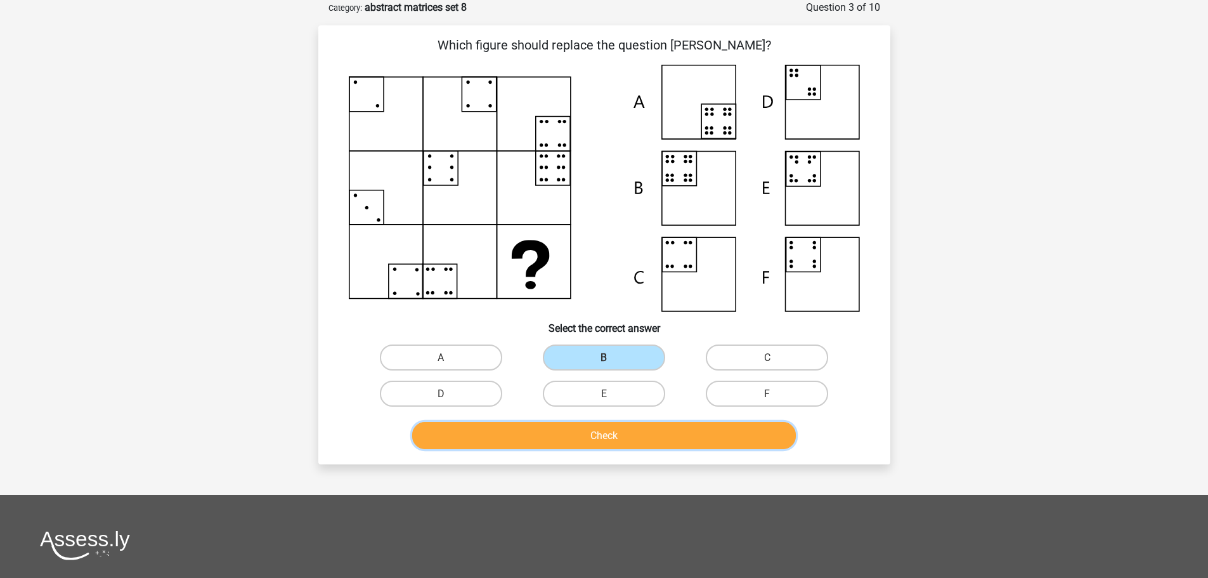
click at [603, 447] on button "Check" at bounding box center [604, 435] width 384 height 27
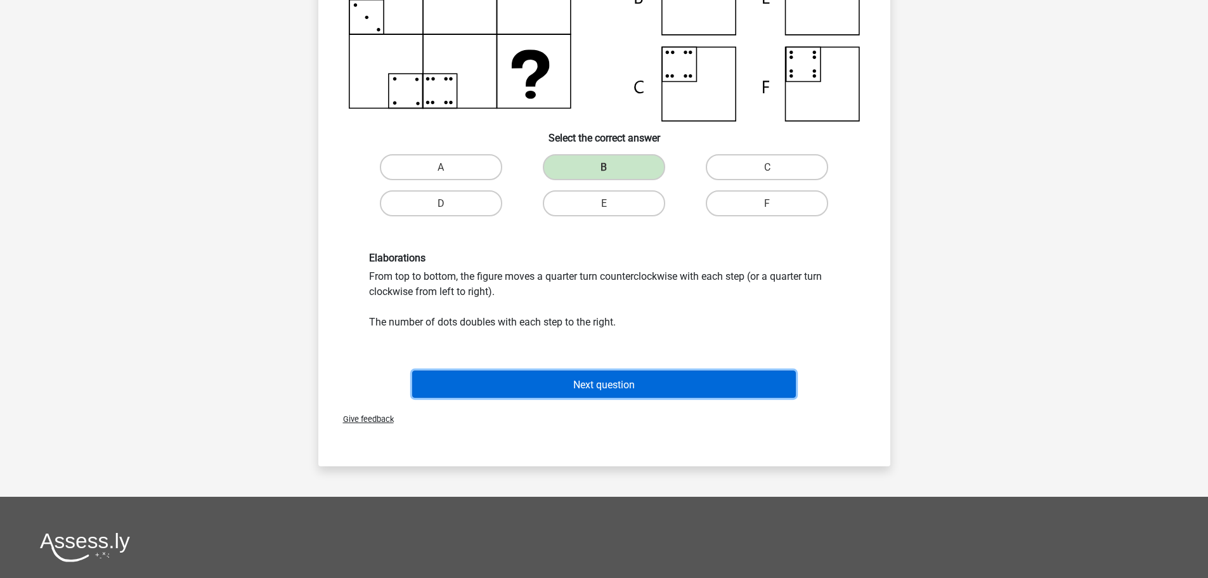
click at [587, 377] on button "Next question" at bounding box center [604, 383] width 384 height 27
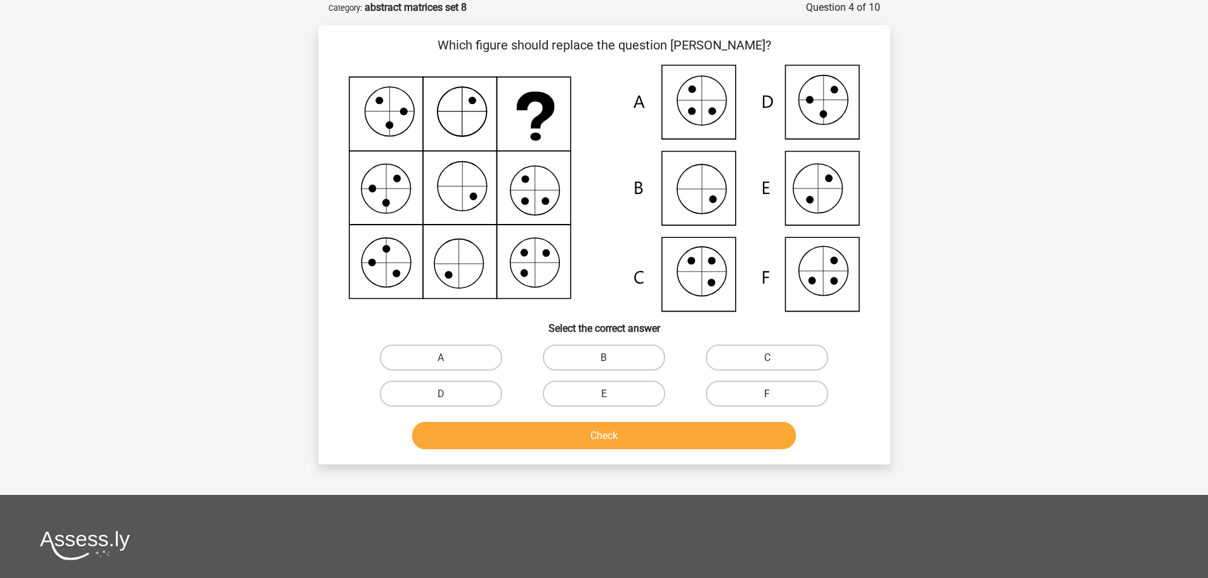
click at [719, 399] on label "F" at bounding box center [767, 394] width 122 height 26
click at [767, 399] on input "F" at bounding box center [771, 397] width 8 height 8
radio input "true"
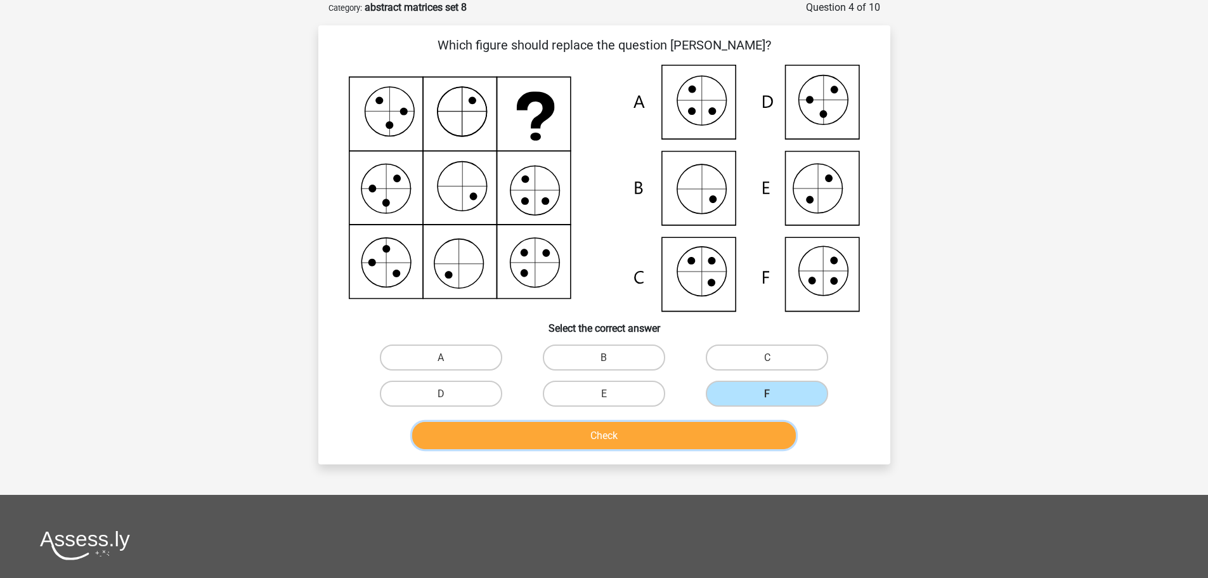
click at [665, 438] on button "Check" at bounding box center [604, 435] width 384 height 27
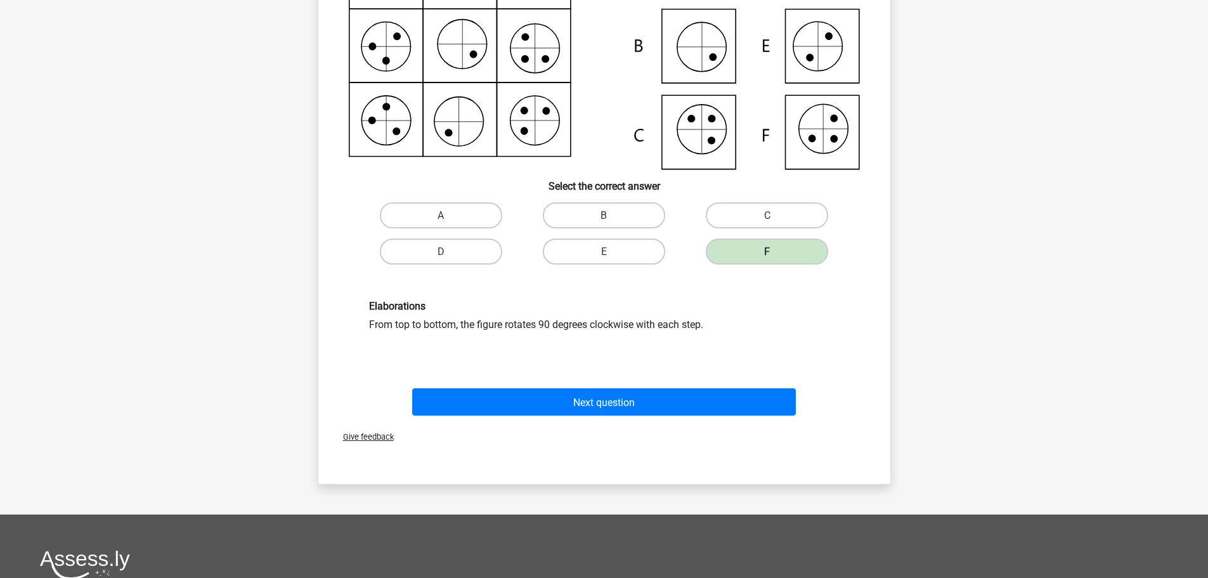
scroll to position [254, 0]
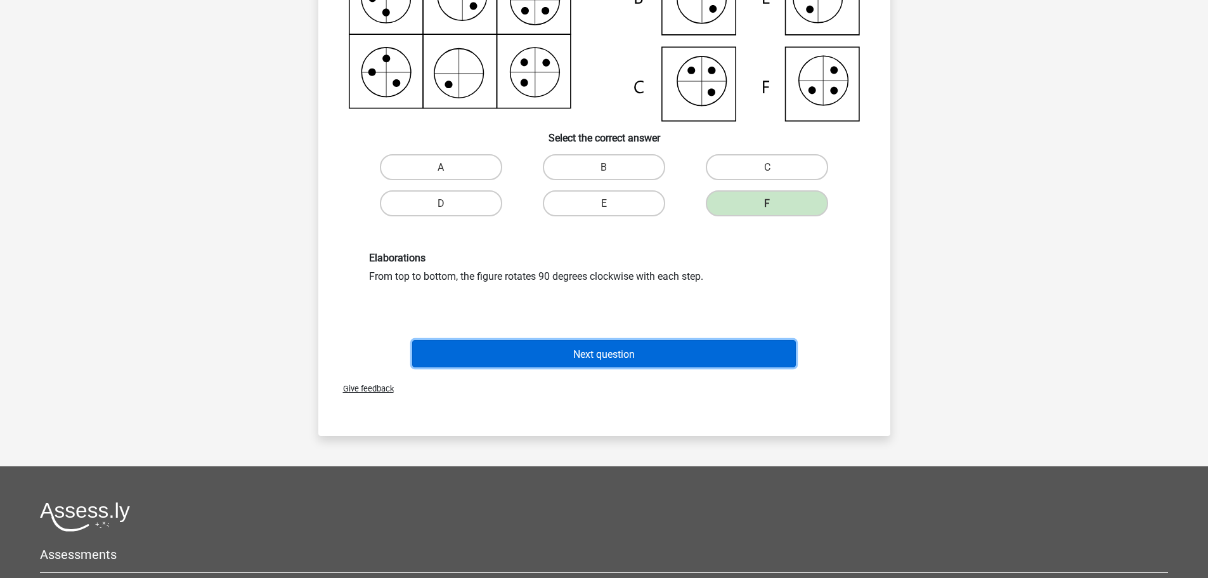
click at [615, 343] on button "Next question" at bounding box center [604, 353] width 384 height 27
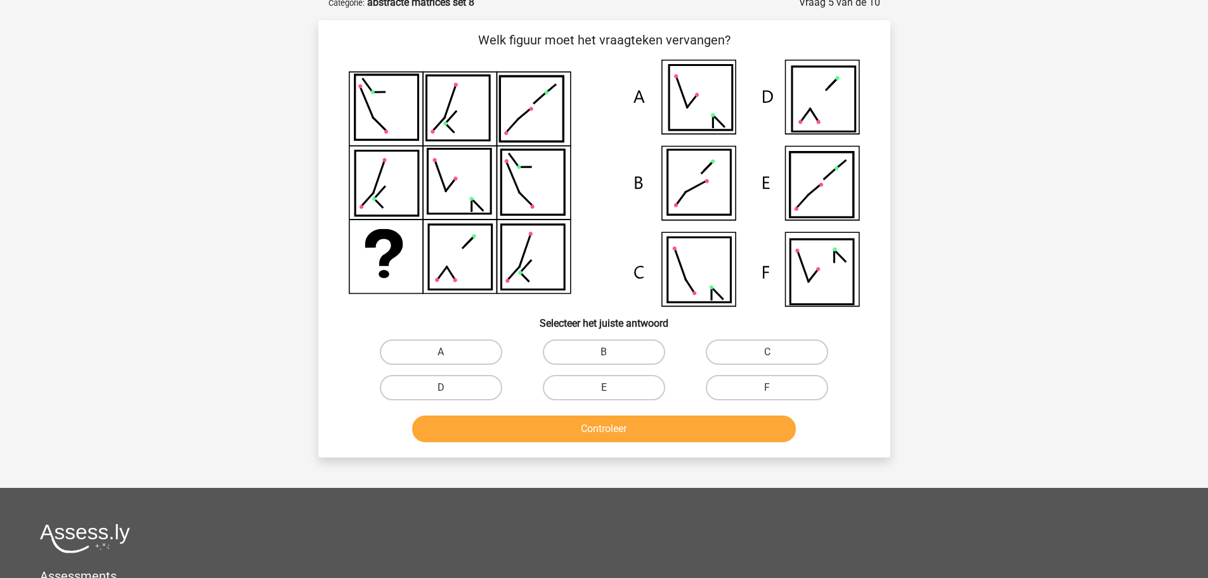
scroll to position [63, 0]
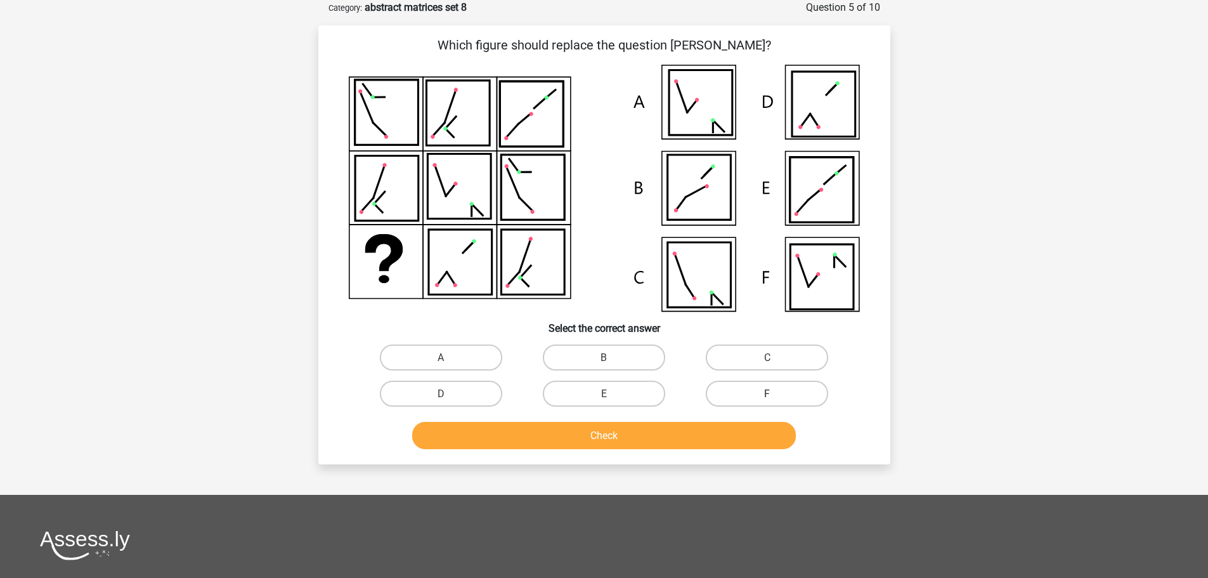
click at [767, 387] on font "F" at bounding box center [767, 393] width 6 height 12
click at [767, 393] on input "F" at bounding box center [771, 397] width 8 height 8
radio input "true"
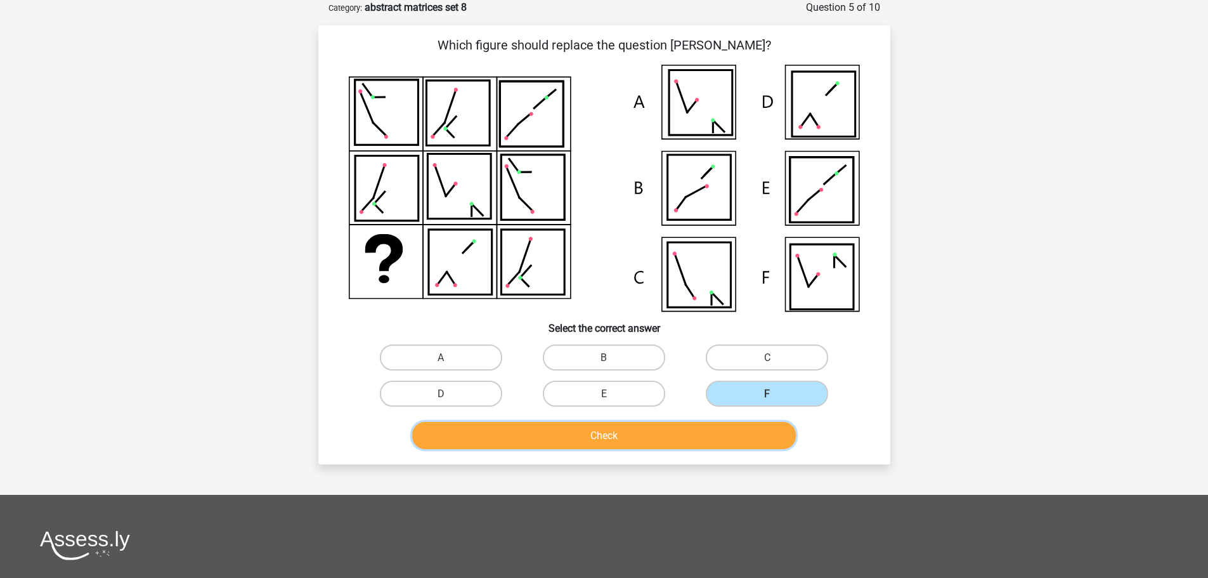
click at [660, 425] on button "Check" at bounding box center [604, 435] width 384 height 27
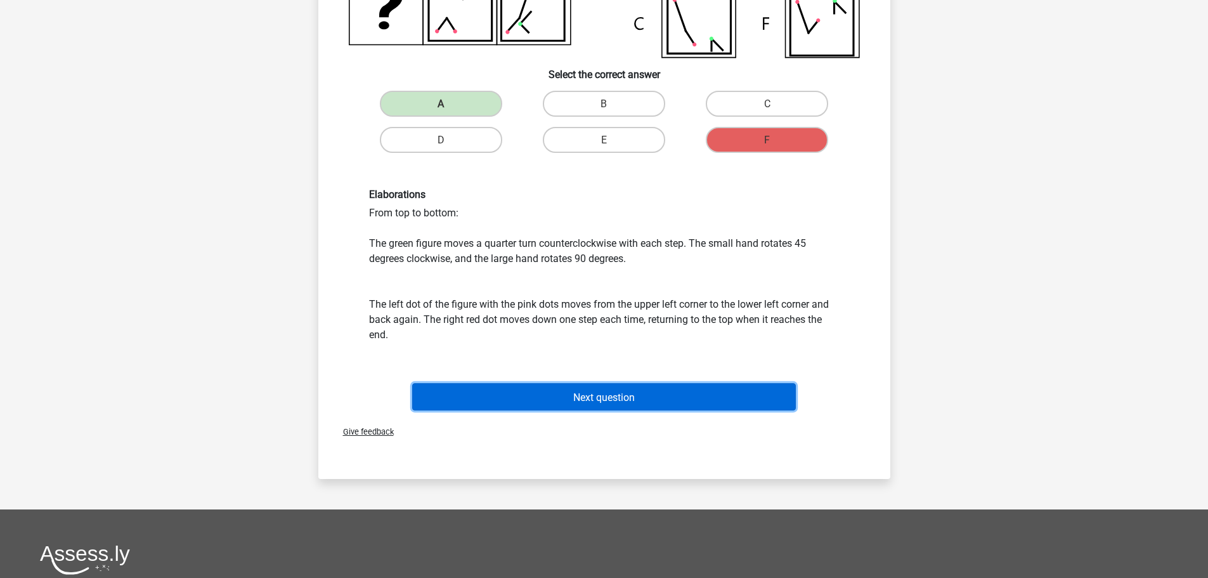
click at [564, 399] on button "Next question" at bounding box center [604, 396] width 384 height 27
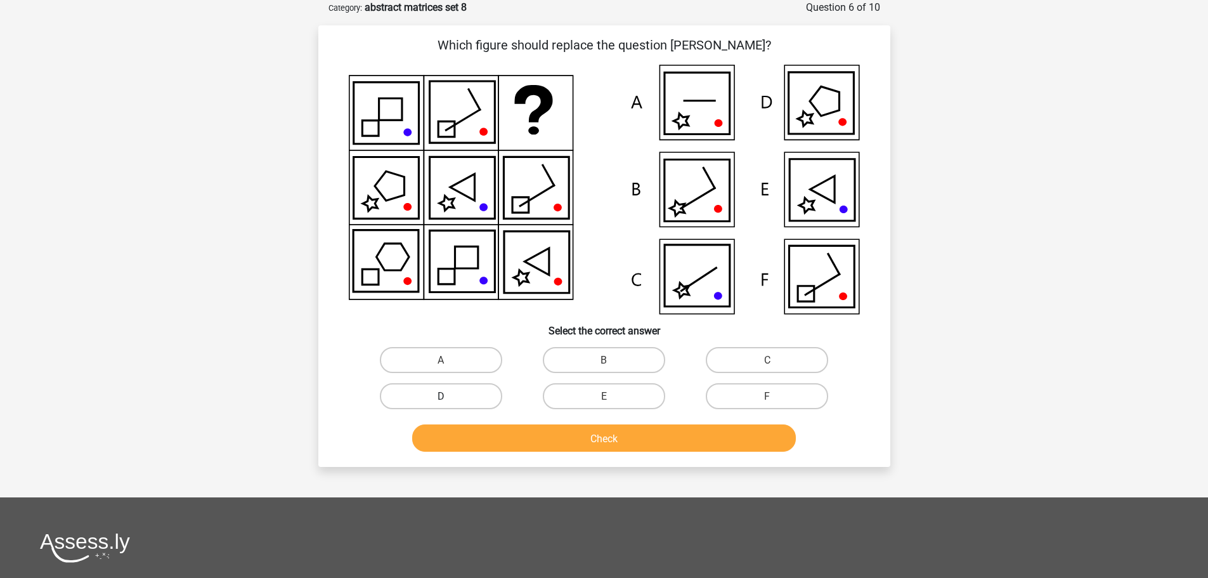
click at [462, 388] on label "D" at bounding box center [441, 396] width 122 height 26
click at [449, 396] on input "D" at bounding box center [445, 400] width 8 height 8
radio input "true"
click at [599, 433] on font "Check" at bounding box center [604, 438] width 27 height 12
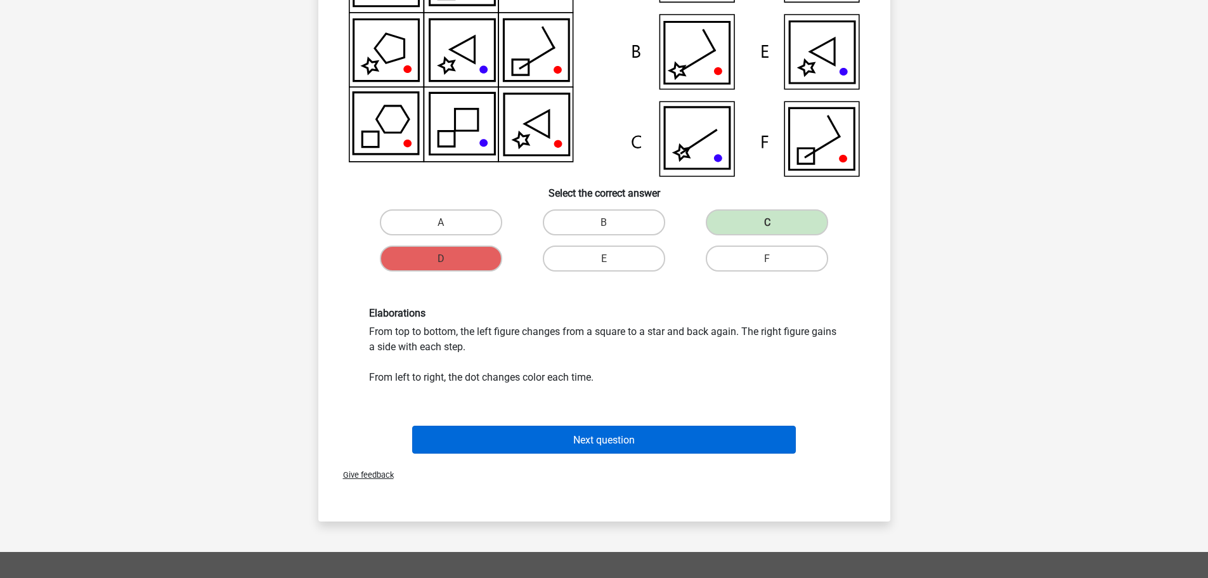
scroll to position [317, 0]
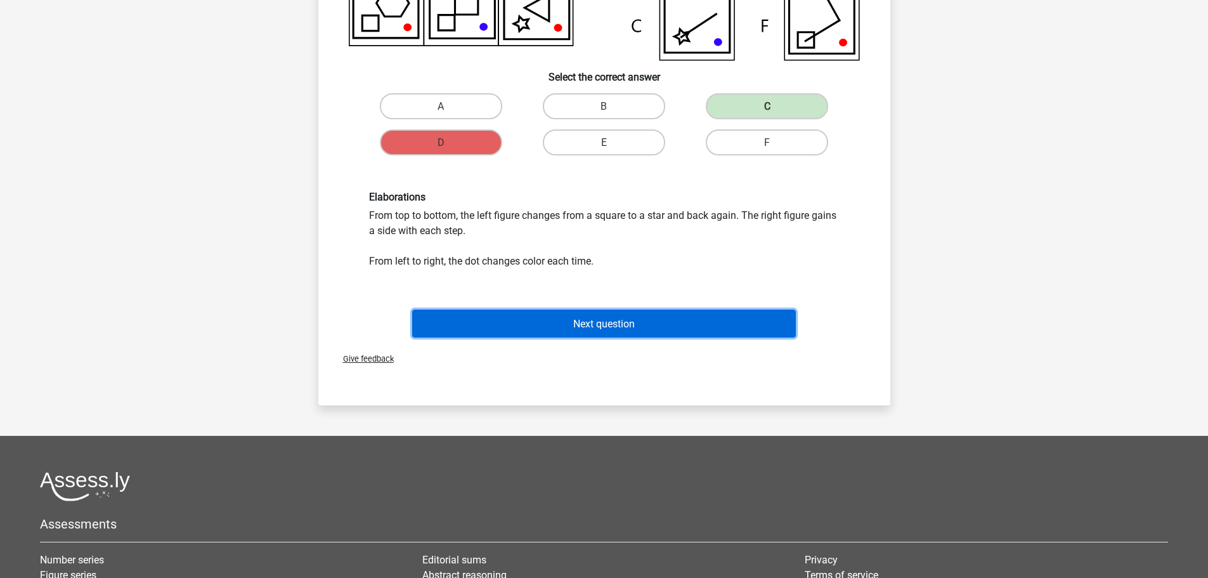
click at [585, 322] on font "Next question" at bounding box center [604, 324] width 62 height 12
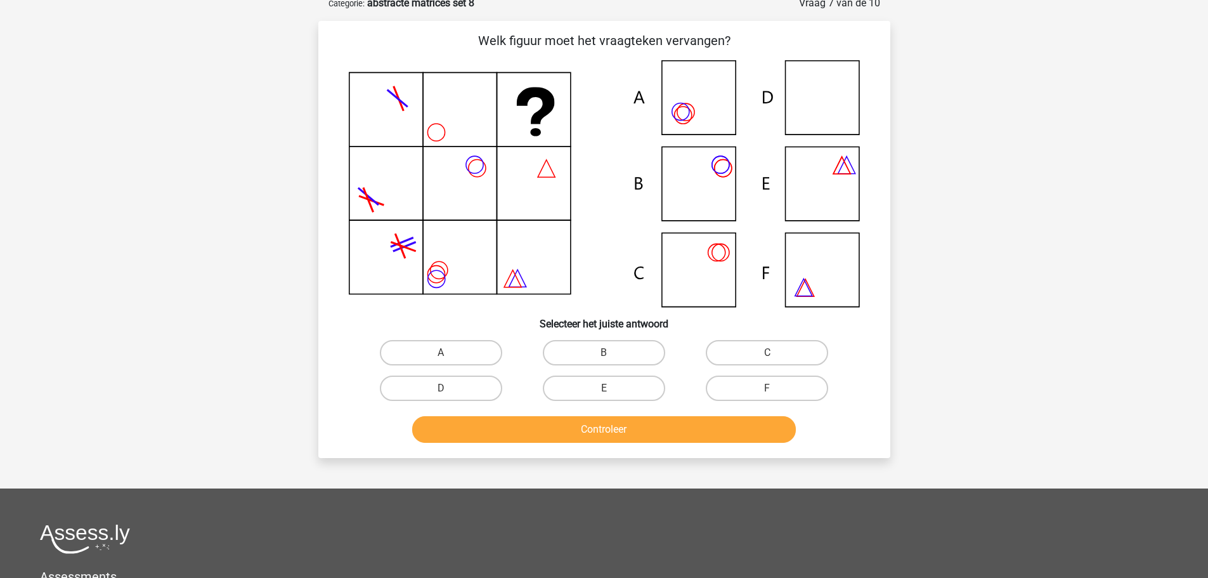
scroll to position [63, 0]
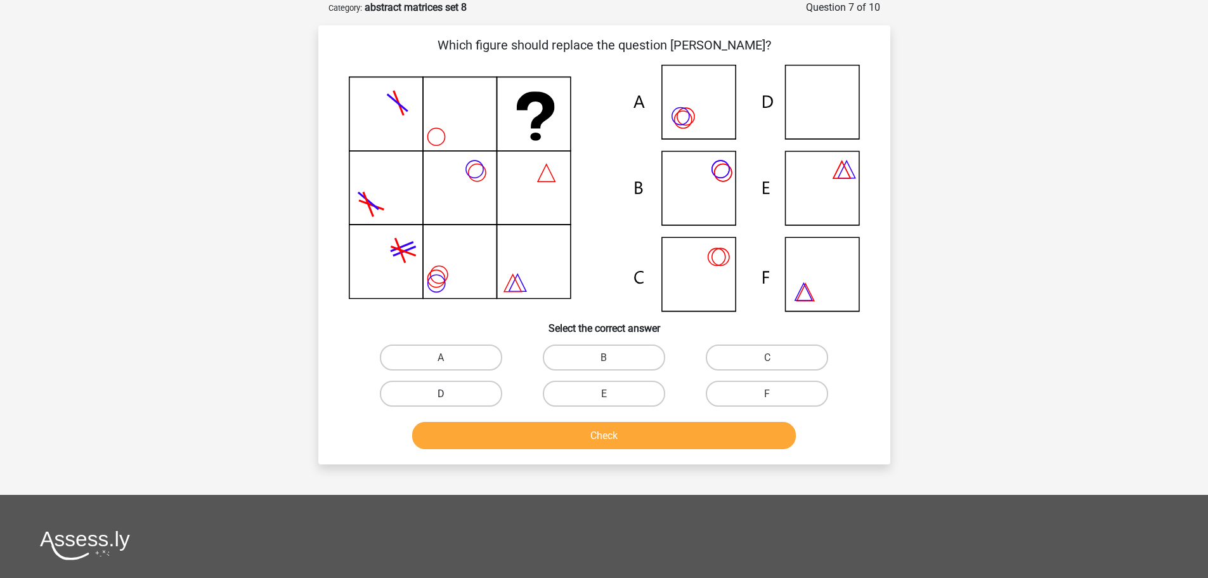
drag, startPoint x: 492, startPoint y: 382, endPoint x: 482, endPoint y: 385, distance: 10.0
click at [482, 384] on label "D" at bounding box center [441, 394] width 122 height 26
click at [449, 393] on input "D" at bounding box center [445, 397] width 8 height 8
radio input "true"
click at [481, 385] on label "D" at bounding box center [441, 394] width 122 height 26
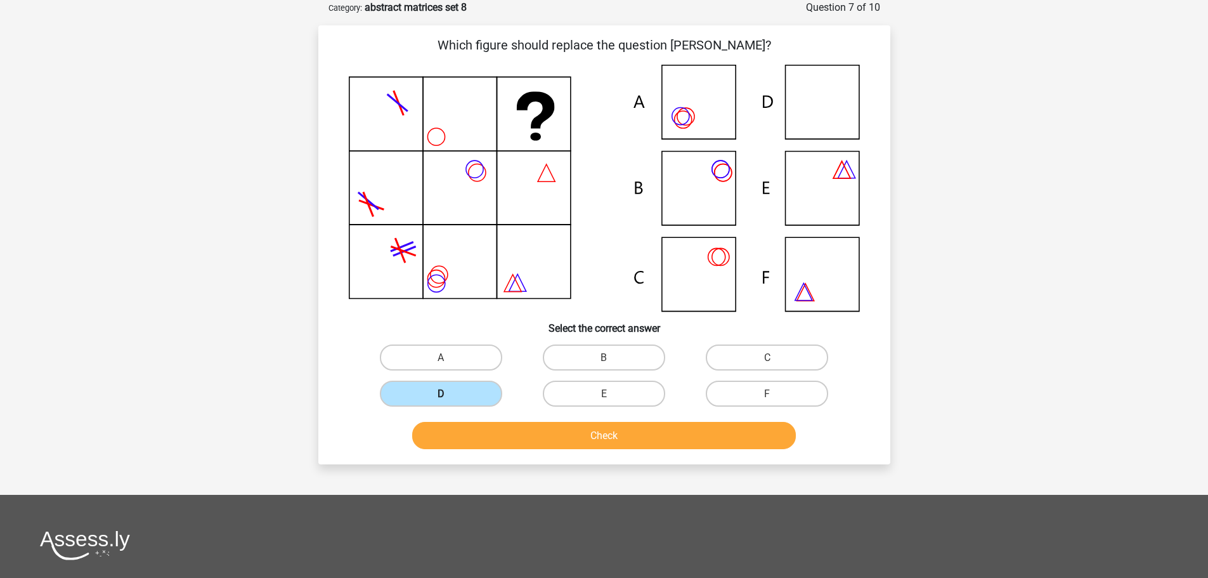
click at [449, 393] on input "D" at bounding box center [445, 397] width 8 height 8
click at [606, 440] on font "Check" at bounding box center [604, 435] width 27 height 12
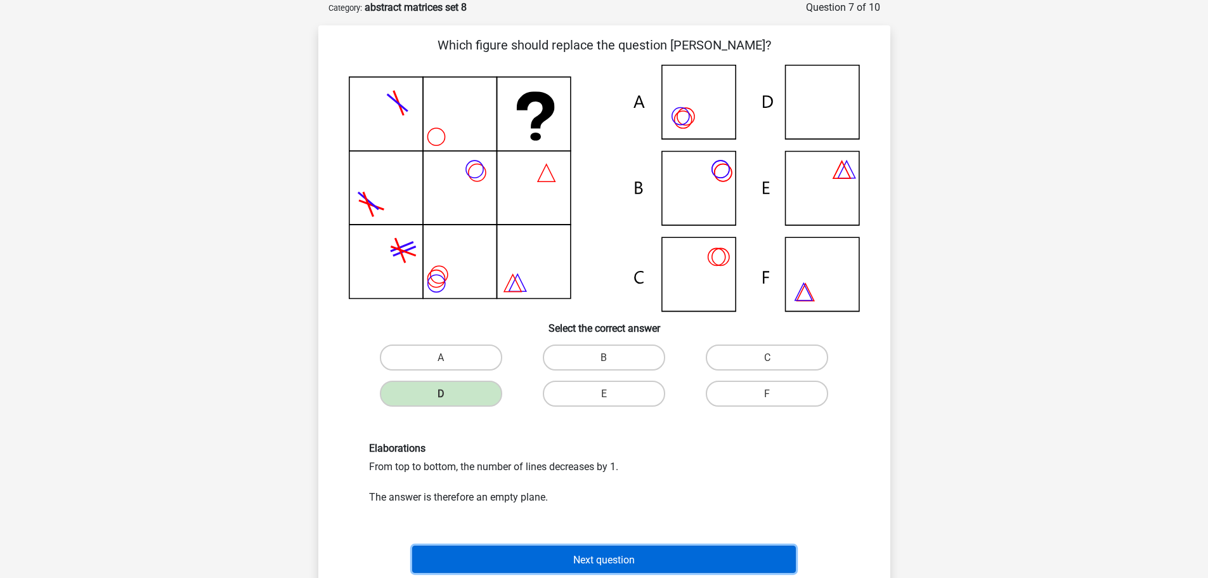
click at [601, 554] on font "Next question" at bounding box center [604, 559] width 62 height 12
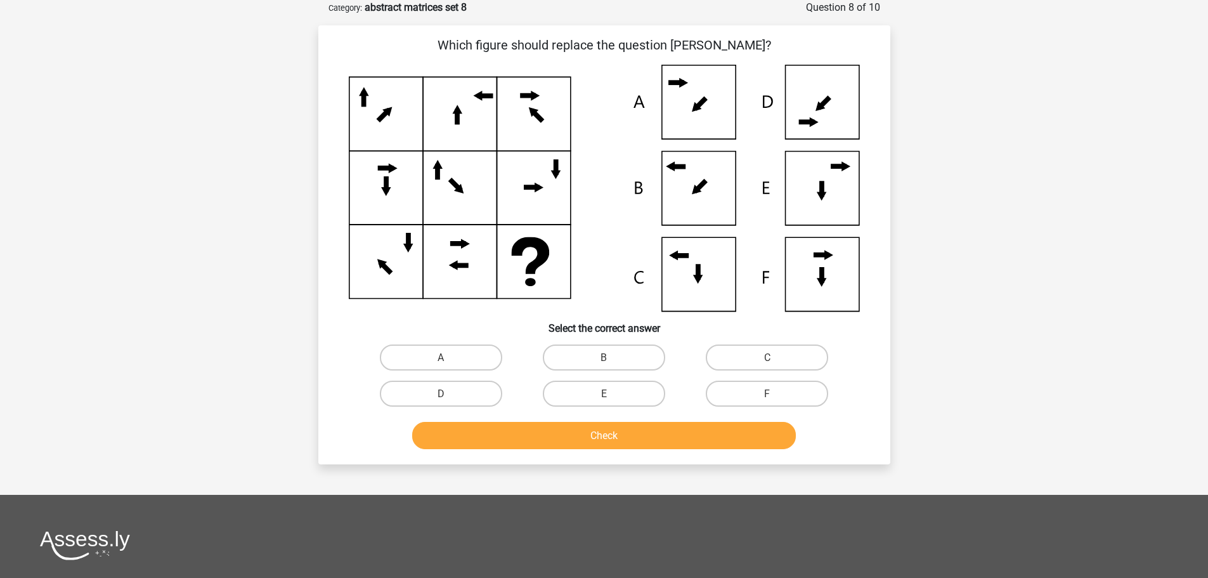
click at [447, 360] on input "A" at bounding box center [445, 361] width 8 height 8
radio input "true"
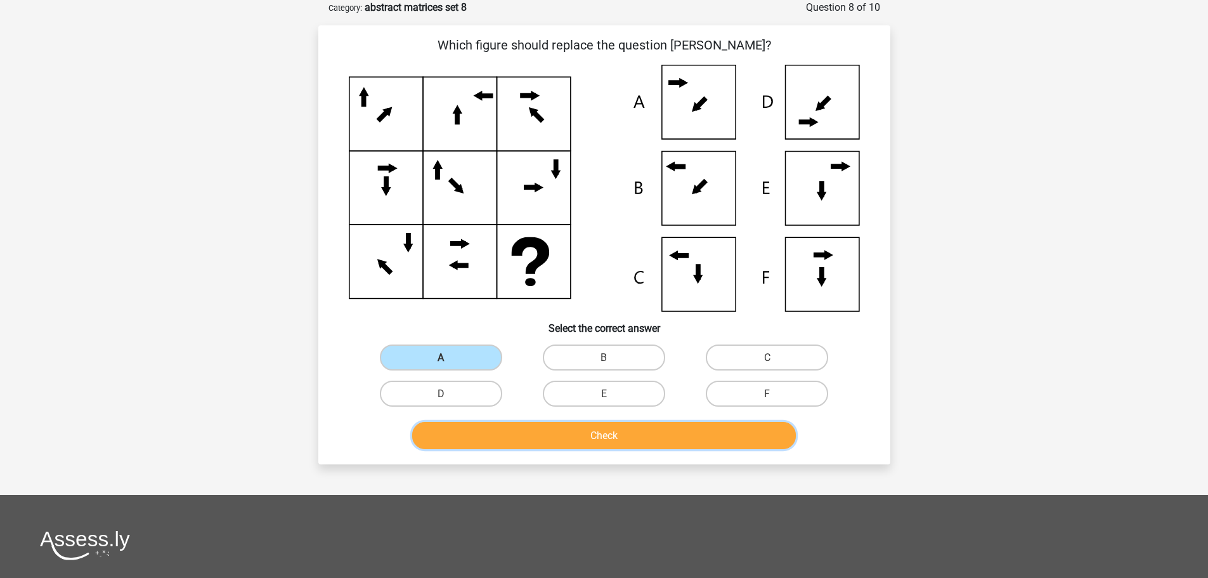
click at [545, 426] on button "Check" at bounding box center [604, 435] width 384 height 27
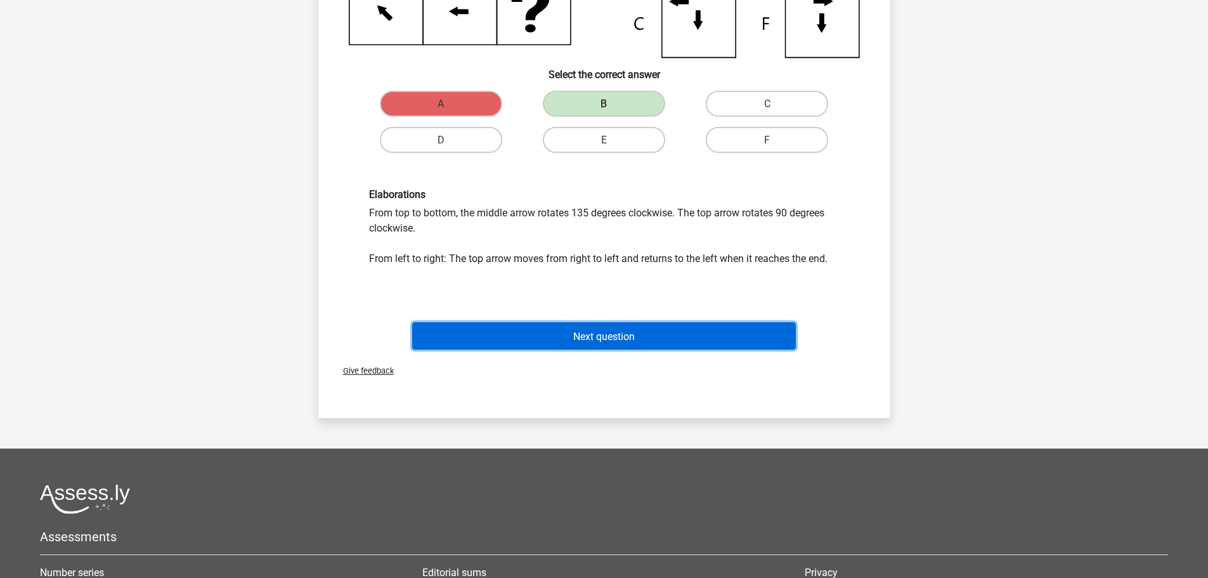
click at [593, 330] on font "Next question" at bounding box center [604, 336] width 62 height 12
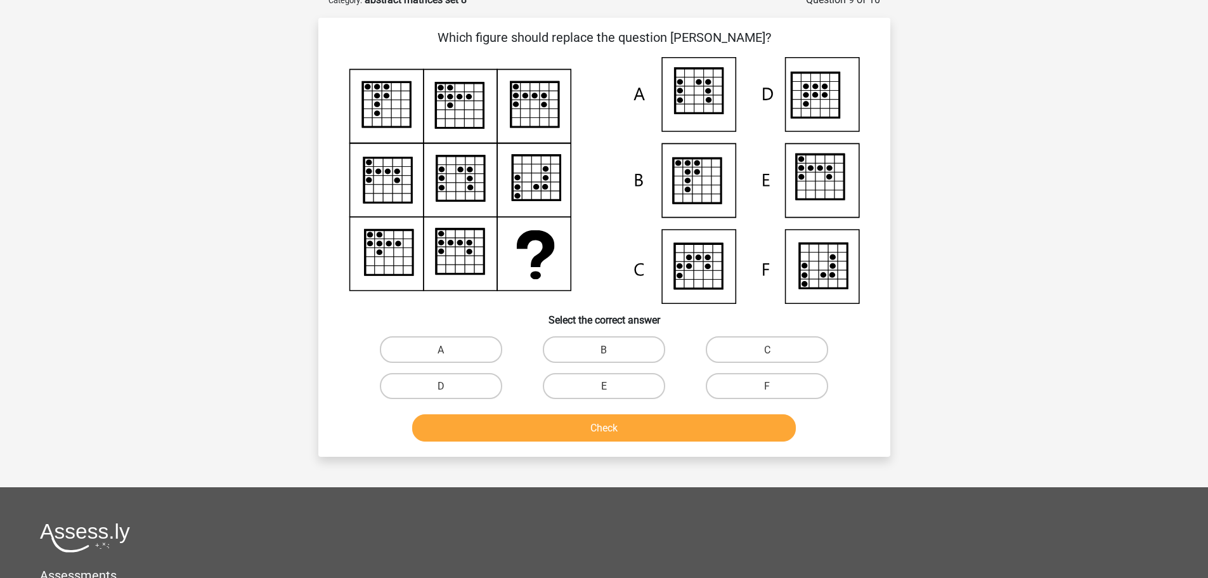
scroll to position [0, 0]
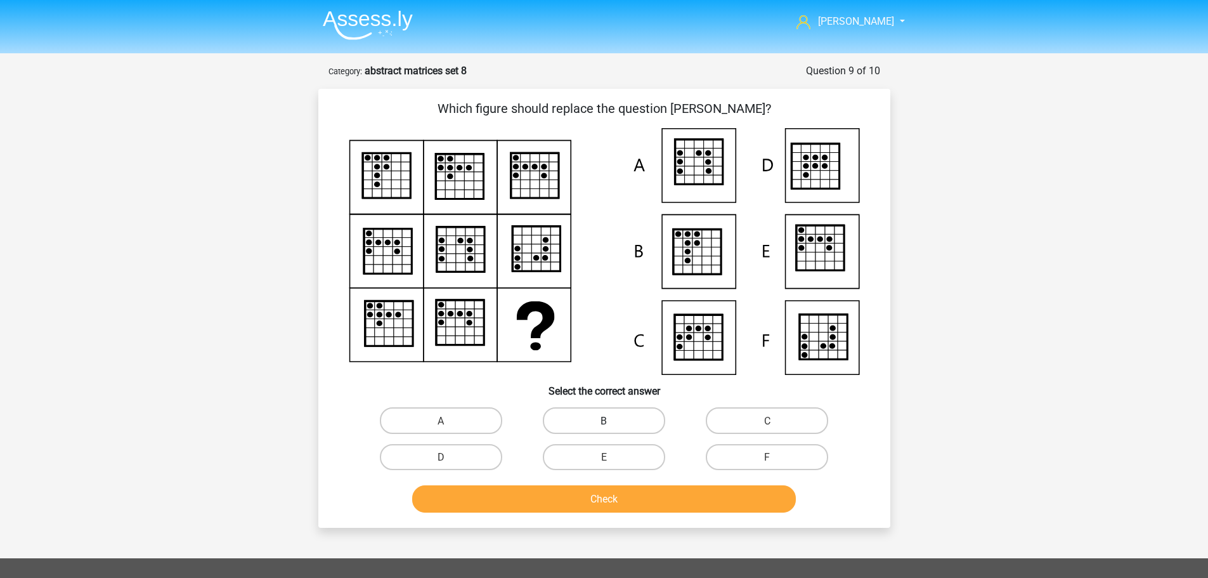
click at [594, 421] on label "B" at bounding box center [604, 420] width 122 height 26
click at [604, 421] on input "B" at bounding box center [608, 424] width 8 height 8
radio input "true"
click at [607, 508] on button "Check" at bounding box center [604, 498] width 384 height 27
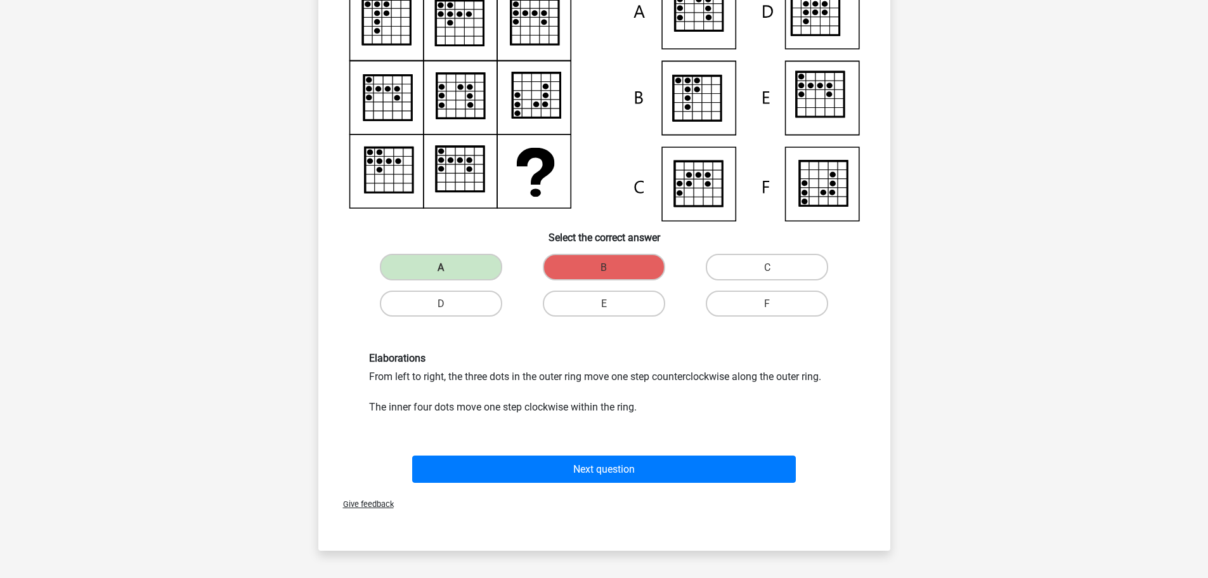
scroll to position [190, 0]
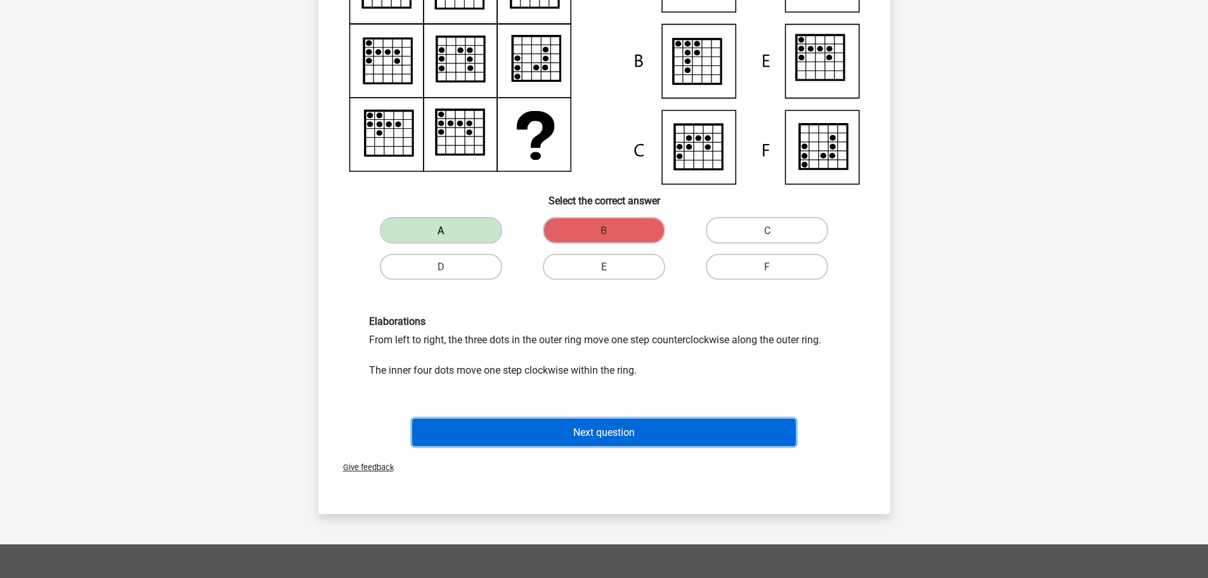
click at [614, 426] on font "Next question" at bounding box center [604, 432] width 62 height 12
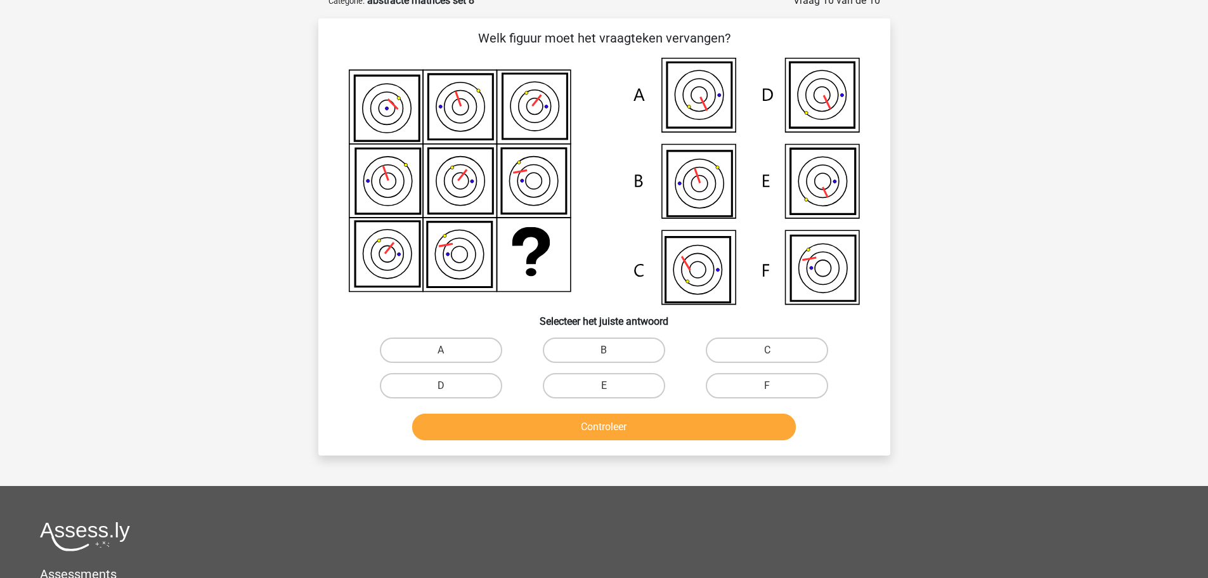
scroll to position [63, 0]
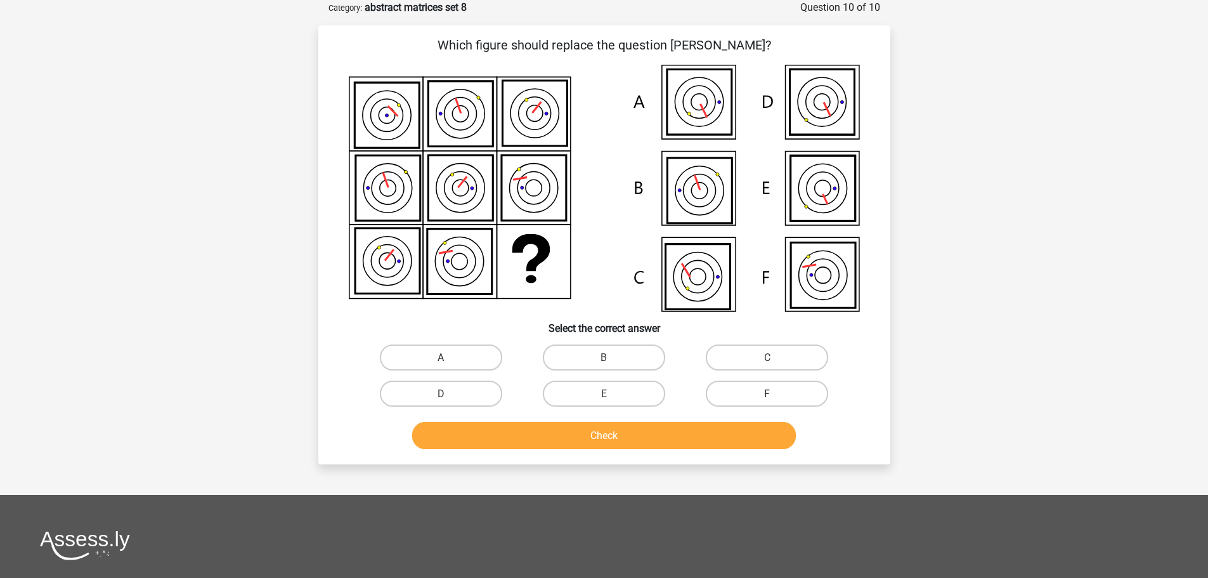
click at [712, 397] on label "F" at bounding box center [767, 394] width 122 height 26
click at [767, 397] on input "F" at bounding box center [771, 397] width 8 height 8
radio input "true"
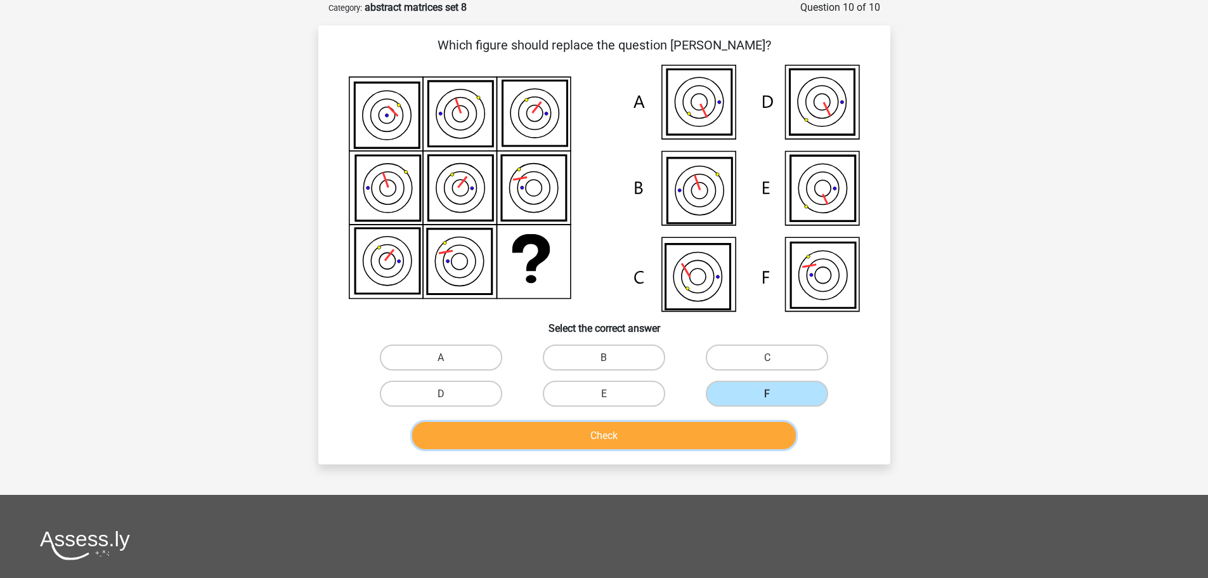
click at [662, 434] on button "Check" at bounding box center [604, 435] width 384 height 27
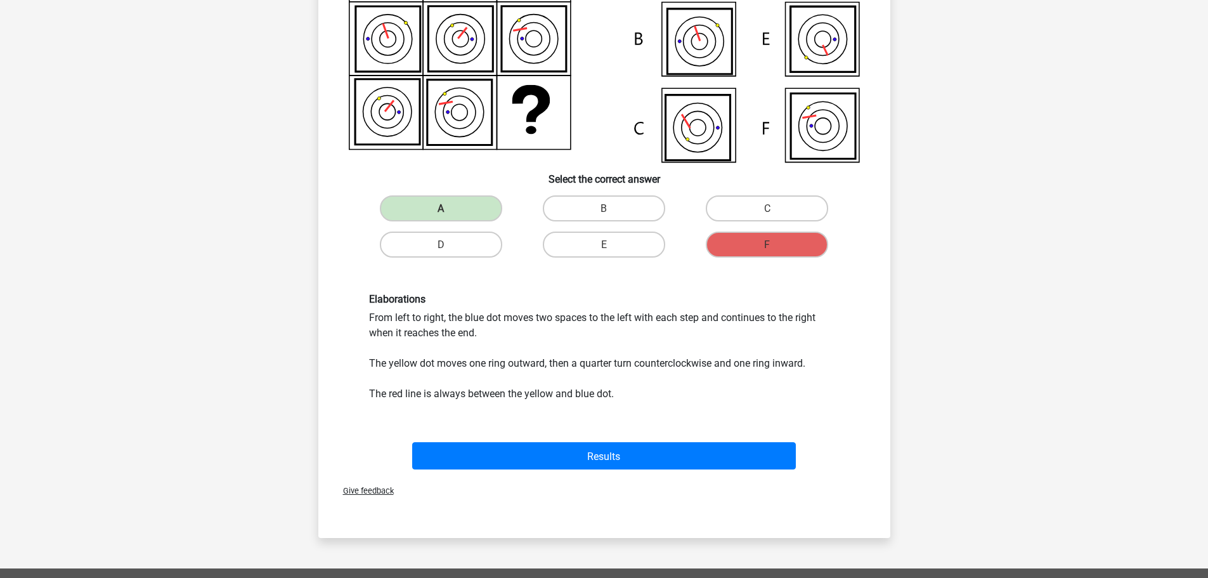
scroll to position [254, 0]
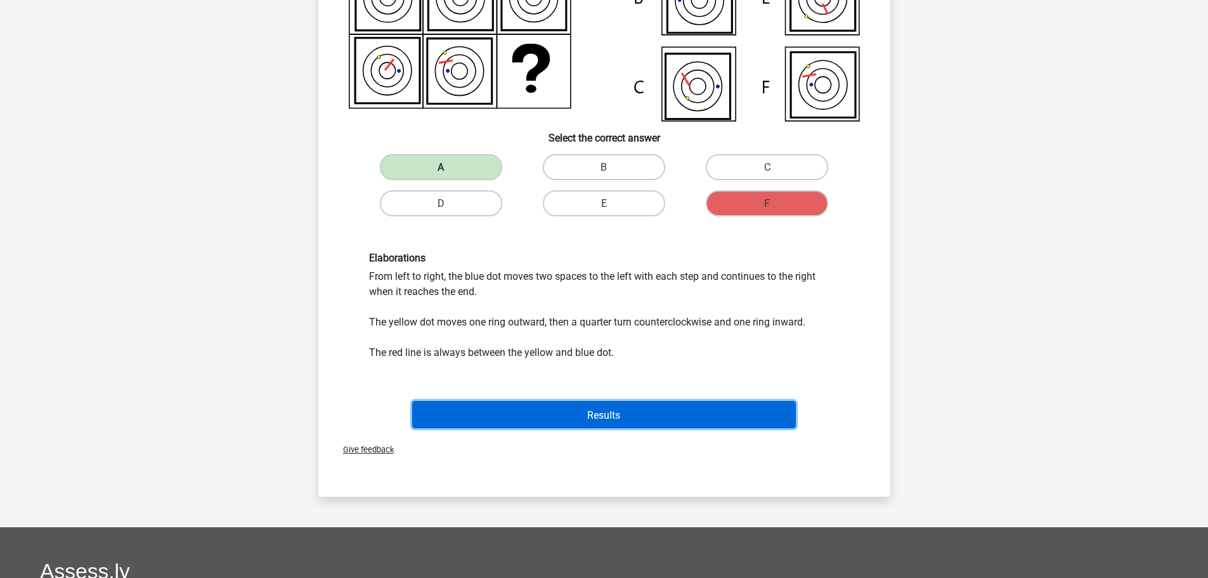
click at [573, 405] on button "Results" at bounding box center [604, 414] width 384 height 27
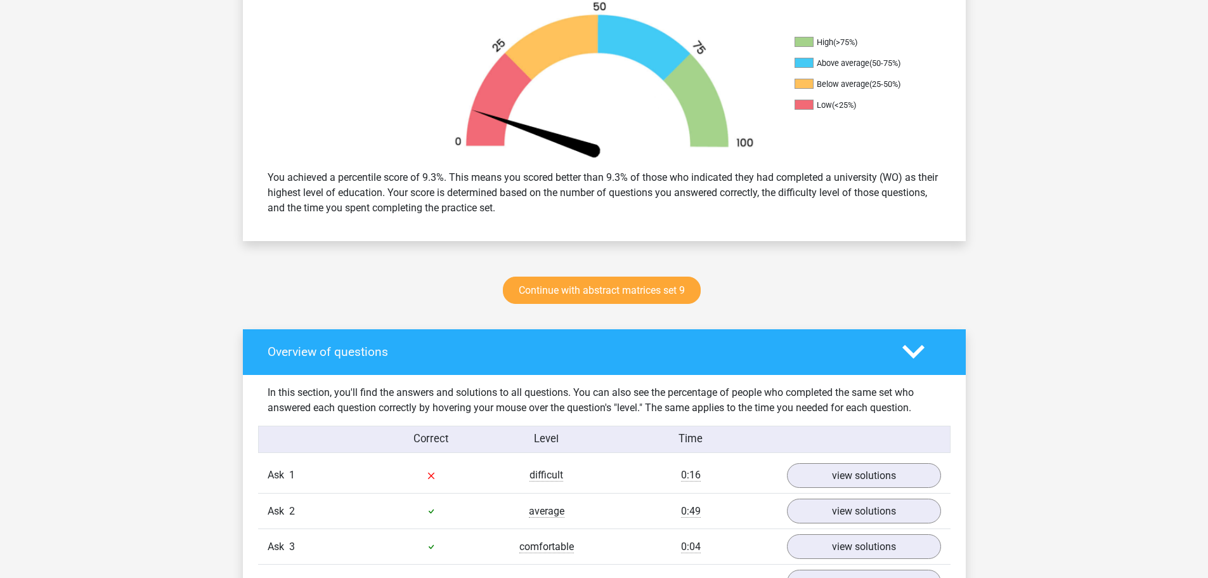
scroll to position [444, 0]
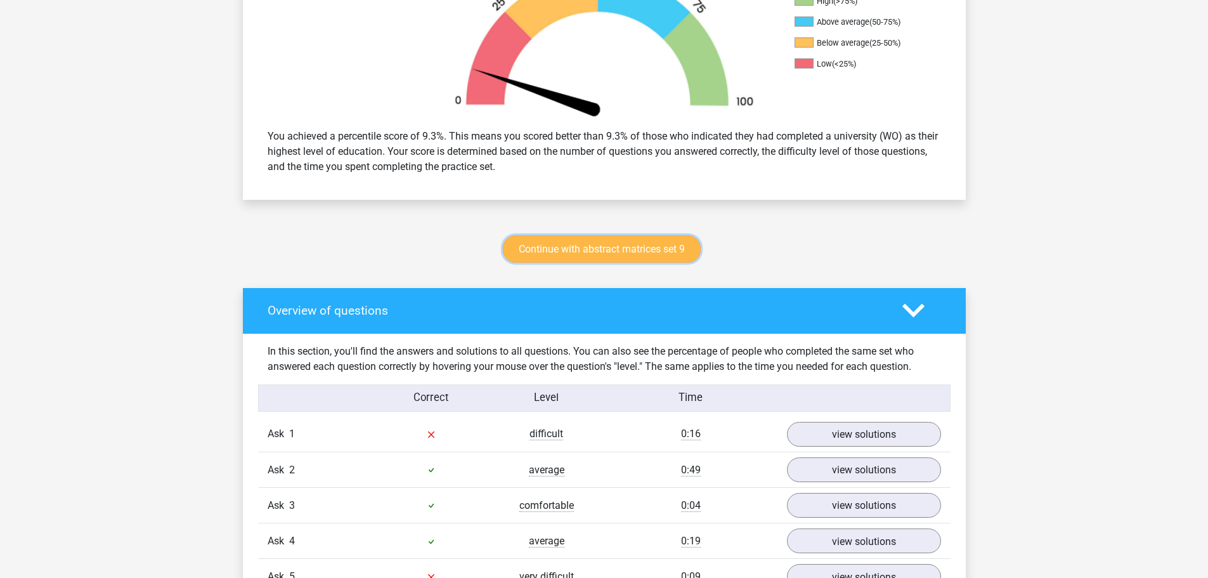
click at [597, 249] on font "Continue with abstract matrices set 9" at bounding box center [602, 249] width 166 height 12
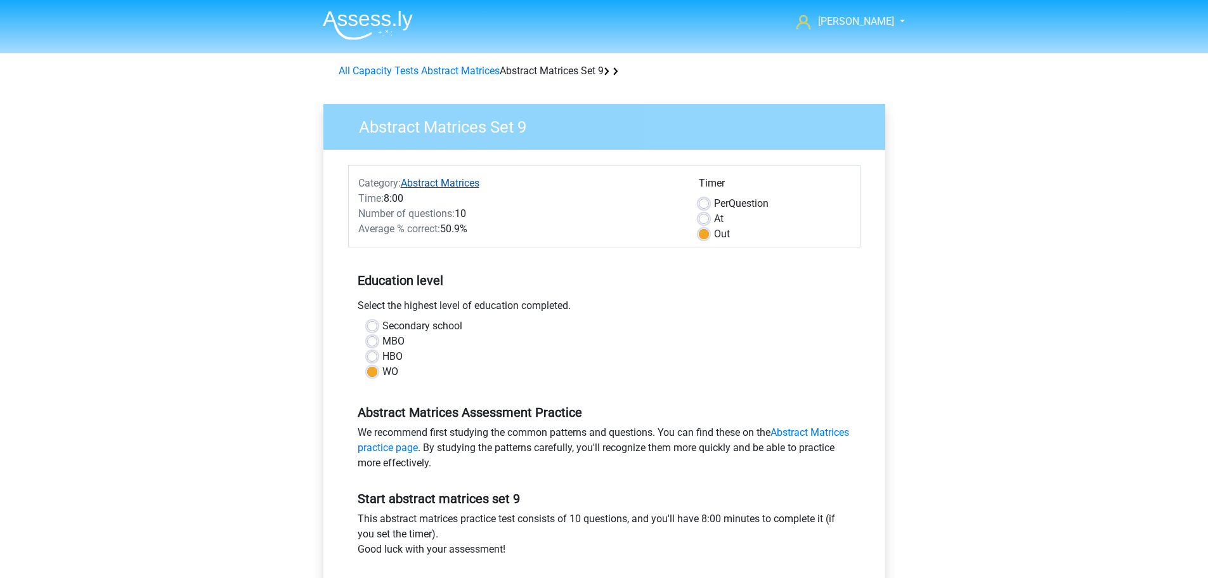
click at [431, 181] on font "Abstract Matrices" at bounding box center [440, 183] width 79 height 12
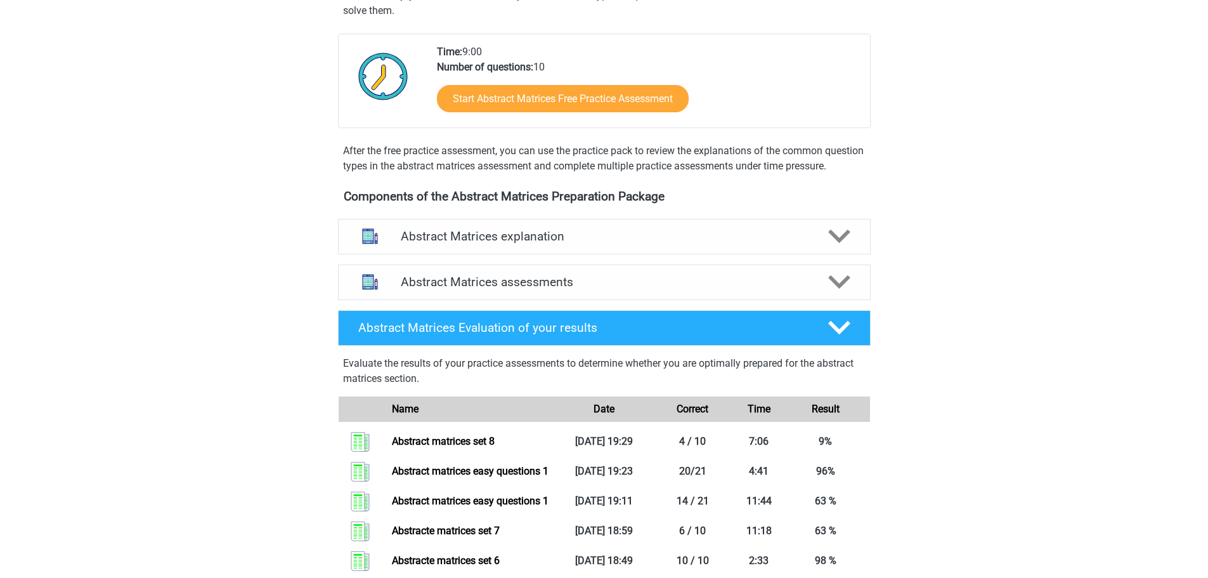
scroll to position [317, 0]
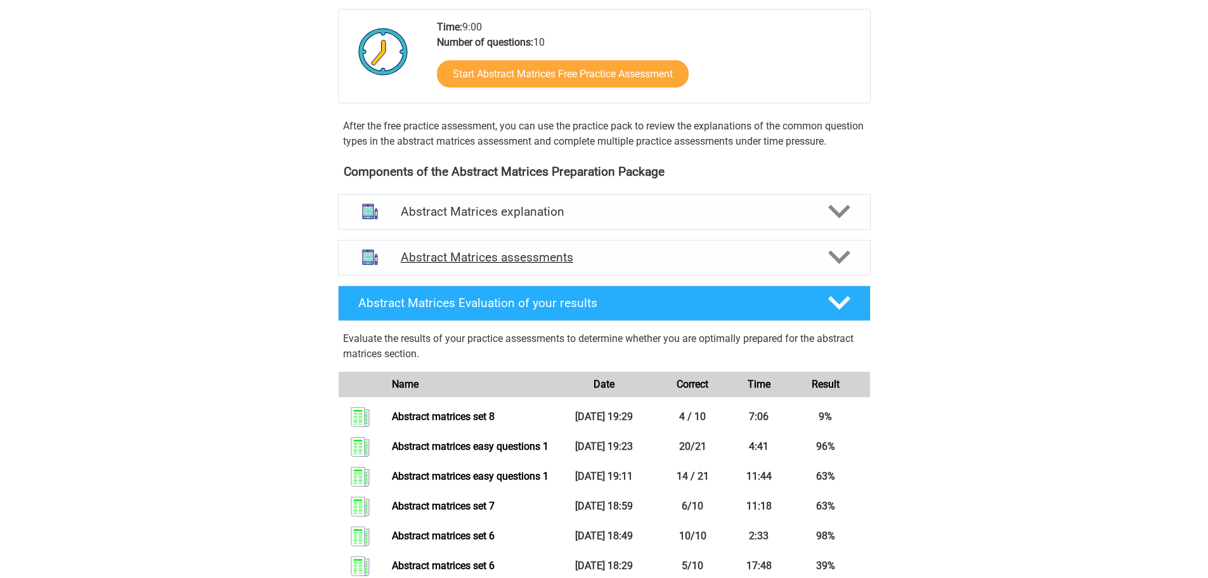
click at [835, 264] on icon at bounding box center [839, 257] width 22 height 22
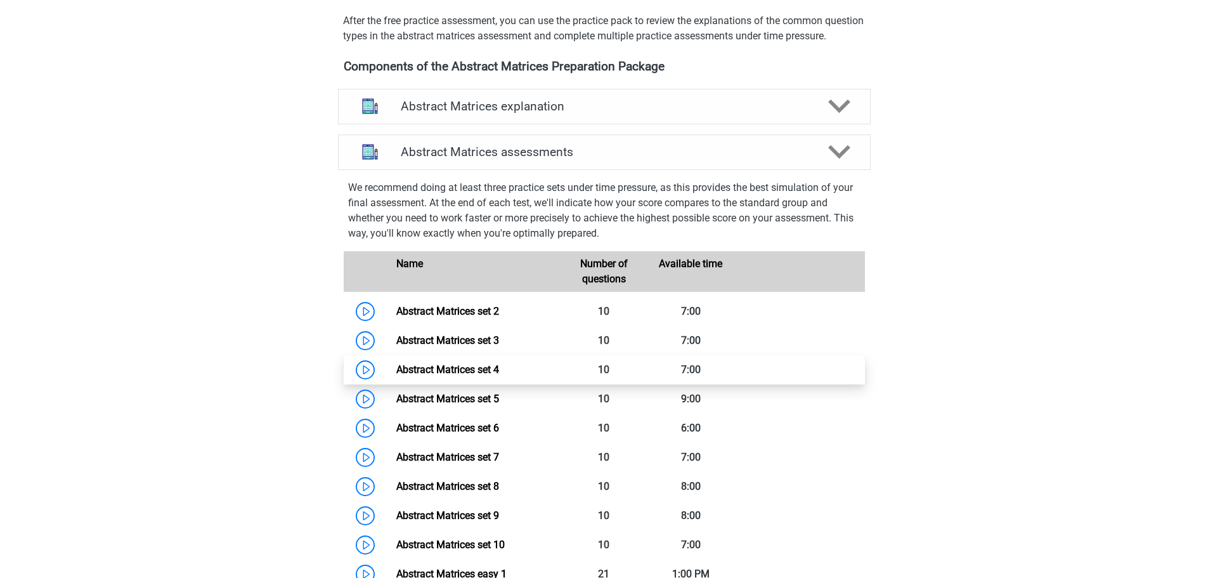
scroll to position [444, 0]
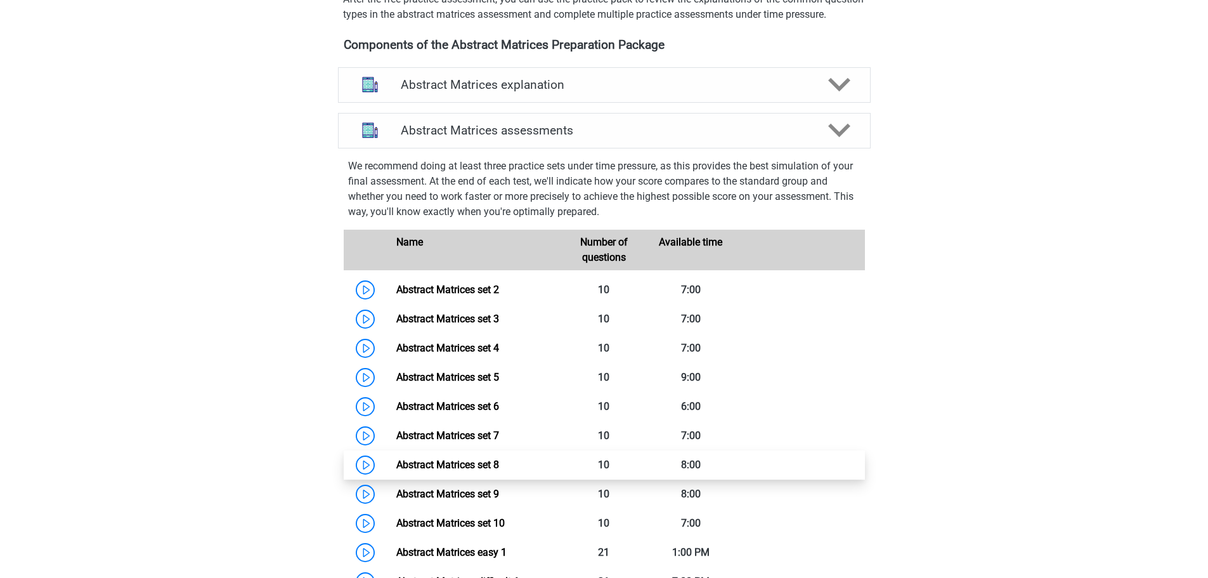
click at [468, 471] on link "Abstract Matrices set 8" at bounding box center [447, 465] width 103 height 12
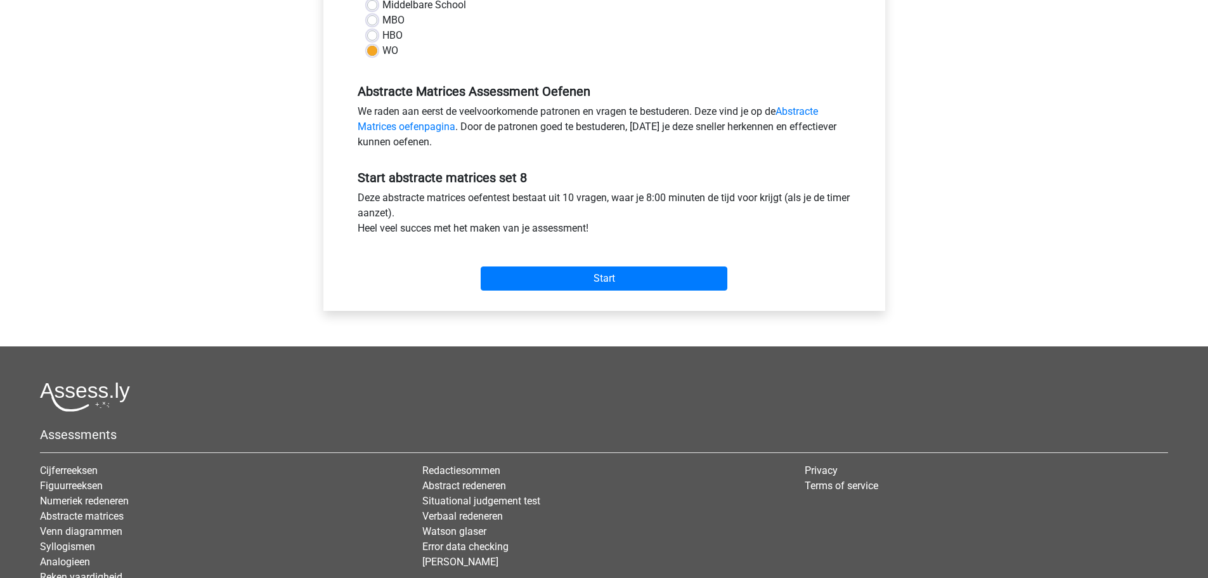
scroll to position [381, 0]
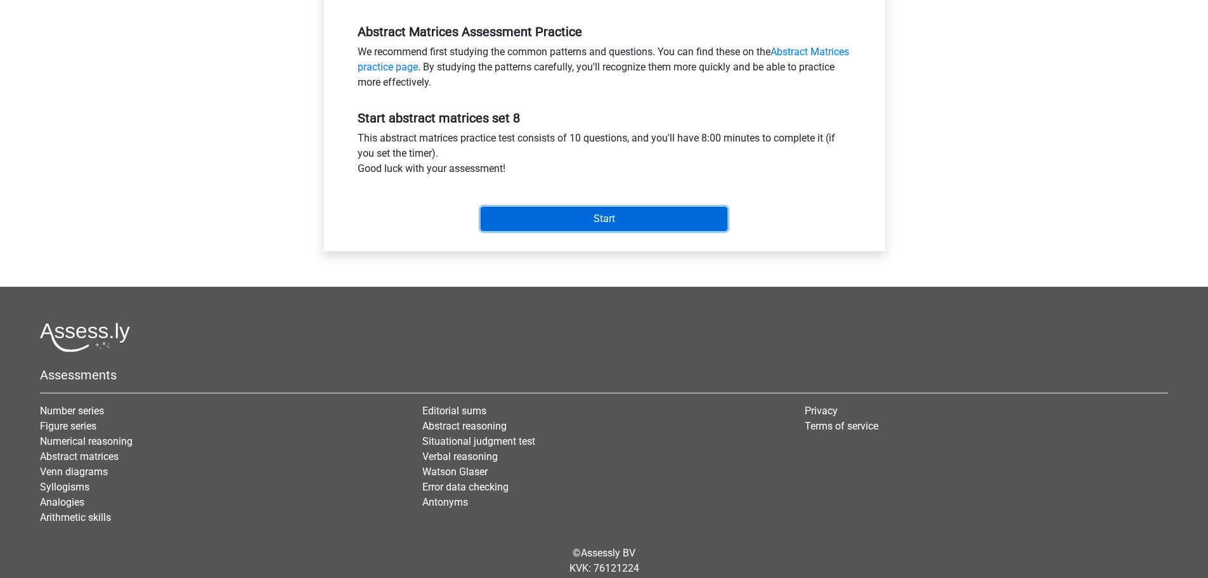
click at [584, 217] on input "Start" at bounding box center [604, 219] width 247 height 24
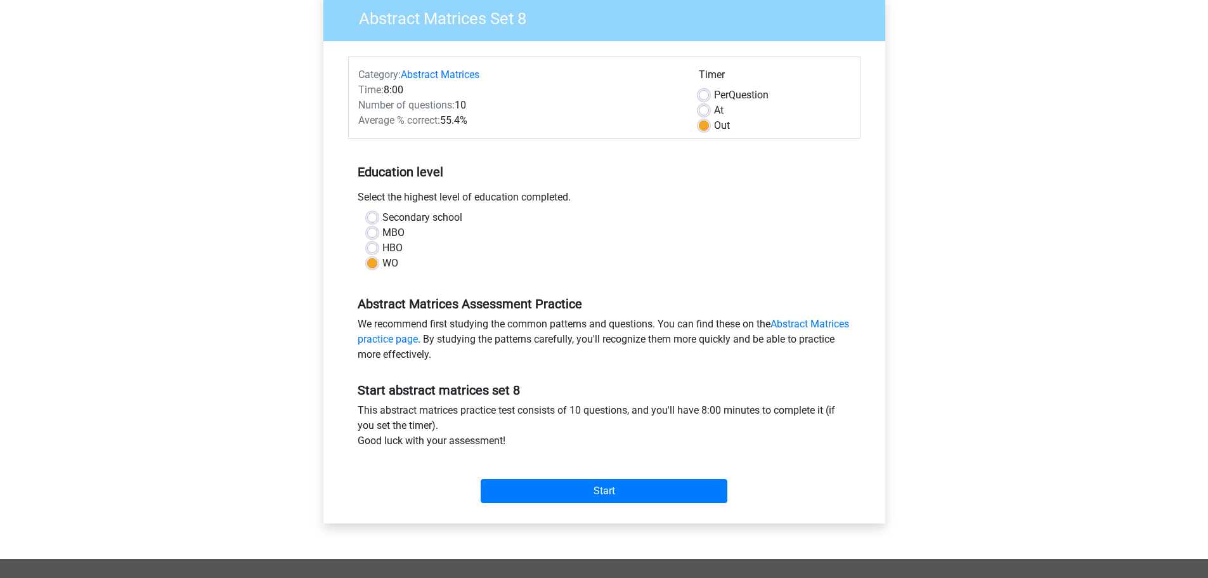
scroll to position [0, 0]
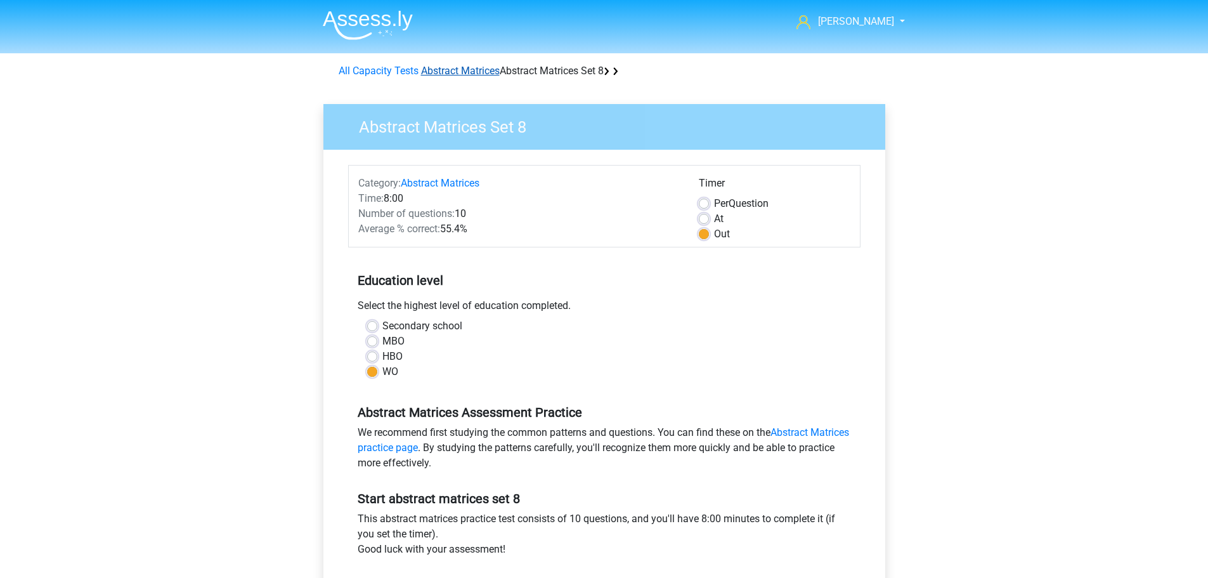
click at [424, 68] on font "Abstract Matrices" at bounding box center [460, 71] width 79 height 12
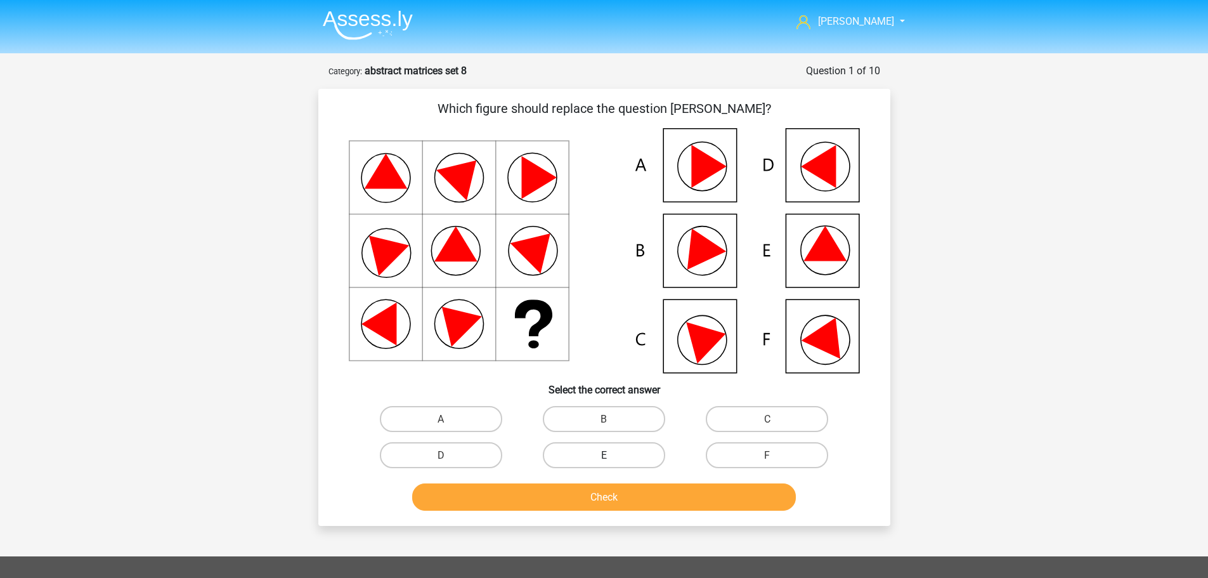
click at [584, 454] on label "E" at bounding box center [604, 455] width 122 height 26
click at [604, 455] on input "E" at bounding box center [608, 459] width 8 height 8
radio input "true"
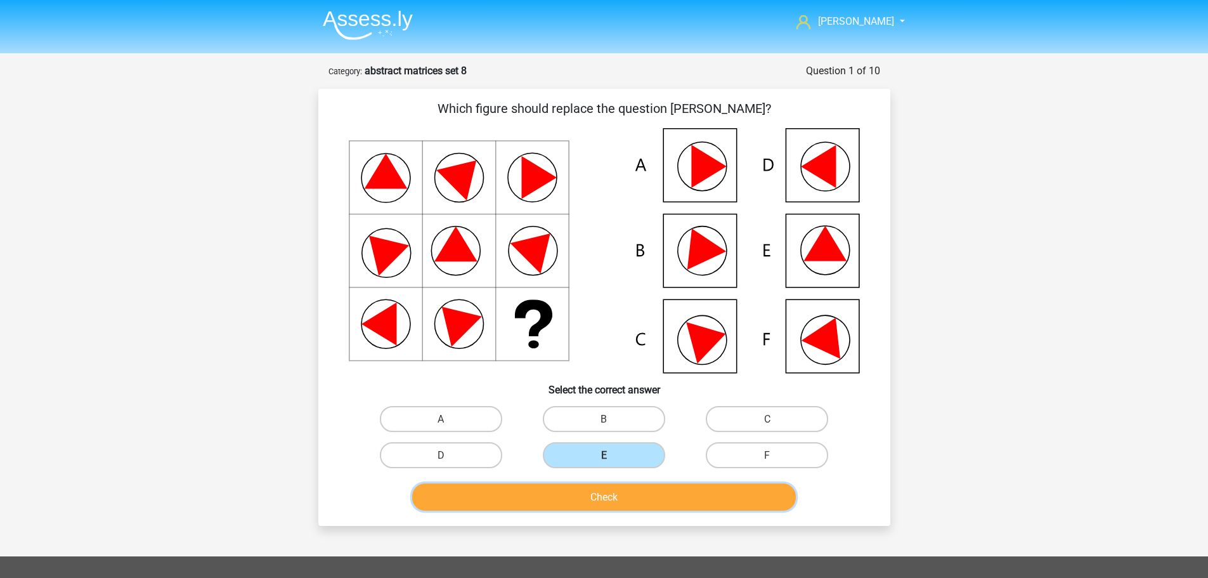
click at [608, 502] on font "Check" at bounding box center [604, 497] width 27 height 12
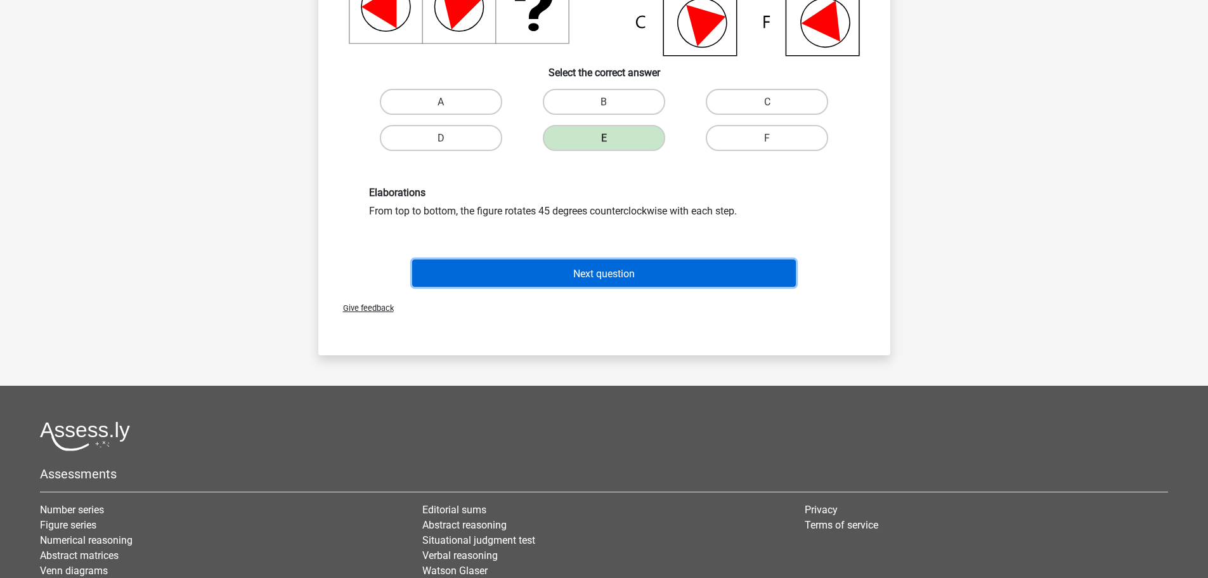
click at [578, 277] on font "Next question" at bounding box center [604, 273] width 62 height 12
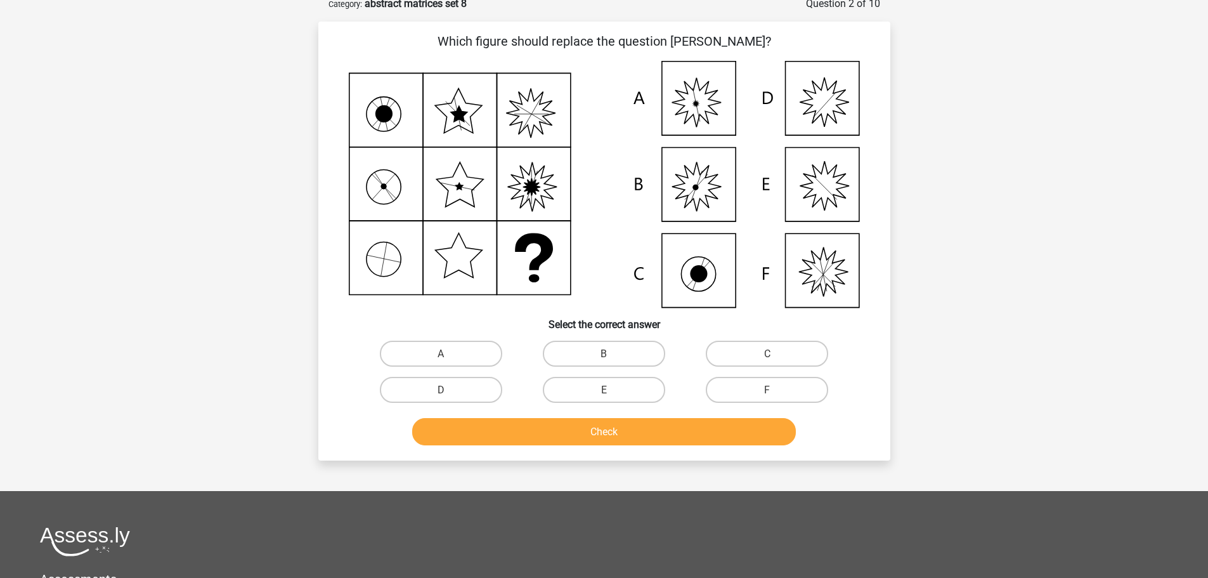
scroll to position [63, 0]
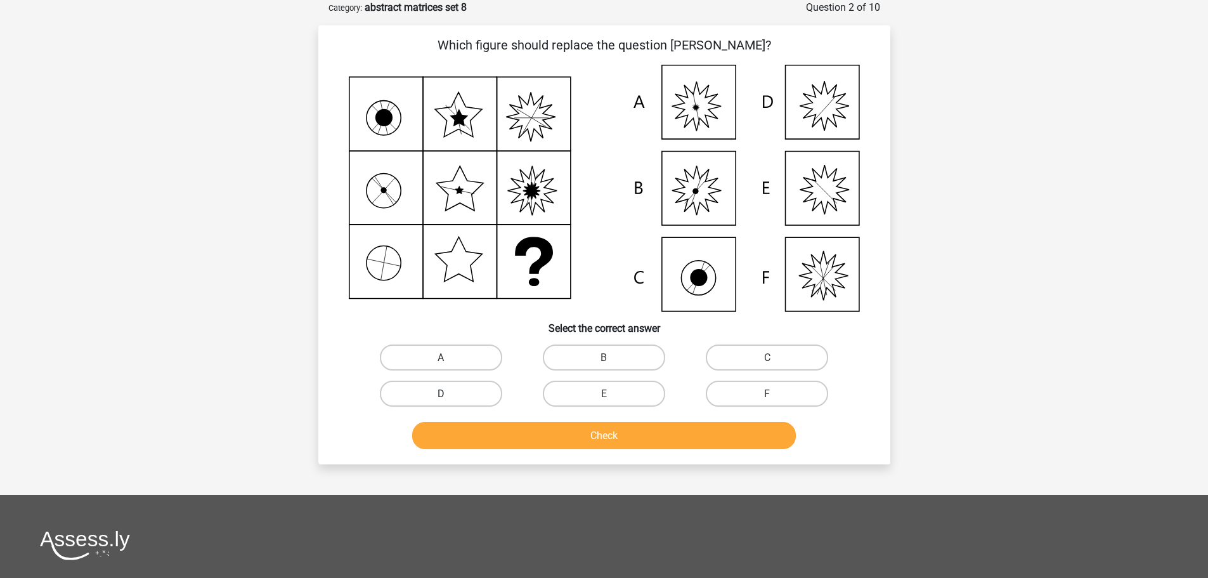
drag, startPoint x: 440, startPoint y: 357, endPoint x: 493, endPoint y: 388, distance: 62.2
click at [441, 357] on div "A" at bounding box center [441, 357] width 153 height 26
click at [460, 360] on label "A" at bounding box center [441, 357] width 122 height 26
click at [449, 360] on input "A" at bounding box center [445, 361] width 8 height 8
radio input "true"
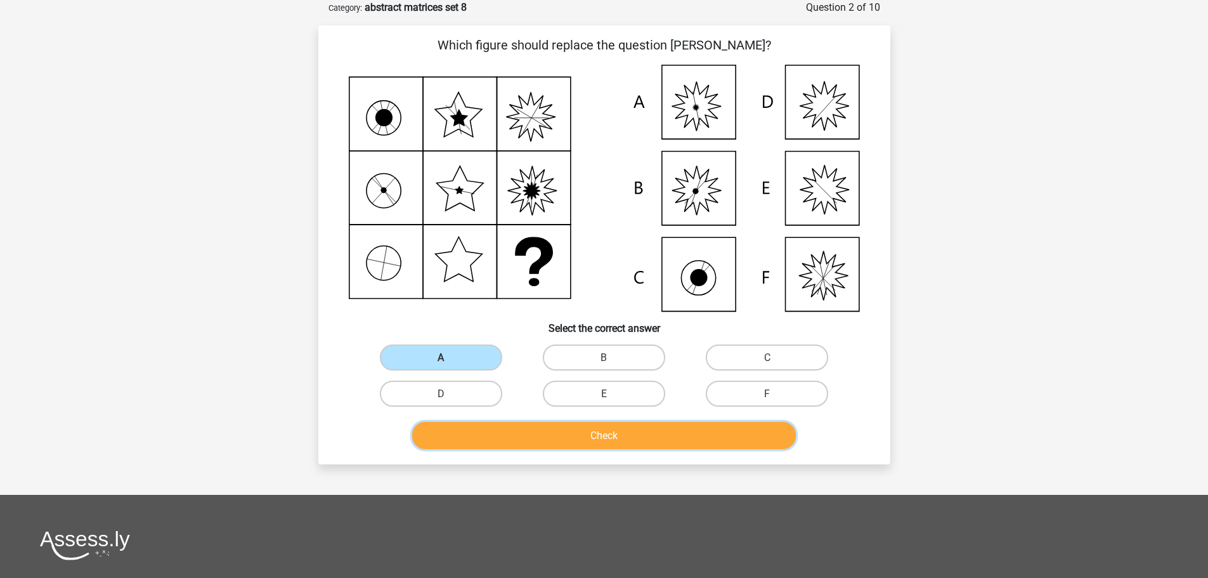
click at [578, 432] on button "Check" at bounding box center [604, 435] width 384 height 27
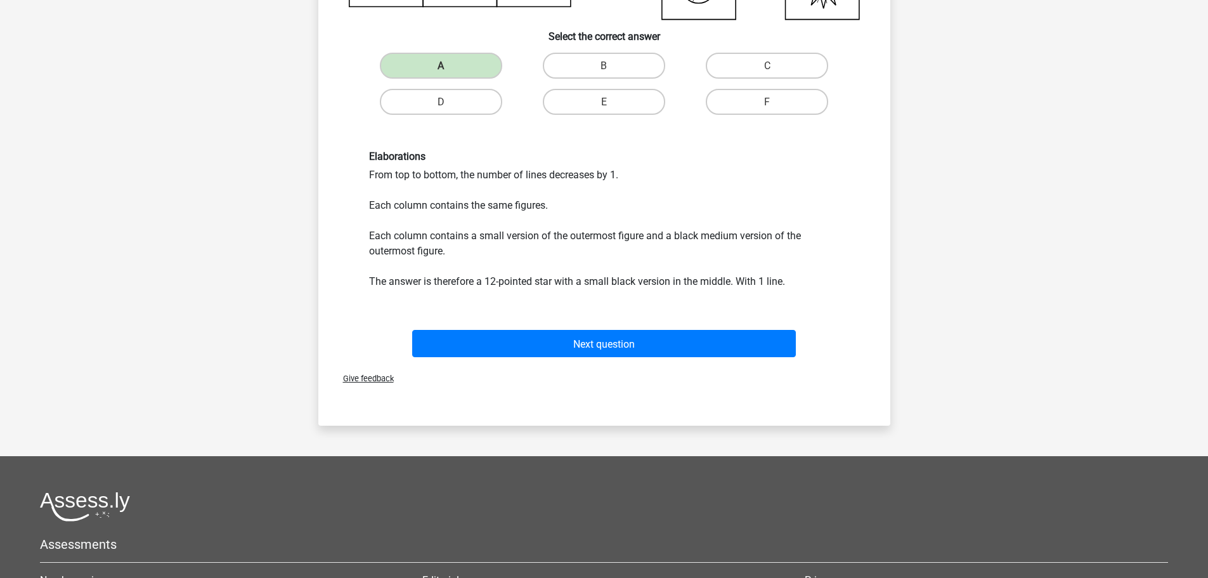
scroll to position [381, 0]
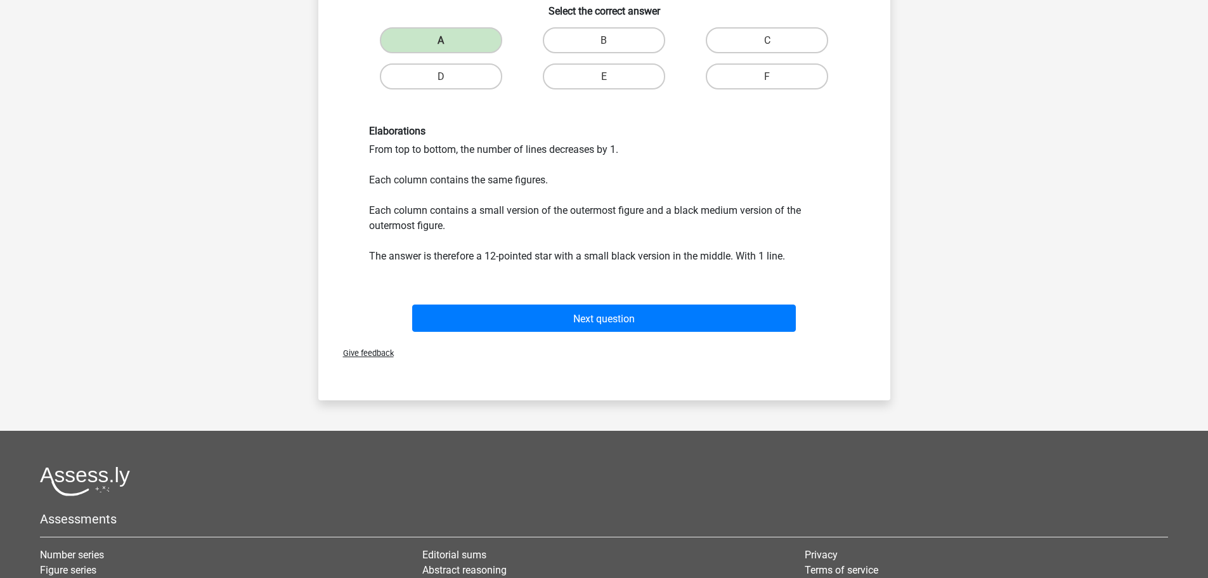
click at [579, 302] on div "Next question" at bounding box center [605, 315] width 532 height 42
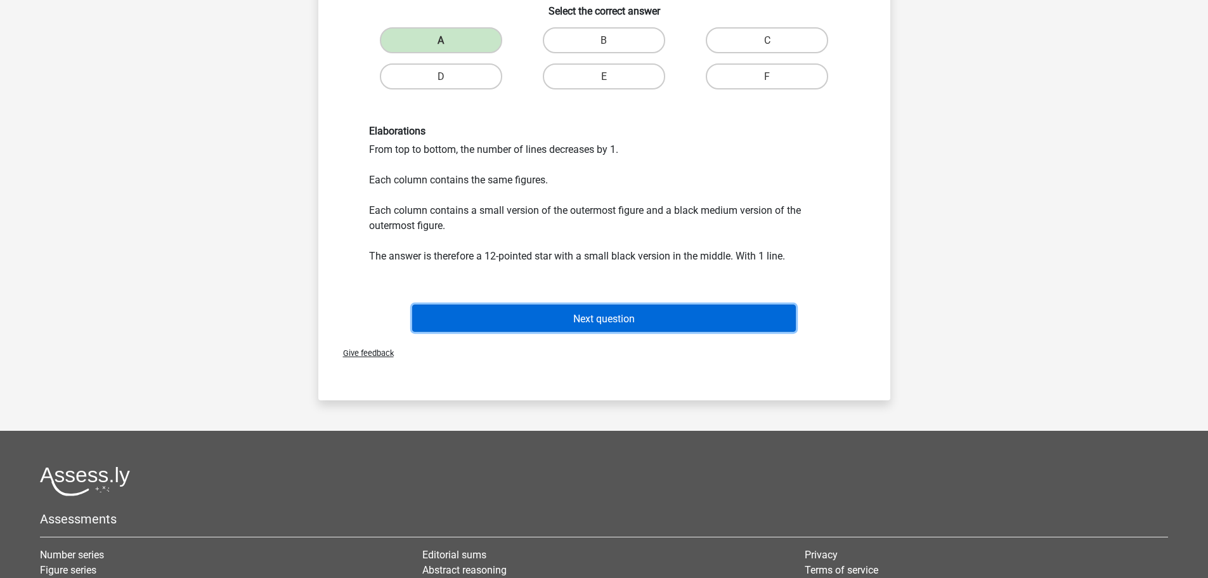
click at [577, 315] on font "Next question" at bounding box center [604, 318] width 62 height 12
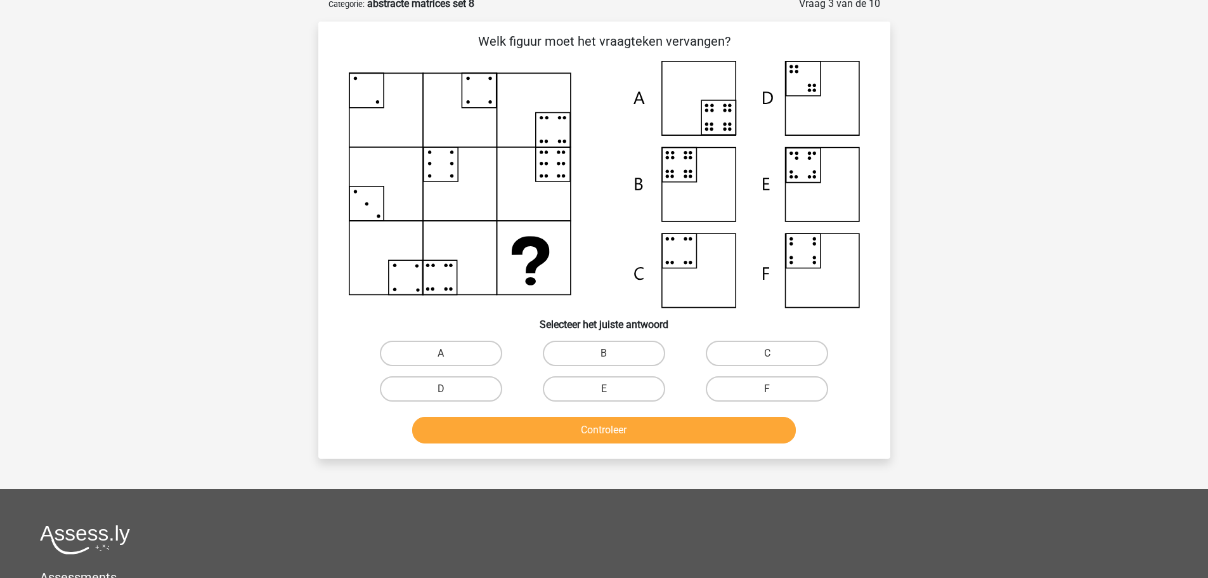
scroll to position [63, 0]
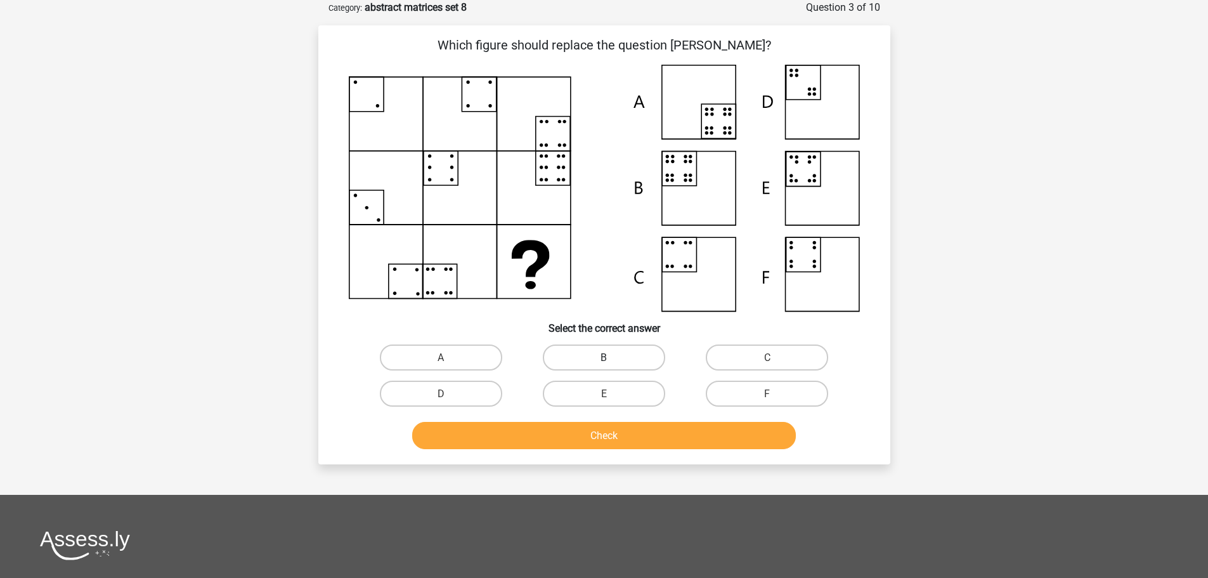
click at [604, 349] on label "B" at bounding box center [604, 357] width 122 height 26
click at [604, 357] on input "B" at bounding box center [608, 361] width 8 height 8
radio input "true"
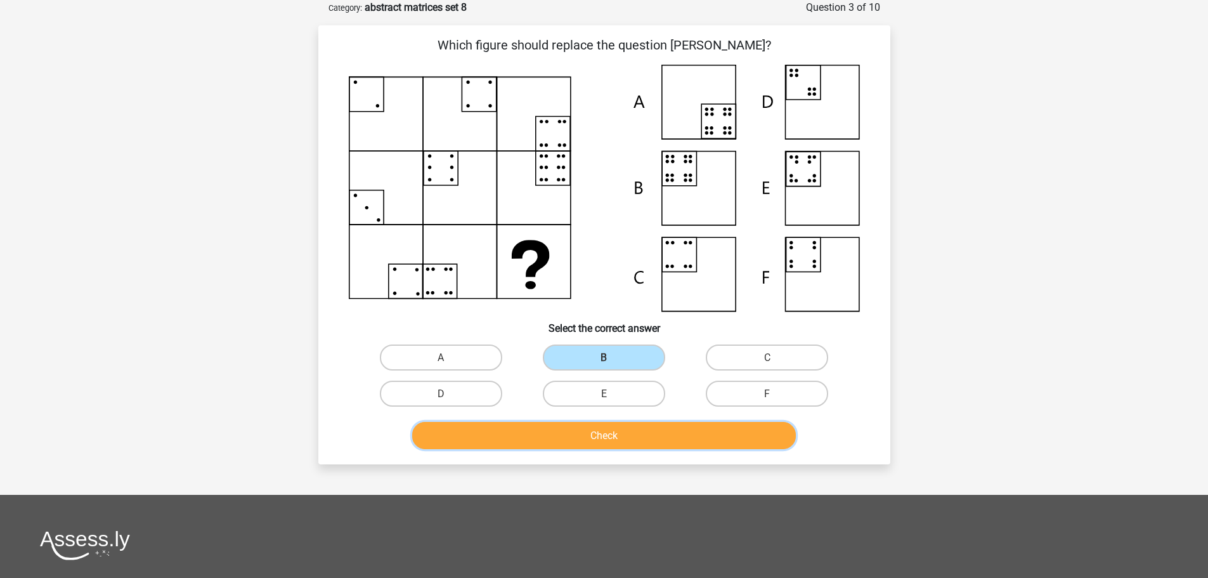
click at [591, 449] on button "Check" at bounding box center [604, 435] width 384 height 27
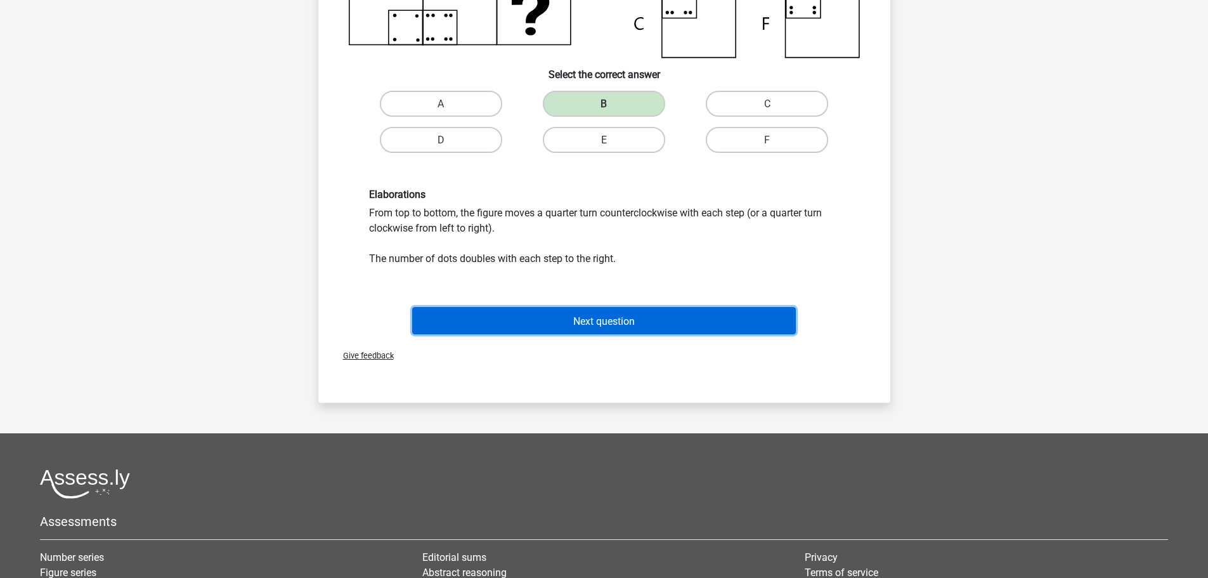
click at [593, 330] on button "Next question" at bounding box center [604, 320] width 384 height 27
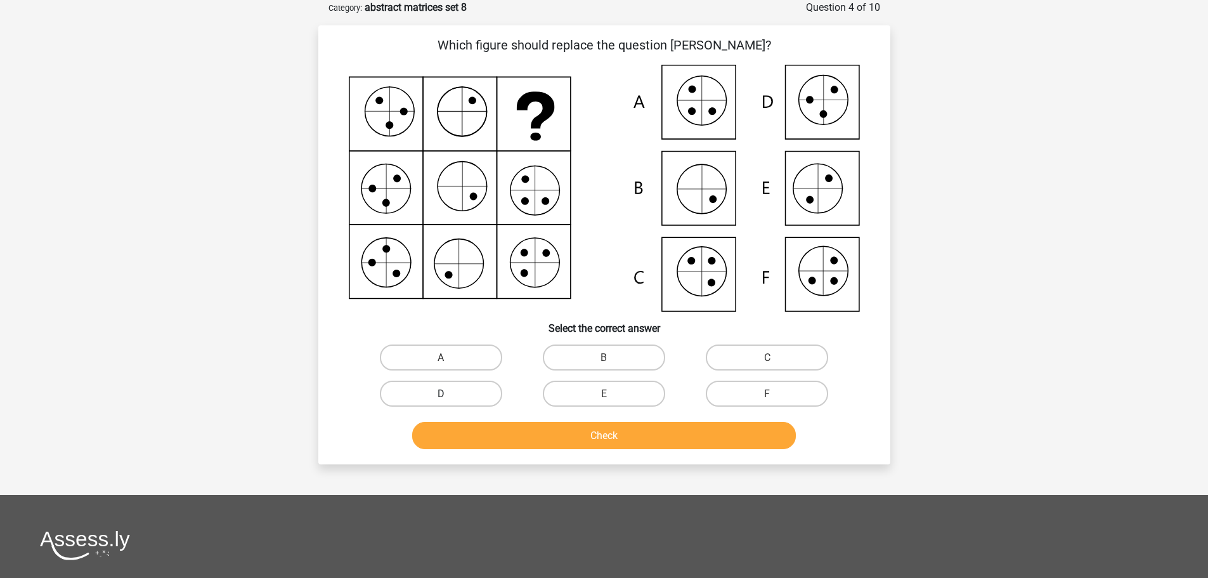
click at [473, 388] on label "D" at bounding box center [441, 394] width 122 height 26
click at [449, 393] on input "D" at bounding box center [445, 397] width 8 height 8
radio input "true"
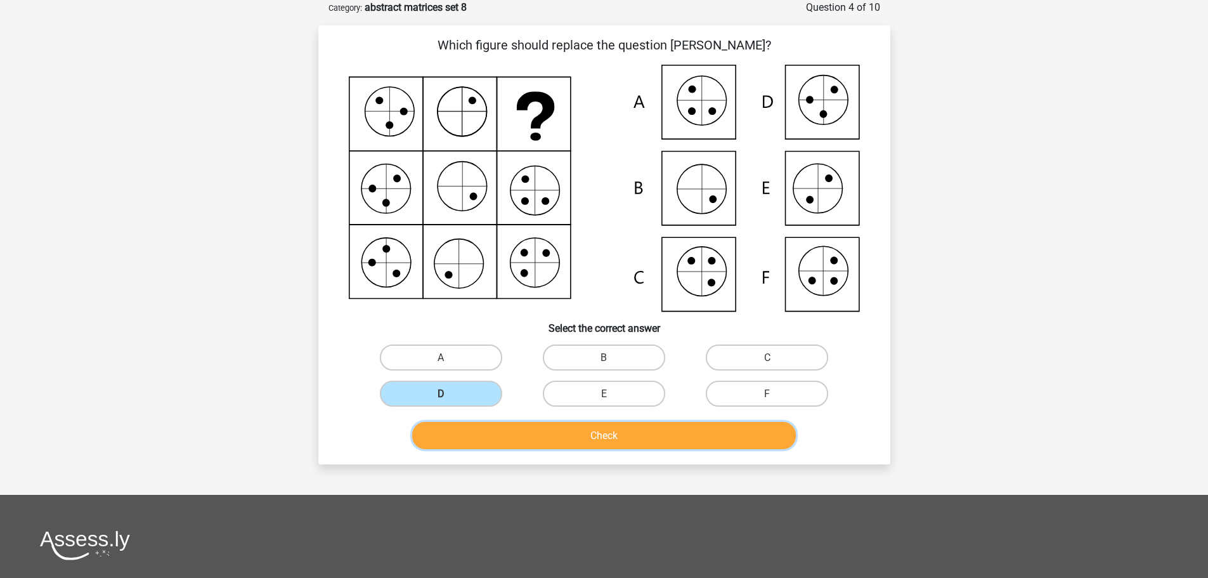
click at [526, 435] on button "Check" at bounding box center [604, 435] width 384 height 27
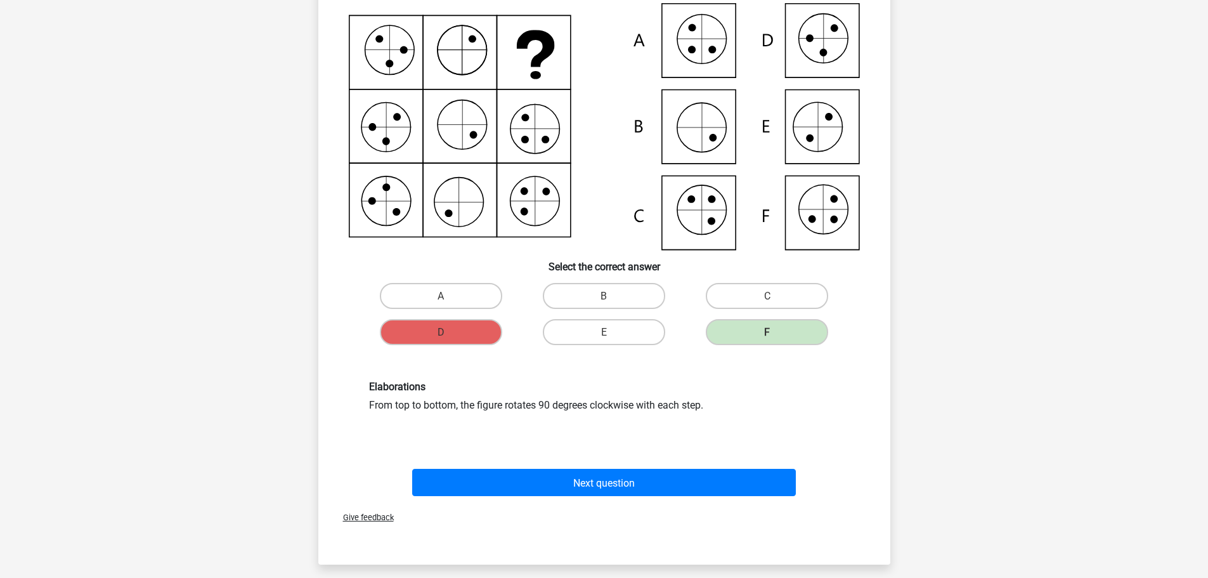
scroll to position [381, 0]
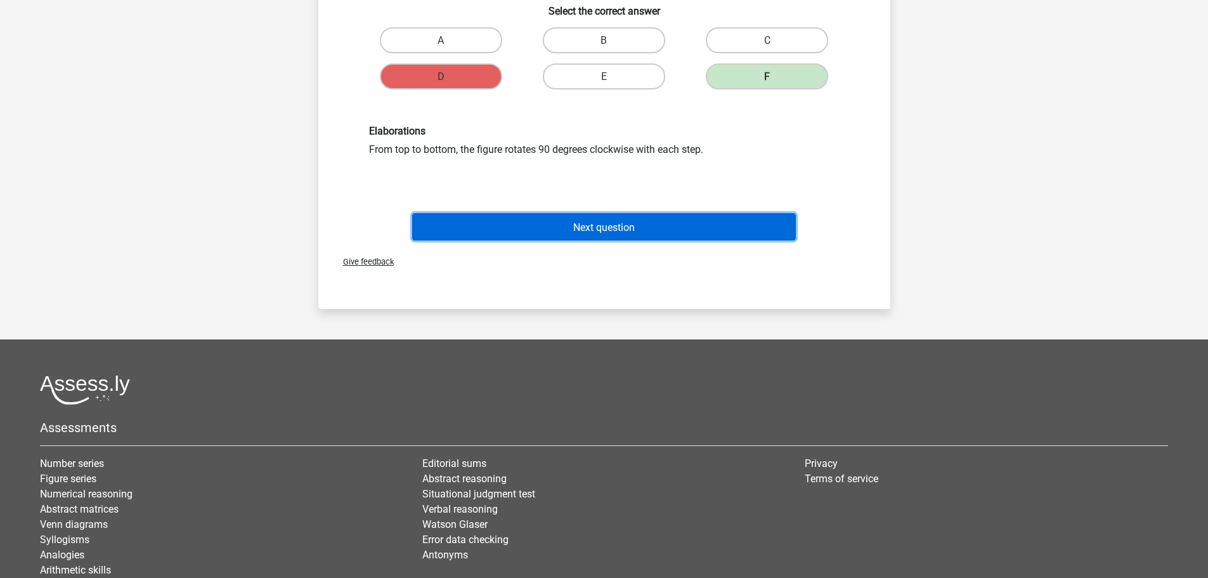
click at [585, 230] on font "Next question" at bounding box center [604, 227] width 62 height 12
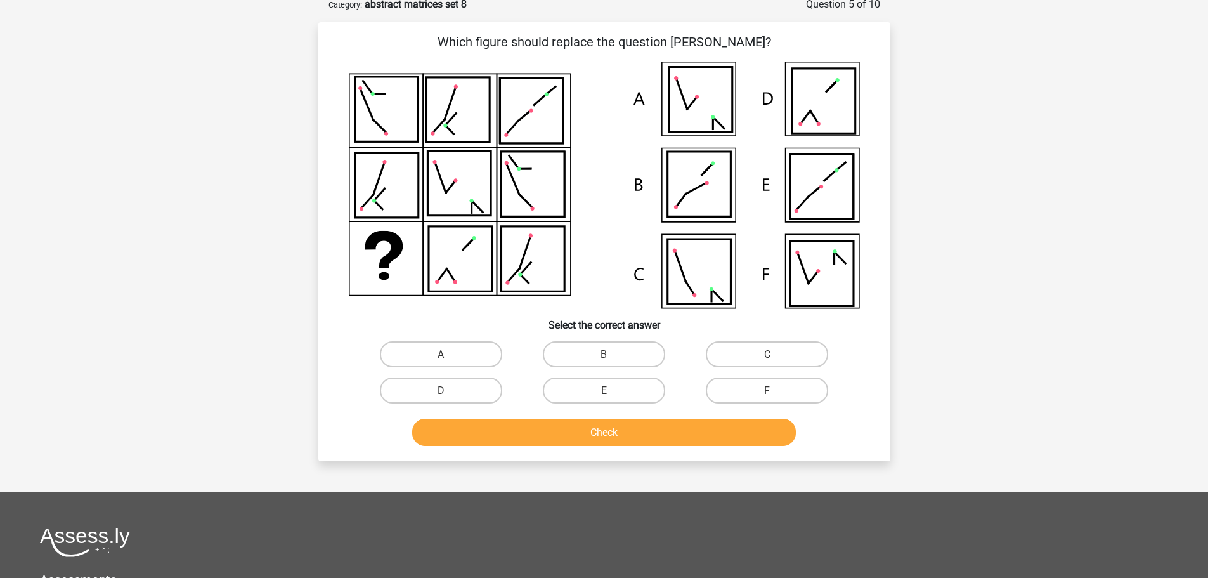
scroll to position [63, 0]
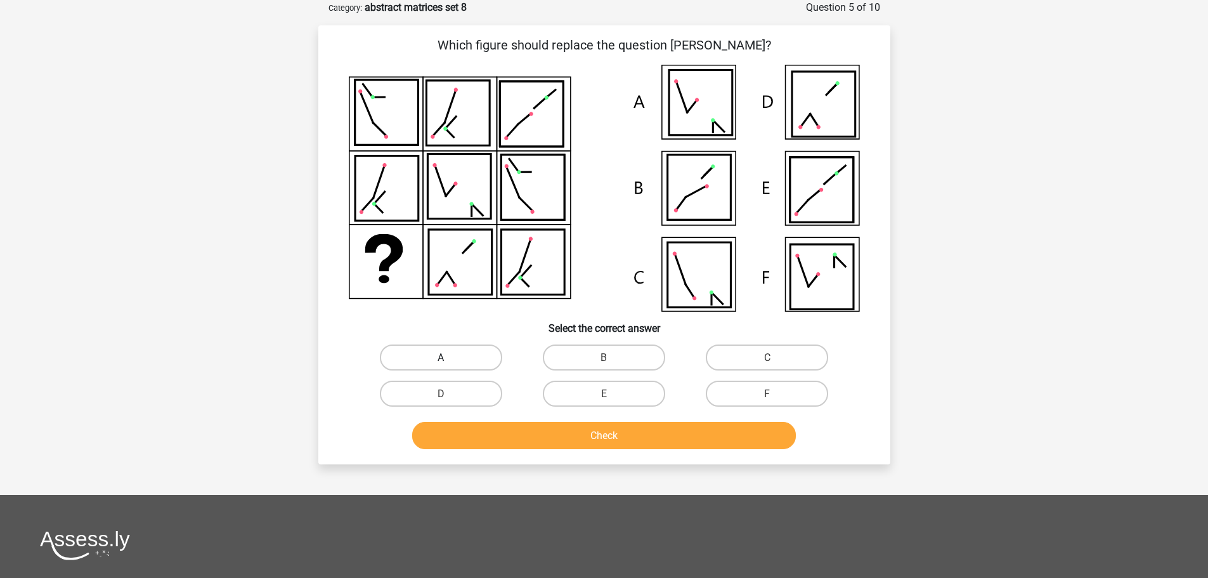
click at [471, 356] on label "A" at bounding box center [441, 357] width 122 height 26
click at [449, 357] on input "A" at bounding box center [445, 361] width 8 height 8
radio input "true"
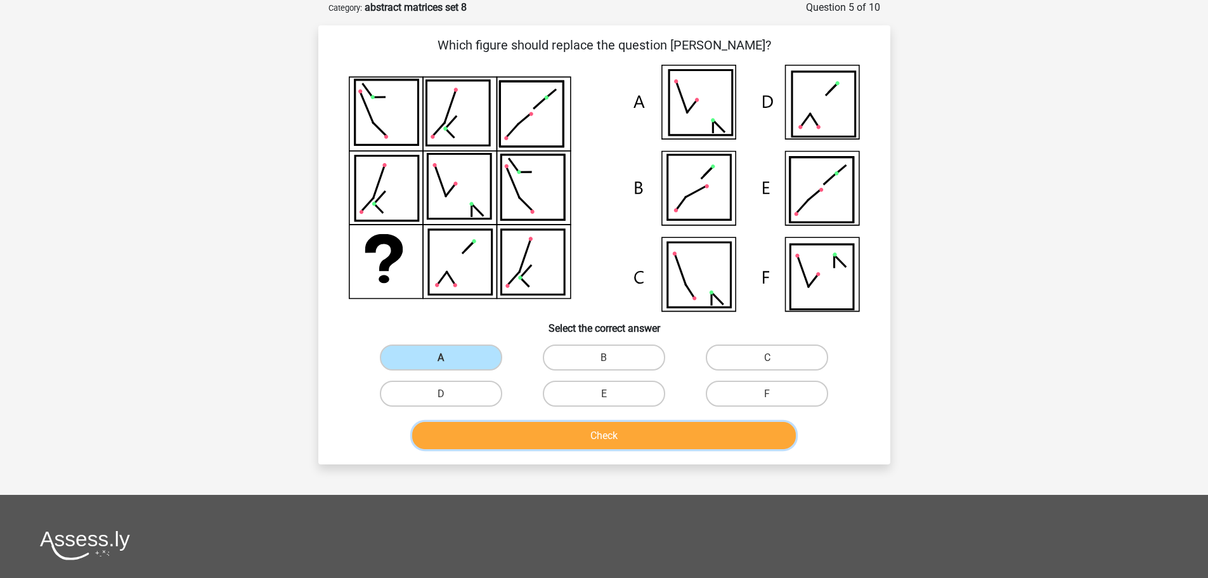
click at [592, 440] on font "Check" at bounding box center [604, 435] width 27 height 12
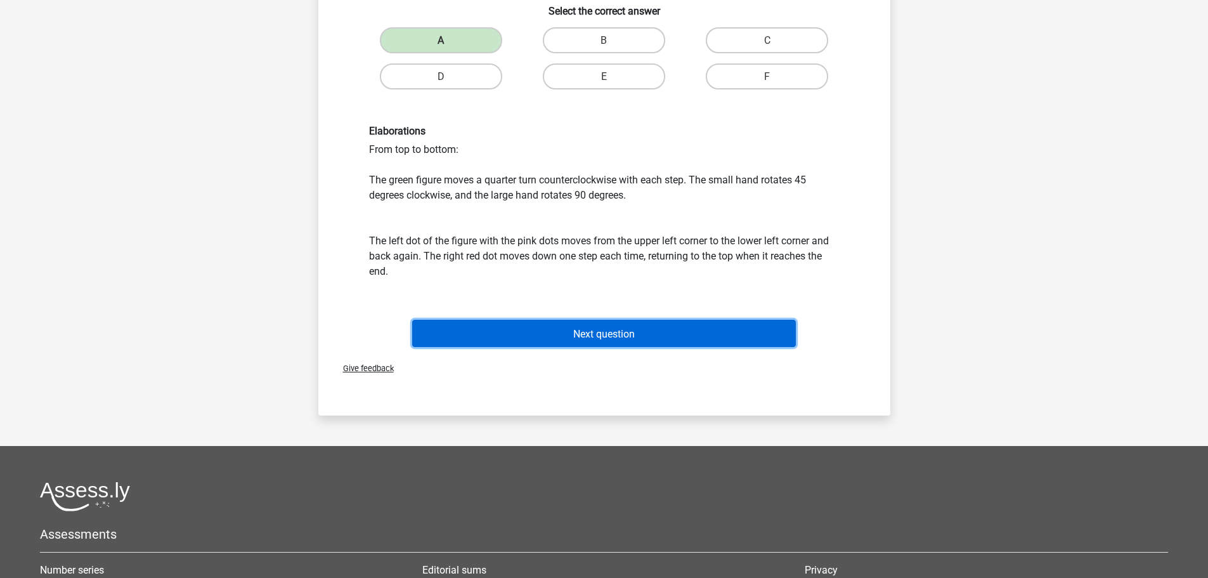
click at [615, 343] on button "Next question" at bounding box center [604, 333] width 384 height 27
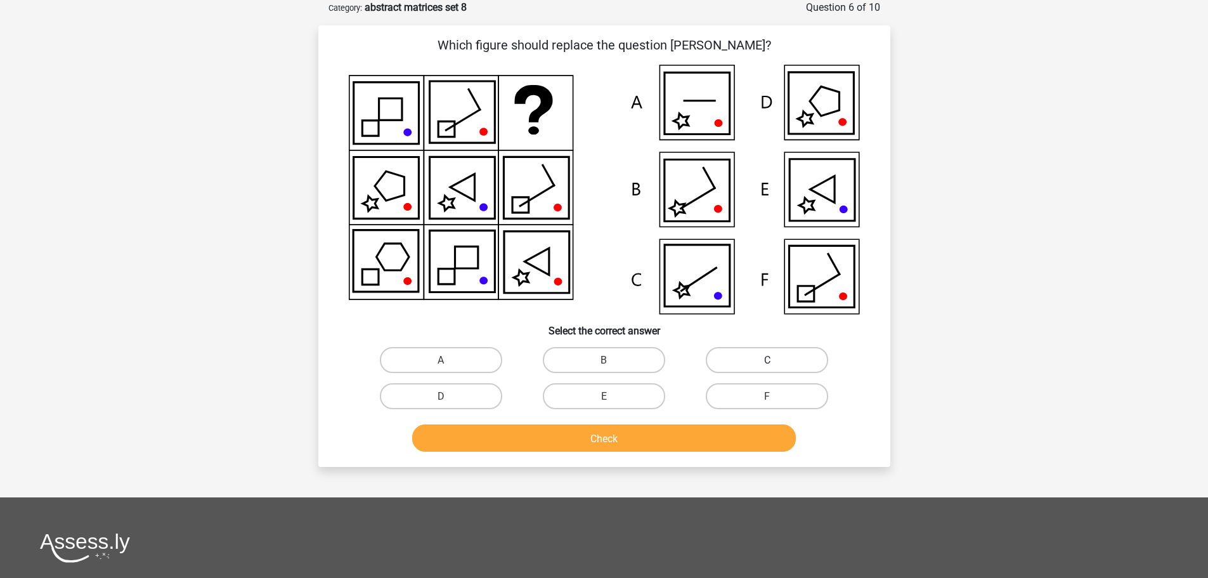
click at [721, 363] on label "C" at bounding box center [767, 360] width 122 height 26
click at [767, 363] on input "C" at bounding box center [771, 364] width 8 height 8
radio input "true"
click at [620, 434] on button "Check" at bounding box center [604, 437] width 384 height 27
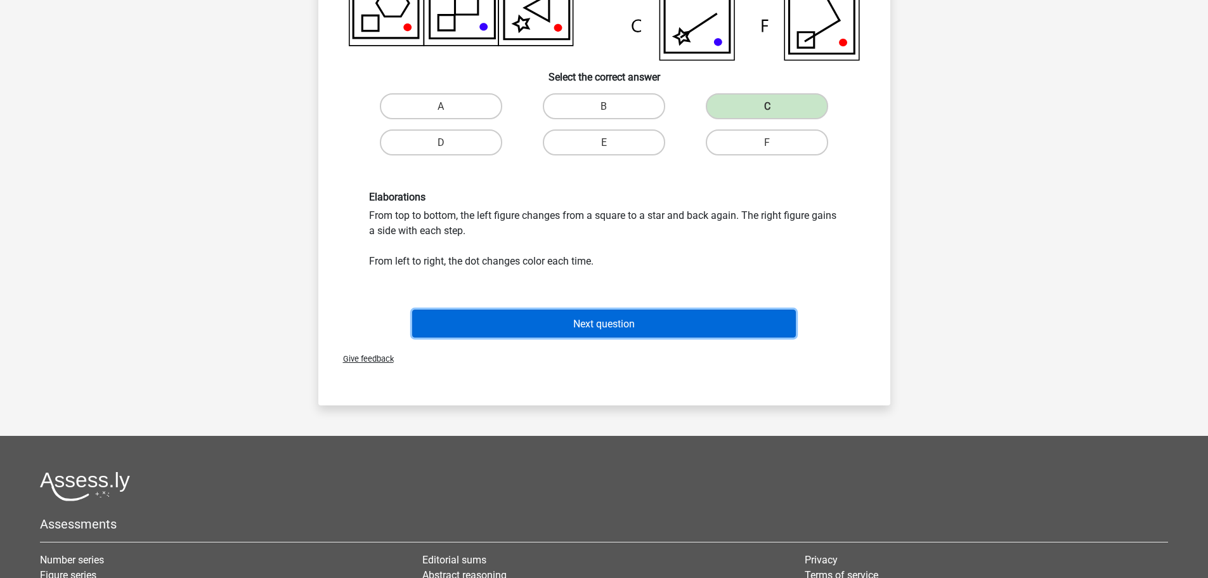
click at [599, 337] on button "Next question" at bounding box center [604, 323] width 384 height 27
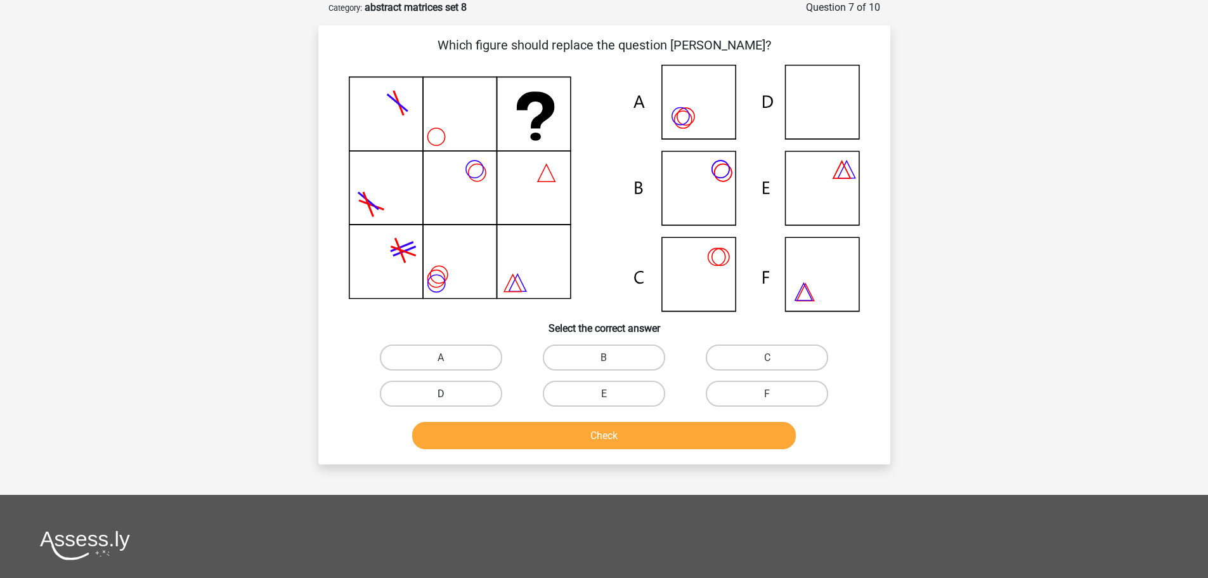
drag, startPoint x: 464, startPoint y: 393, endPoint x: 532, endPoint y: 422, distance: 73.3
click at [467, 393] on label "D" at bounding box center [441, 394] width 122 height 26
click at [449, 393] on input "D" at bounding box center [445, 397] width 8 height 8
radio input "true"
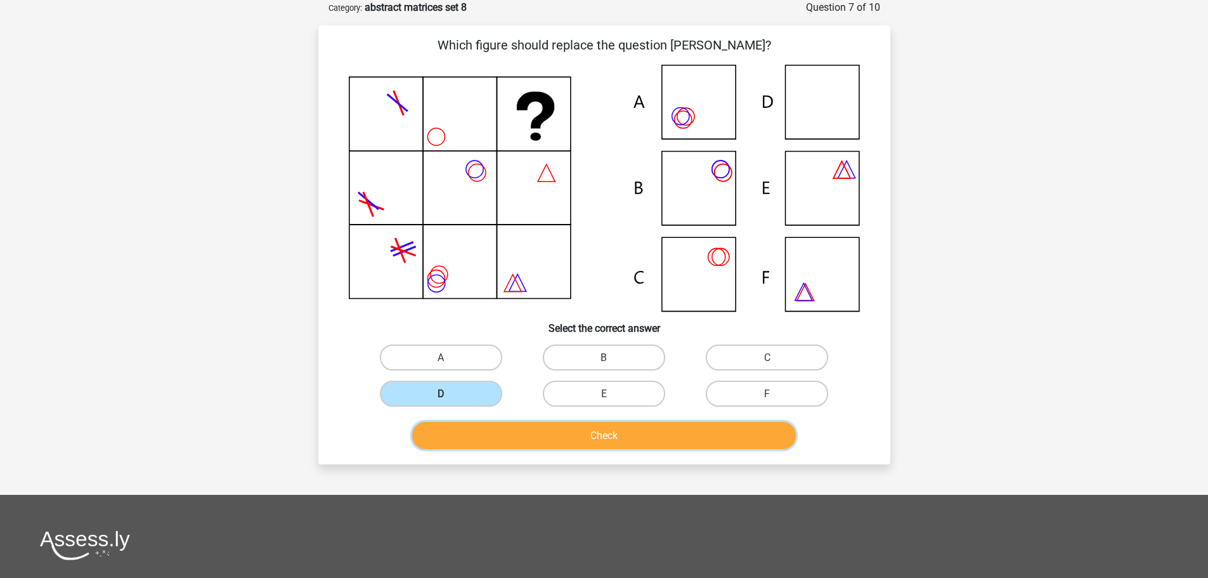
click at [551, 435] on button "Check" at bounding box center [604, 435] width 384 height 27
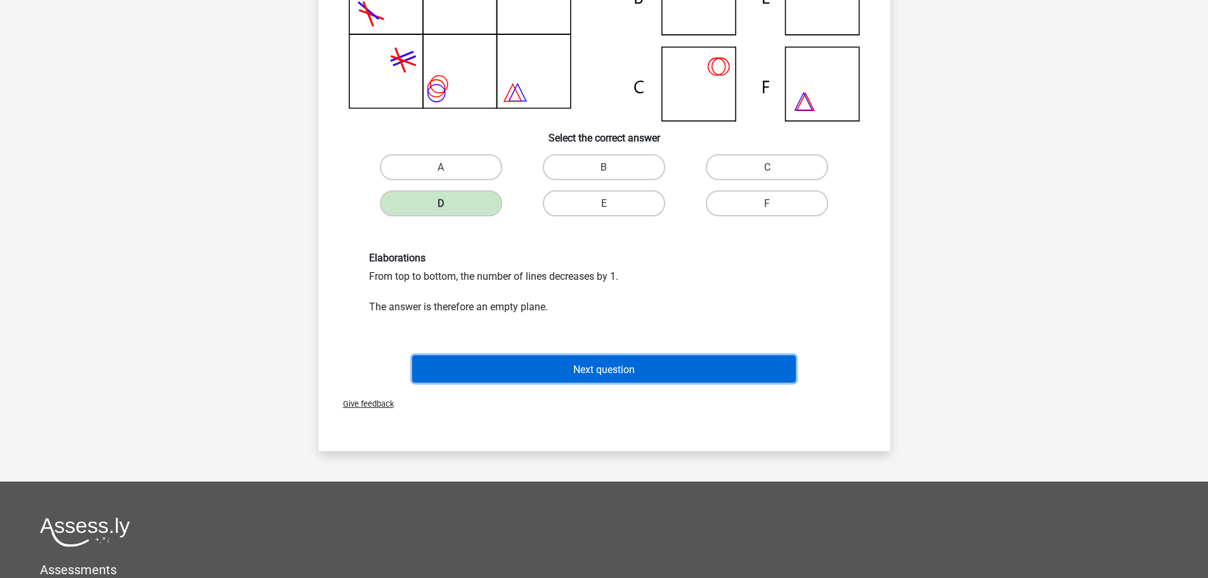
click at [606, 365] on font "Next question" at bounding box center [604, 369] width 62 height 12
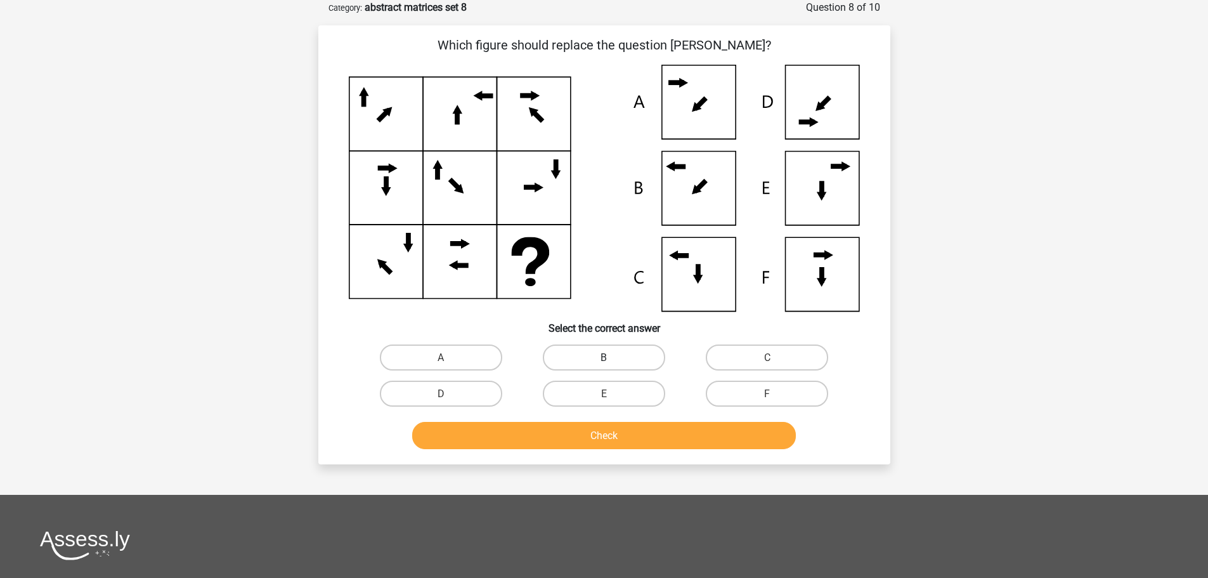
click at [607, 356] on font "B" at bounding box center [604, 357] width 6 height 12
click at [607, 357] on input "B" at bounding box center [608, 361] width 8 height 8
radio input "true"
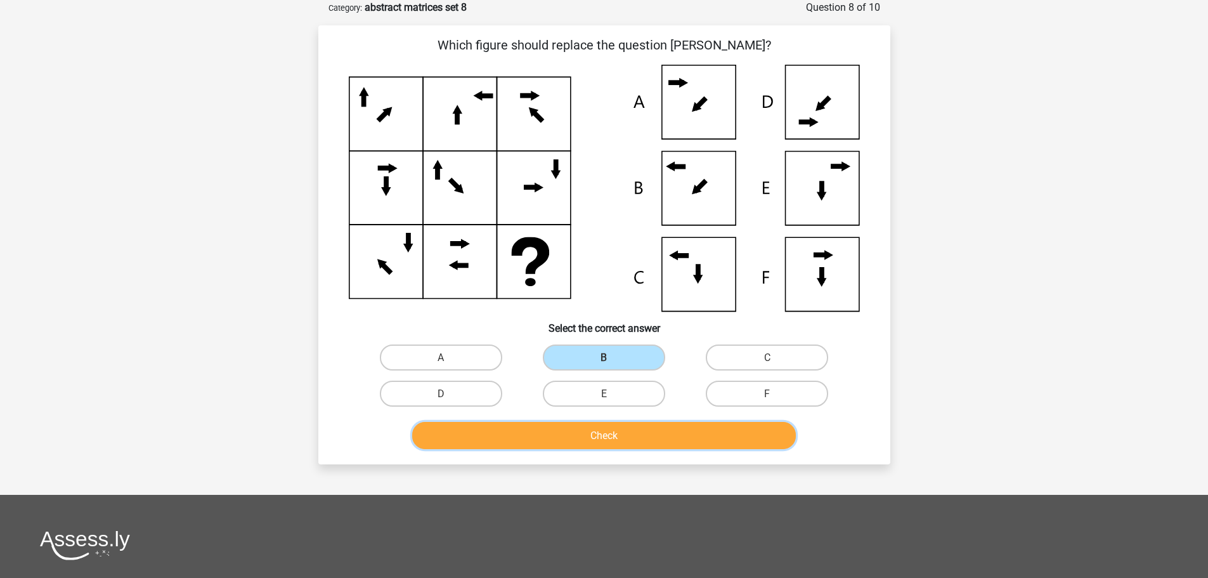
click at [624, 440] on button "Check" at bounding box center [604, 435] width 384 height 27
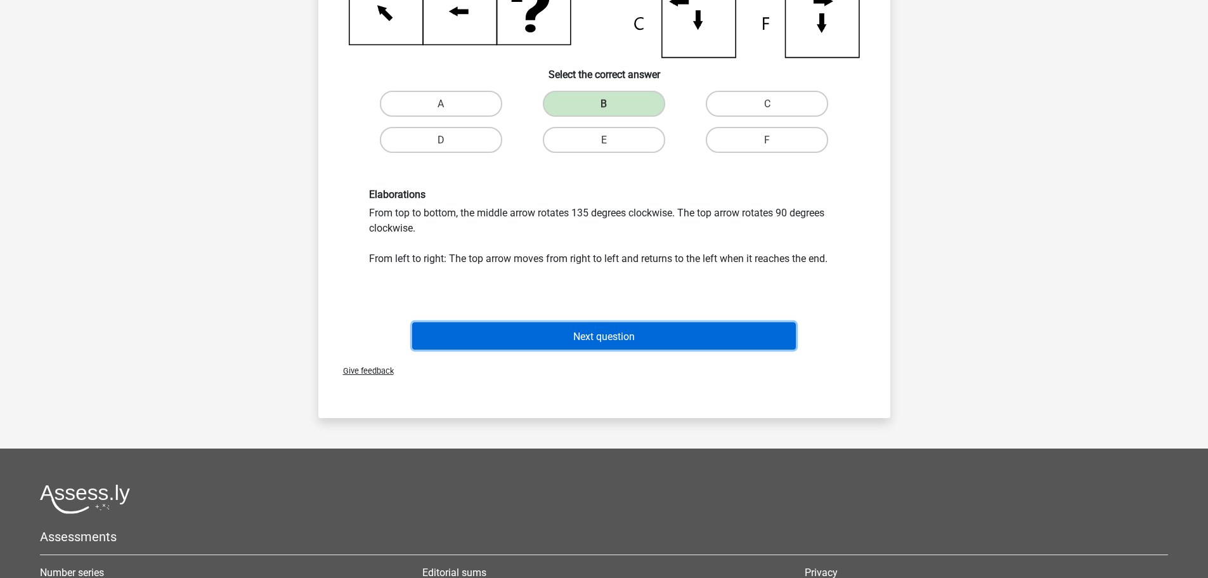
click at [629, 329] on button "Next question" at bounding box center [604, 335] width 384 height 27
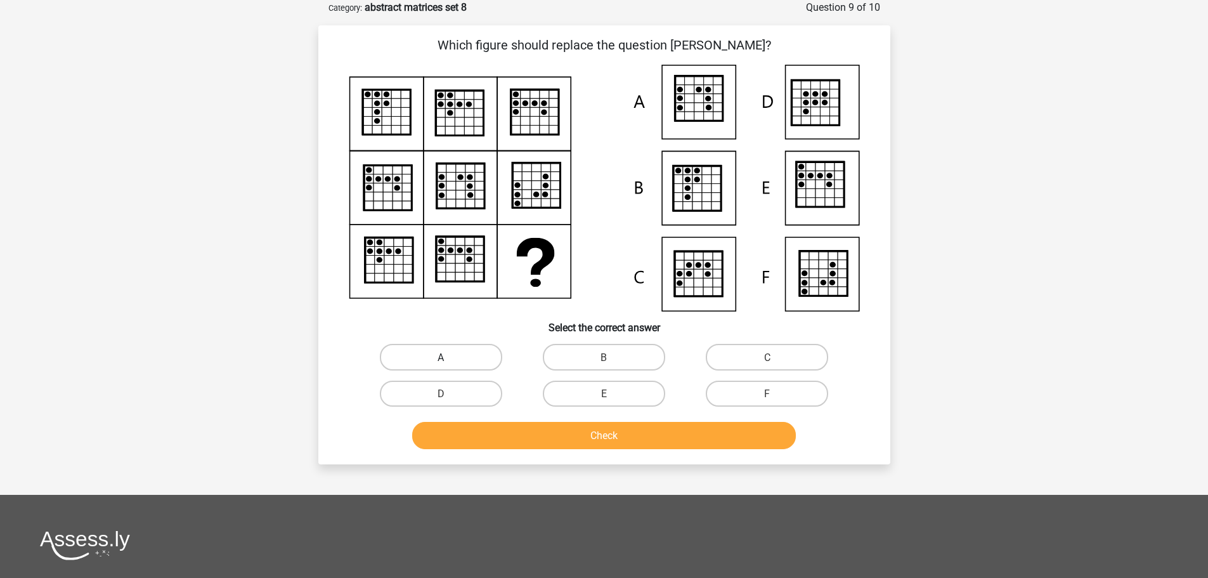
click at [464, 352] on label "A" at bounding box center [441, 357] width 122 height 26
click at [449, 356] on input "A" at bounding box center [445, 360] width 8 height 8
radio input "true"
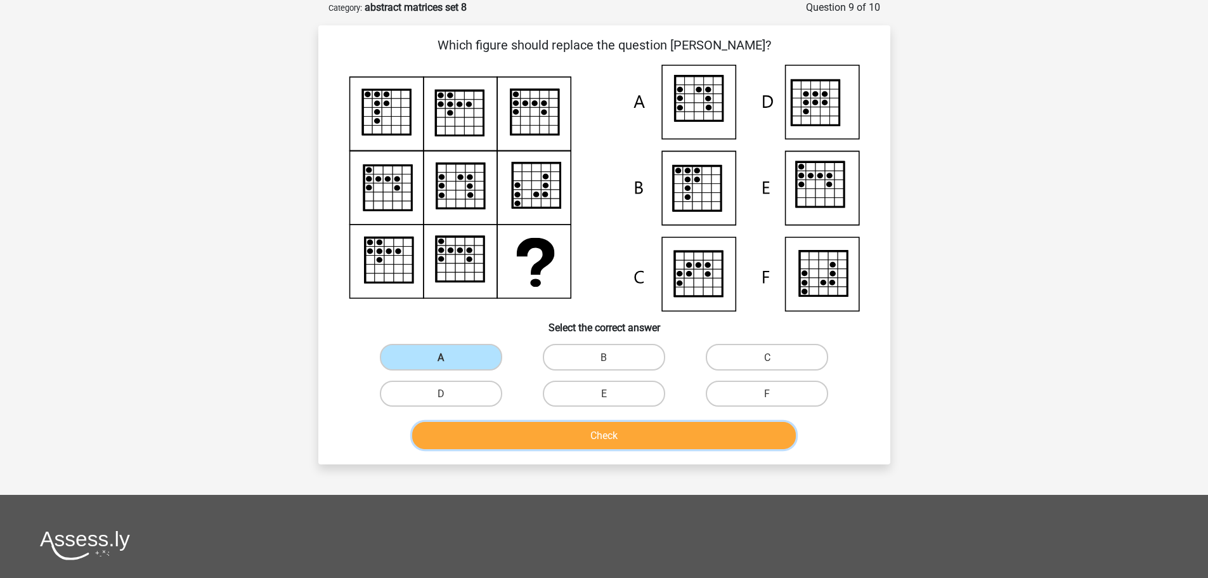
click at [558, 439] on button "Check" at bounding box center [604, 435] width 384 height 27
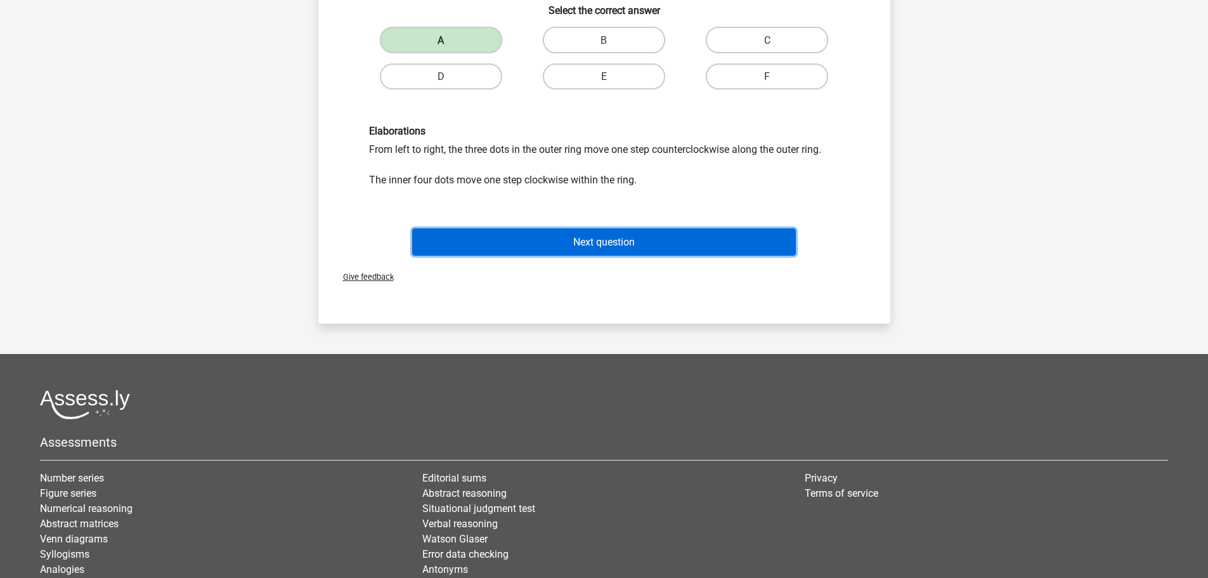
click at [592, 241] on font "Next question" at bounding box center [604, 242] width 62 height 12
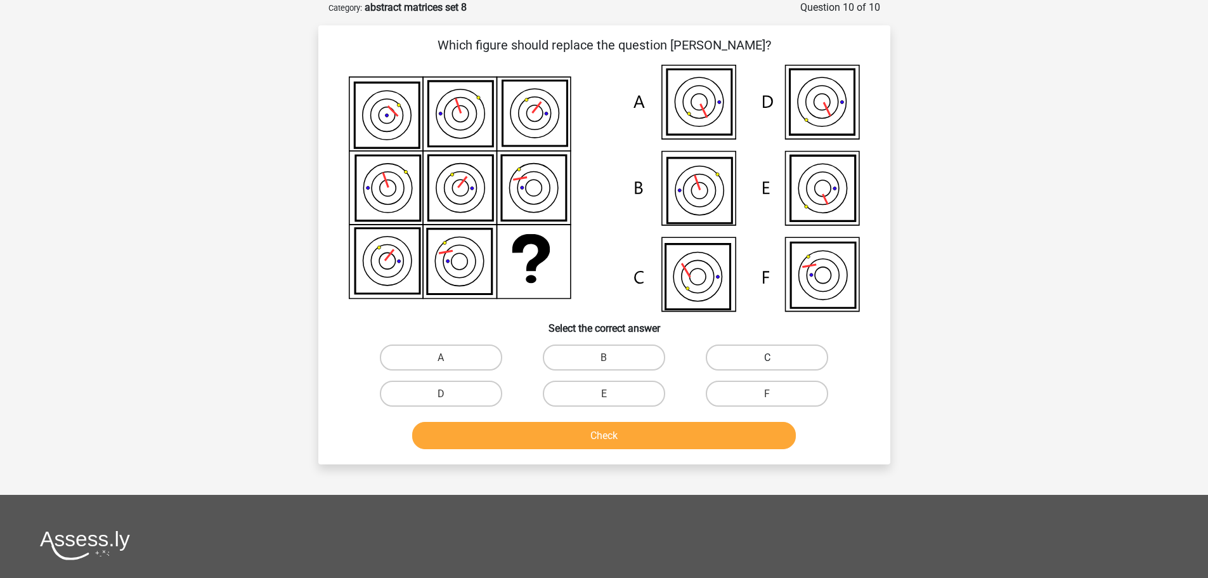
click at [733, 352] on label "C" at bounding box center [767, 357] width 122 height 26
click at [767, 357] on input "C" at bounding box center [771, 361] width 8 height 8
radio input "true"
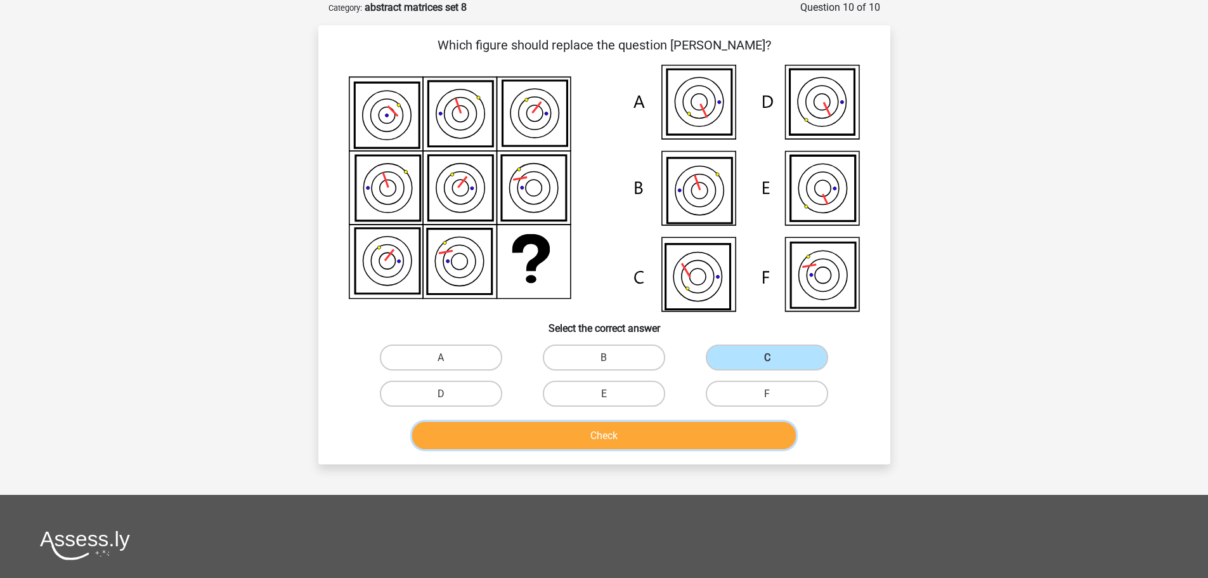
click at [630, 438] on button "Check" at bounding box center [604, 435] width 384 height 27
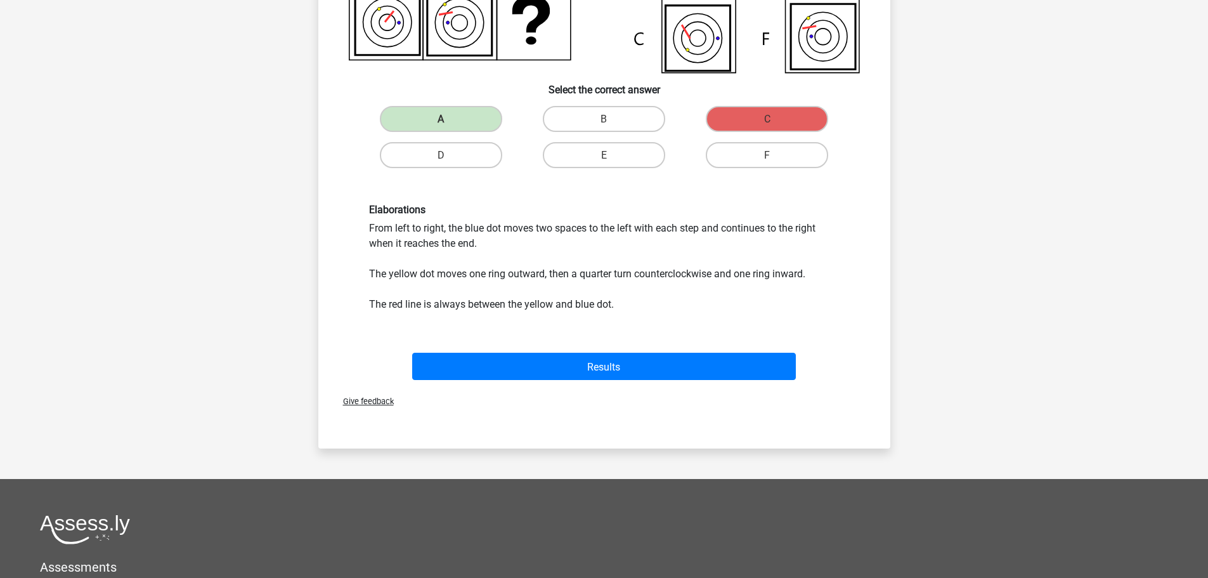
scroll to position [317, 0]
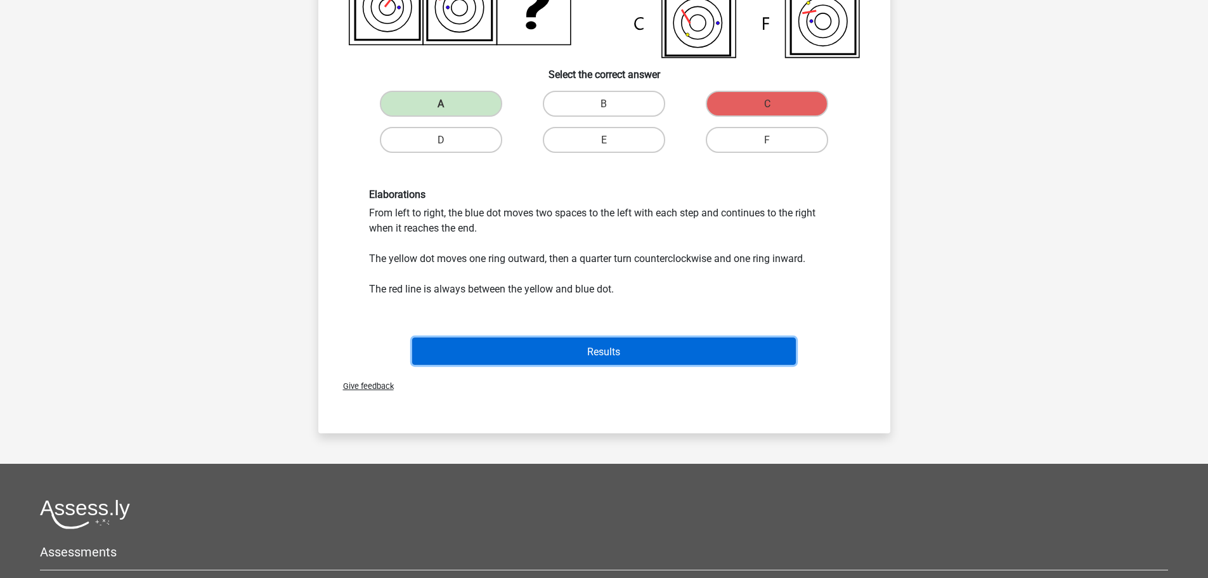
click at [615, 354] on font "Results" at bounding box center [603, 351] width 33 height 12
click at [606, 343] on button "Results" at bounding box center [604, 350] width 384 height 27
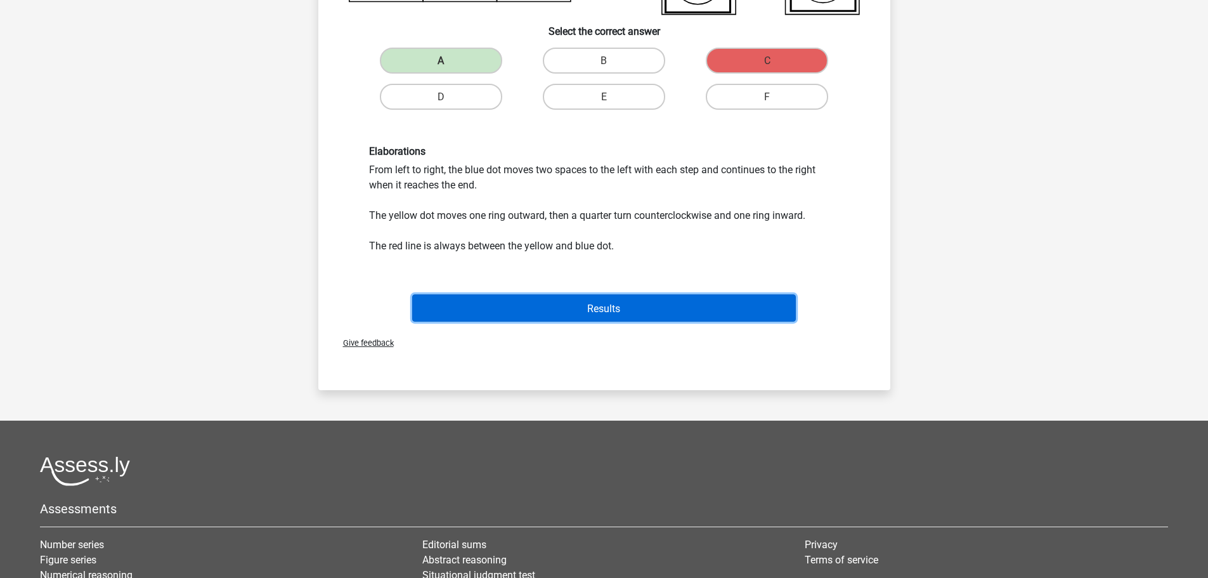
scroll to position [381, 0]
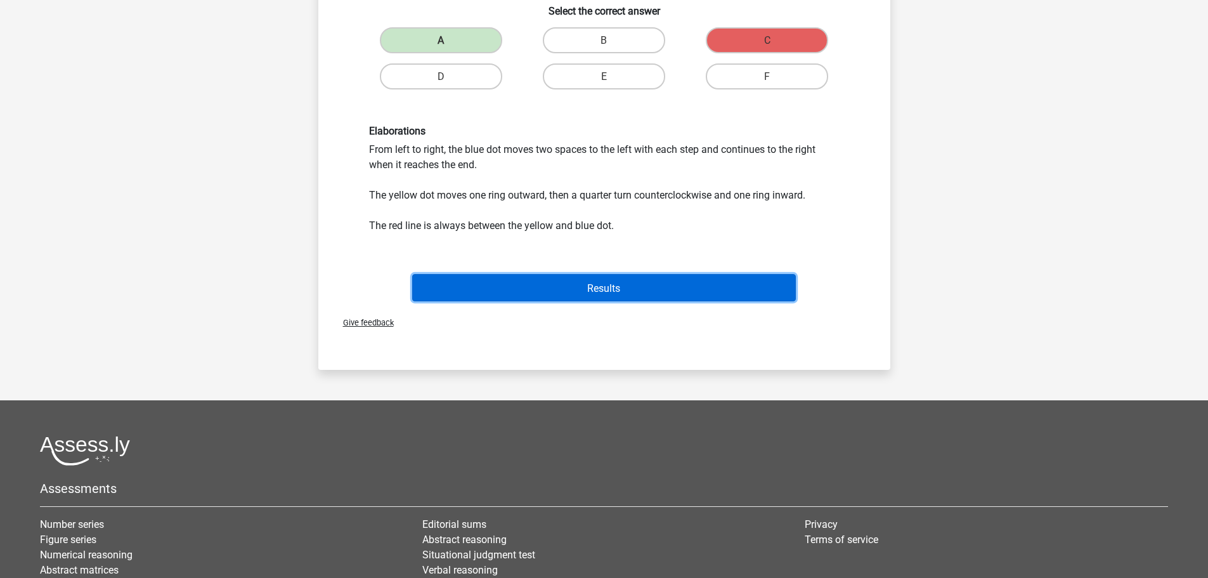
click at [615, 290] on font "Results" at bounding box center [603, 288] width 33 height 12
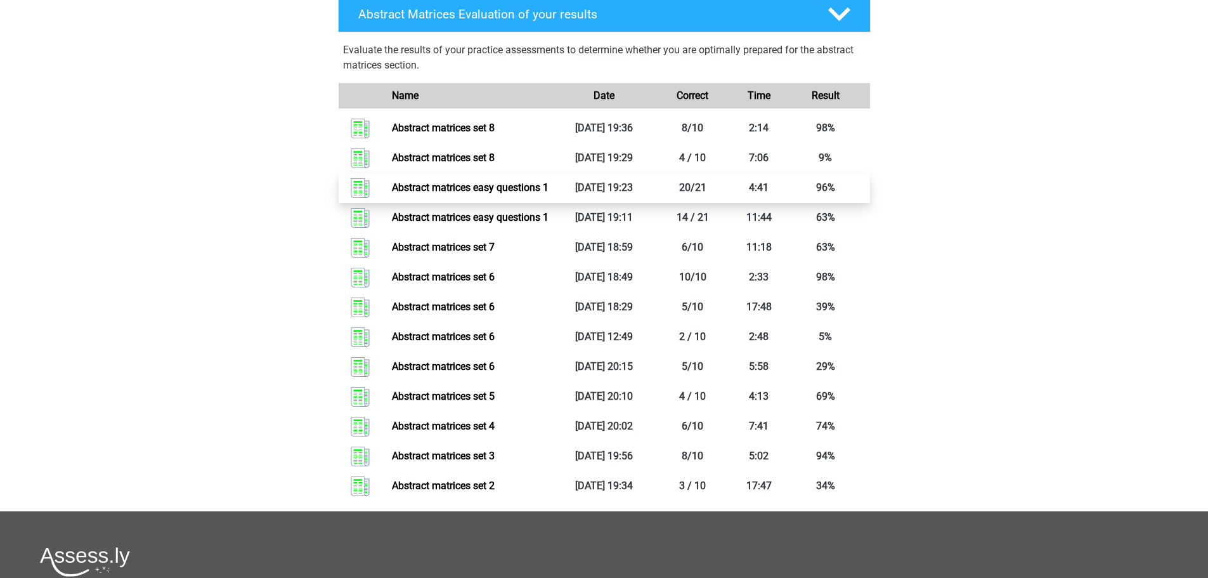
scroll to position [698, 0]
